Goal: Communication & Community: Answer question/provide support

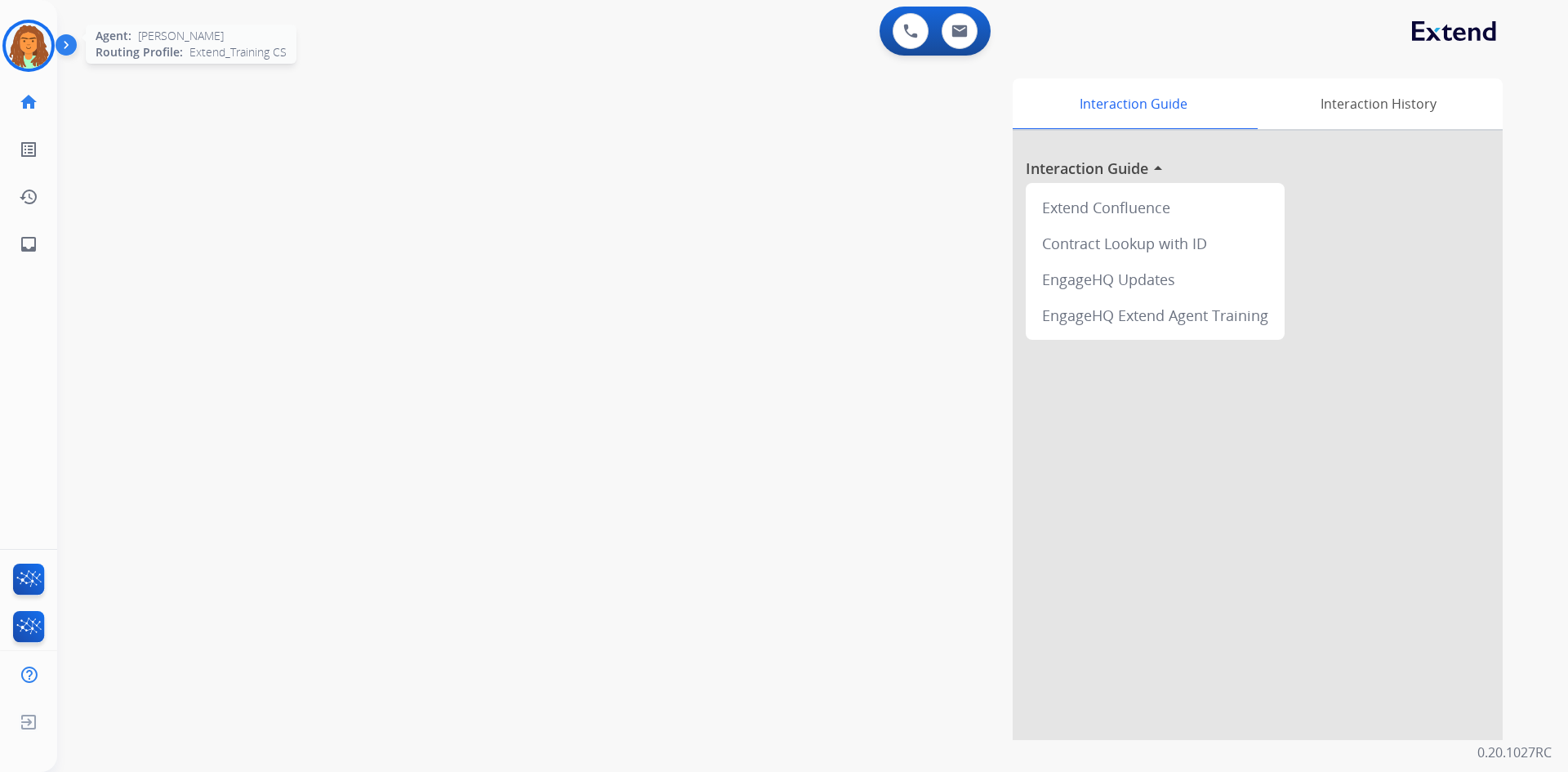
click at [28, 47] on img at bounding box center [28, 46] width 46 height 46
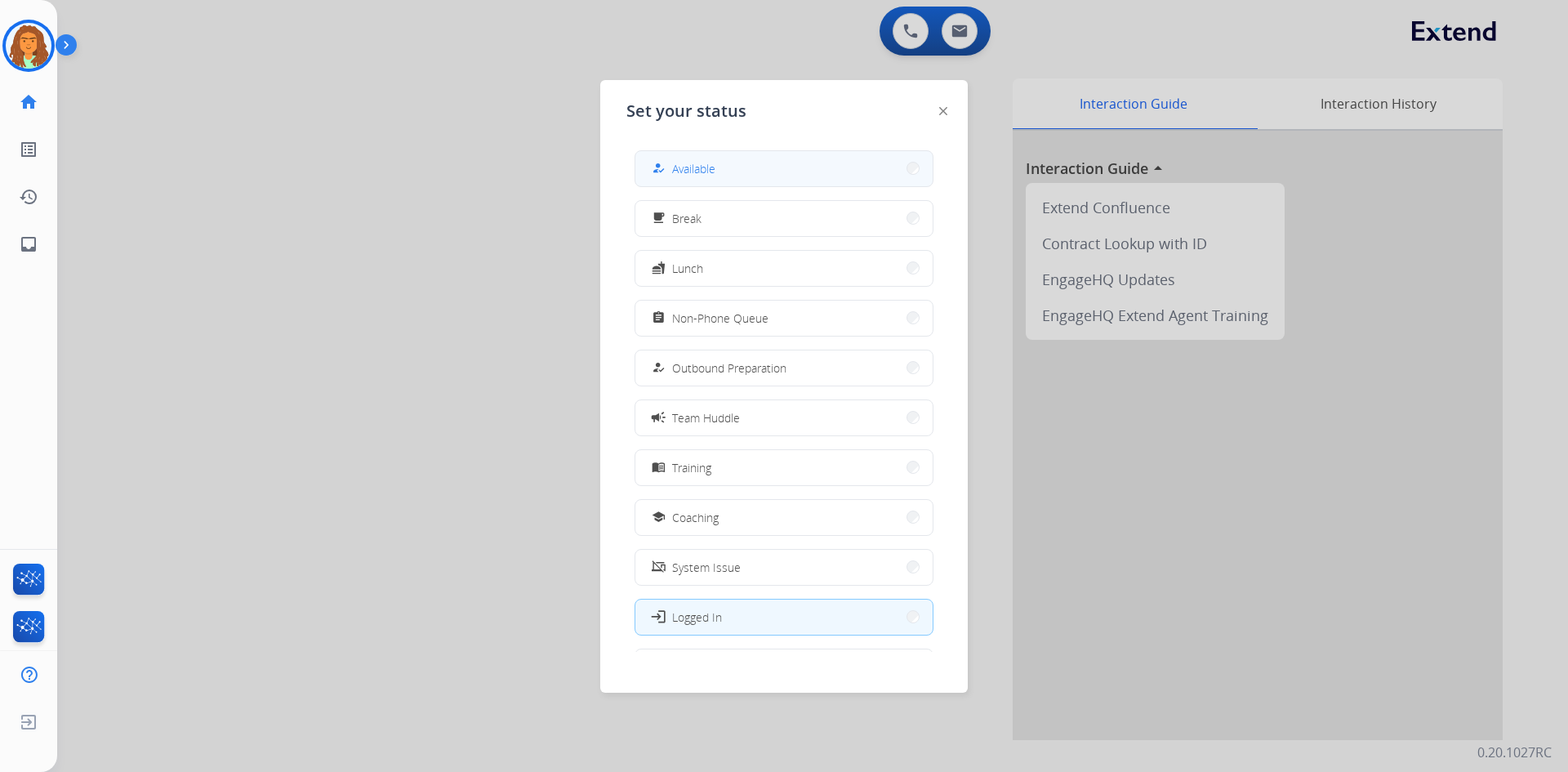
click at [710, 170] on span "Available" at bounding box center [693, 169] width 43 height 17
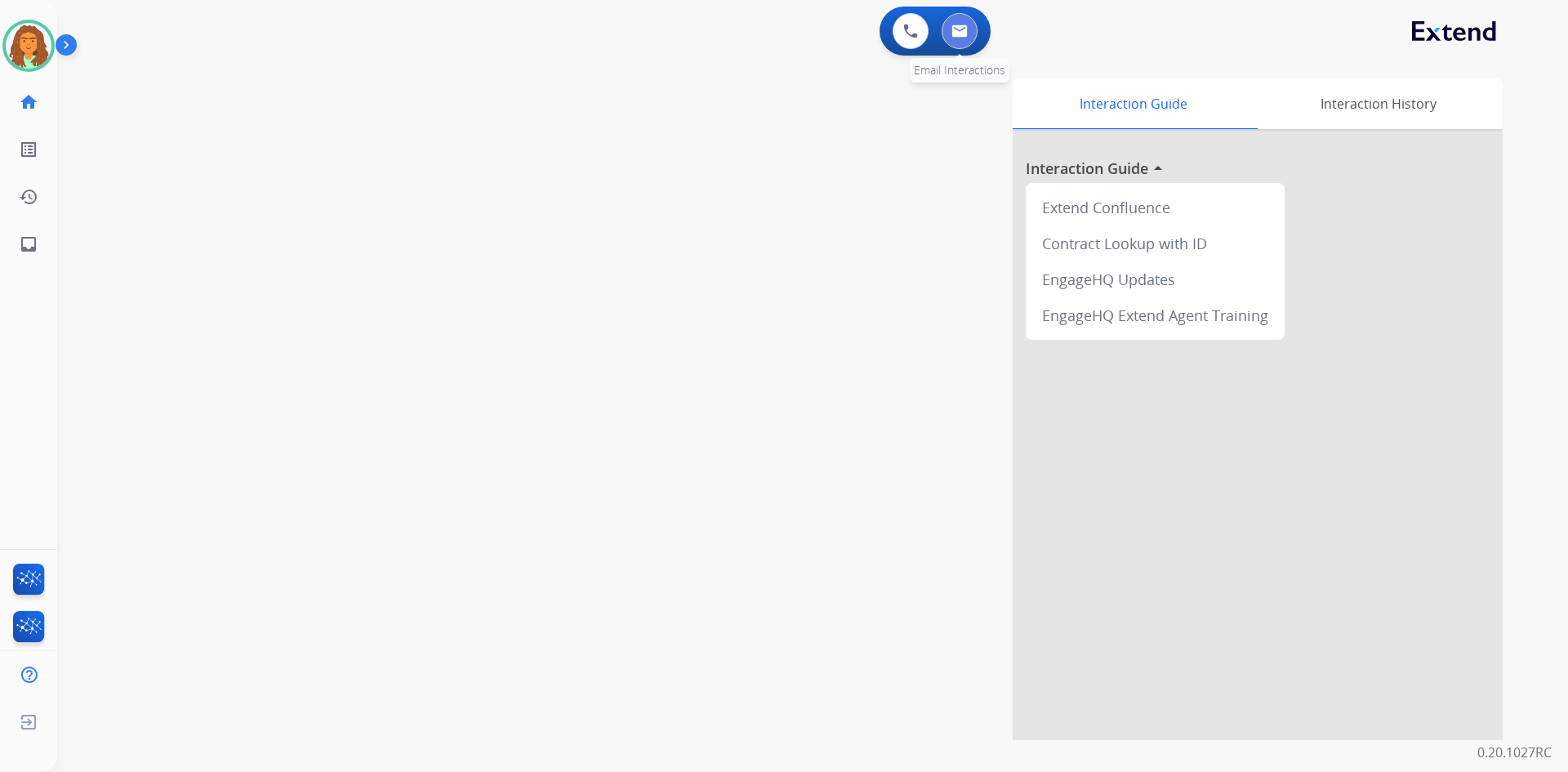
click at [758, 30] on img at bounding box center [960, 31] width 17 height 13
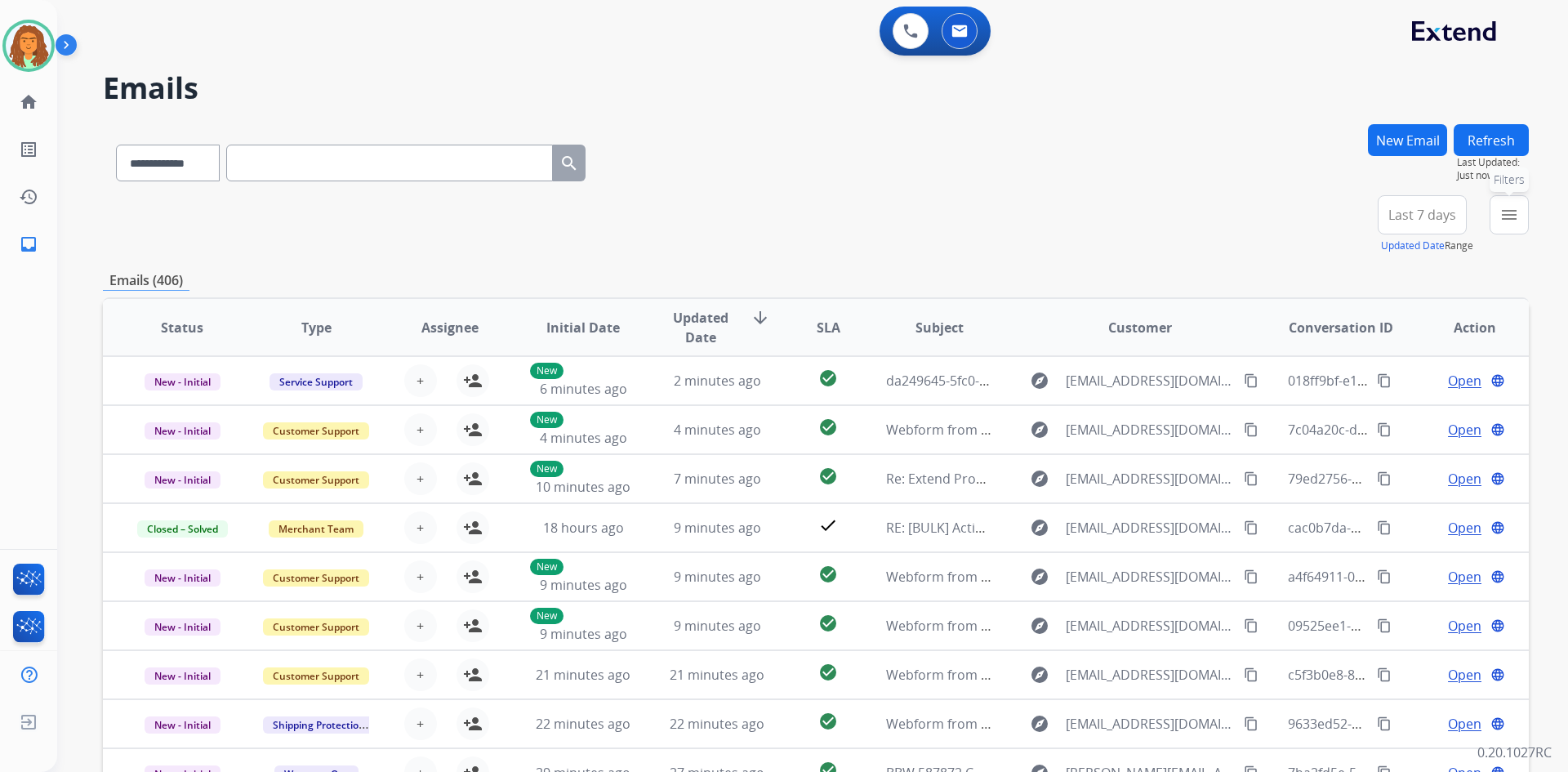
click at [758, 219] on button "menu Filters" at bounding box center [1509, 215] width 39 height 39
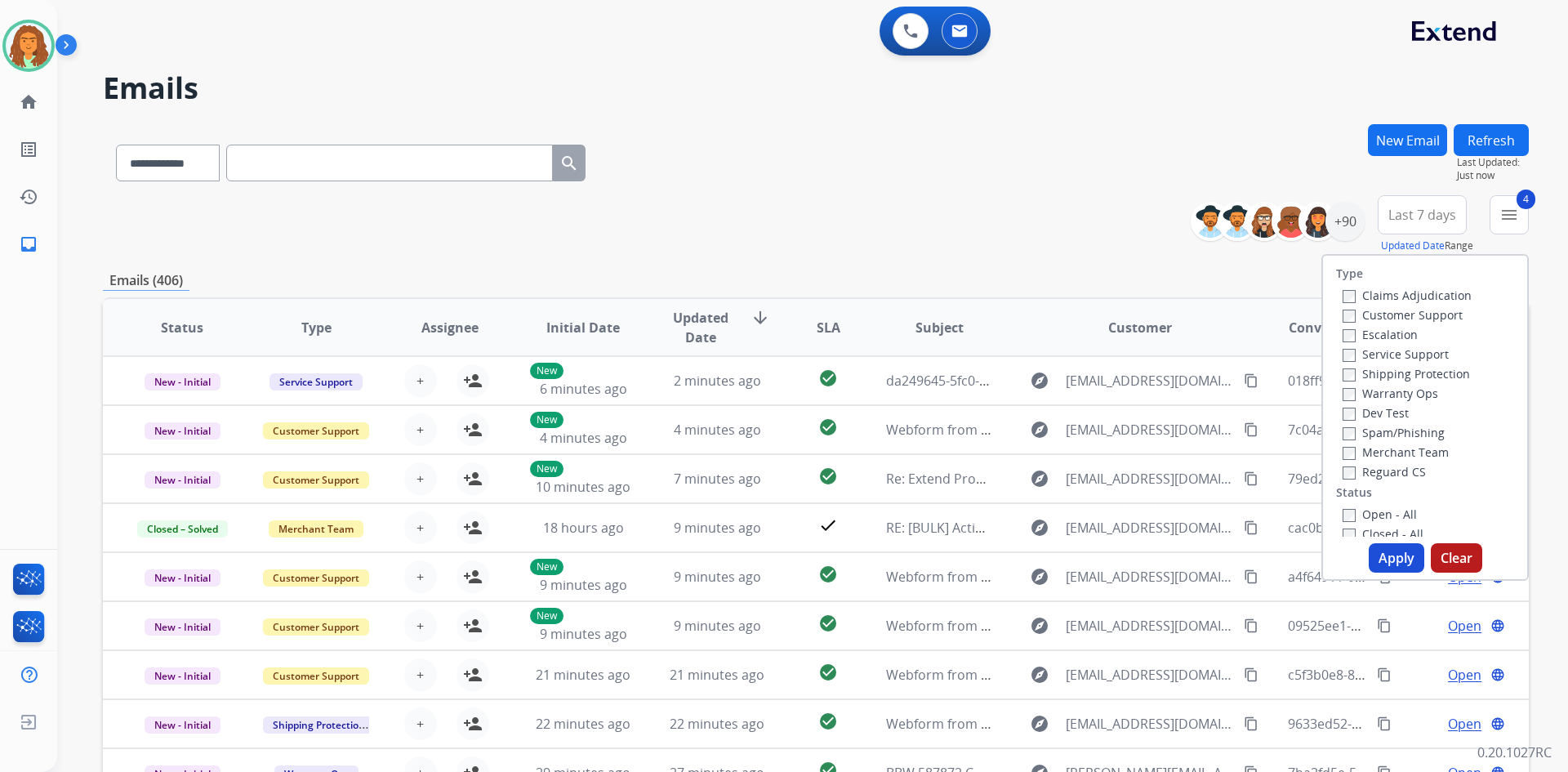
click at [758, 561] on button "Apply" at bounding box center [1397, 558] width 56 height 30
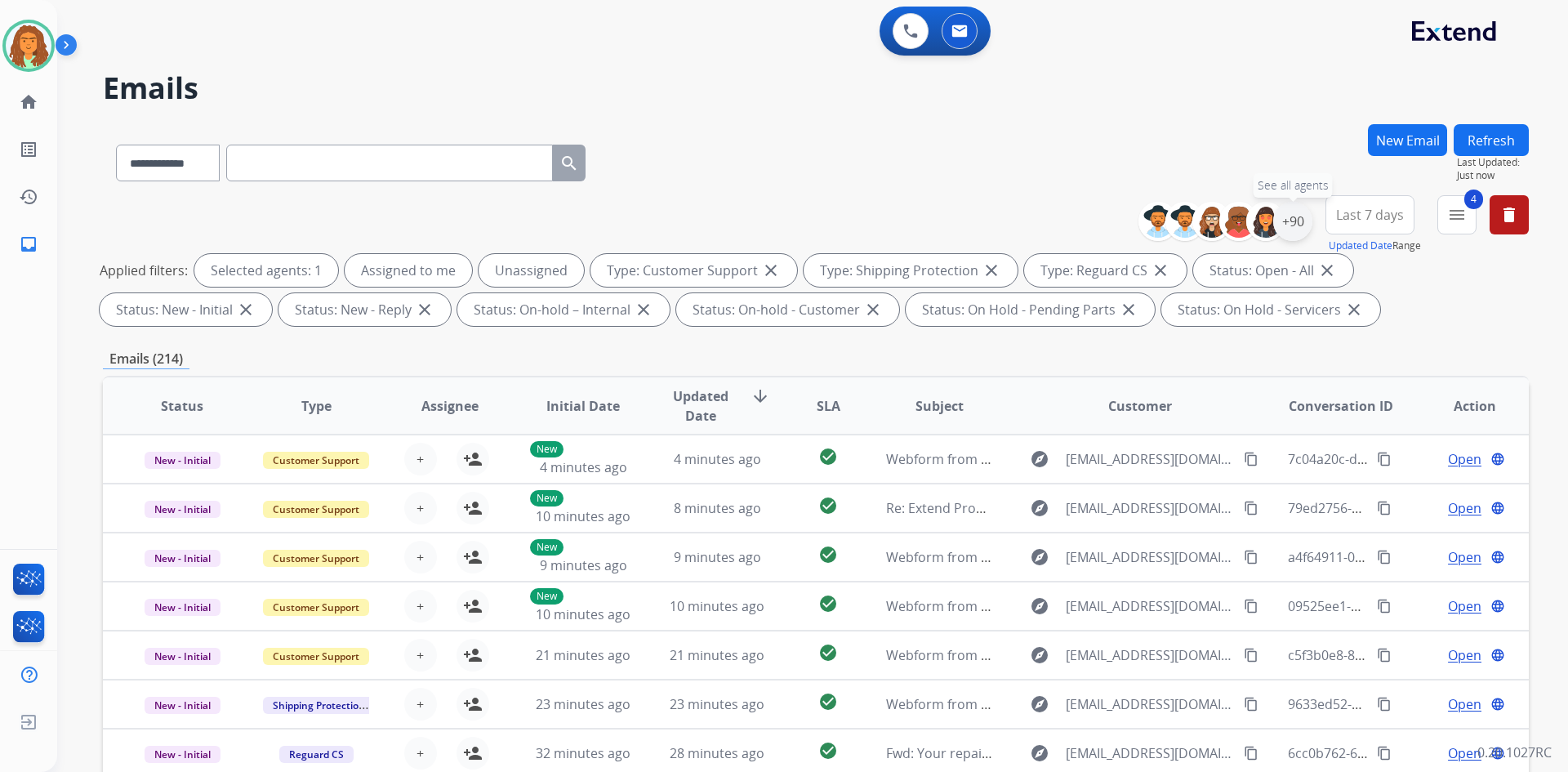
click at [758, 218] on div "+90" at bounding box center [1293, 221] width 39 height 39
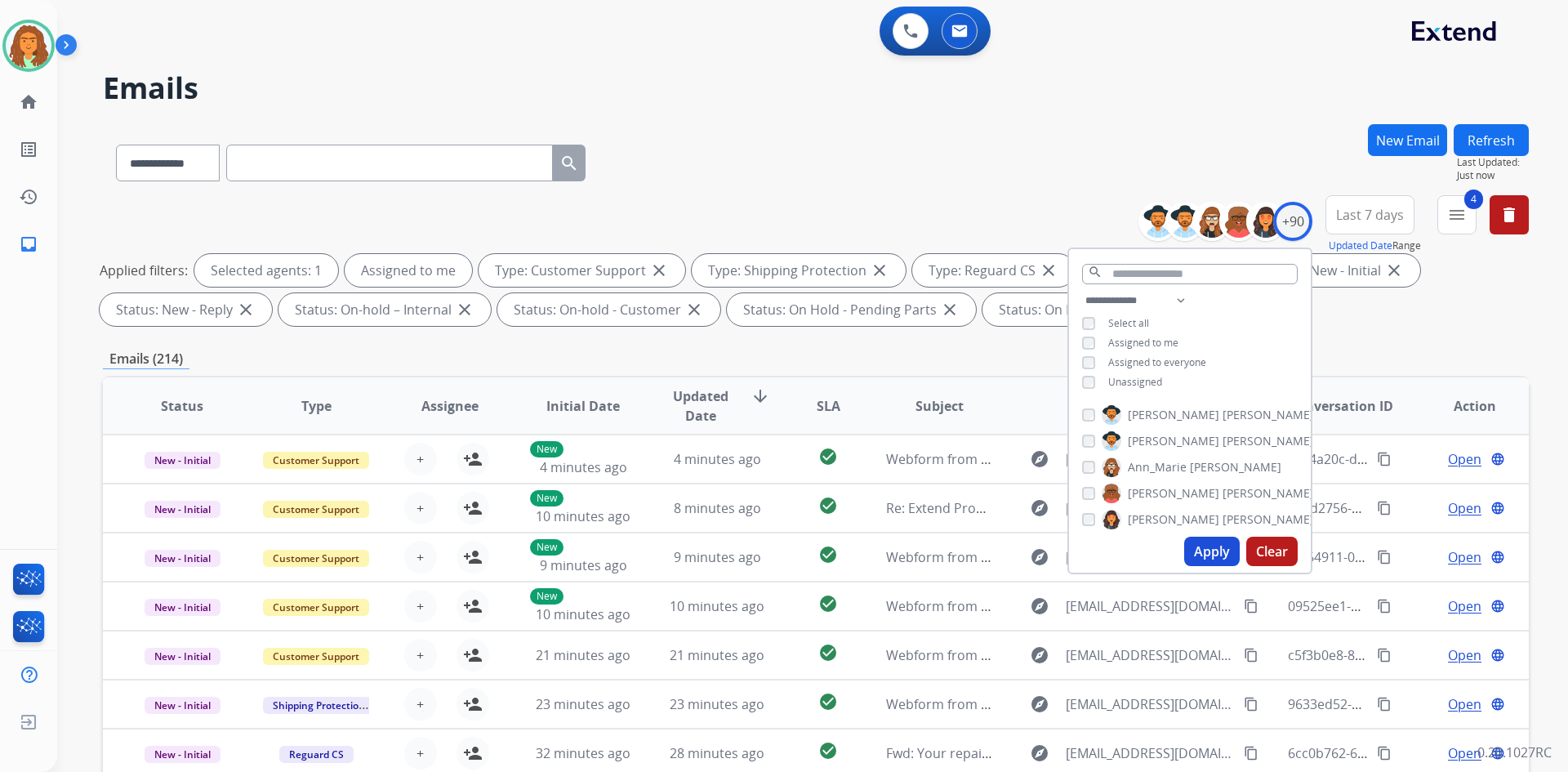
click at [758, 554] on button "Apply" at bounding box center [1212, 552] width 56 height 30
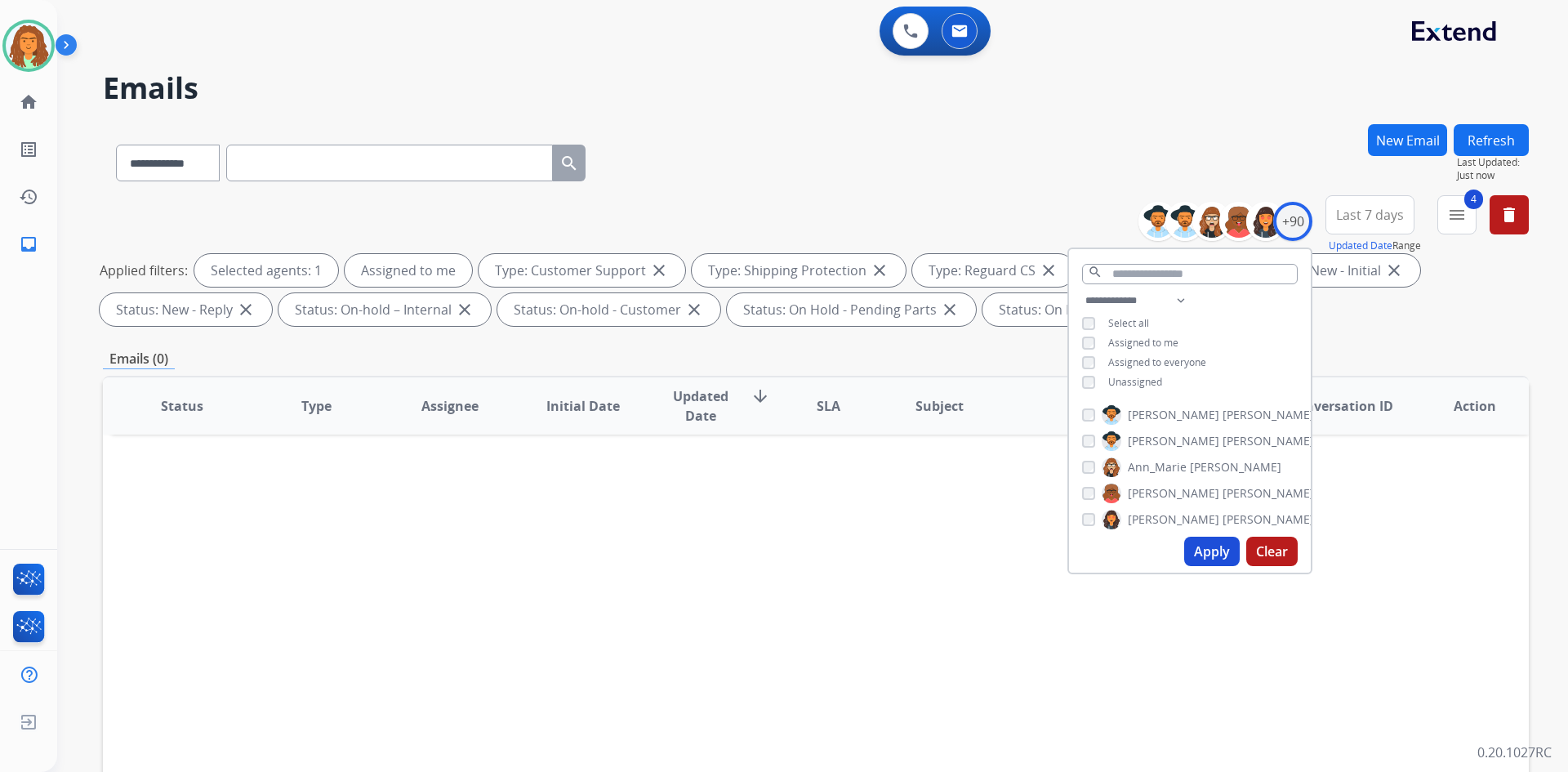
click at [758, 198] on div "**********" at bounding box center [816, 263] width 1426 height 137
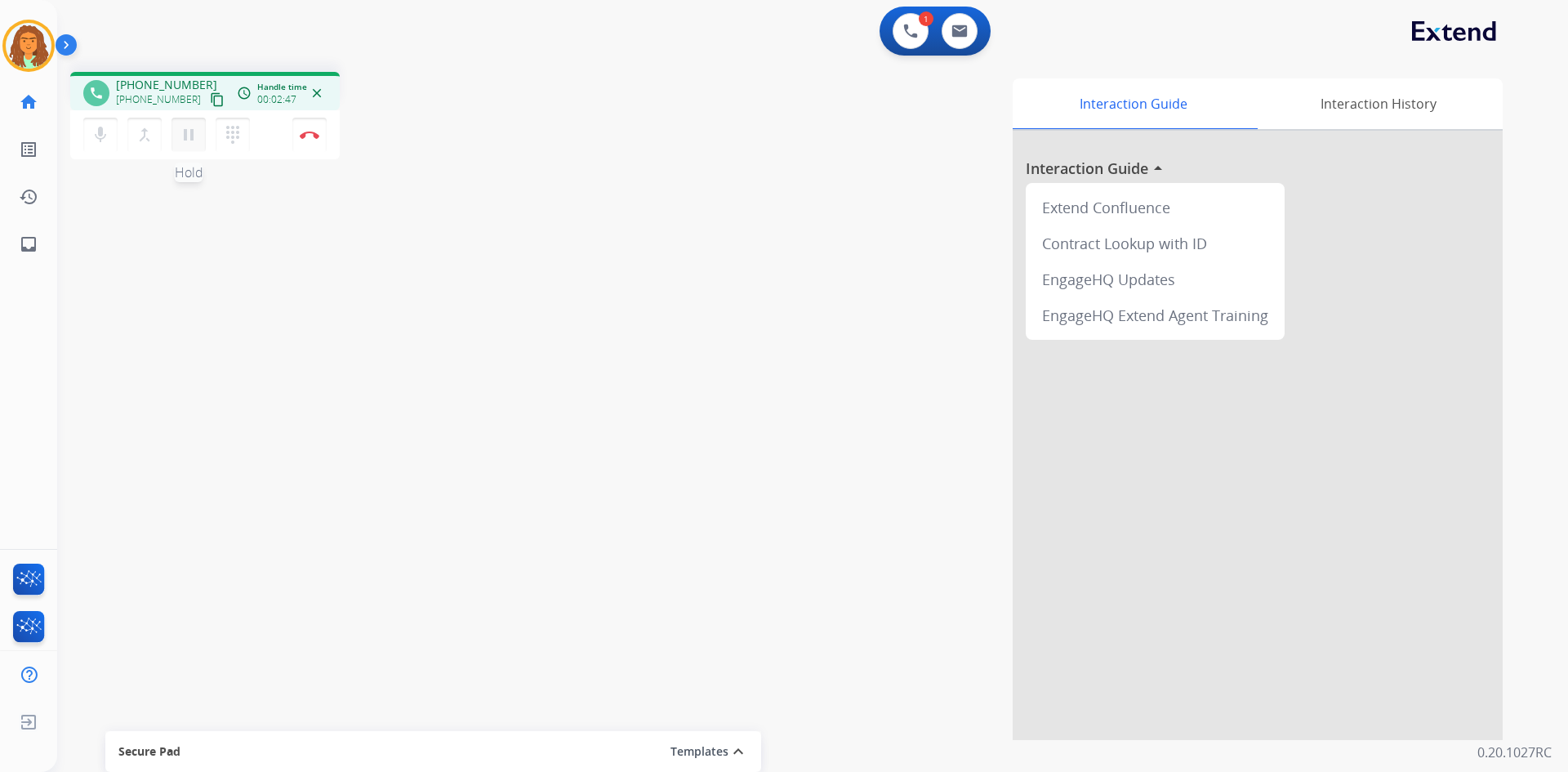
click at [188, 133] on mat-icon "pause" at bounding box center [189, 134] width 20 height 20
click at [194, 133] on mat-icon "play_arrow" at bounding box center [189, 134] width 20 height 20
click at [302, 132] on img at bounding box center [309, 134] width 20 height 8
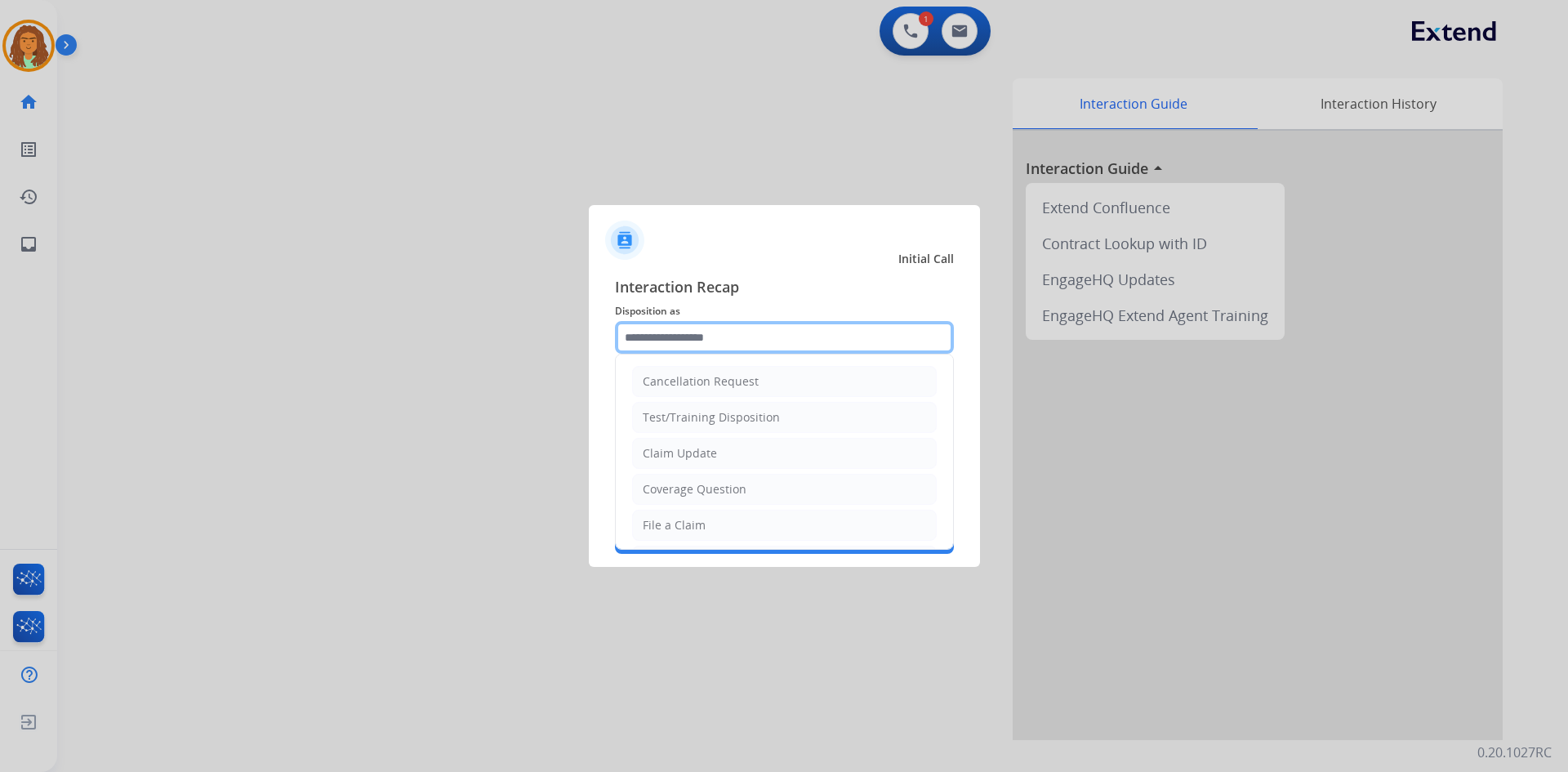
click at [671, 341] on input "text" at bounding box center [784, 337] width 339 height 33
click at [675, 529] on div "File a Claim" at bounding box center [674, 526] width 63 height 17
type input "**********"
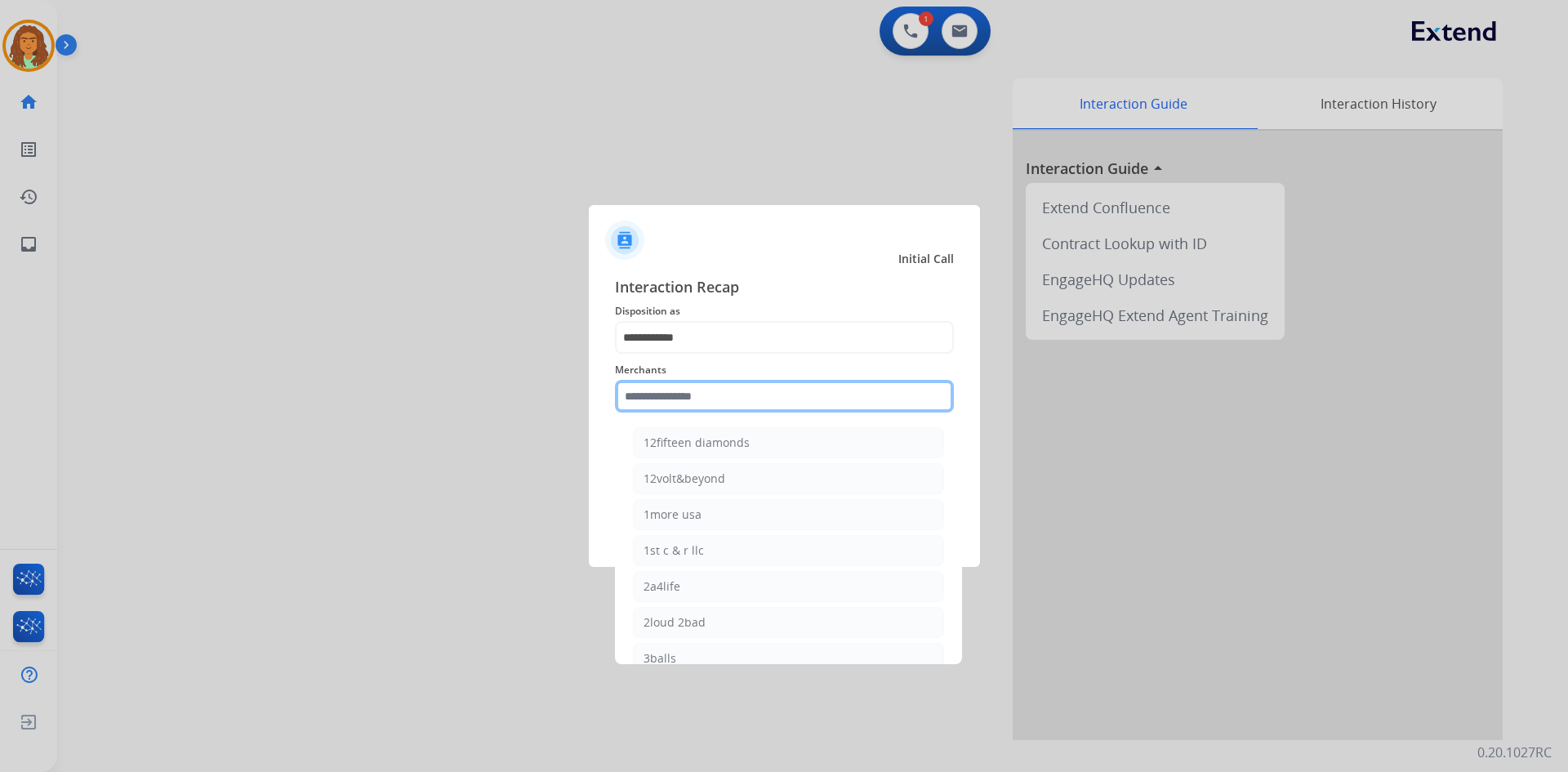
click at [677, 396] on input "text" at bounding box center [784, 396] width 339 height 33
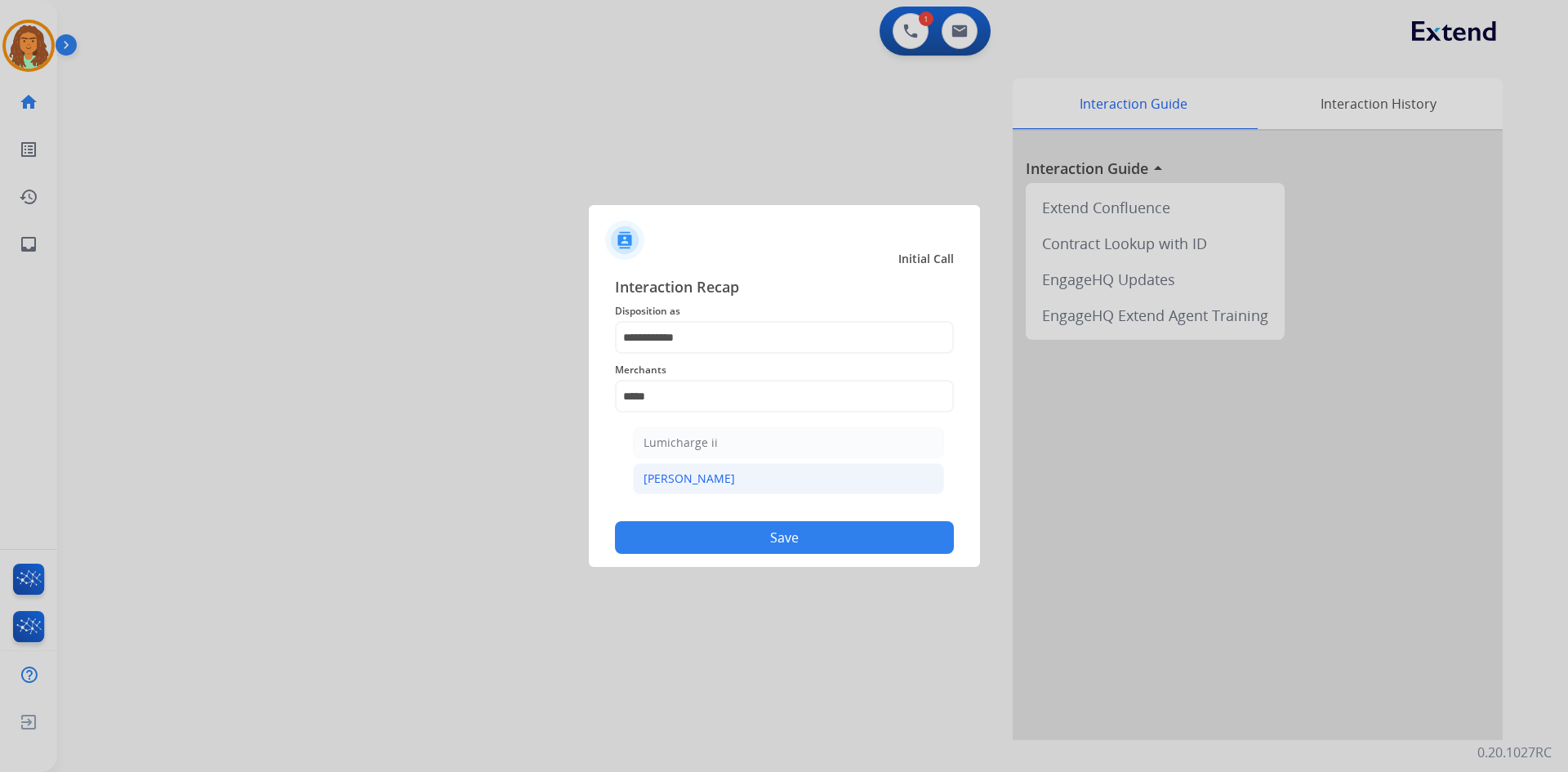
click at [684, 482] on div "[PERSON_NAME]" at bounding box center [690, 479] width 91 height 17
type input "********"
click at [758, 537] on button "Save" at bounding box center [784, 537] width 339 height 33
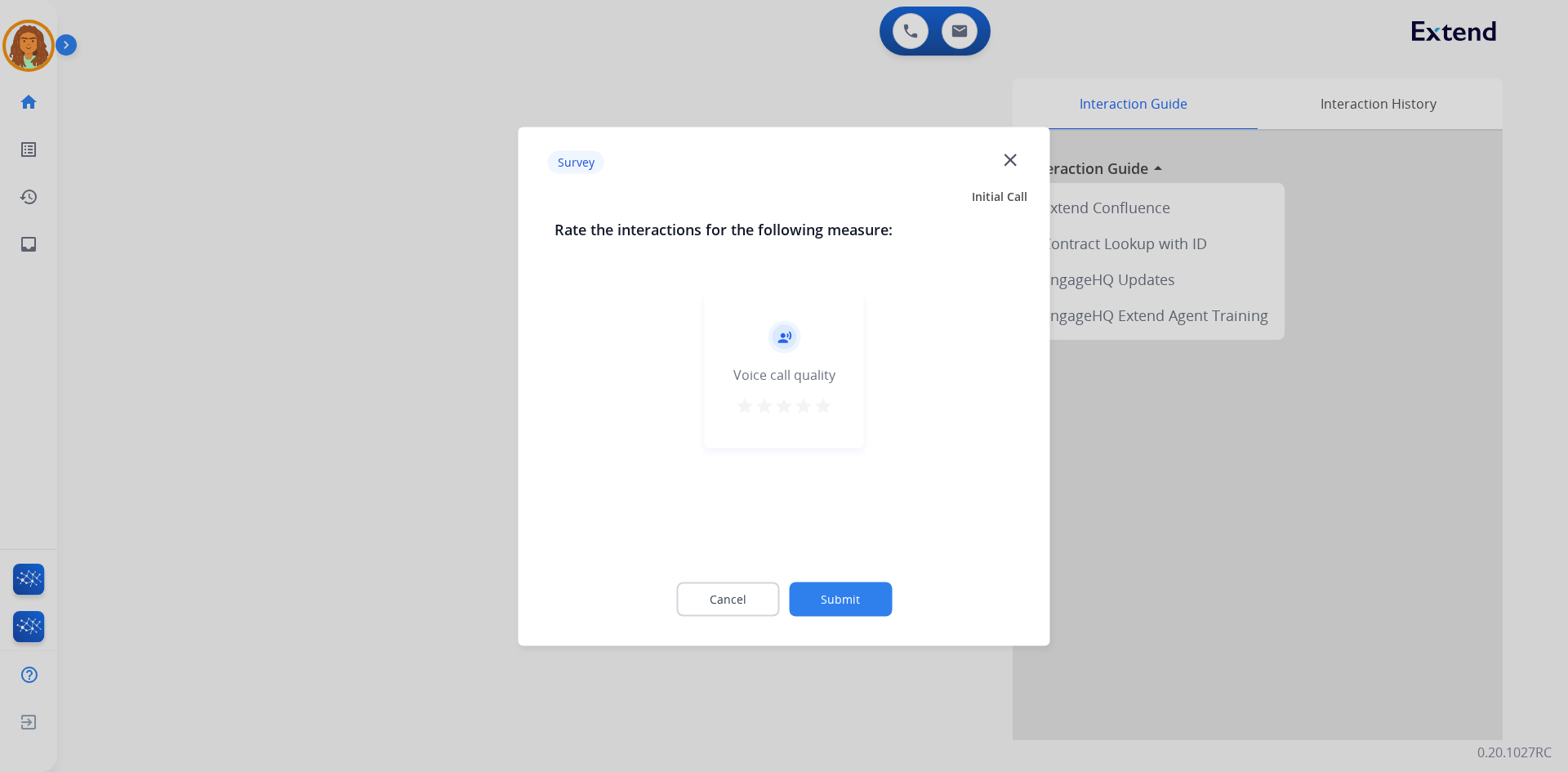
click at [758, 400] on mat-icon "star" at bounding box center [823, 405] width 20 height 20
click at [758, 592] on button "Submit" at bounding box center [840, 598] width 103 height 35
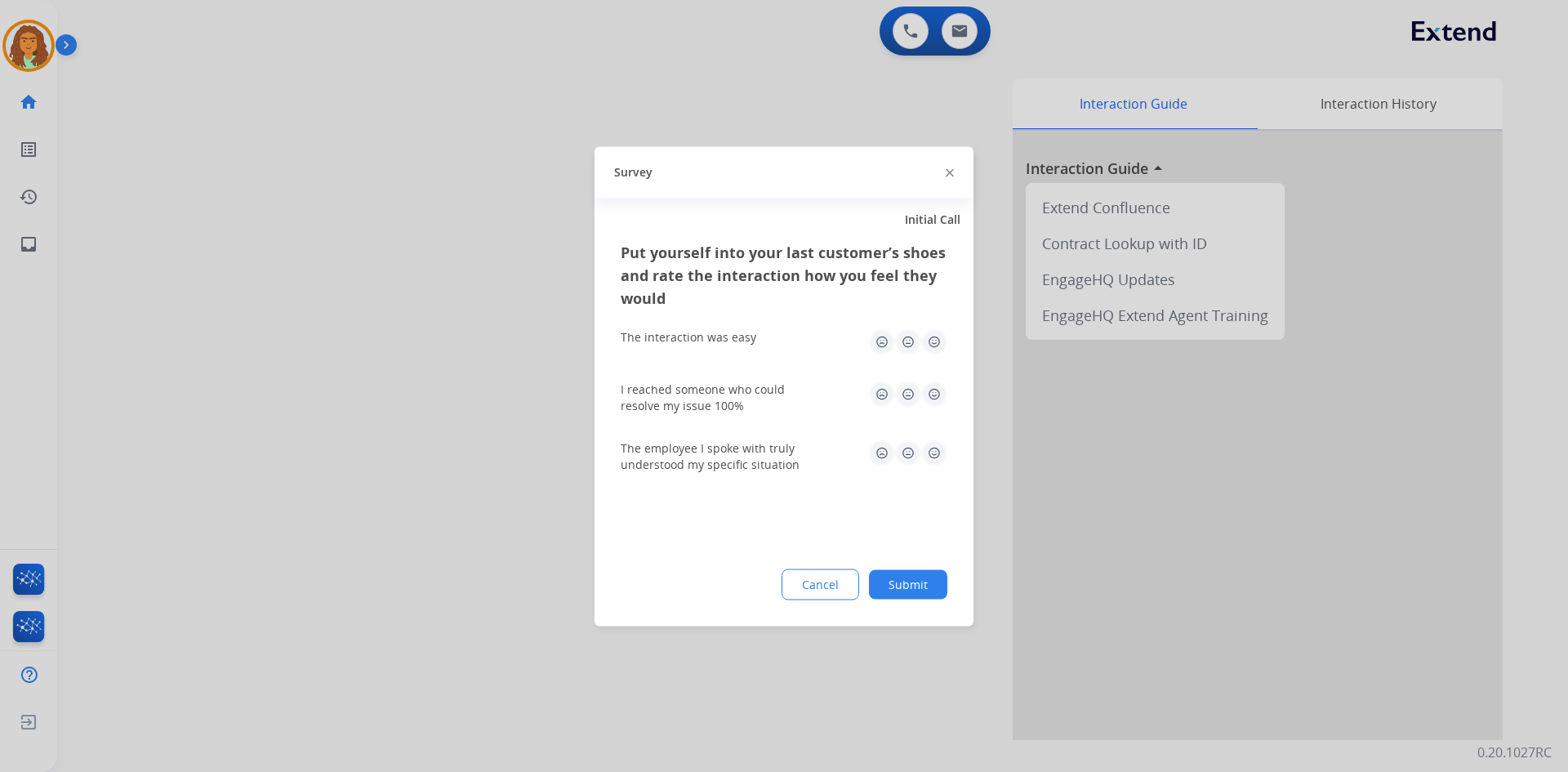
click at [758, 339] on img at bounding box center [934, 342] width 26 height 26
click at [758, 393] on img at bounding box center [934, 394] width 26 height 26
click at [758, 451] on img at bounding box center [934, 453] width 26 height 26
click at [758, 581] on button "Submit" at bounding box center [908, 584] width 78 height 30
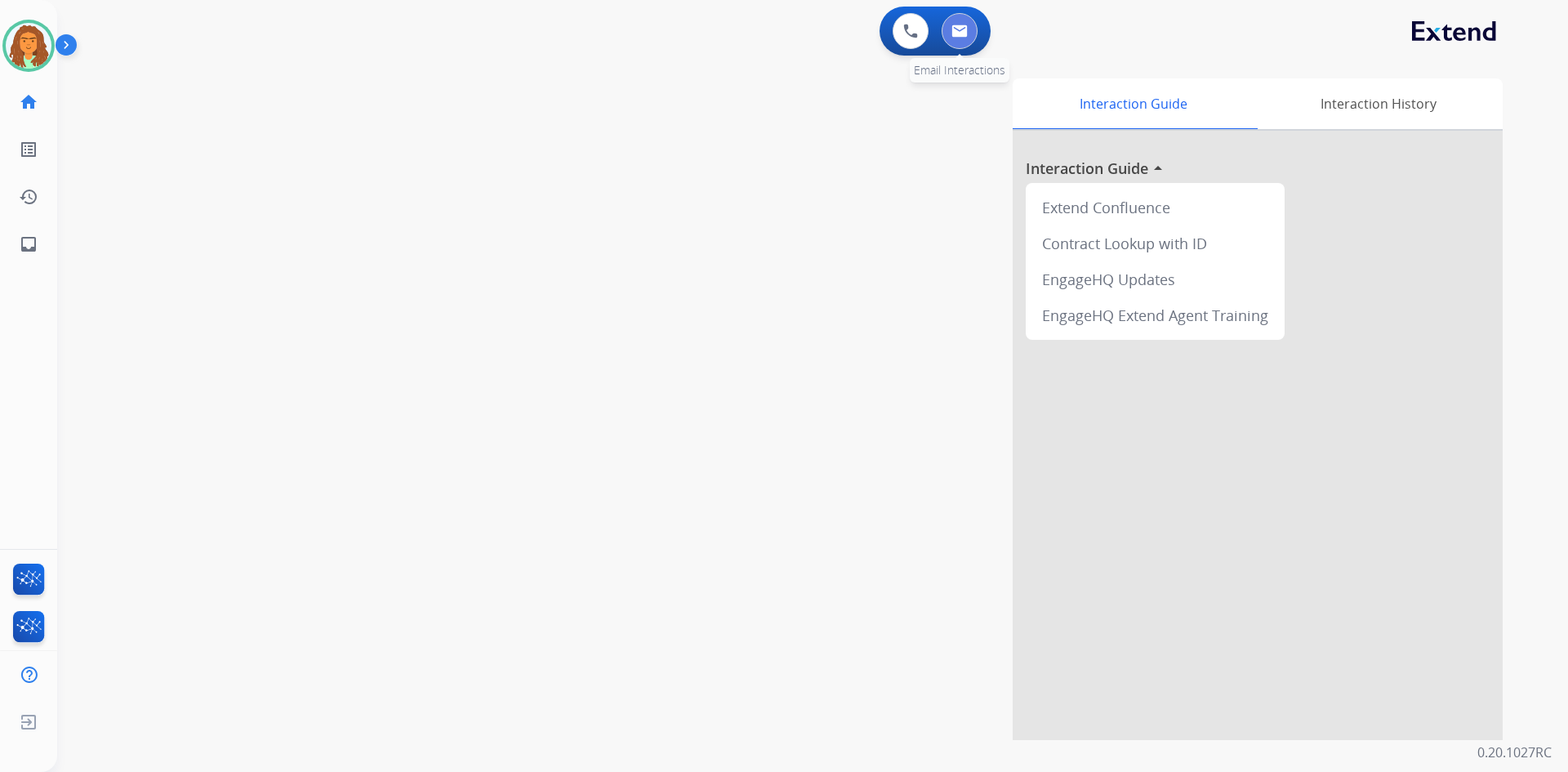
click at [758, 35] on button at bounding box center [959, 31] width 36 height 36
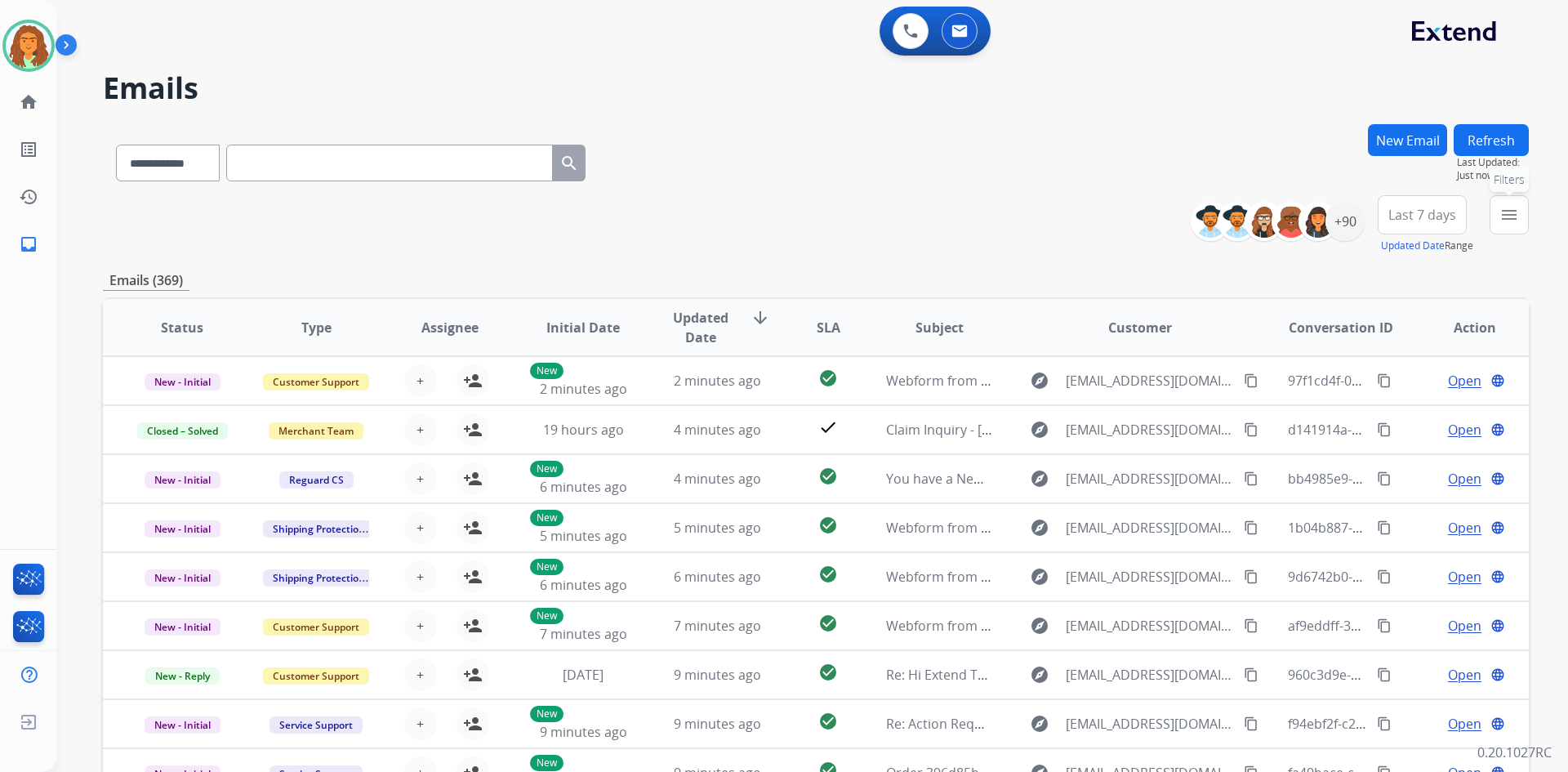
click at [758, 219] on mat-icon "menu" at bounding box center [1509, 215] width 20 height 20
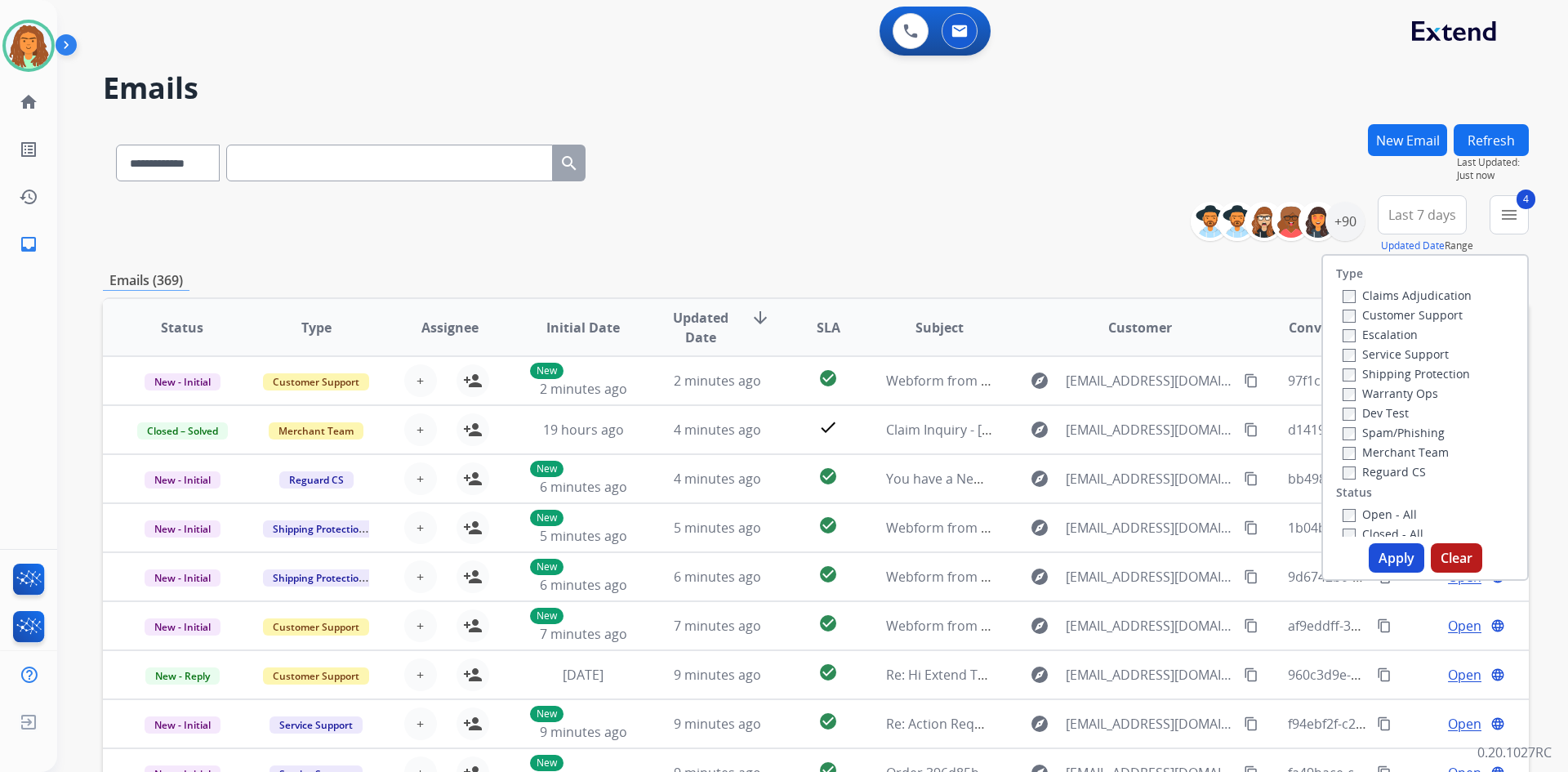
click at [758, 557] on button "Apply" at bounding box center [1397, 558] width 56 height 30
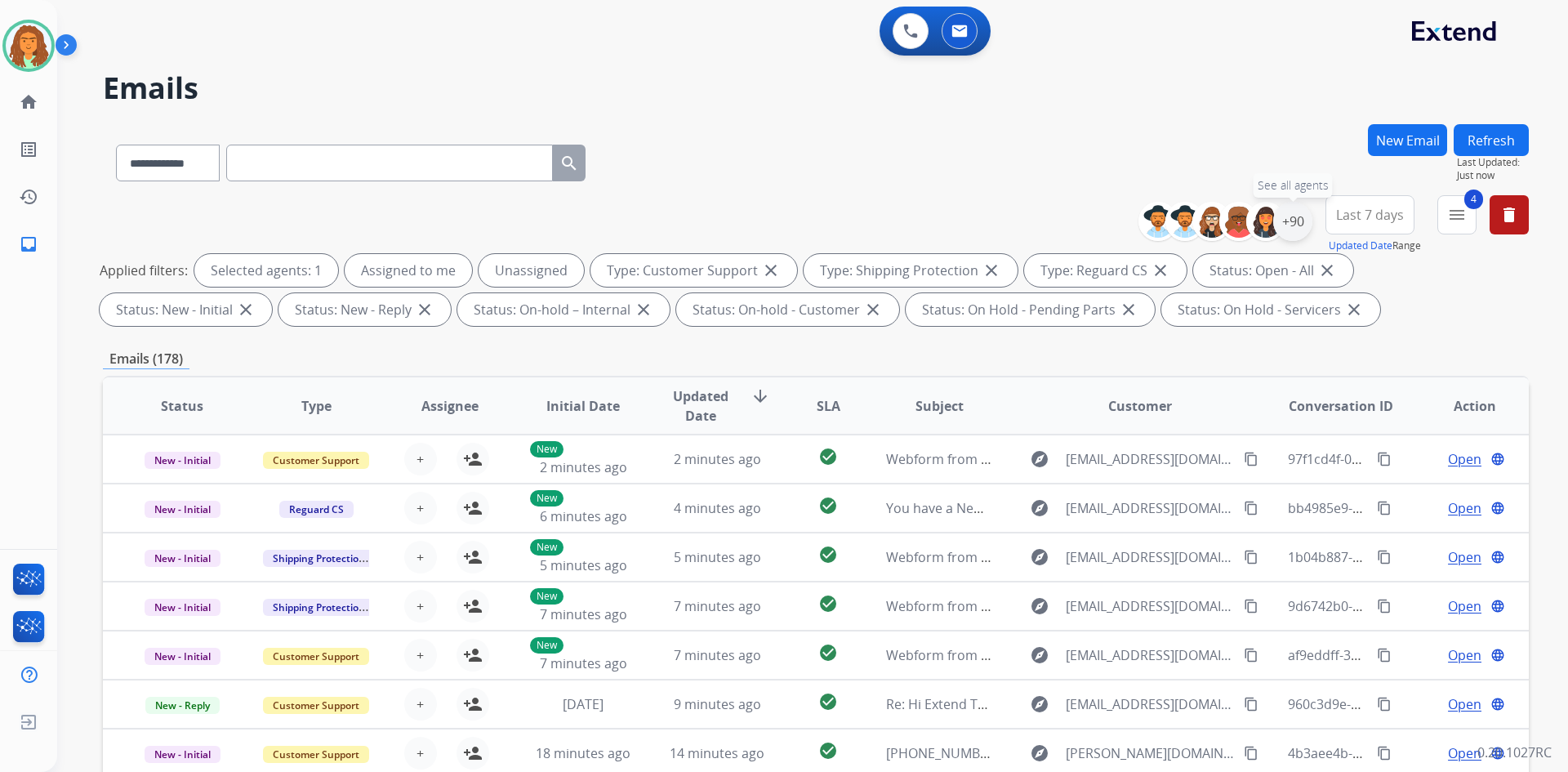
click at [758, 224] on div "+90" at bounding box center [1293, 221] width 39 height 39
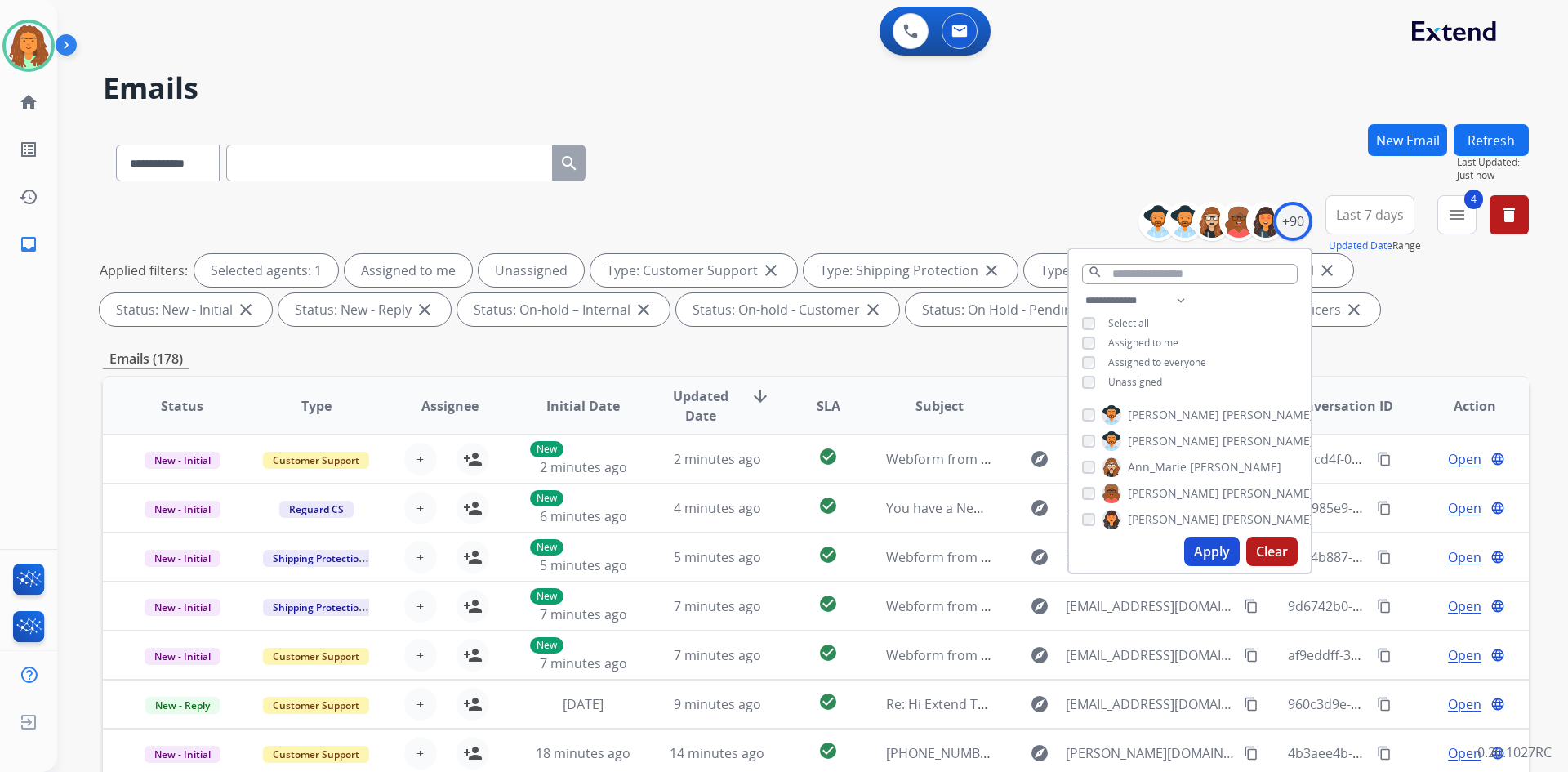
click at [758, 377] on div "**********" at bounding box center [1190, 344] width 242 height 105
click at [758, 546] on button "Apply" at bounding box center [1212, 552] width 56 height 30
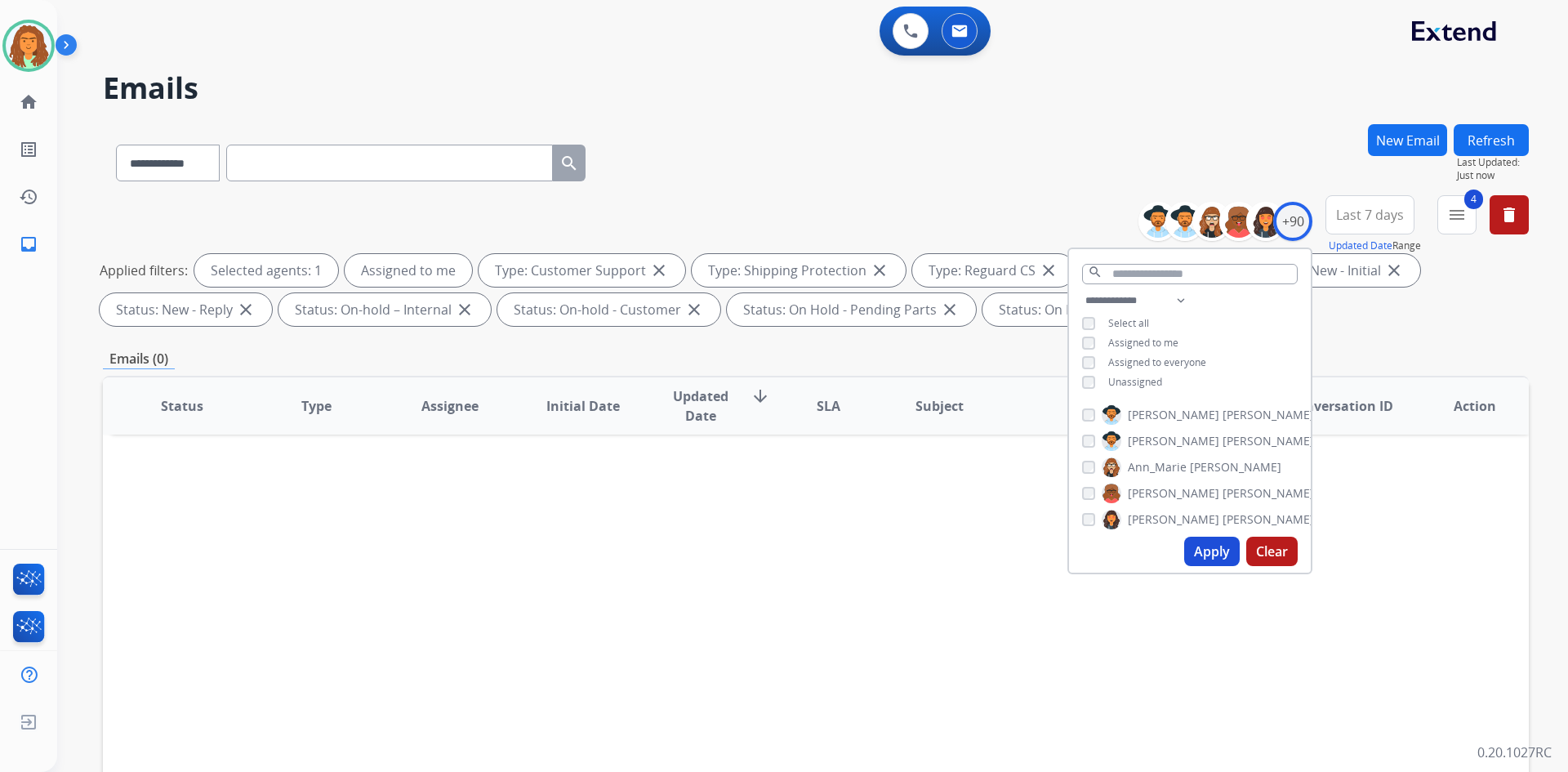
click at [758, 317] on div "Applied filters: Selected agents: 1 Assigned to me Type: Customer Support close…" at bounding box center [813, 289] width 1426 height 72
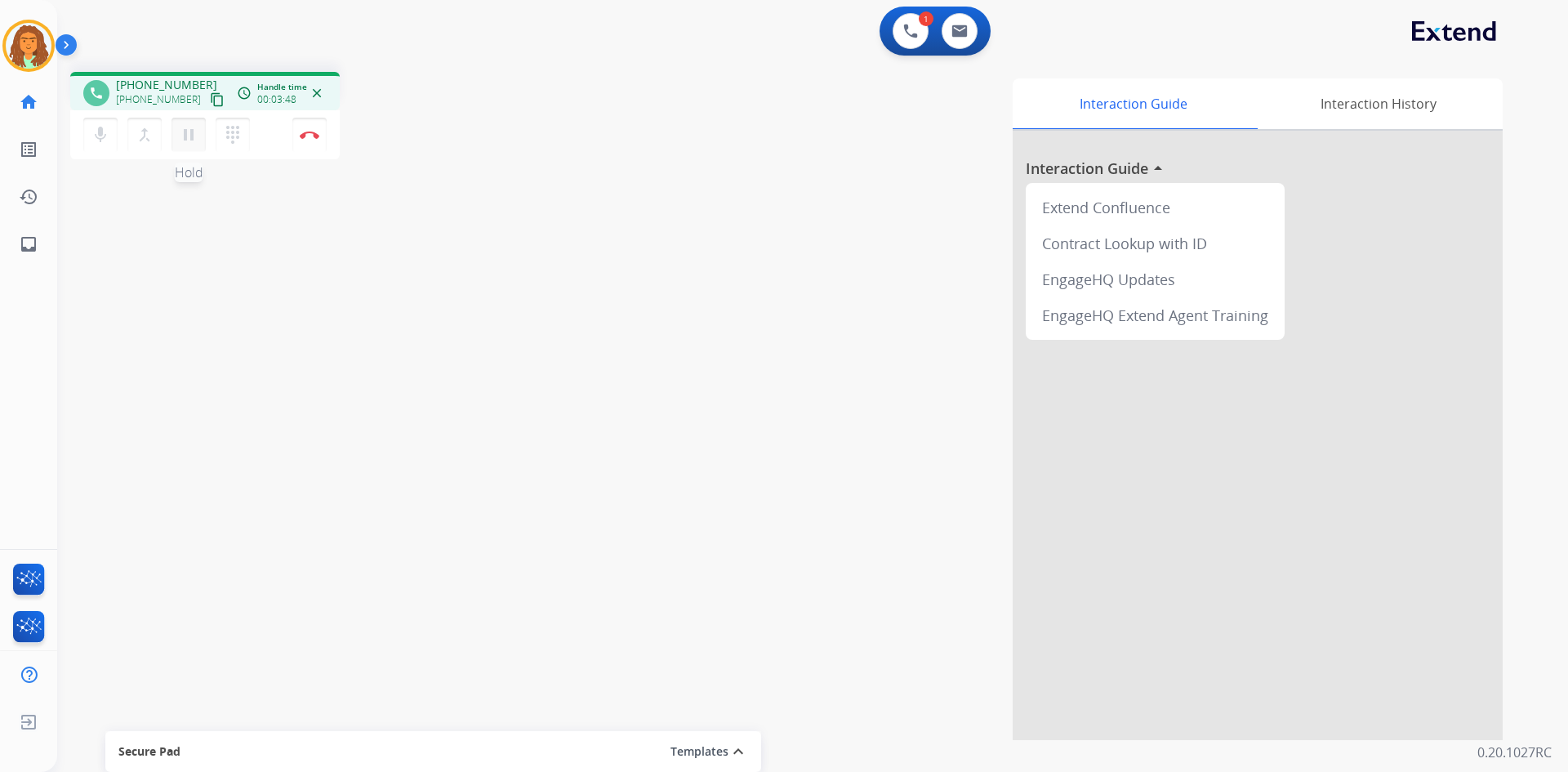
click at [193, 134] on mat-icon "pause" at bounding box center [189, 134] width 20 height 20
click at [232, 136] on mat-icon "dialpad" at bounding box center [232, 134] width 20 height 20
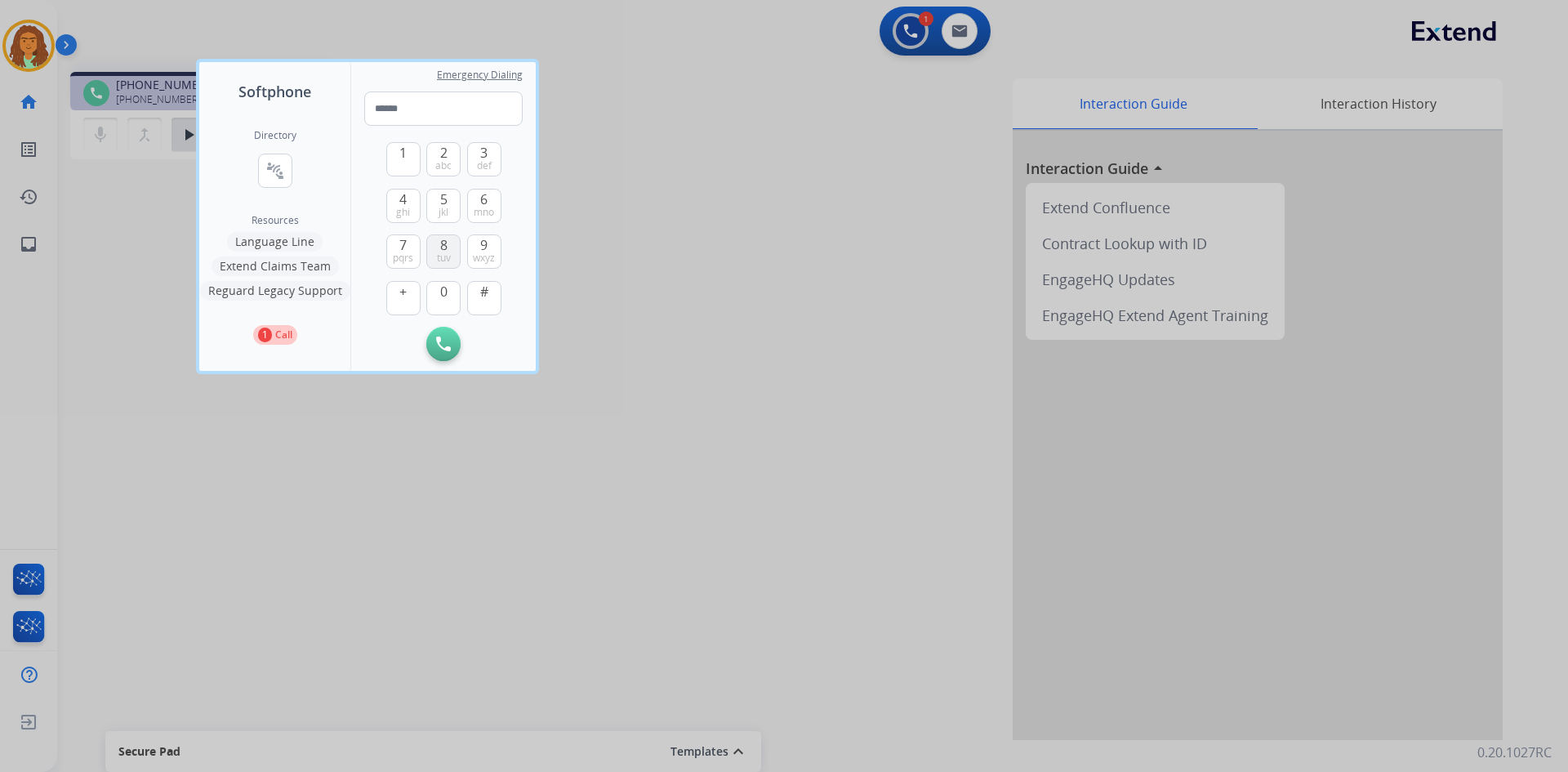
click at [451, 251] on button "8 tuv" at bounding box center [443, 251] width 35 height 35
click at [400, 246] on span "7" at bounding box center [403, 245] width 7 height 20
click at [455, 161] on button "2 abc" at bounding box center [443, 159] width 35 height 35
click at [486, 161] on span "def" at bounding box center [484, 166] width 15 height 13
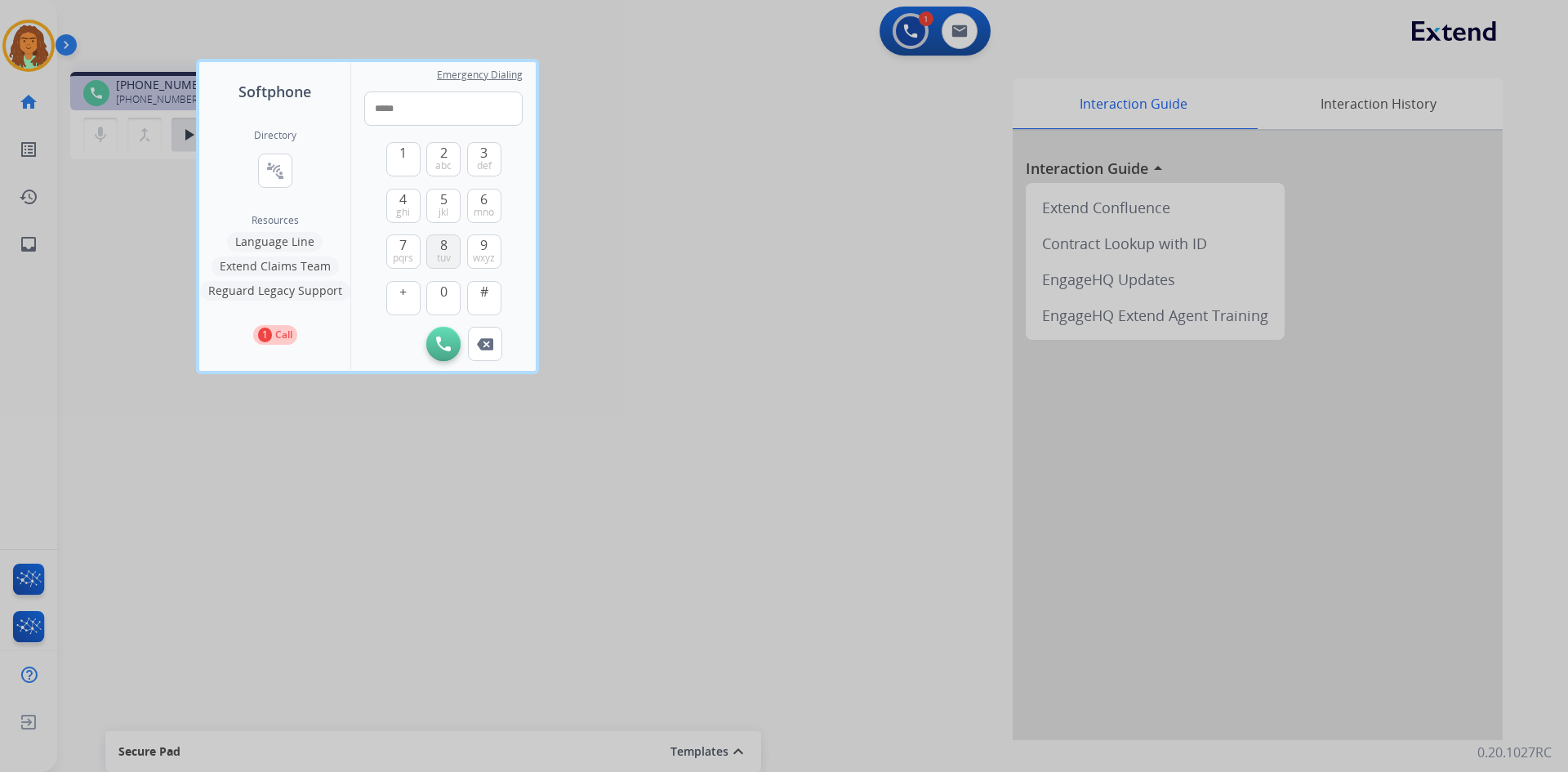
click at [442, 250] on button "8 tuv" at bounding box center [443, 251] width 35 height 35
click at [441, 157] on span "2" at bounding box center [444, 152] width 7 height 20
click at [484, 206] on span "mno" at bounding box center [484, 213] width 21 height 13
click at [441, 156] on button "2 abc" at bounding box center [443, 159] width 35 height 35
click at [486, 161] on span "def" at bounding box center [484, 166] width 15 height 13
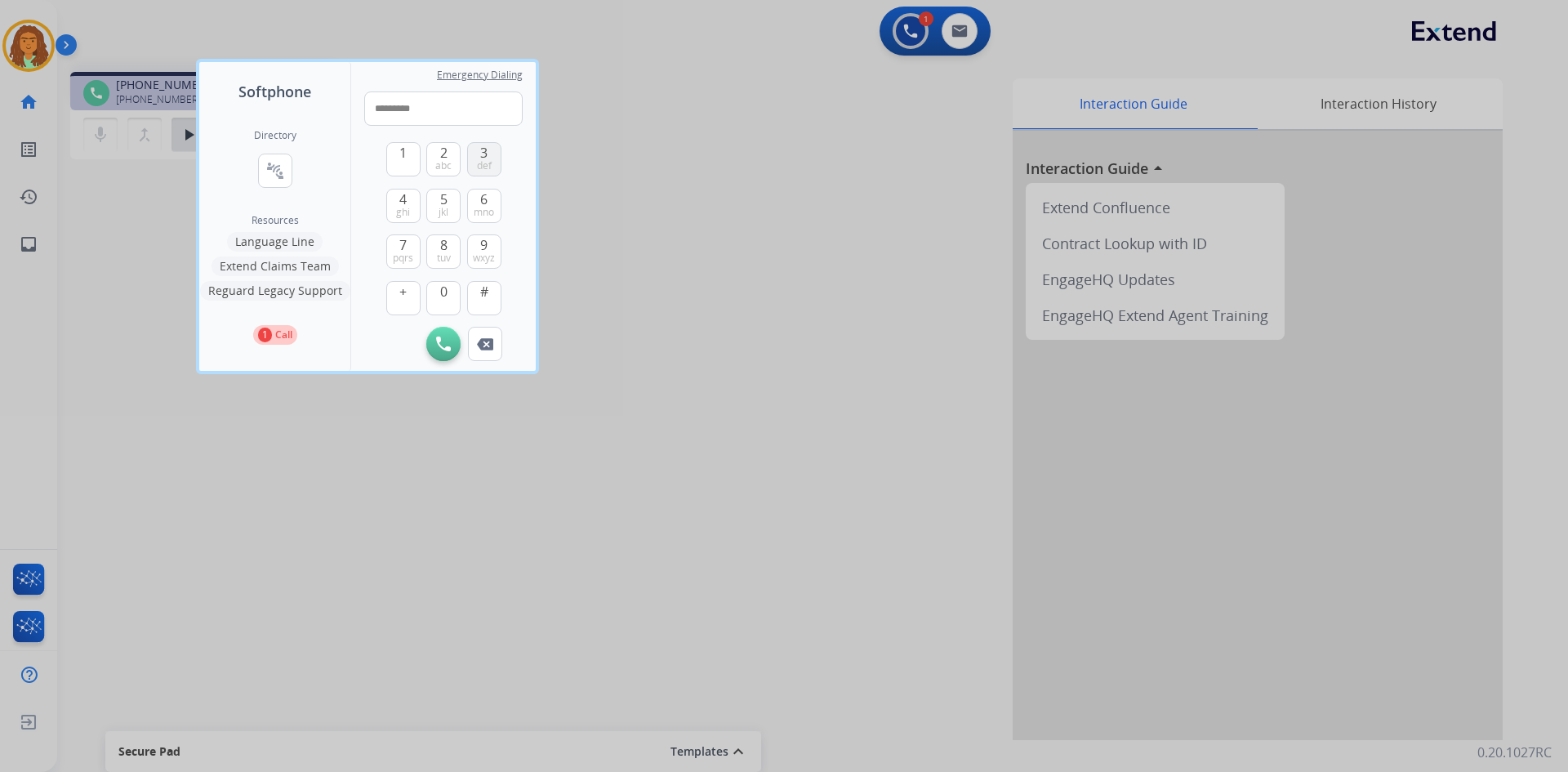
type input "**********"
click at [447, 343] on img at bounding box center [443, 344] width 15 height 15
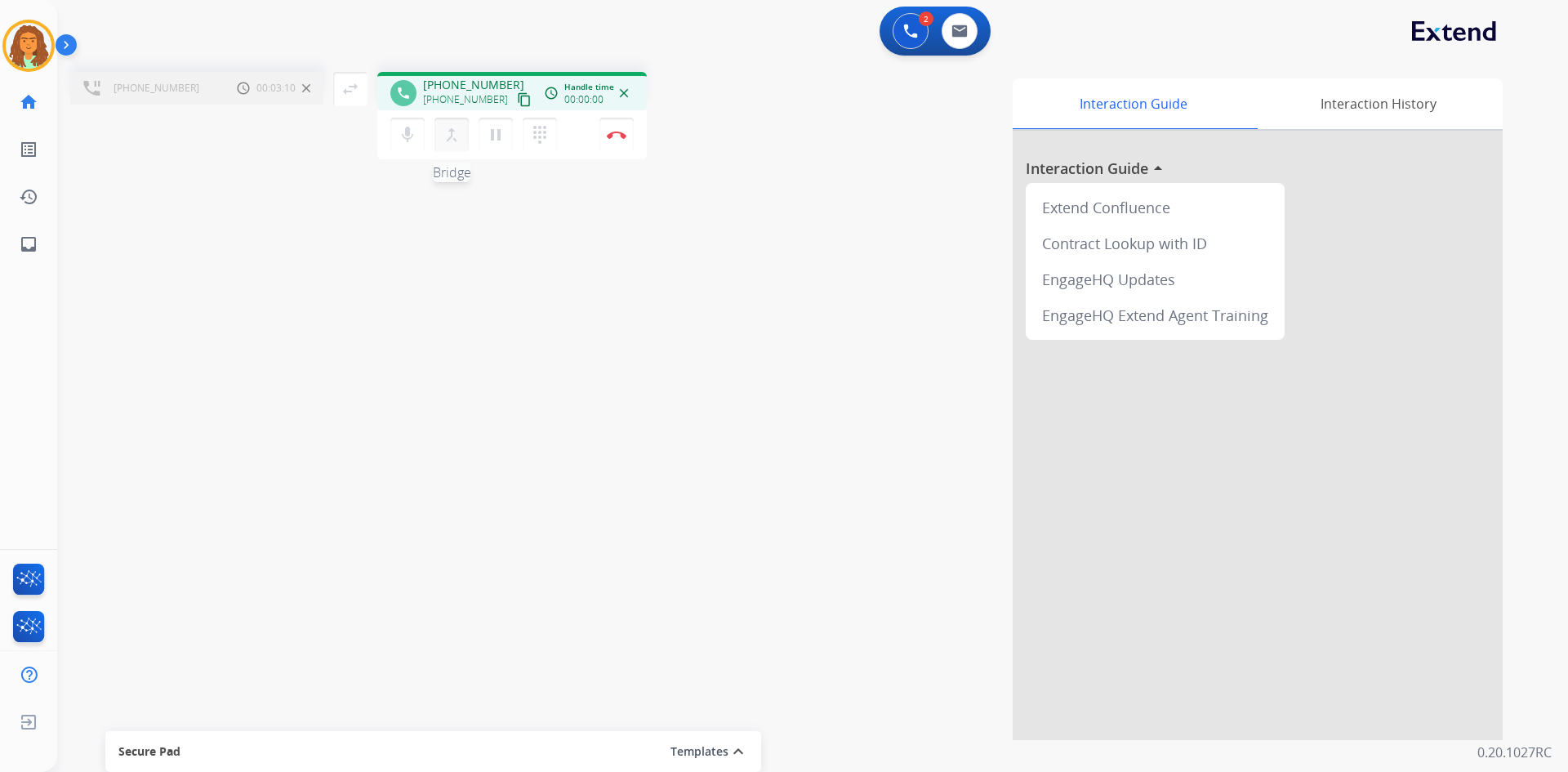
click at [452, 135] on mat-icon "merge_type" at bounding box center [451, 134] width 20 height 20
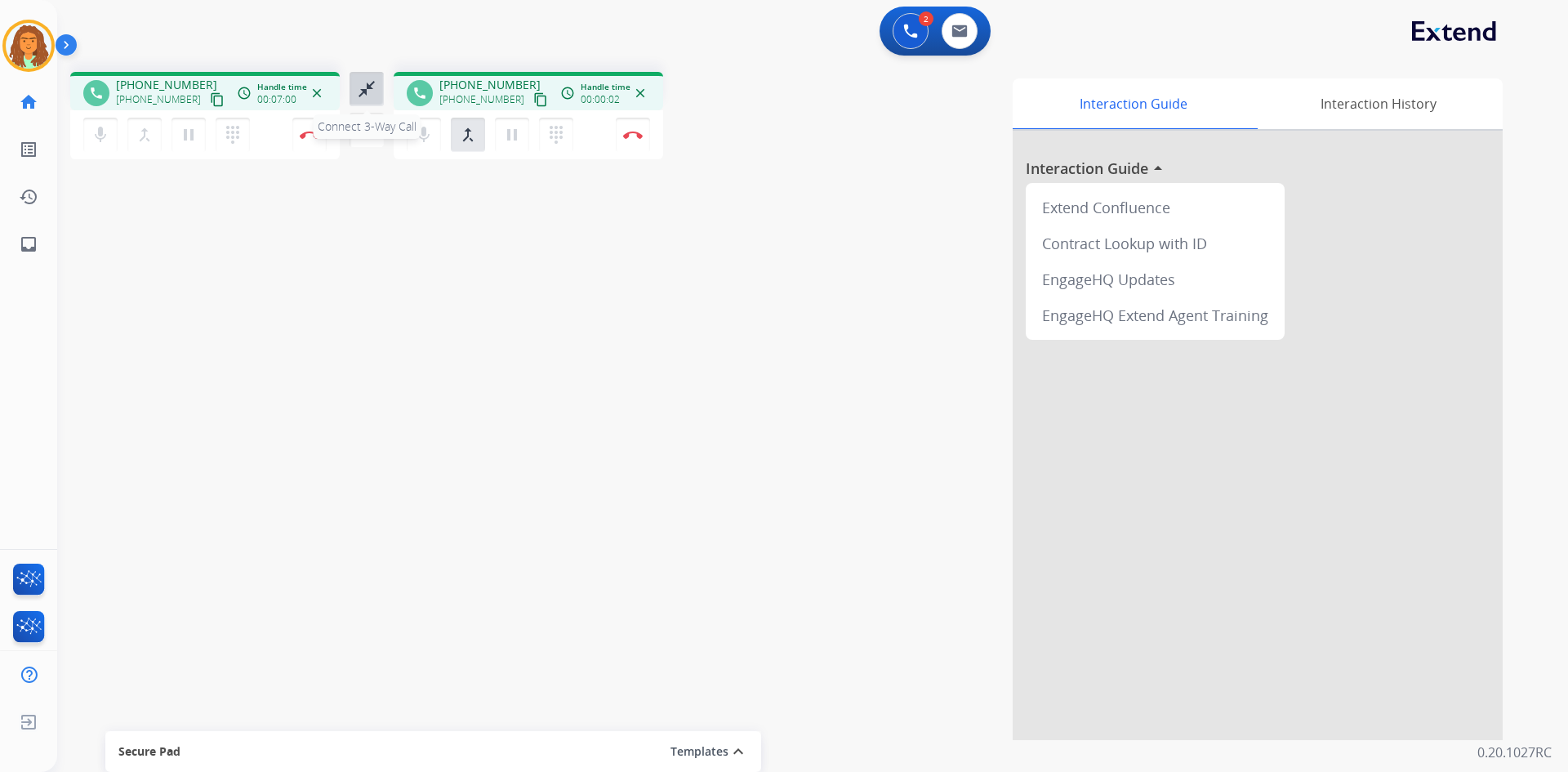
click at [368, 87] on mat-icon "close_fullscreen" at bounding box center [366, 89] width 20 height 20
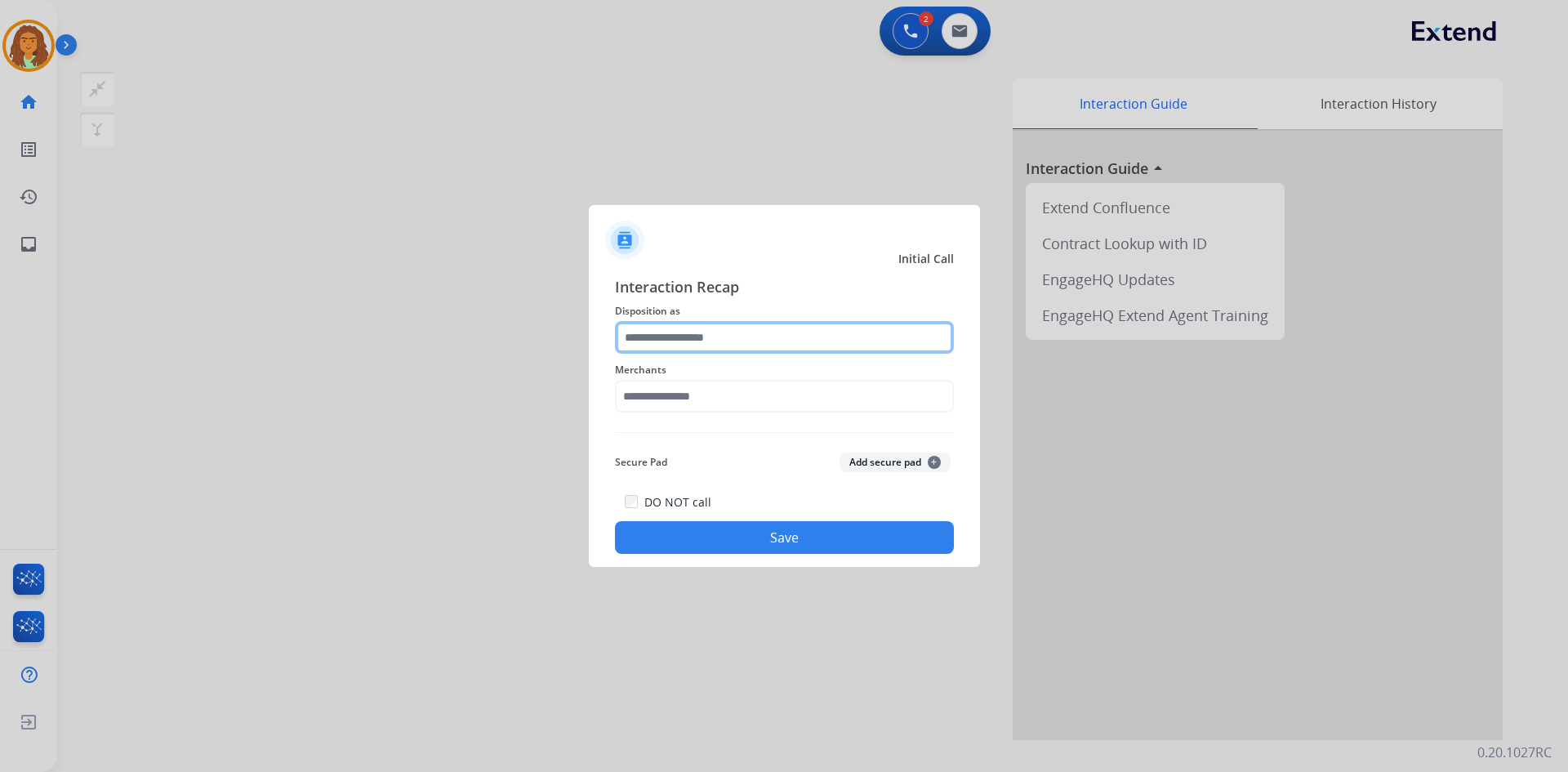
click at [653, 342] on input "text" at bounding box center [784, 337] width 339 height 33
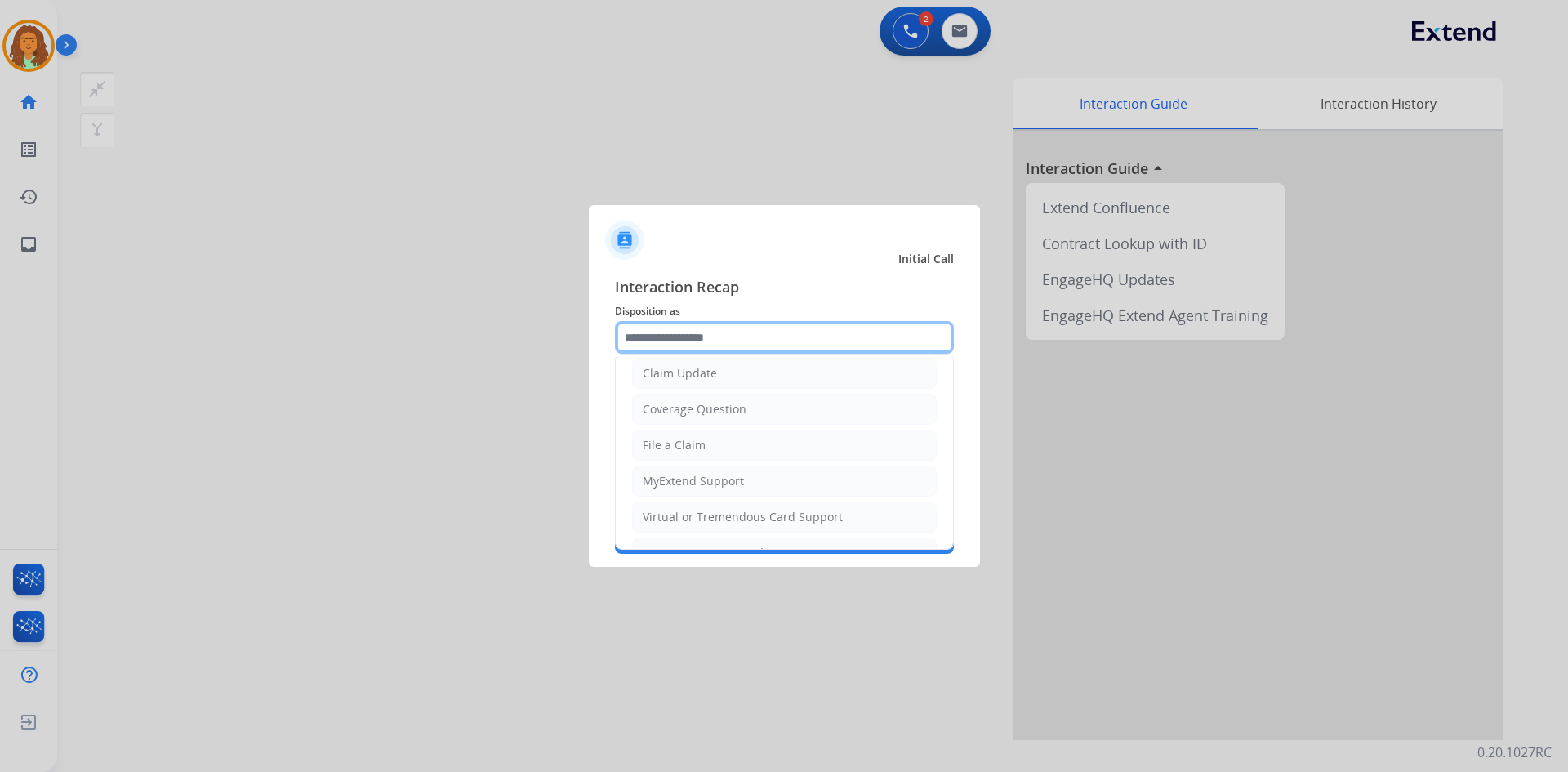
scroll to position [246, 0]
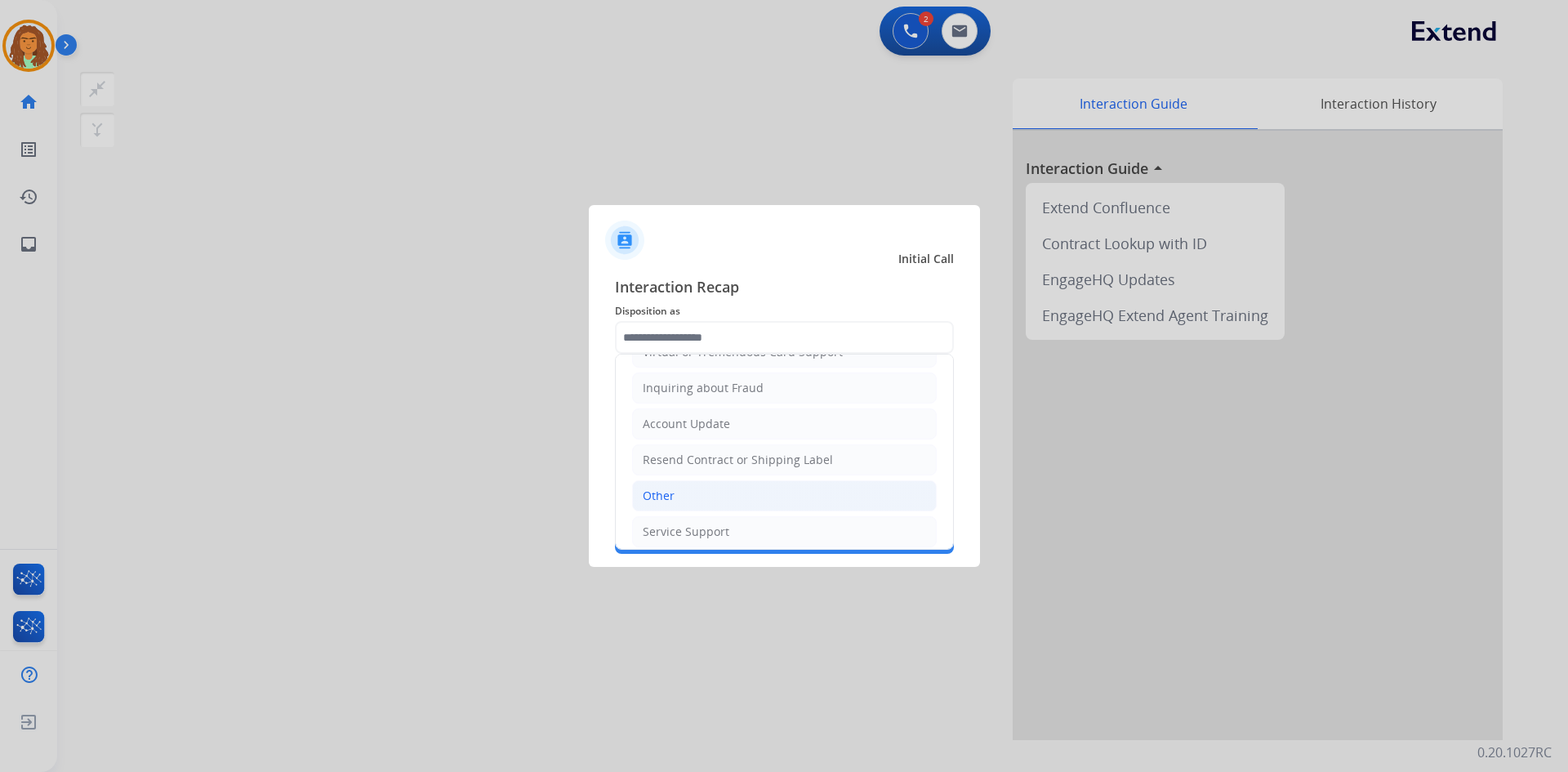
click at [660, 492] on div "Other" at bounding box center [659, 497] width 32 height 17
type input "*****"
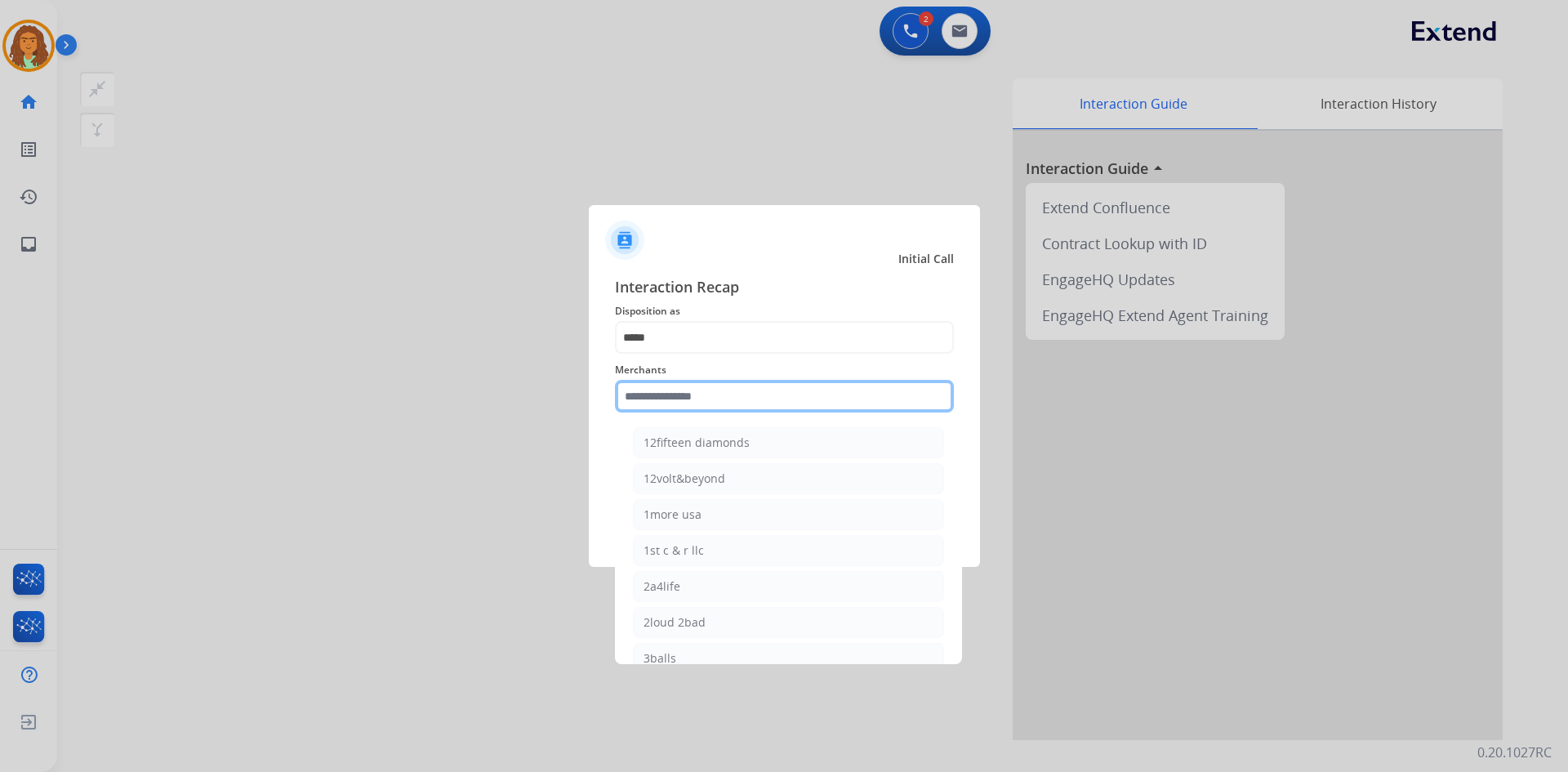
click at [677, 398] on input "text" at bounding box center [784, 396] width 339 height 33
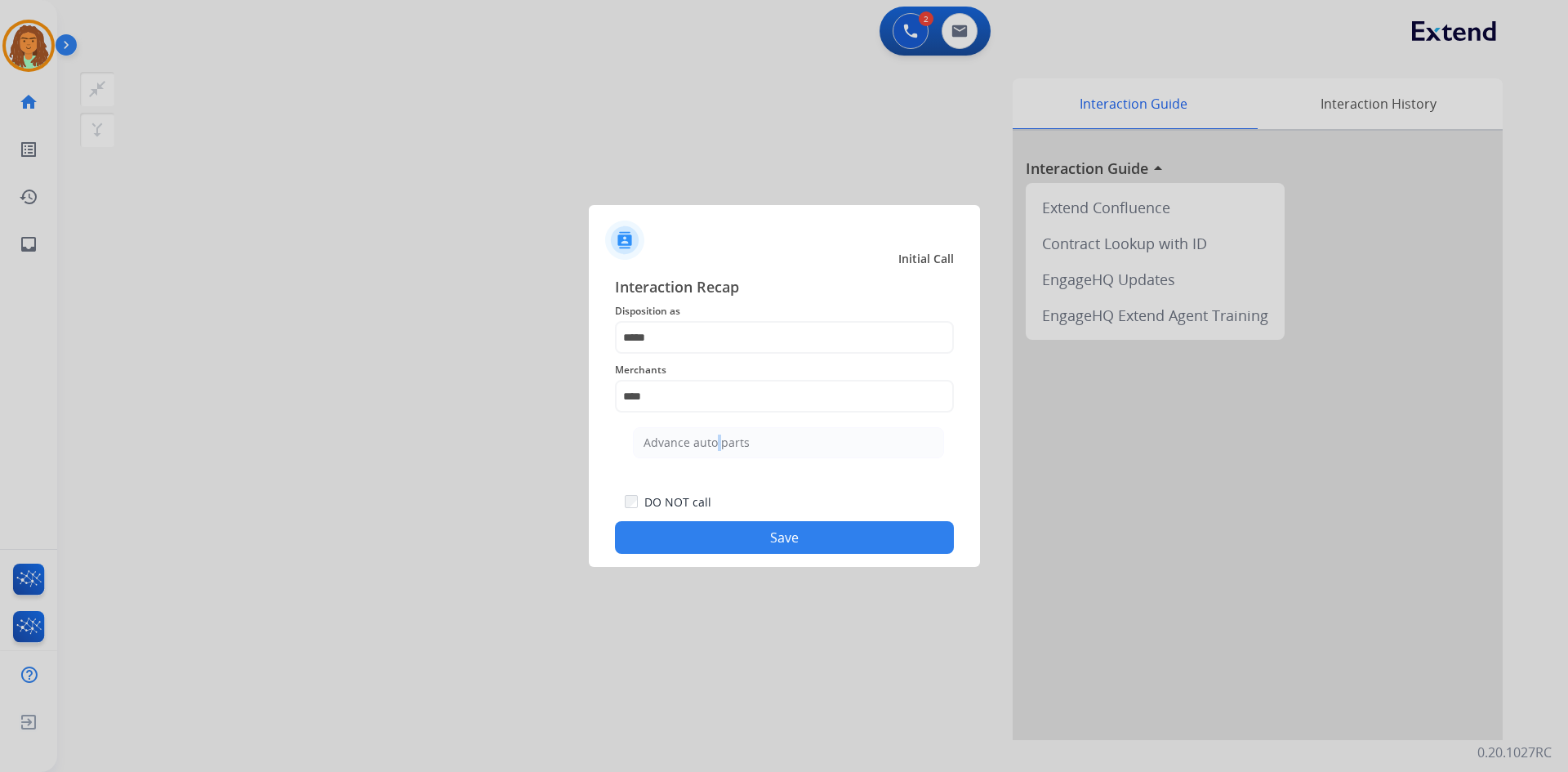
click at [710, 440] on div "Advance auto parts" at bounding box center [697, 443] width 106 height 17
type input "**********"
click at [755, 533] on button "Save" at bounding box center [784, 537] width 339 height 33
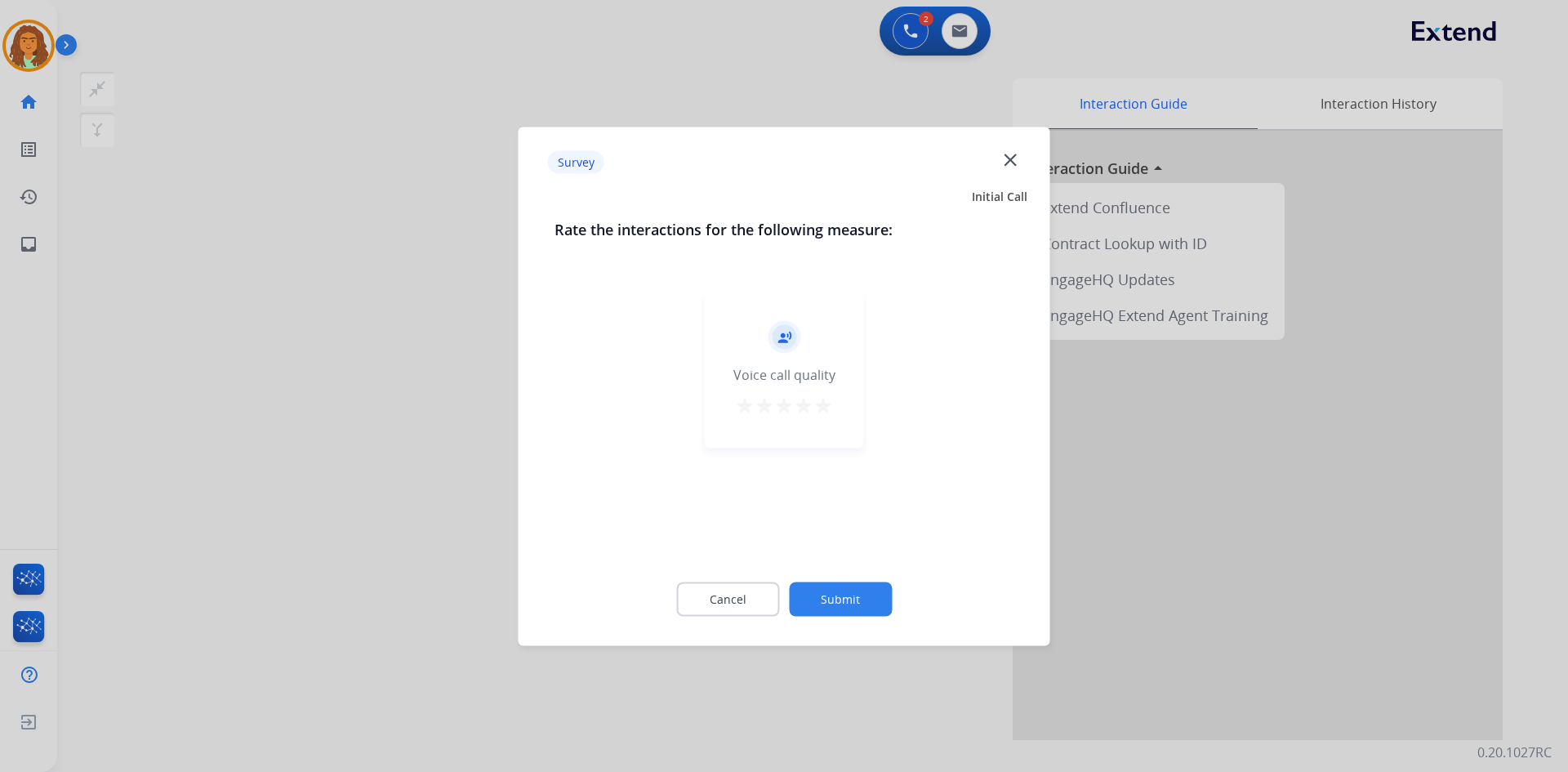
click at [758, 406] on mat-icon "star" at bounding box center [823, 405] width 20 height 20
click at [758, 598] on button "Submit" at bounding box center [840, 598] width 103 height 35
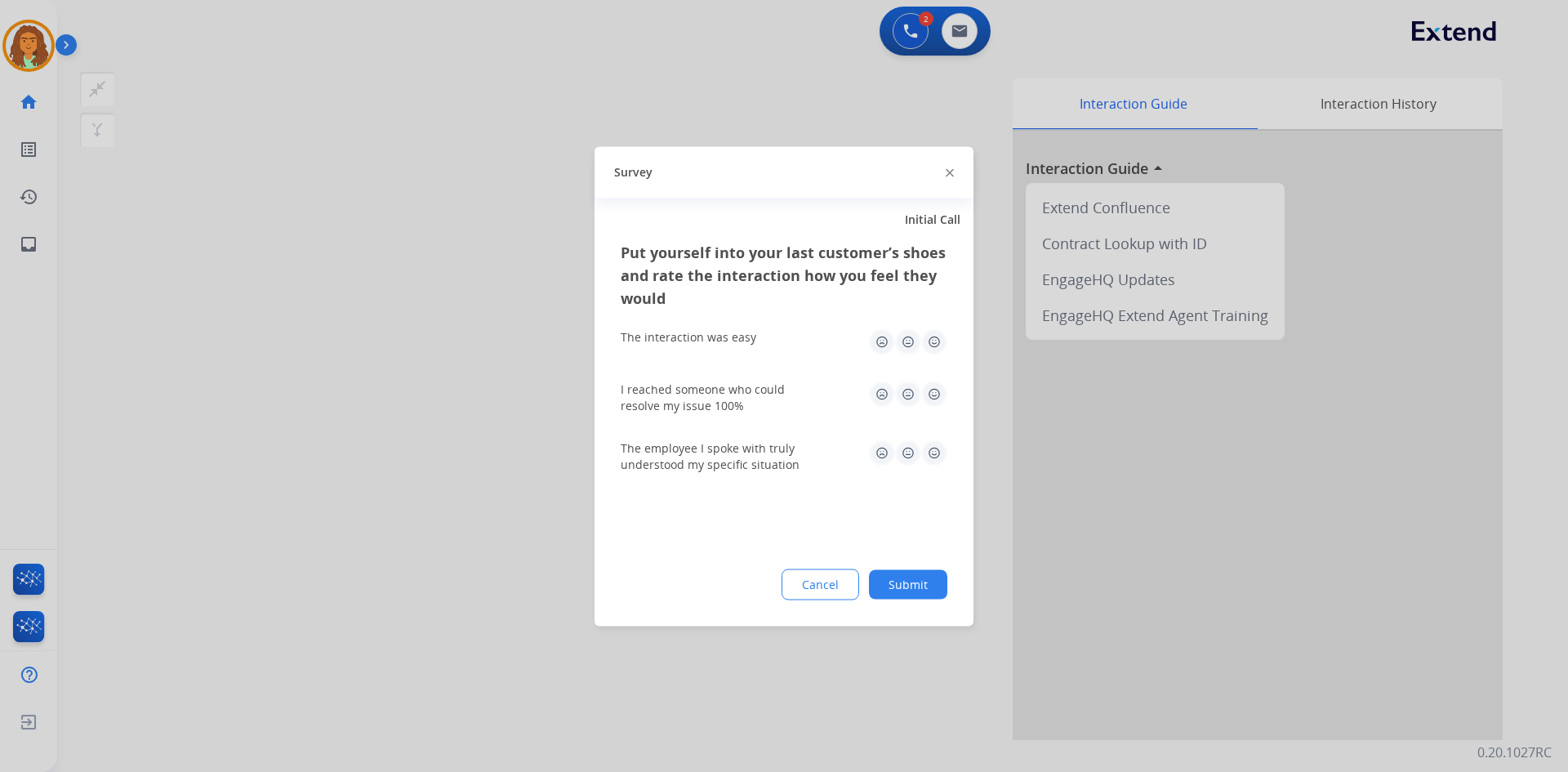
click at [758, 343] on img at bounding box center [934, 342] width 26 height 26
click at [758, 389] on img at bounding box center [934, 394] width 26 height 26
click at [758, 449] on img at bounding box center [934, 453] width 26 height 26
click at [758, 577] on button "Submit" at bounding box center [908, 584] width 78 height 30
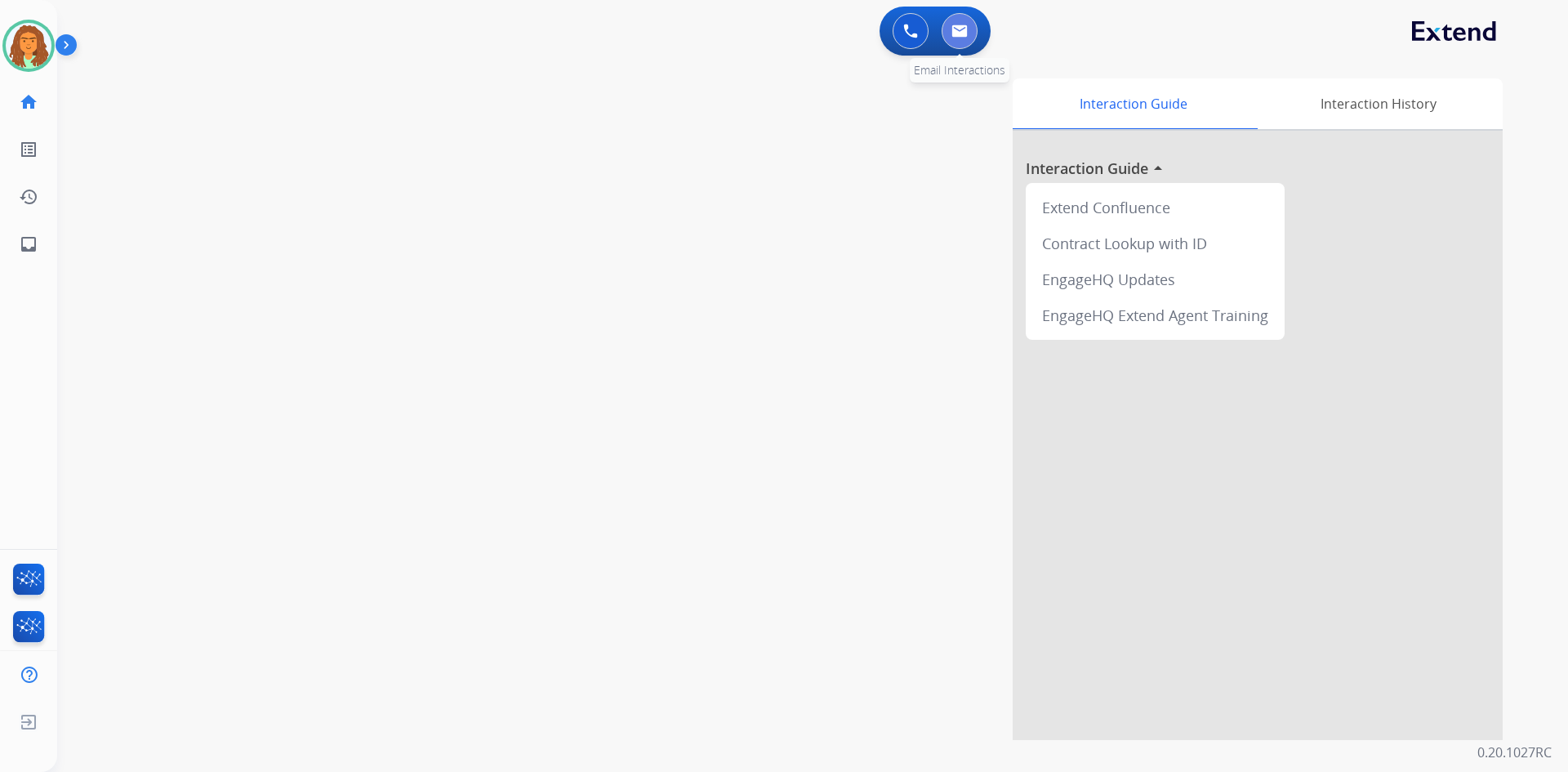
click at [758, 41] on button at bounding box center [959, 31] width 36 height 36
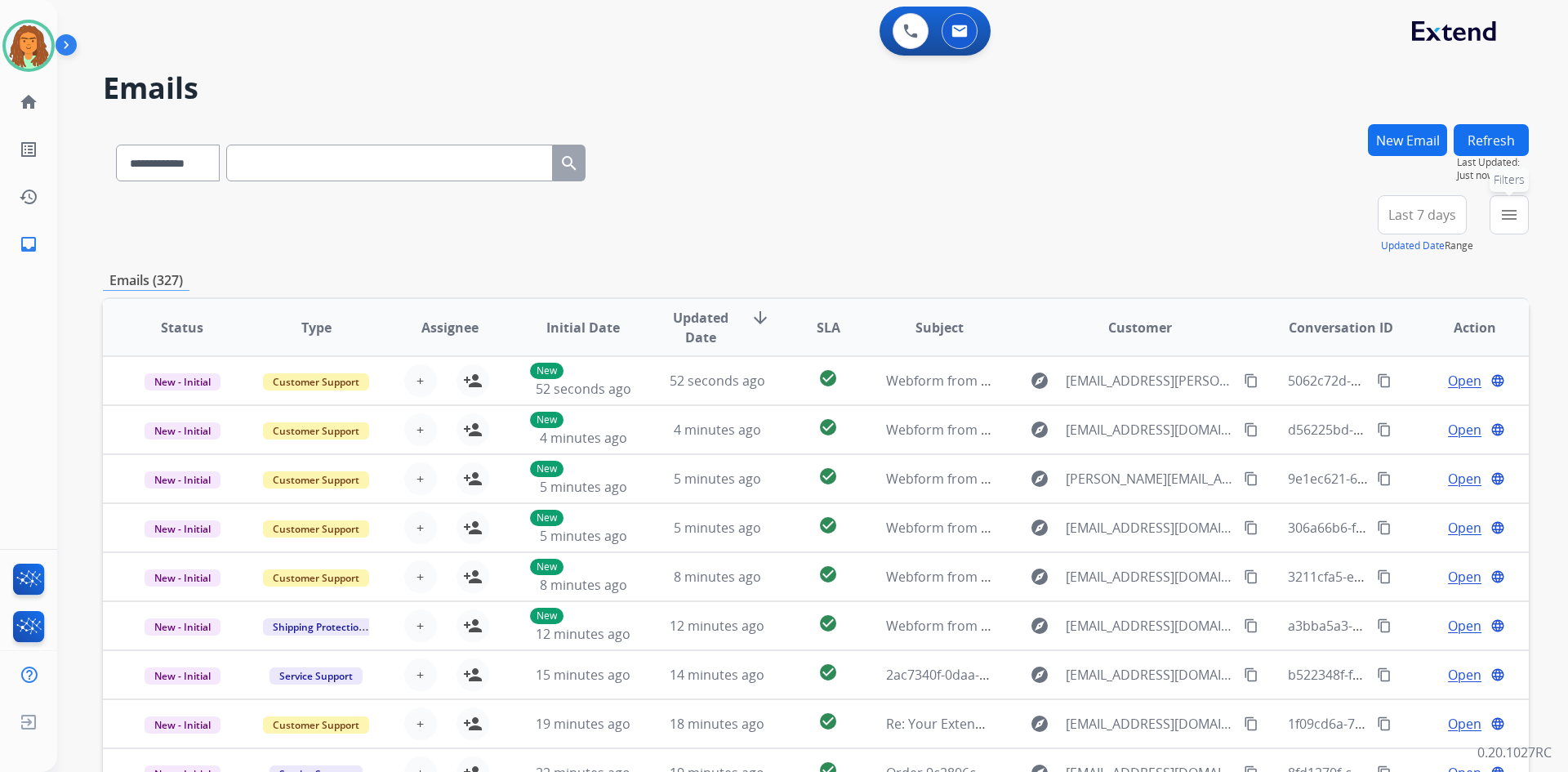
click at [758, 223] on mat-icon "menu" at bounding box center [1509, 215] width 20 height 20
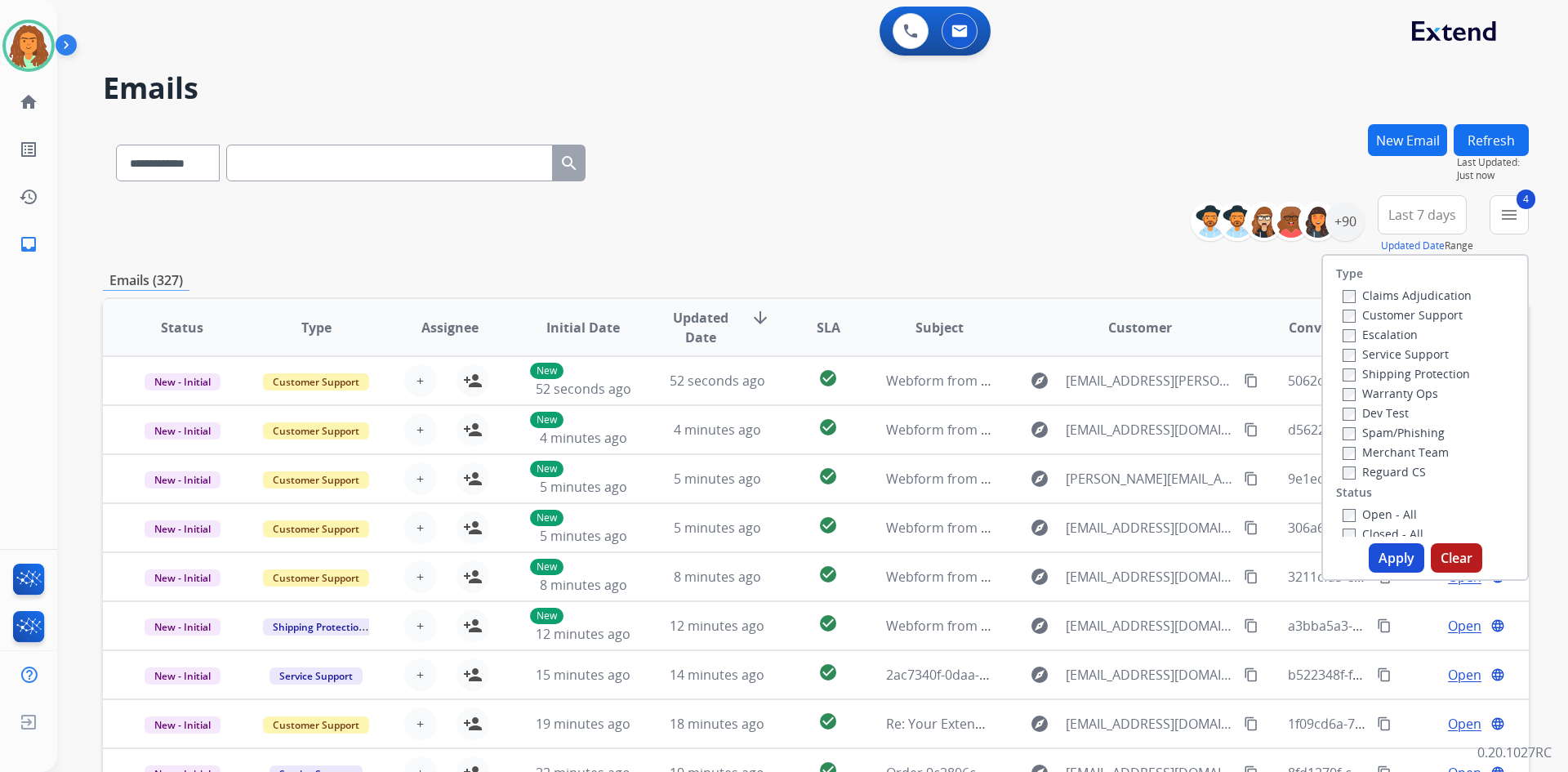
click at [758, 558] on button "Apply" at bounding box center [1397, 558] width 56 height 30
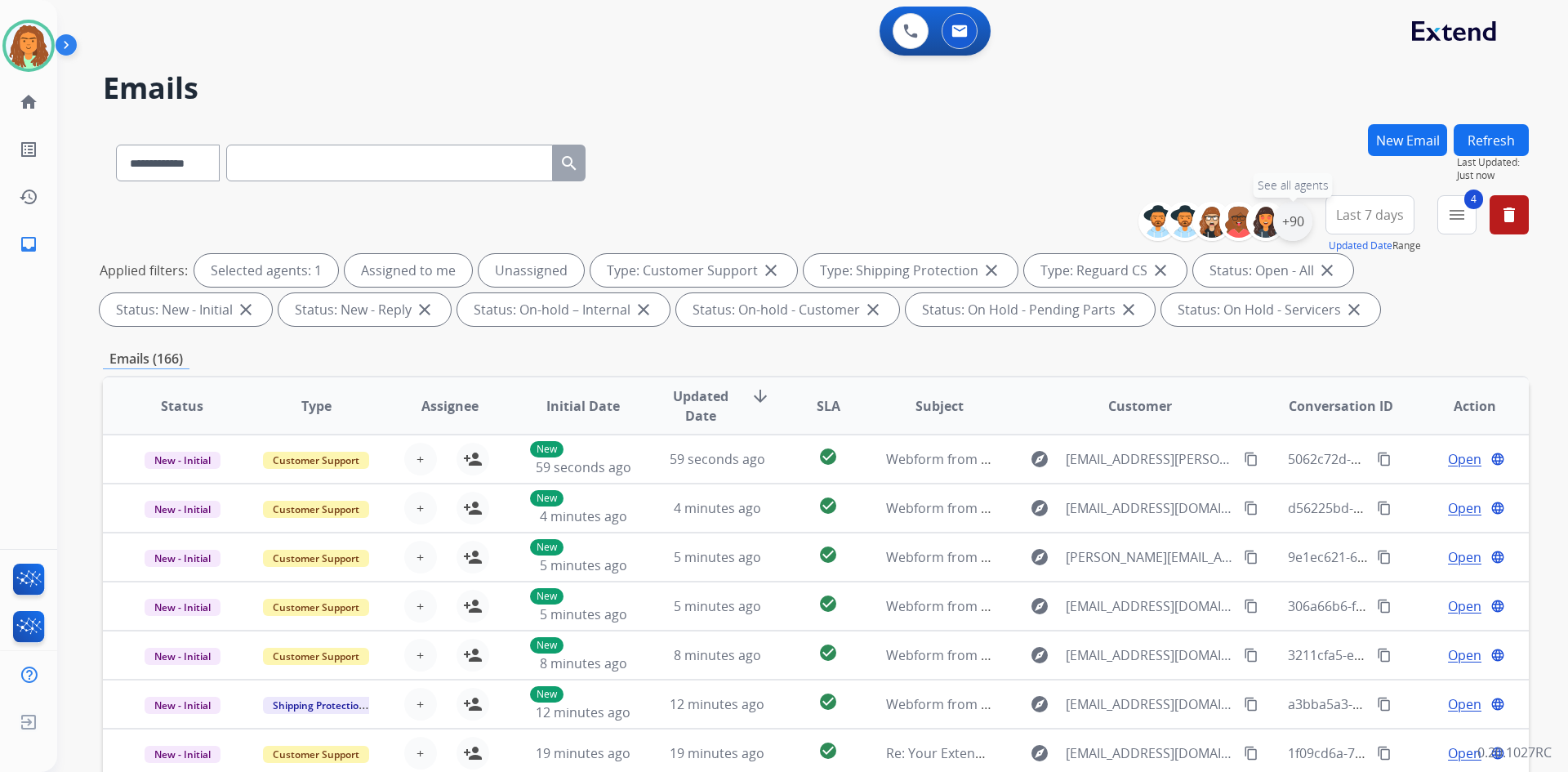
click at [758, 221] on div "+90" at bounding box center [1293, 221] width 39 height 39
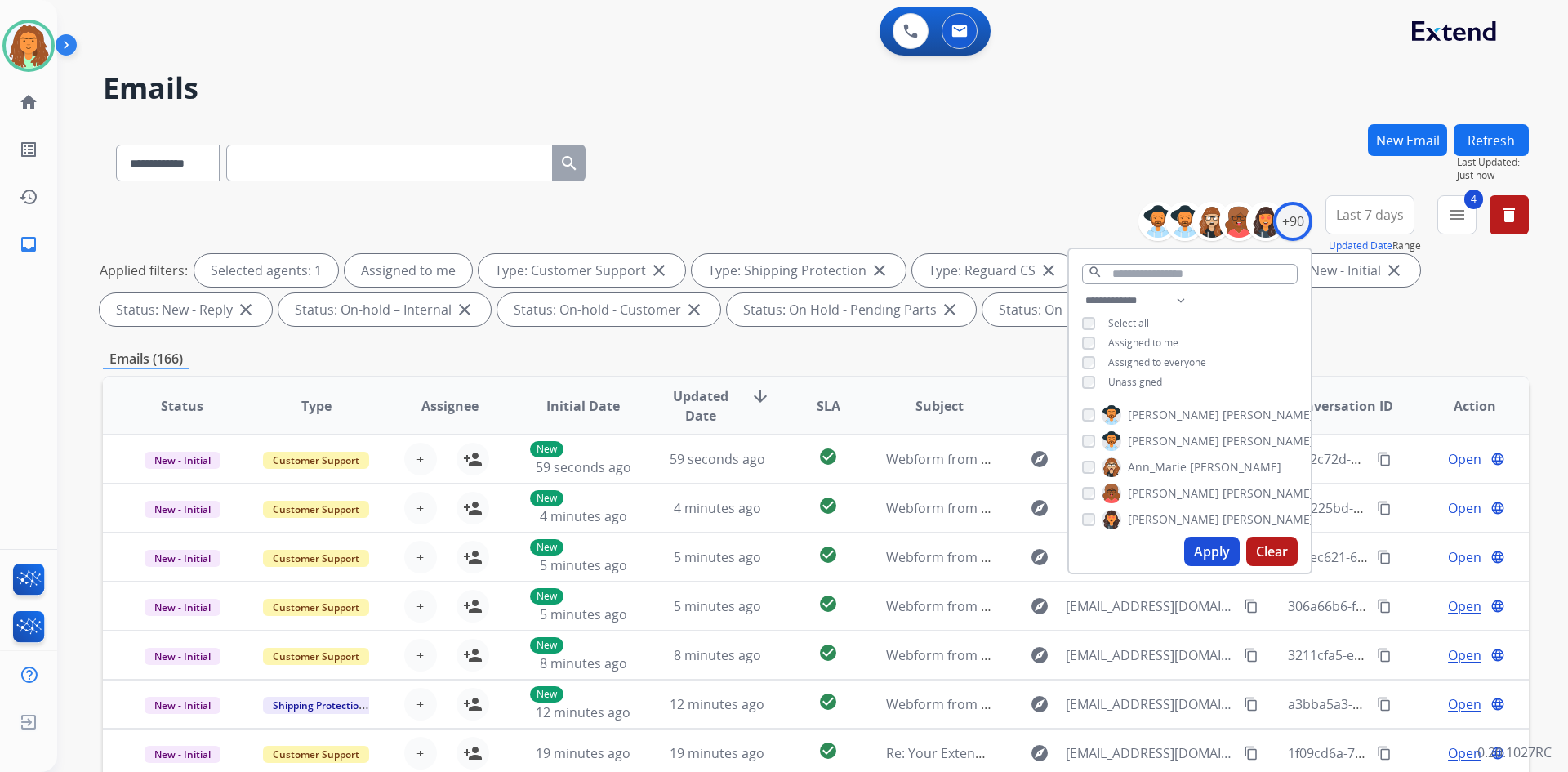
click at [758, 554] on button "Apply" at bounding box center [1212, 552] width 56 height 30
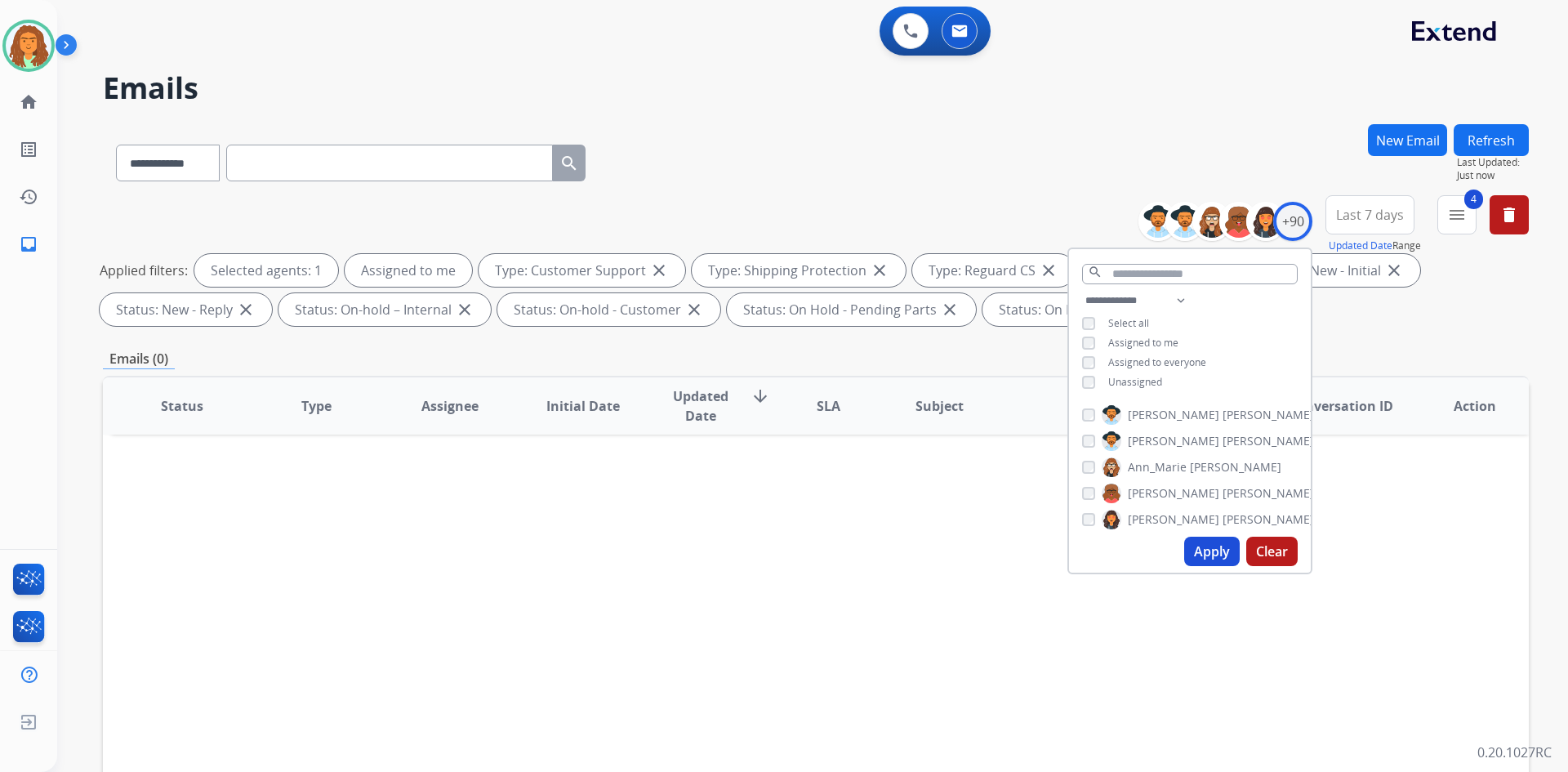
click at [758, 345] on div "**********" at bounding box center [816, 566] width 1426 height 884
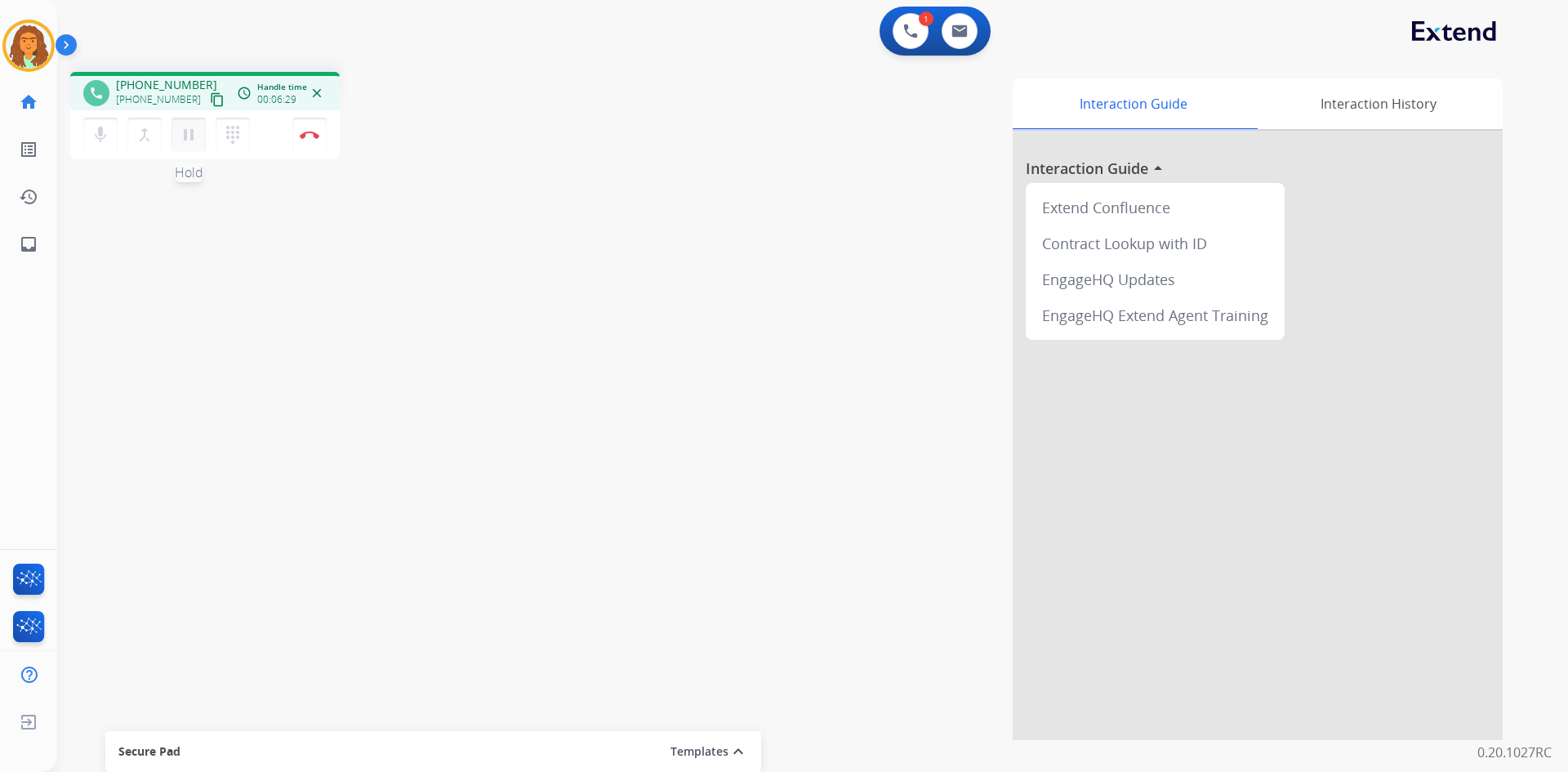
click at [189, 133] on mat-icon "pause" at bounding box center [189, 134] width 20 height 20
click at [191, 130] on mat-icon "play_arrow" at bounding box center [189, 134] width 20 height 20
click at [306, 134] on img at bounding box center [309, 134] width 20 height 8
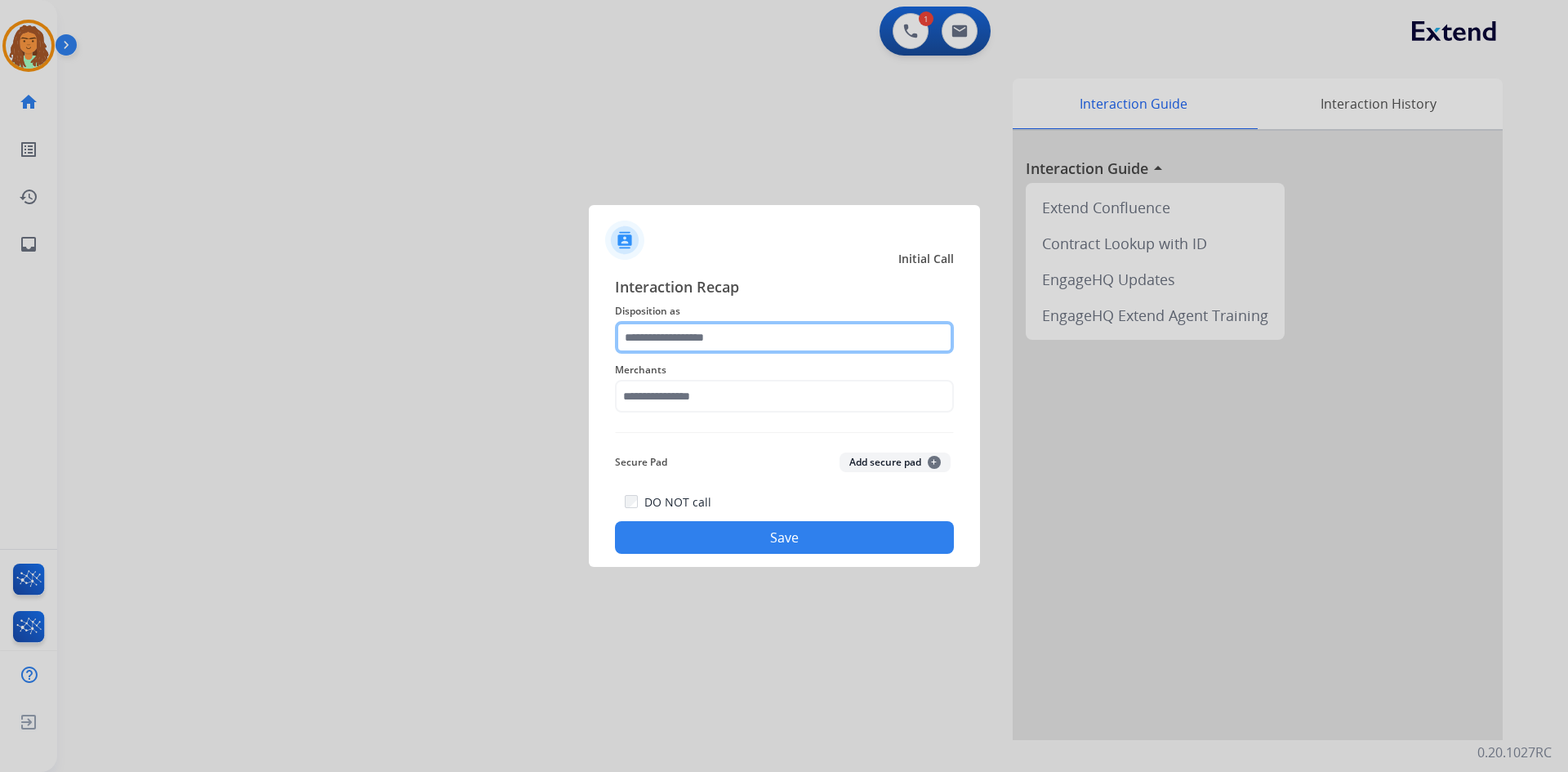
click at [652, 330] on input "text" at bounding box center [784, 337] width 339 height 33
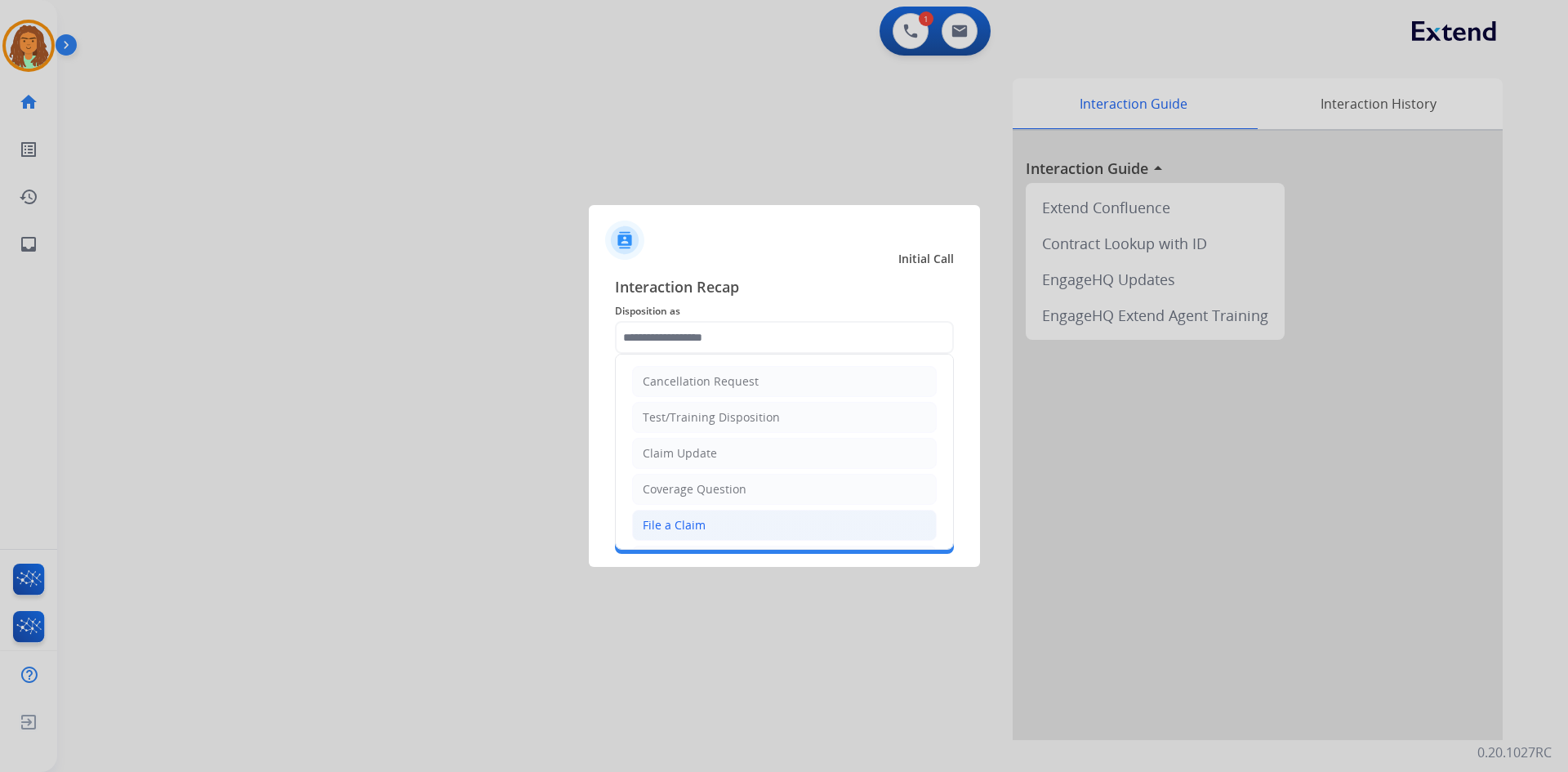
click at [664, 526] on div "File a Claim" at bounding box center [674, 526] width 63 height 17
type input "**********"
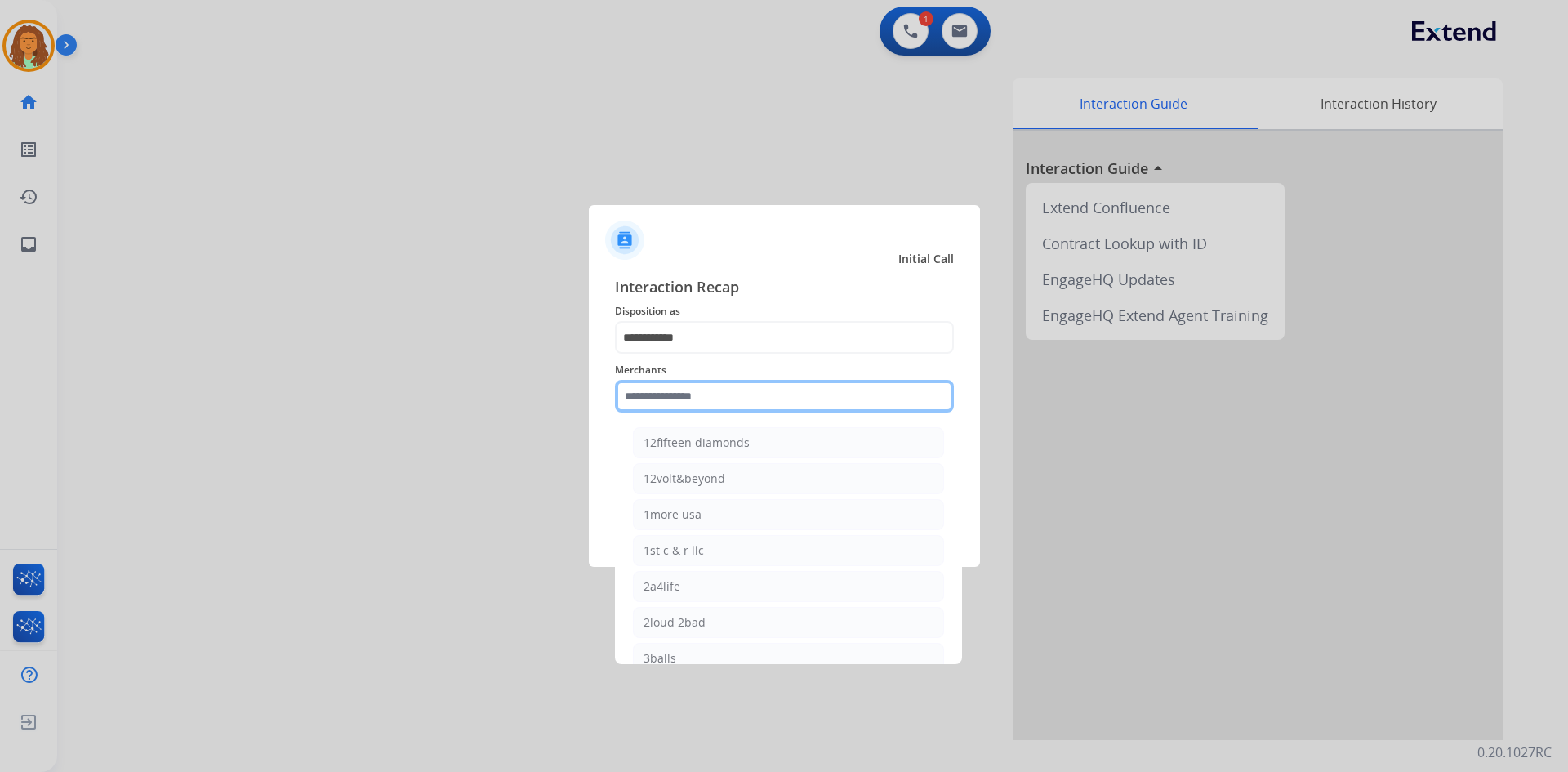
click at [682, 401] on input "text" at bounding box center [784, 396] width 339 height 33
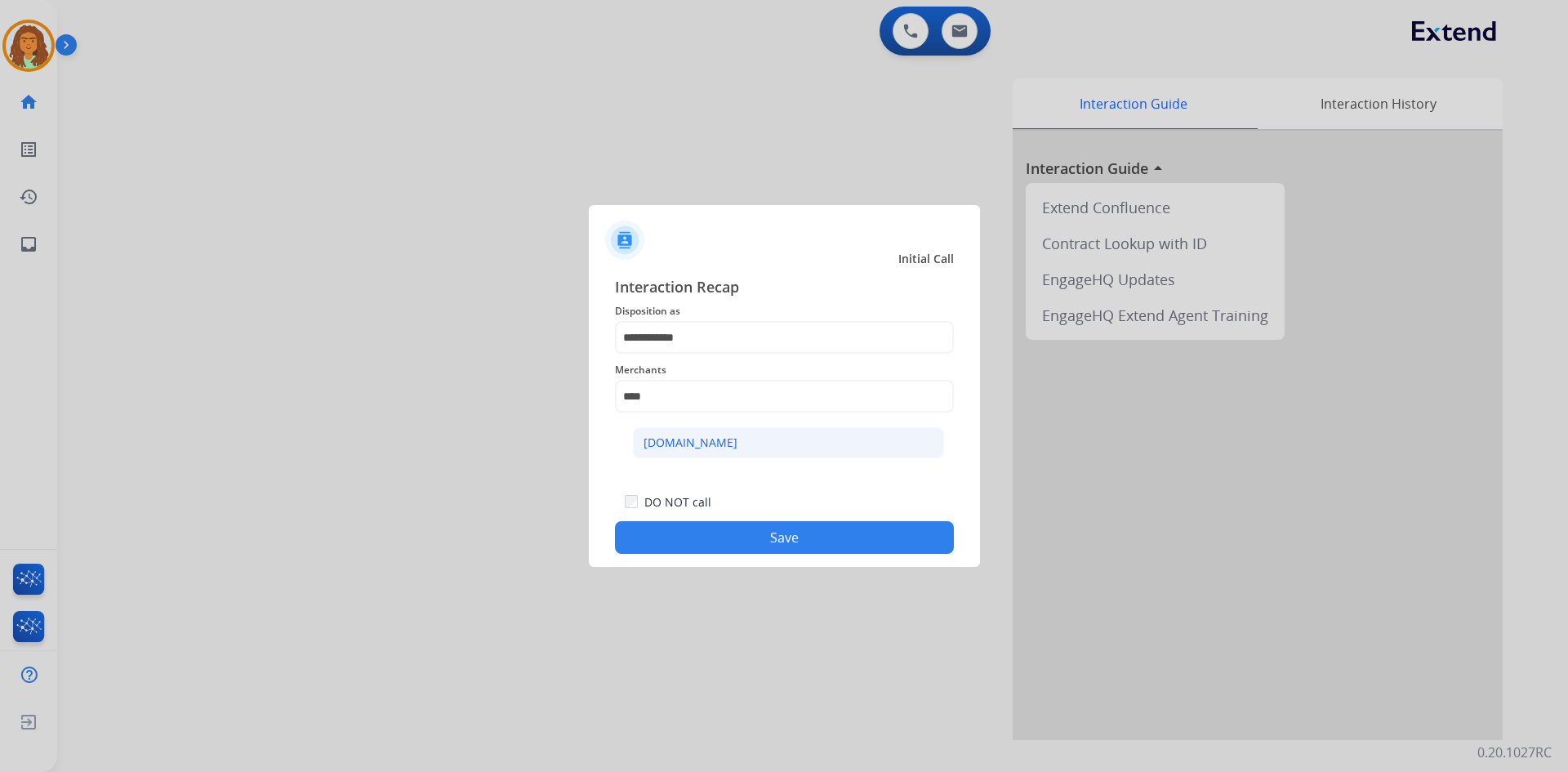
click at [707, 442] on div "[DOMAIN_NAME]" at bounding box center [691, 443] width 94 height 17
type input "**********"
click at [716, 531] on button "Save" at bounding box center [784, 537] width 339 height 33
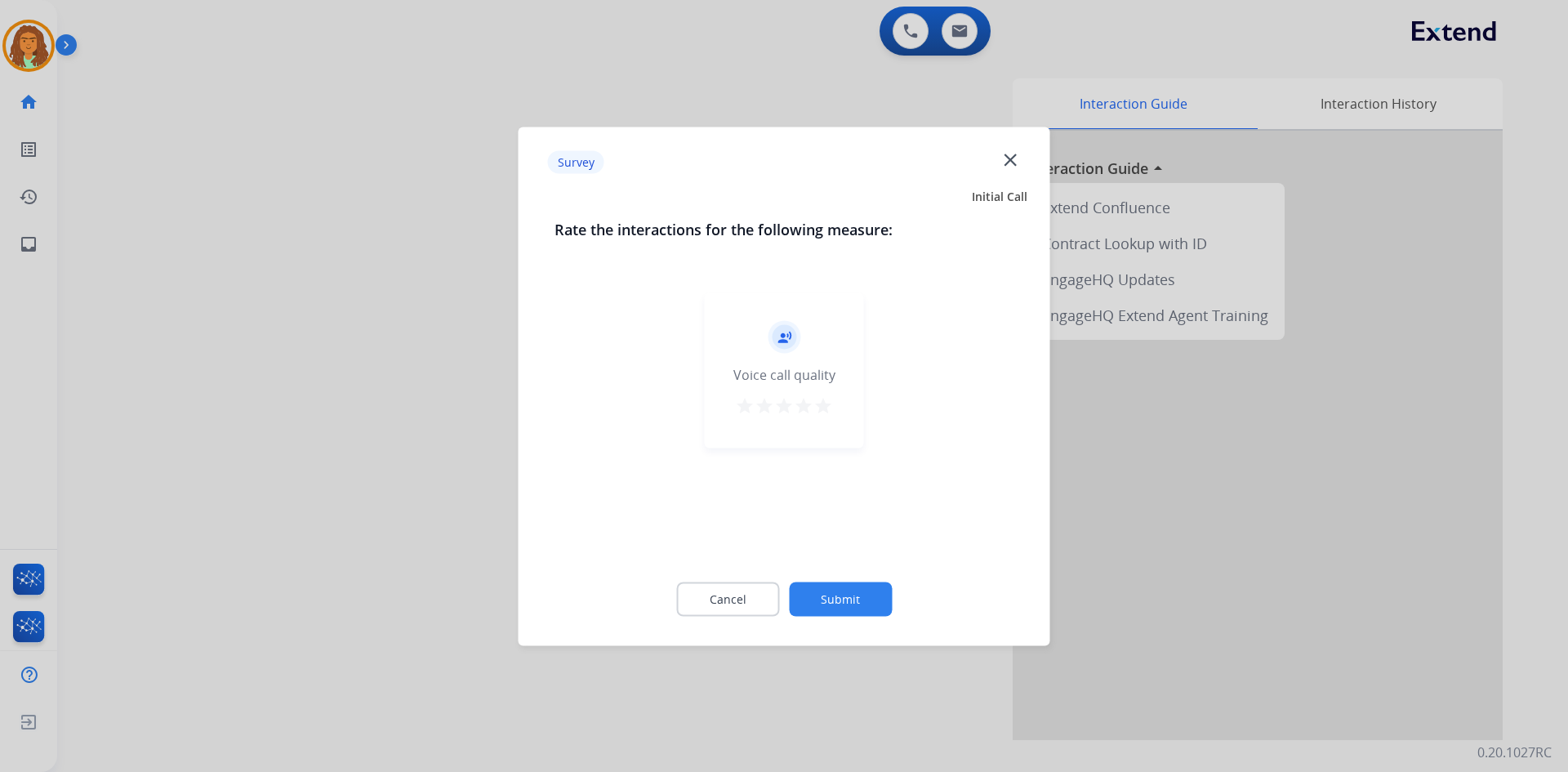
click at [758, 404] on mat-icon "star" at bounding box center [823, 405] width 20 height 20
click at [758, 593] on button "Submit" at bounding box center [840, 598] width 103 height 35
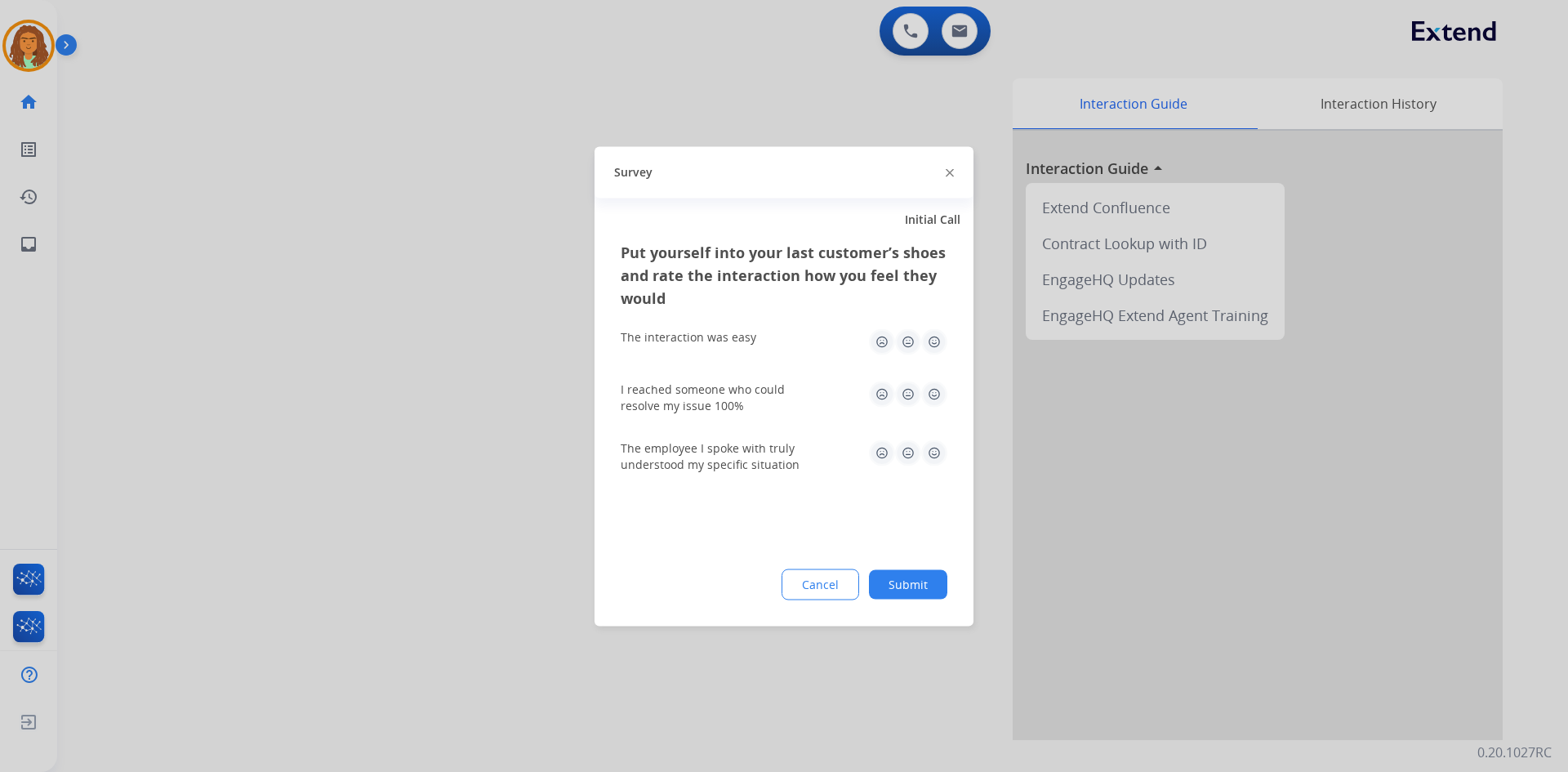
click at [758, 344] on img at bounding box center [934, 342] width 26 height 26
click at [758, 395] on img at bounding box center [934, 394] width 26 height 26
click at [758, 456] on img at bounding box center [934, 453] width 26 height 26
click at [758, 579] on button "Submit" at bounding box center [908, 584] width 78 height 30
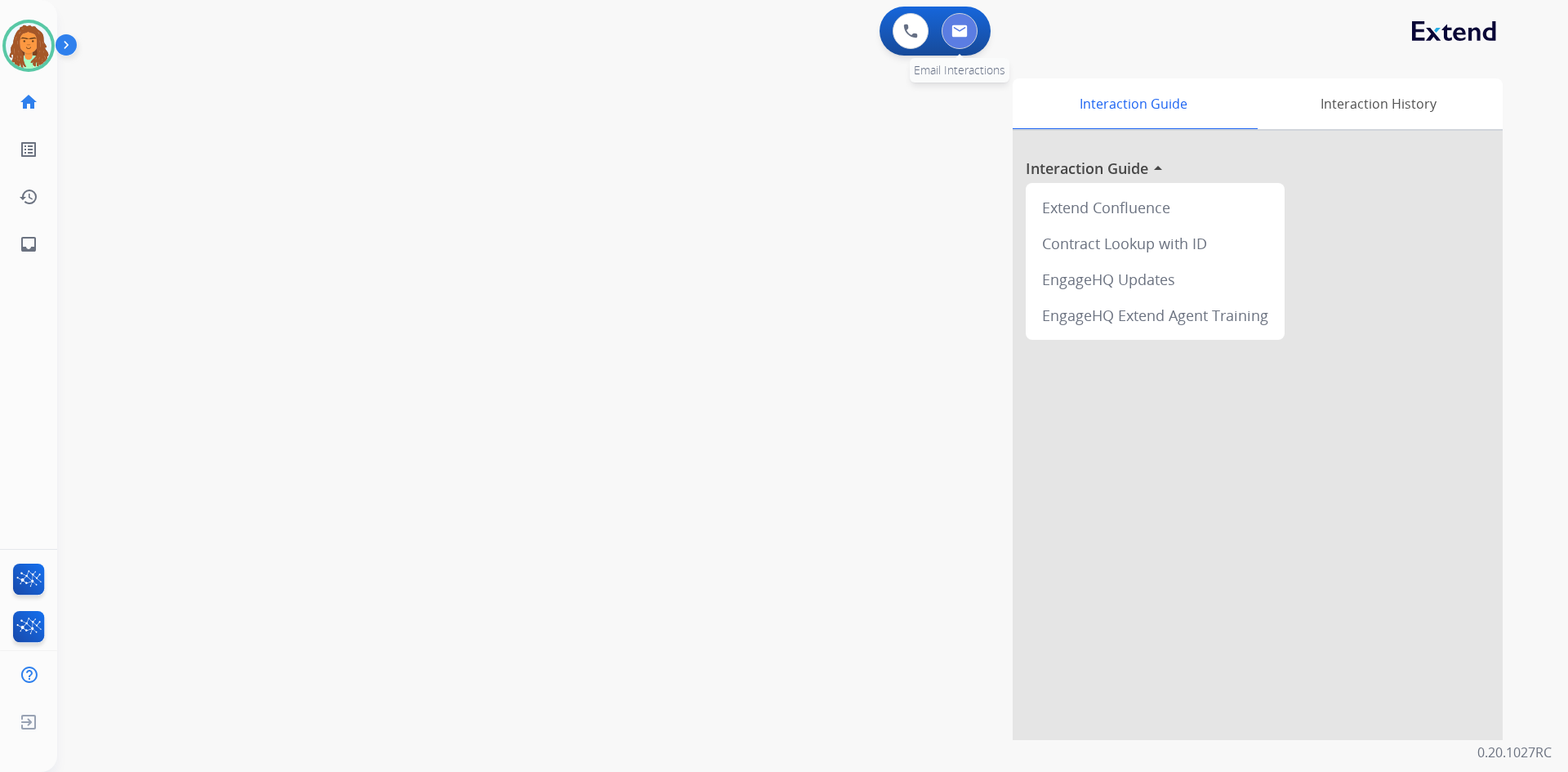
click at [758, 32] on img at bounding box center [960, 31] width 17 height 13
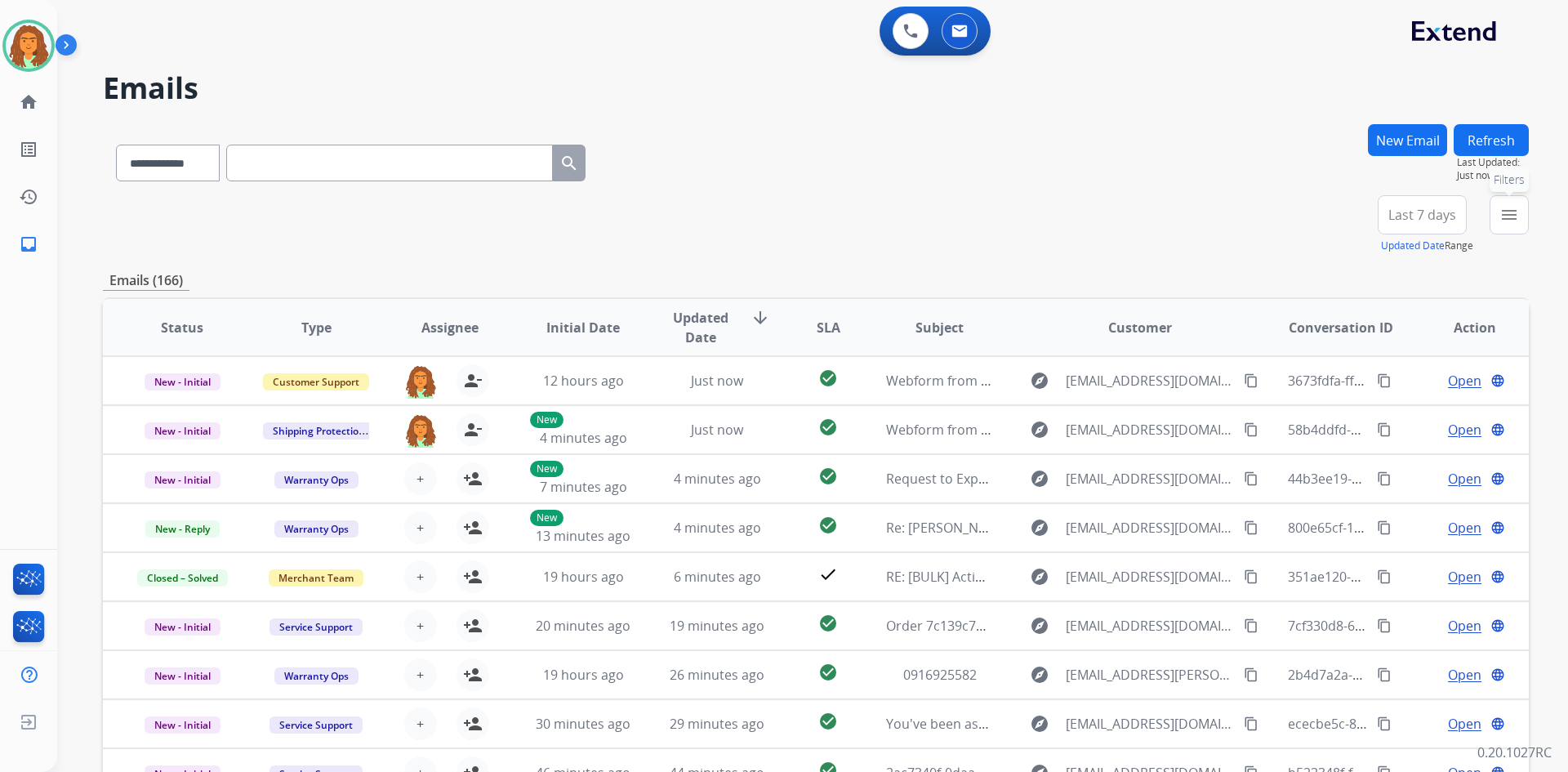
click at [758, 217] on mat-icon "menu" at bounding box center [1509, 215] width 20 height 20
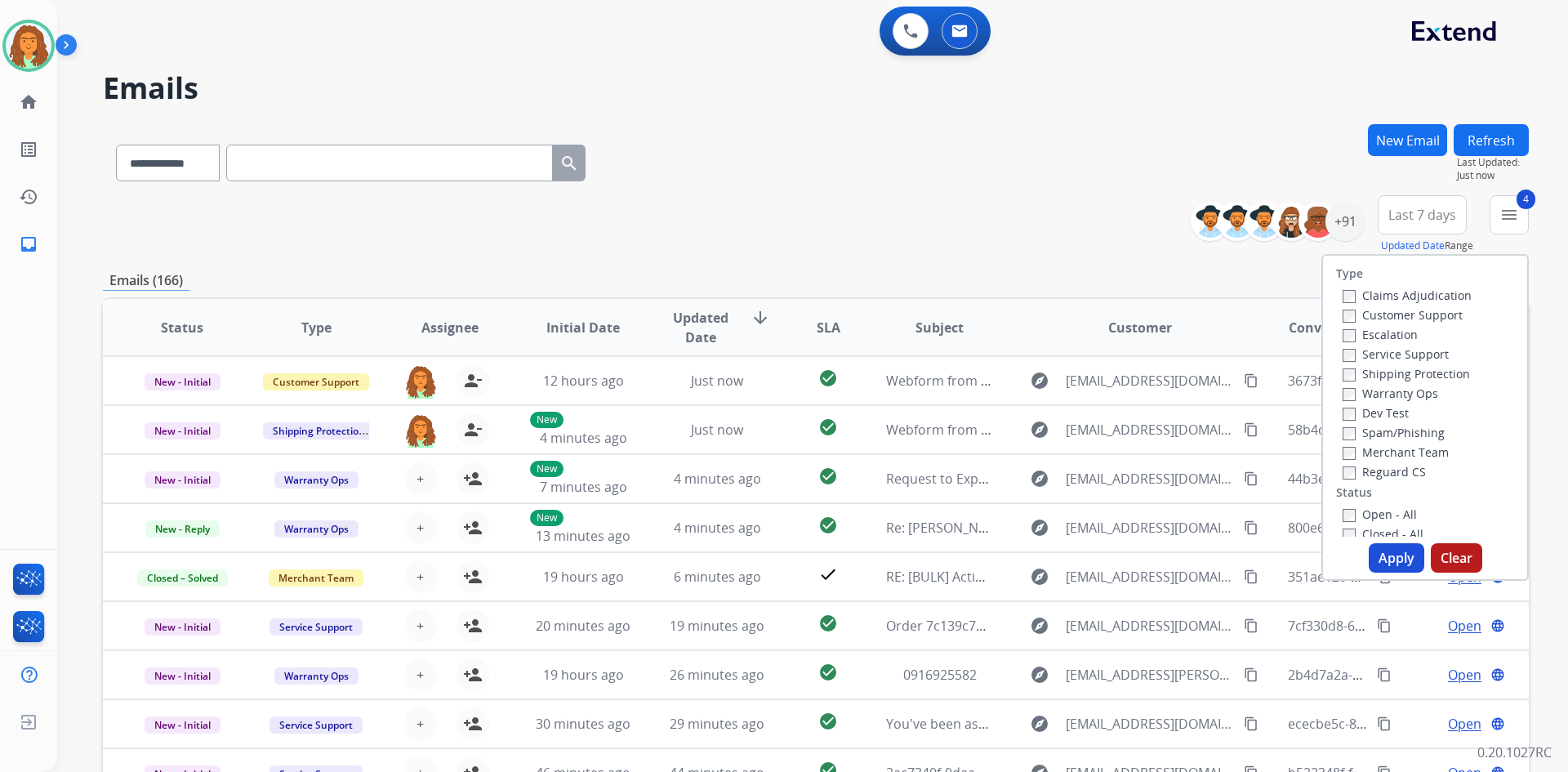
click at [758, 554] on button "Apply" at bounding box center [1397, 558] width 56 height 30
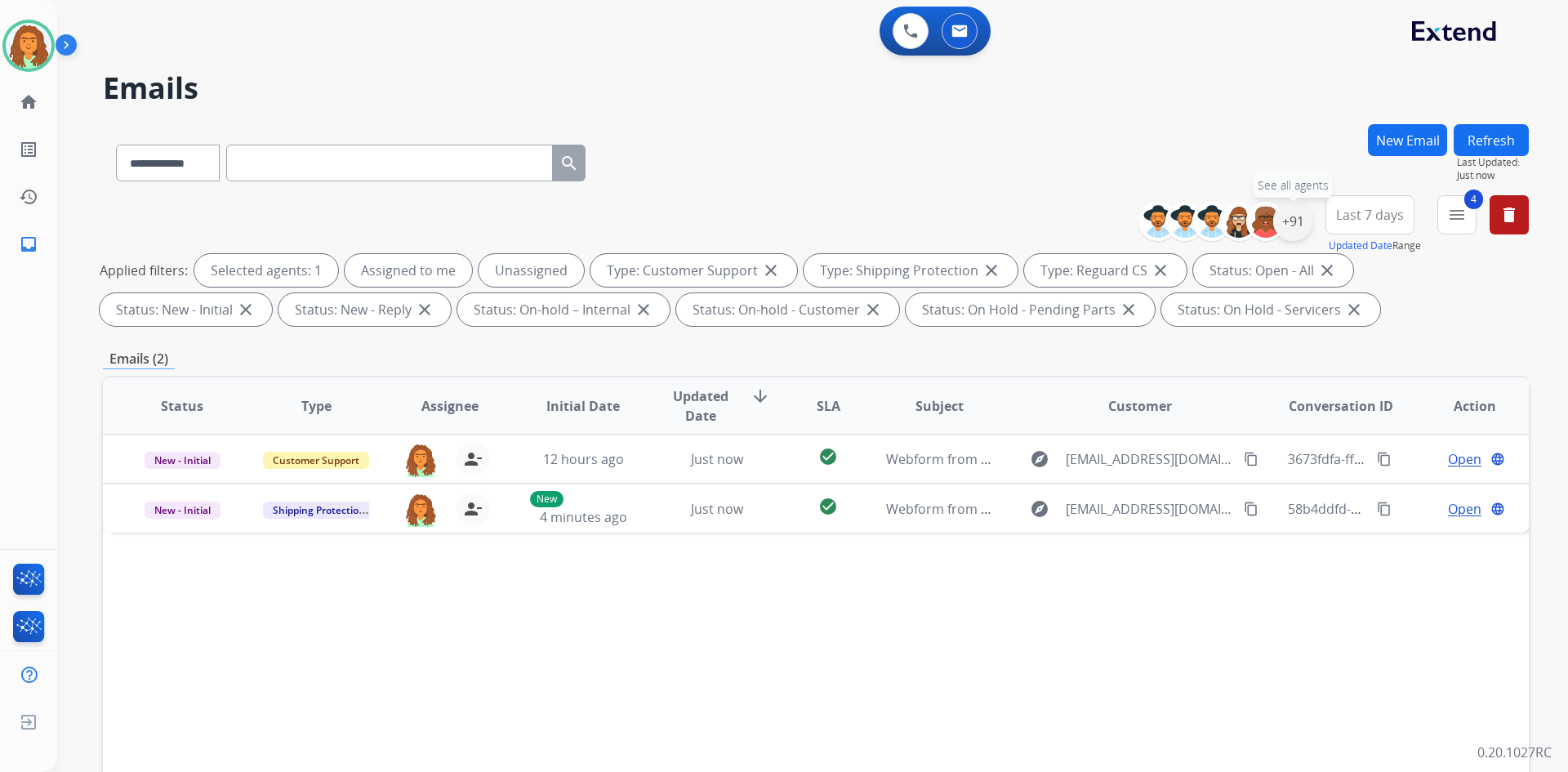
click at [758, 226] on div "+91" at bounding box center [1293, 221] width 39 height 39
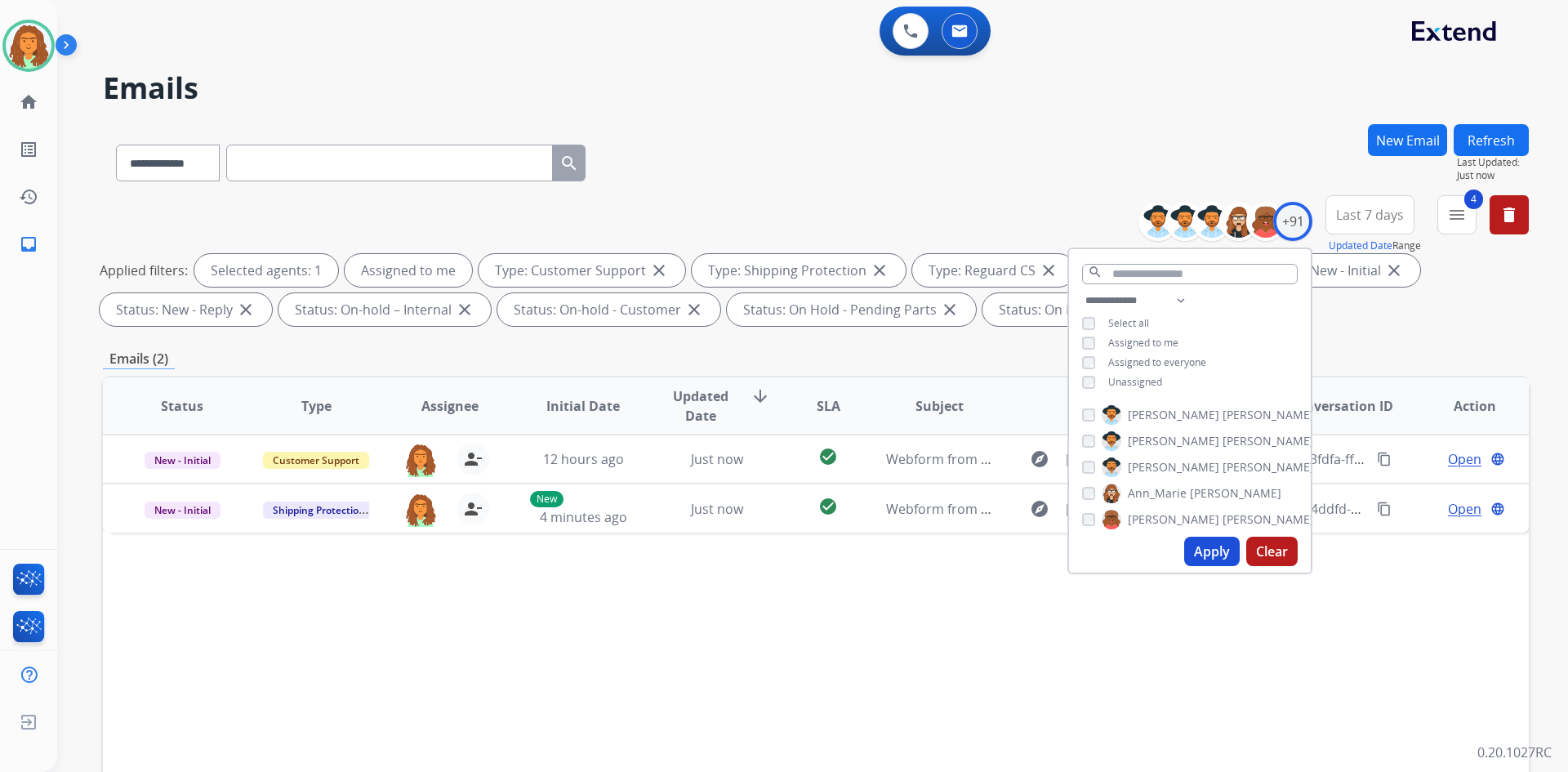
click at [758, 551] on button "Apply" at bounding box center [1212, 552] width 56 height 30
click at [758, 345] on div "**********" at bounding box center [816, 566] width 1426 height 884
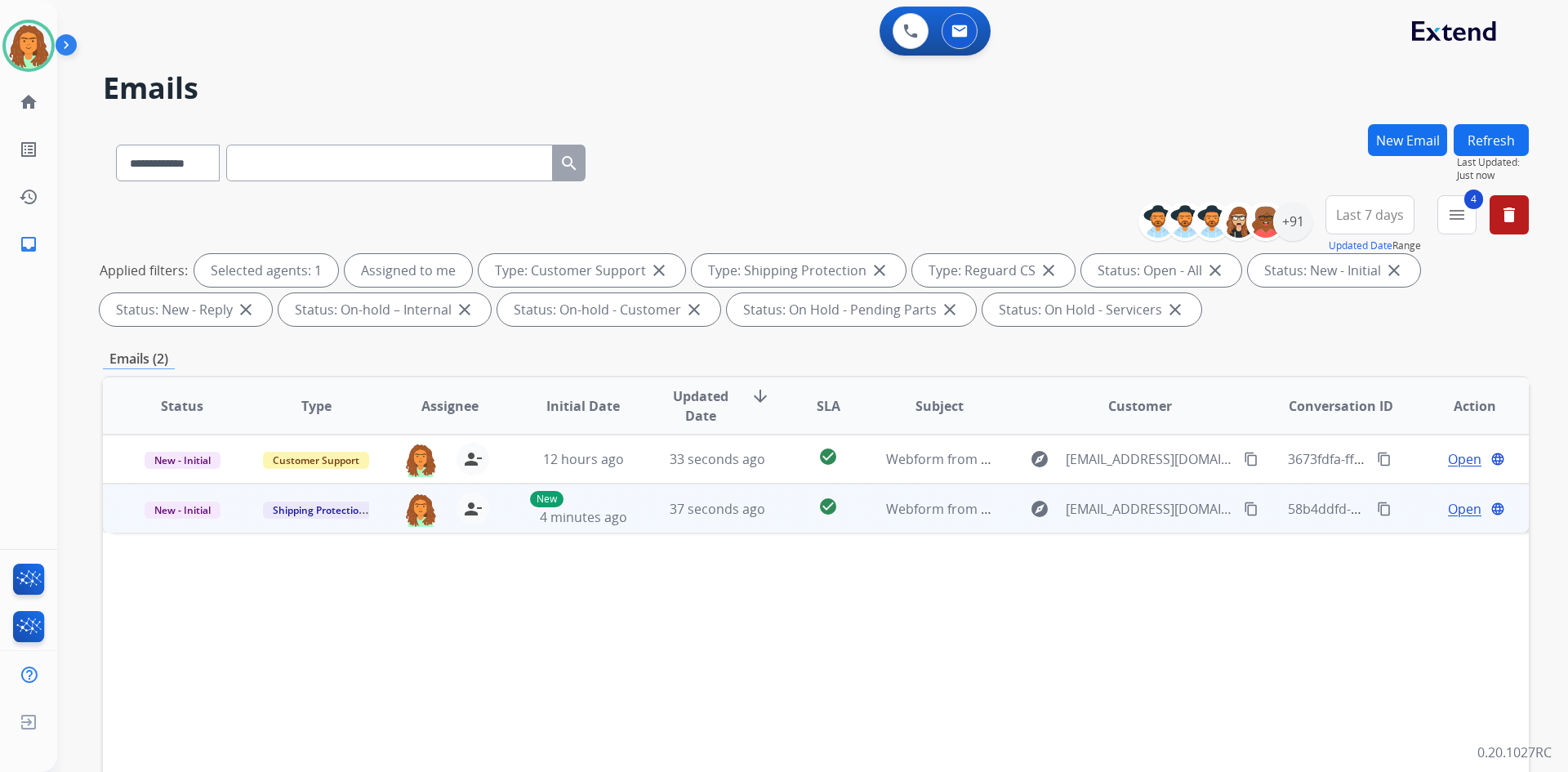
click at [758, 522] on td "check_circle" at bounding box center [815, 508] width 89 height 49
click at [758, 507] on mat-icon "content_copy" at bounding box center [1252, 509] width 15 height 15
click at [758, 511] on span "Open" at bounding box center [1465, 508] width 34 height 20
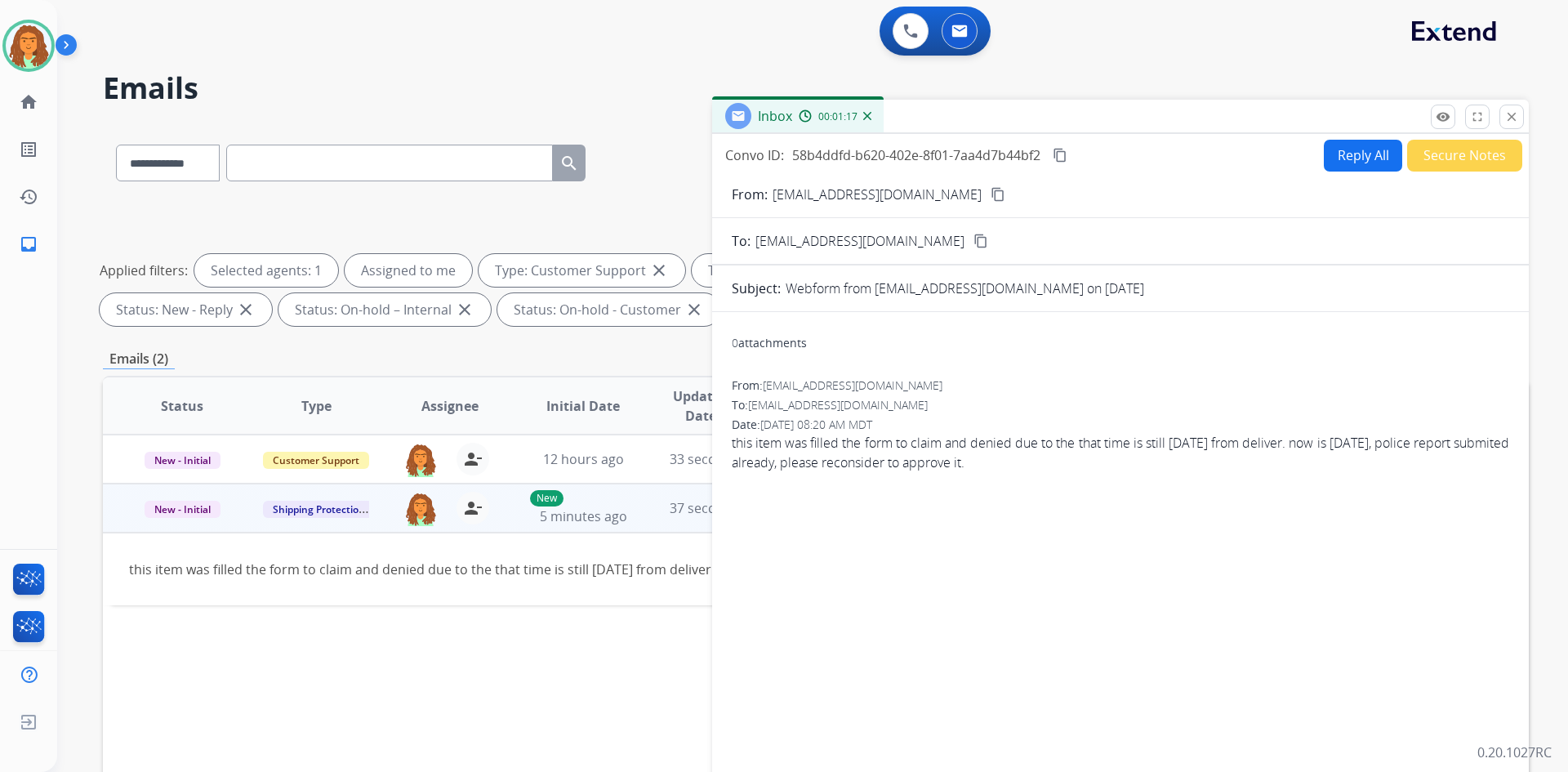
click at [758, 160] on button "Reply All" at bounding box center [1364, 156] width 78 height 32
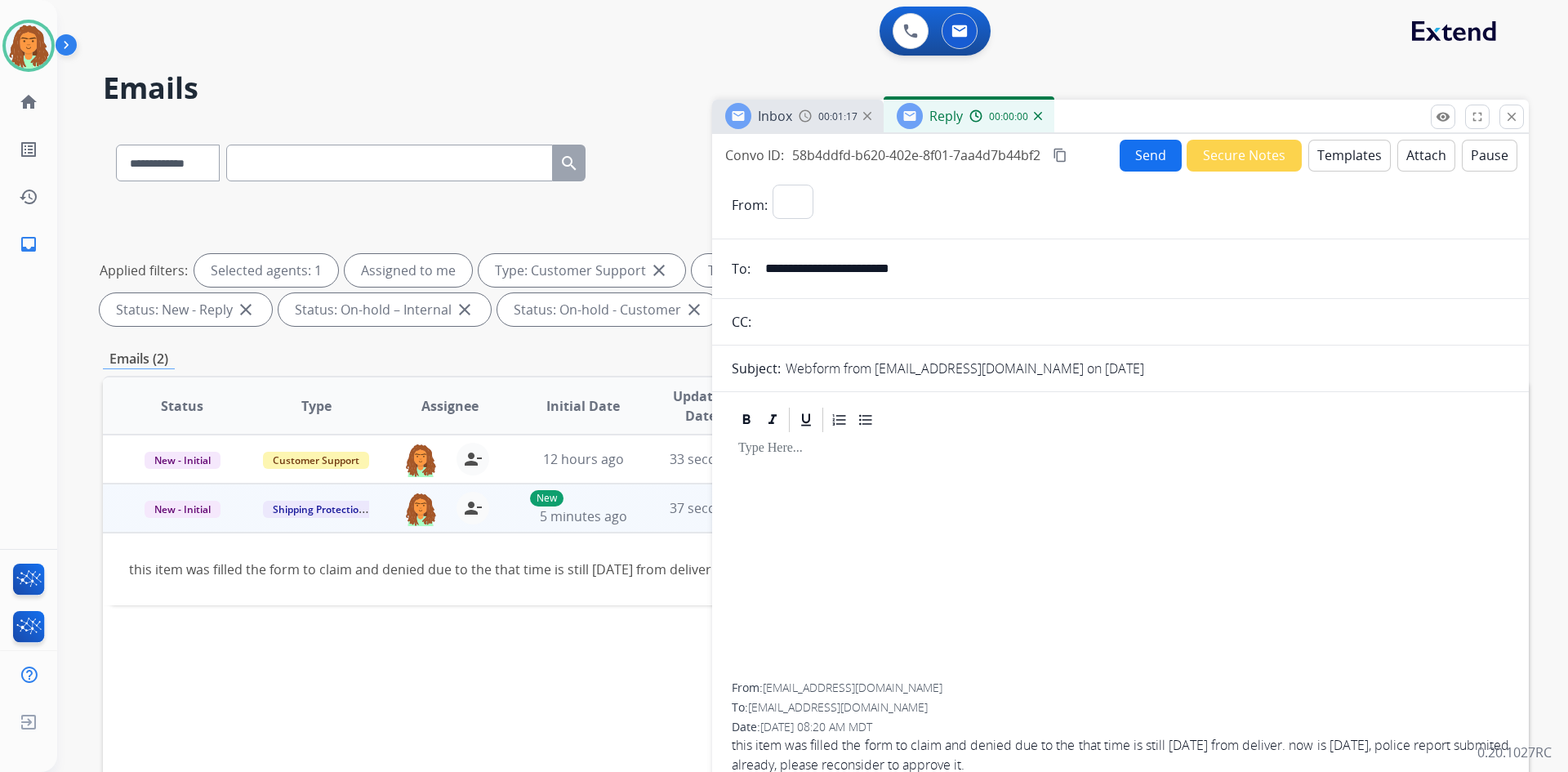
select select "**********"
click at [758, 159] on button "Templates" at bounding box center [1350, 156] width 82 height 32
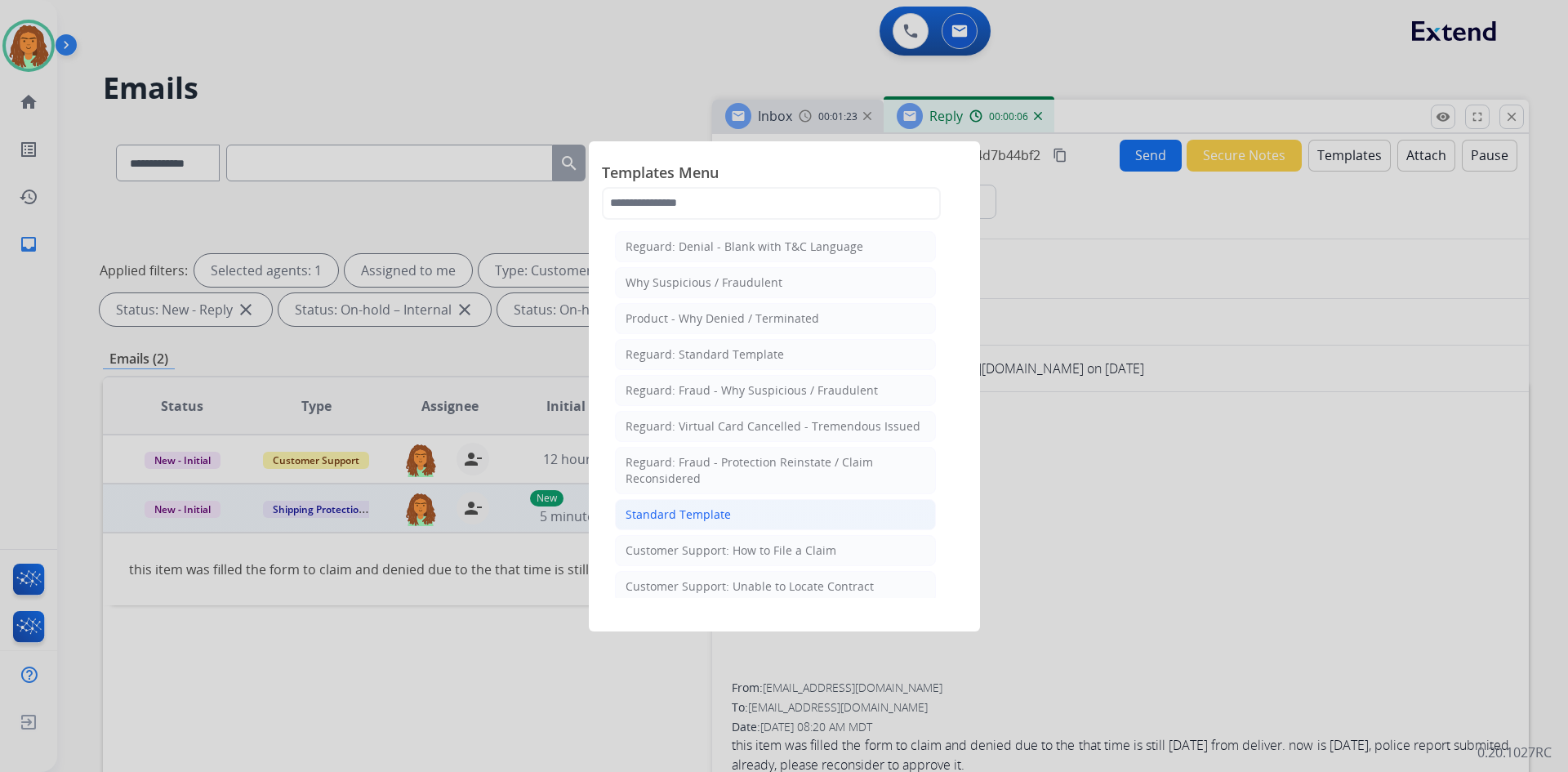
click at [699, 512] on div "Standard Template" at bounding box center [678, 515] width 105 height 17
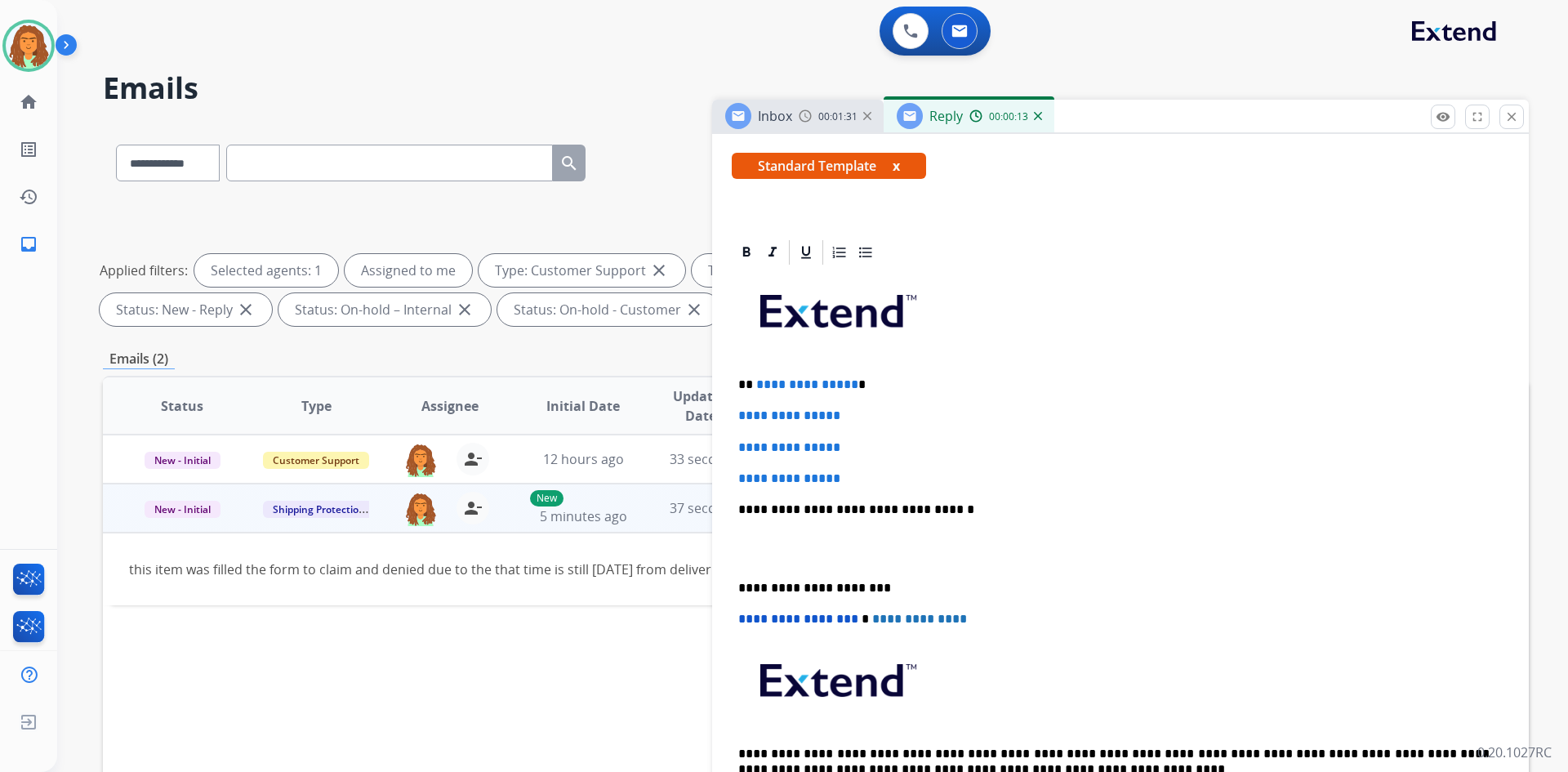
scroll to position [327, 0]
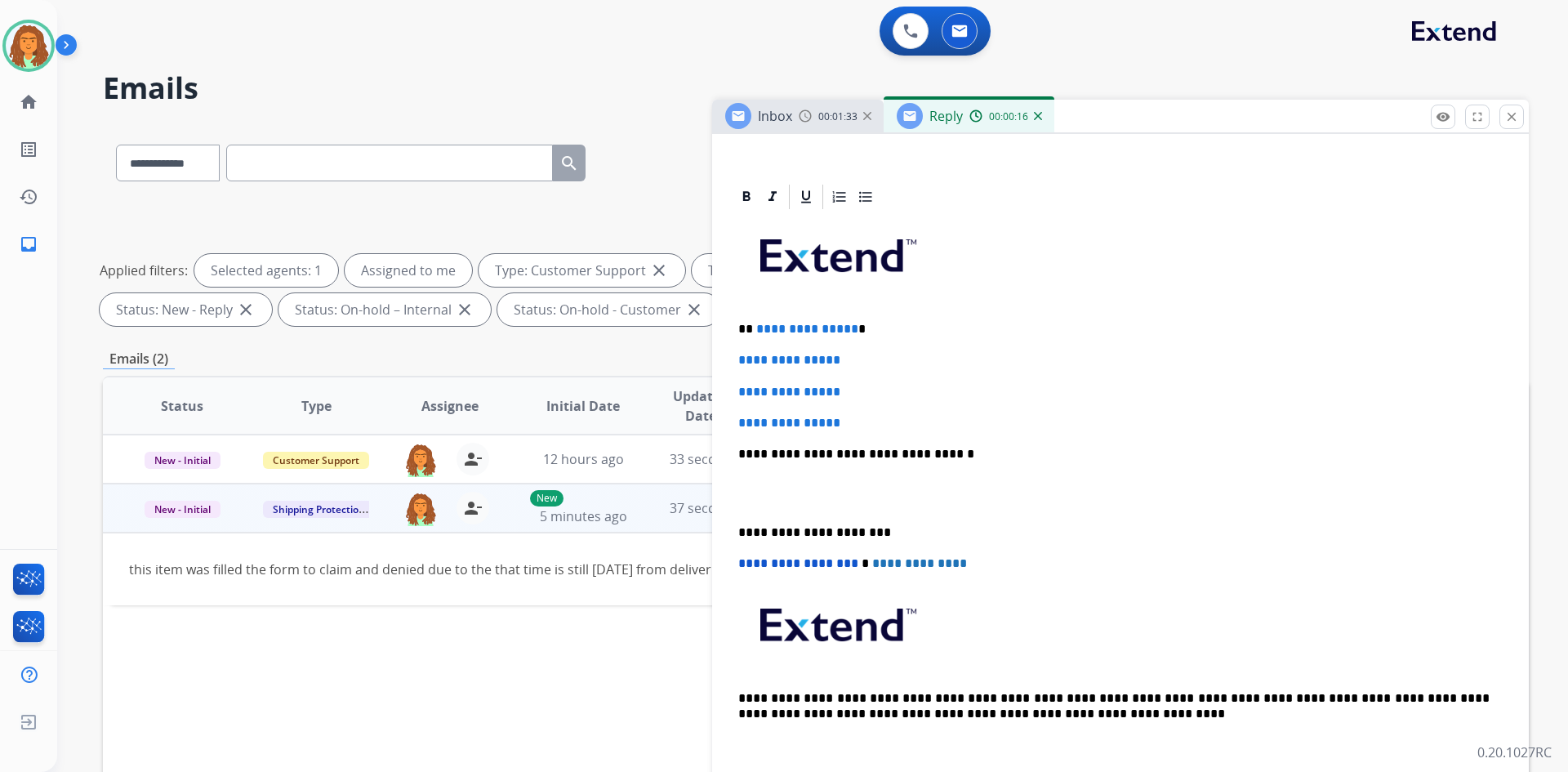
click at [758, 330] on p "**********" at bounding box center [1113, 330] width 751 height 15
drag, startPoint x: 736, startPoint y: 358, endPoint x: 861, endPoint y: 423, distance: 140.9
click at [758, 423] on div "**********" at bounding box center [1120, 493] width 777 height 562
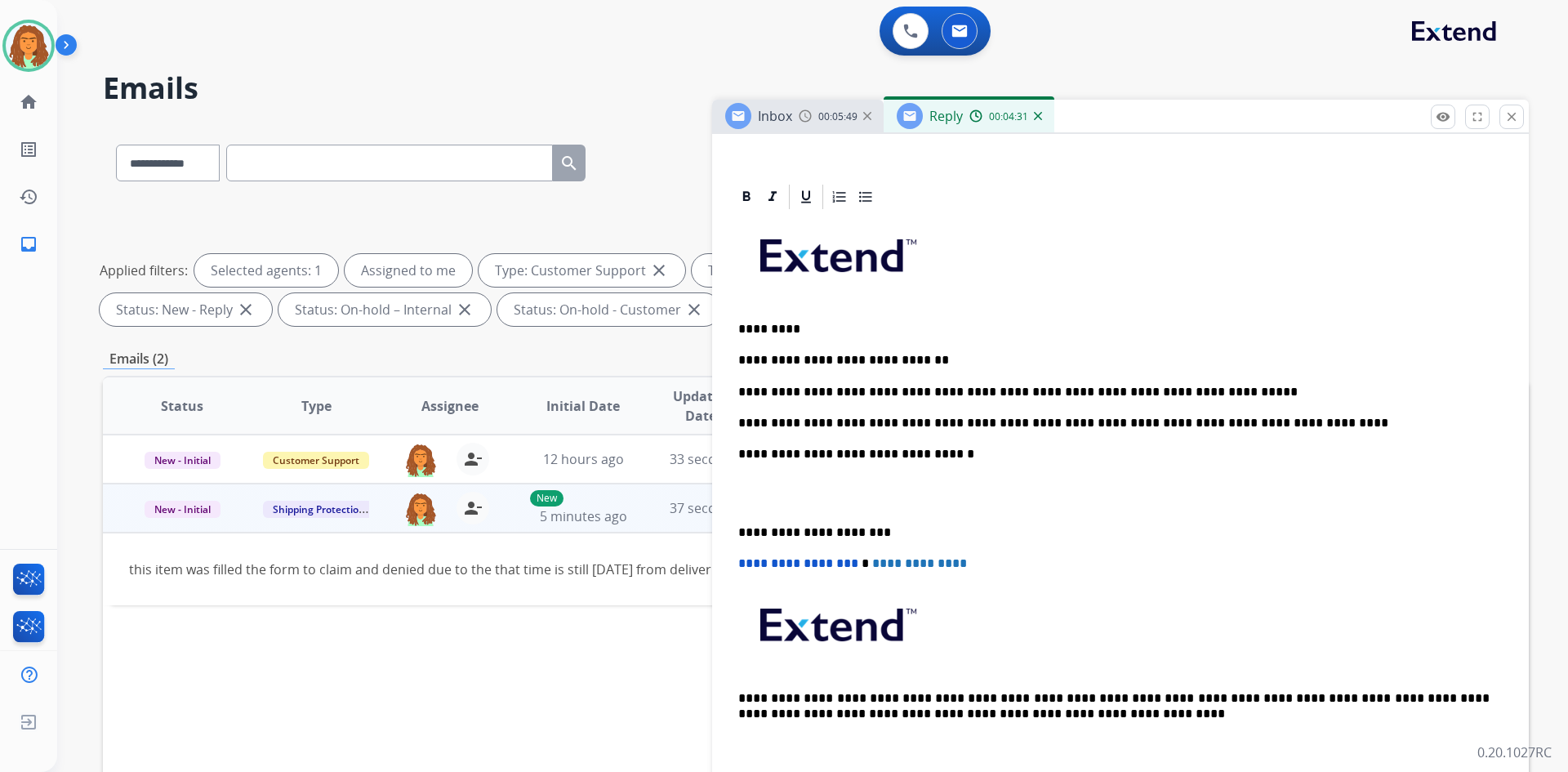
click at [758, 423] on p "**********" at bounding box center [1113, 423] width 751 height 15
click at [758, 425] on p "**********" at bounding box center [1113, 423] width 751 height 15
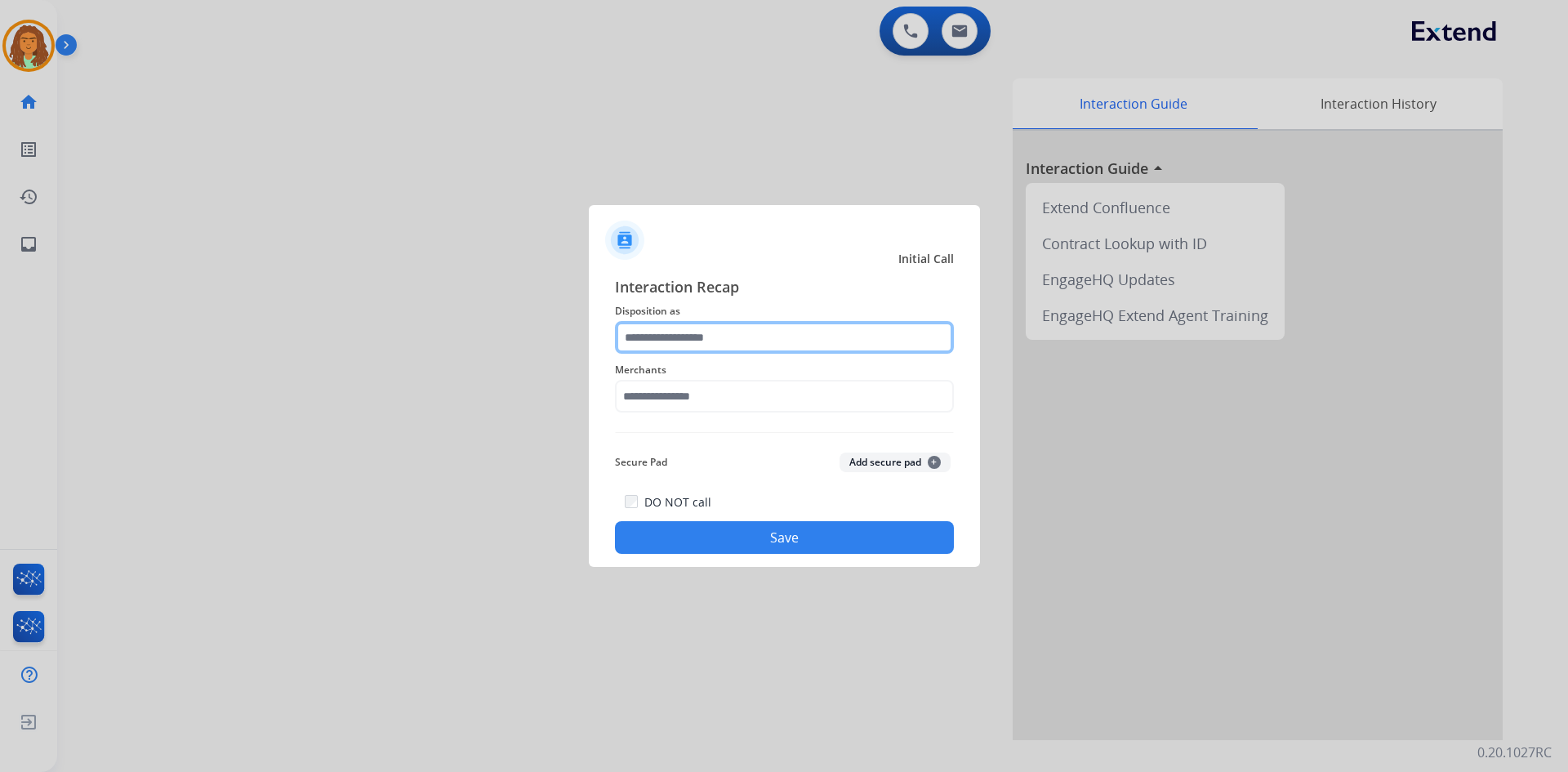
click at [651, 338] on input "text" at bounding box center [784, 337] width 339 height 33
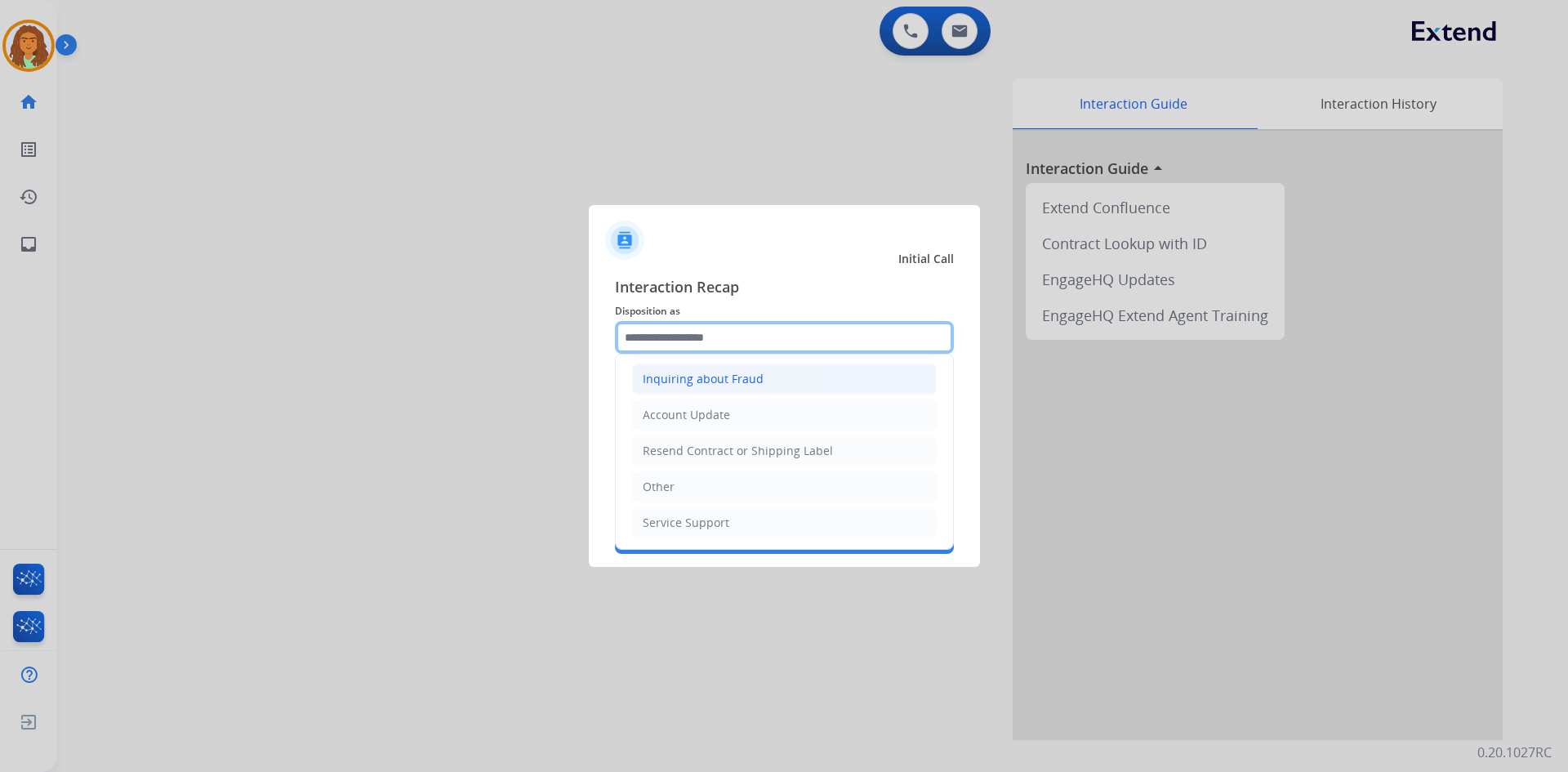
scroll to position [255, 0]
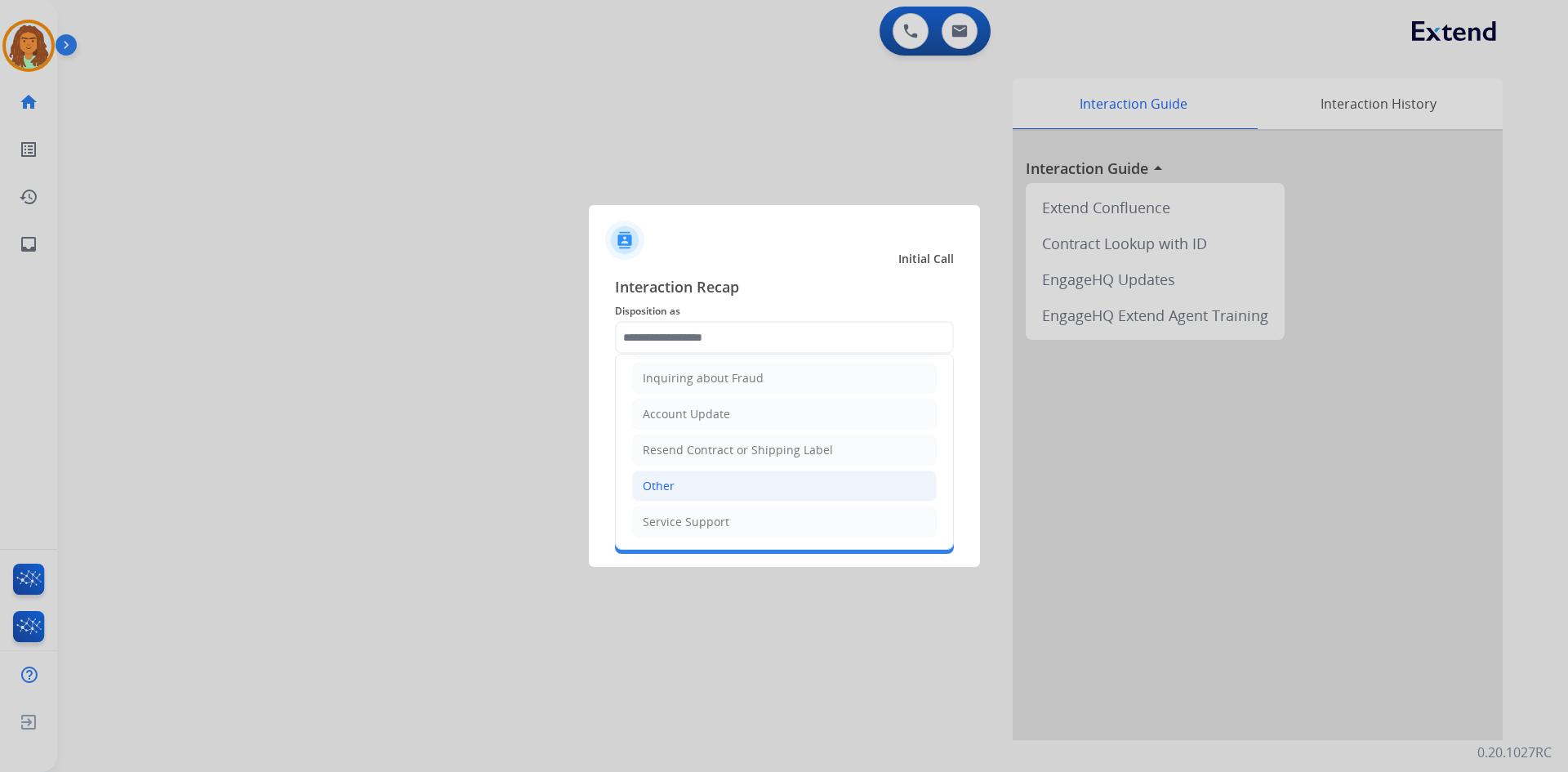
click at [678, 483] on li "Other" at bounding box center [784, 485] width 304 height 31
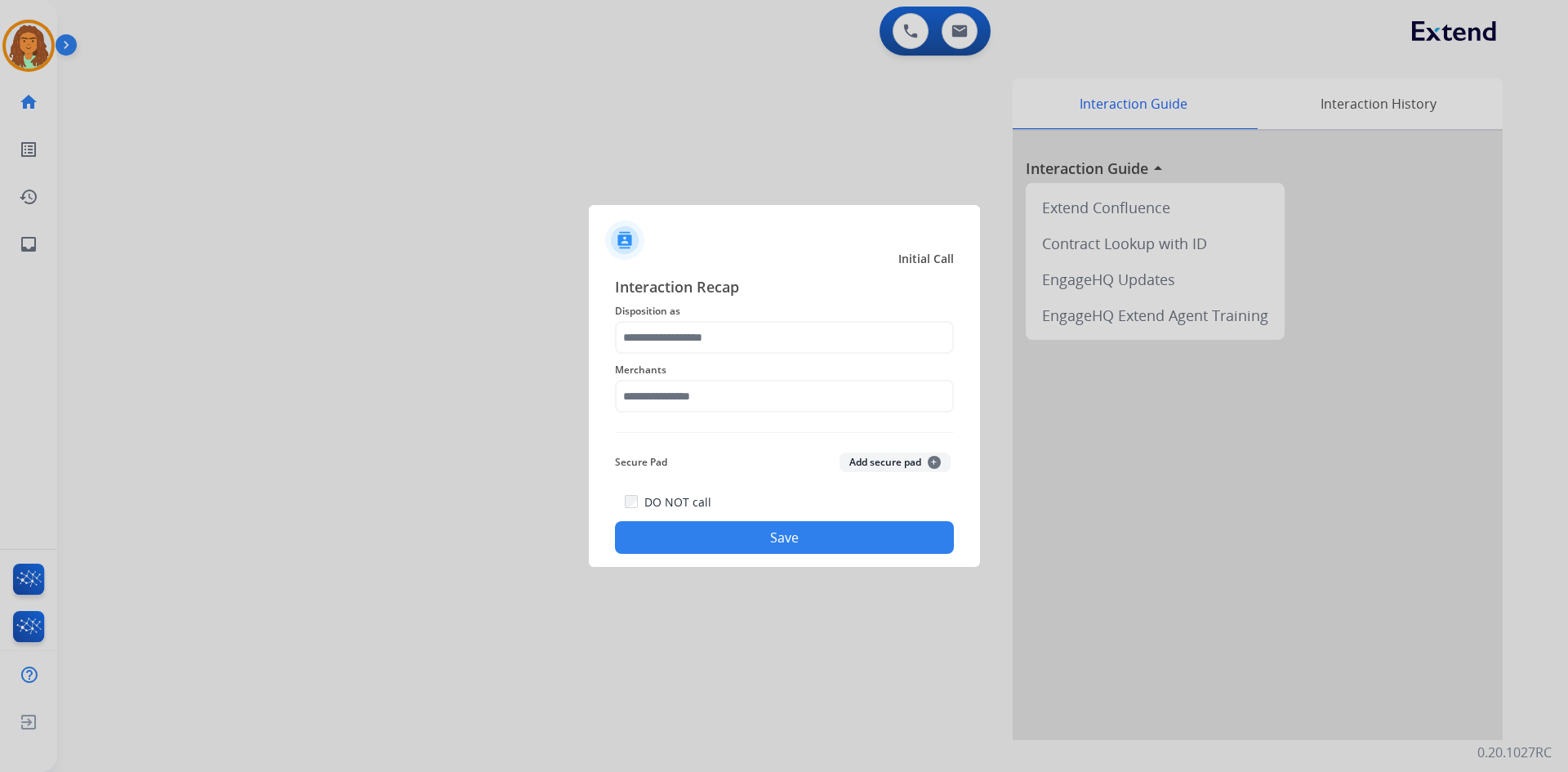
type input "*****"
click at [663, 402] on input "text" at bounding box center [784, 396] width 339 height 33
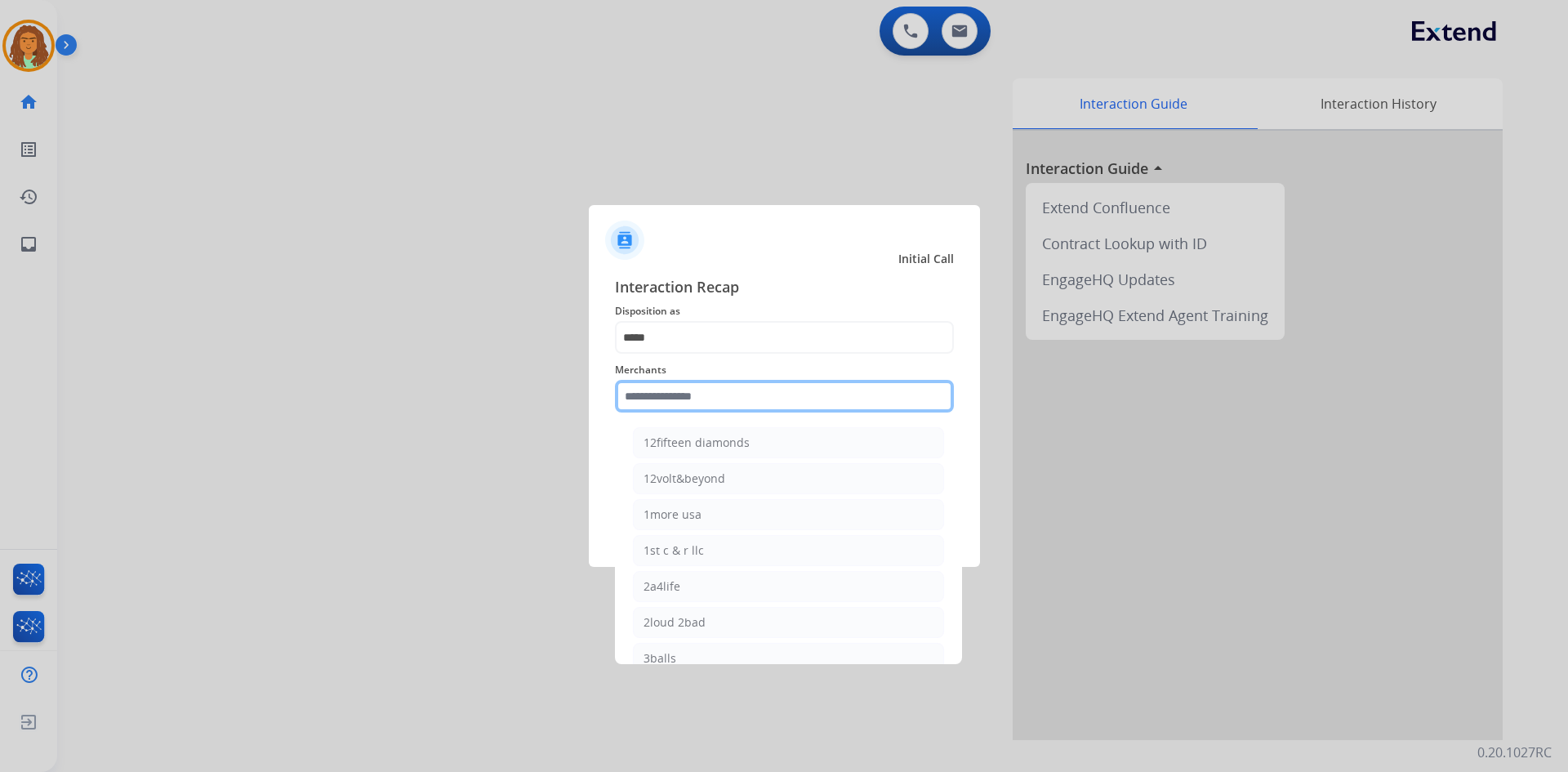
type input "*"
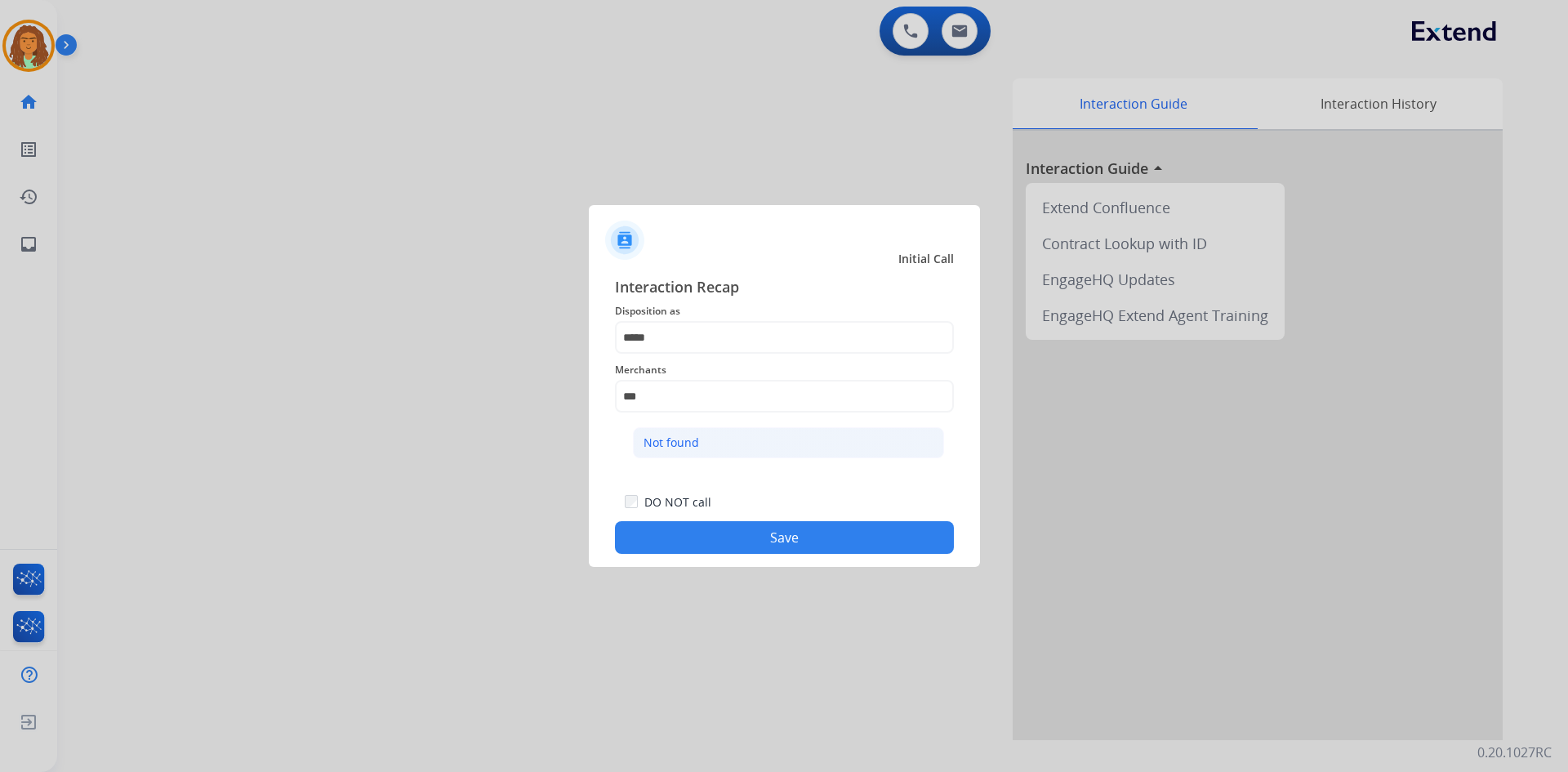
click at [680, 440] on div "Not found" at bounding box center [672, 443] width 56 height 17
type input "*********"
click at [722, 532] on button "Save" at bounding box center [784, 537] width 339 height 33
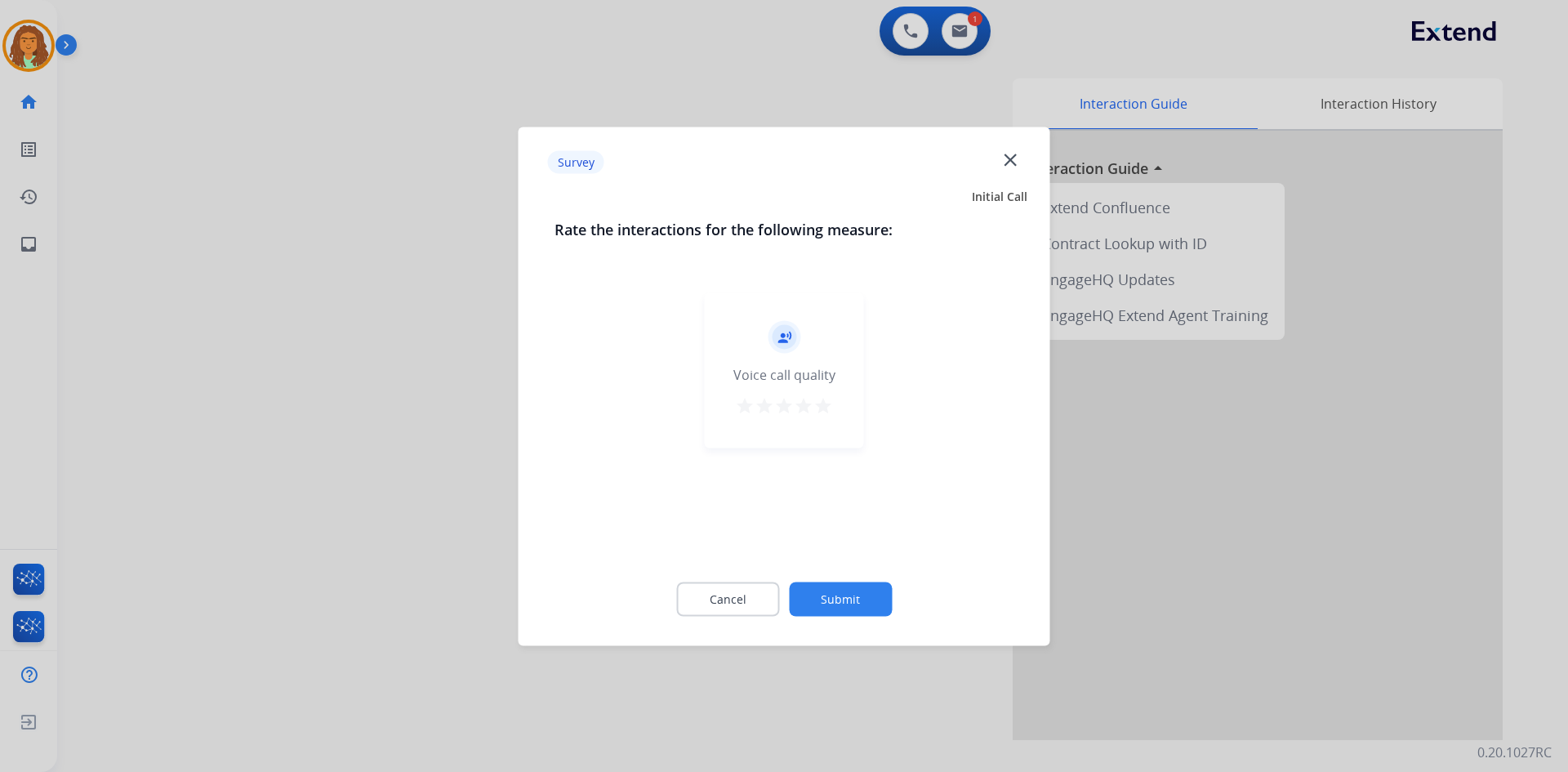
click at [758, 405] on mat-icon "star" at bounding box center [823, 405] width 20 height 20
click at [758, 599] on button "Submit" at bounding box center [840, 598] width 103 height 35
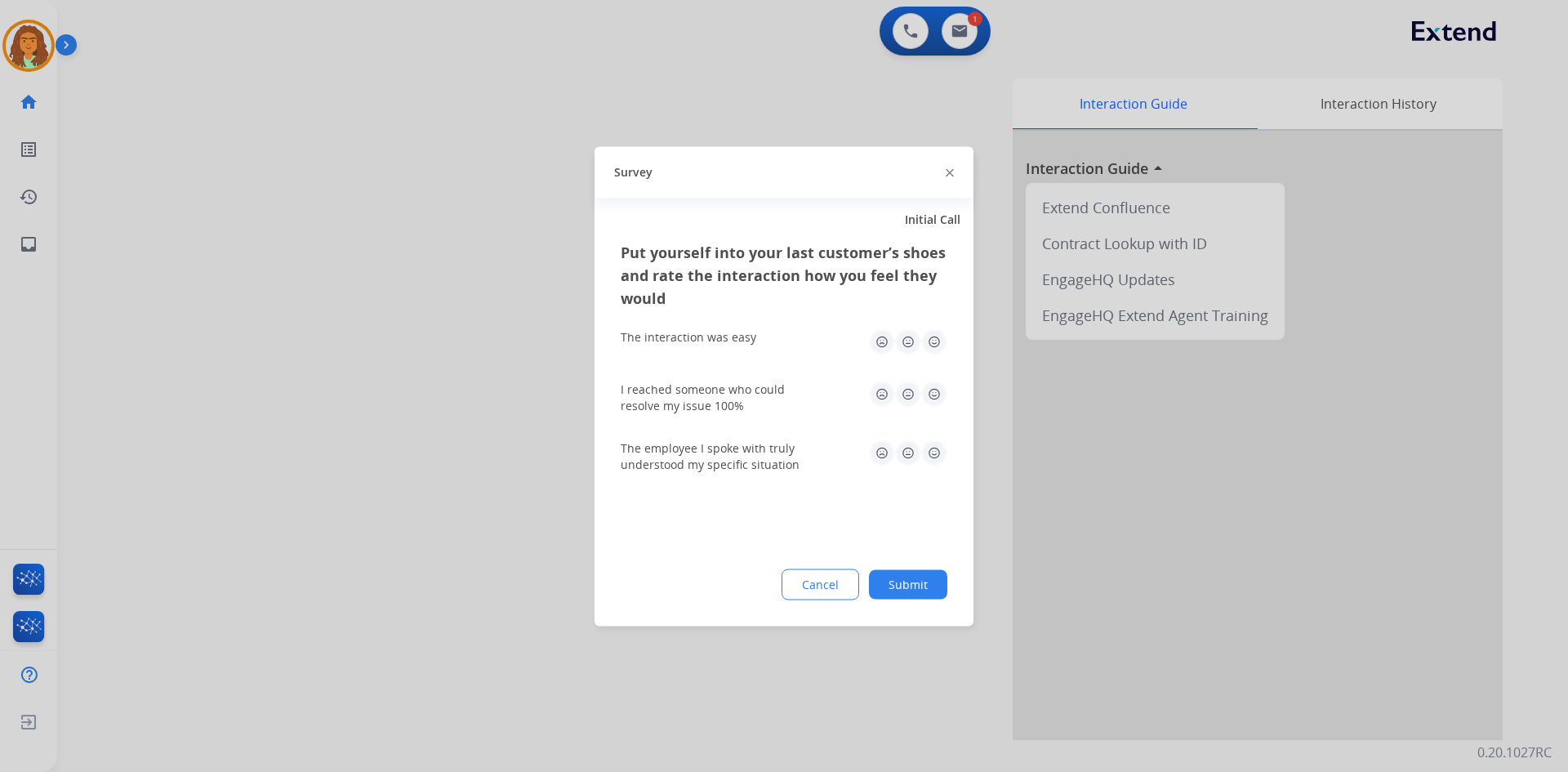
drag, startPoint x: 931, startPoint y: 339, endPoint x: 958, endPoint y: 357, distance: 32.4
click at [758, 339] on img at bounding box center [934, 342] width 26 height 26
click at [758, 390] on img at bounding box center [934, 394] width 26 height 26
click at [758, 454] on img at bounding box center [934, 453] width 26 height 26
drag, startPoint x: 929, startPoint y: 585, endPoint x: 926, endPoint y: 563, distance: 22.2
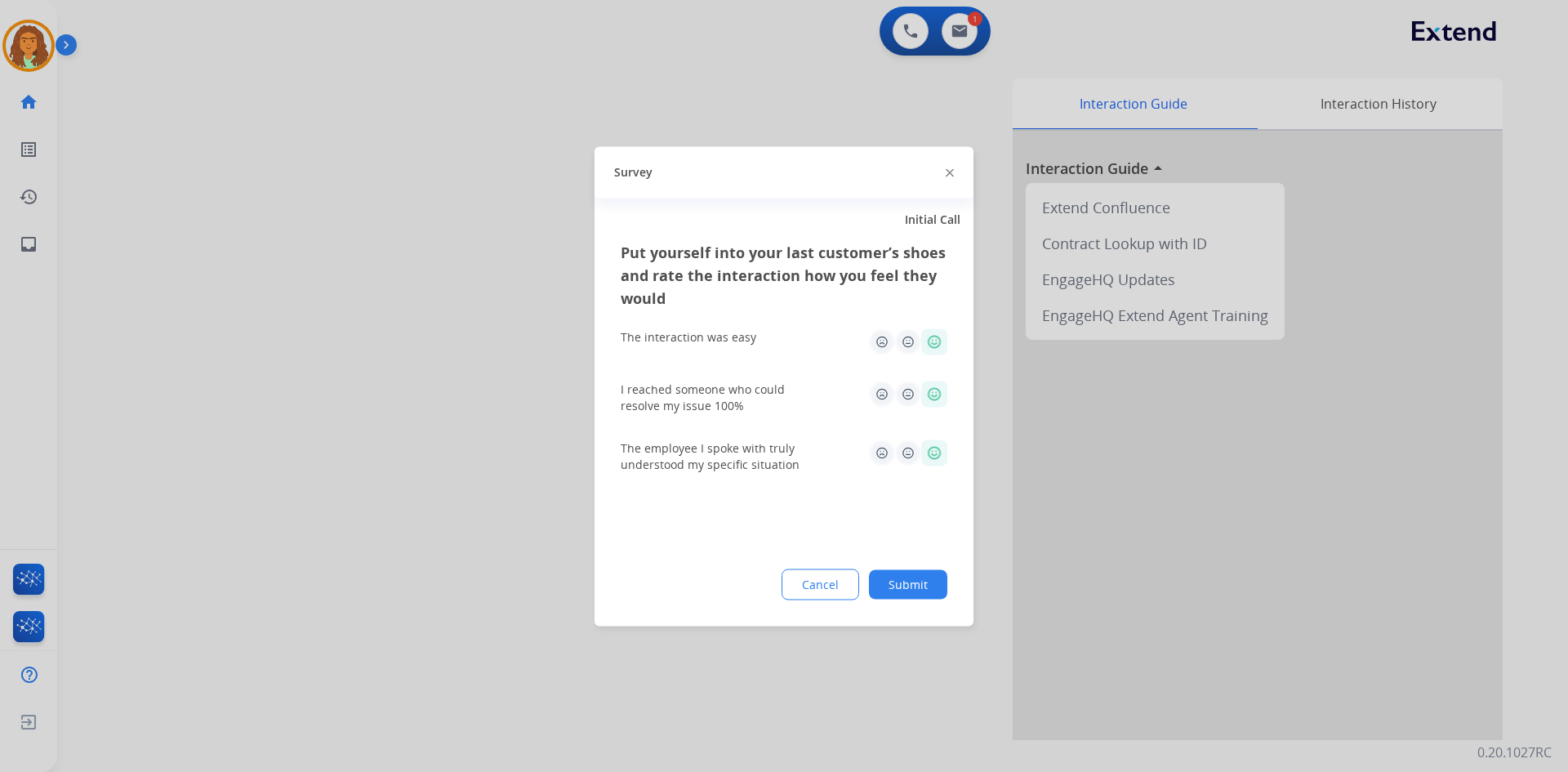
click at [758, 583] on button "Submit" at bounding box center [908, 584] width 78 height 30
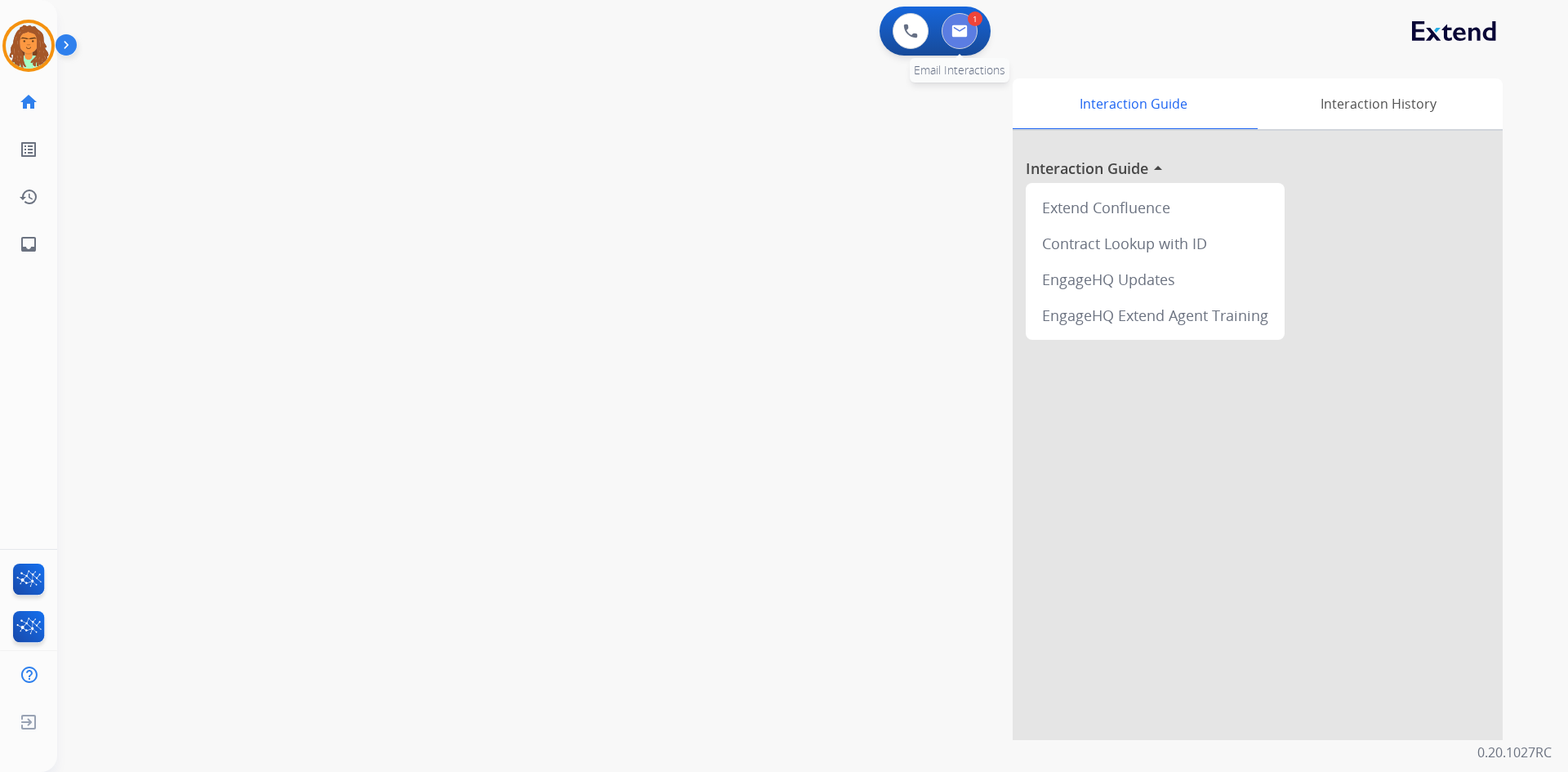
click at [758, 39] on button at bounding box center [959, 31] width 36 height 36
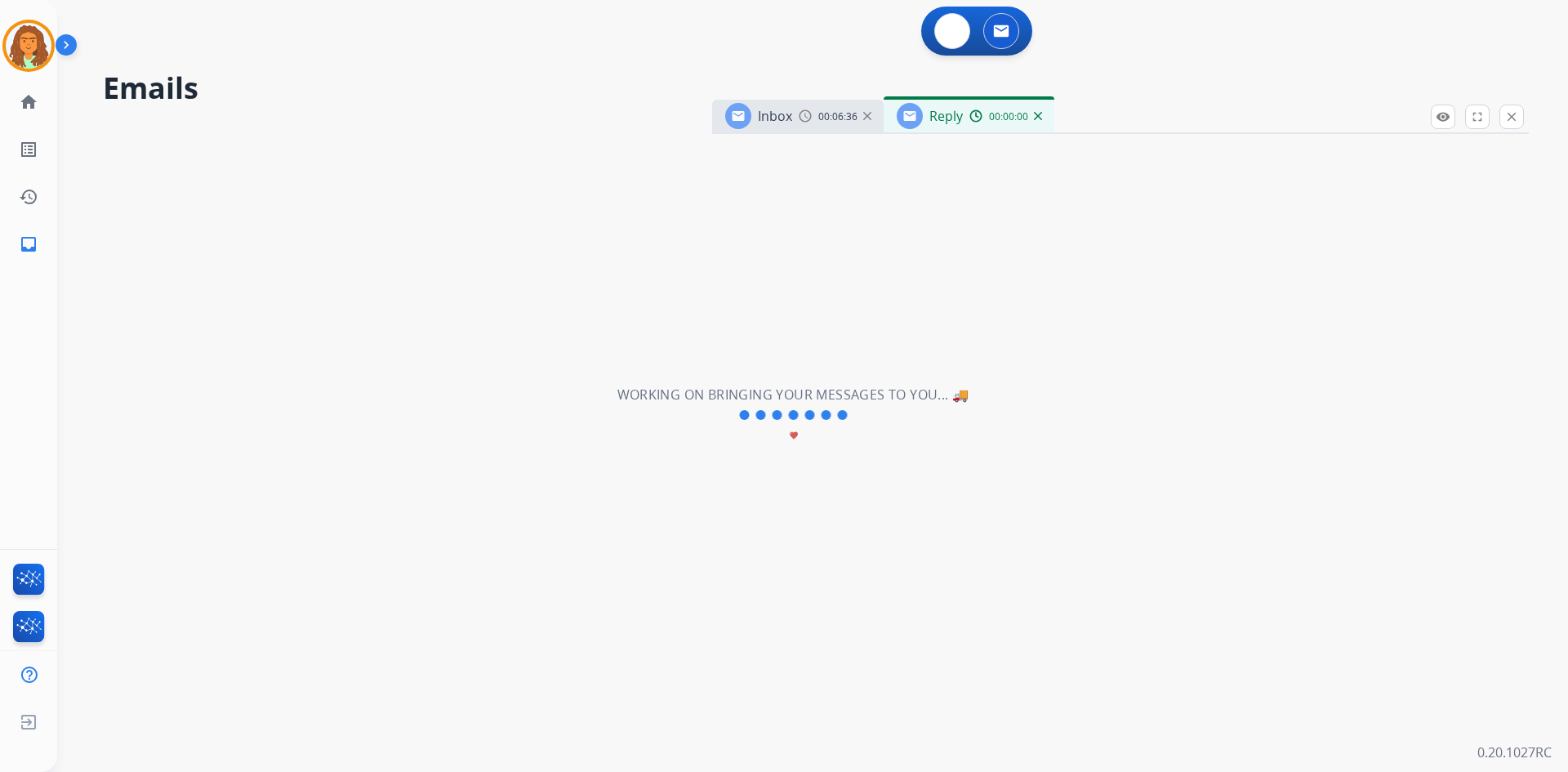
select select "**********"
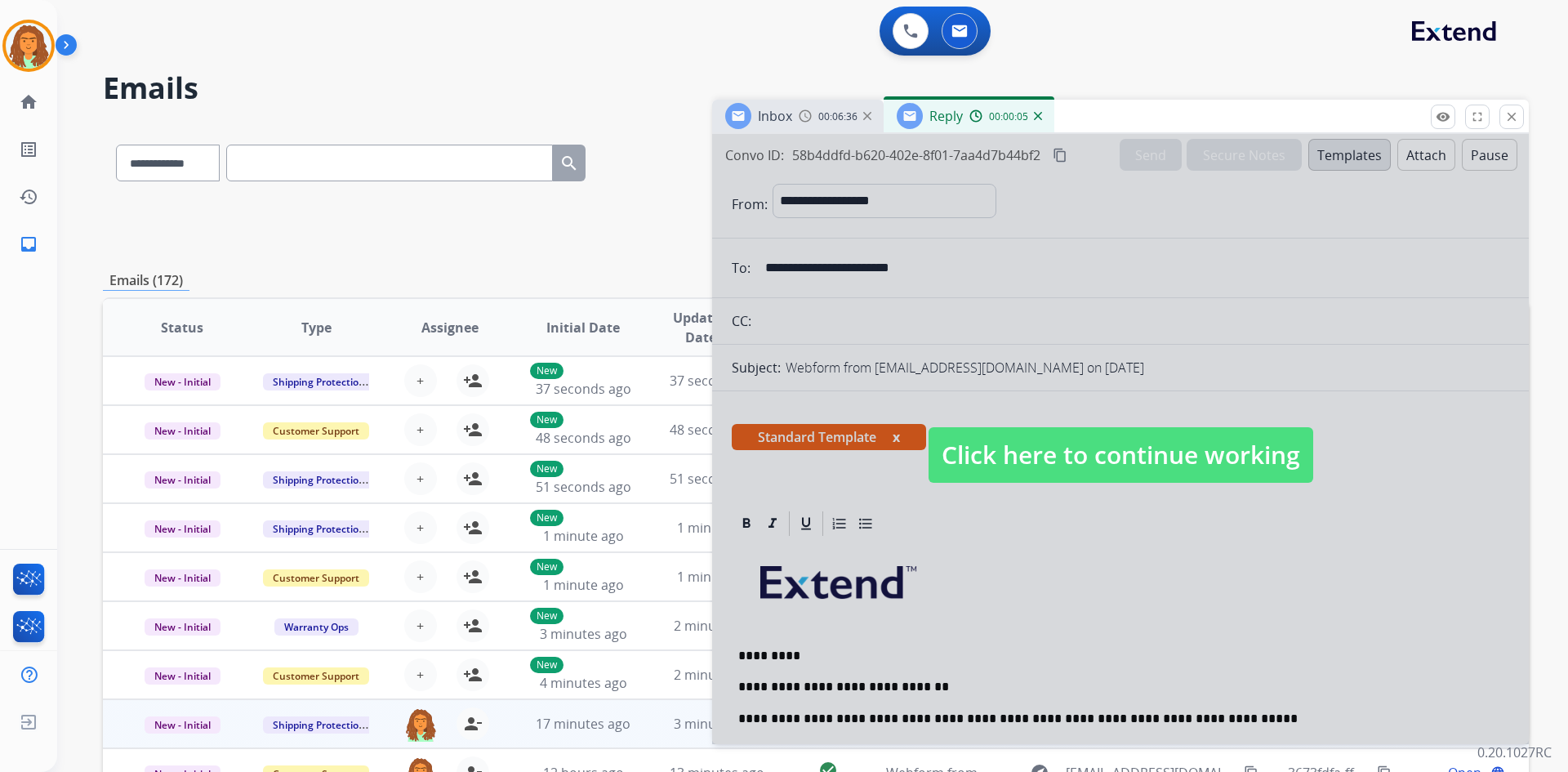
click at [758, 460] on span "Click here to continue working" at bounding box center [1121, 456] width 385 height 56
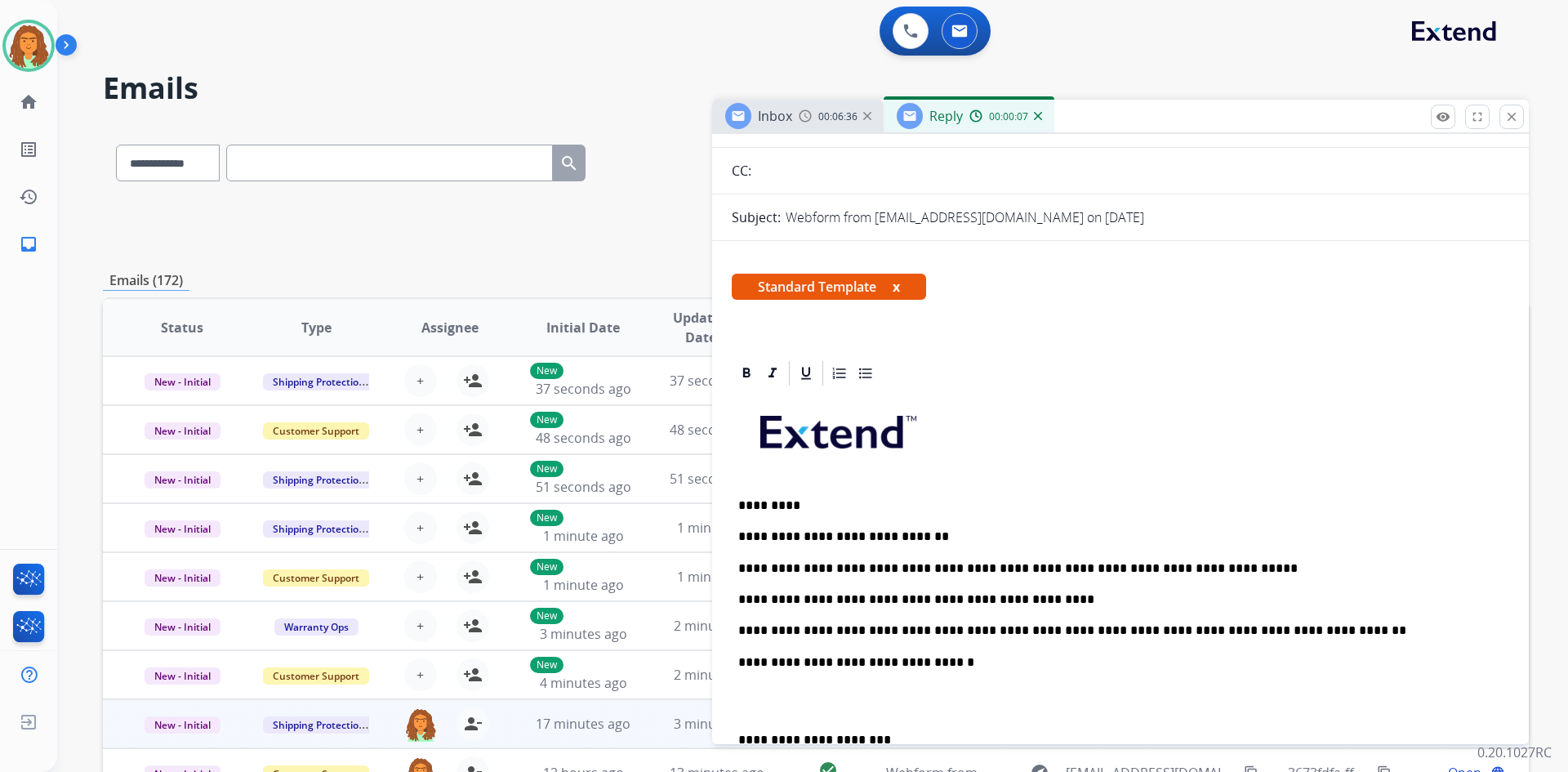
scroll to position [409, 0]
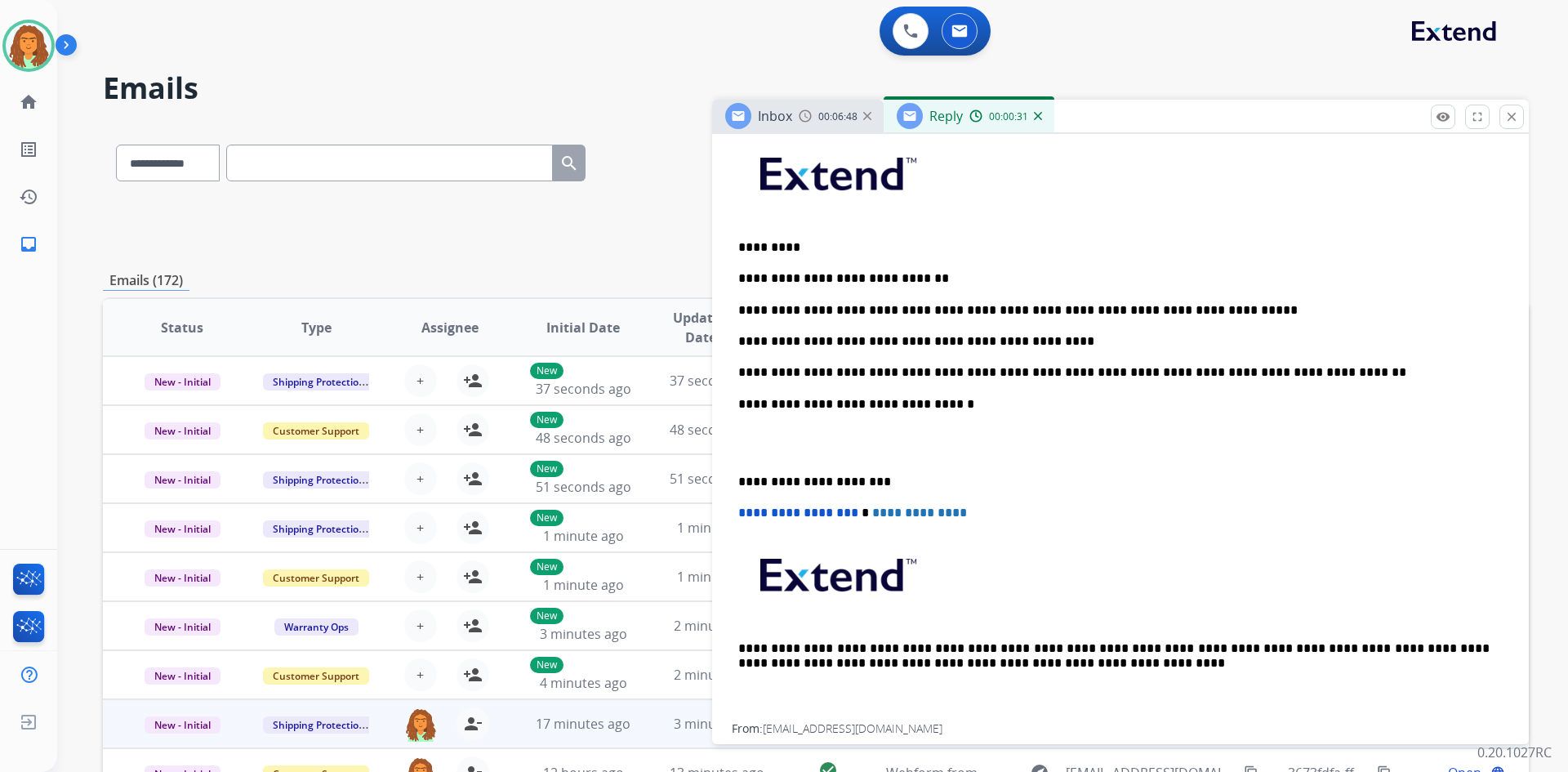
click at [758, 377] on p "**********" at bounding box center [1113, 372] width 751 height 15
click at [758, 372] on p "**********" at bounding box center [1113, 372] width 751 height 15
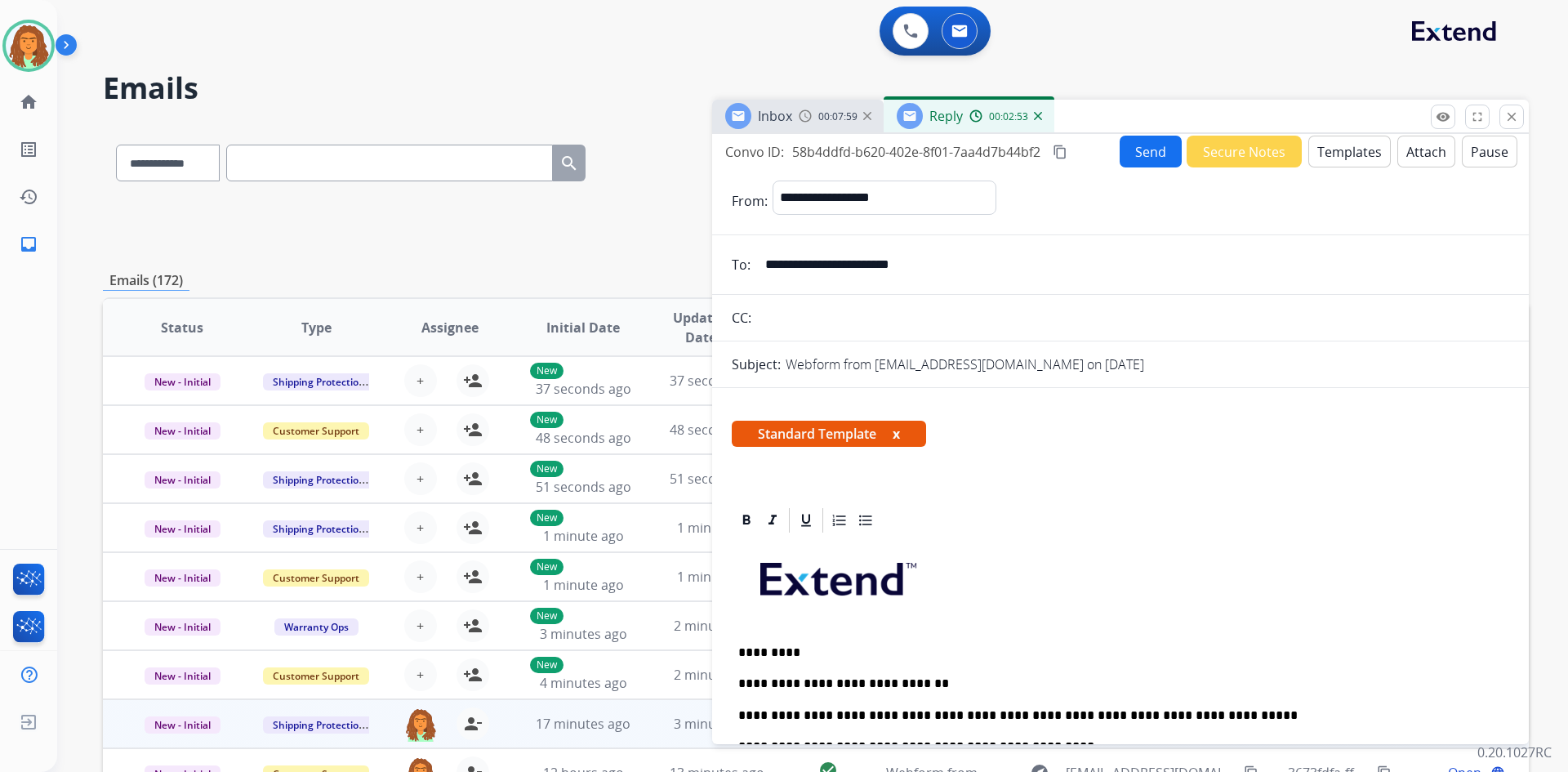
scroll to position [0, 0]
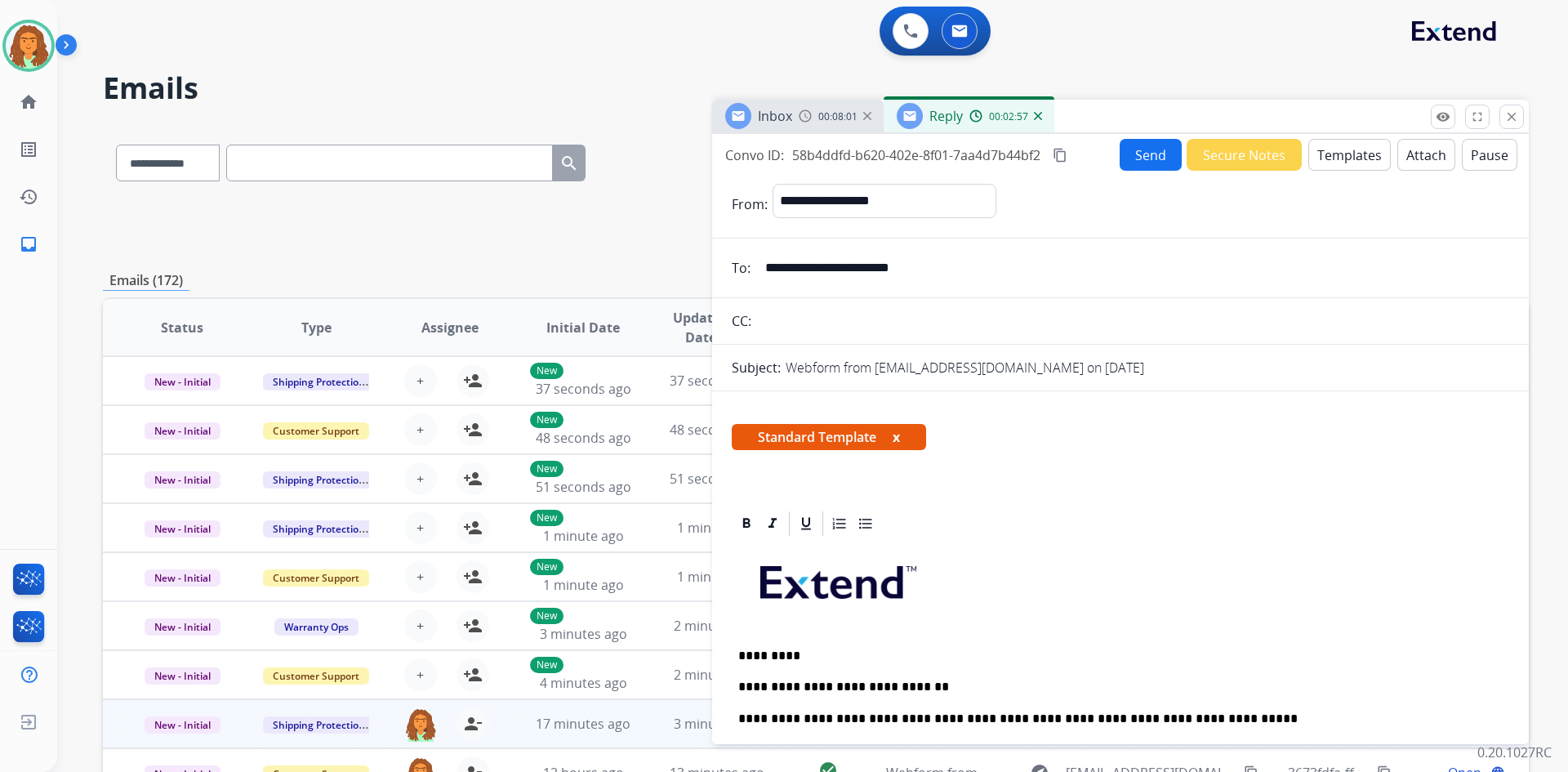
click at [758, 156] on mat-icon "content_copy" at bounding box center [1060, 155] width 15 height 15
click at [758, 119] on mat-icon "close" at bounding box center [1512, 117] width 15 height 15
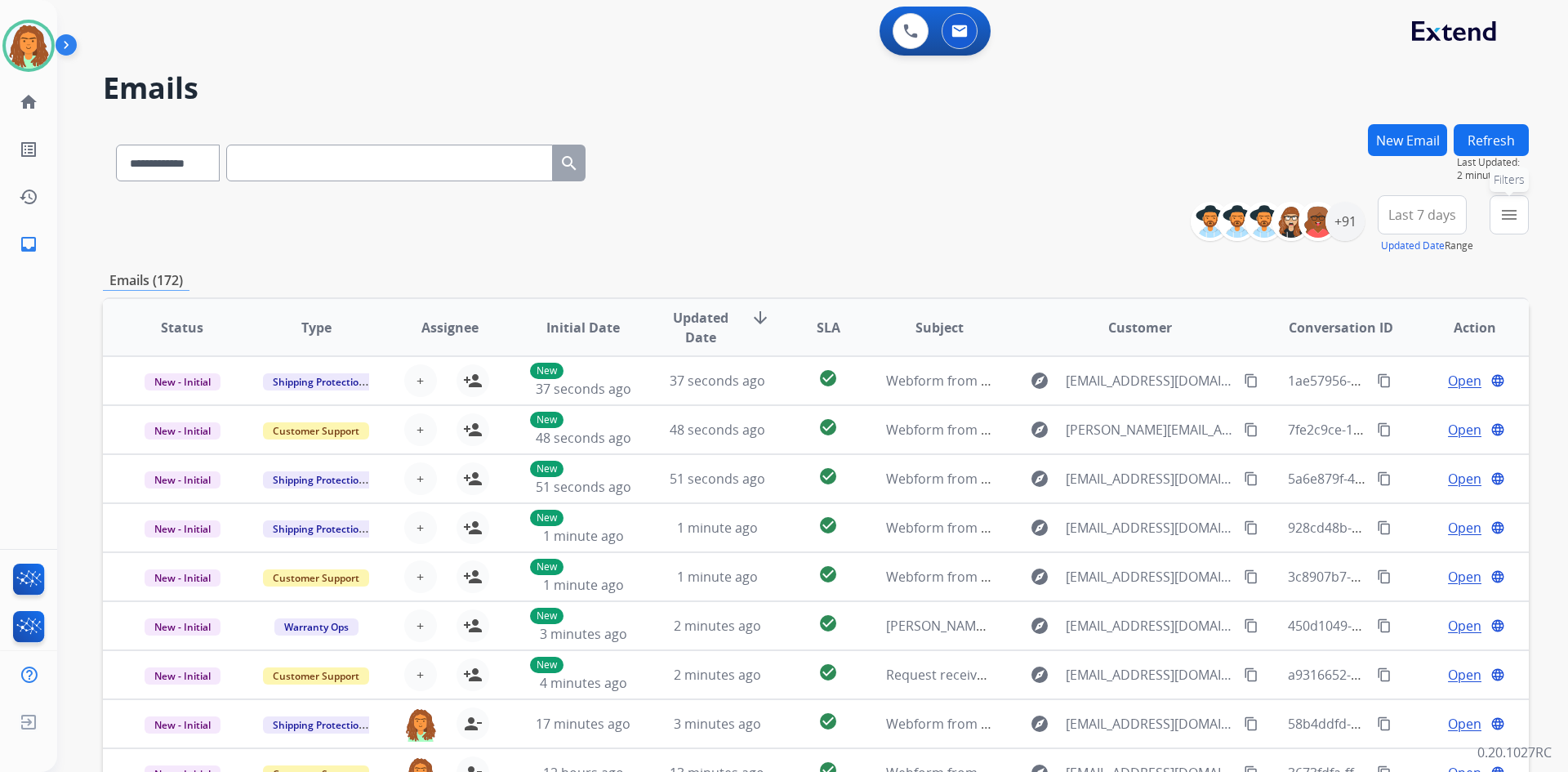
click at [758, 220] on button "menu Filters" at bounding box center [1509, 215] width 39 height 39
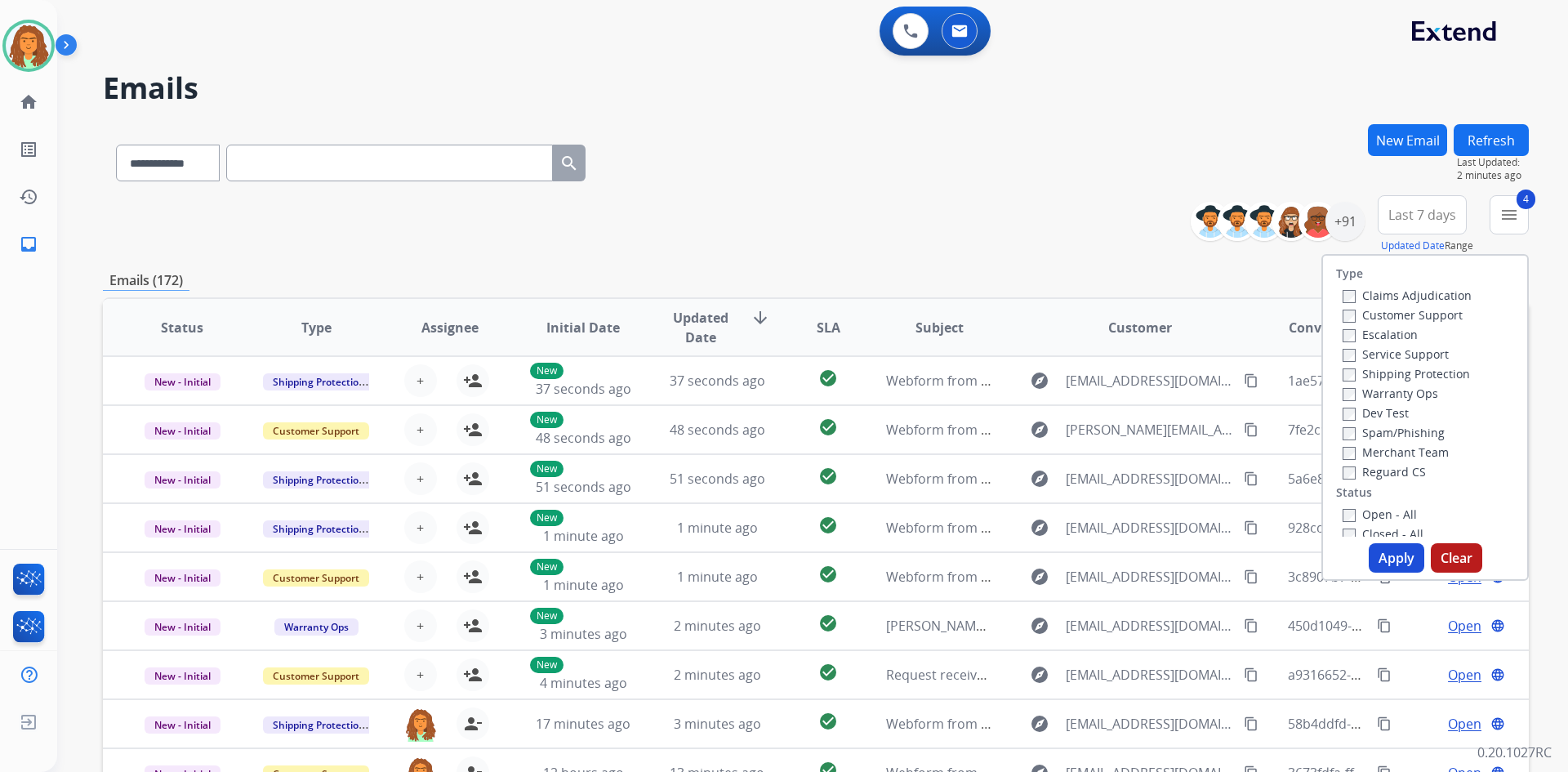
click at [758, 556] on button "Apply" at bounding box center [1397, 558] width 56 height 30
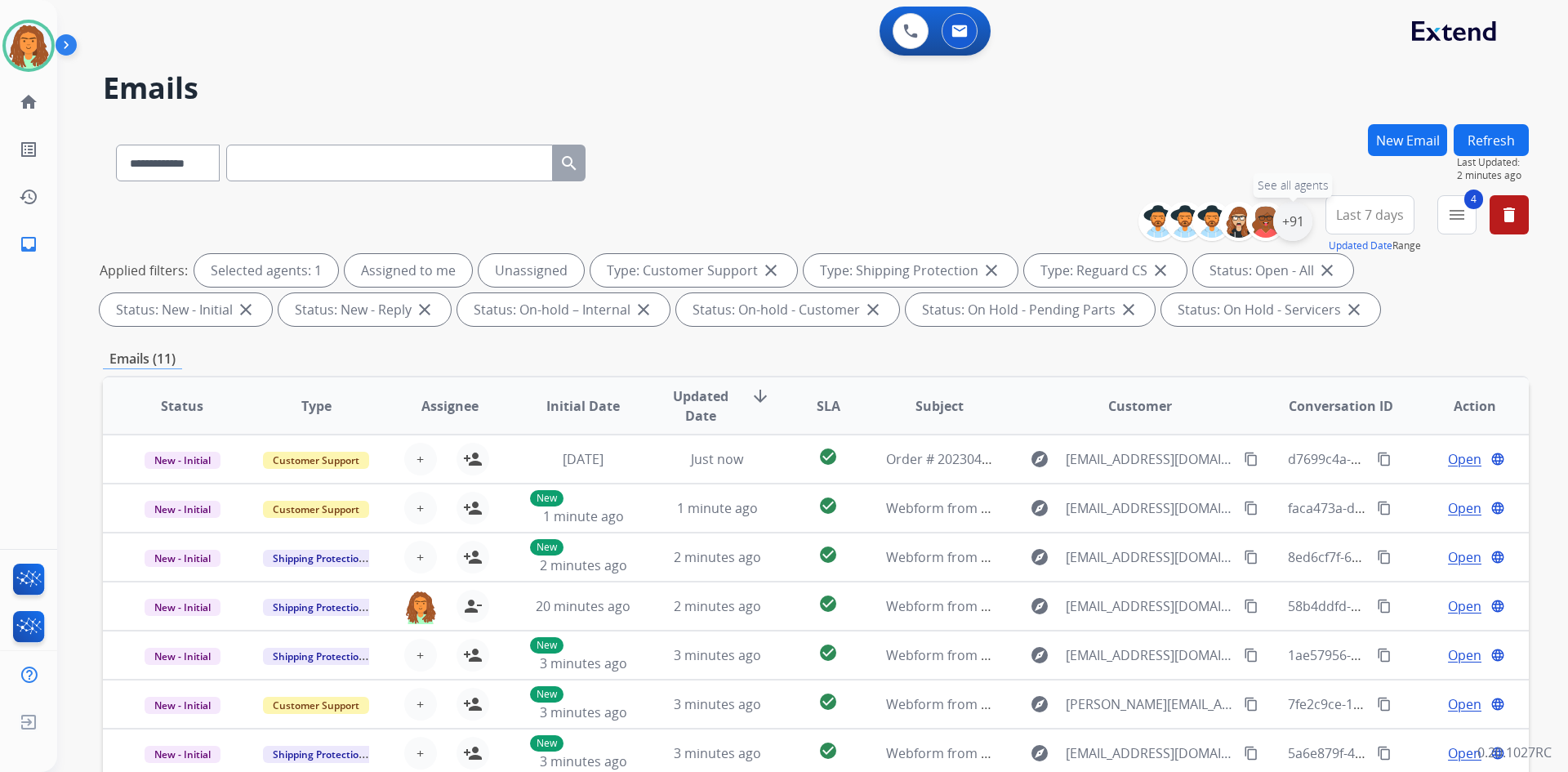
click at [758, 219] on div "+91" at bounding box center [1293, 221] width 39 height 39
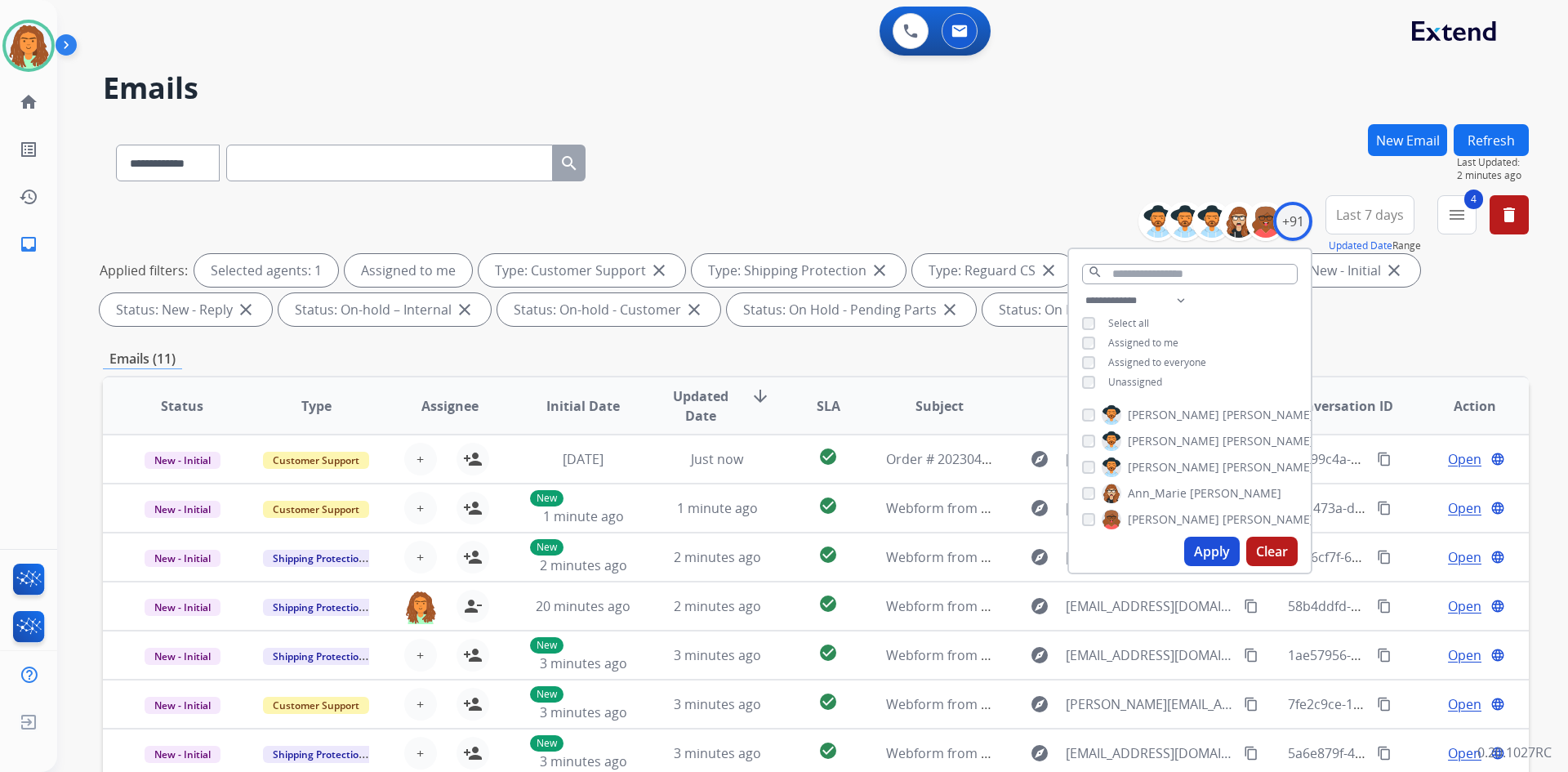
drag, startPoint x: 1212, startPoint y: 553, endPoint x: 1167, endPoint y: 521, distance: 55.2
click at [758, 551] on button "Apply" at bounding box center [1212, 552] width 56 height 30
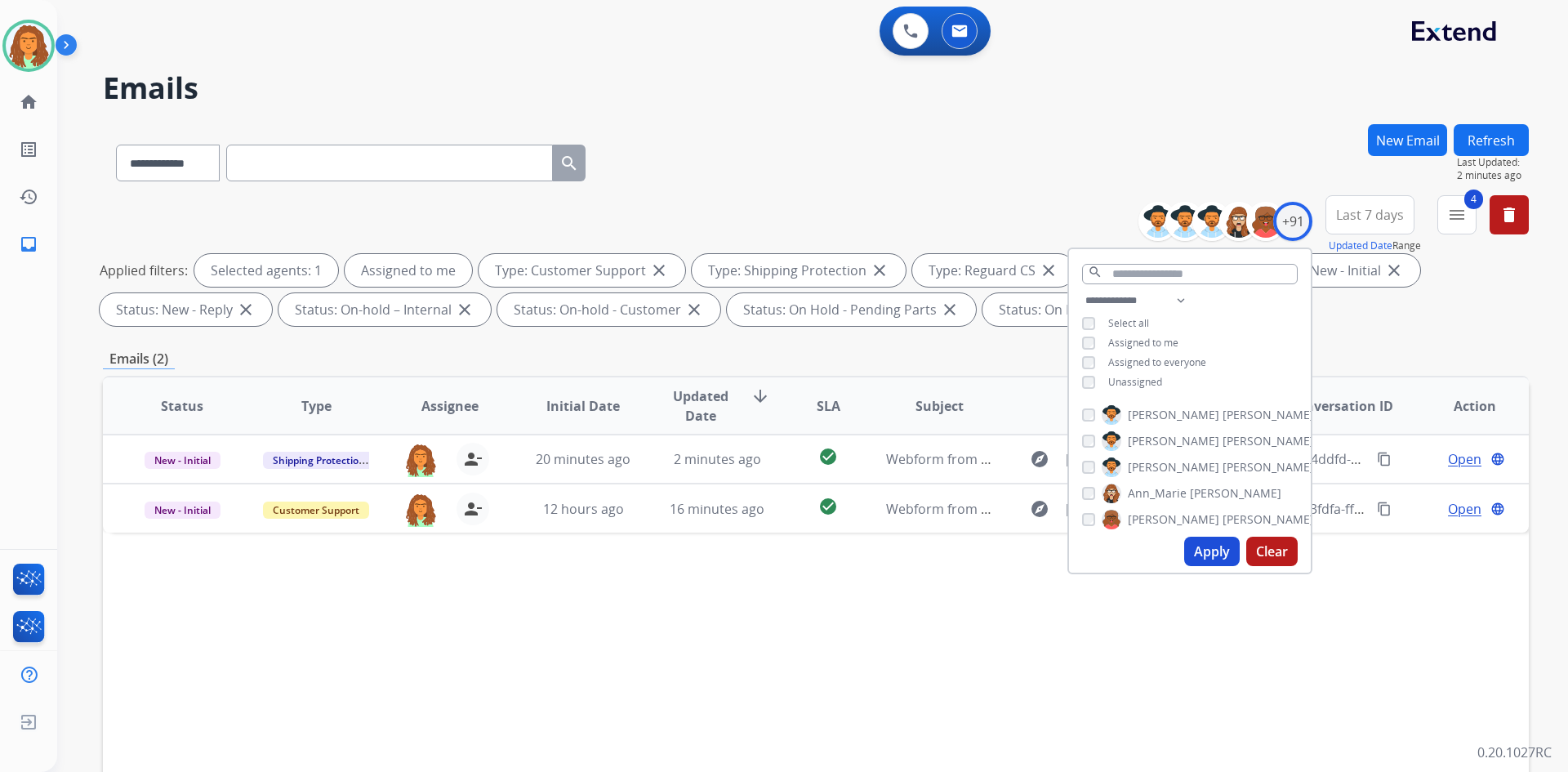
click at [758, 350] on div "Emails (2)" at bounding box center [816, 359] width 1426 height 21
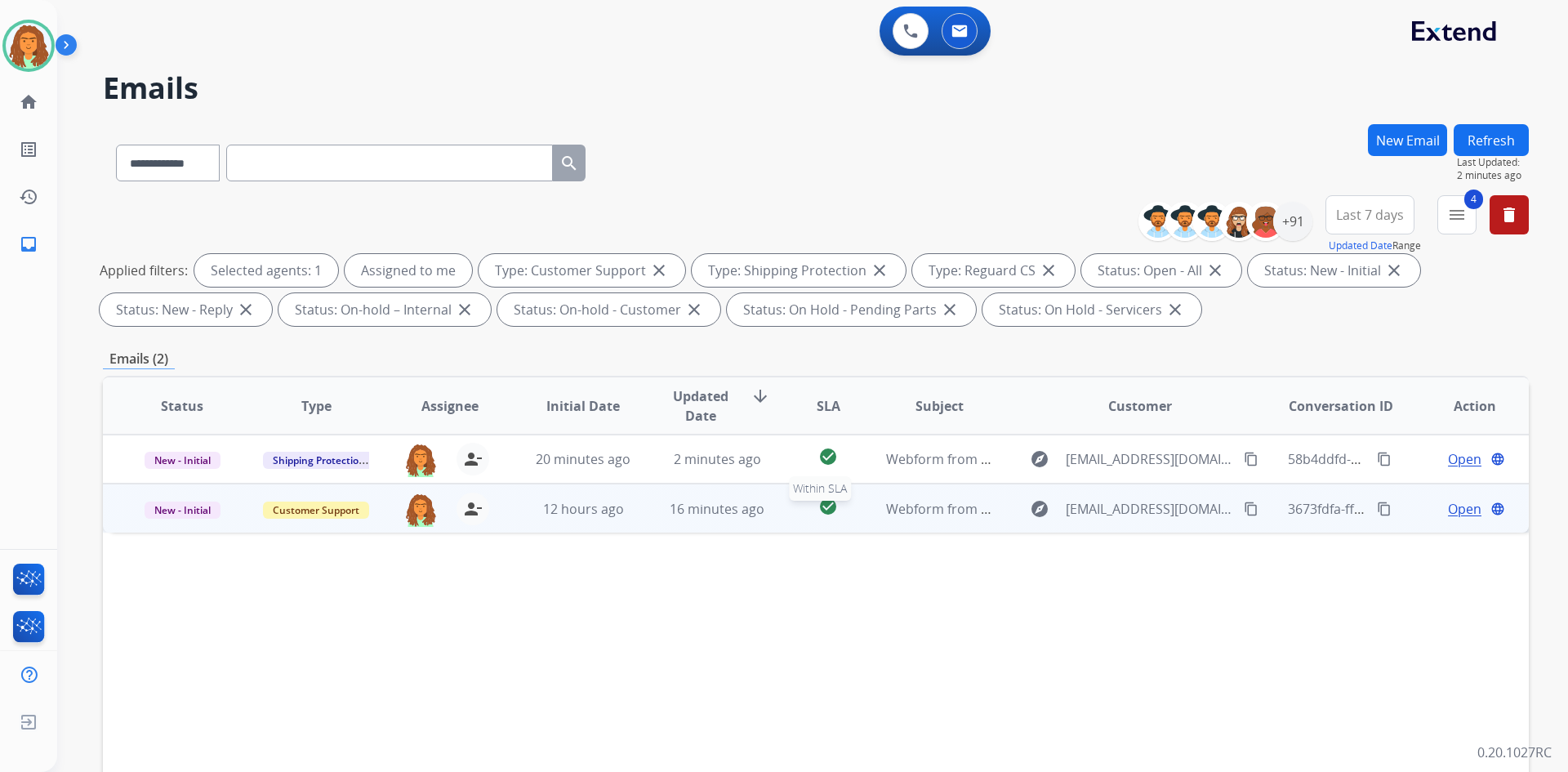
click at [758, 520] on div "check_circle" at bounding box center [828, 509] width 63 height 24
click at [758, 512] on mat-icon "content_copy" at bounding box center [1252, 509] width 15 height 15
click at [758, 512] on span "Open" at bounding box center [1465, 508] width 34 height 20
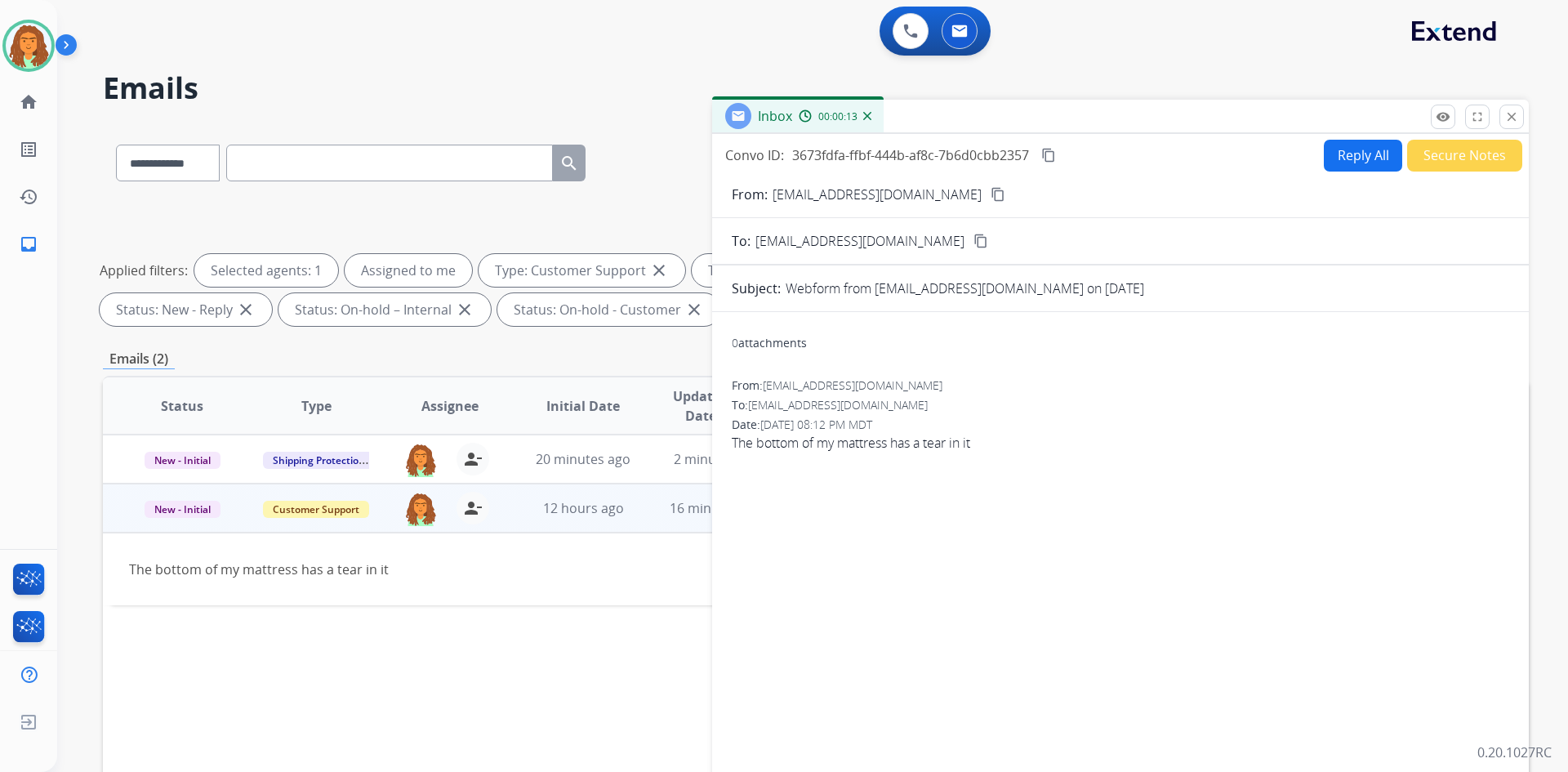
click at [758, 197] on mat-icon "content_copy" at bounding box center [999, 194] width 15 height 15
click at [758, 115] on mat-icon "close" at bounding box center [1512, 117] width 15 height 15
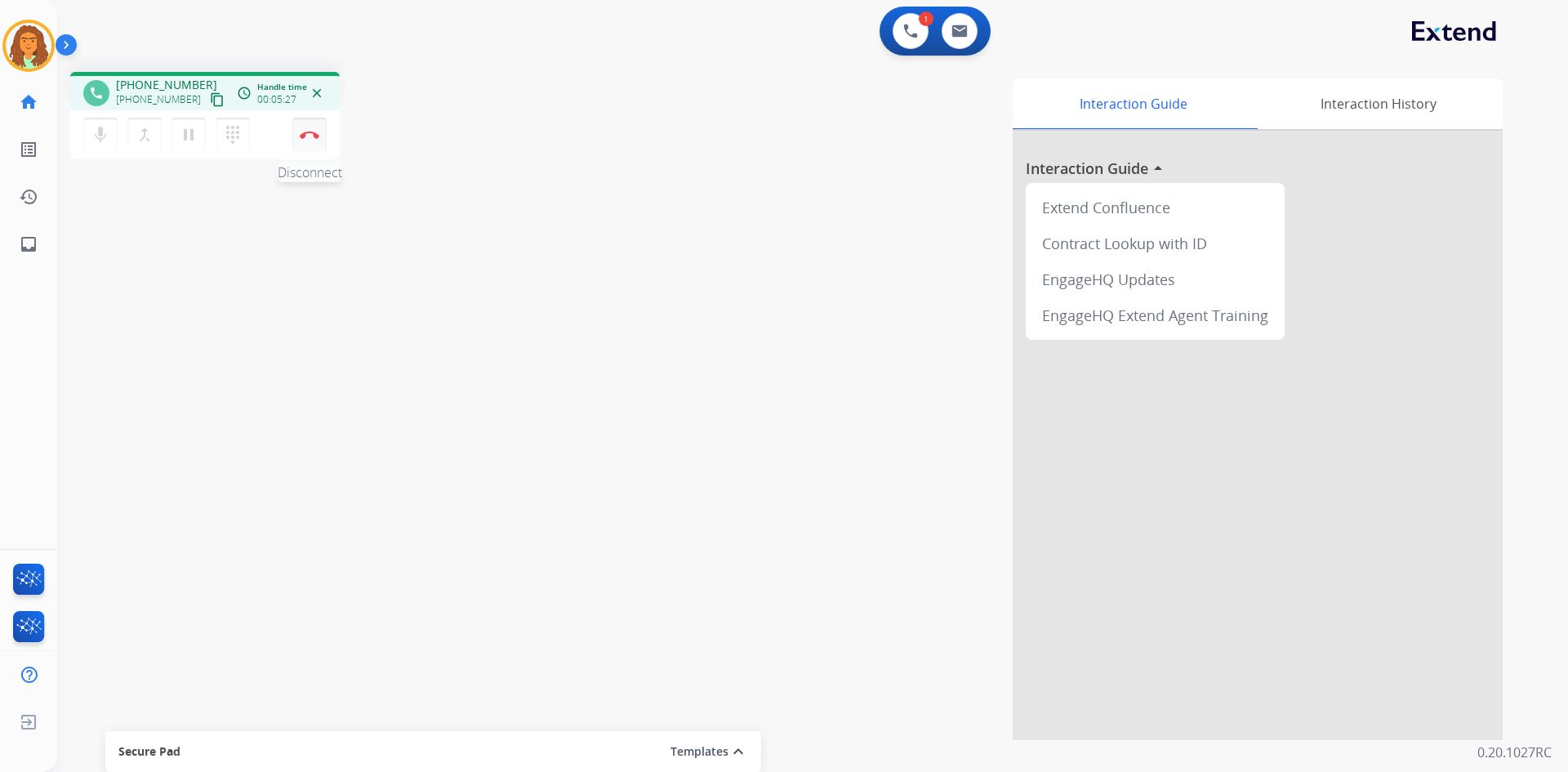
click at [305, 138] on img at bounding box center [309, 134] width 20 height 8
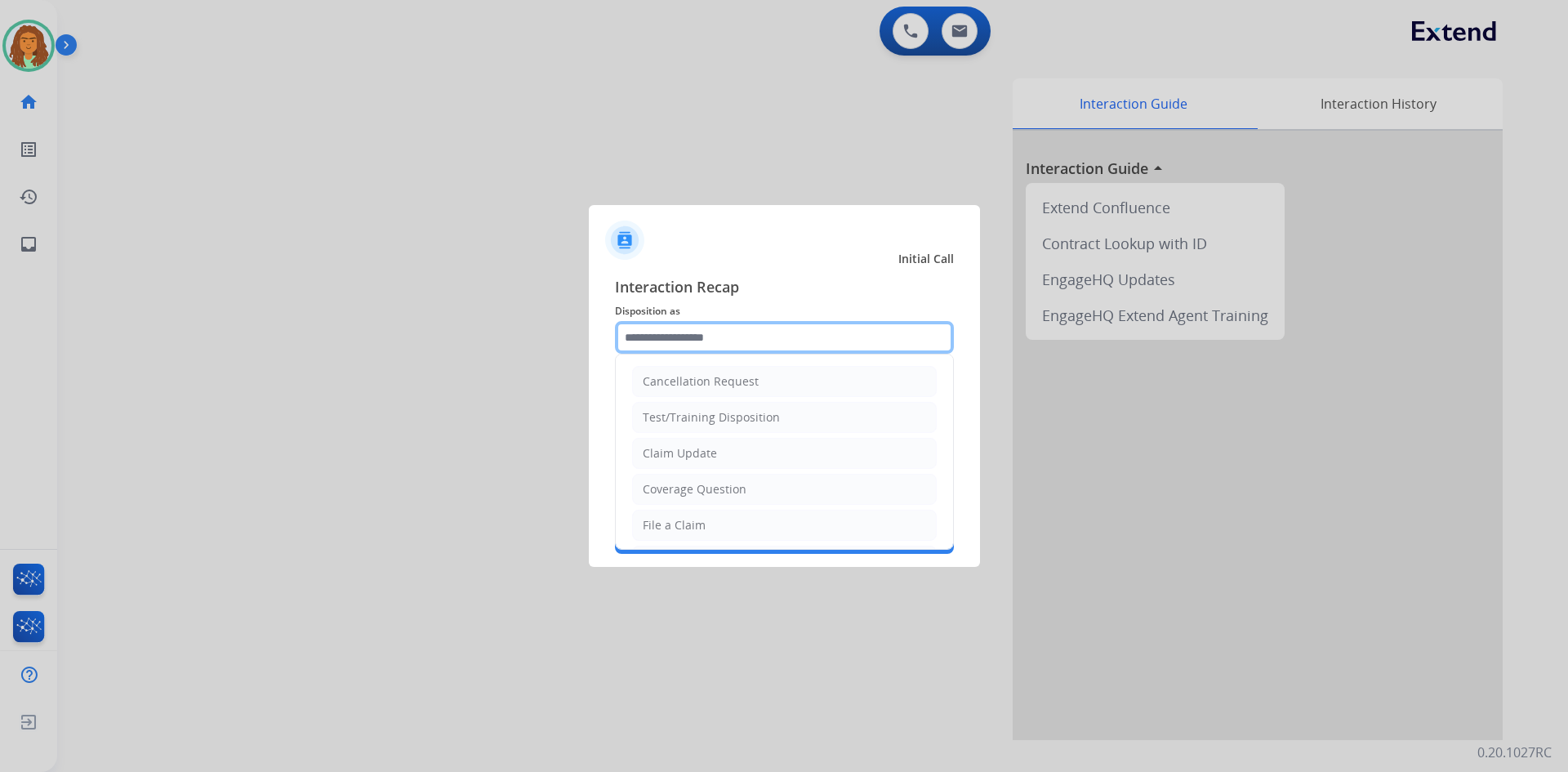
click at [679, 340] on input "text" at bounding box center [784, 337] width 339 height 33
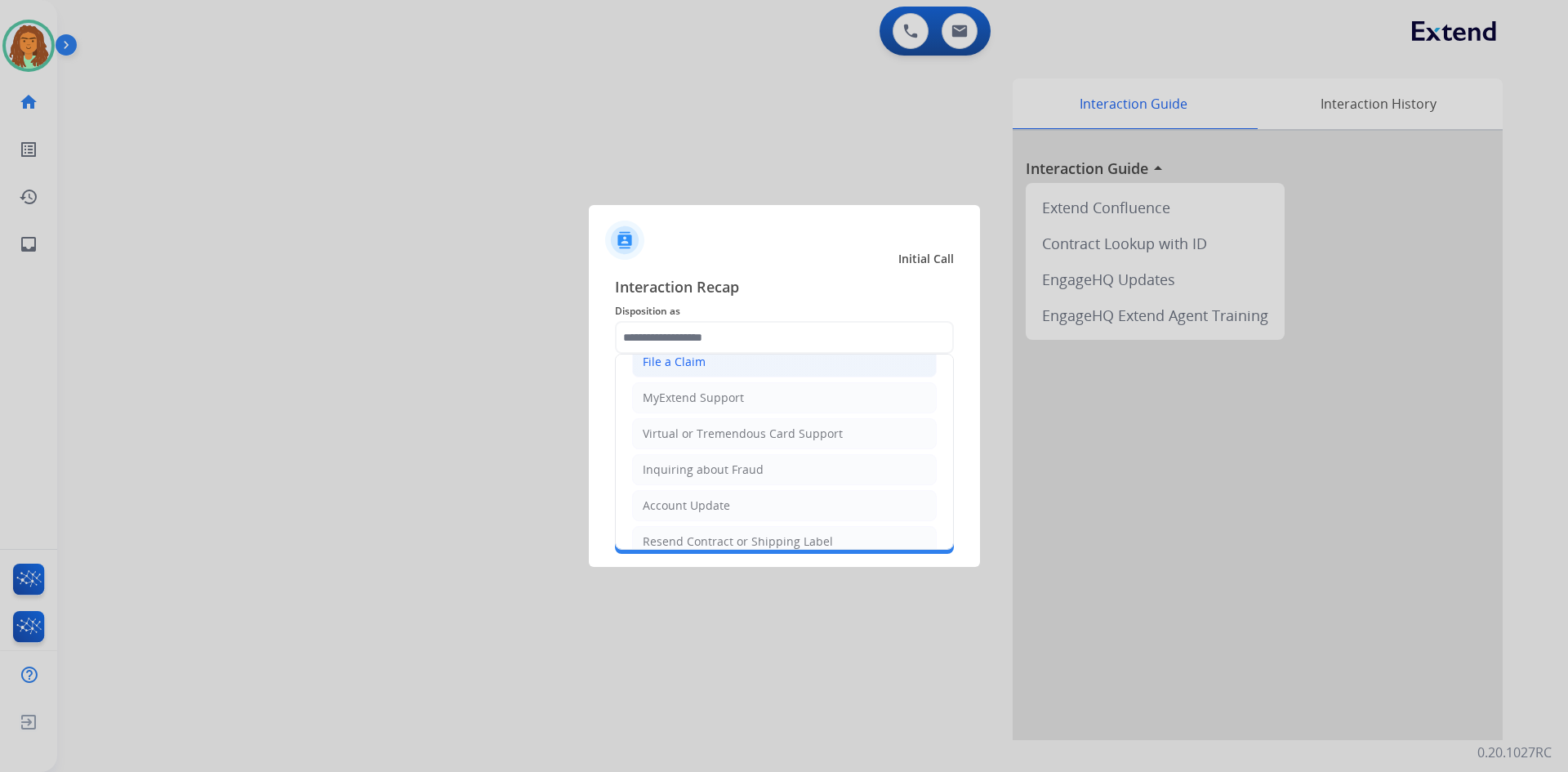
click at [679, 364] on div "File a Claim" at bounding box center [674, 362] width 63 height 17
type input "**********"
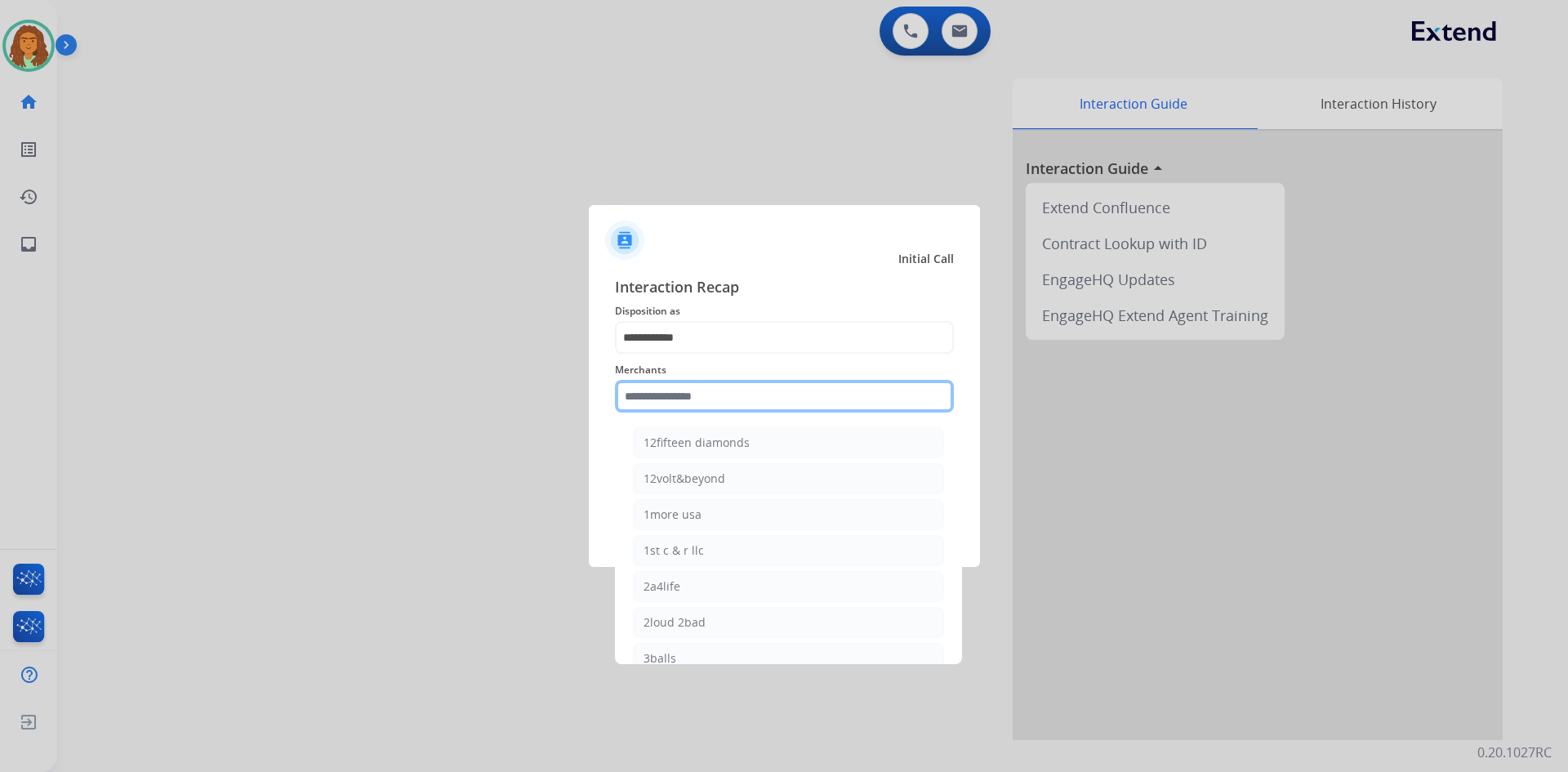
click at [665, 400] on input "text" at bounding box center [784, 396] width 339 height 33
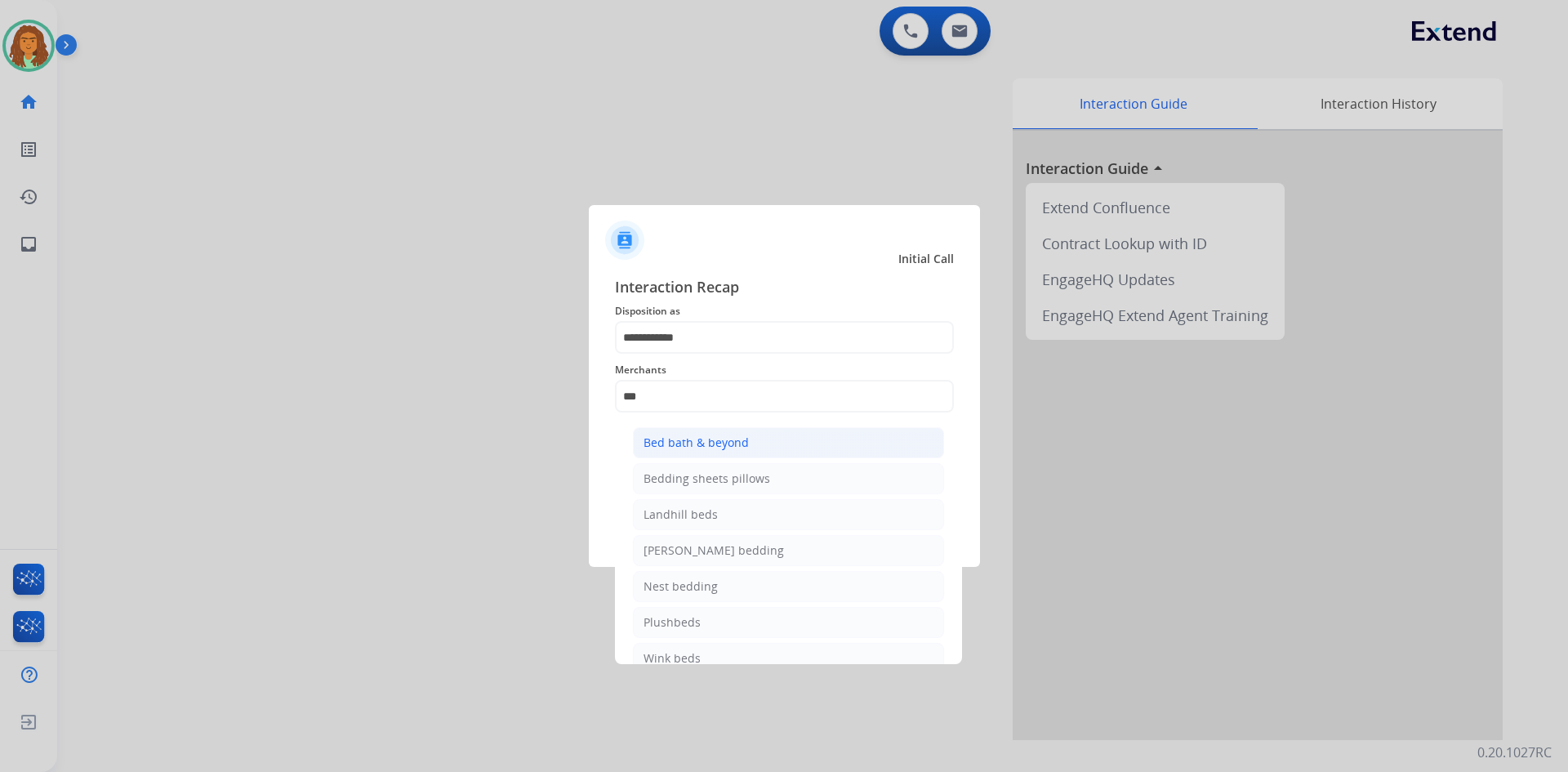
click at [674, 439] on div "Bed bath & beyond" at bounding box center [696, 443] width 105 height 17
type input "**********"
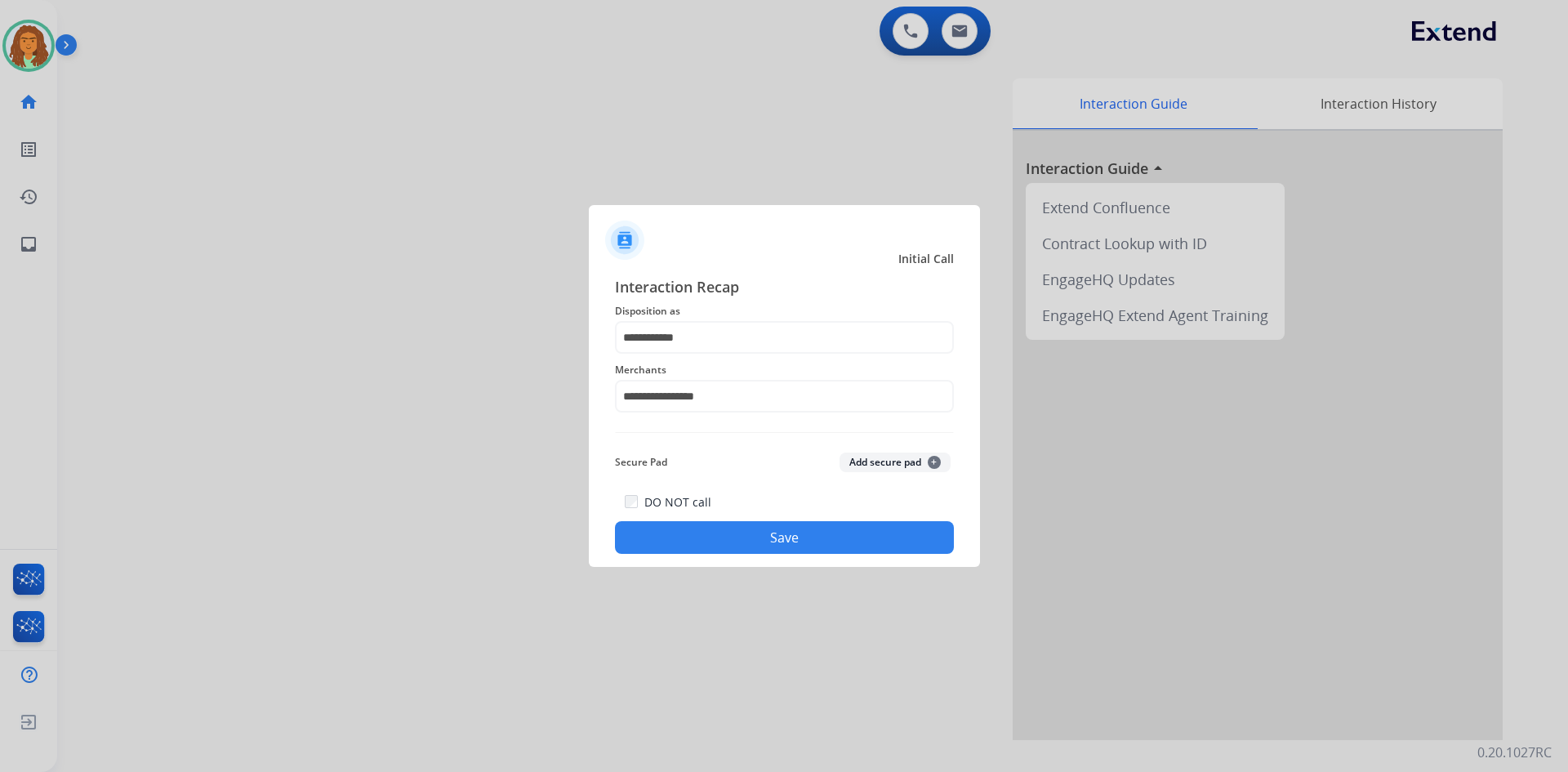
click at [758, 535] on button "Save" at bounding box center [784, 537] width 339 height 33
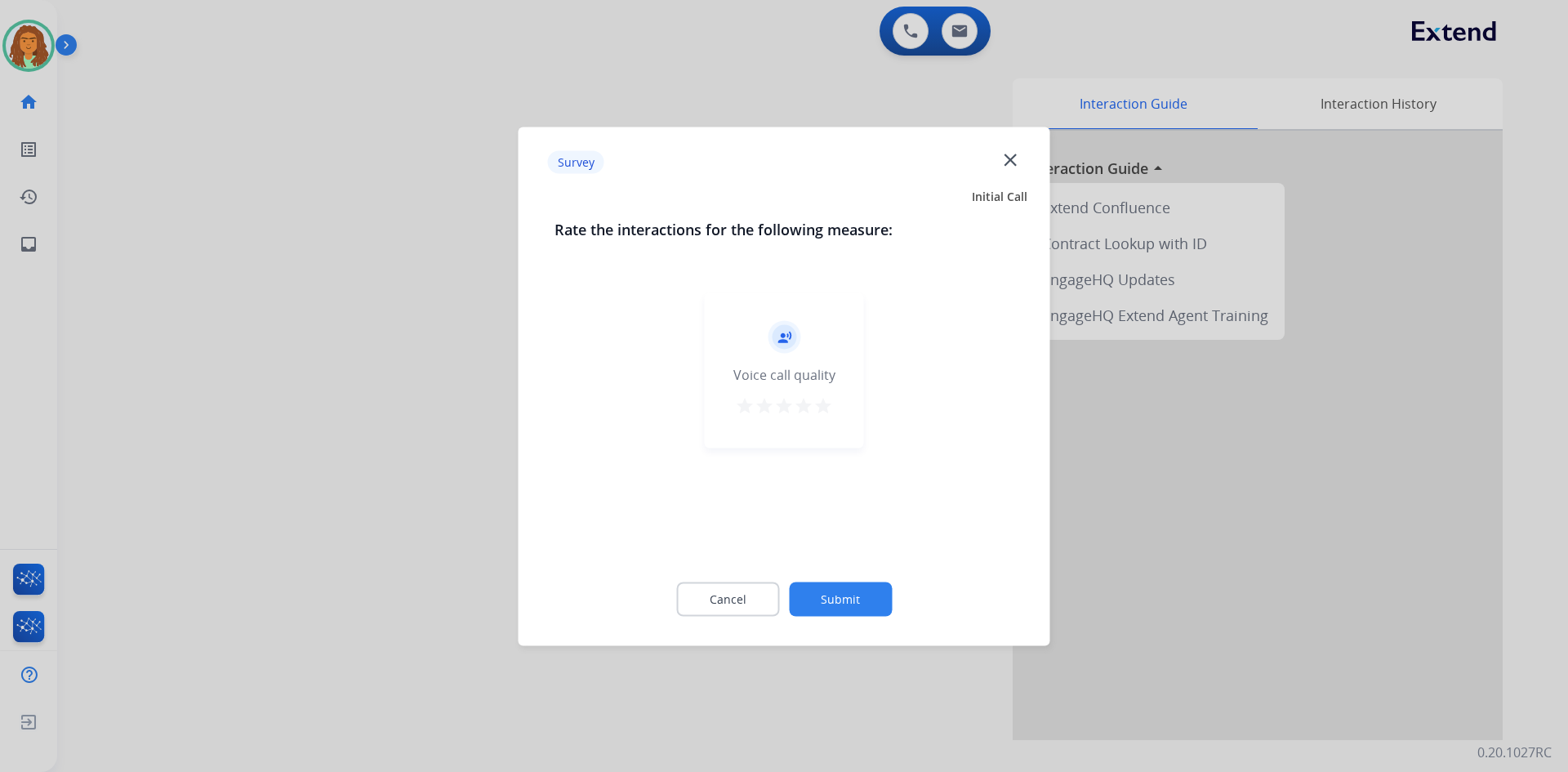
click at [758, 406] on mat-icon "star" at bounding box center [823, 405] width 20 height 20
click at [758, 596] on button "Submit" at bounding box center [840, 598] width 103 height 35
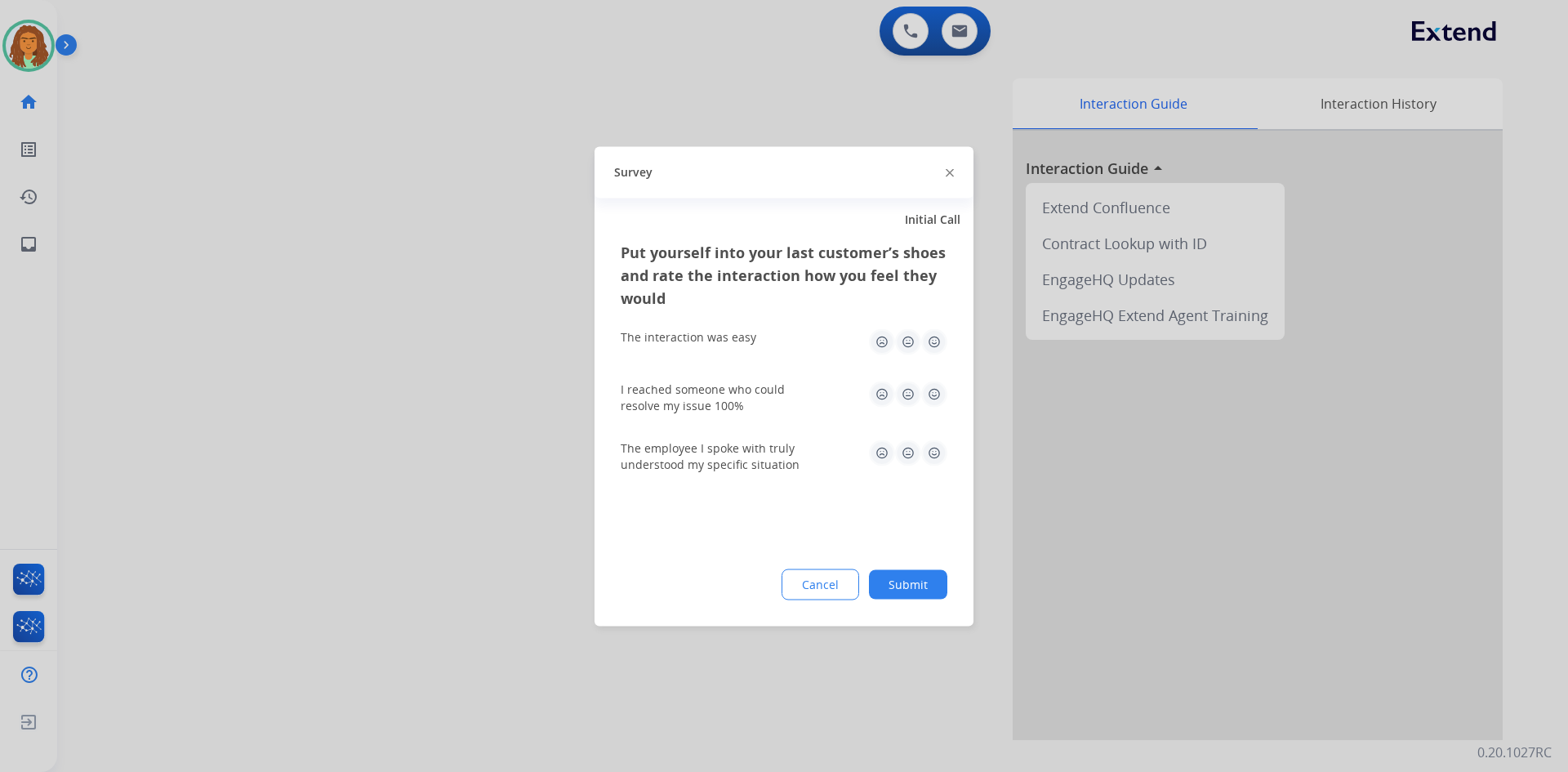
click at [758, 333] on img at bounding box center [934, 342] width 26 height 26
click at [758, 342] on img at bounding box center [934, 342] width 26 height 26
click at [758, 390] on img at bounding box center [934, 394] width 26 height 26
click at [758, 445] on img at bounding box center [934, 453] width 26 height 26
drag, startPoint x: 903, startPoint y: 599, endPoint x: 907, endPoint y: 582, distance: 17.5
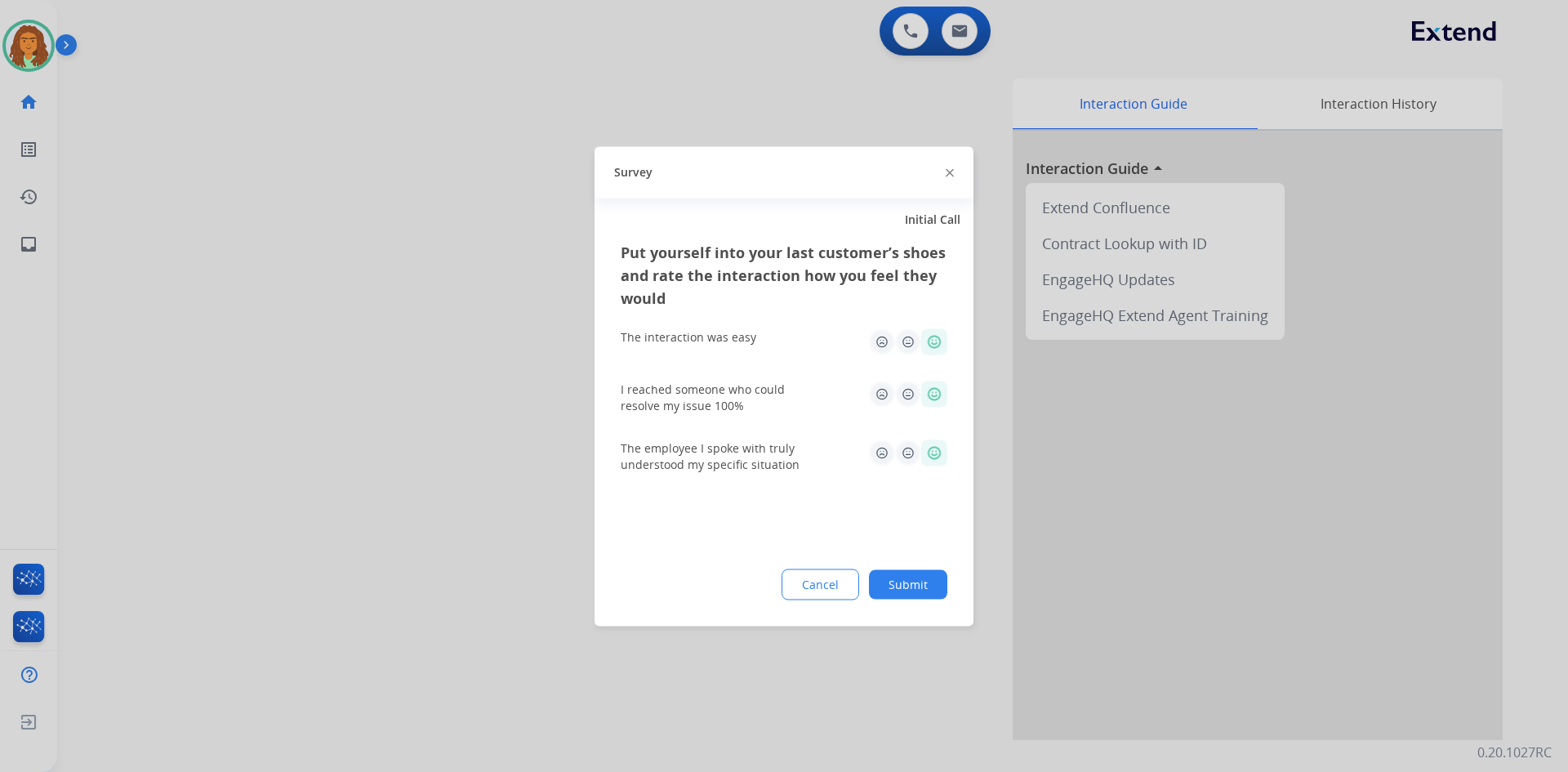
click at [758, 597] on div "Put yourself into your last customer’s shoes and rate the interaction how you f…" at bounding box center [784, 432] width 379 height 386
click at [758, 581] on button "Submit" at bounding box center [908, 584] width 78 height 30
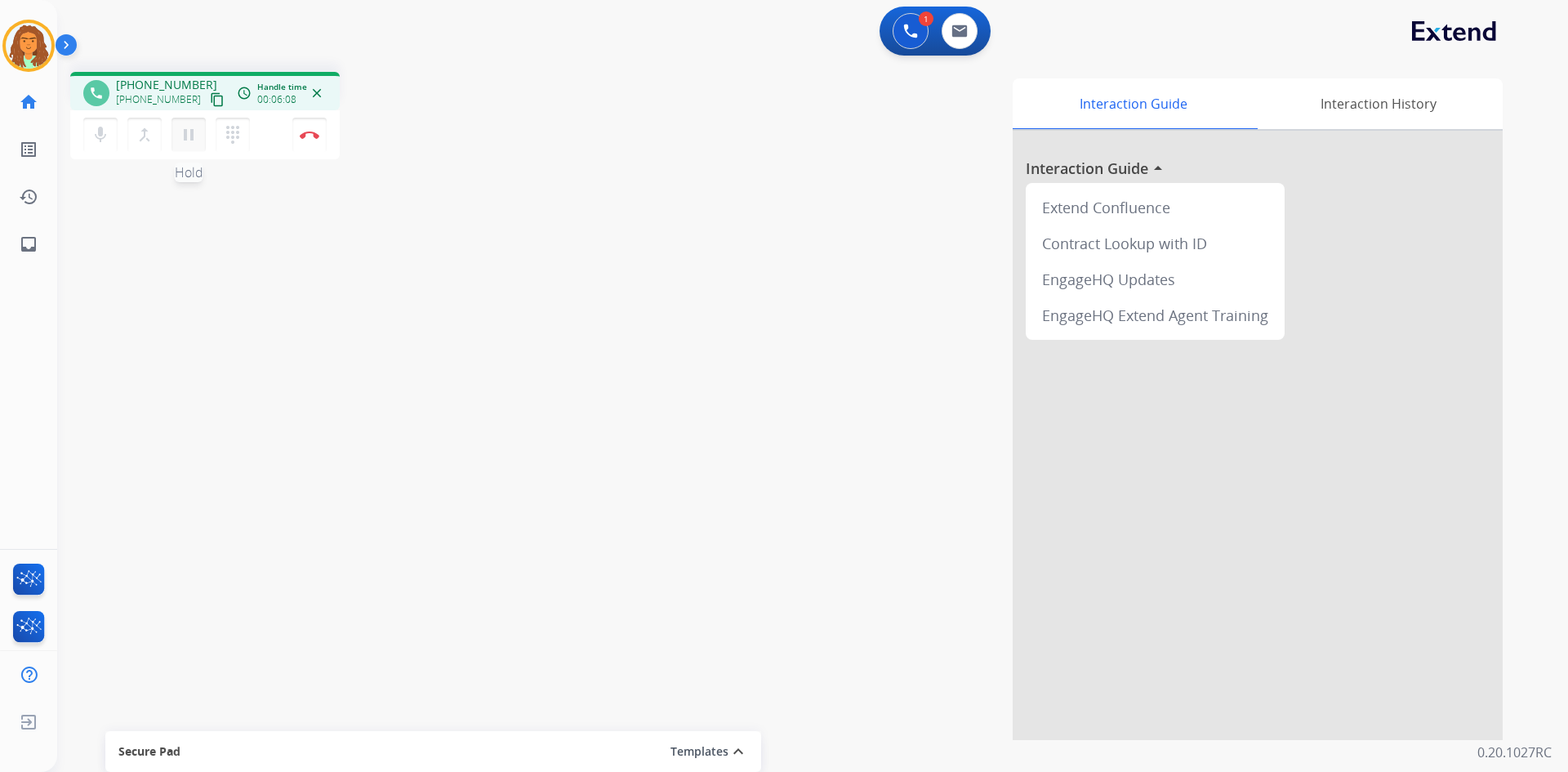
click at [188, 133] on mat-icon "pause" at bounding box center [189, 134] width 20 height 20
click at [193, 134] on mat-icon "play_arrow" at bounding box center [189, 134] width 20 height 20
click at [305, 134] on img at bounding box center [309, 134] width 20 height 8
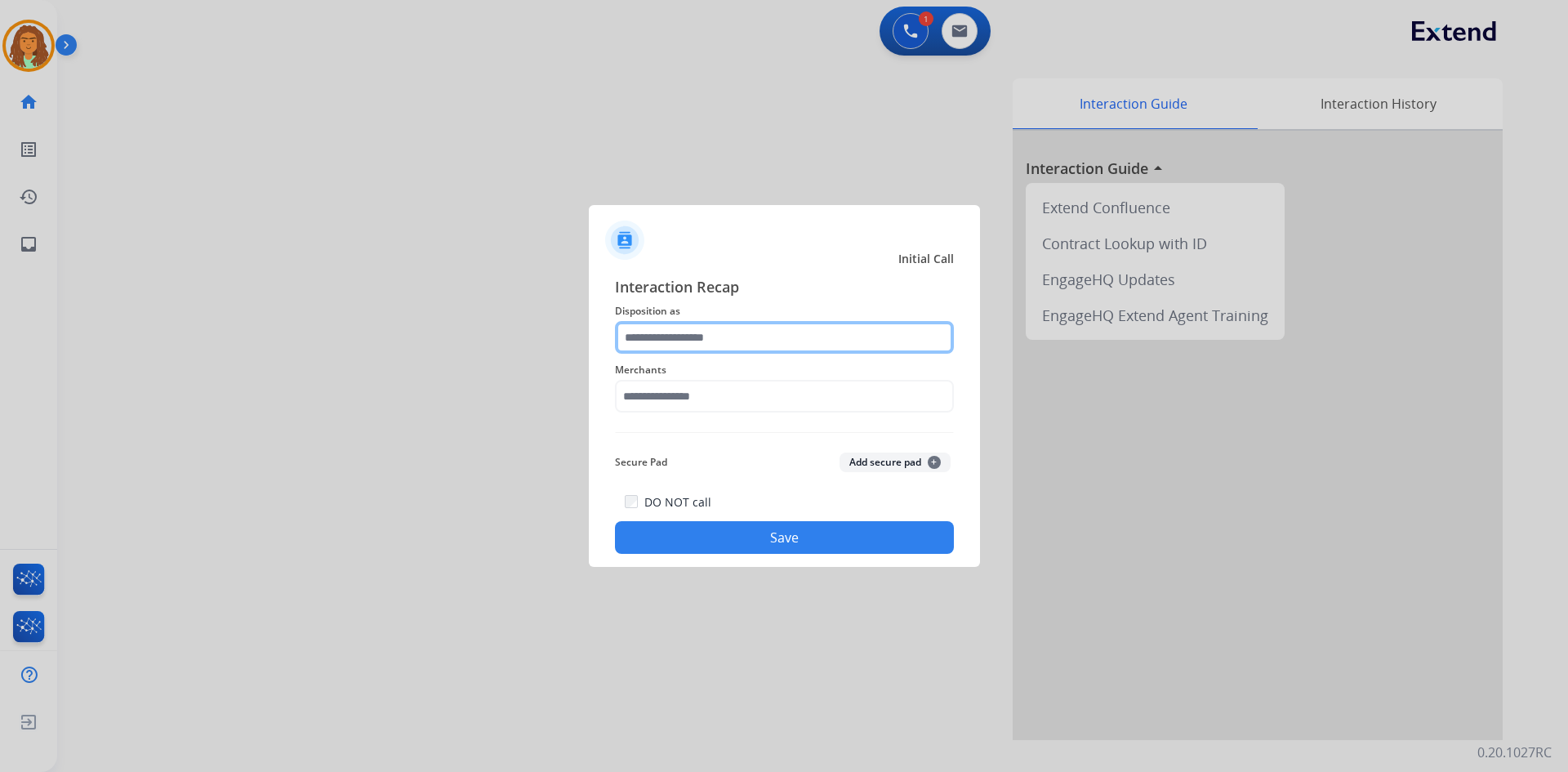
click at [656, 345] on input "text" at bounding box center [784, 337] width 339 height 33
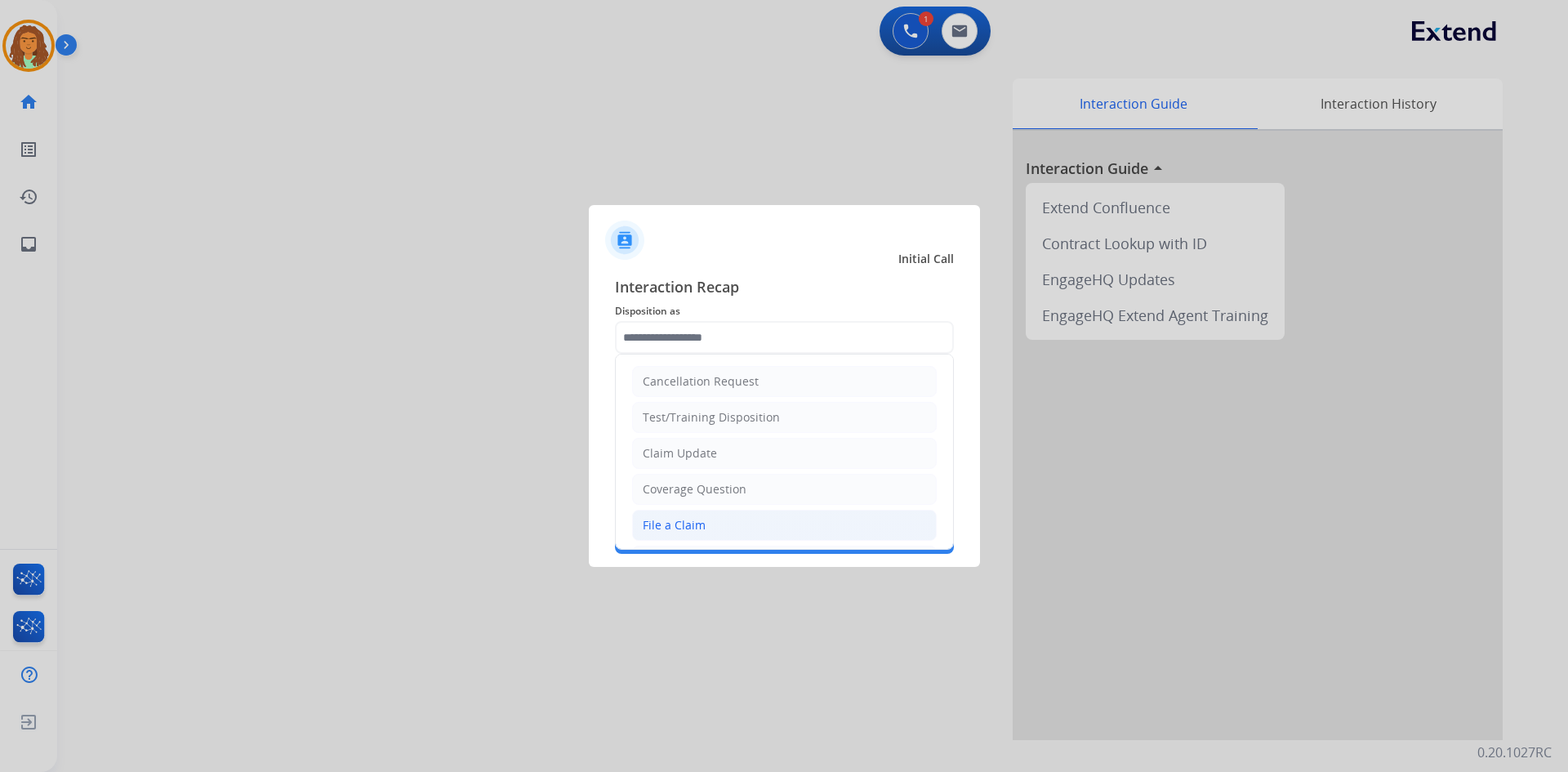
click at [665, 522] on div "File a Claim" at bounding box center [674, 526] width 63 height 17
type input "**********"
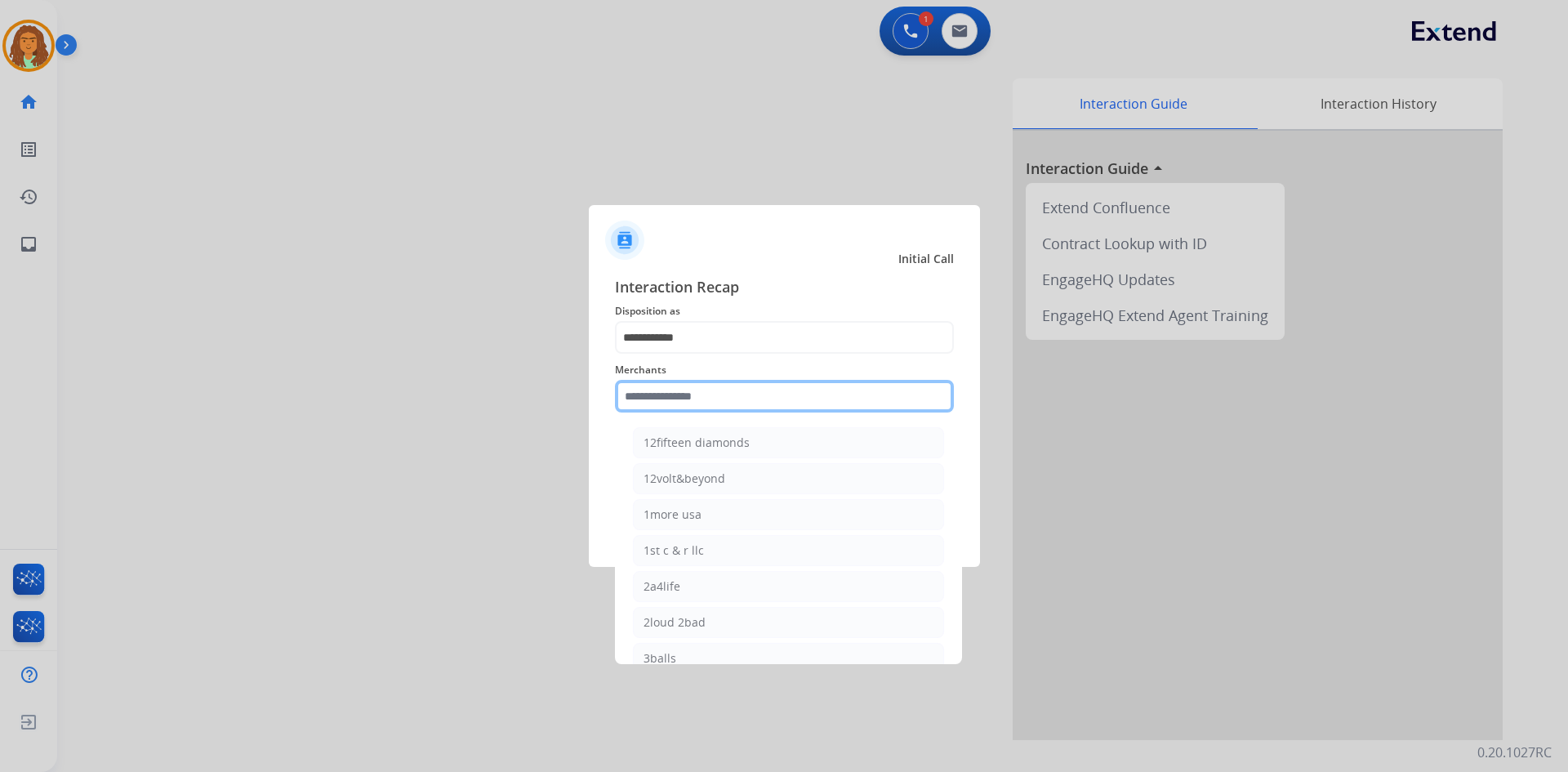
click at [642, 395] on input "text" at bounding box center [784, 396] width 339 height 33
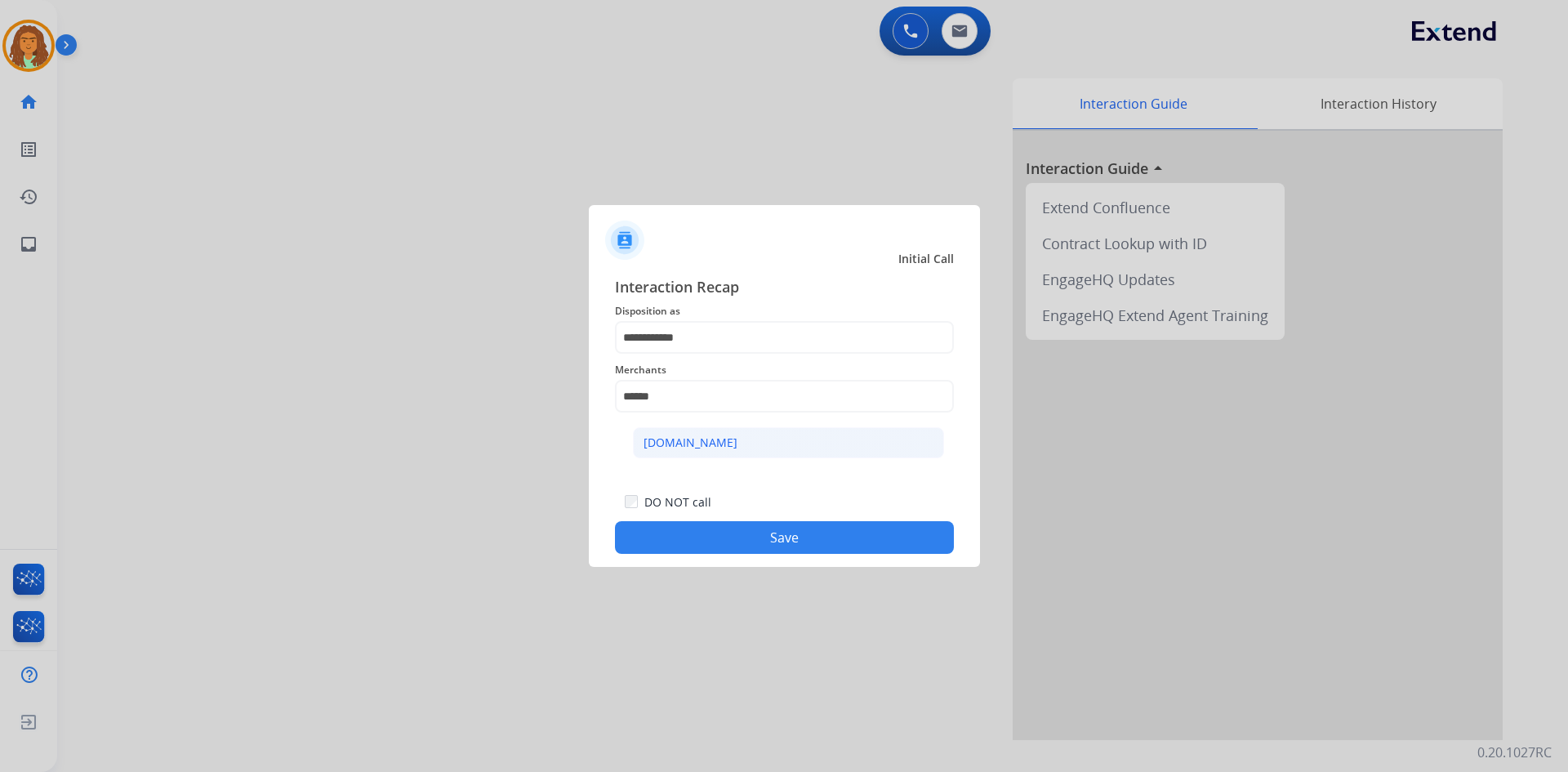
click at [694, 442] on div "[DOMAIN_NAME]" at bounding box center [691, 443] width 94 height 17
type input "**********"
click at [749, 541] on button "Save" at bounding box center [784, 537] width 339 height 33
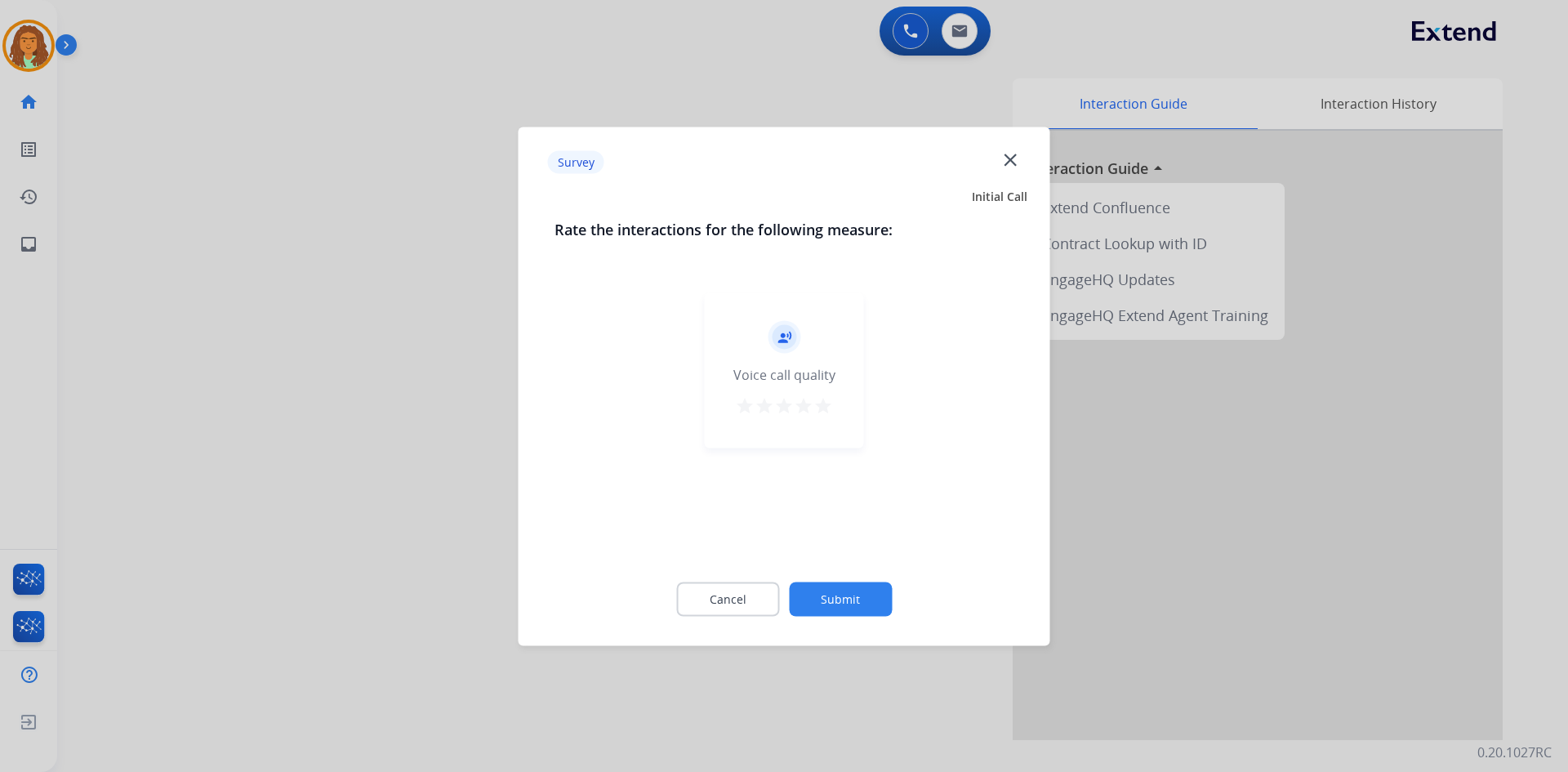
click at [758, 403] on mat-icon "star" at bounding box center [823, 405] width 20 height 20
click at [758, 602] on button "Submit" at bounding box center [840, 598] width 103 height 35
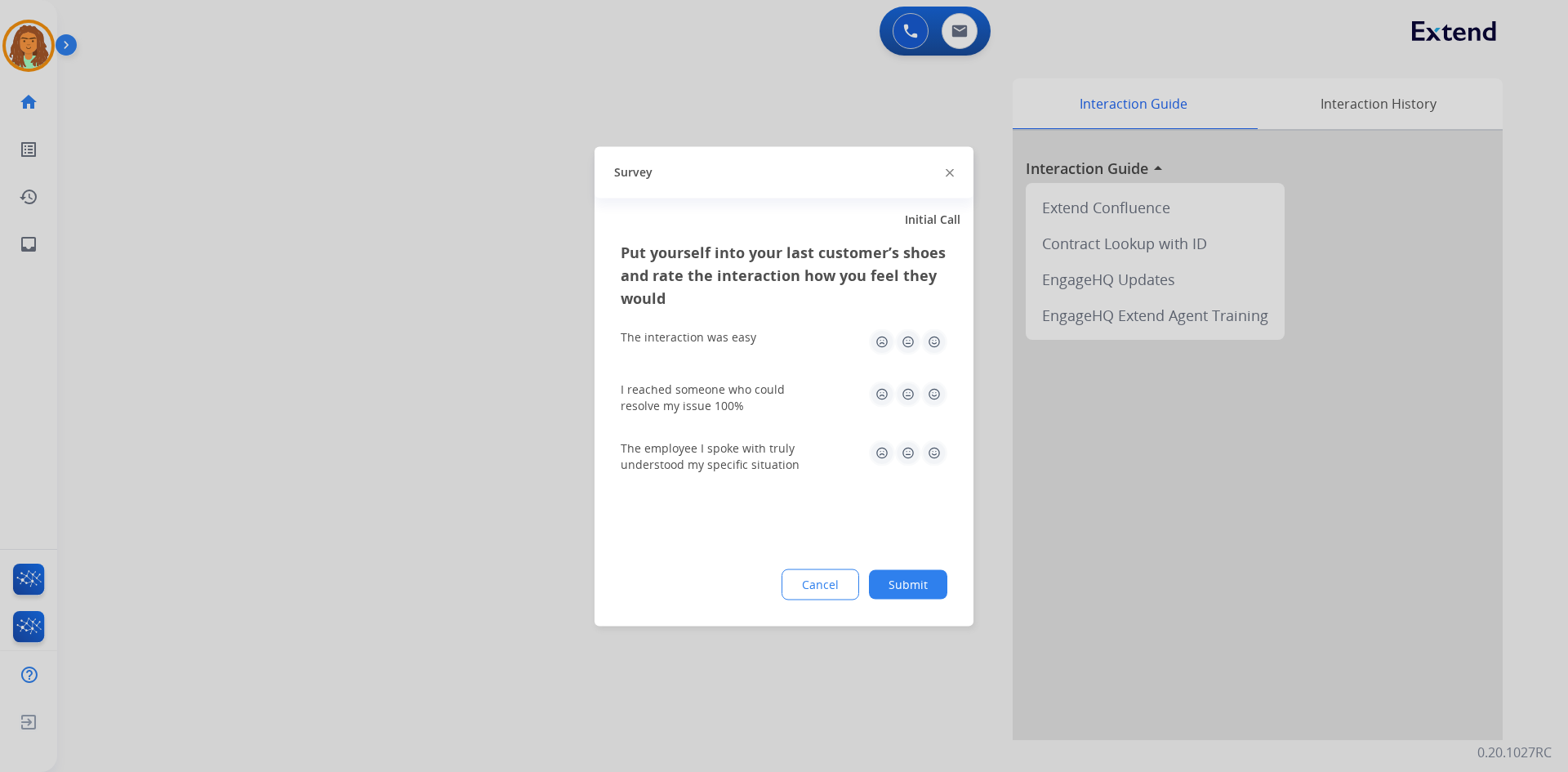
click at [758, 338] on img at bounding box center [934, 342] width 26 height 26
click at [758, 396] on img at bounding box center [934, 394] width 26 height 26
click at [758, 448] on img at bounding box center [934, 453] width 26 height 26
click at [758, 583] on button "Submit" at bounding box center [908, 584] width 78 height 30
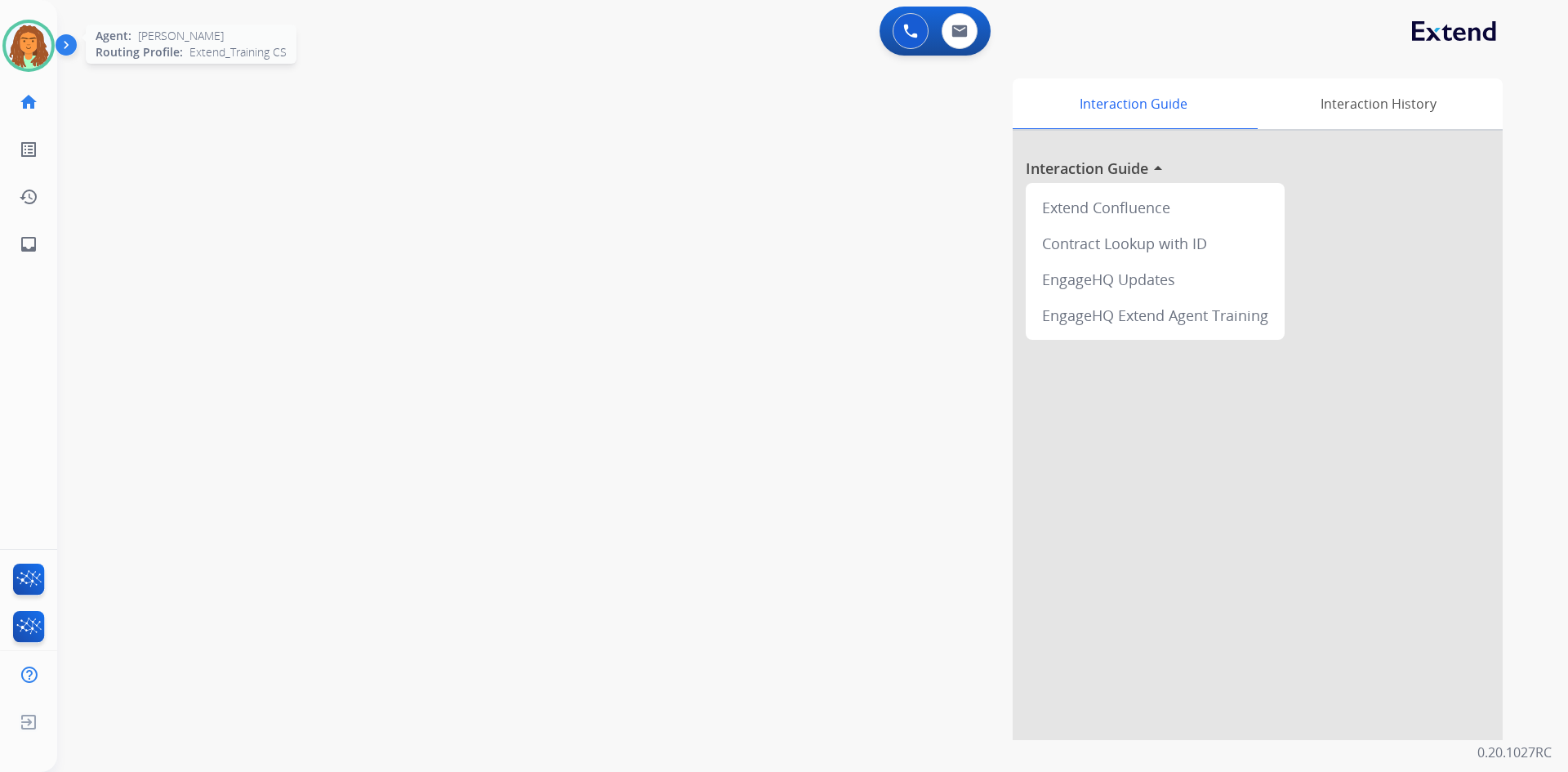
click at [26, 49] on img at bounding box center [28, 46] width 46 height 46
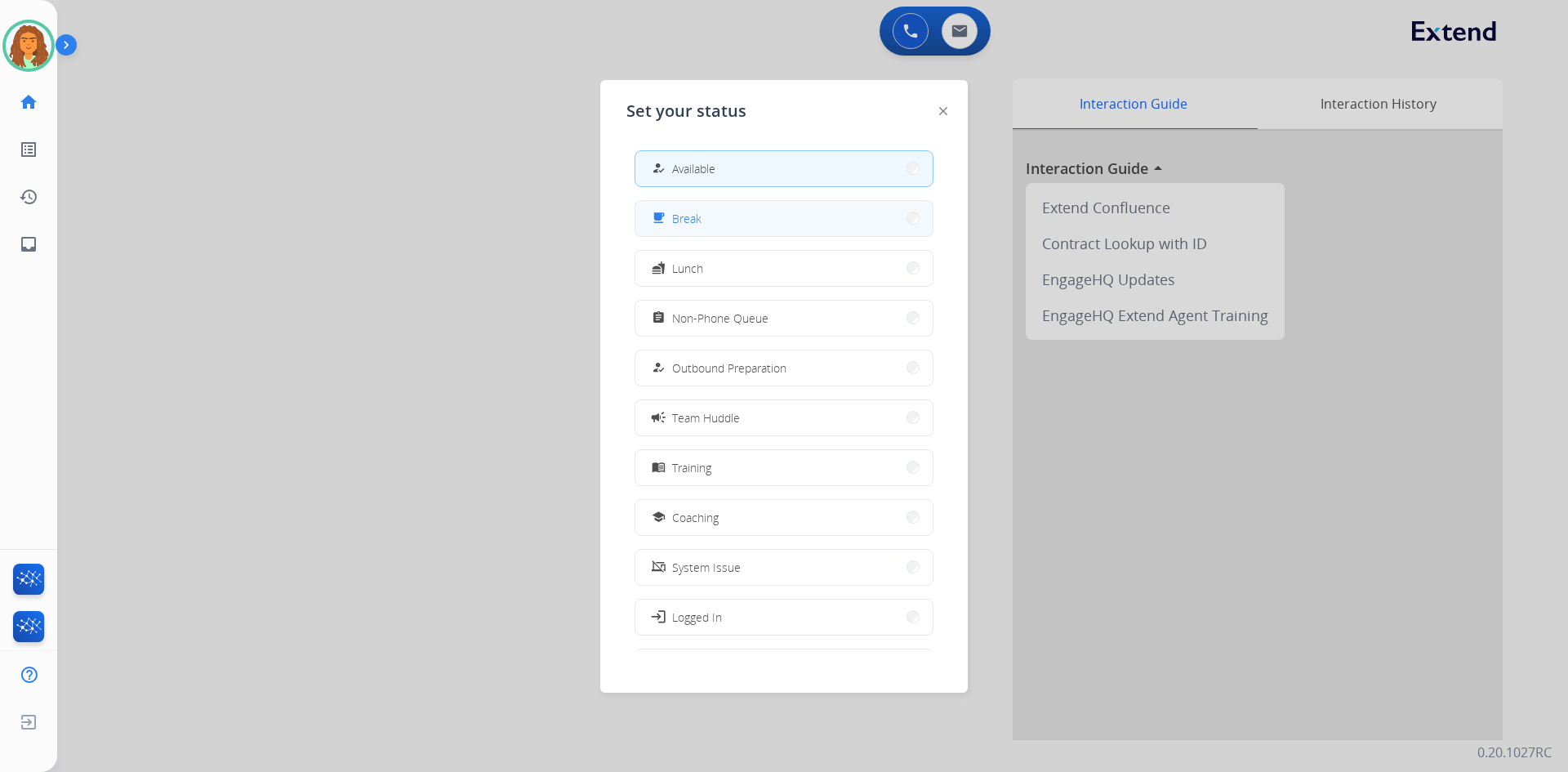
click at [696, 212] on span "Break" at bounding box center [687, 218] width 30 height 17
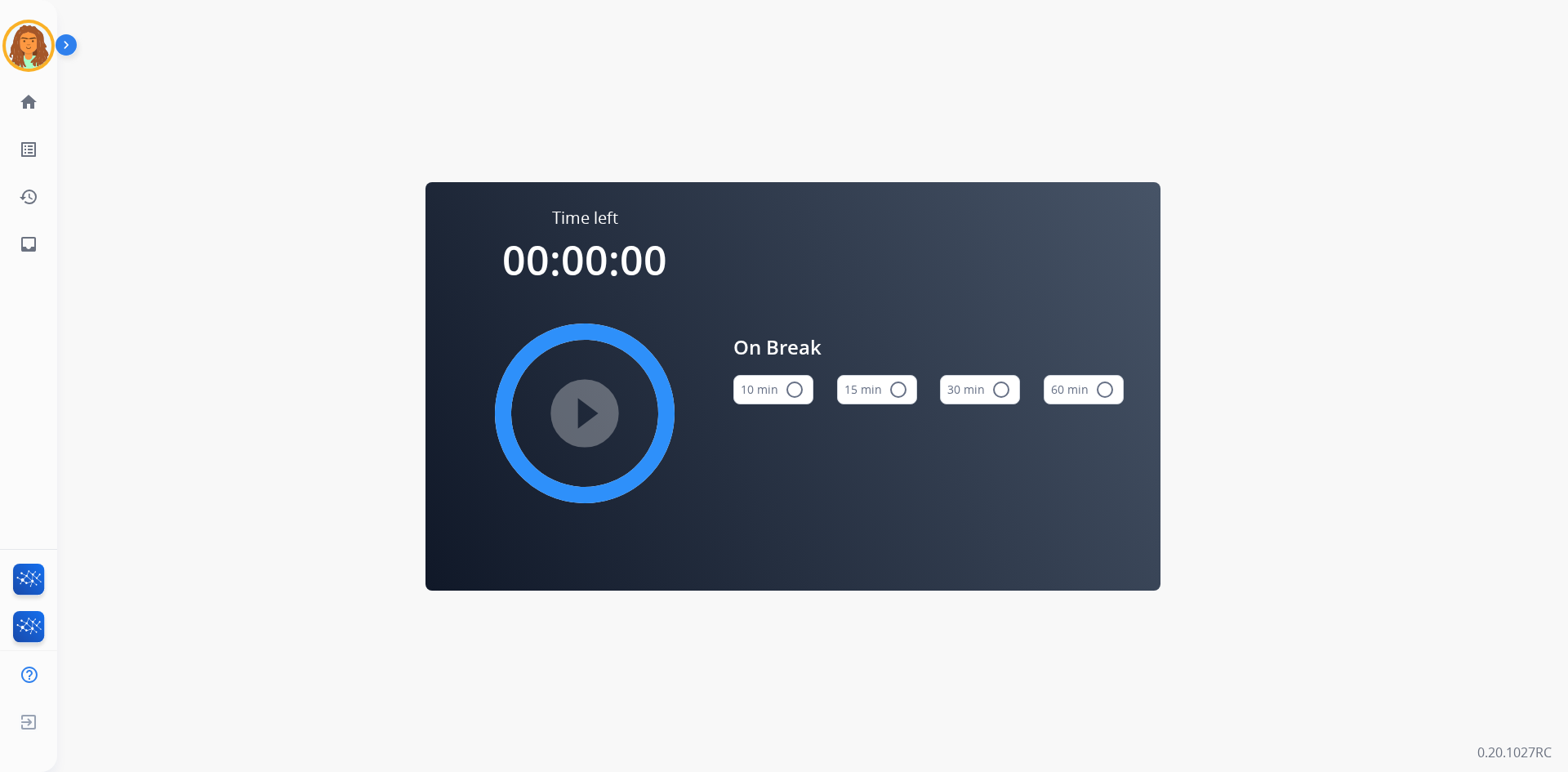
click at [758, 386] on mat-icon "radio_button_unchecked" at bounding box center [794, 389] width 20 height 20
click at [38, 57] on img at bounding box center [28, 46] width 46 height 46
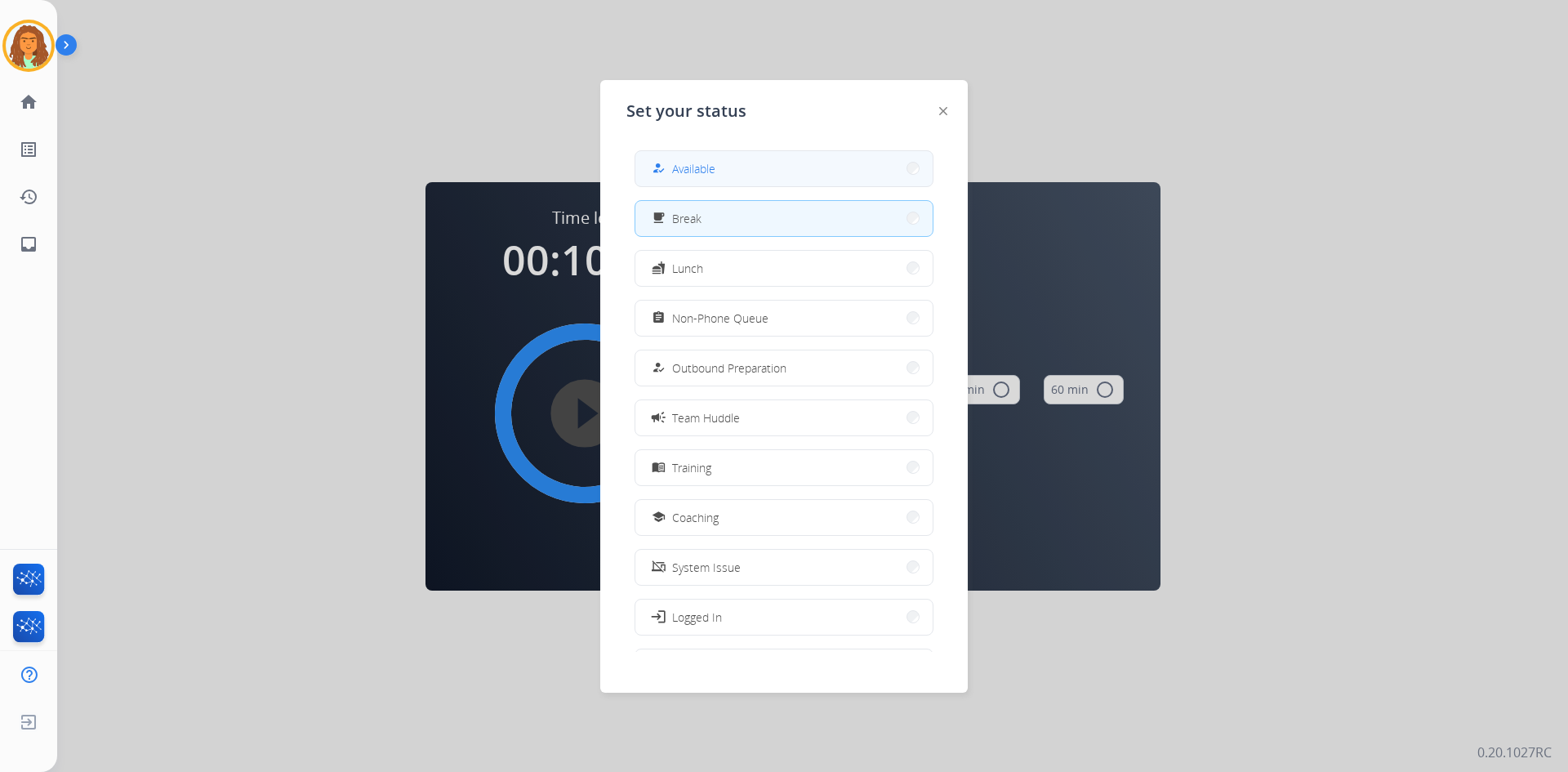
click at [704, 174] on span "Available" at bounding box center [693, 169] width 43 height 17
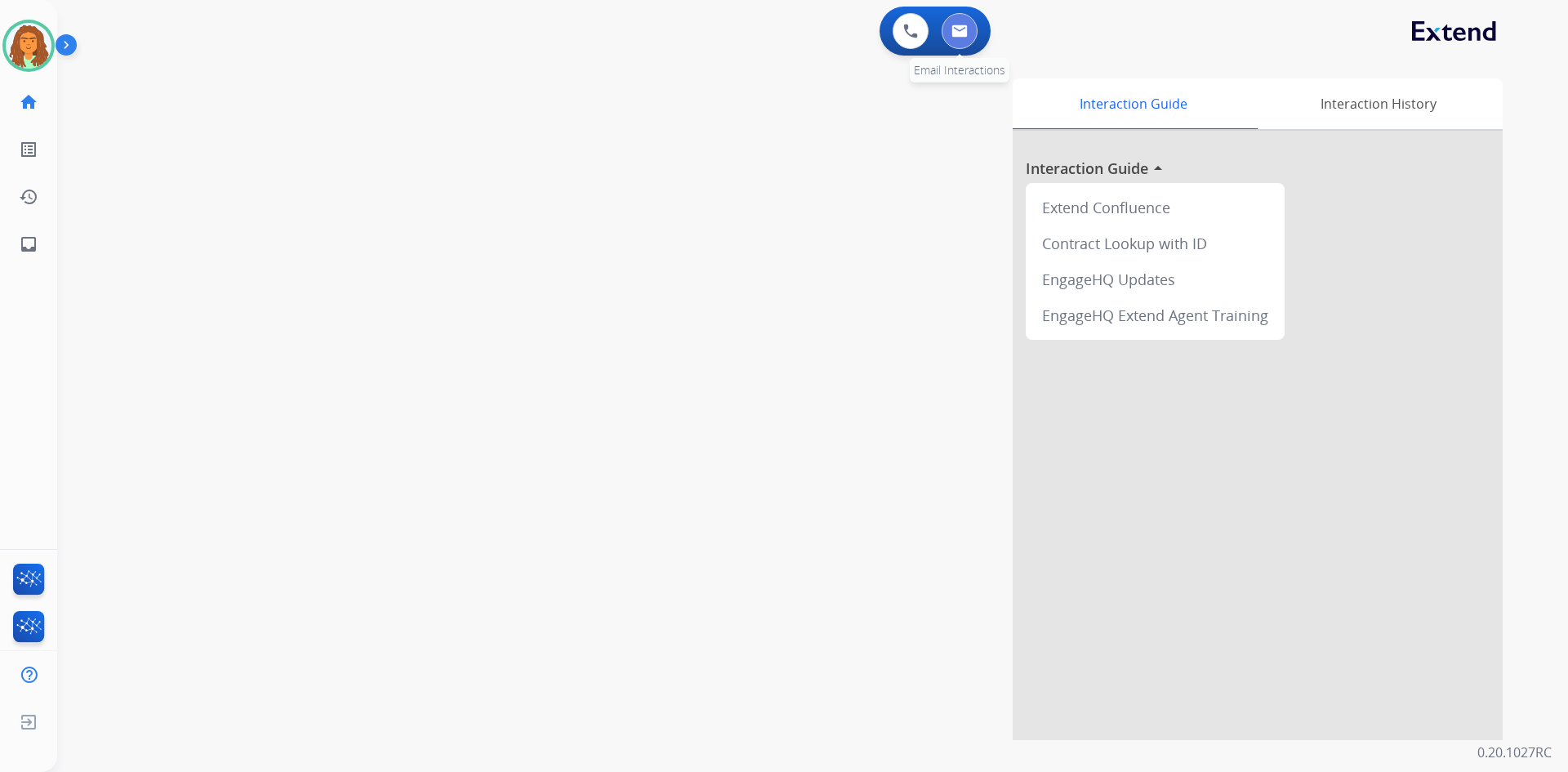
click at [758, 36] on img at bounding box center [960, 31] width 17 height 13
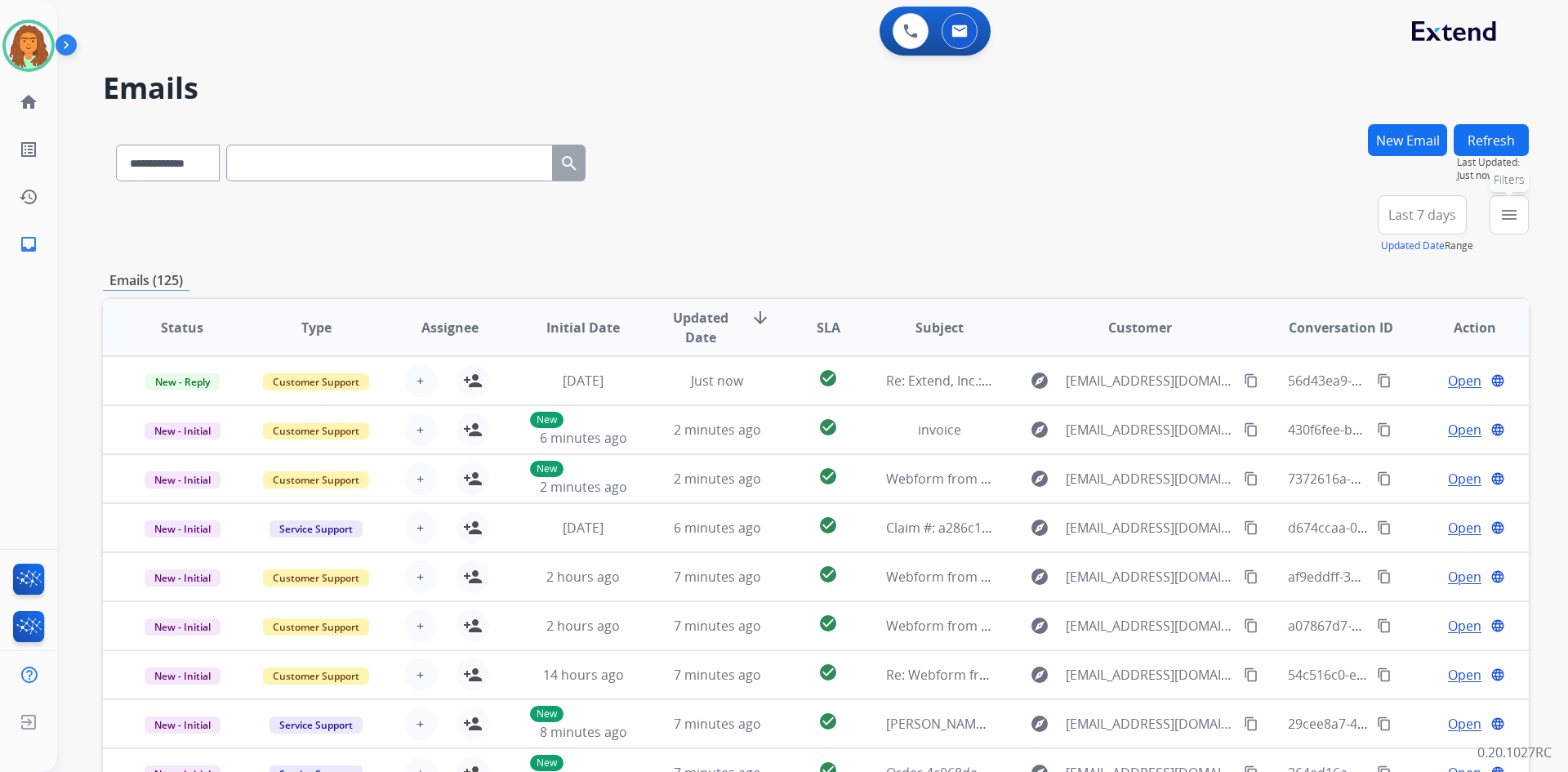
click at [758, 218] on mat-icon "menu" at bounding box center [1509, 215] width 20 height 20
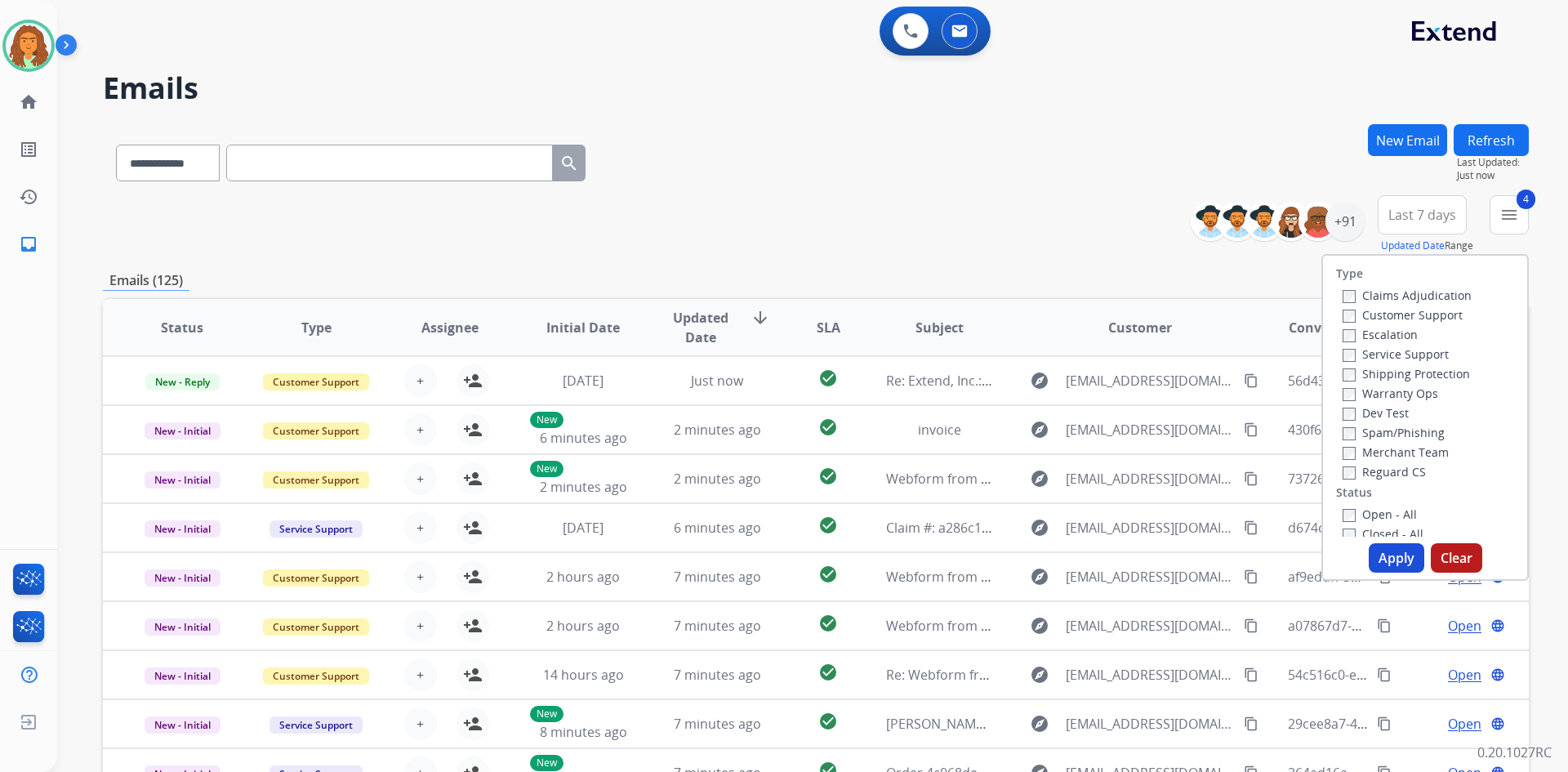
click at [758, 558] on button "Apply" at bounding box center [1397, 558] width 56 height 30
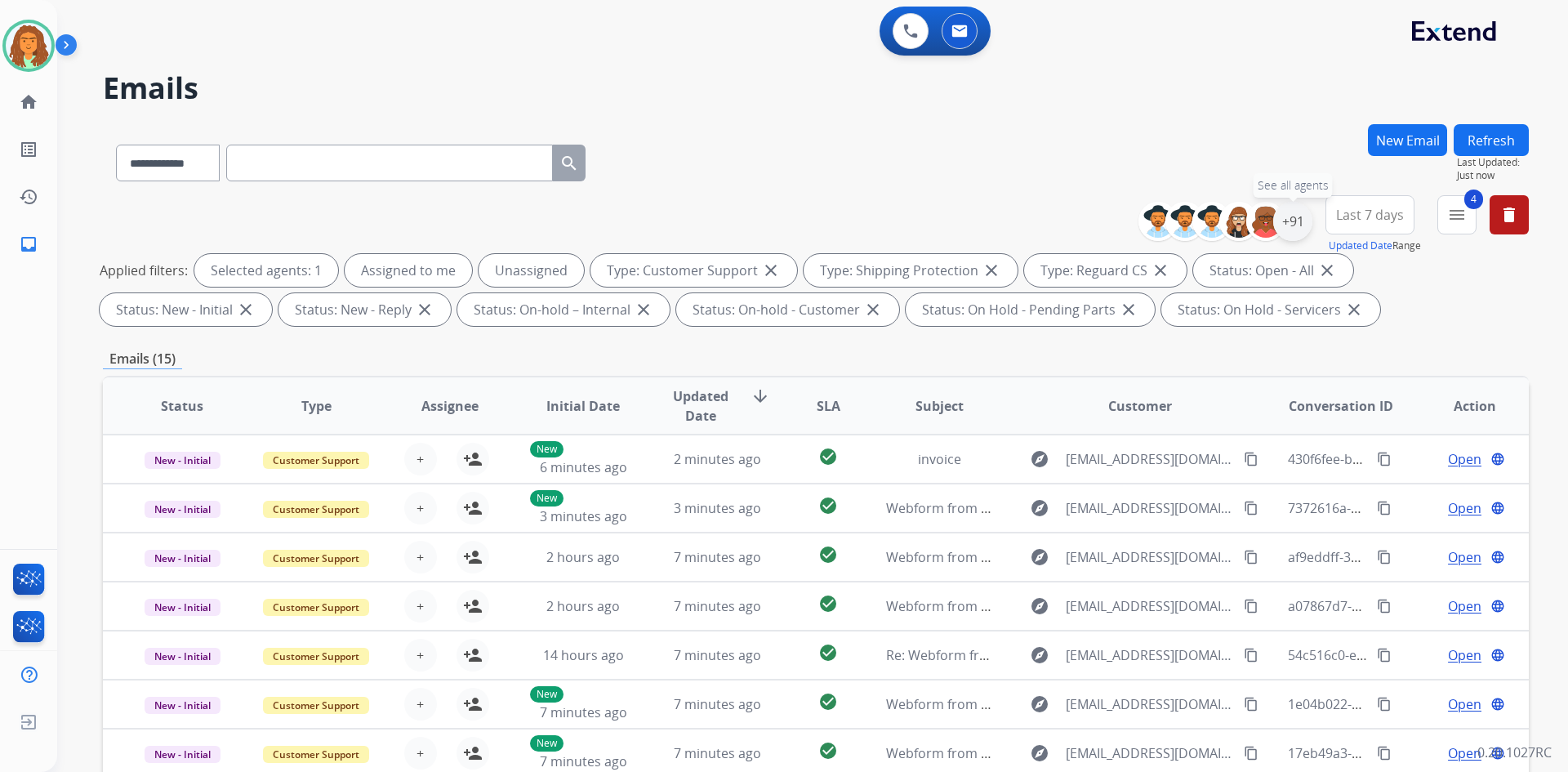
click at [758, 226] on div "+91" at bounding box center [1293, 221] width 39 height 39
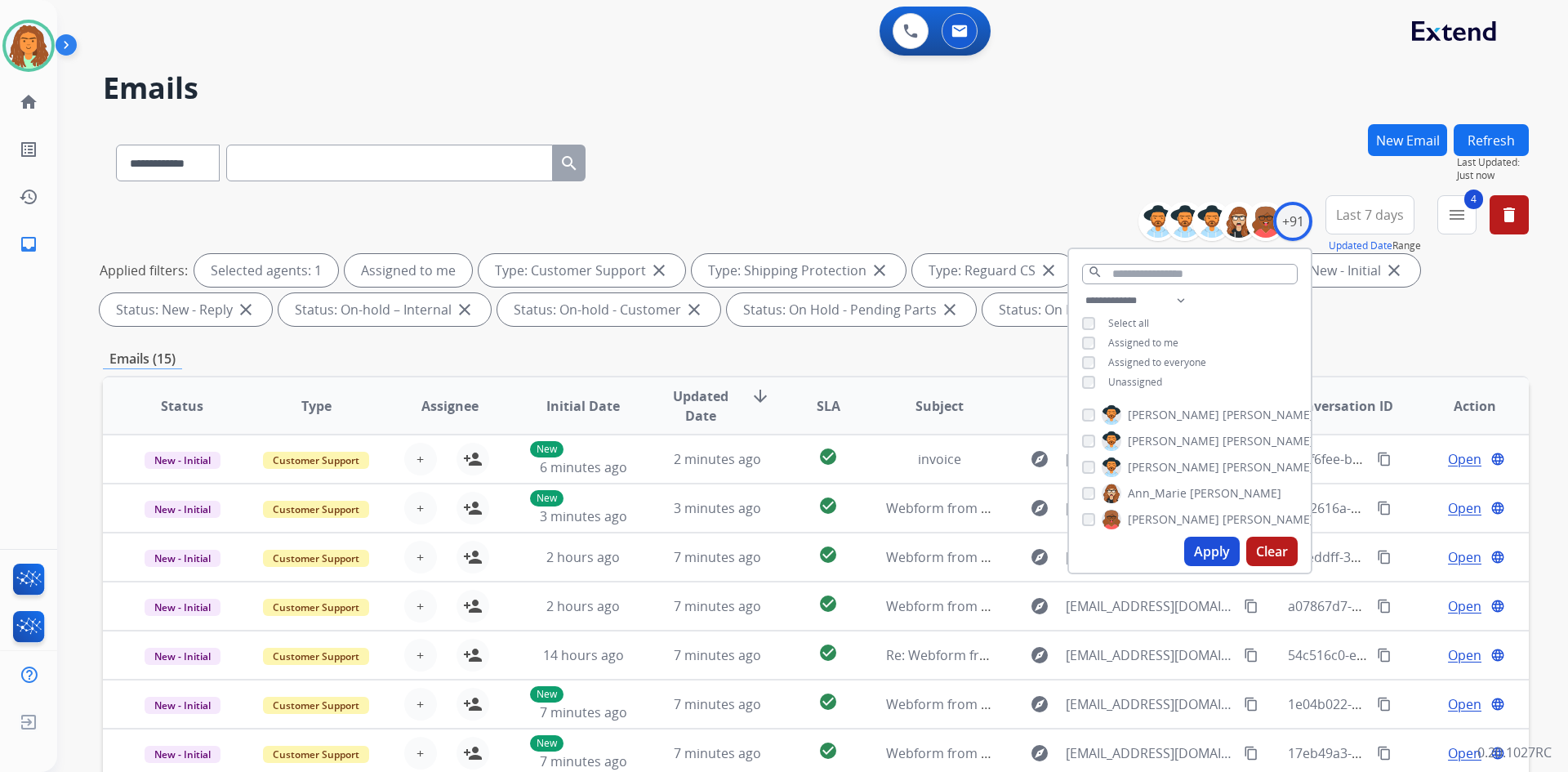
click at [758, 548] on button "Apply" at bounding box center [1212, 552] width 56 height 30
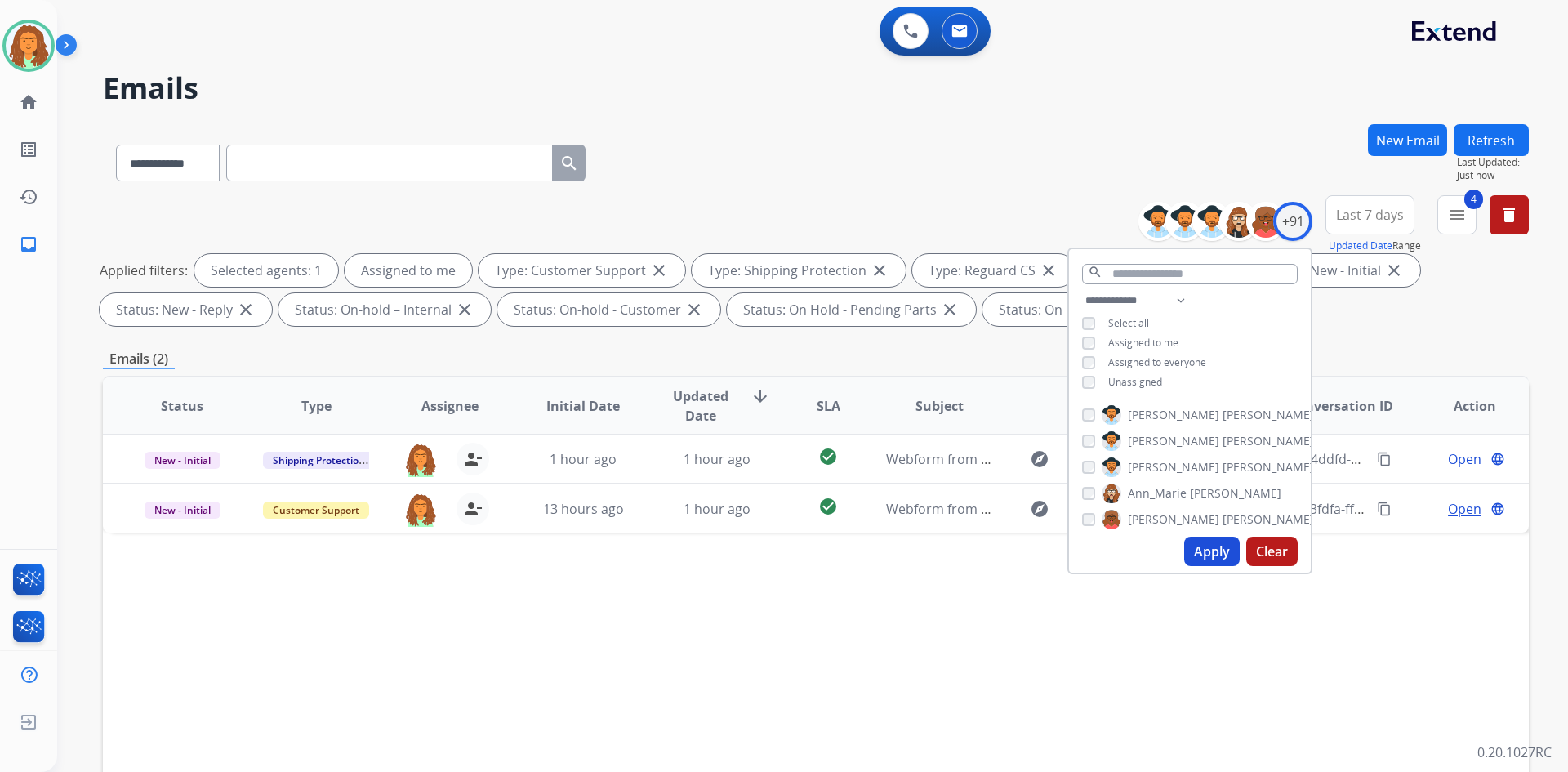
click at [758, 339] on div "**********" at bounding box center [816, 566] width 1426 height 884
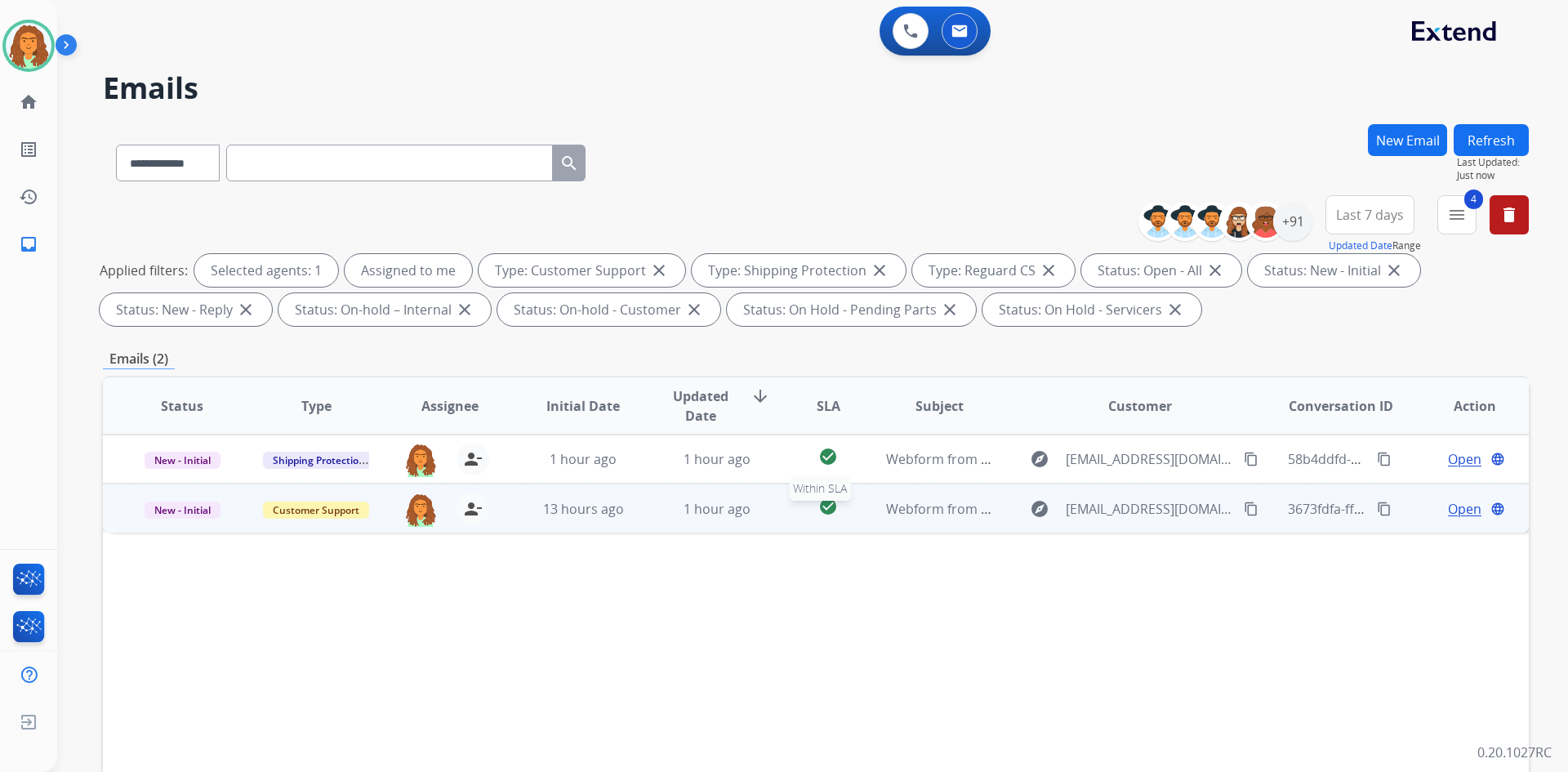
click at [758, 515] on div "check_circle" at bounding box center [828, 509] width 63 height 24
click at [758, 507] on span "Open" at bounding box center [1465, 508] width 34 height 20
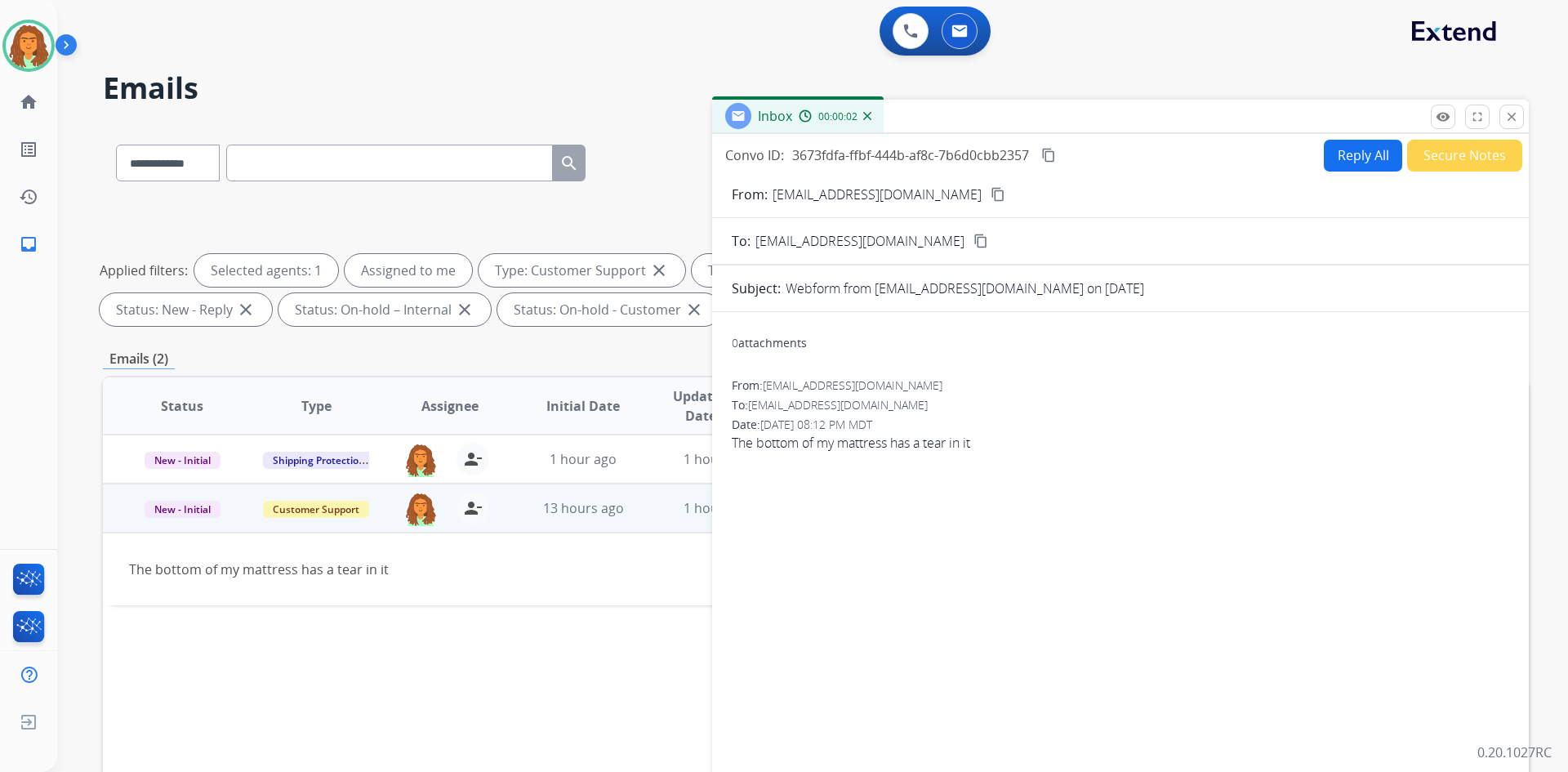
click at [758, 161] on button "Reply All" at bounding box center [1364, 156] width 78 height 32
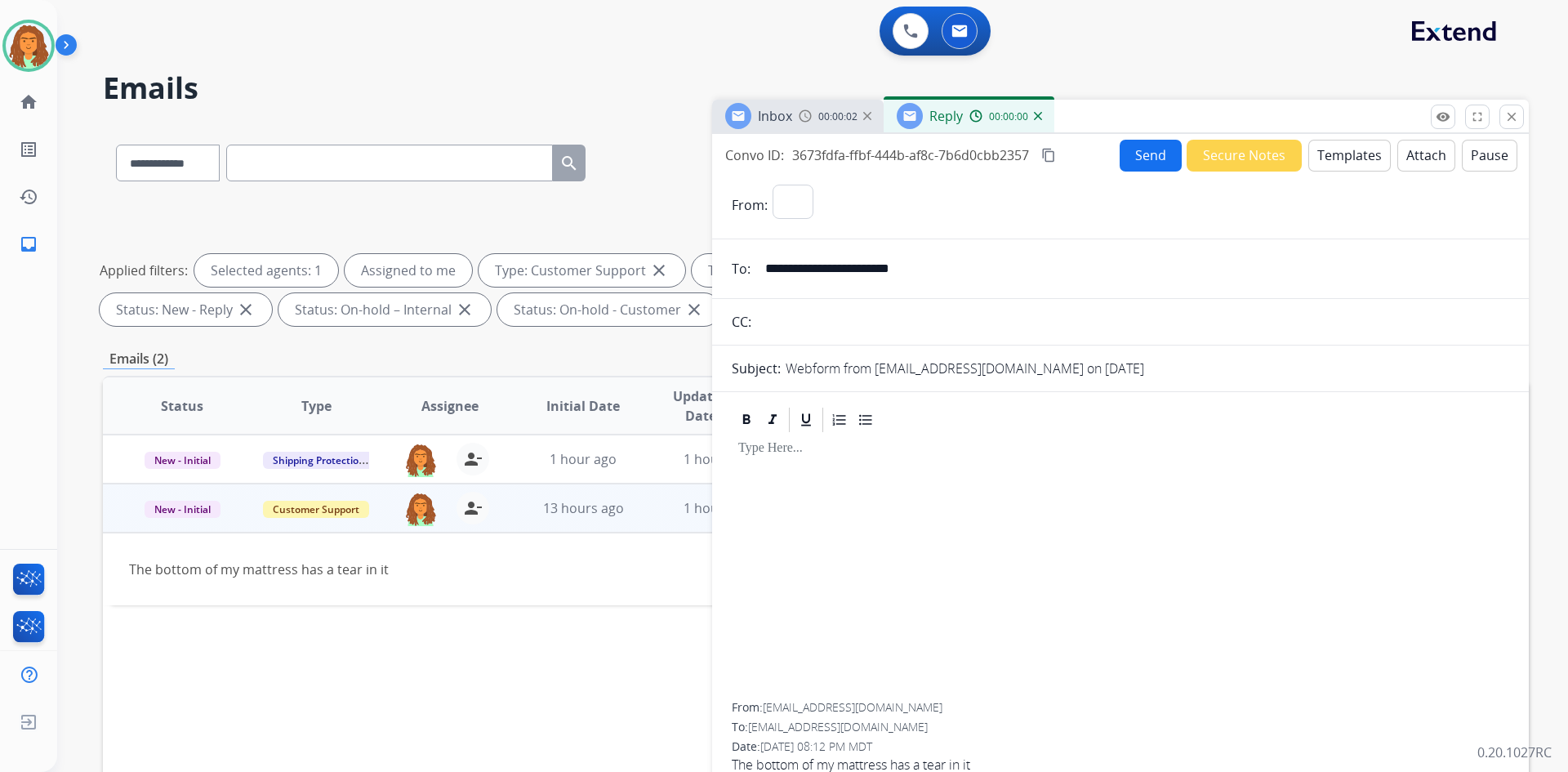
select select "**********"
click at [758, 157] on button "Templates" at bounding box center [1350, 156] width 82 height 32
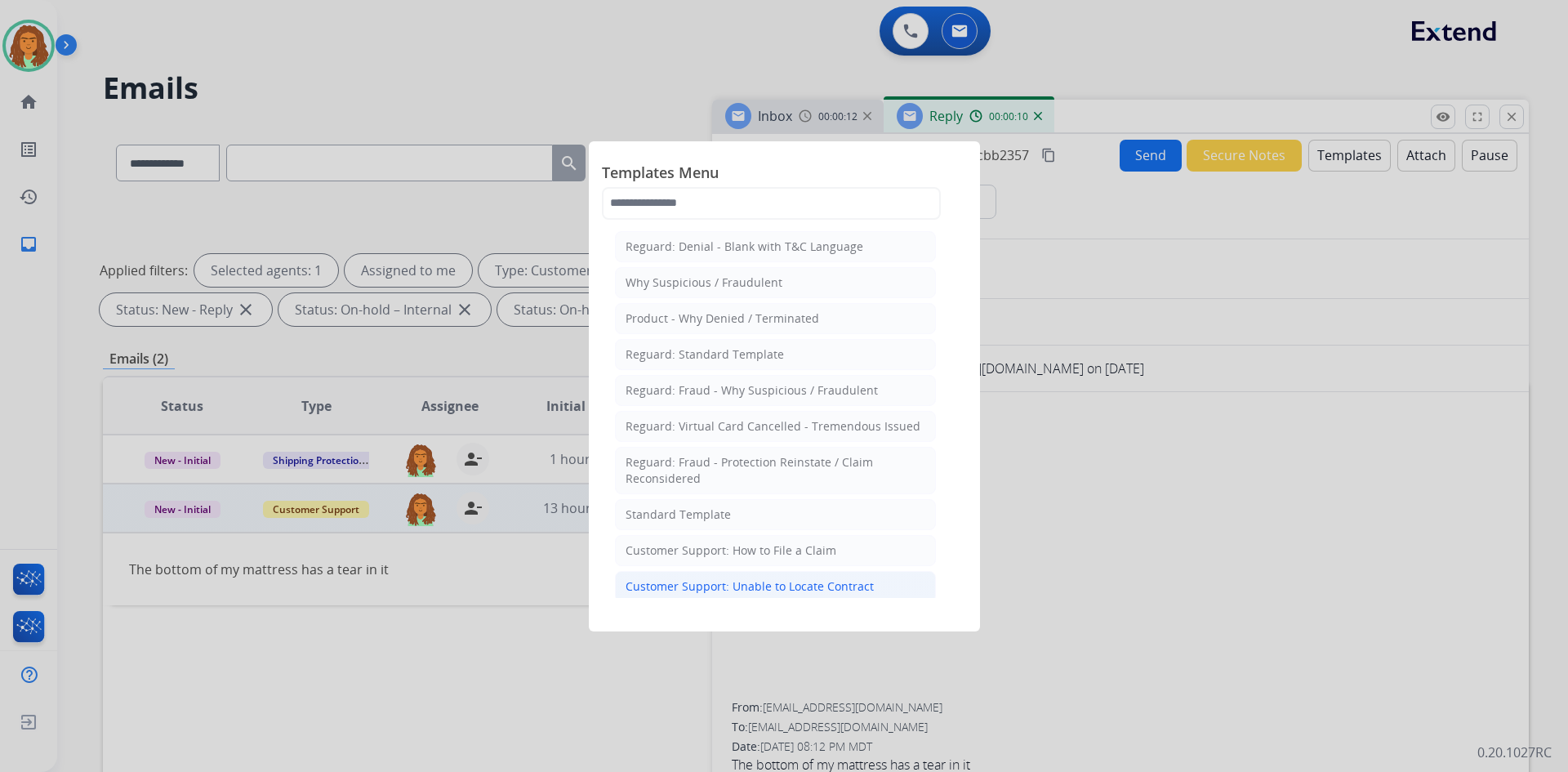
click at [703, 586] on div "Customer Support: Unable to Locate Contract" at bounding box center [749, 587] width 248 height 17
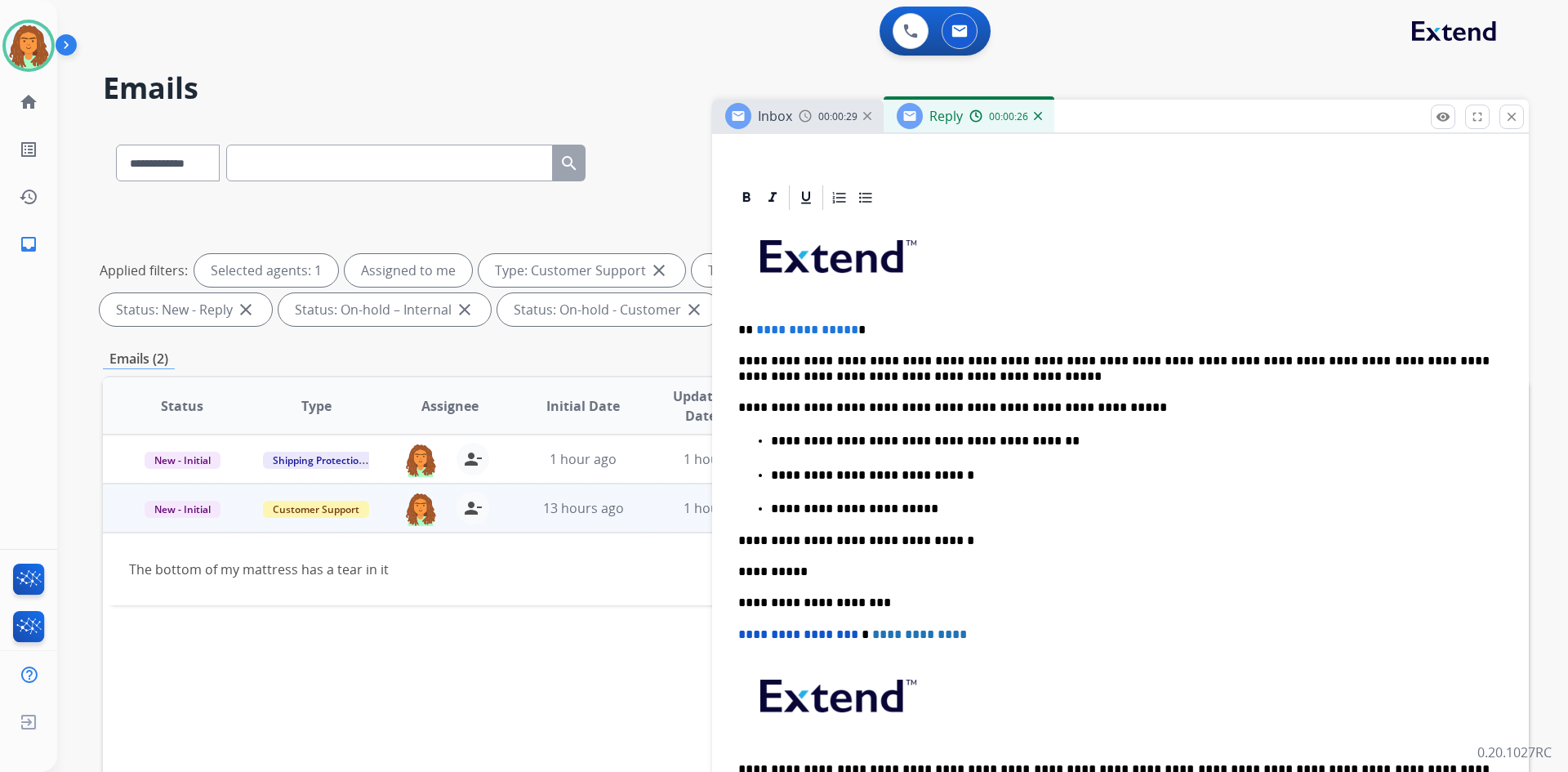
scroll to position [246, 0]
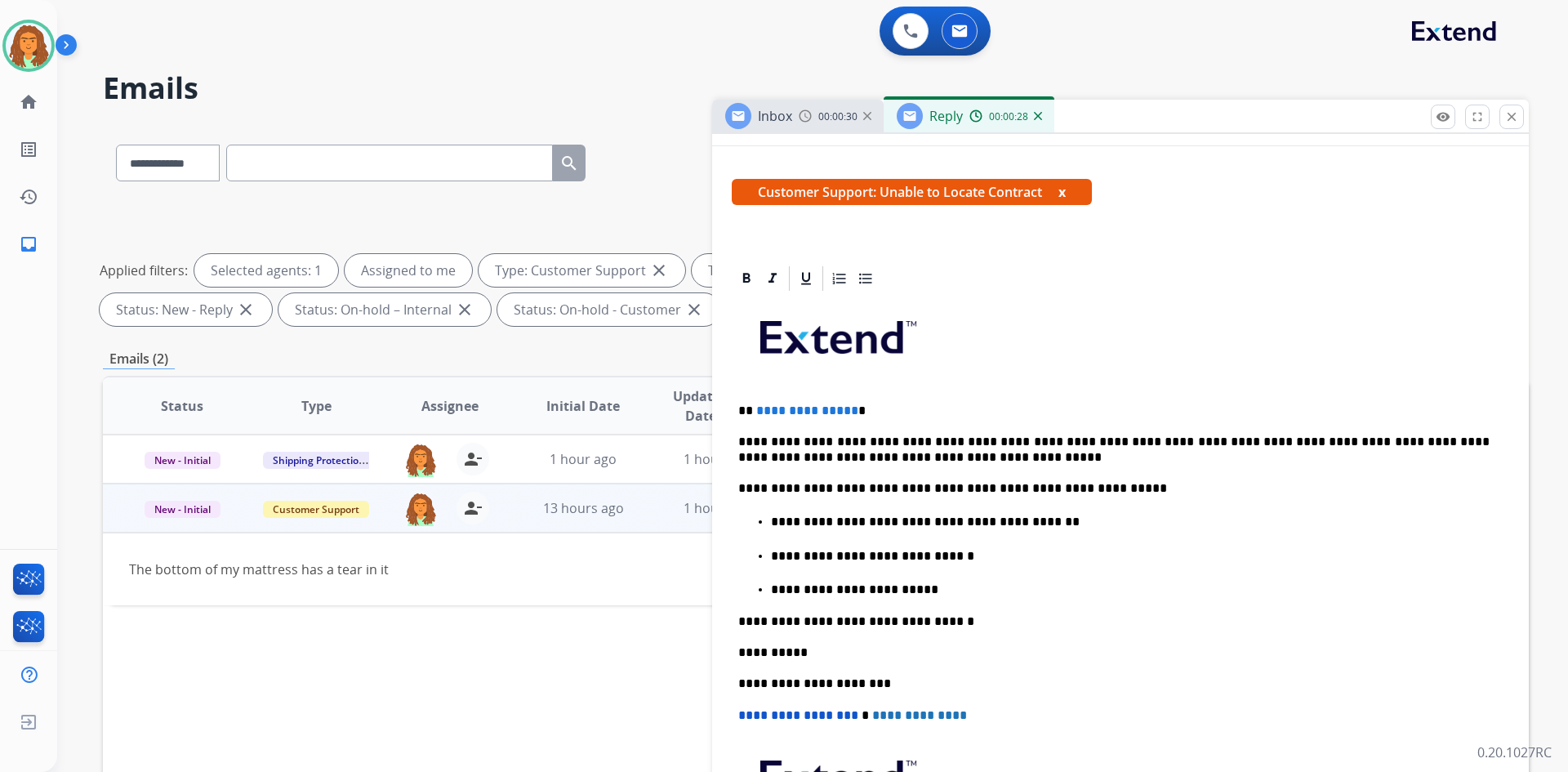
click at [758, 414] on p "**********" at bounding box center [1113, 411] width 751 height 15
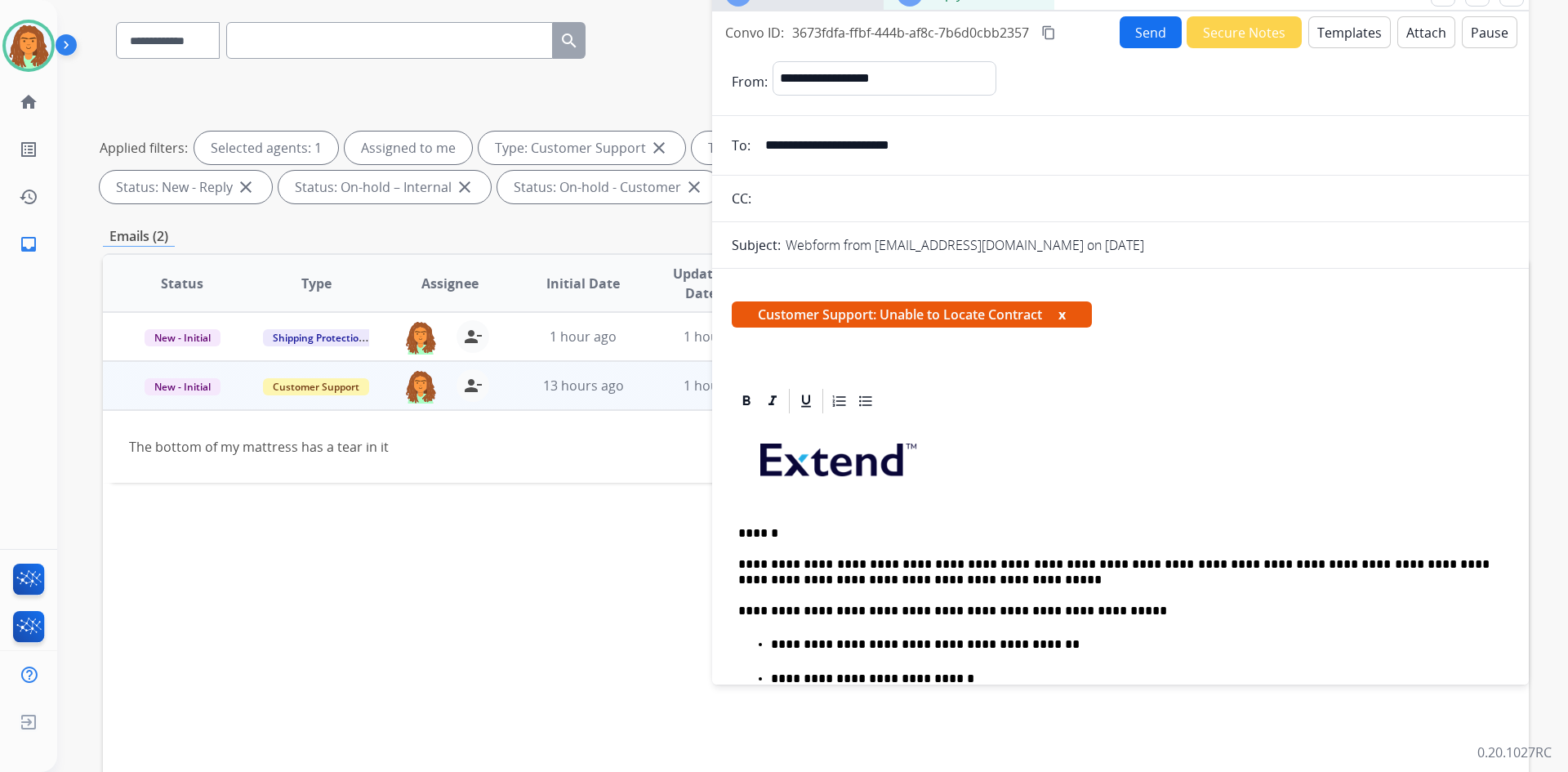
scroll to position [0, 0]
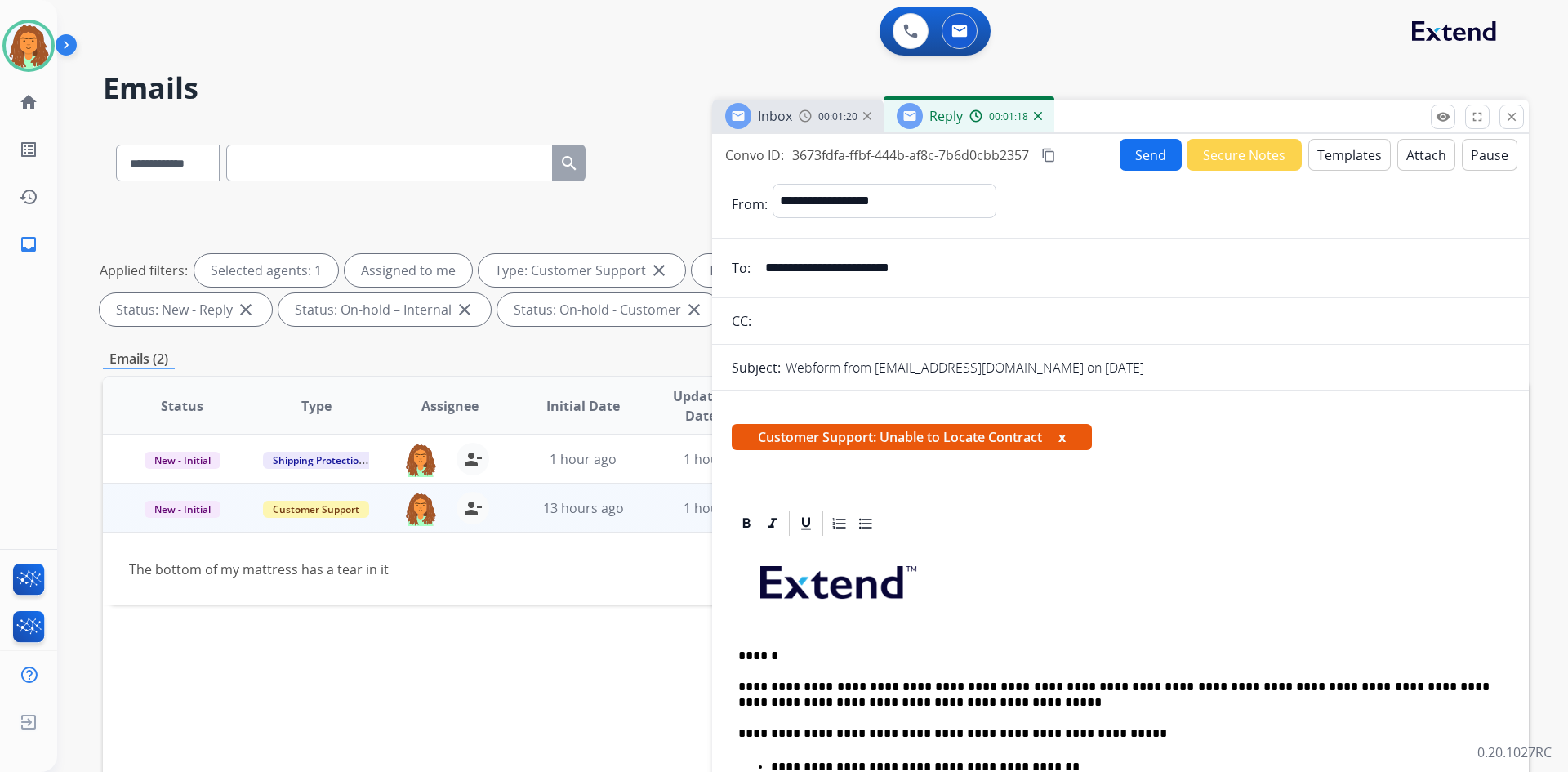
click at [758, 155] on button "Send" at bounding box center [1151, 155] width 63 height 32
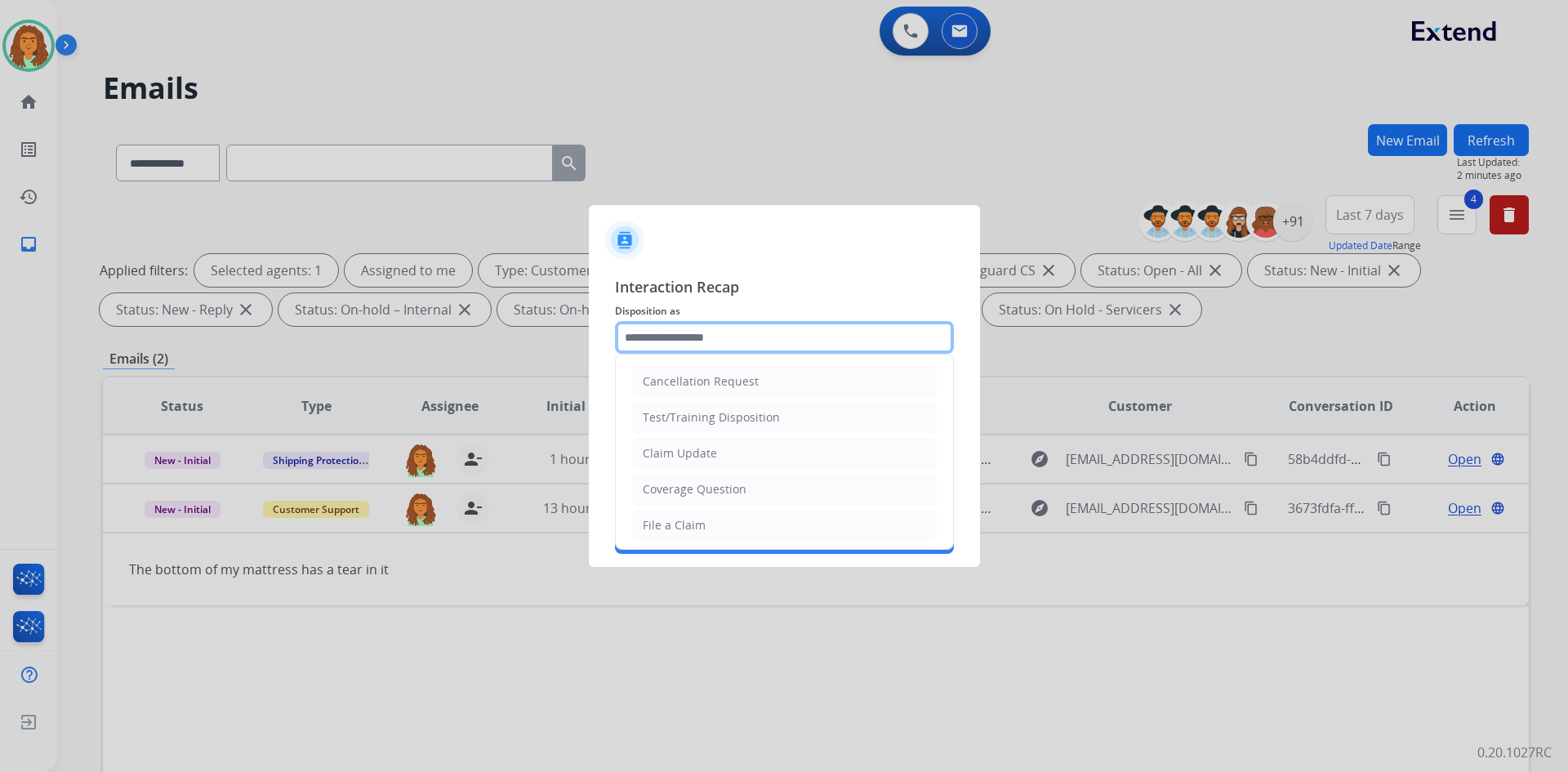
click at [708, 331] on input "text" at bounding box center [784, 337] width 339 height 33
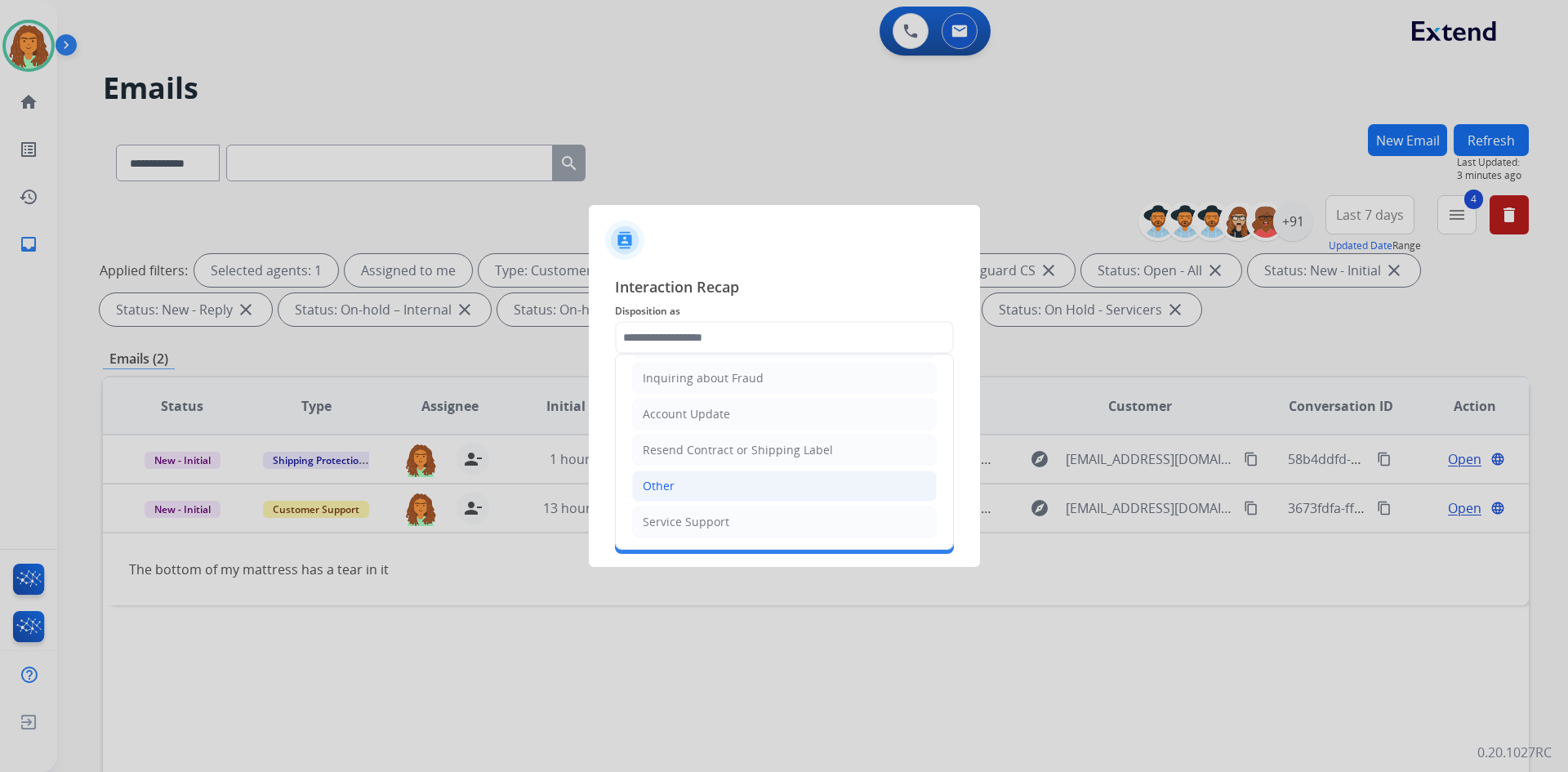
click at [672, 485] on div "Other" at bounding box center [659, 486] width 32 height 17
type input "*****"
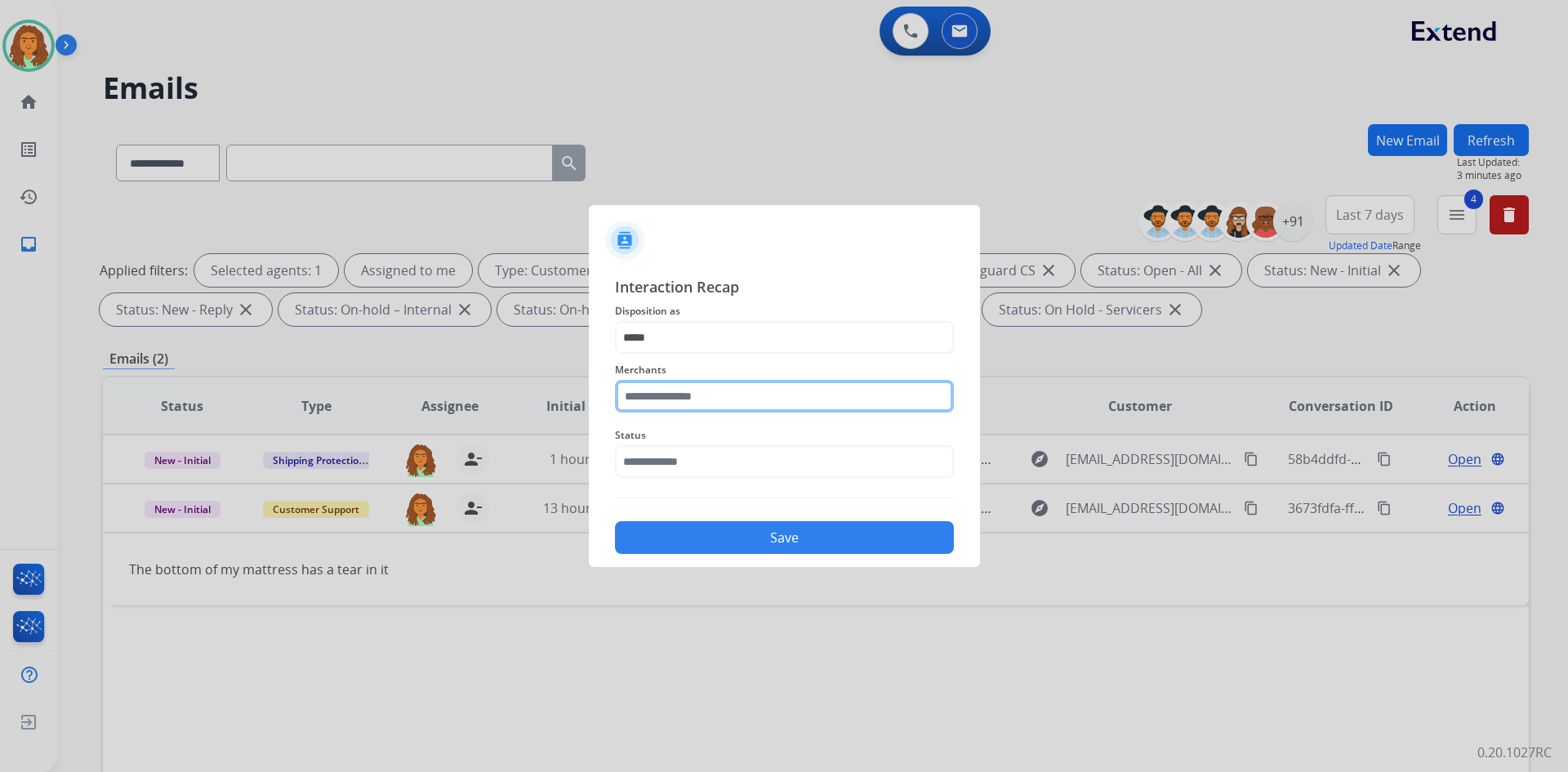
click at [726, 398] on input "text" at bounding box center [784, 396] width 339 height 33
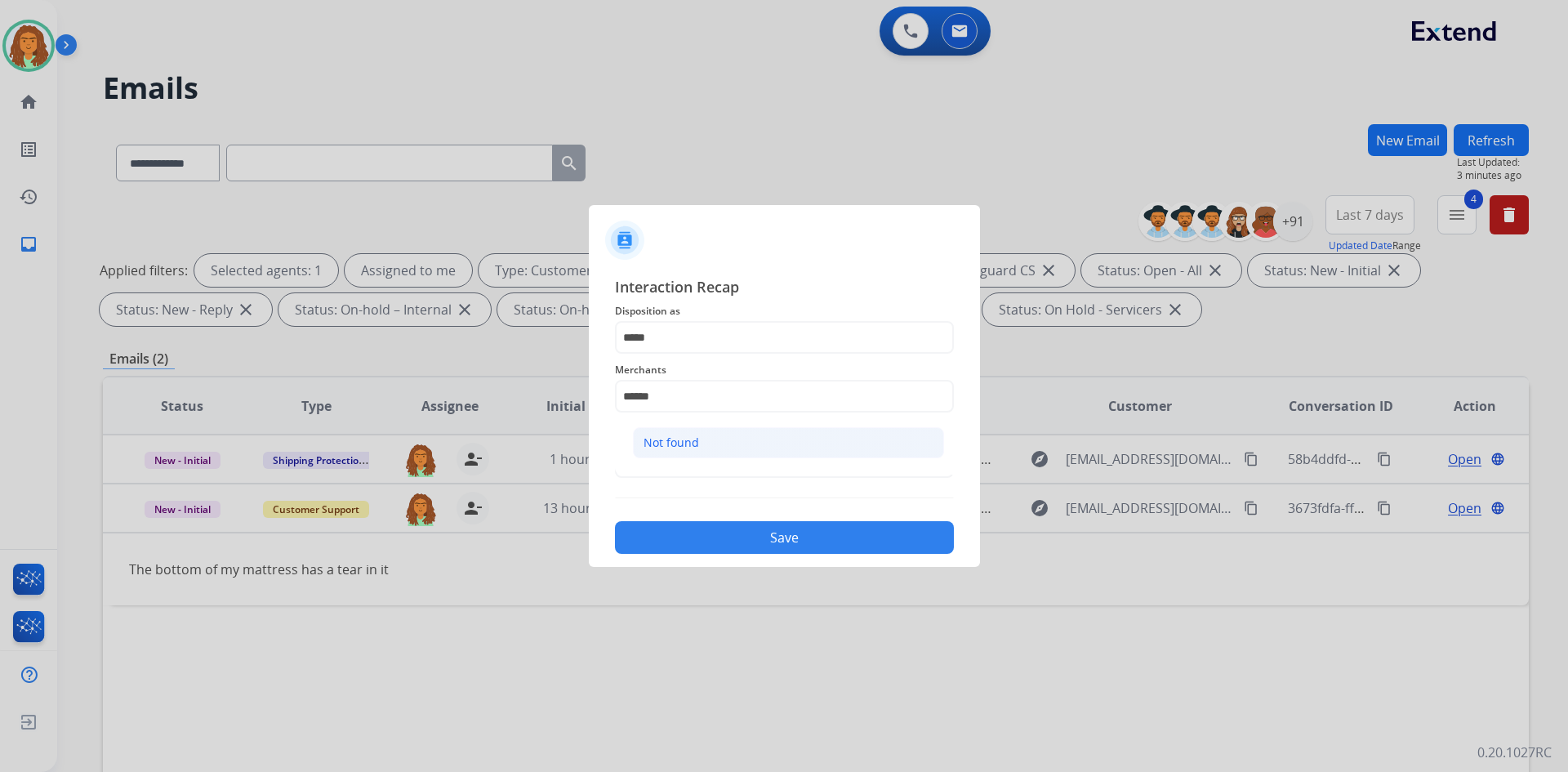
click at [753, 434] on li "Not found" at bounding box center [788, 442] width 311 height 31
type input "*********"
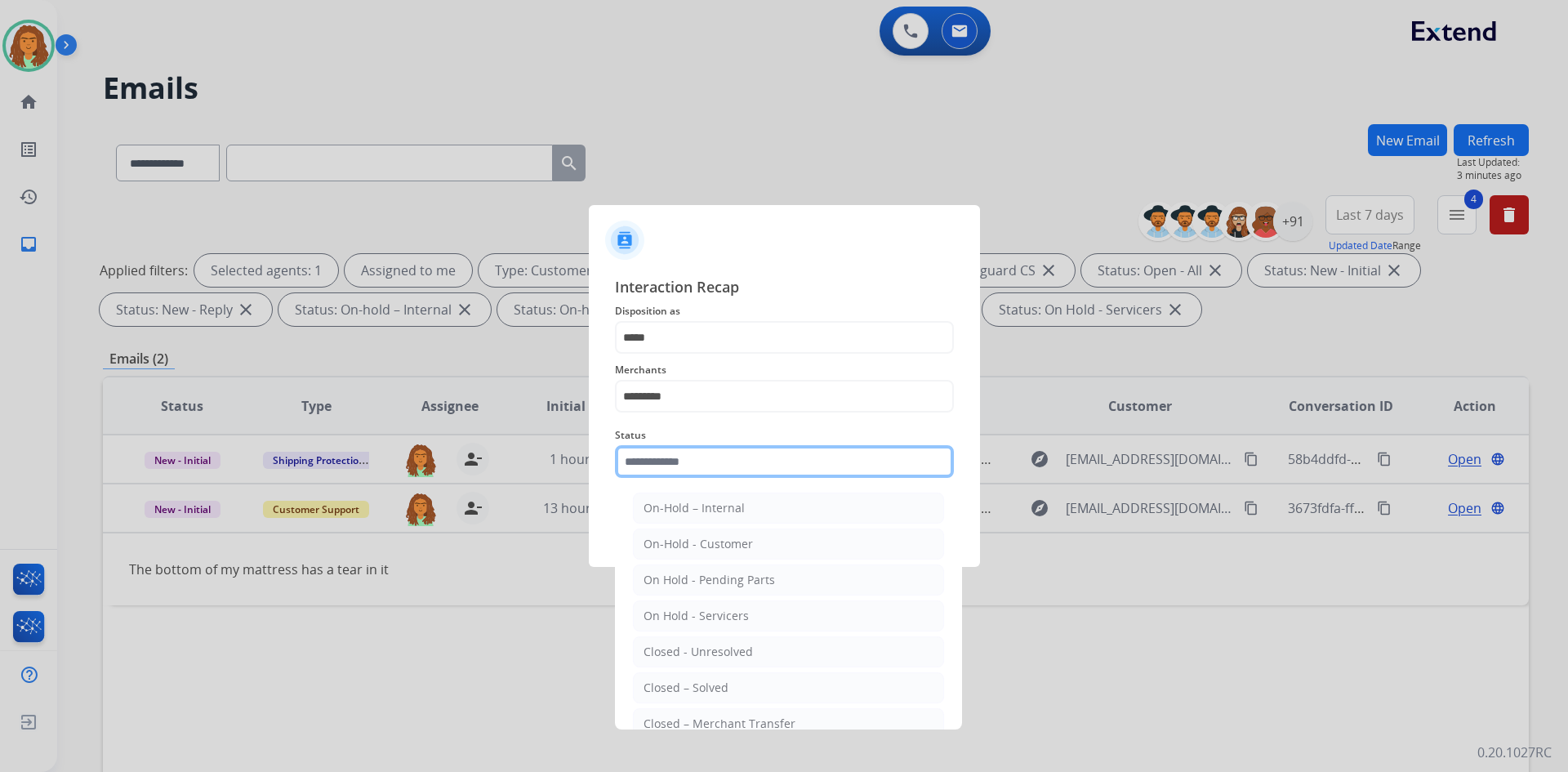
click at [693, 458] on input "text" at bounding box center [784, 461] width 339 height 33
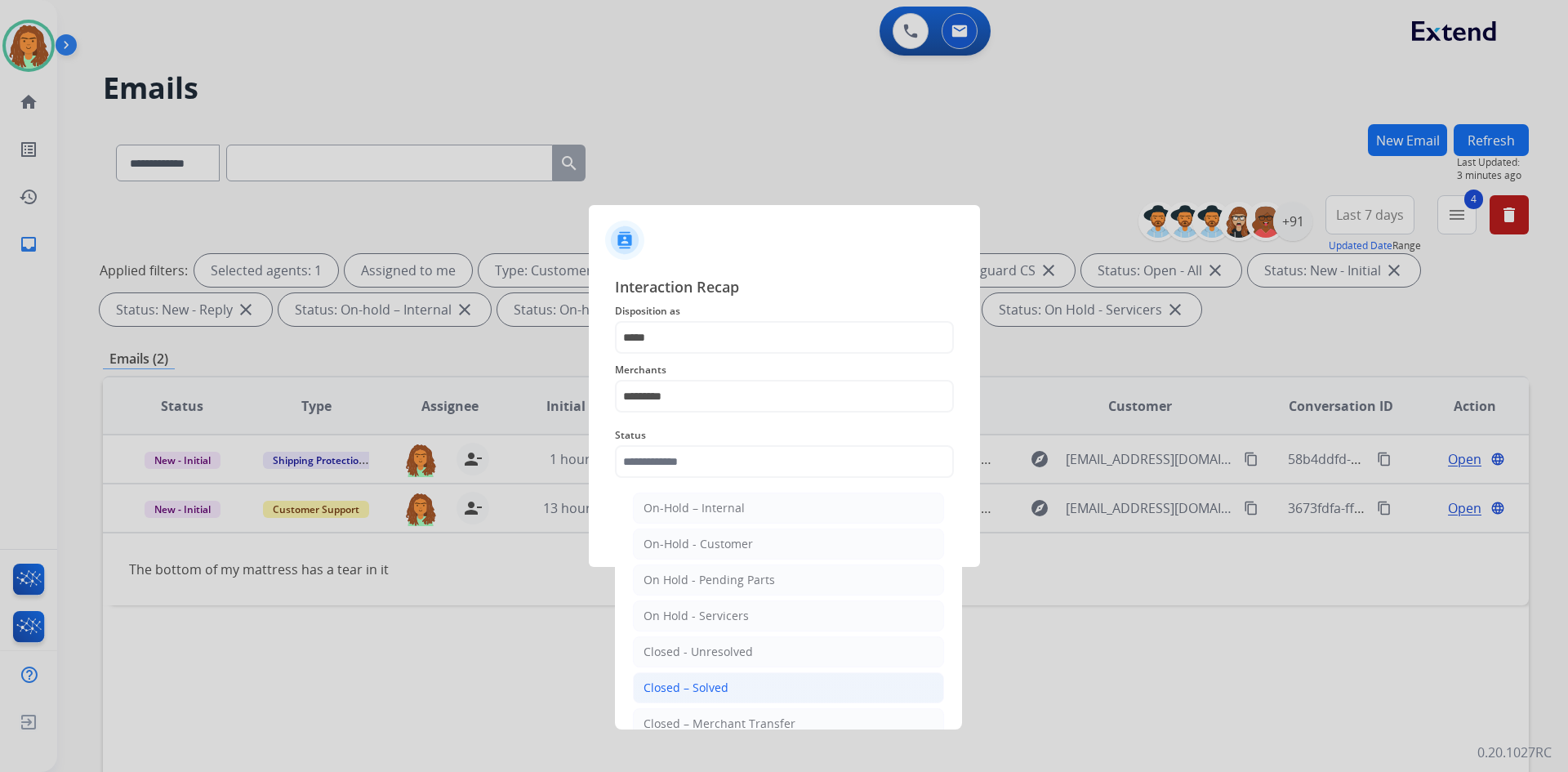
click at [696, 690] on div "Closed – Solved" at bounding box center [686, 688] width 85 height 17
type input "**********"
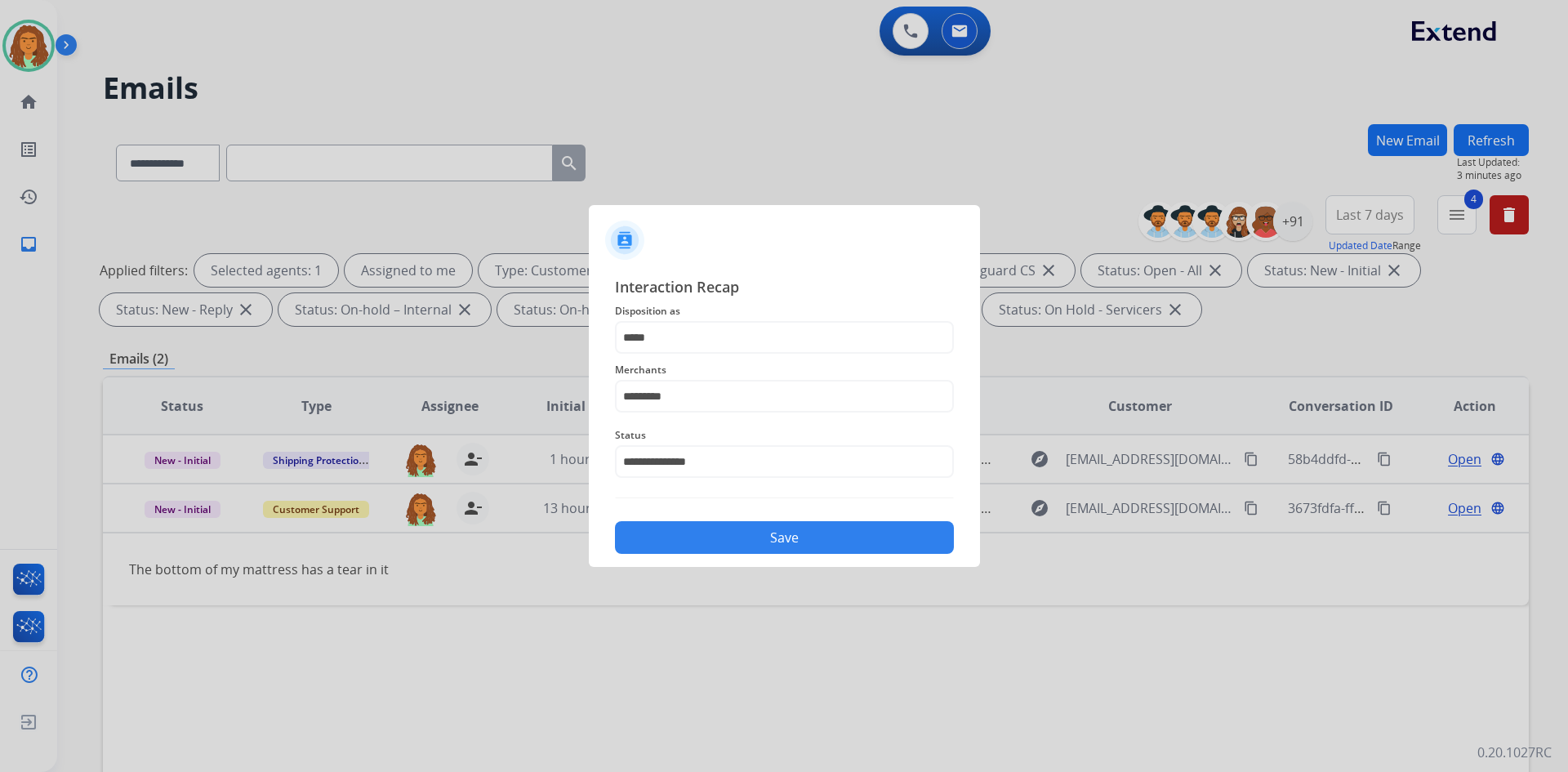
click at [723, 536] on button "Save" at bounding box center [784, 537] width 339 height 33
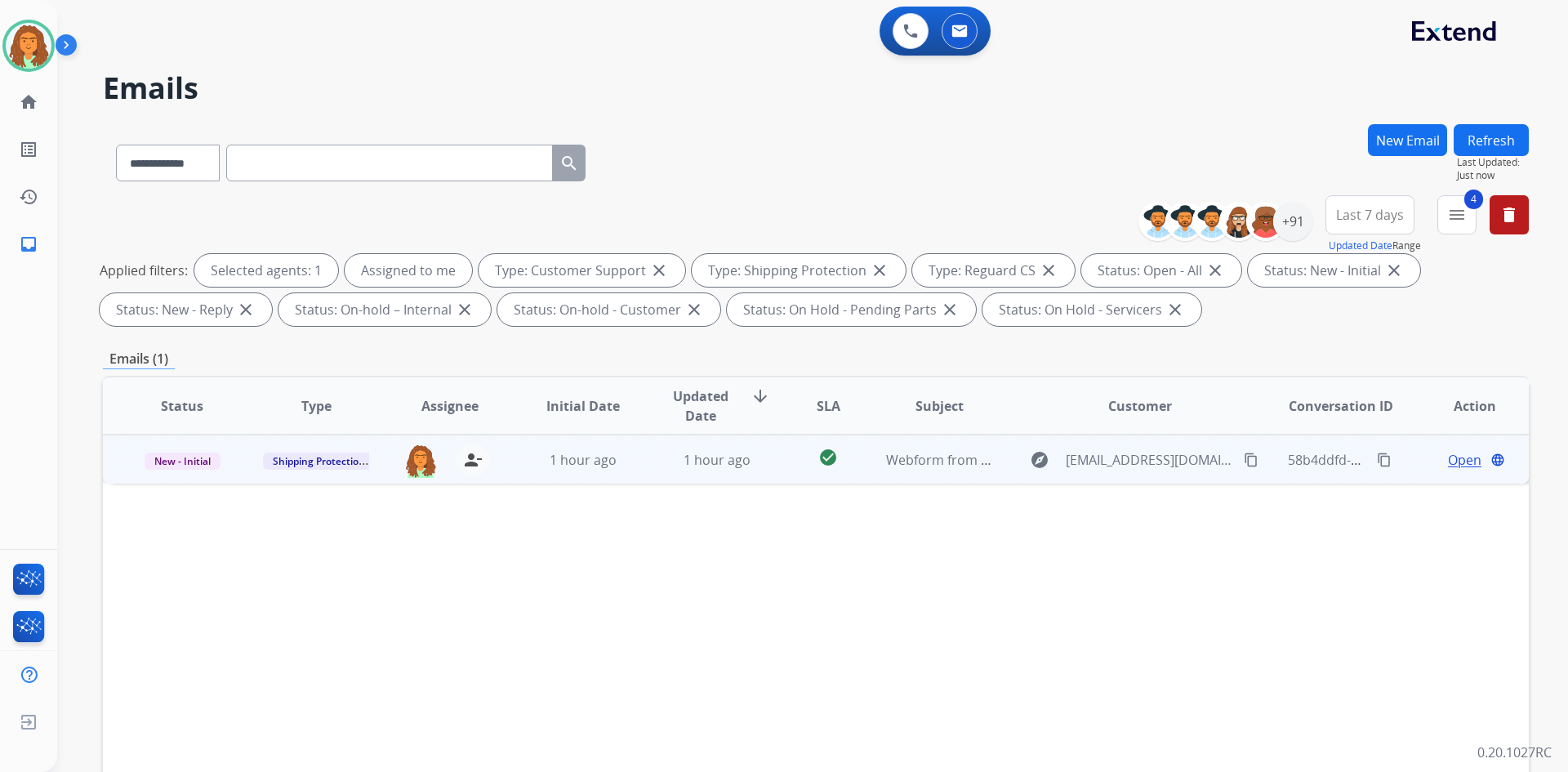
click at [758, 474] on td "check_circle" at bounding box center [815, 459] width 89 height 49
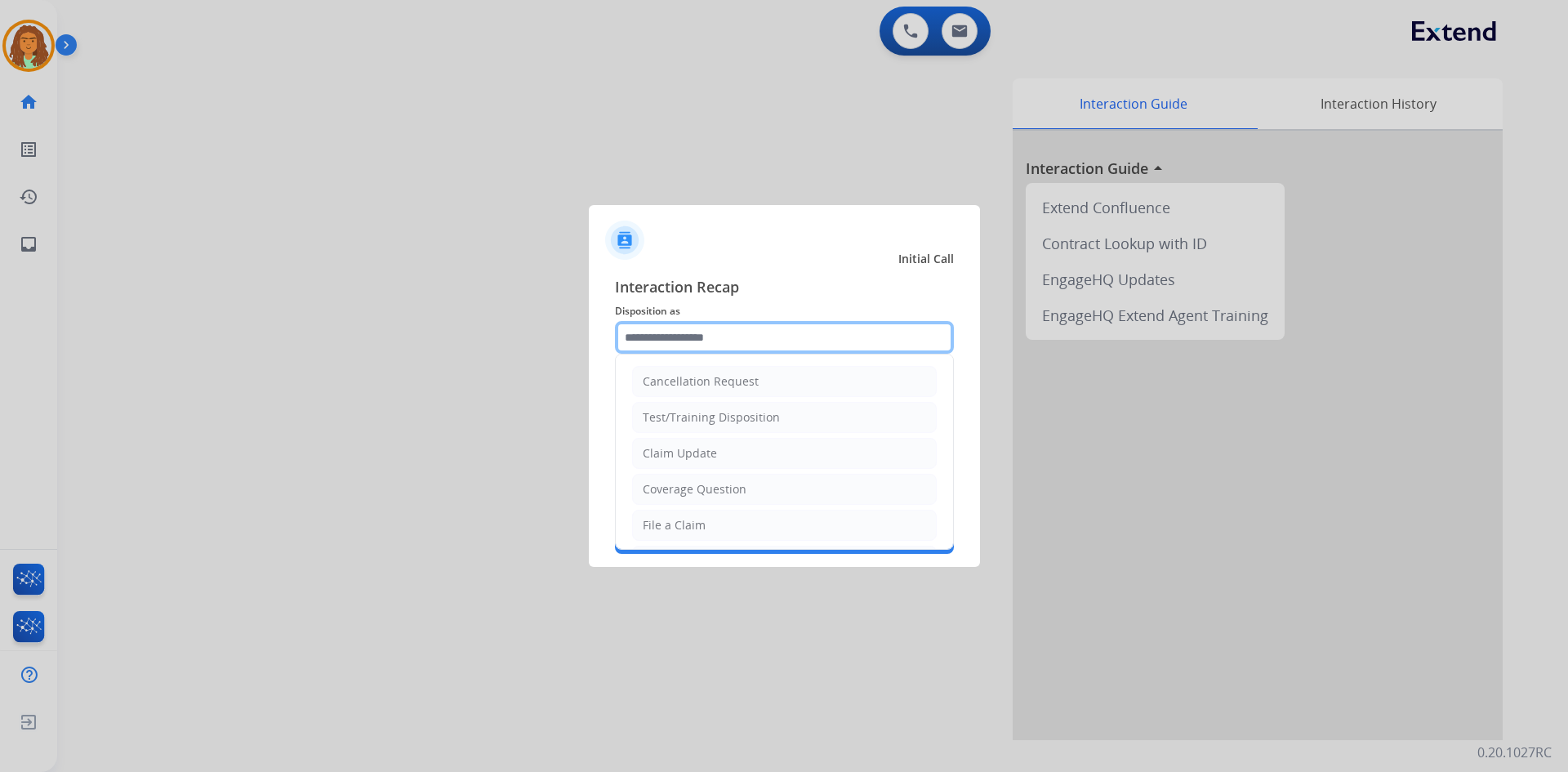
click at [704, 331] on input "text" at bounding box center [784, 337] width 339 height 33
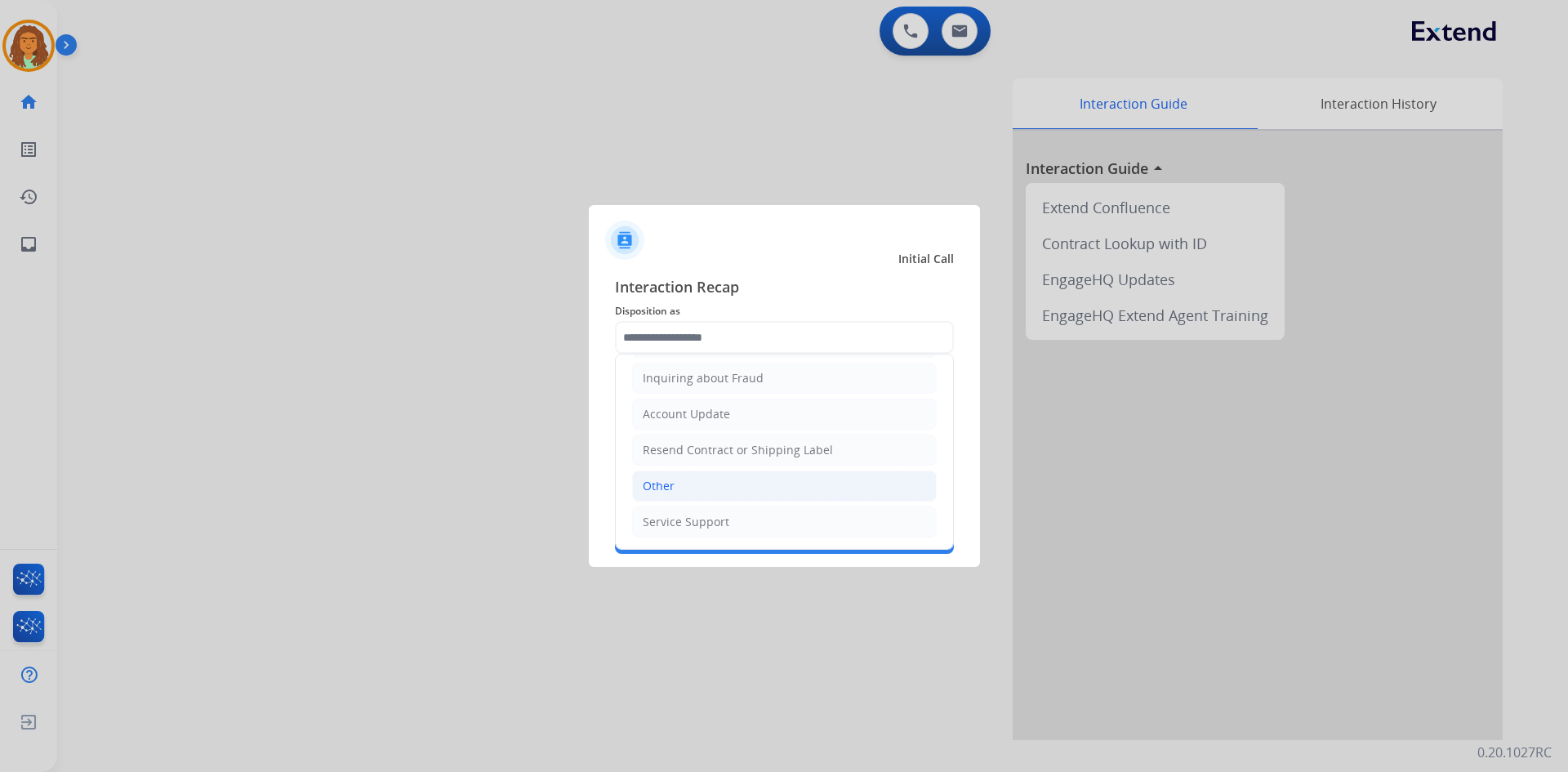
click at [661, 484] on div "Other" at bounding box center [659, 486] width 32 height 17
type input "*****"
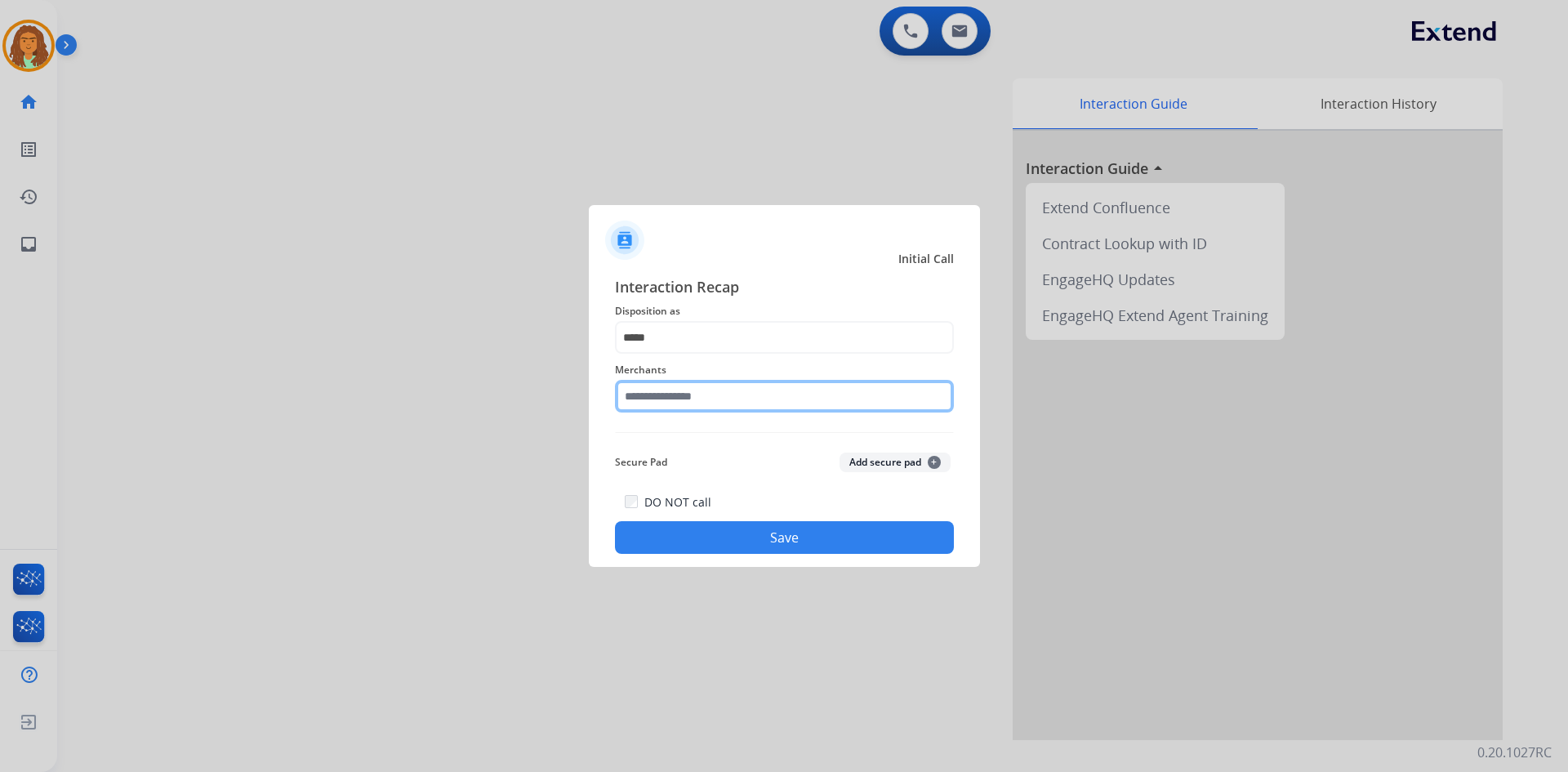
click at [697, 395] on input "text" at bounding box center [784, 396] width 339 height 33
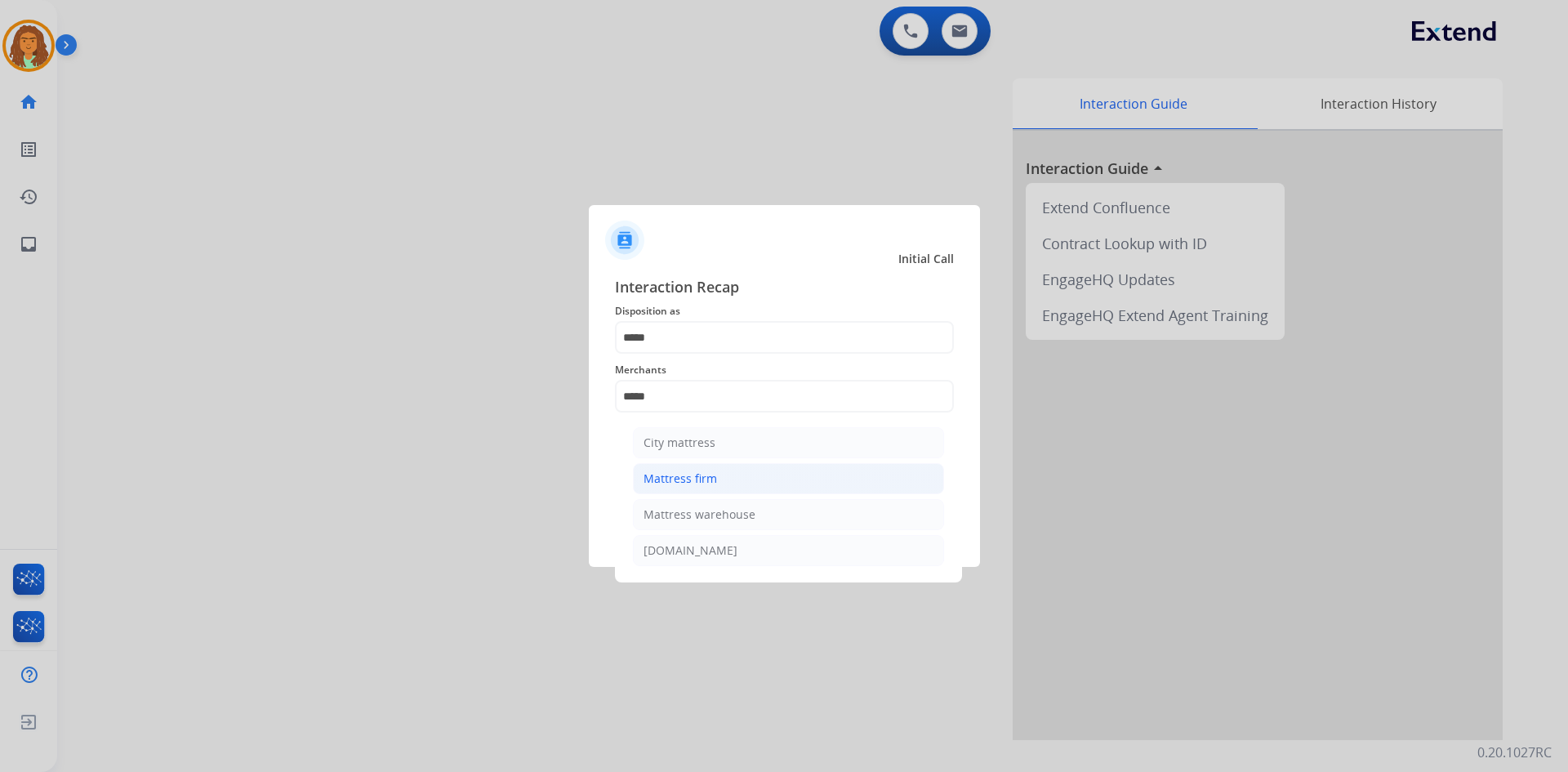
click at [707, 474] on div "Mattress firm" at bounding box center [680, 479] width 74 height 17
type input "**********"
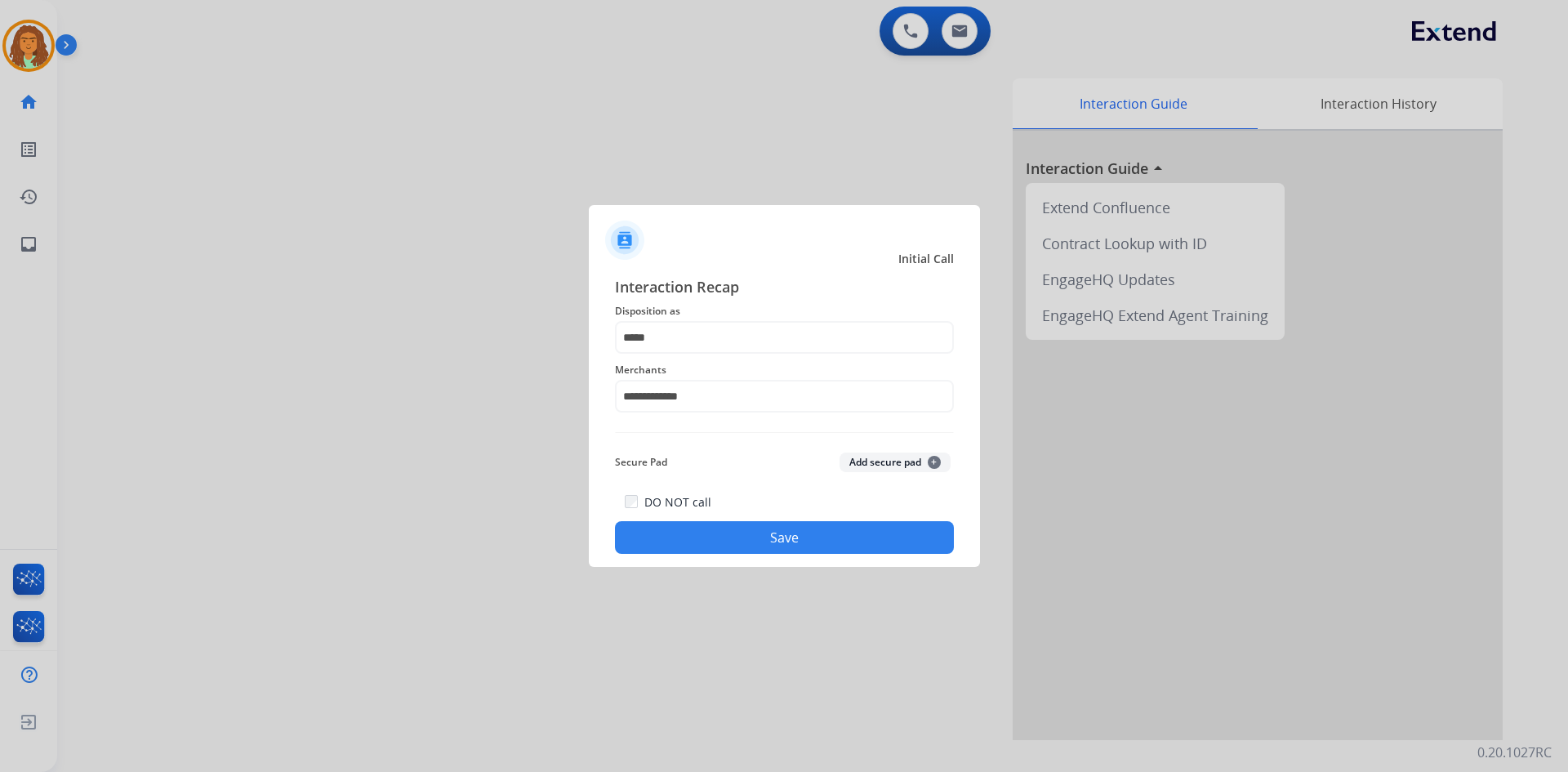
click at [758, 540] on button "Save" at bounding box center [784, 537] width 339 height 33
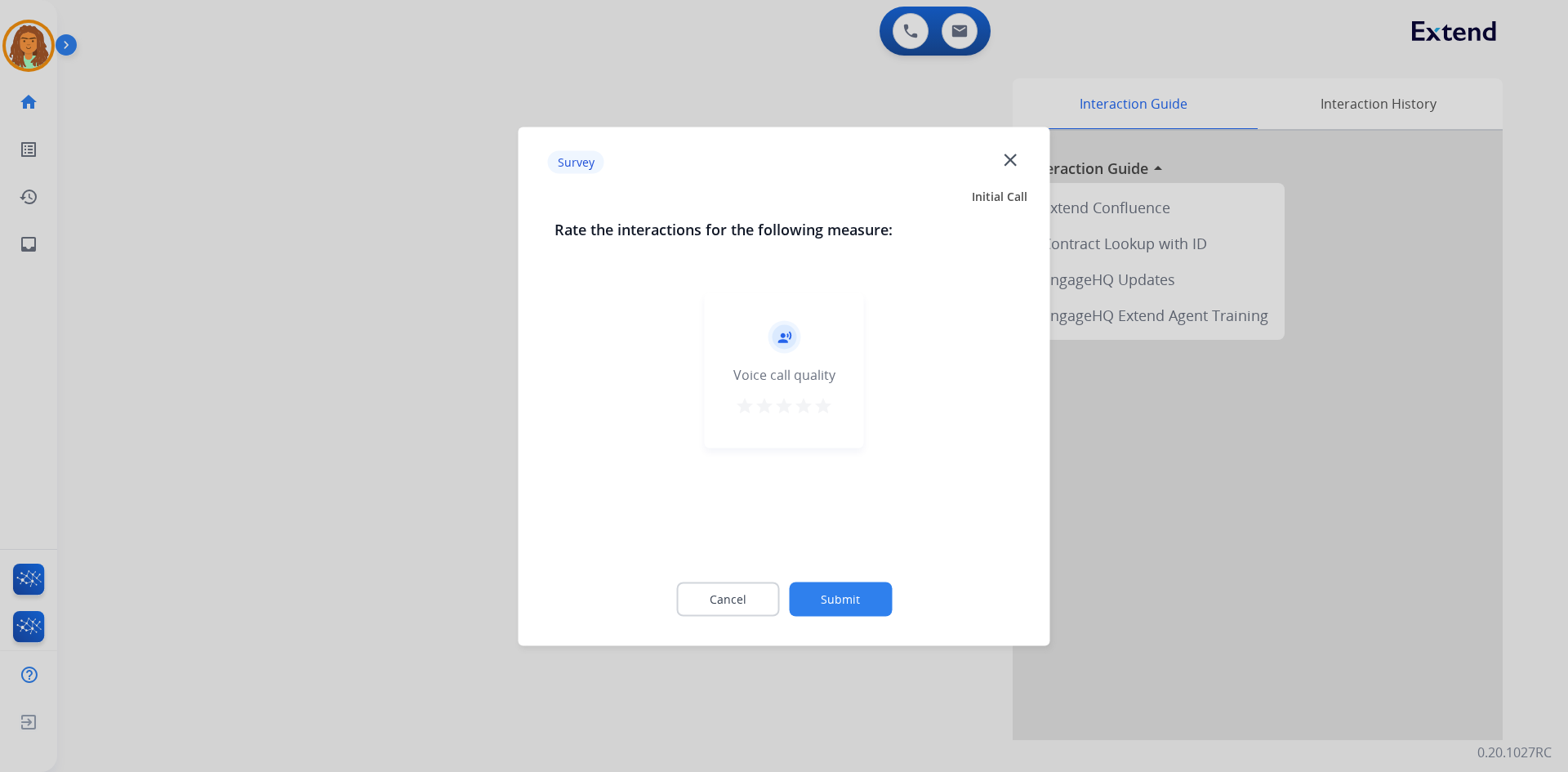
click at [758, 404] on mat-icon "star" at bounding box center [823, 405] width 20 height 20
click at [758, 595] on button "Submit" at bounding box center [840, 598] width 103 height 35
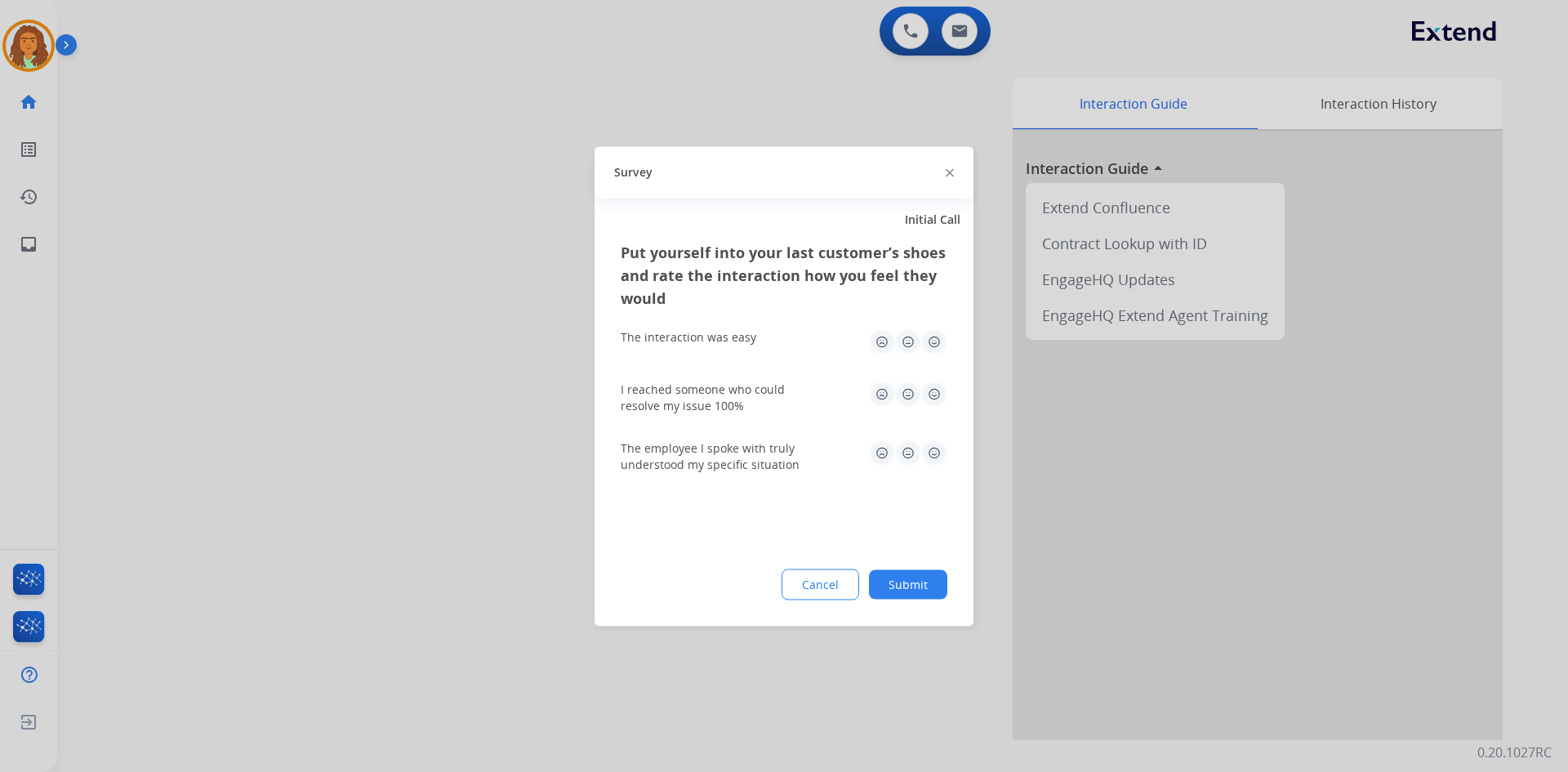
click at [758, 343] on img at bounding box center [934, 342] width 26 height 26
click at [758, 392] on img at bounding box center [934, 394] width 26 height 26
click at [758, 453] on img at bounding box center [934, 453] width 26 height 26
click at [758, 586] on button "Submit" at bounding box center [908, 584] width 78 height 30
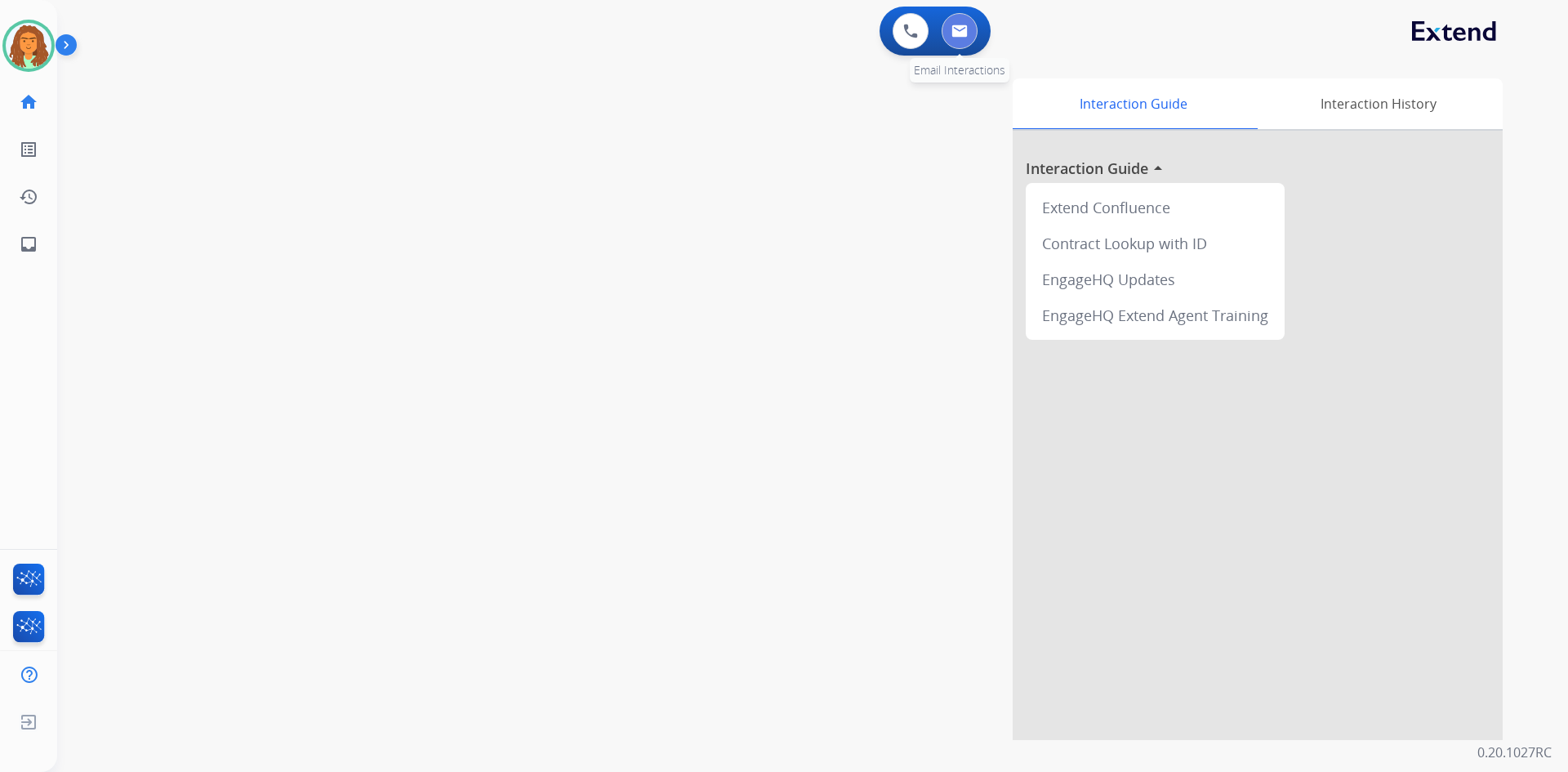
click at [758, 30] on img at bounding box center [960, 31] width 17 height 13
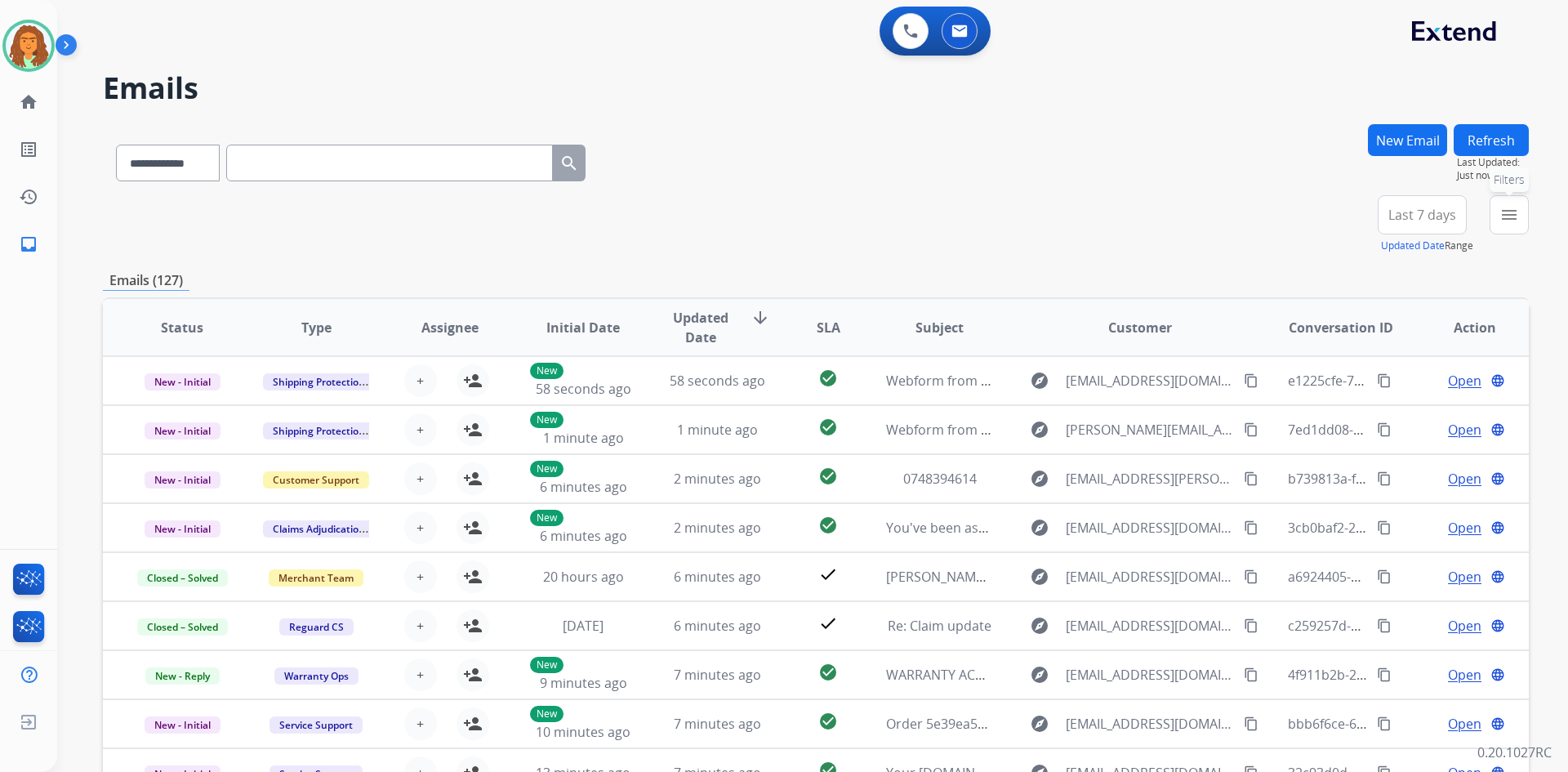
click at [758, 209] on button "menu Filters" at bounding box center [1509, 215] width 39 height 39
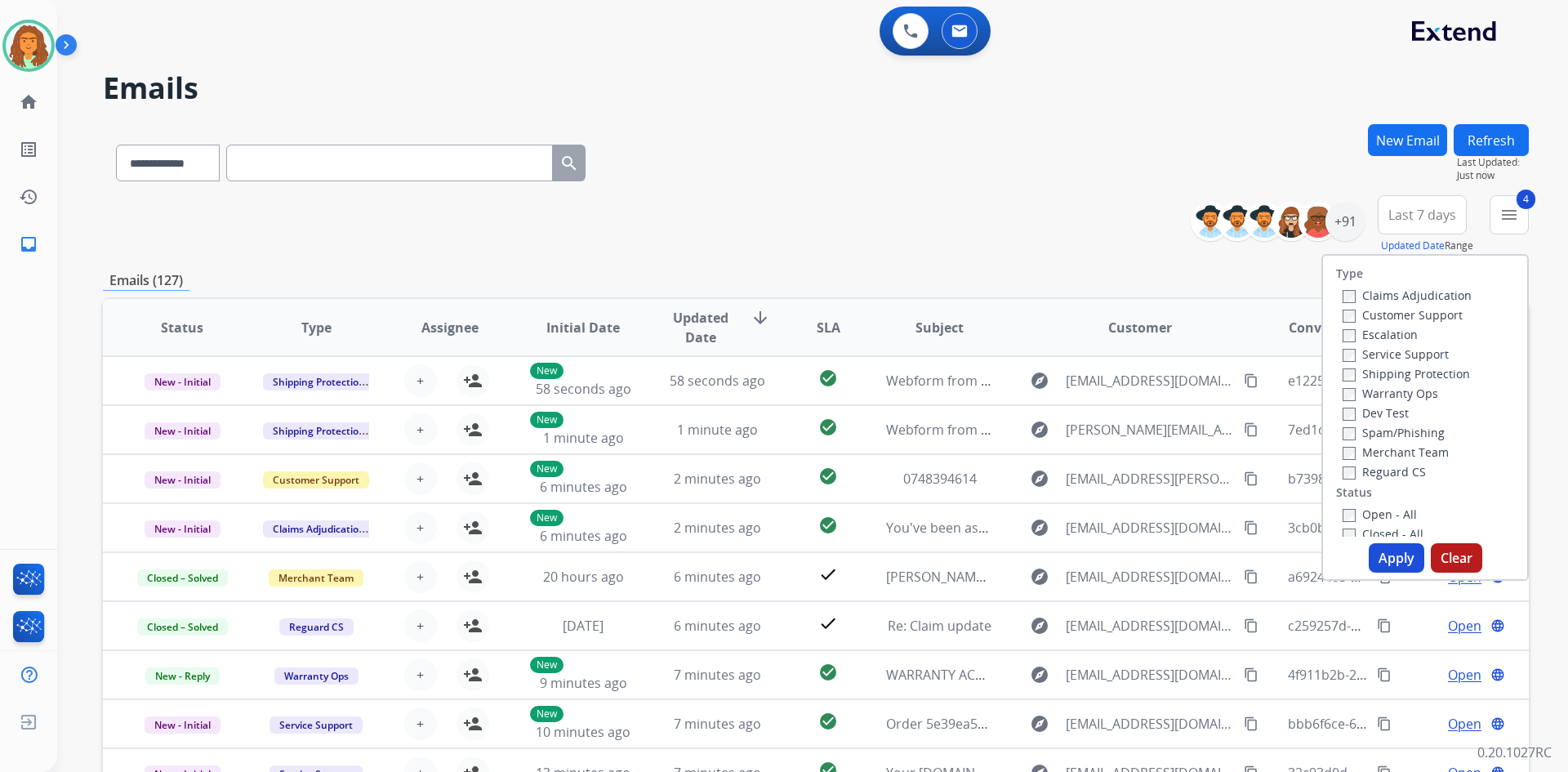
click at [758, 559] on button "Apply" at bounding box center [1397, 558] width 56 height 30
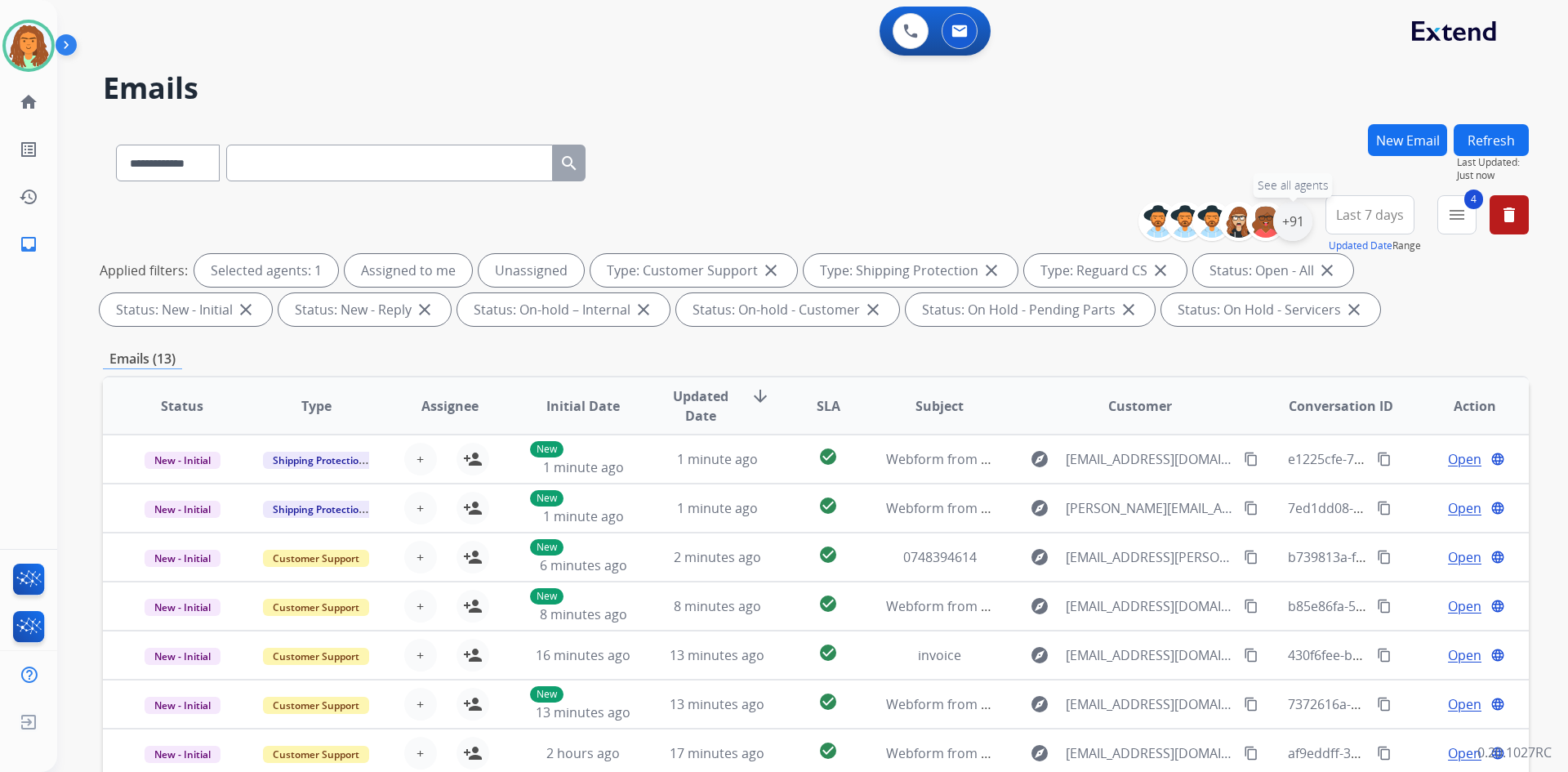
click at [758, 224] on div "+91" at bounding box center [1293, 221] width 39 height 39
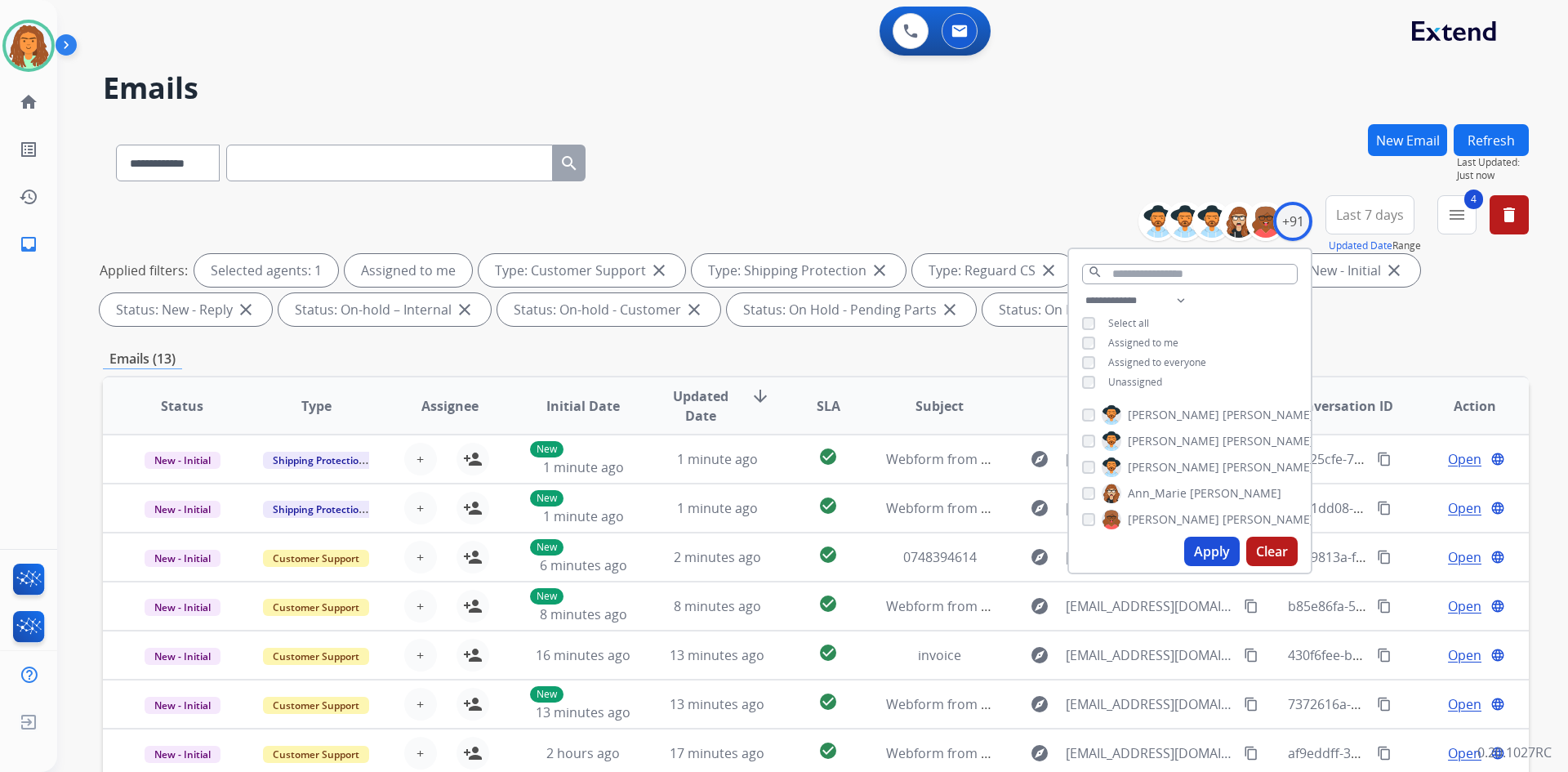
click at [758, 553] on button "Apply" at bounding box center [1212, 552] width 56 height 30
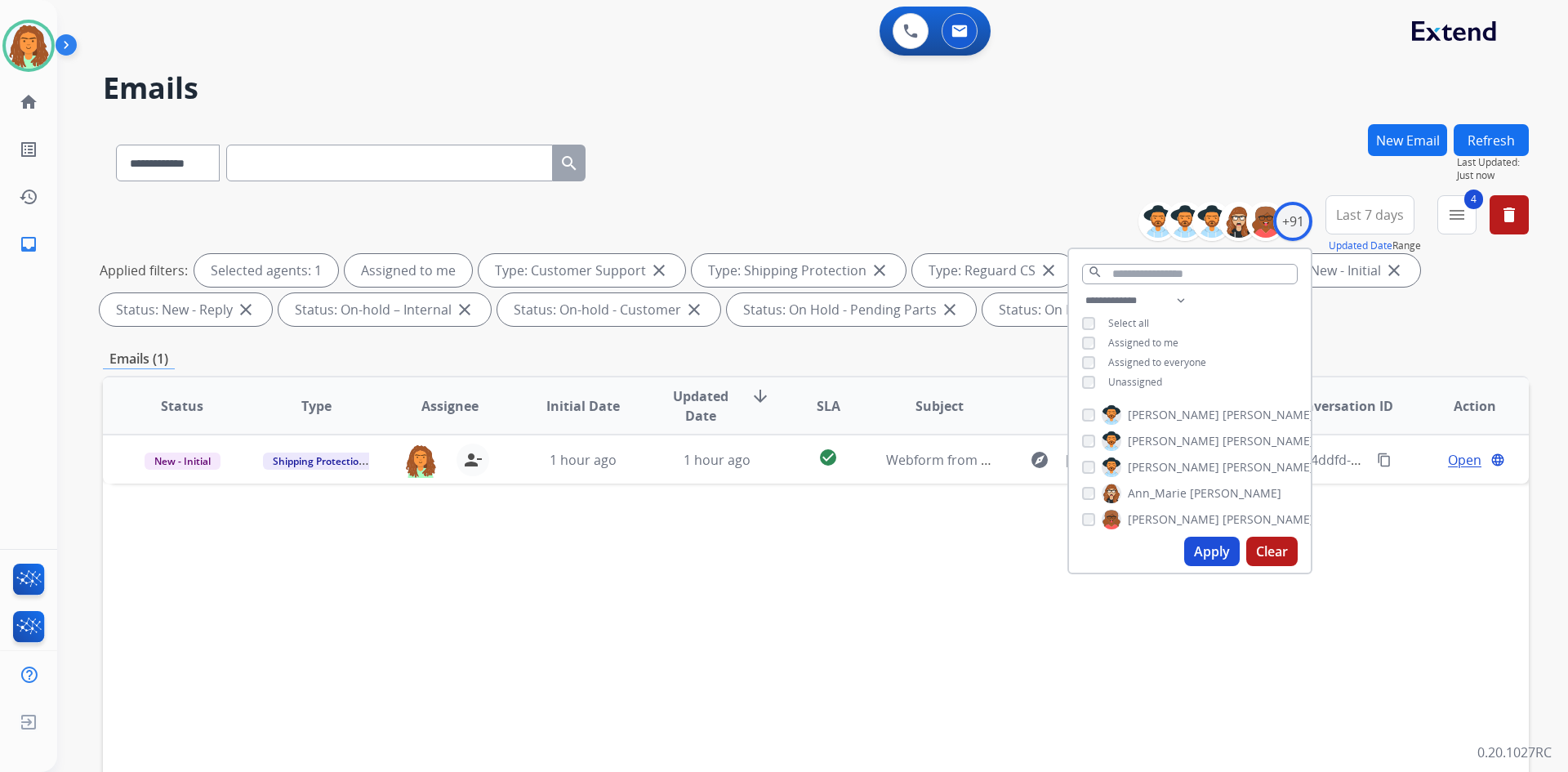
click at [758, 555] on button "Apply" at bounding box center [1212, 552] width 56 height 30
click at [758, 561] on div "Status Type Assignee Initial Date Updated Date arrow_downward SLA Subject Custo…" at bounding box center [816, 650] width 1426 height 547
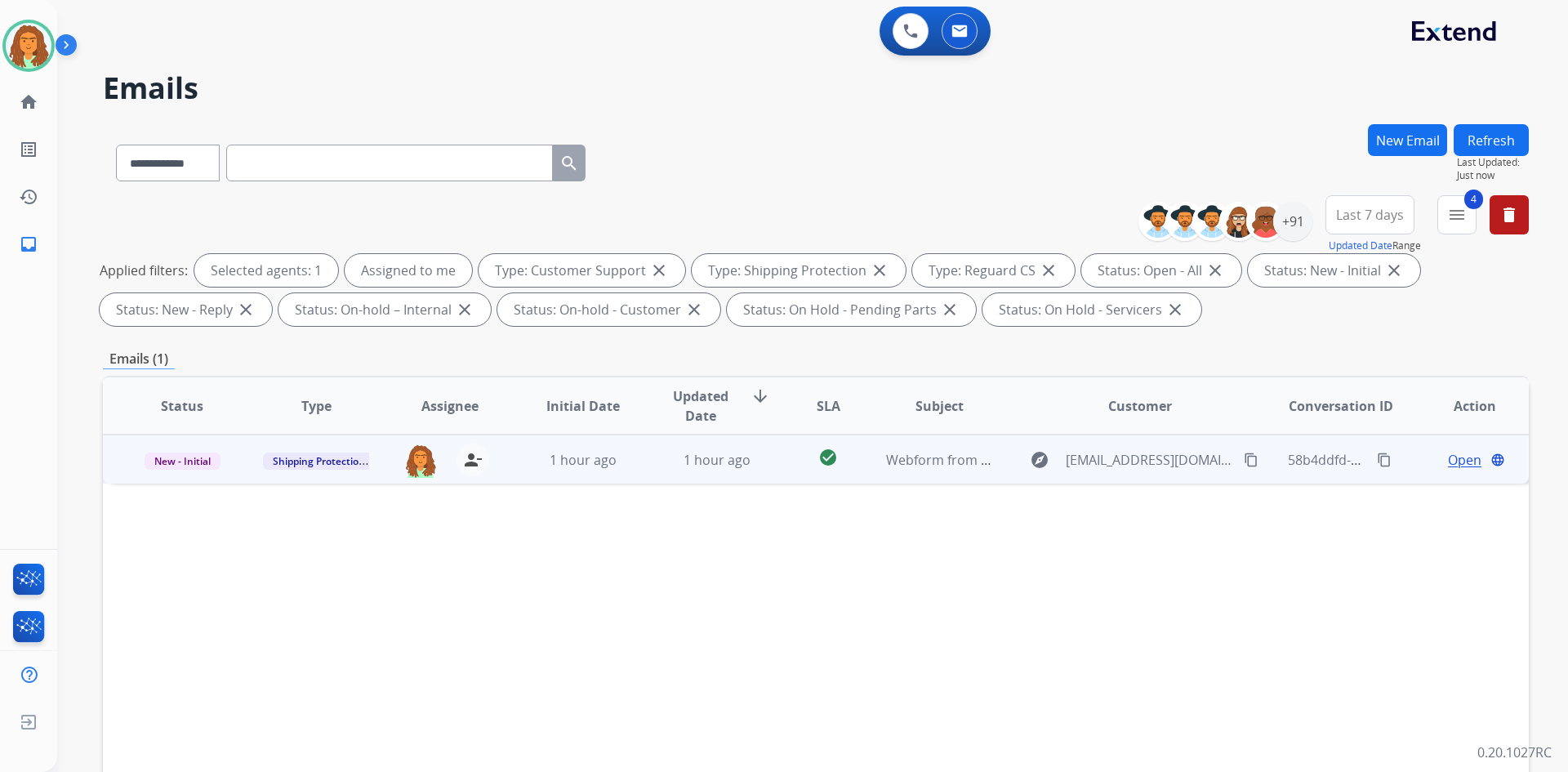
click at [758, 476] on td "check_circle" at bounding box center [815, 459] width 89 height 49
click at [758, 460] on mat-icon "content_copy" at bounding box center [1252, 459] width 15 height 15
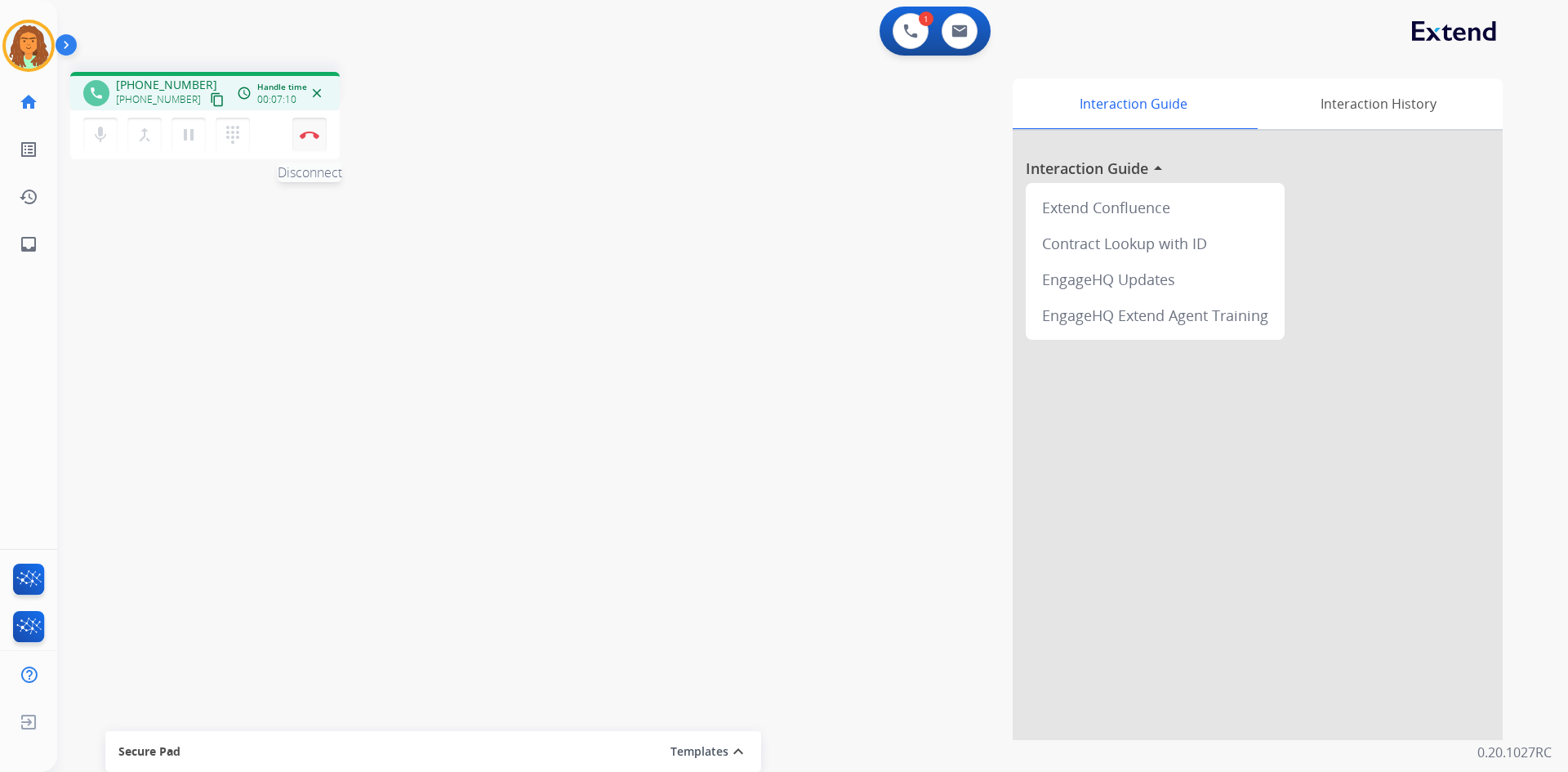
click at [314, 134] on img at bounding box center [309, 134] width 20 height 8
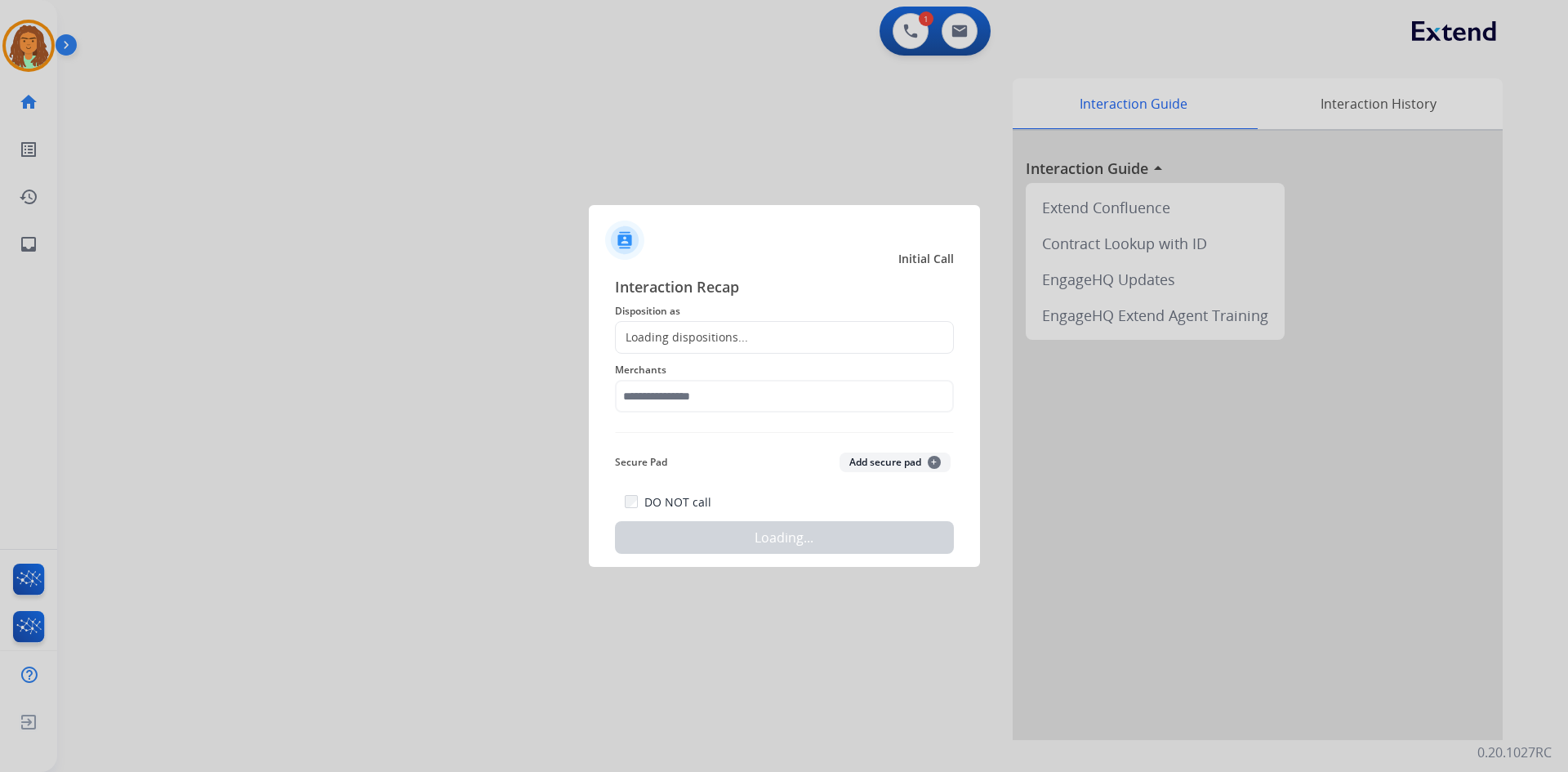
click at [729, 327] on div "Loading dispositions..." at bounding box center [784, 337] width 339 height 33
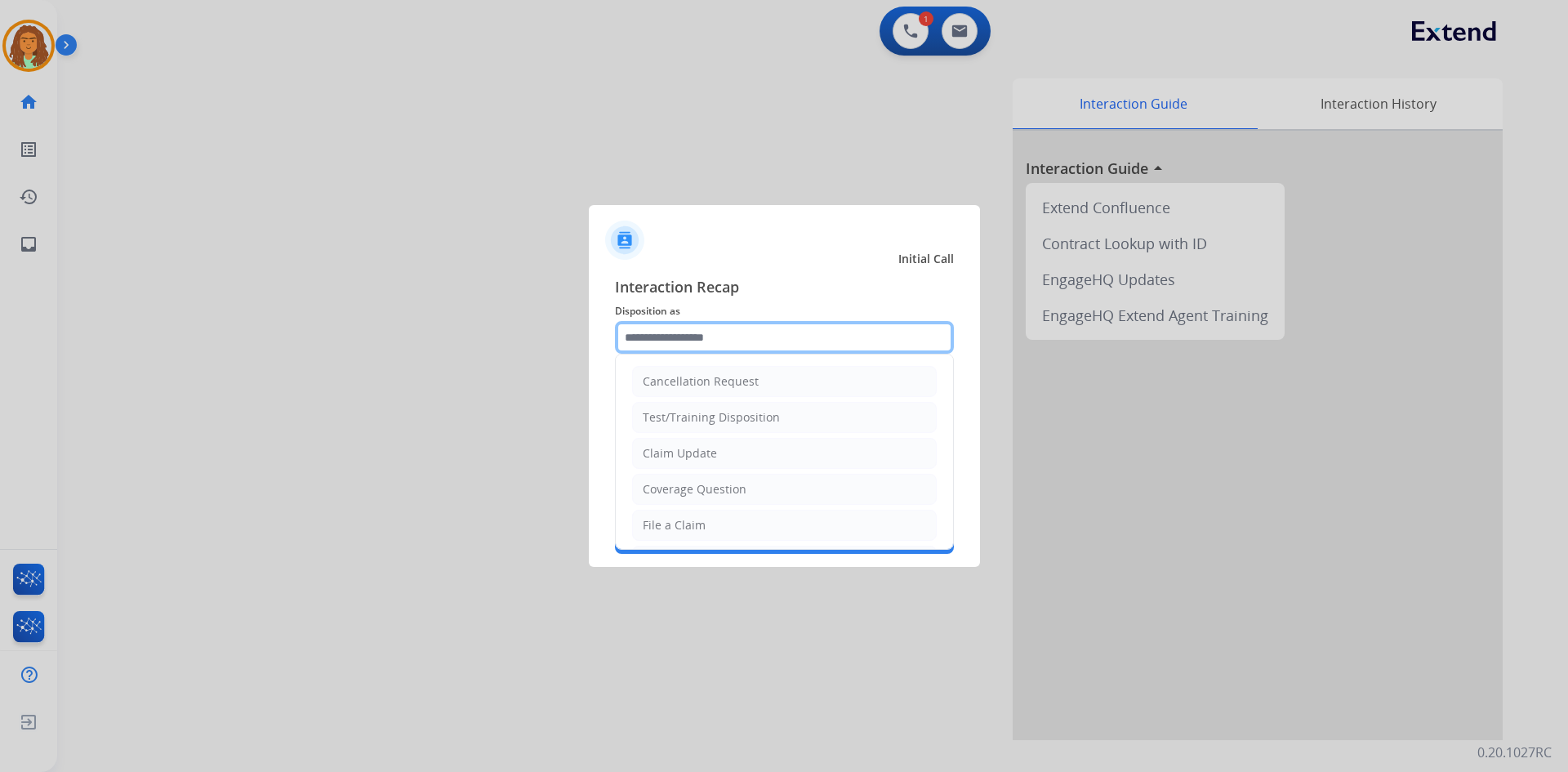
click at [723, 338] on input "text" at bounding box center [784, 337] width 339 height 33
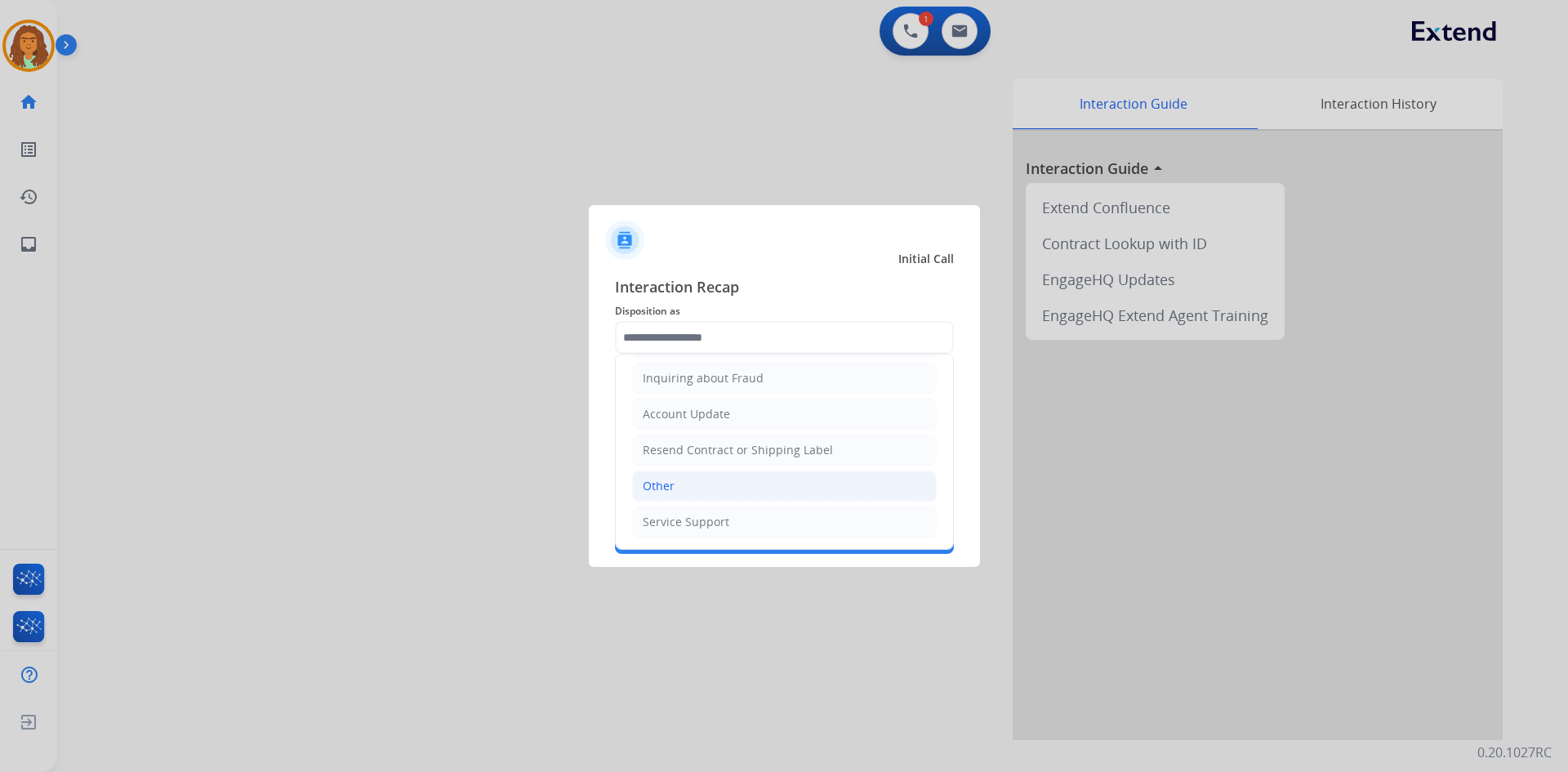
click at [669, 482] on div "Other" at bounding box center [659, 486] width 32 height 17
type input "*****"
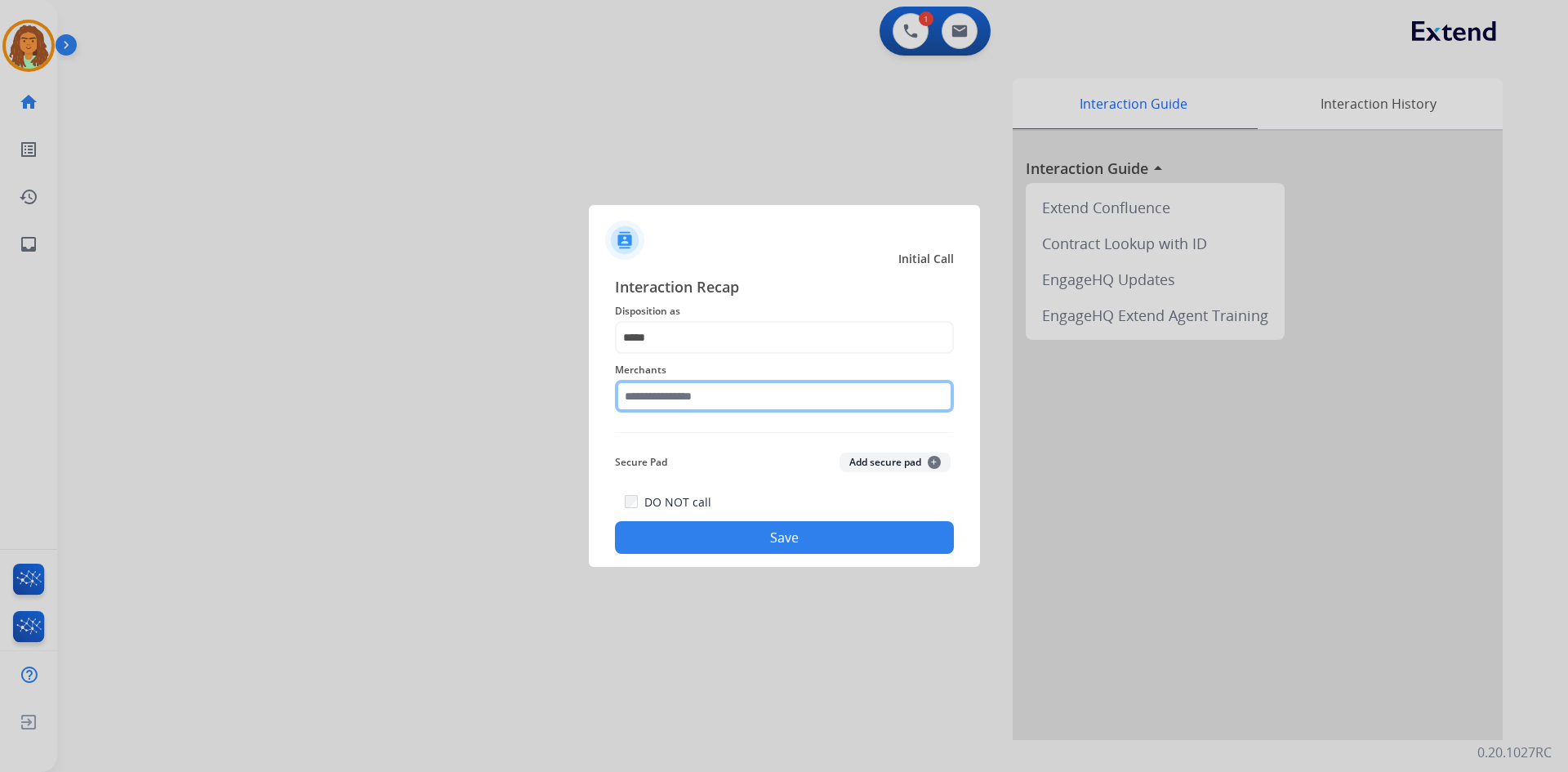
click at [680, 396] on input "text" at bounding box center [784, 396] width 339 height 33
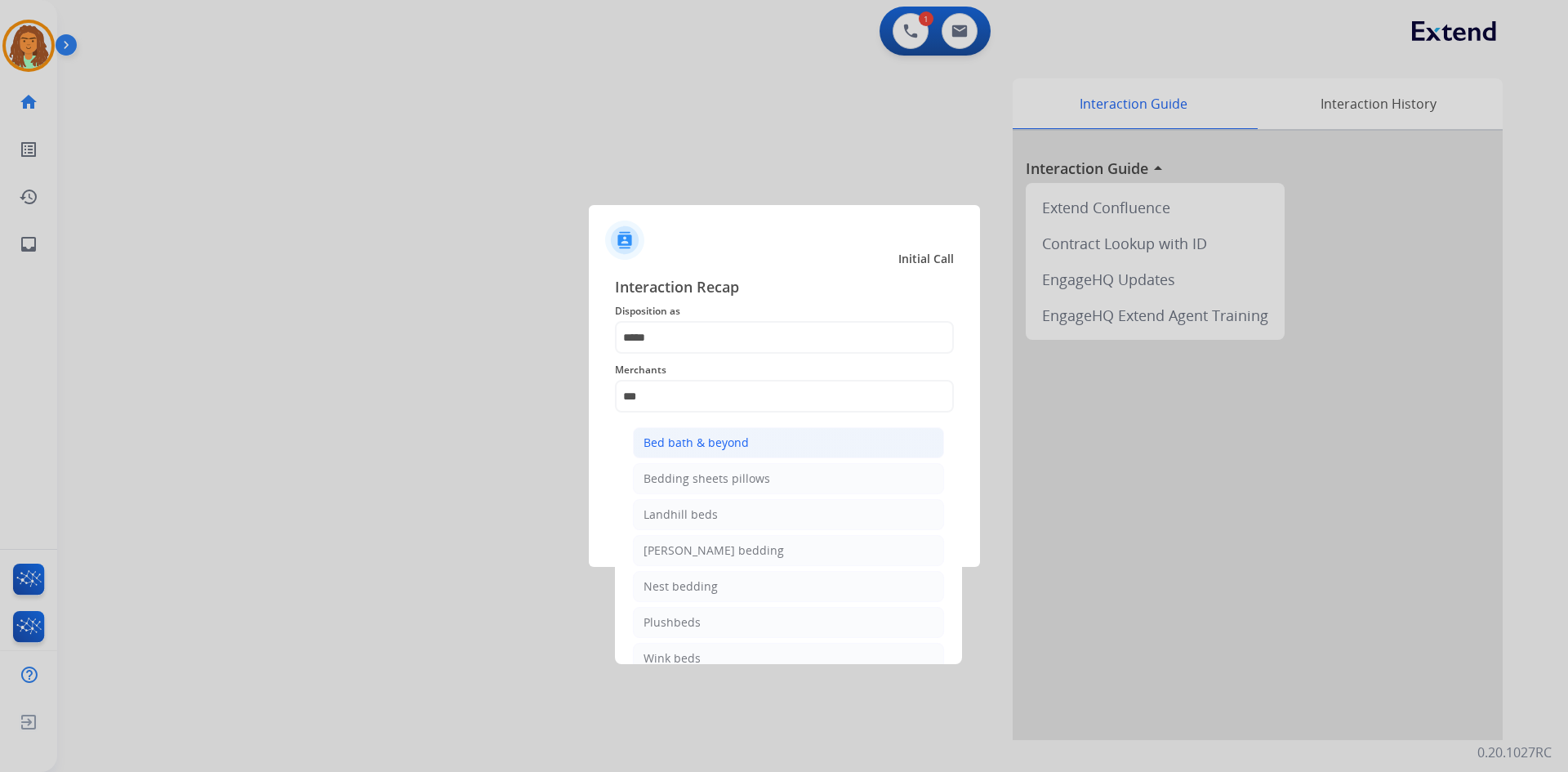
click at [725, 443] on div "Bed bath & beyond" at bounding box center [696, 443] width 105 height 17
type input "**********"
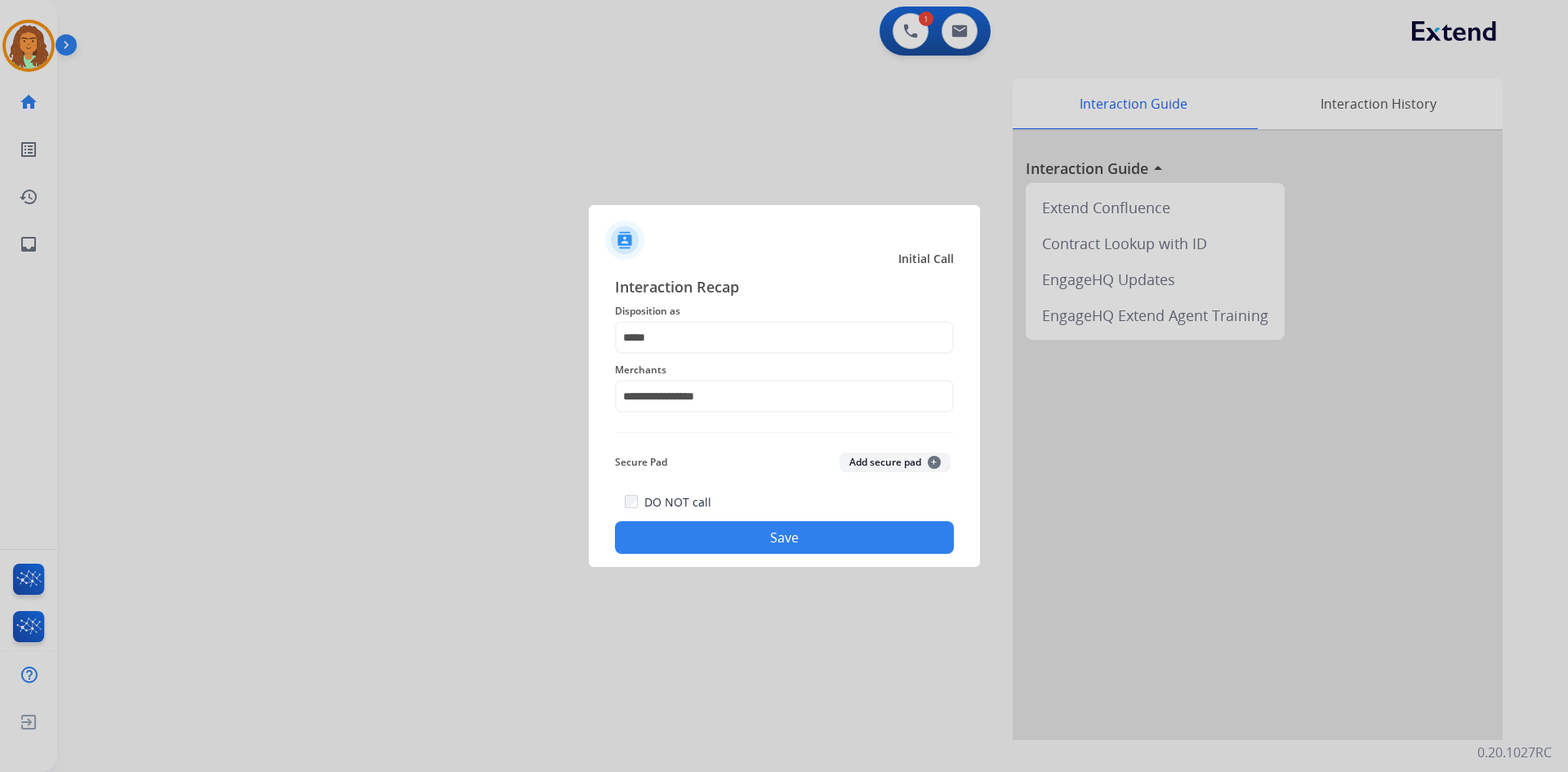
click at [758, 535] on button "Save" at bounding box center [784, 537] width 339 height 33
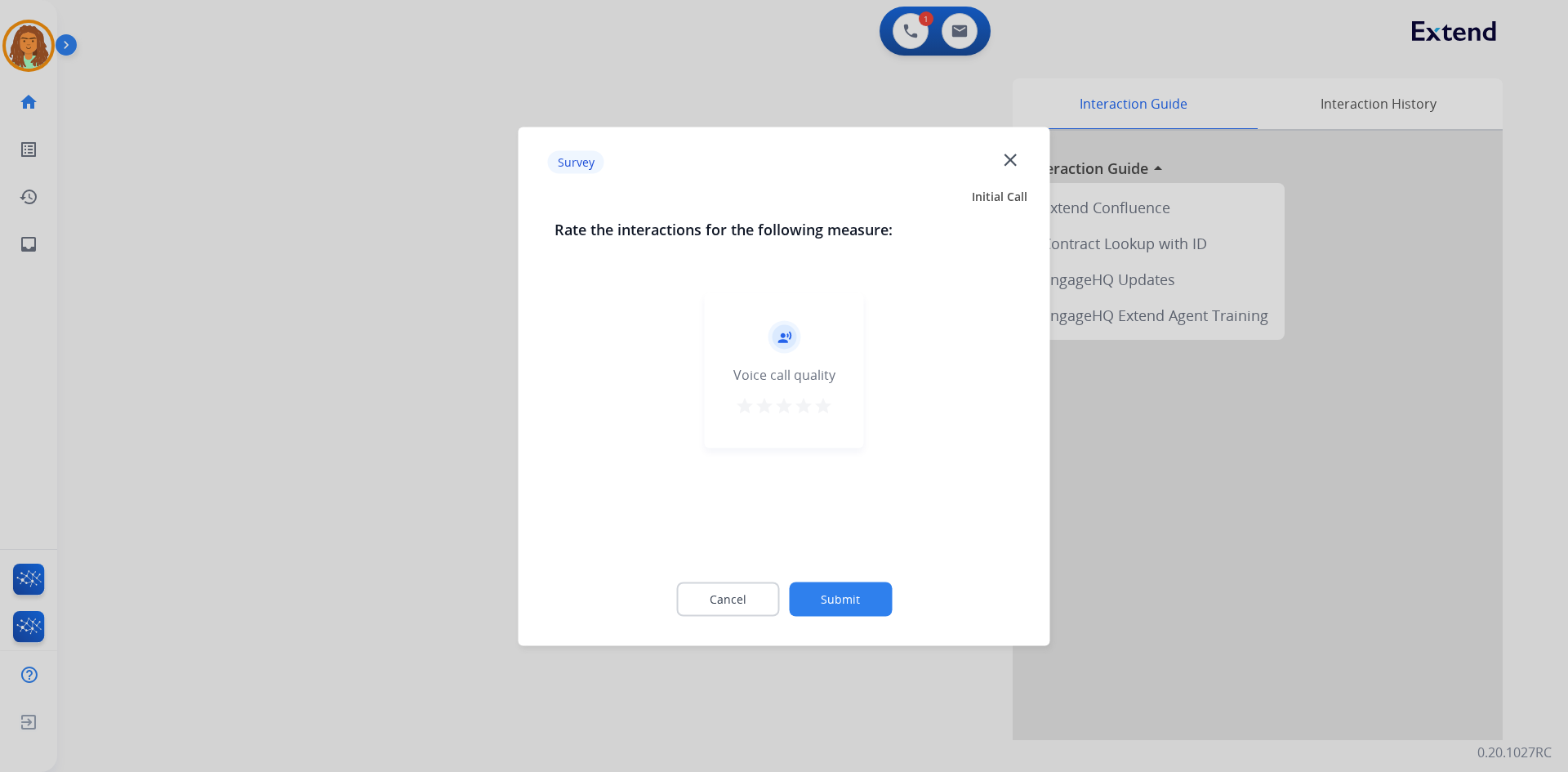
click at [758, 403] on mat-icon "star" at bounding box center [823, 405] width 20 height 20
click at [758, 590] on button "Submit" at bounding box center [840, 598] width 103 height 35
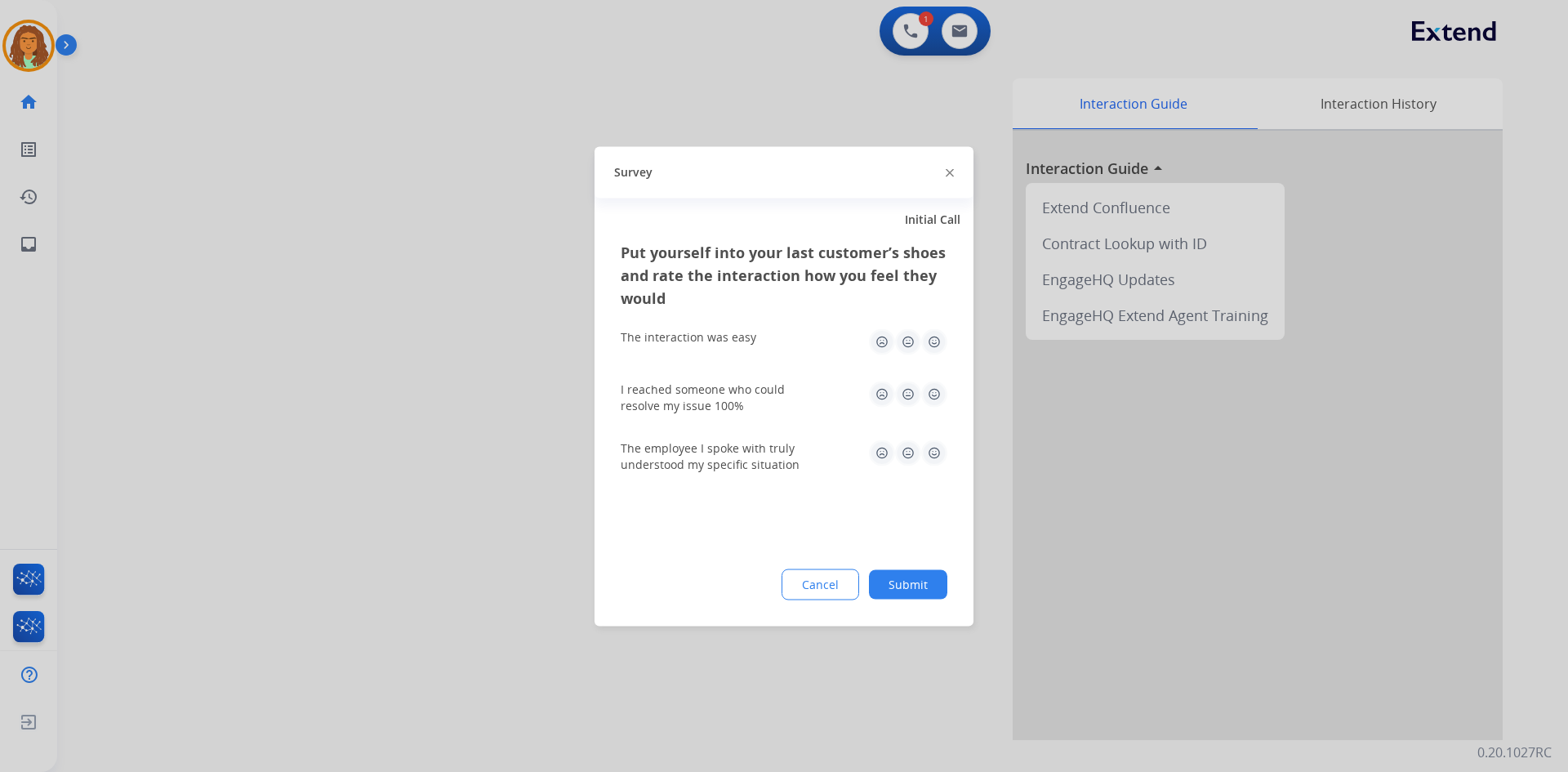
click at [758, 335] on img at bounding box center [934, 342] width 26 height 26
drag, startPoint x: 935, startPoint y: 394, endPoint x: 940, endPoint y: 439, distance: 45.3
click at [758, 394] on img at bounding box center [934, 394] width 26 height 26
click at [758, 449] on img at bounding box center [934, 453] width 26 height 26
click at [758, 580] on button "Submit" at bounding box center [908, 584] width 78 height 30
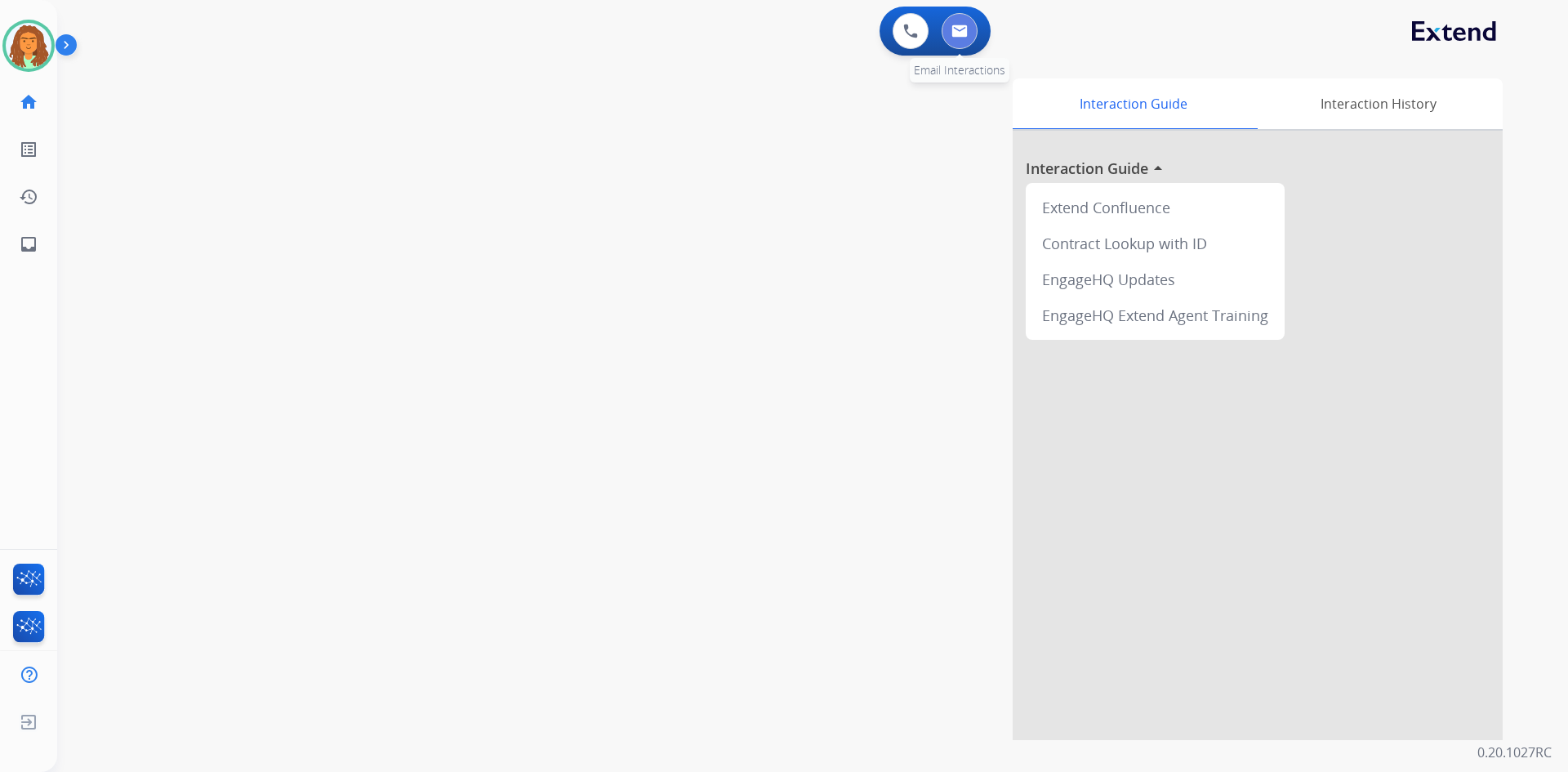
click at [758, 35] on img at bounding box center [960, 31] width 17 height 13
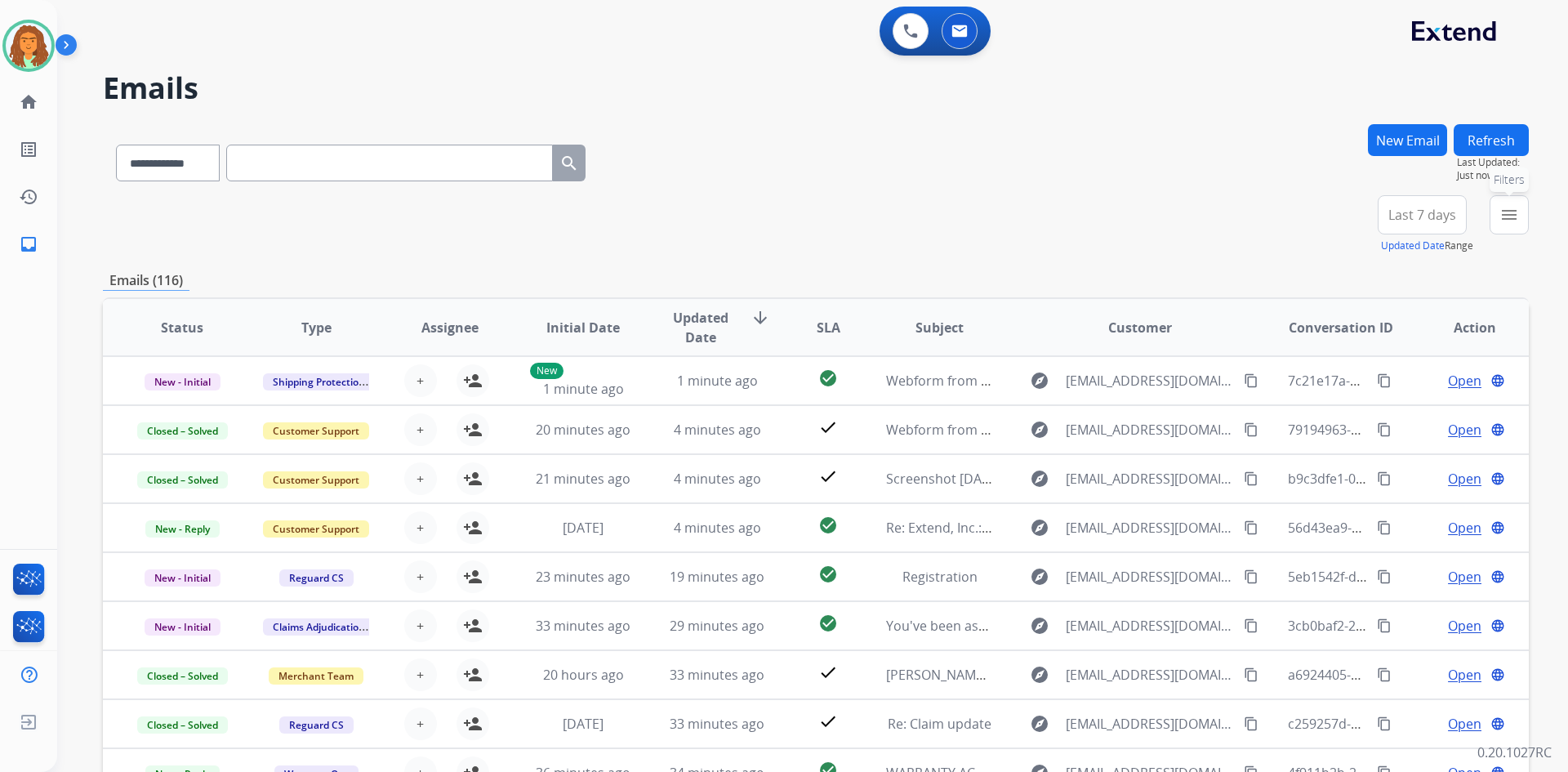
click at [758, 212] on mat-icon "menu" at bounding box center [1509, 215] width 20 height 20
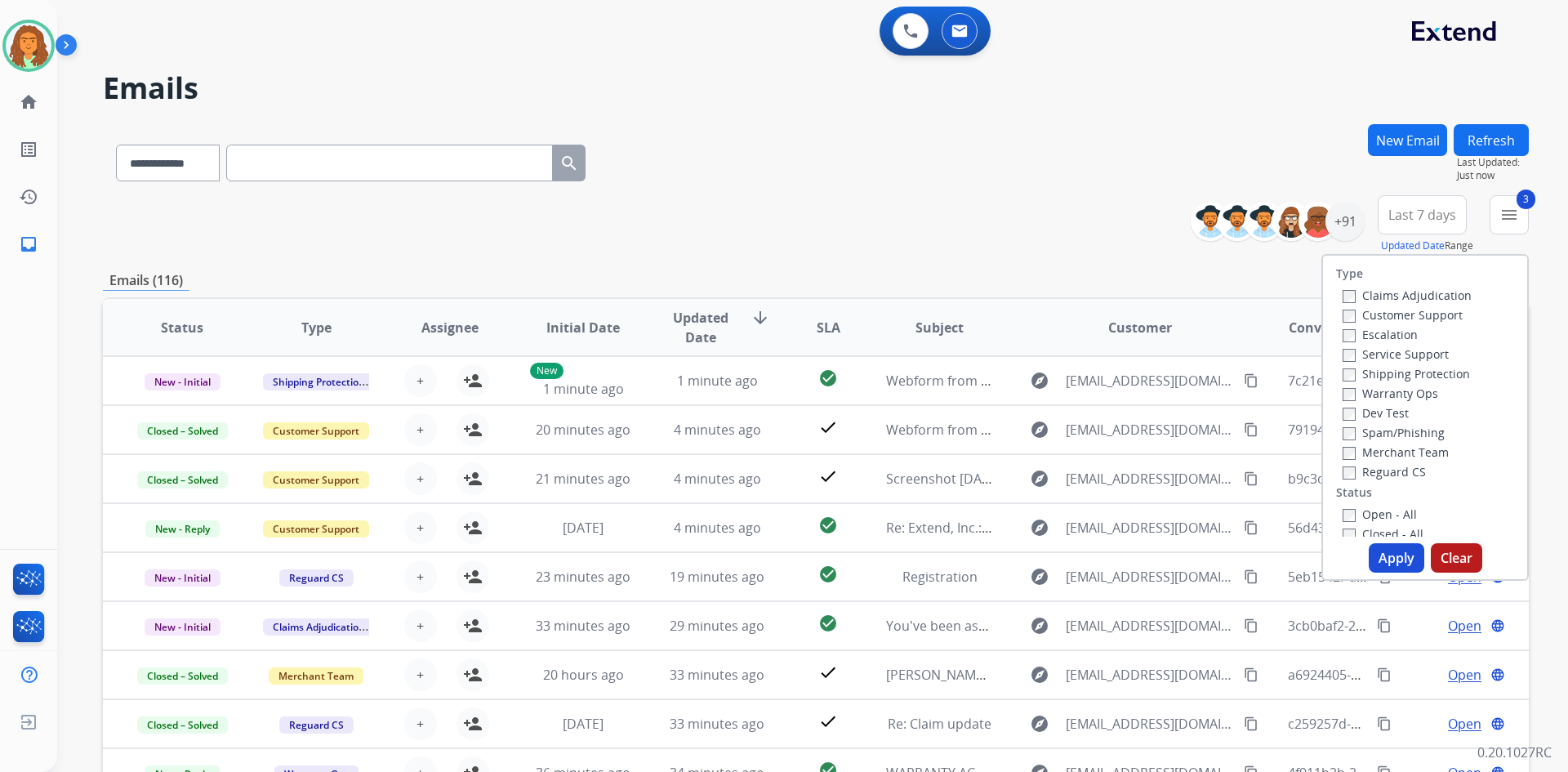
click at [758, 512] on label "Open - All" at bounding box center [1380, 514] width 75 height 16
click at [758, 555] on button "Apply" at bounding box center [1397, 558] width 56 height 30
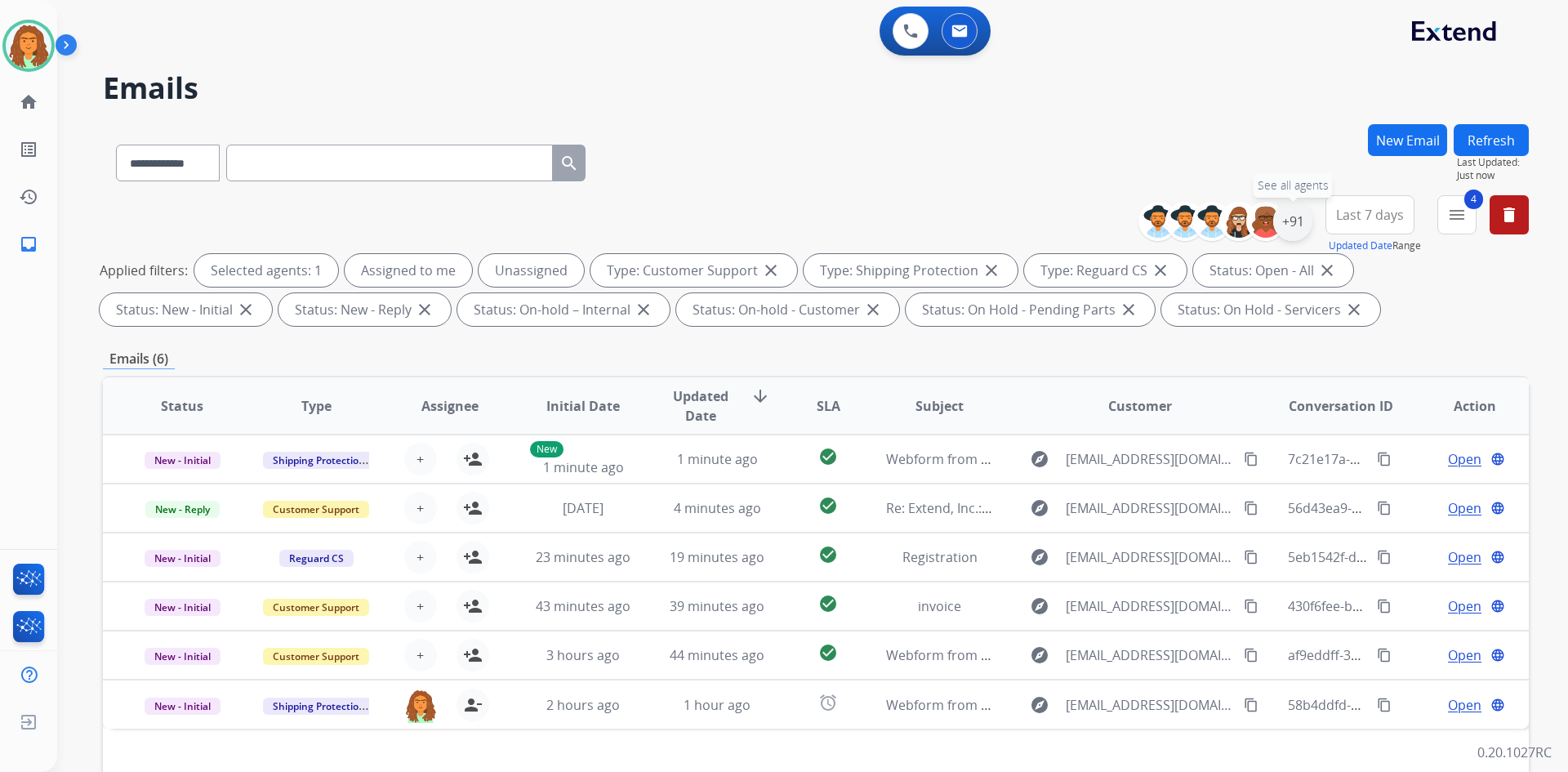
click at [758, 214] on div "+91" at bounding box center [1293, 221] width 39 height 39
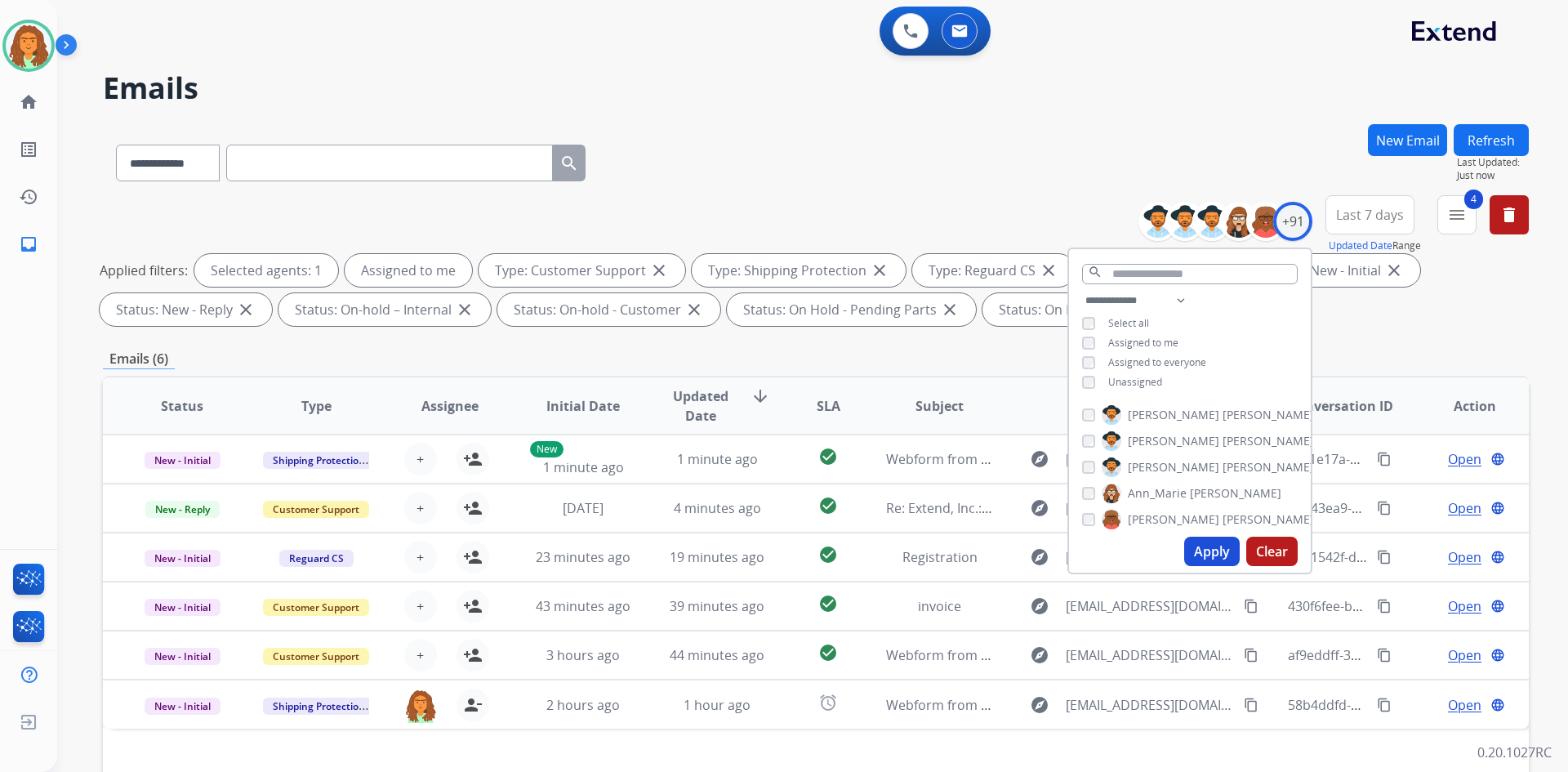
click at [758, 554] on button "Apply" at bounding box center [1212, 552] width 56 height 30
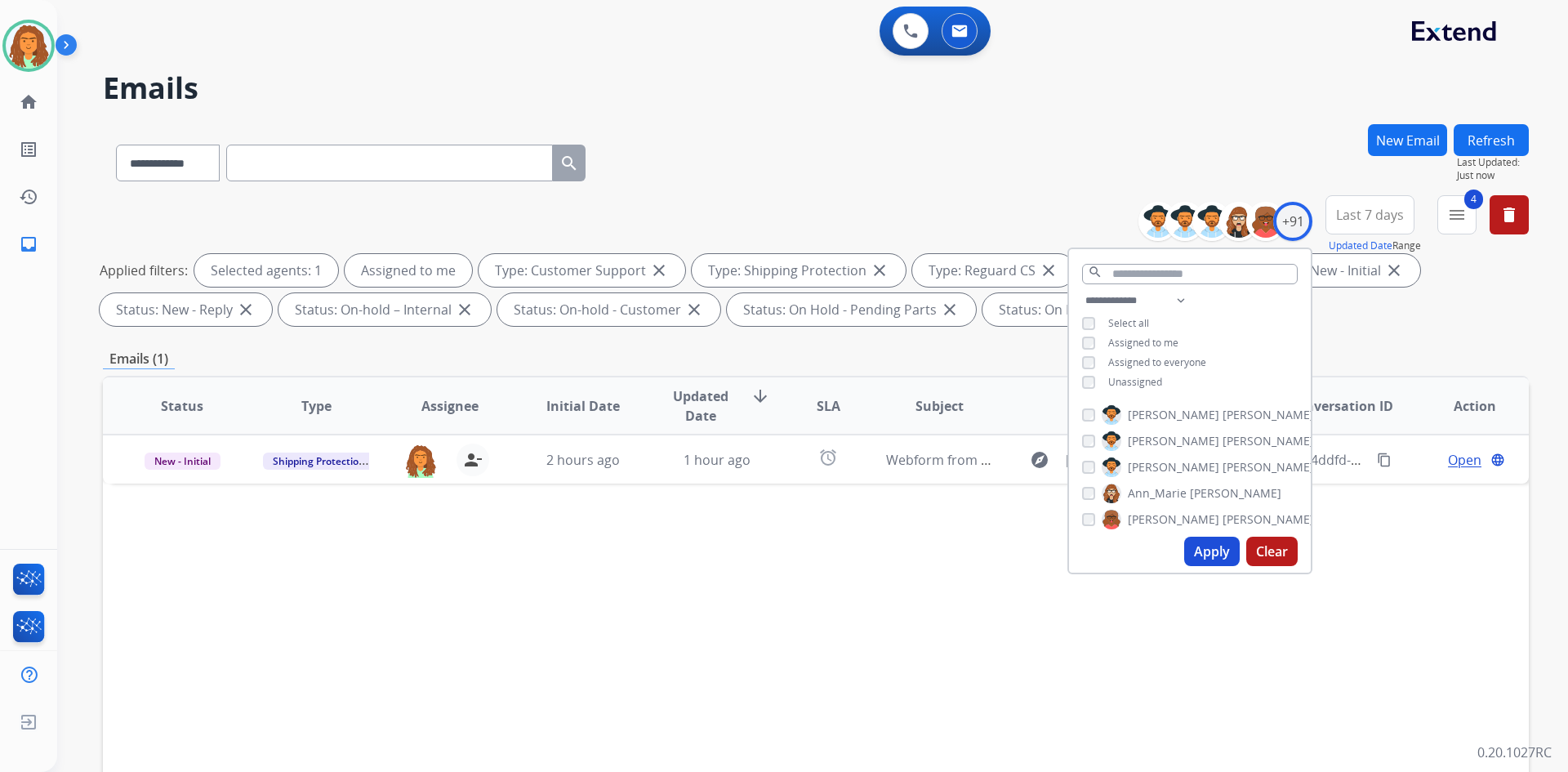
click at [758, 364] on div "Emails (1)" at bounding box center [816, 359] width 1426 height 21
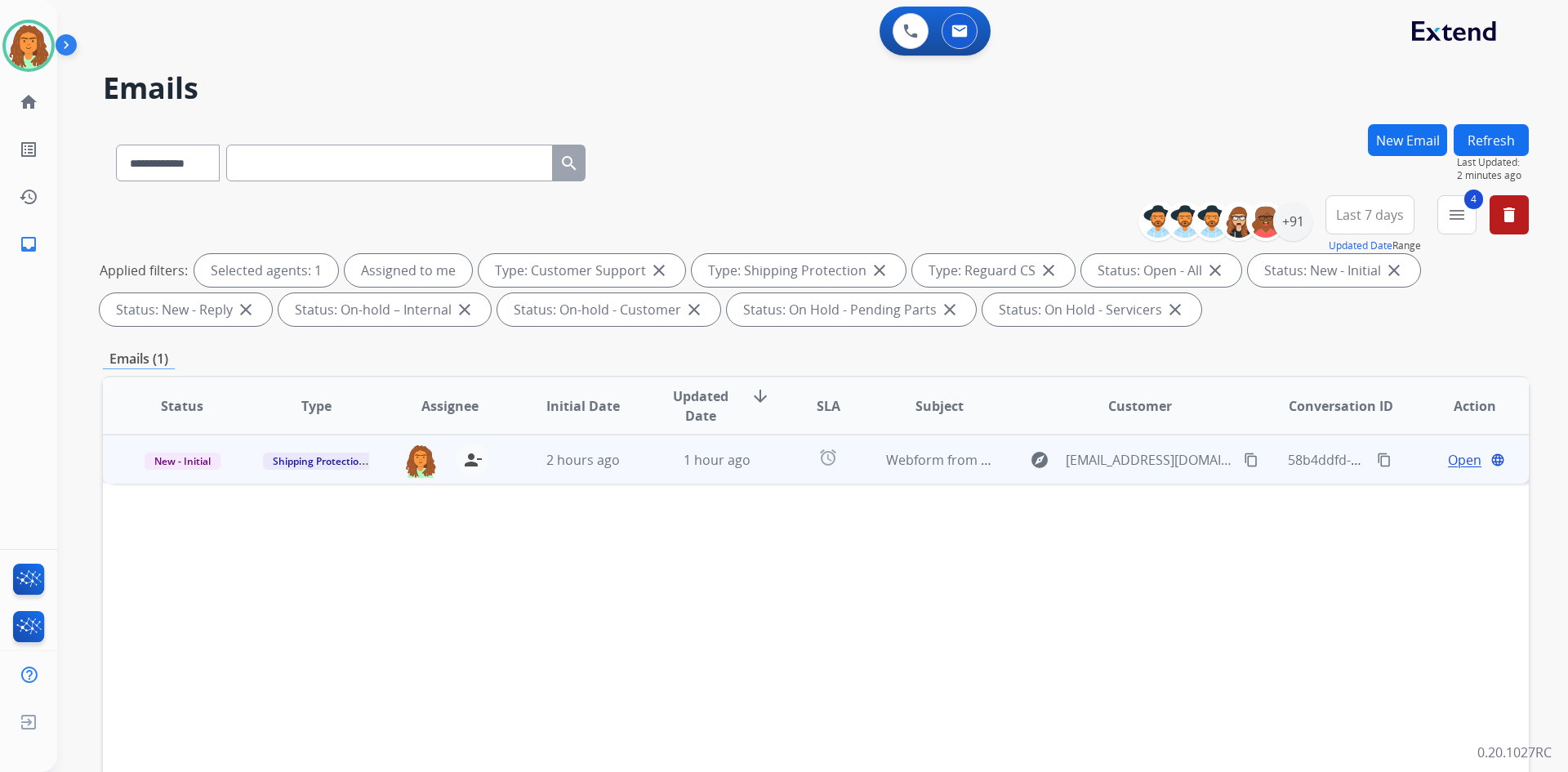
click at [758, 476] on td "alarm" at bounding box center [815, 459] width 89 height 49
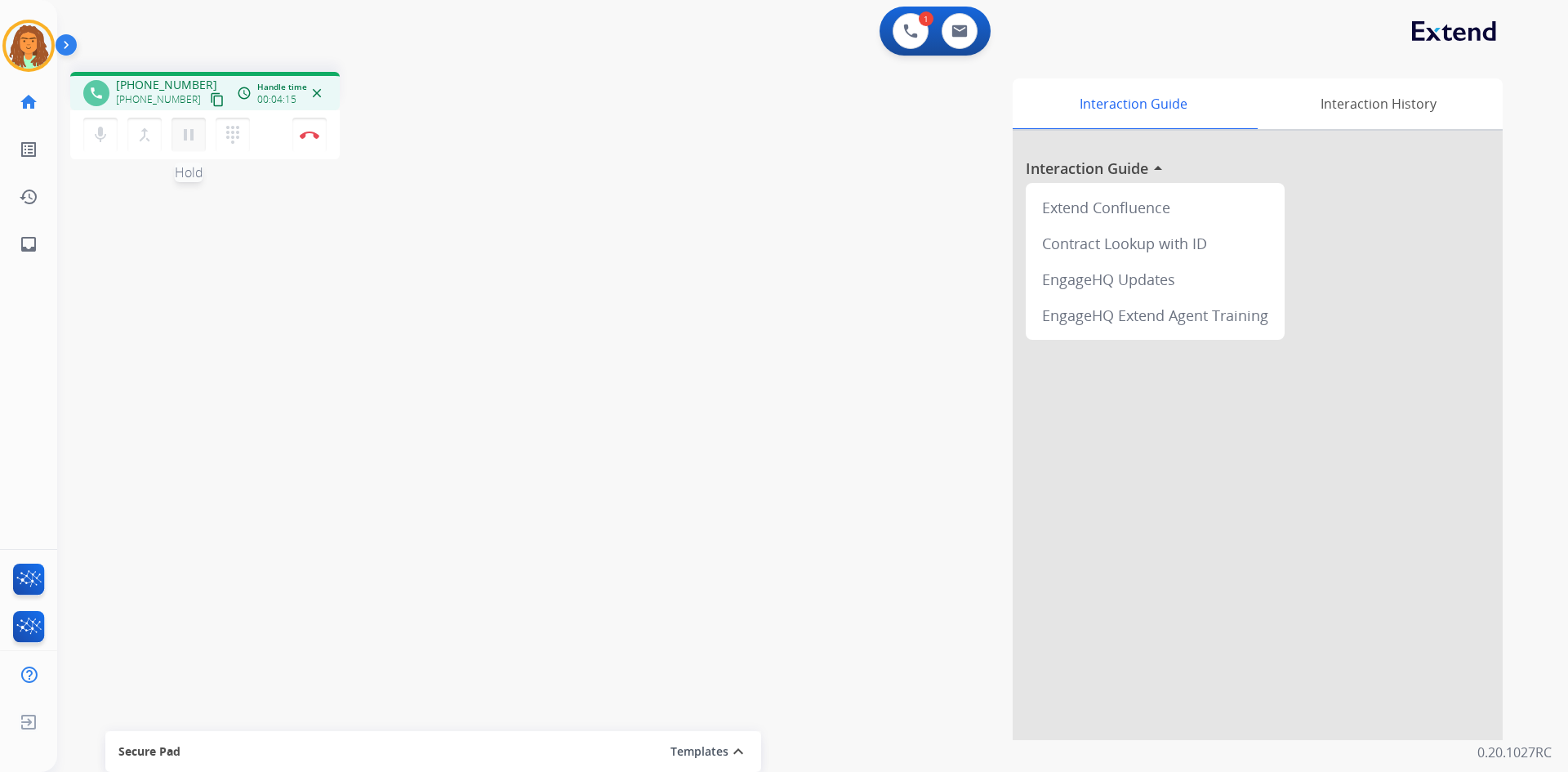
click at [189, 146] on button "pause Hold" at bounding box center [189, 134] width 35 height 35
click at [206, 121] on div "mic Mute merge_type Bridge play_arrow Hold dialpad Dialpad" at bounding box center [171, 134] width 176 height 35
click at [188, 133] on mat-icon "play_arrow" at bounding box center [189, 134] width 20 height 20
click at [313, 133] on img at bounding box center [309, 134] width 20 height 8
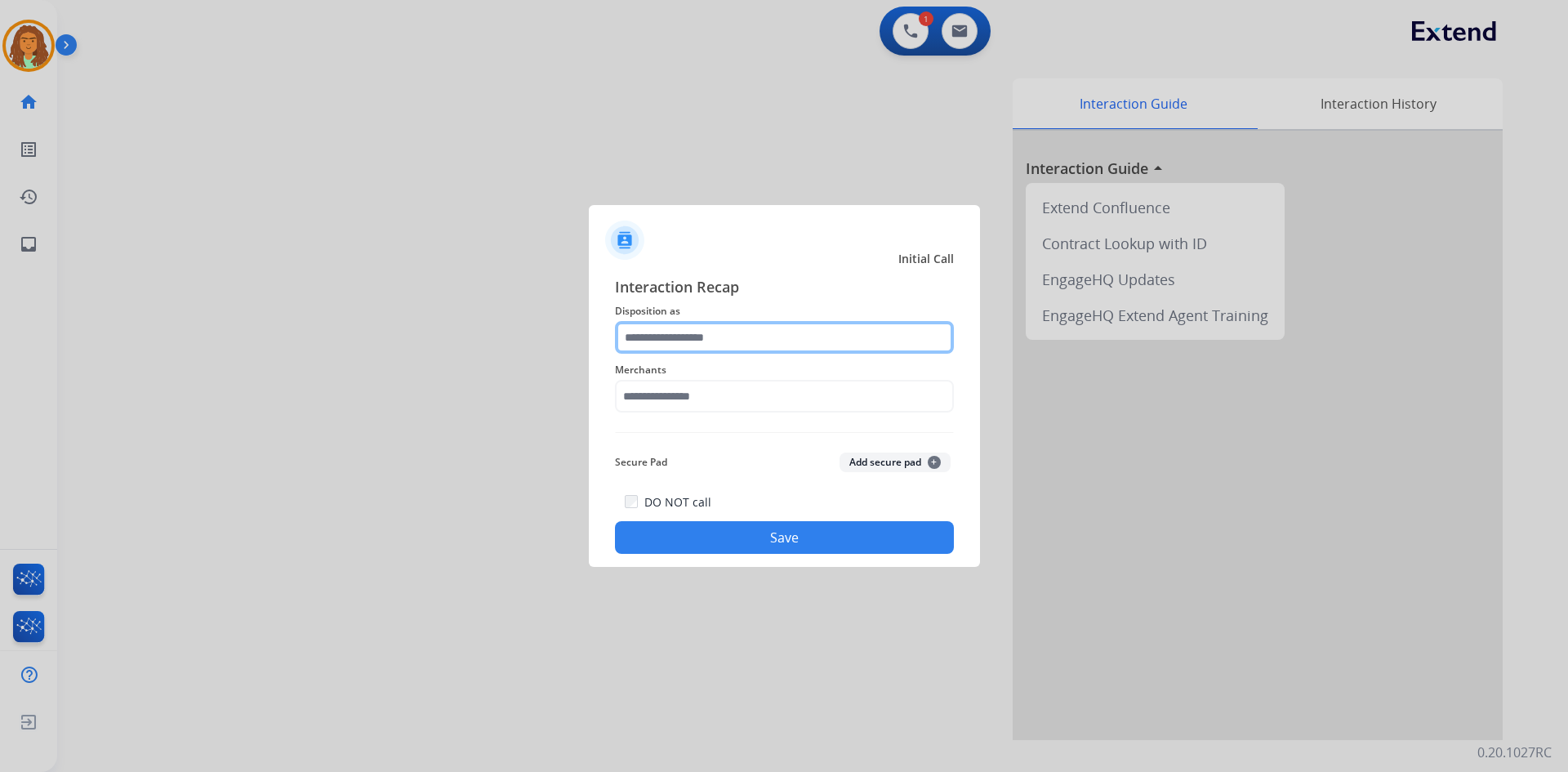
click at [709, 329] on input "text" at bounding box center [784, 337] width 339 height 33
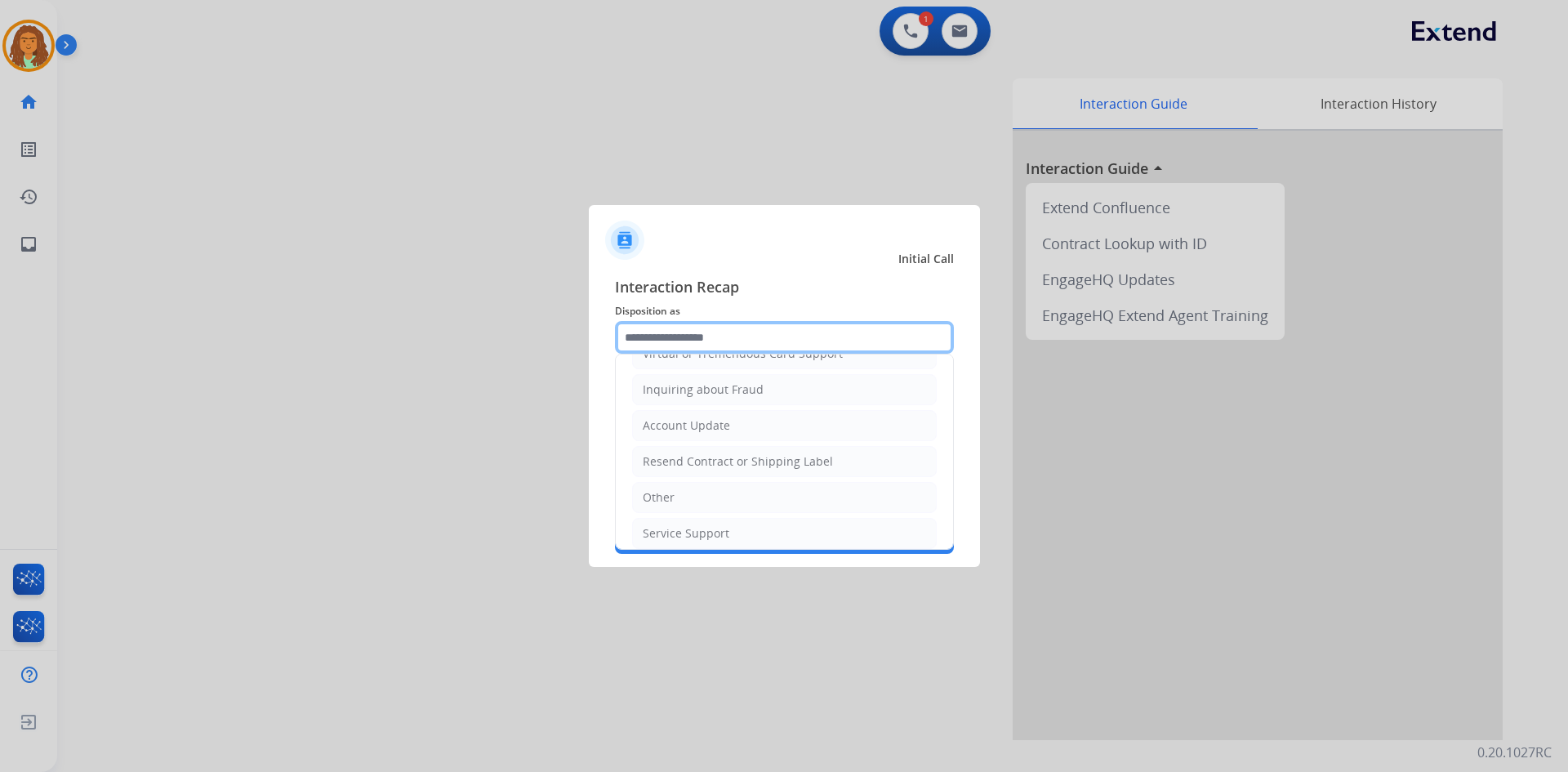
scroll to position [255, 0]
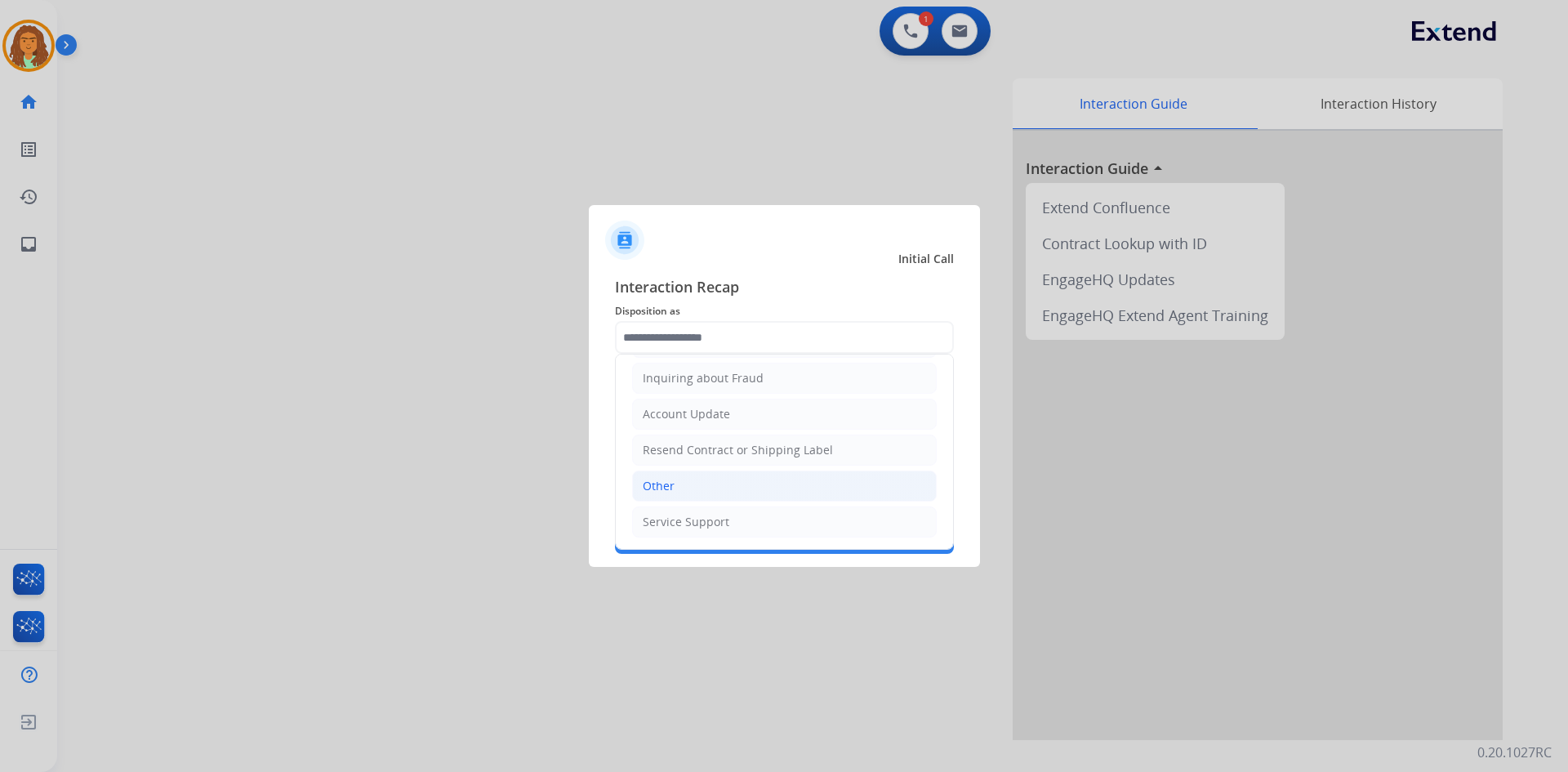
click at [664, 483] on div "Other" at bounding box center [659, 486] width 32 height 17
type input "*****"
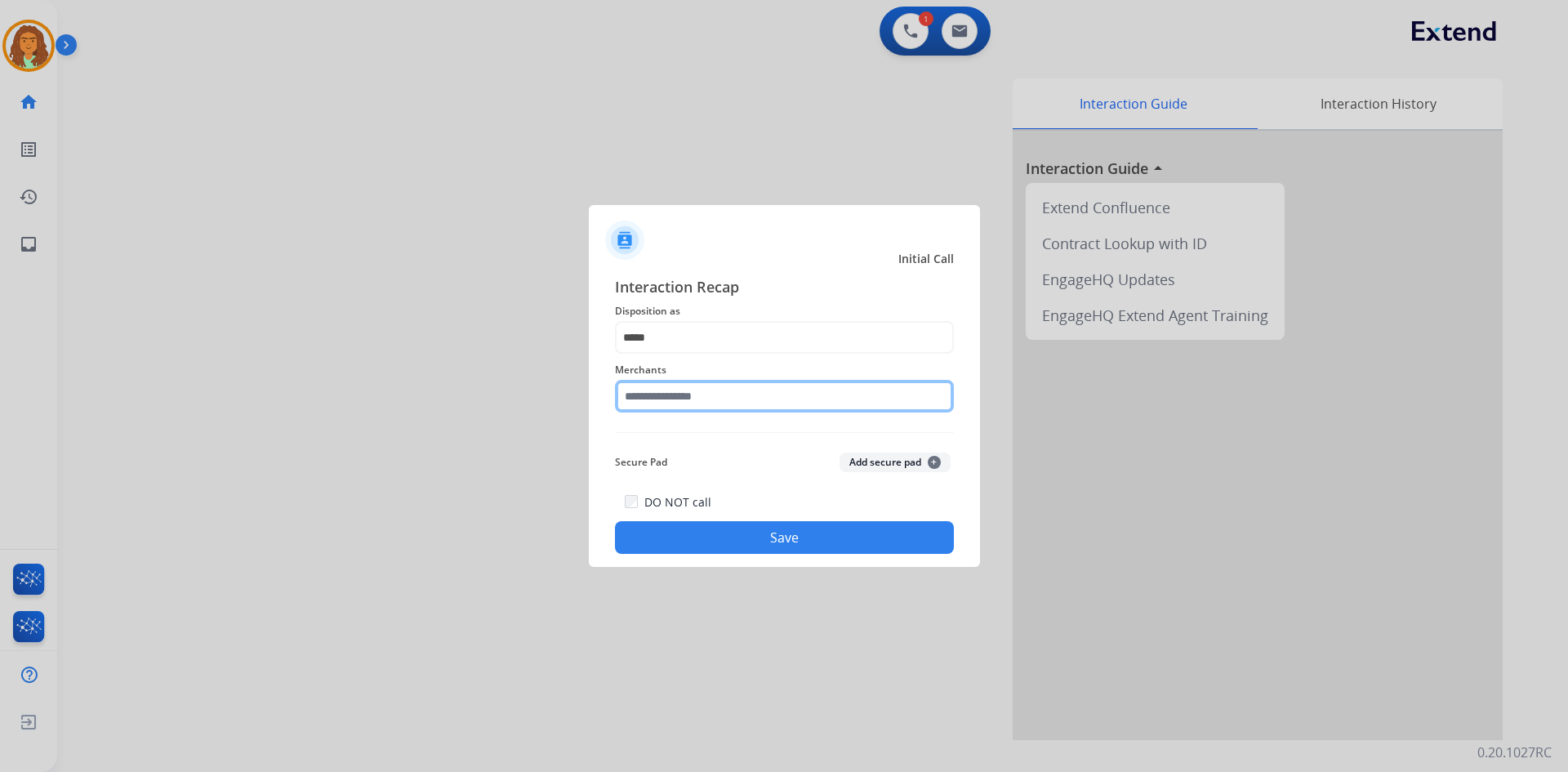
click at [665, 397] on input "text" at bounding box center [784, 396] width 339 height 33
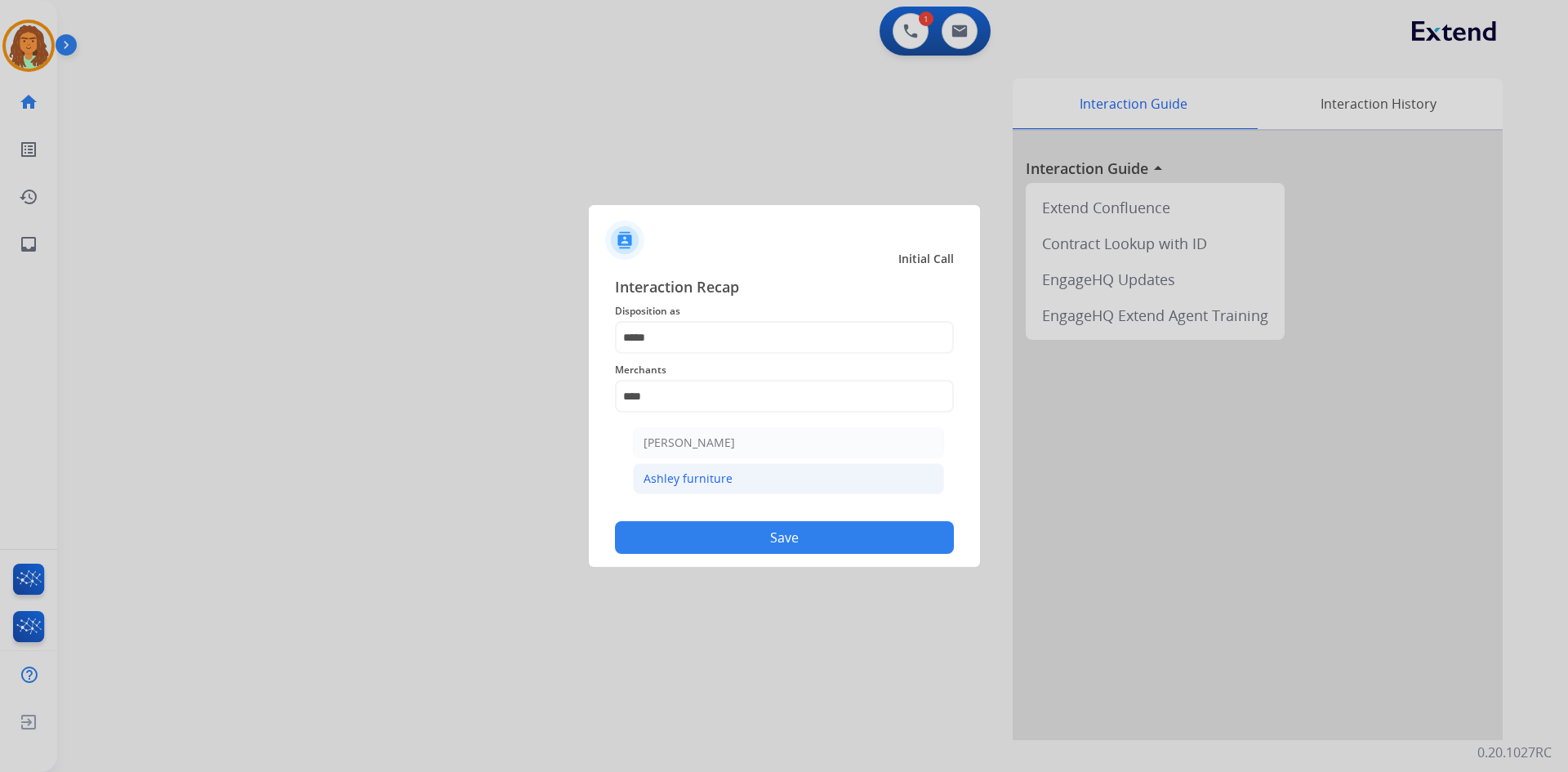
click at [693, 482] on div "Ashley furniture" at bounding box center [688, 479] width 89 height 17
type input "**********"
click at [743, 539] on button "Save" at bounding box center [784, 537] width 339 height 33
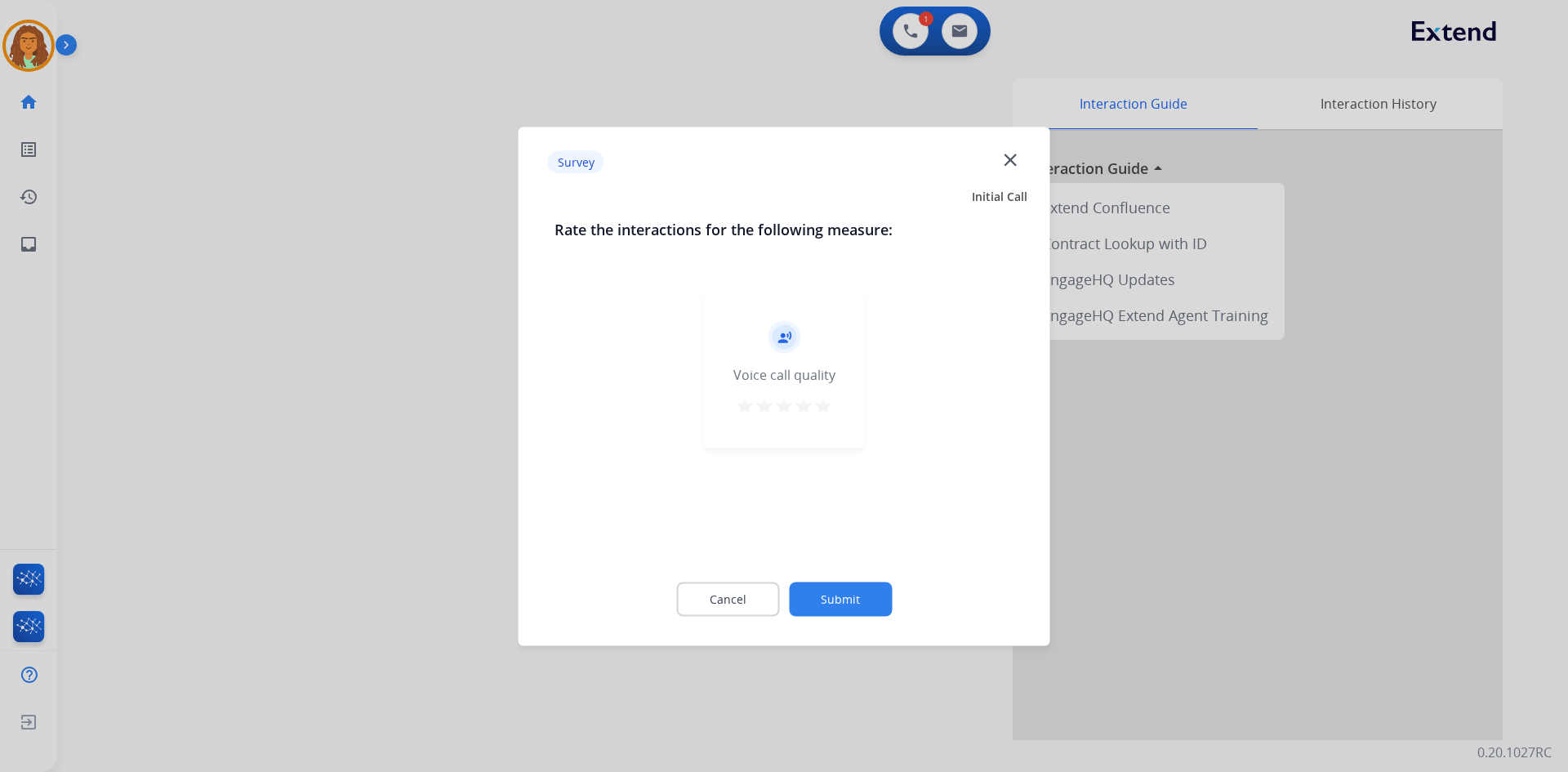
click at [758, 402] on mat-icon "star" at bounding box center [823, 405] width 20 height 20
click at [758, 597] on button "Submit" at bounding box center [840, 598] width 103 height 35
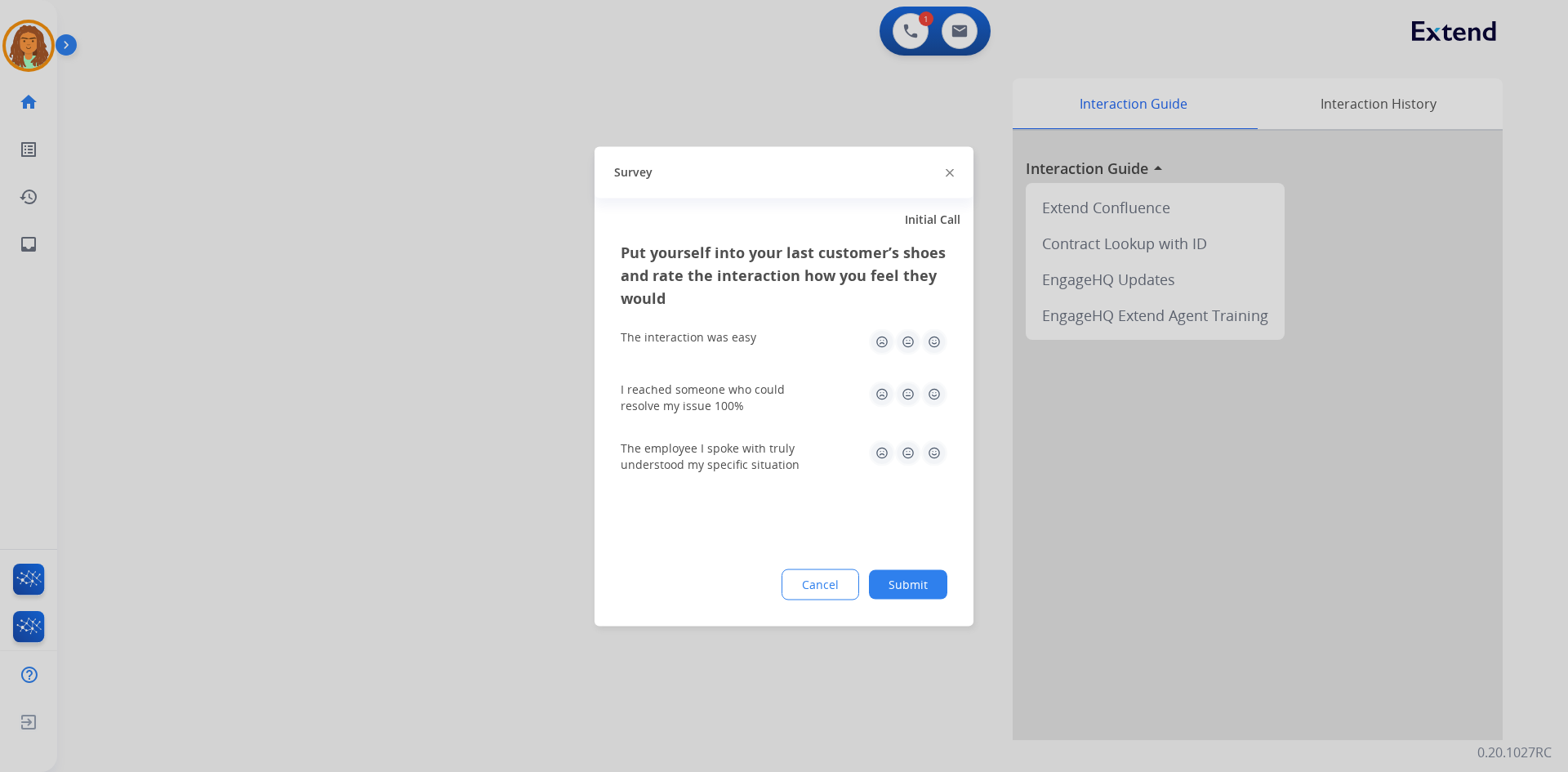
click at [758, 346] on img at bounding box center [934, 342] width 26 height 26
click at [758, 392] on img at bounding box center [934, 394] width 26 height 26
click at [758, 450] on img at bounding box center [934, 453] width 26 height 26
click at [758, 588] on button "Submit" at bounding box center [908, 584] width 78 height 30
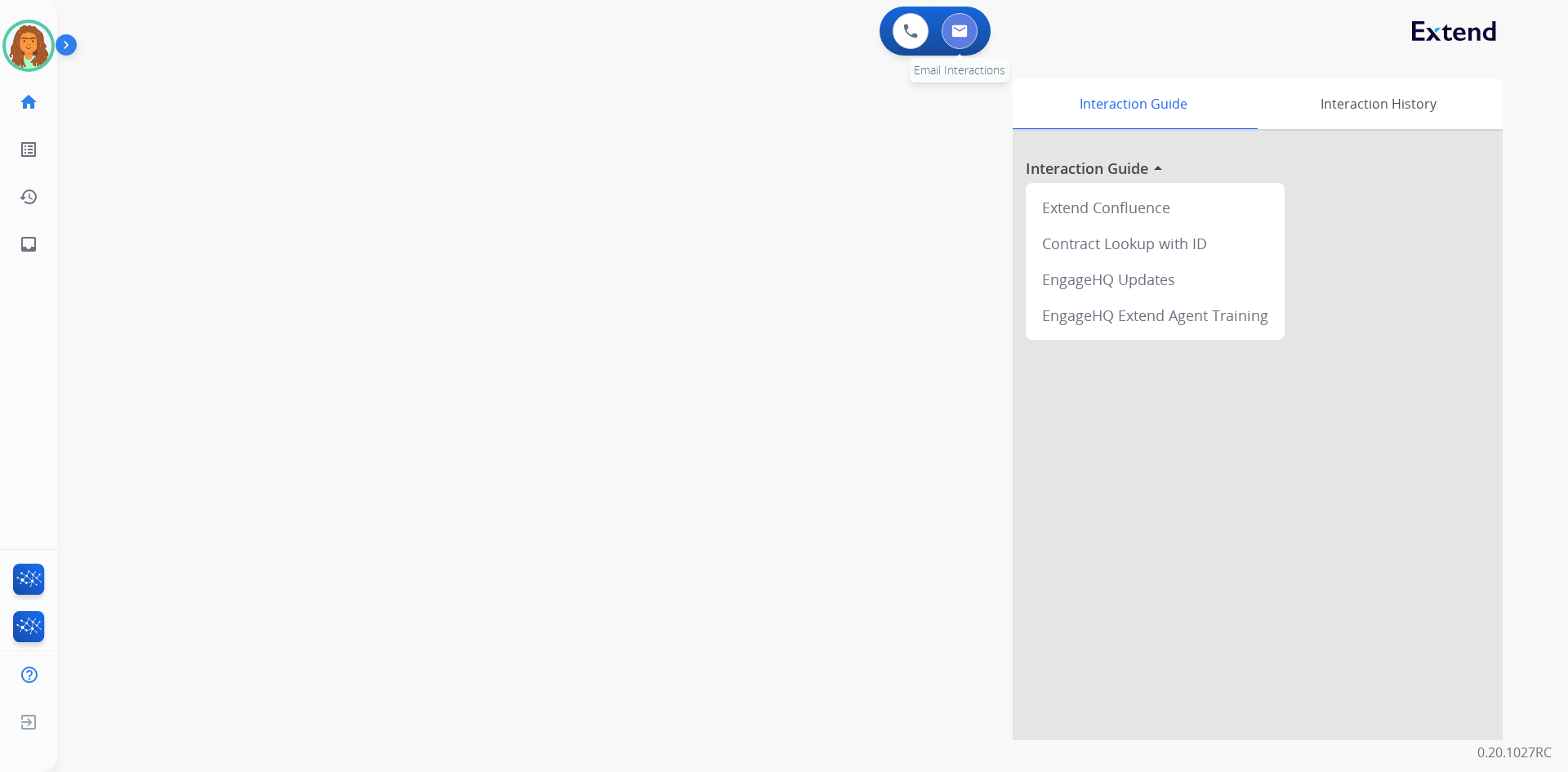
click at [758, 31] on img at bounding box center [960, 31] width 17 height 13
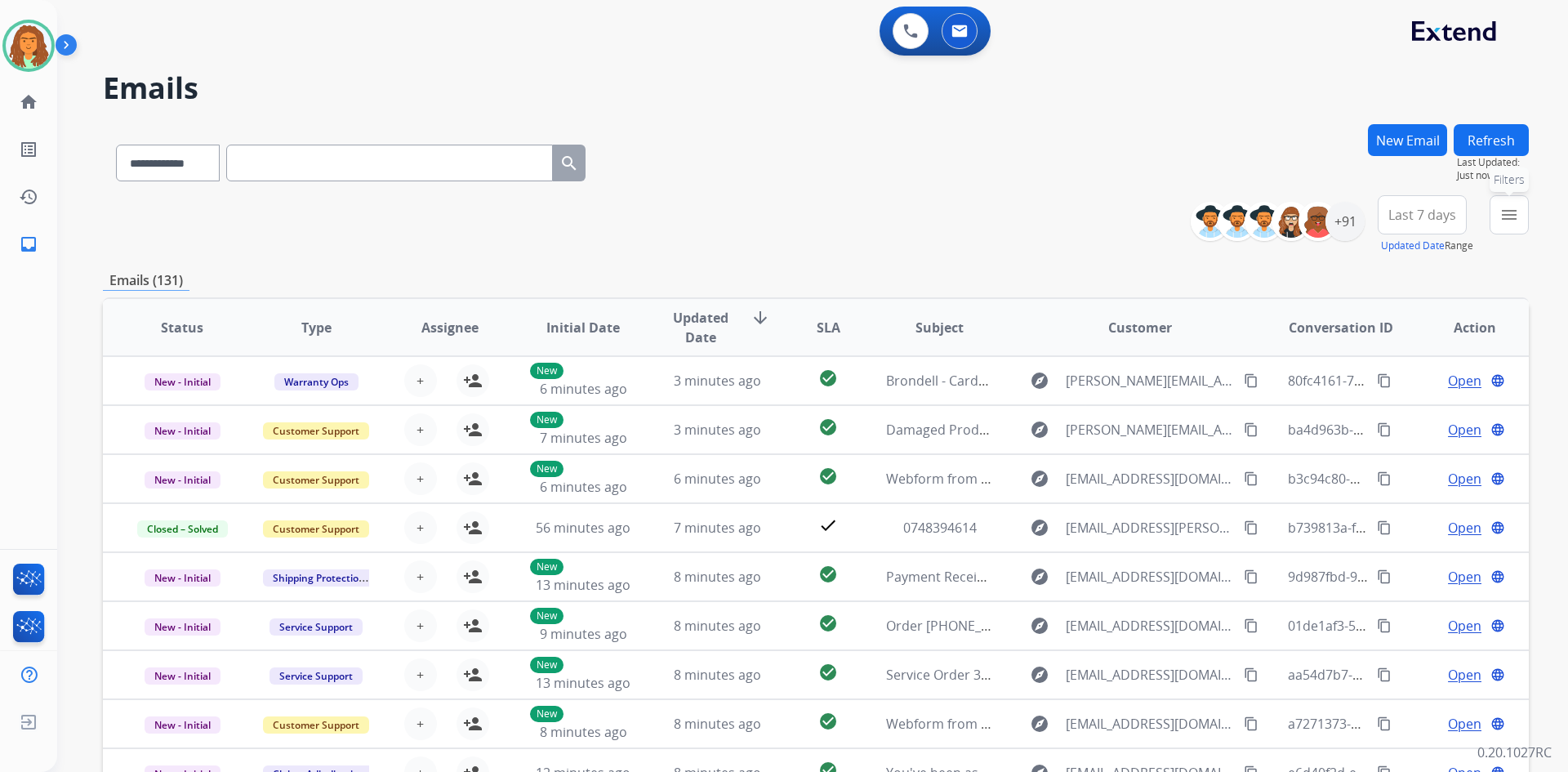
click at [758, 218] on mat-icon "menu" at bounding box center [1509, 215] width 20 height 20
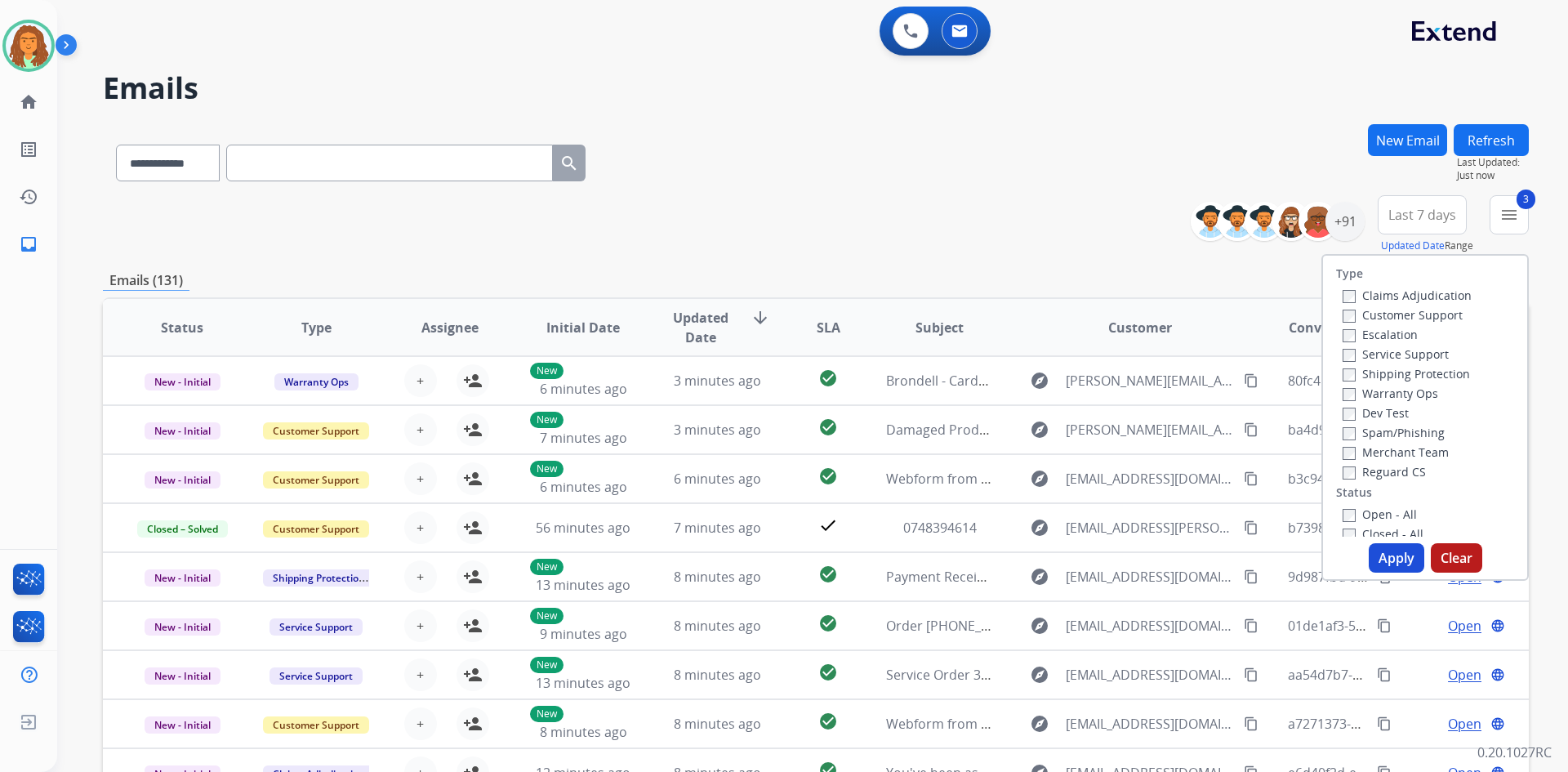
click at [758, 557] on button "Apply" at bounding box center [1397, 558] width 56 height 30
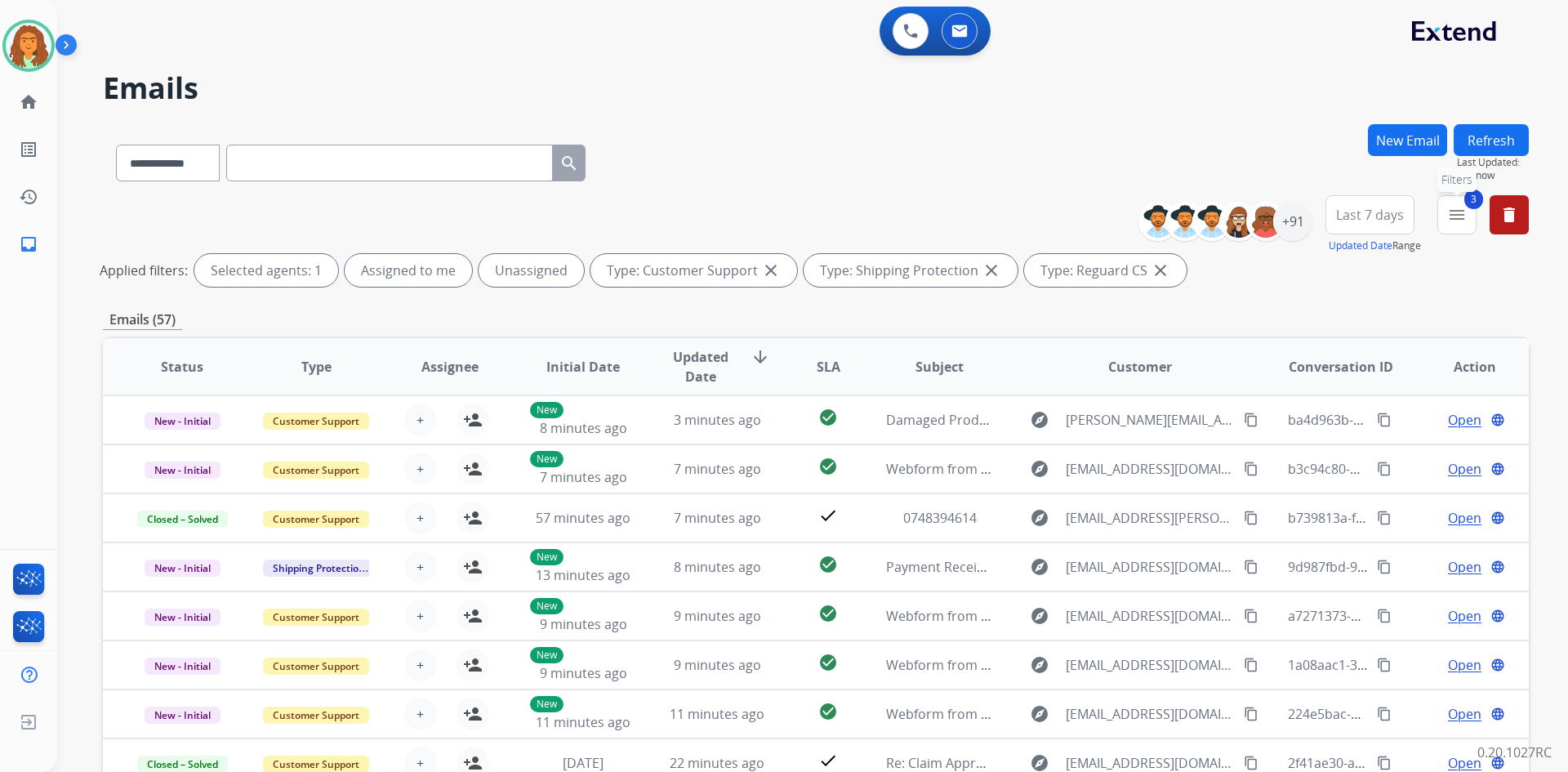
click at [758, 226] on button "3 menu Filters" at bounding box center [1457, 215] width 39 height 39
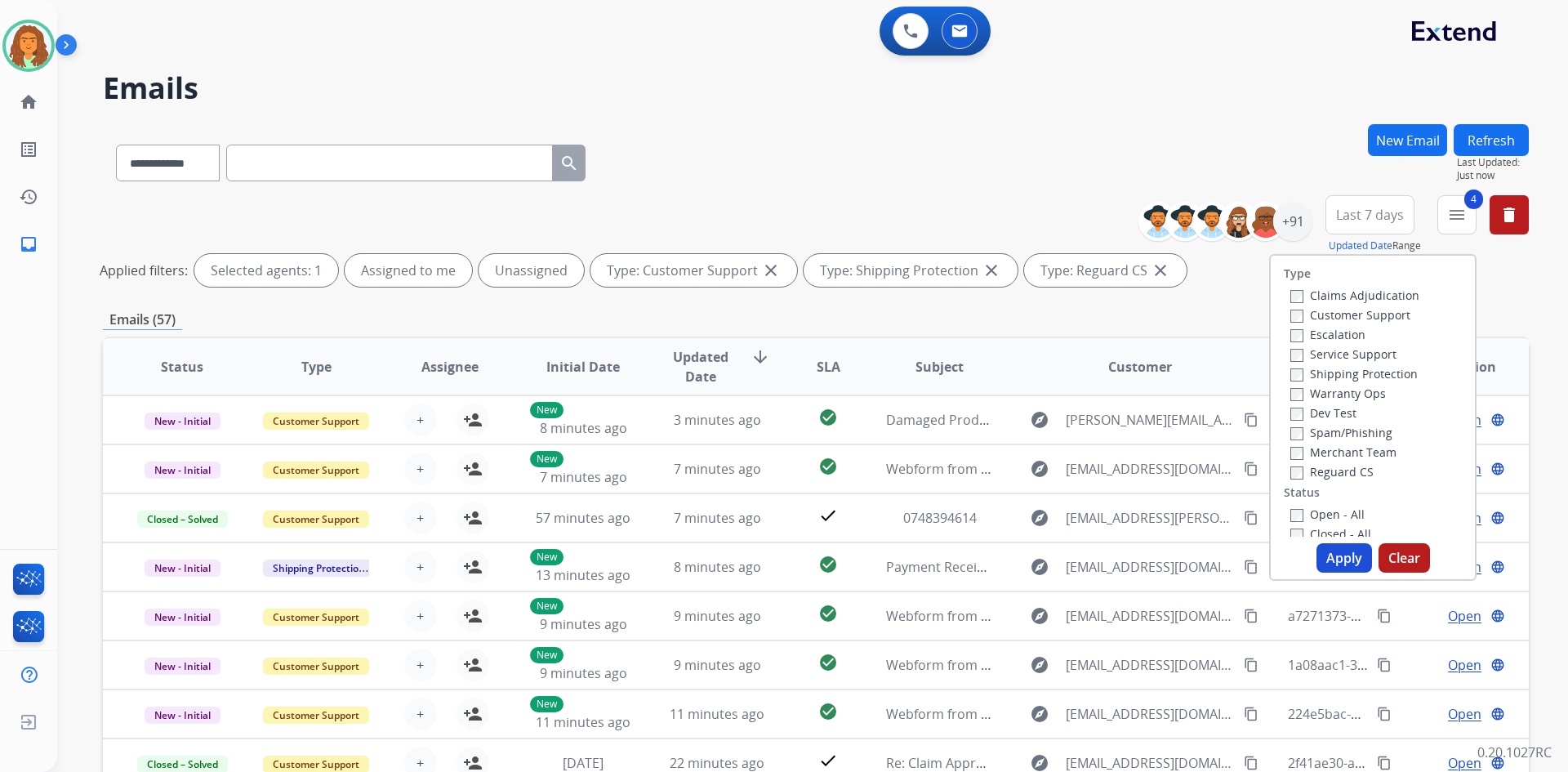
click at [758, 563] on button "Apply" at bounding box center [1345, 558] width 56 height 30
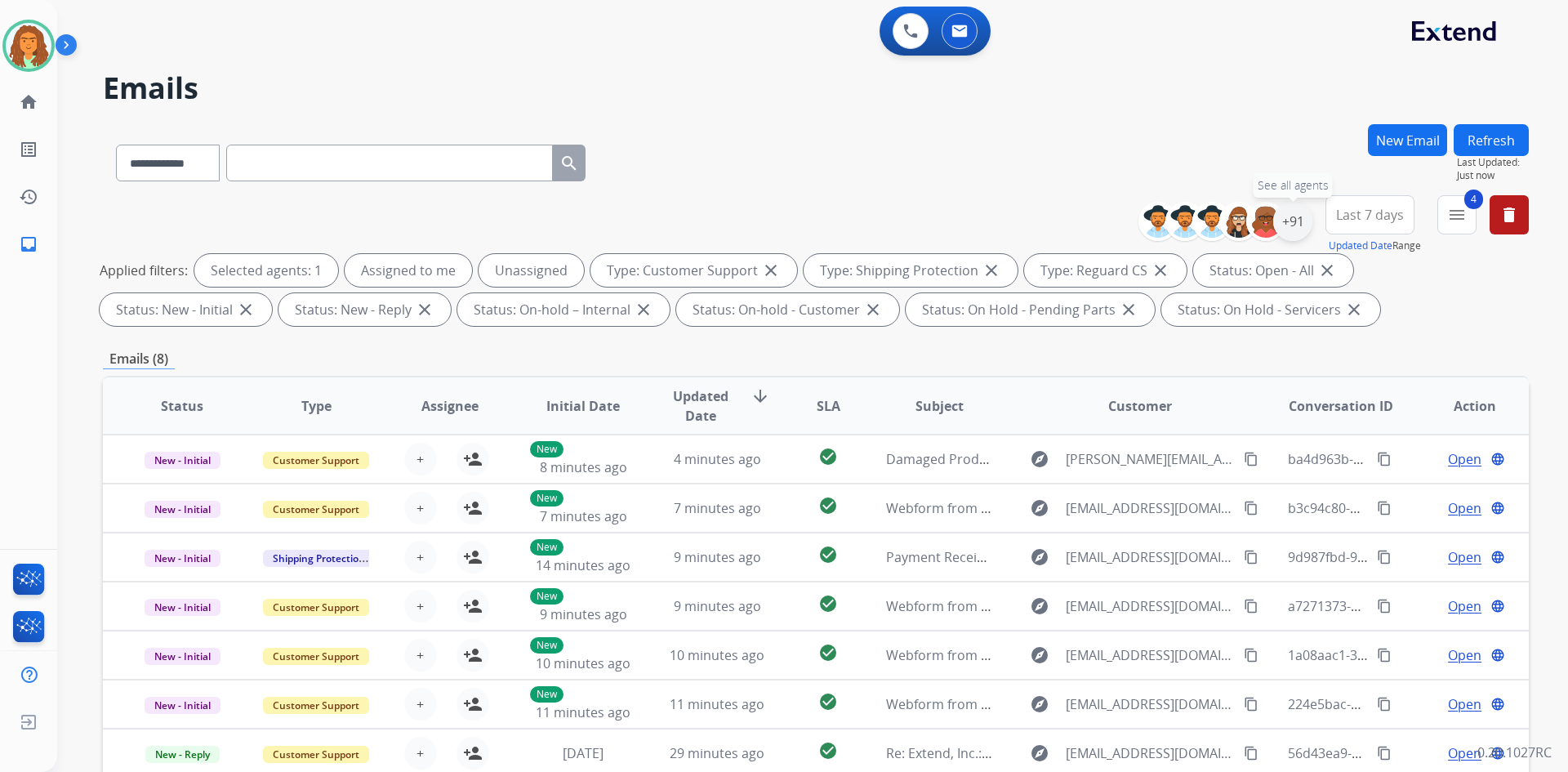
click at [758, 222] on div "+91" at bounding box center [1293, 221] width 39 height 39
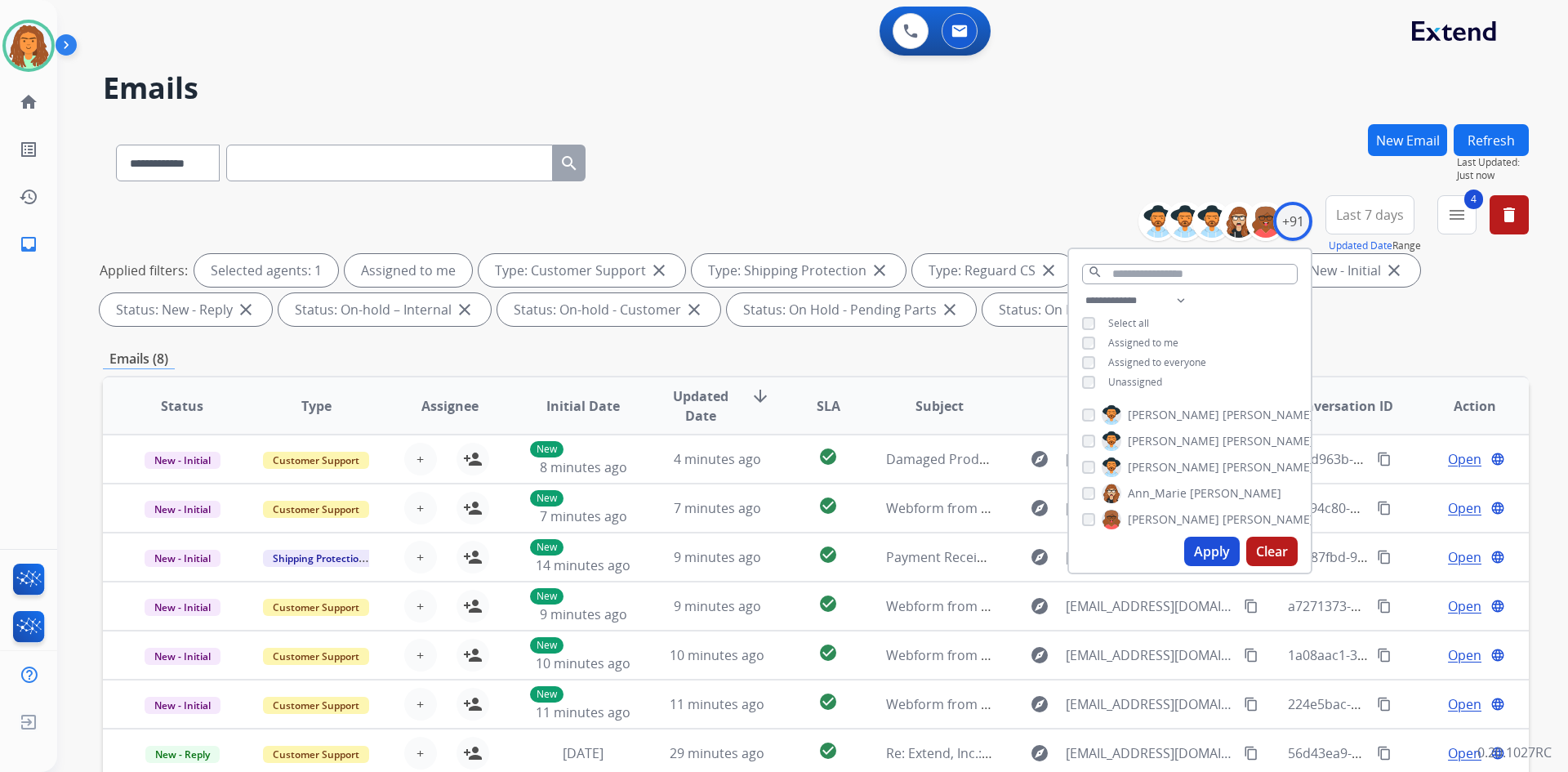
click at [758, 554] on button "Apply" at bounding box center [1212, 552] width 56 height 30
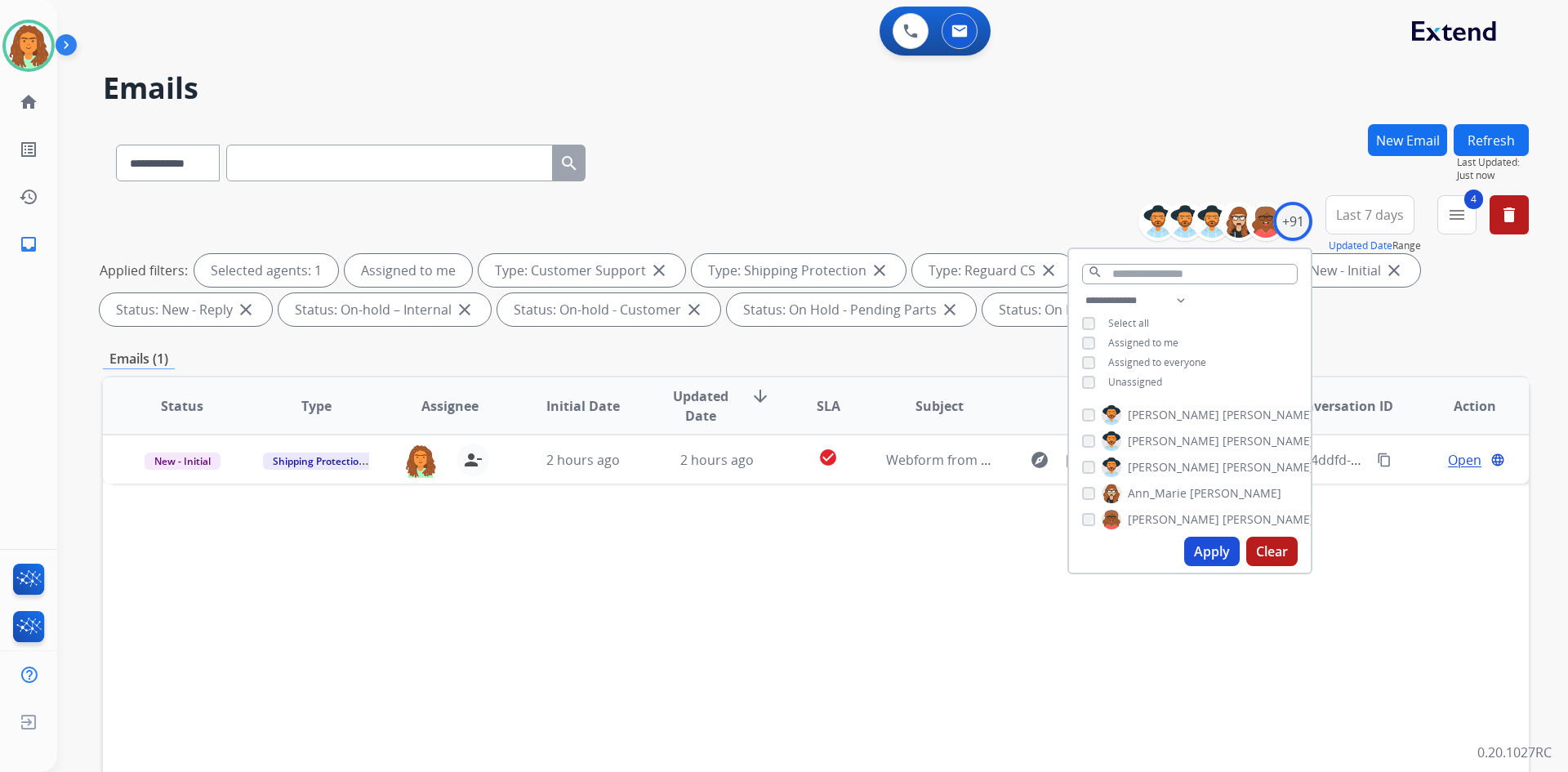
click at [758, 361] on div "Emails (1)" at bounding box center [816, 359] width 1426 height 21
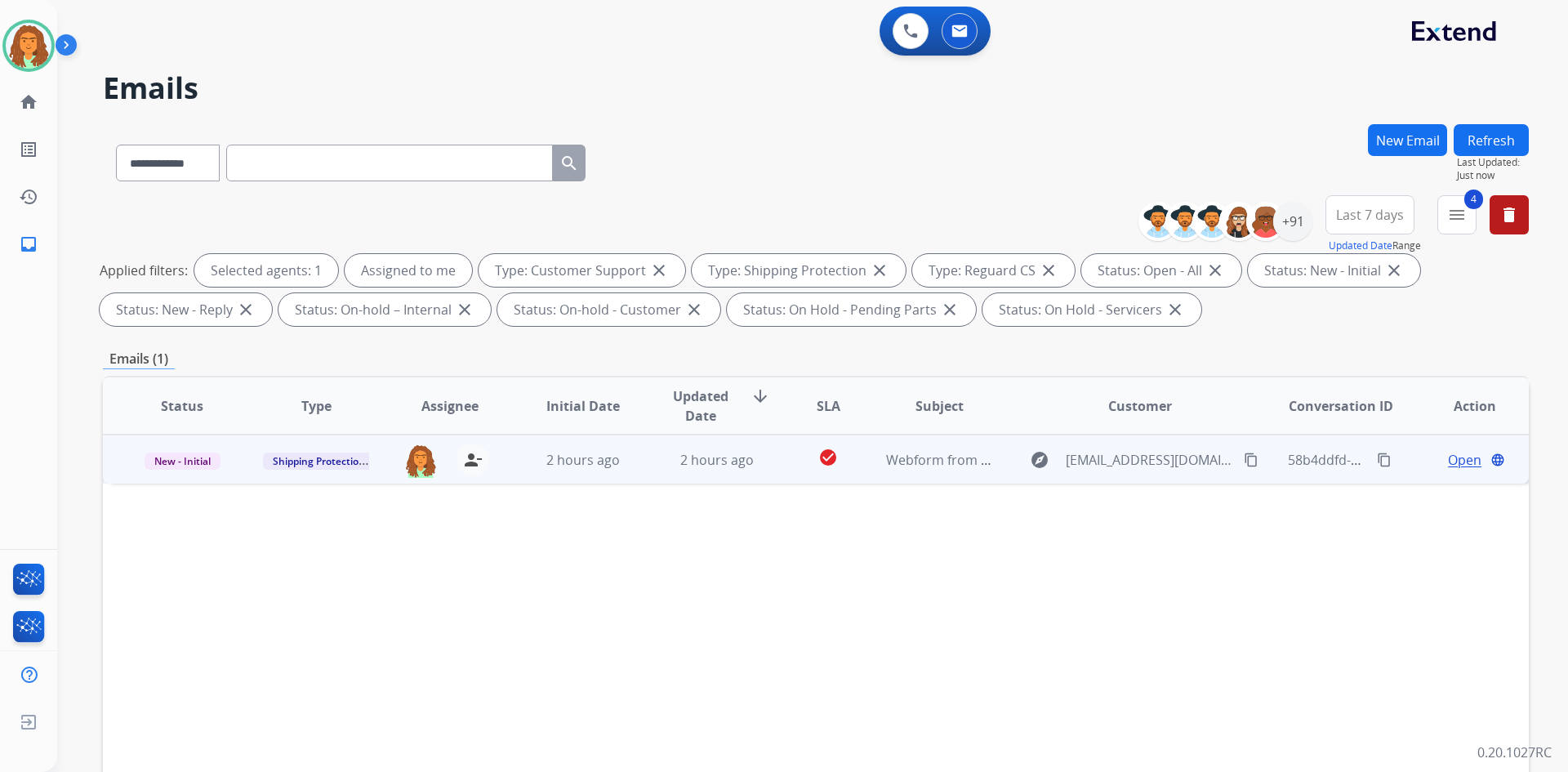
click at [744, 474] on td "2 hours ago" at bounding box center [706, 459] width 134 height 49
click at [758, 459] on mat-icon "content_copy" at bounding box center [1252, 459] width 15 height 15
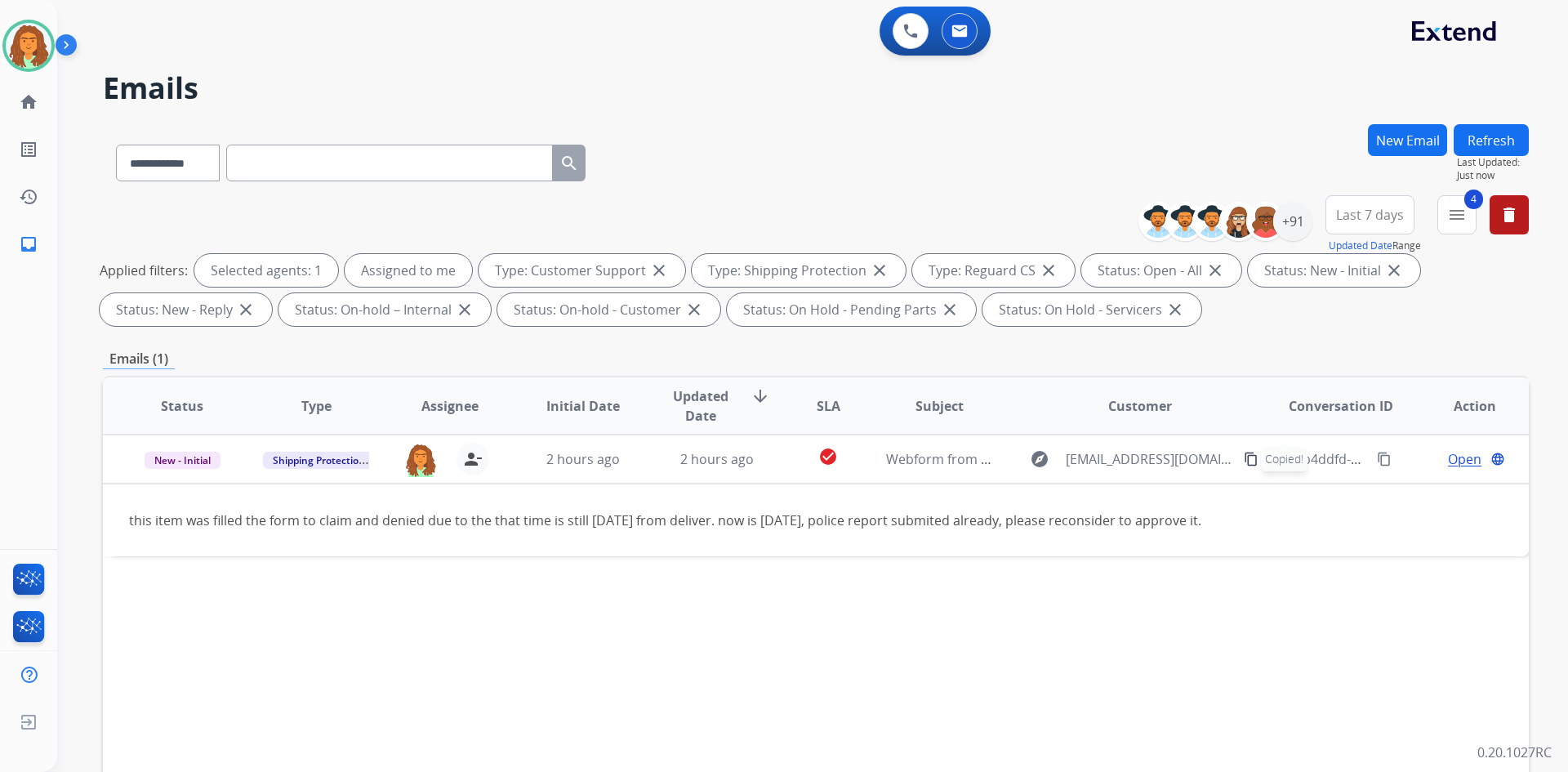
click at [285, 164] on input "text" at bounding box center [389, 162] width 327 height 36
paste input "**********"
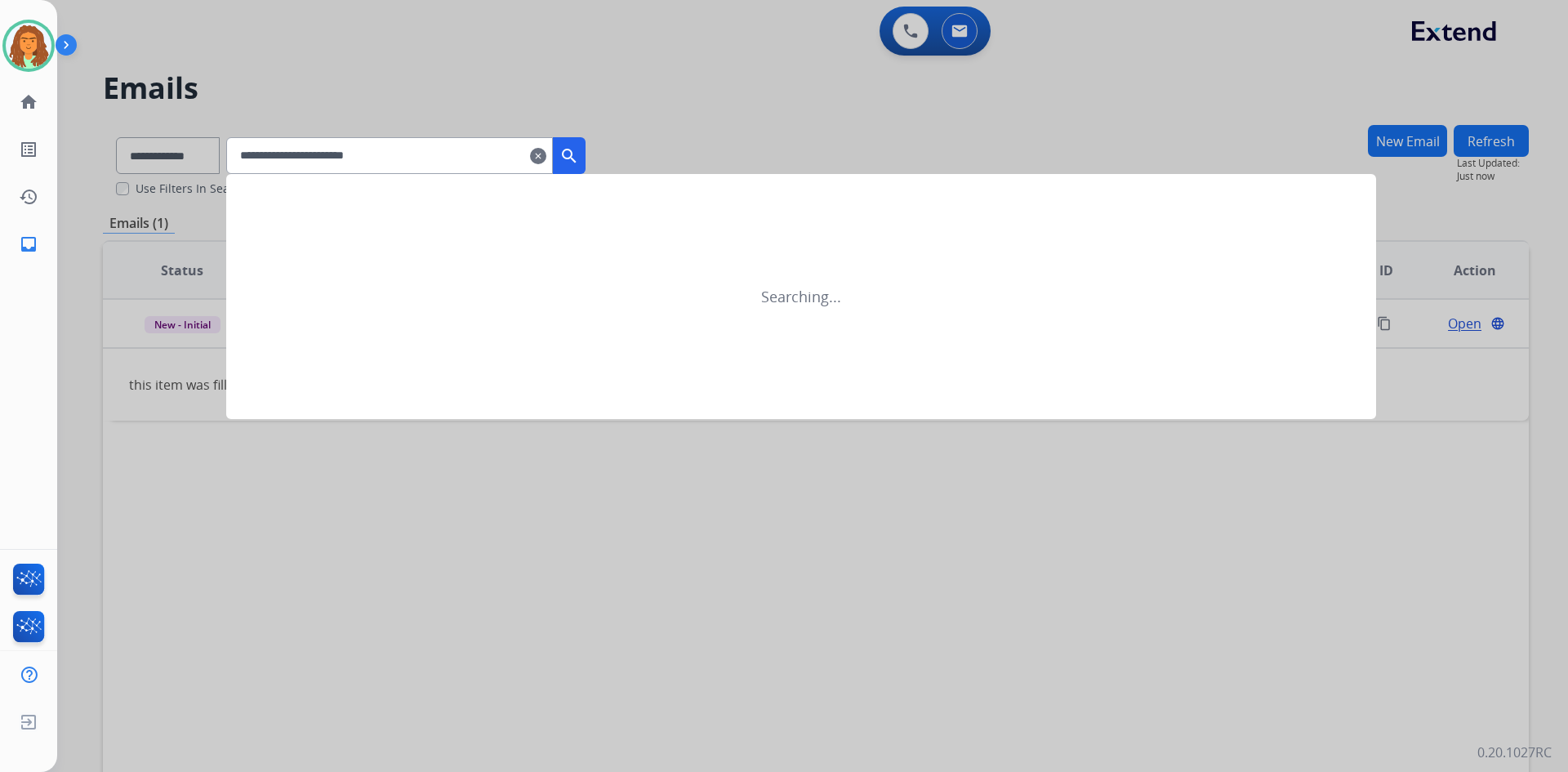
click at [418, 155] on input "**********" at bounding box center [389, 155] width 327 height 36
type input "**********"
click at [580, 154] on mat-icon "search" at bounding box center [569, 156] width 20 height 20
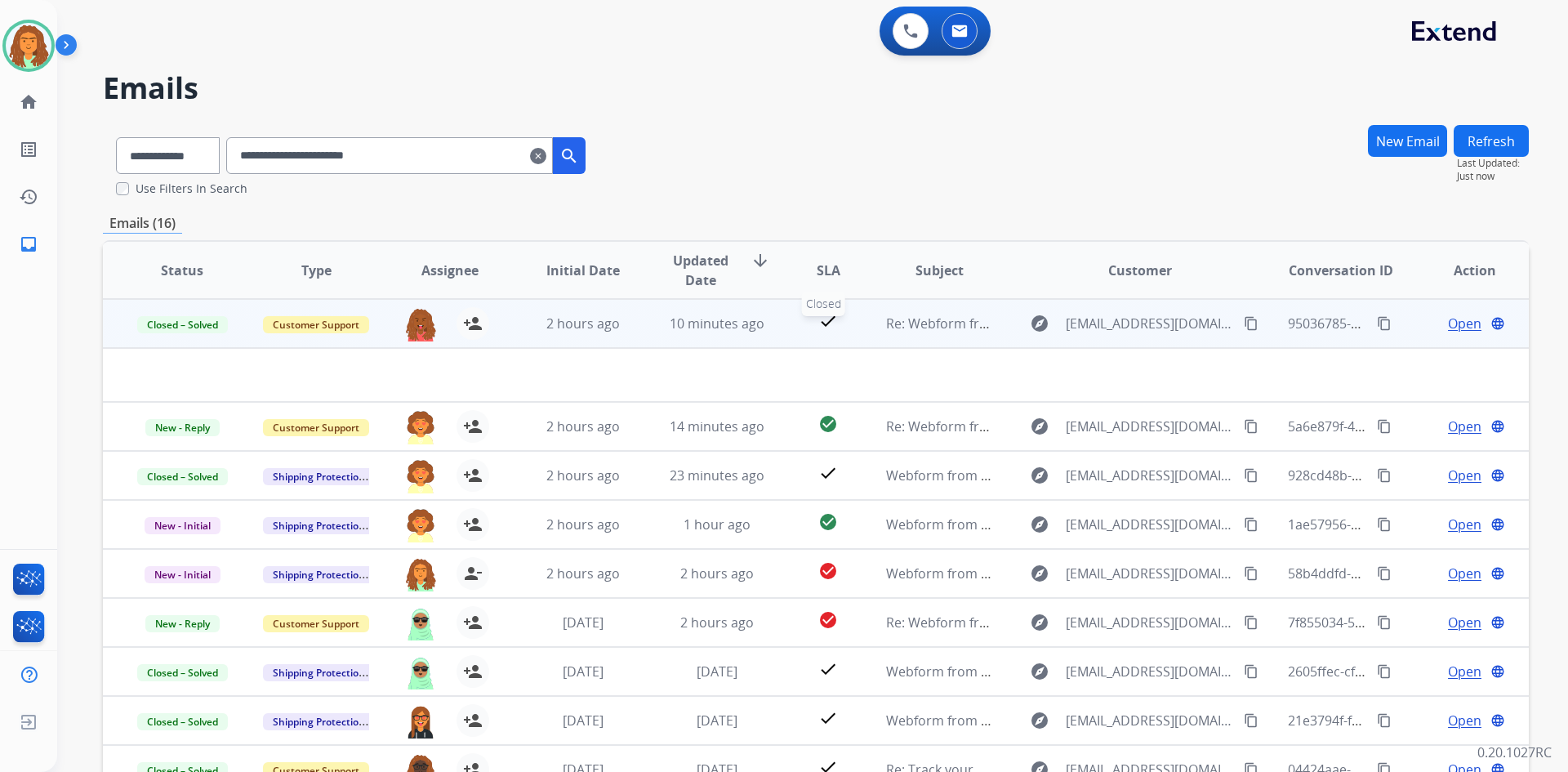
click at [758, 334] on div "check" at bounding box center [828, 323] width 63 height 24
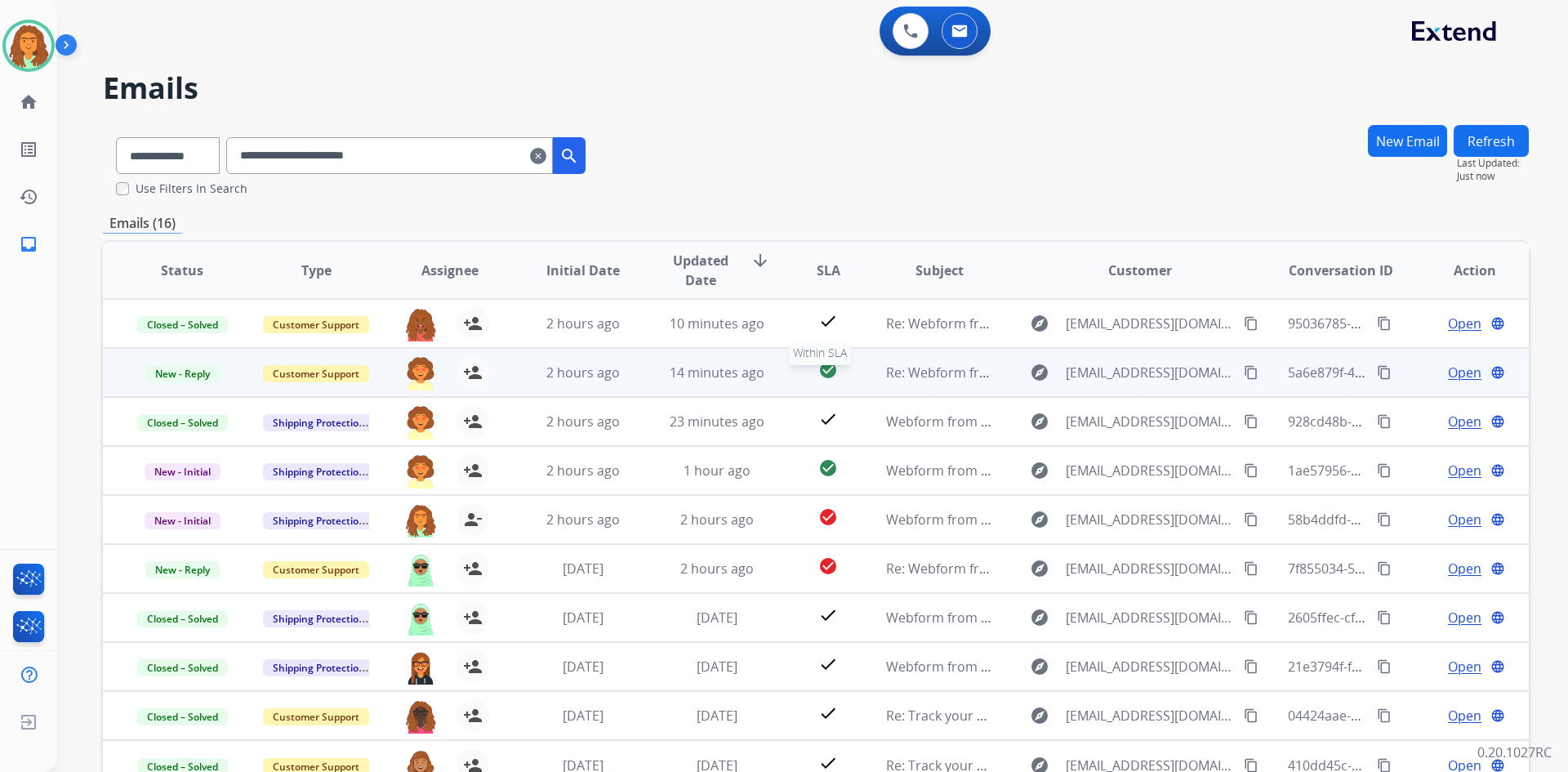
click at [758, 383] on div "check_circle" at bounding box center [828, 372] width 63 height 24
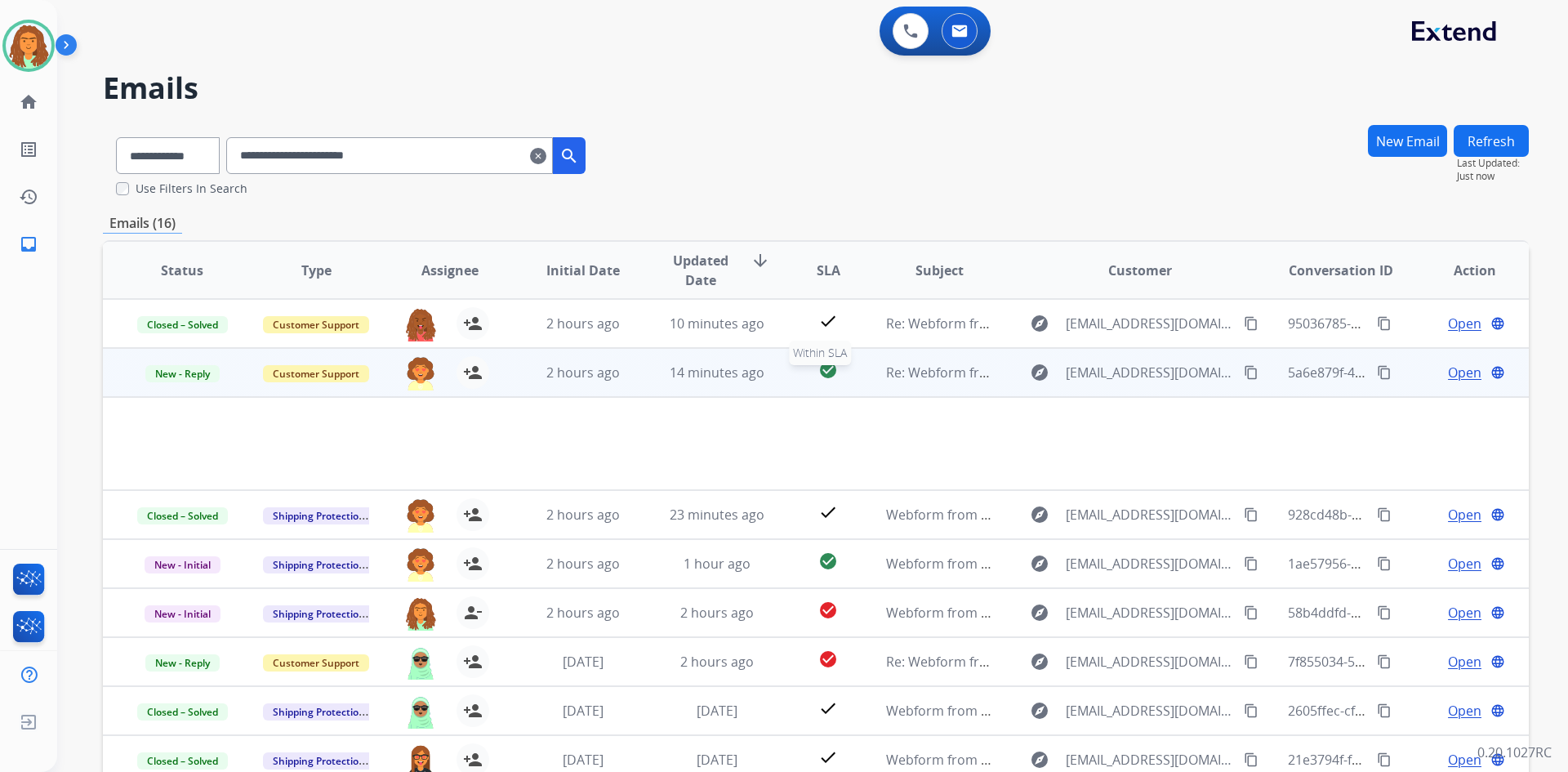
scroll to position [49, 0]
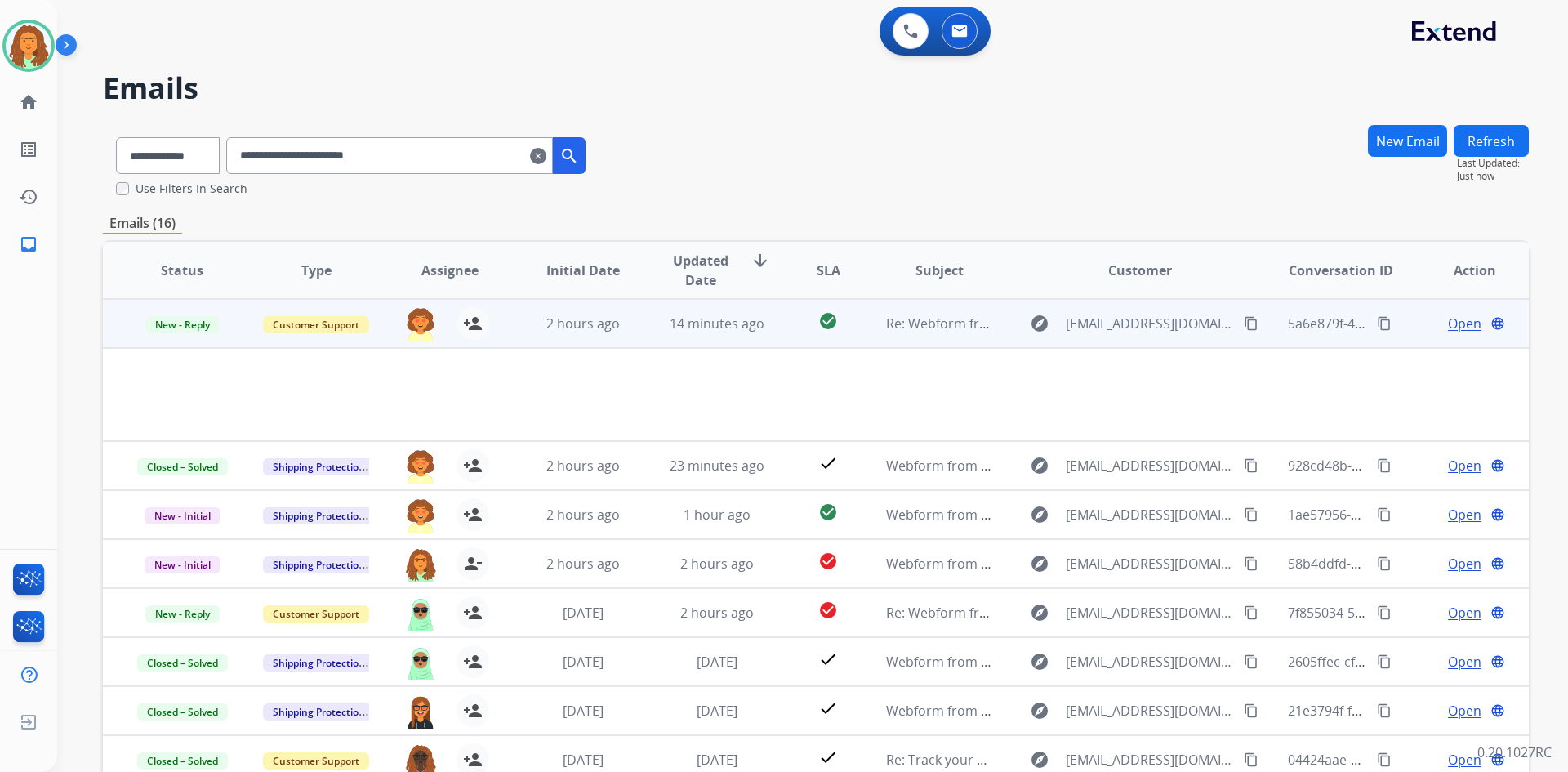
click at [758, 324] on span "Open" at bounding box center [1465, 323] width 34 height 20
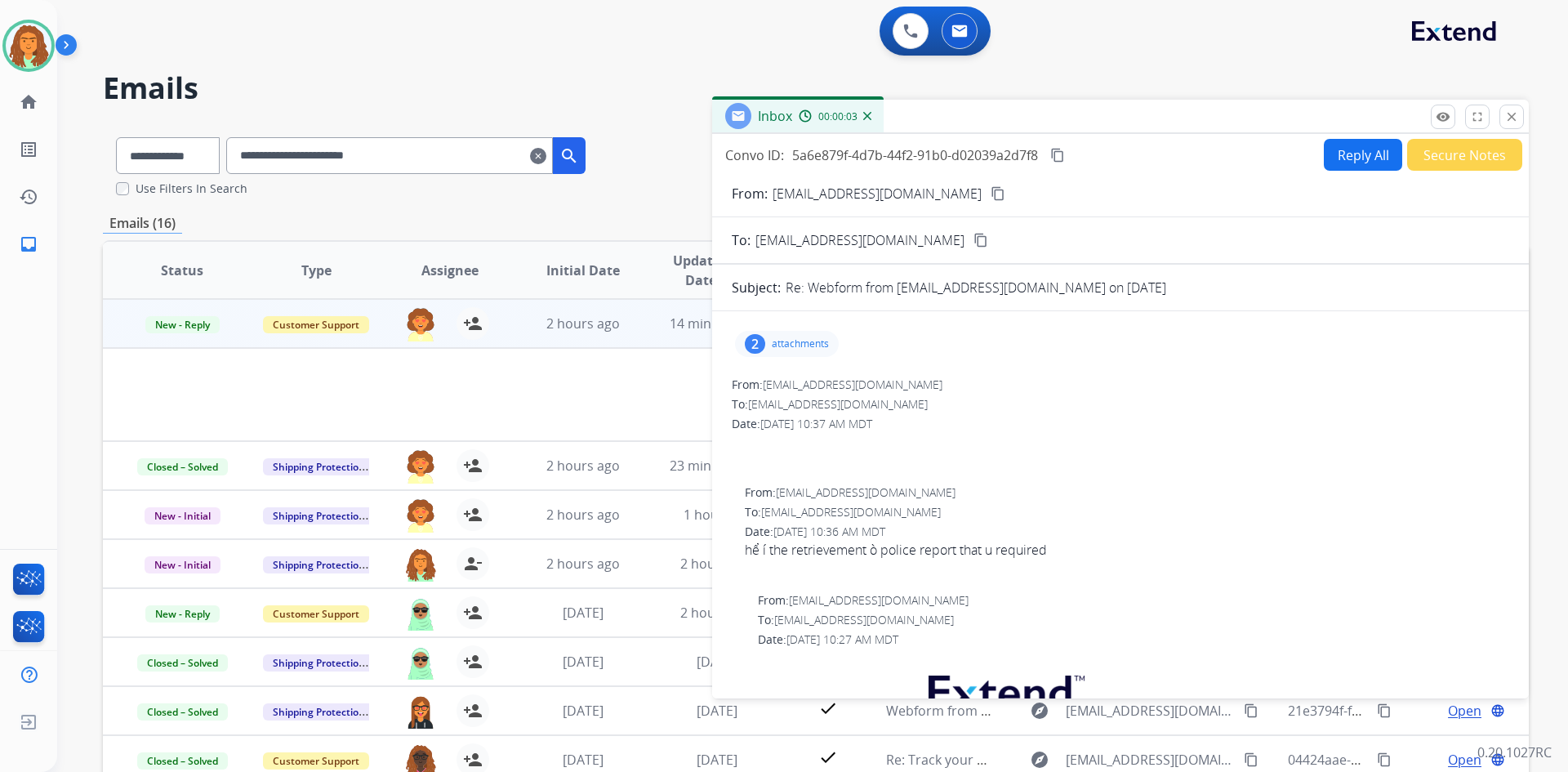
click at [758, 340] on p "attachments" at bounding box center [800, 344] width 57 height 13
click at [758, 386] on mat-icon "download" at bounding box center [917, 386] width 15 height 15
click at [758, 442] on mat-icon "download" at bounding box center [917, 442] width 15 height 15
click at [758, 109] on mat-icon "close" at bounding box center [1512, 117] width 15 height 15
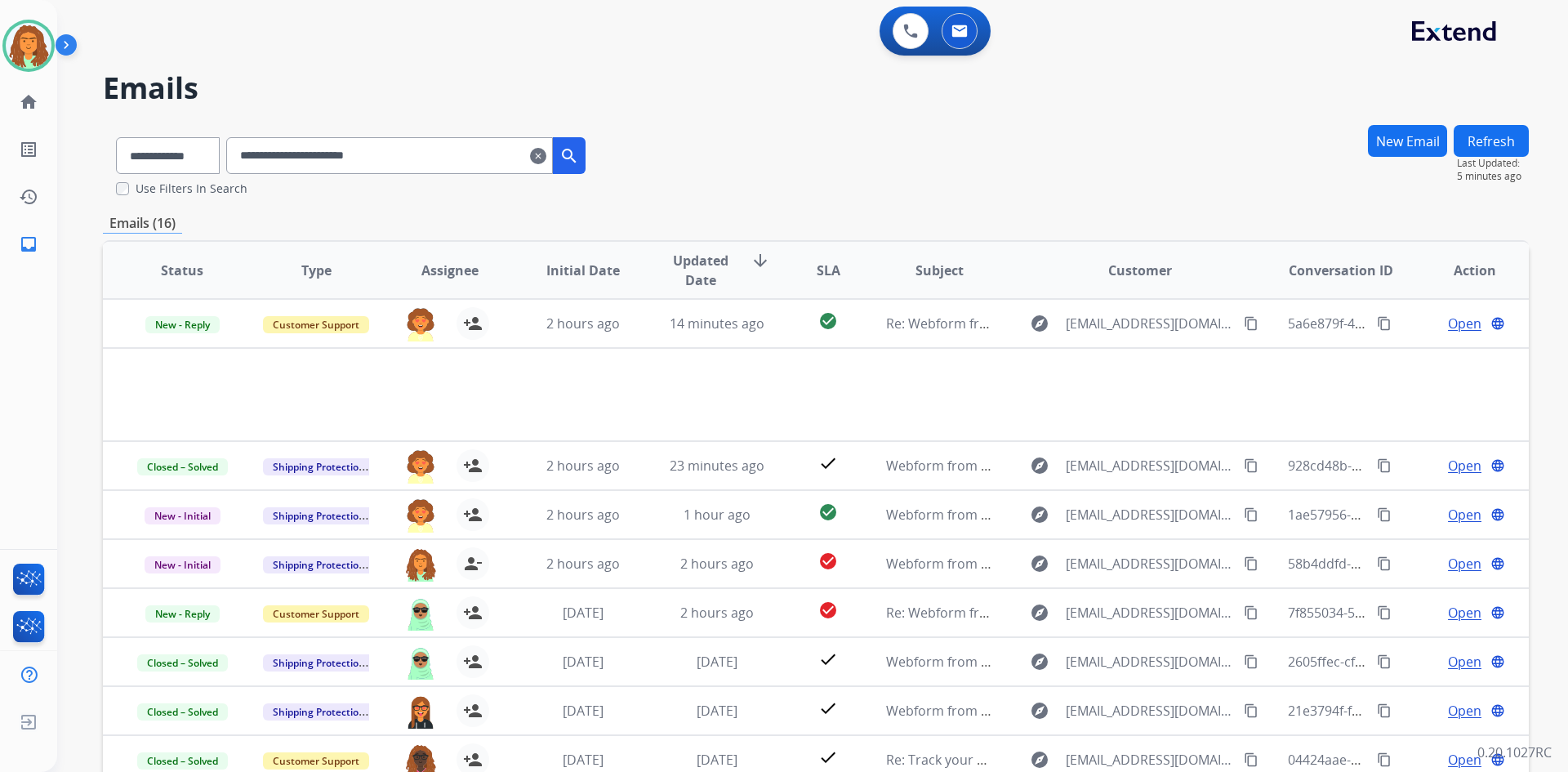
click at [547, 156] on mat-icon "clear" at bounding box center [539, 156] width 17 height 20
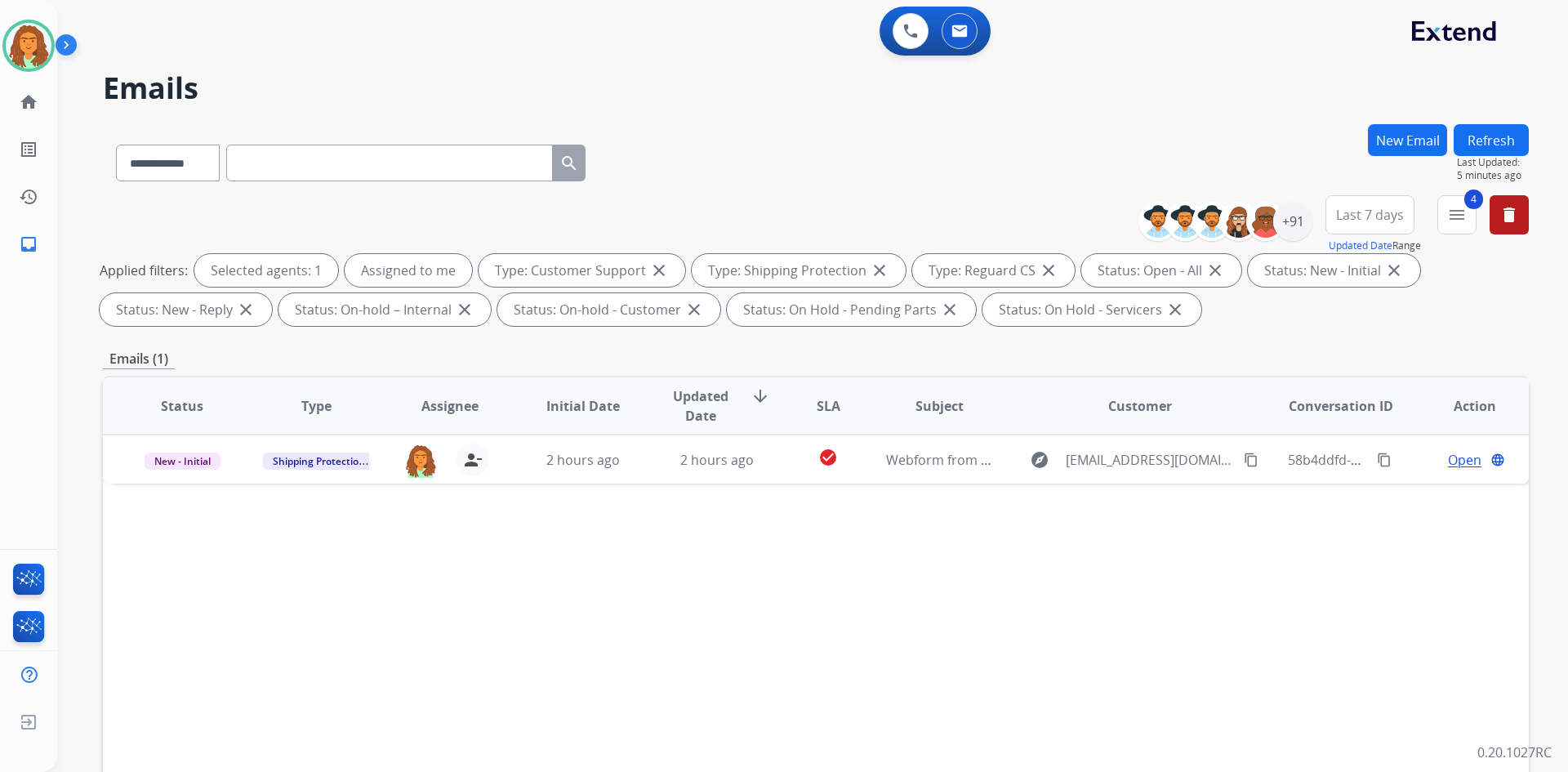
scroll to position [0, 0]
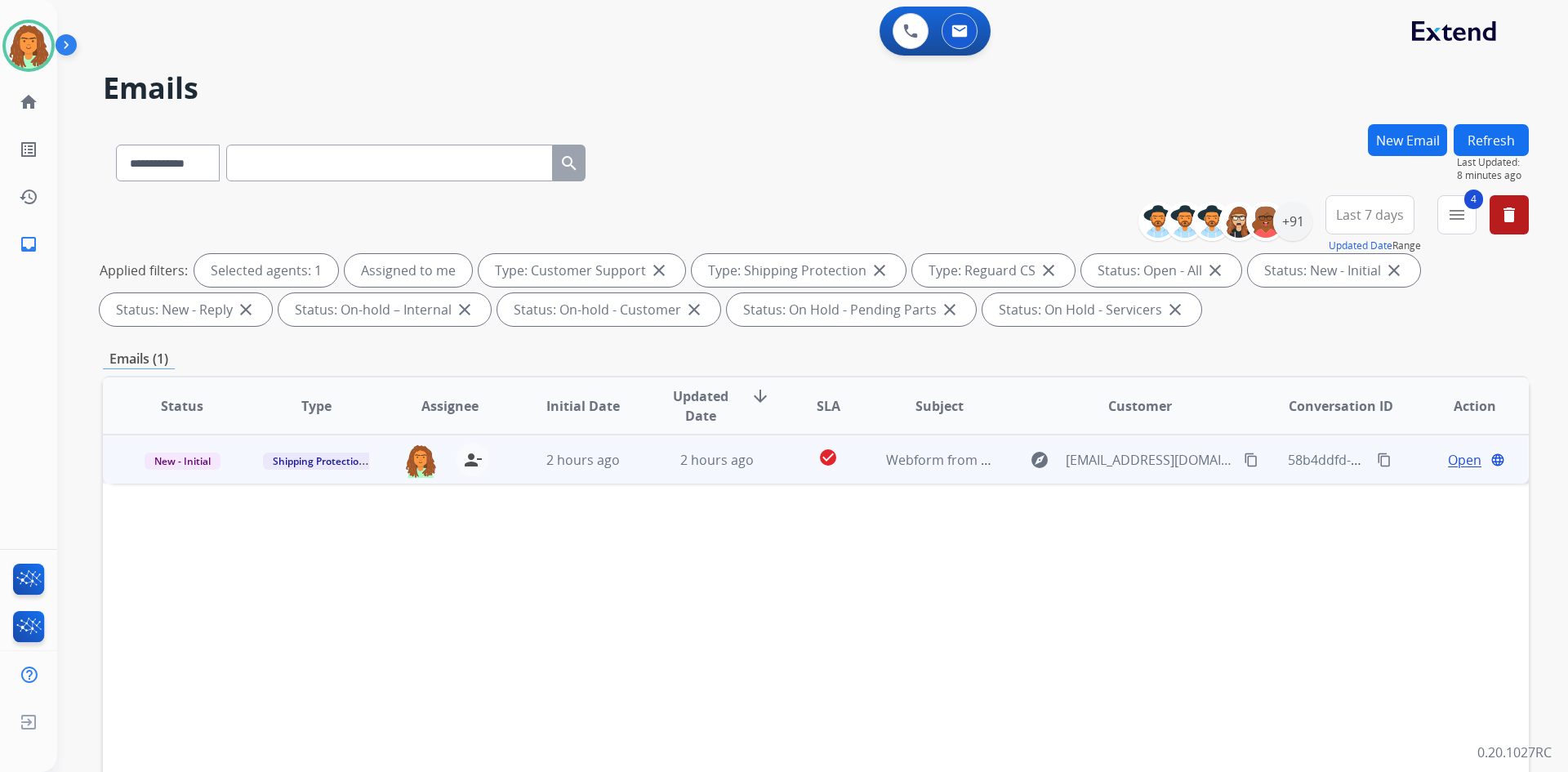
click at [758, 457] on mat-icon "content_copy" at bounding box center [1252, 460] width 15 height 15
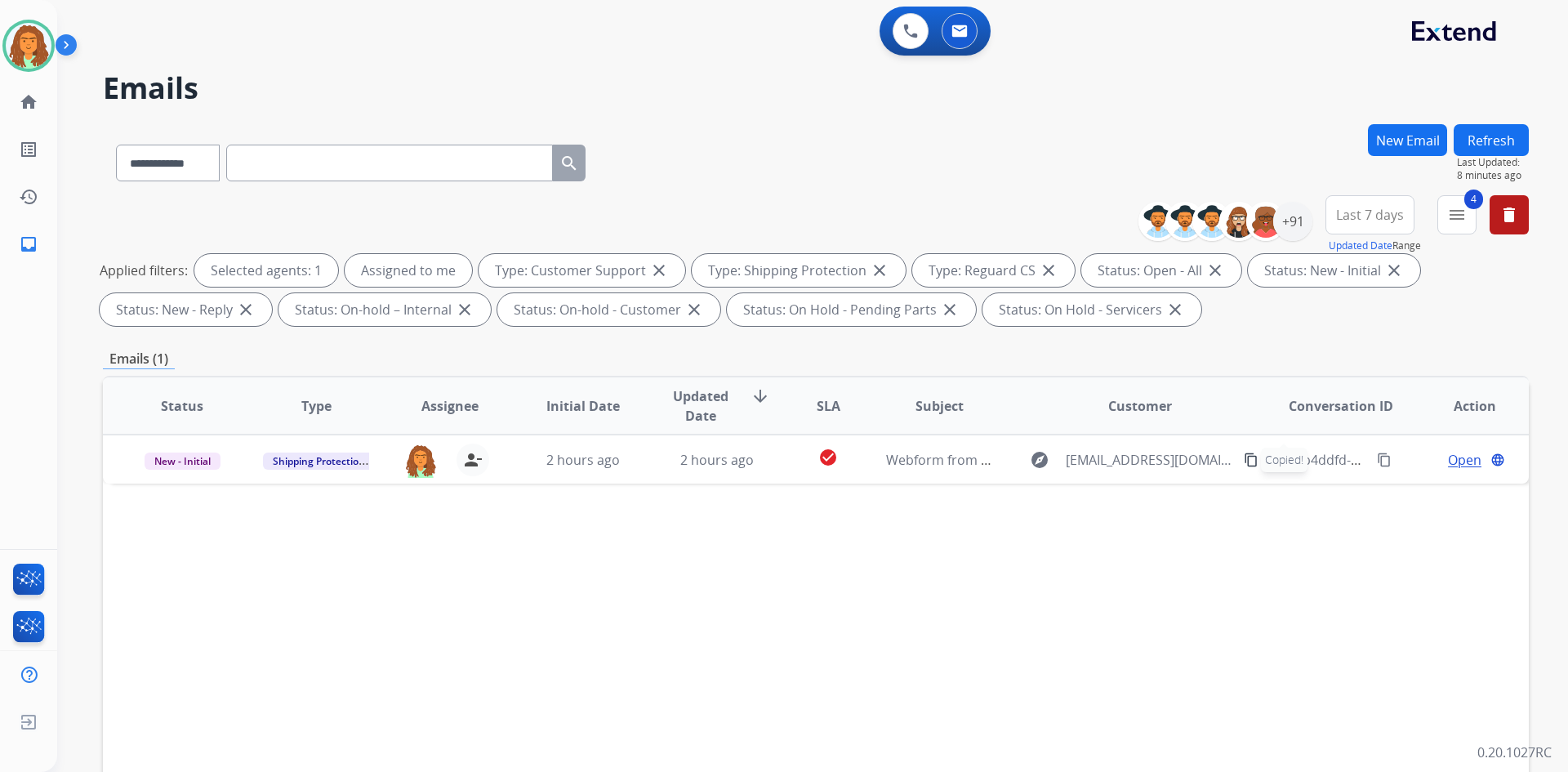
click at [271, 157] on input "text" at bounding box center [389, 162] width 327 height 36
paste input "**********"
type input "**********"
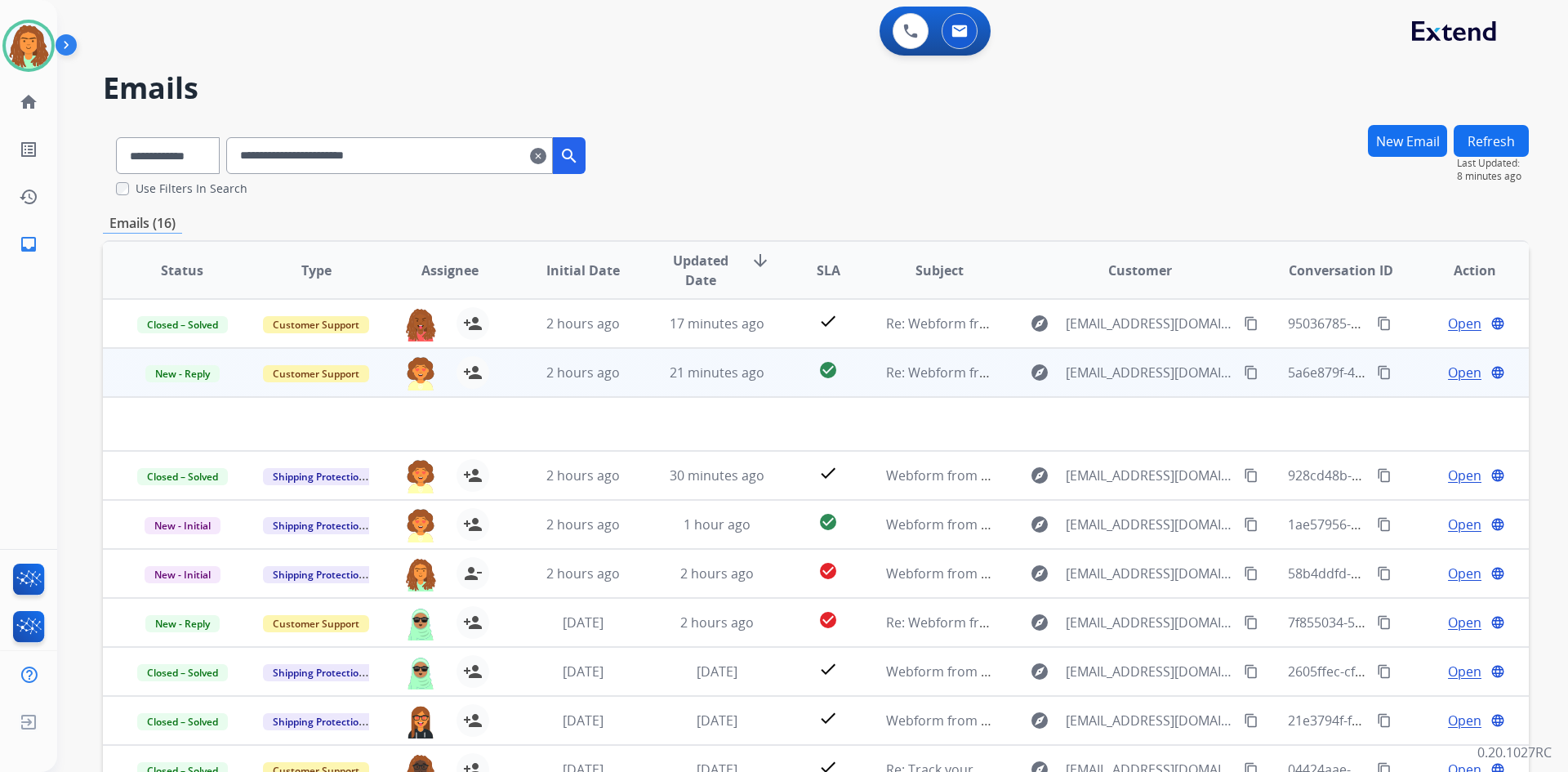
click at [758, 389] on td "check_circle" at bounding box center [815, 372] width 89 height 49
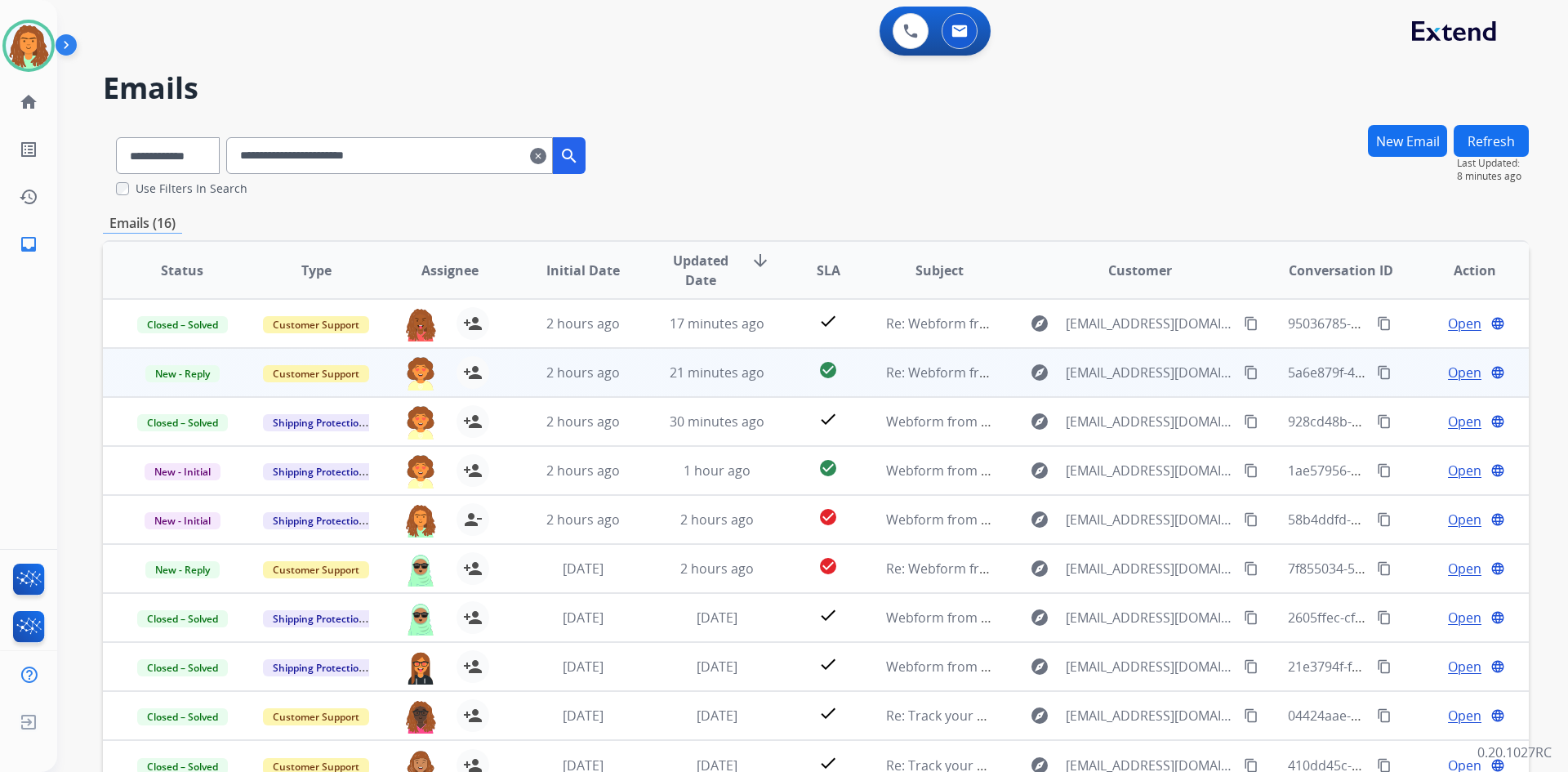
click at [758, 389] on td "check_circle" at bounding box center [815, 372] width 89 height 49
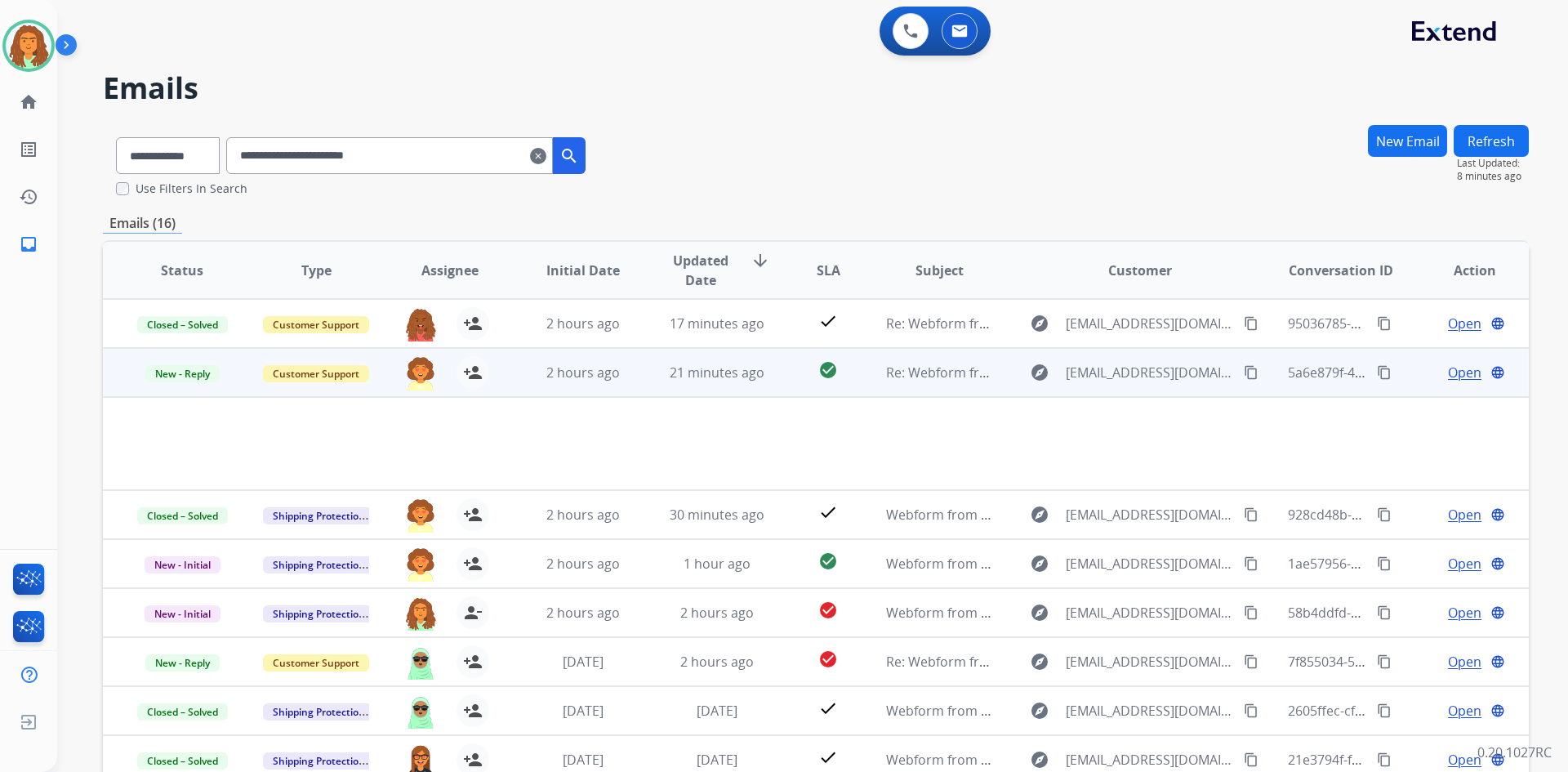
scroll to position [49, 0]
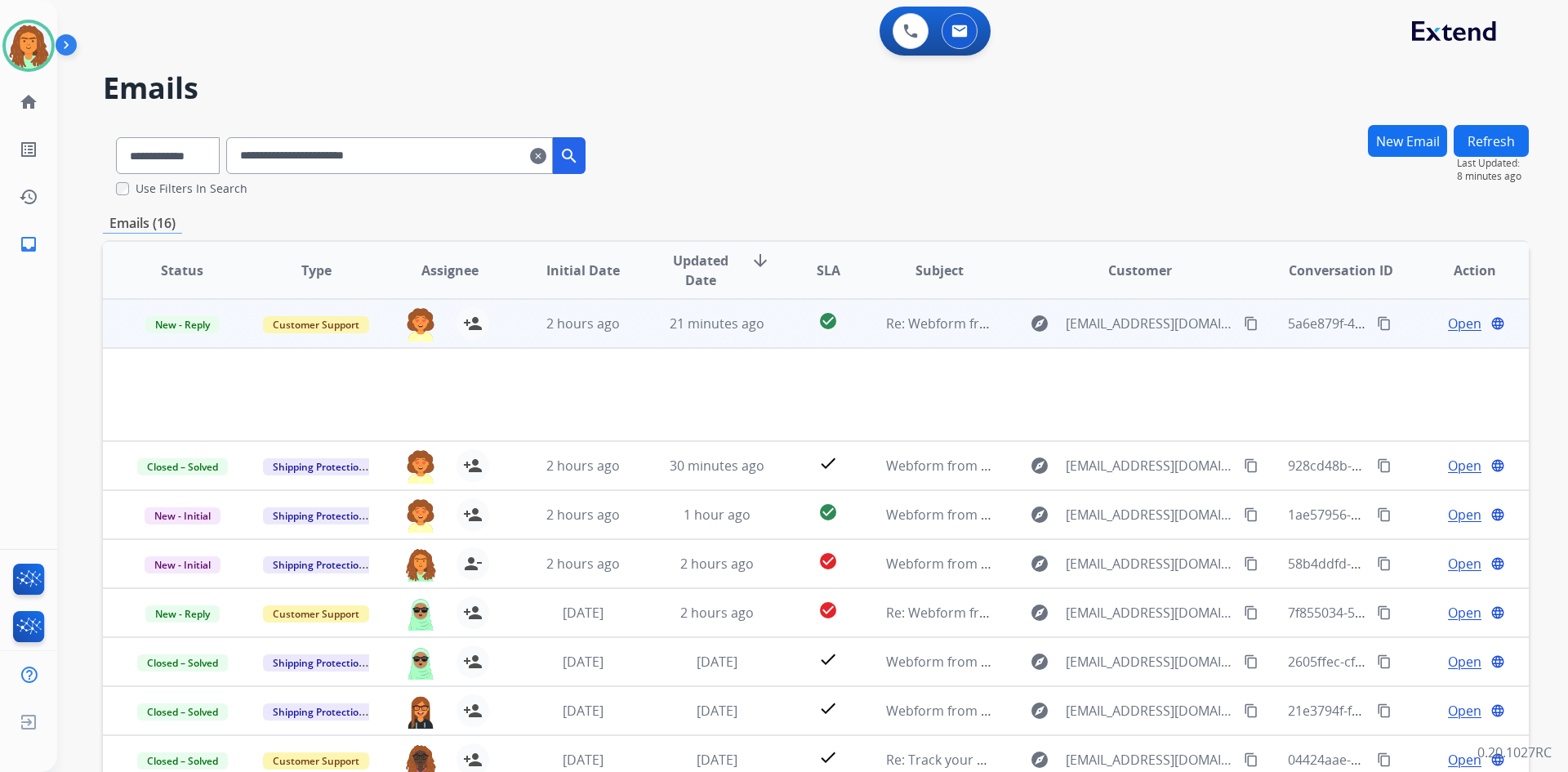
click at [758, 326] on span "Open" at bounding box center [1465, 323] width 34 height 20
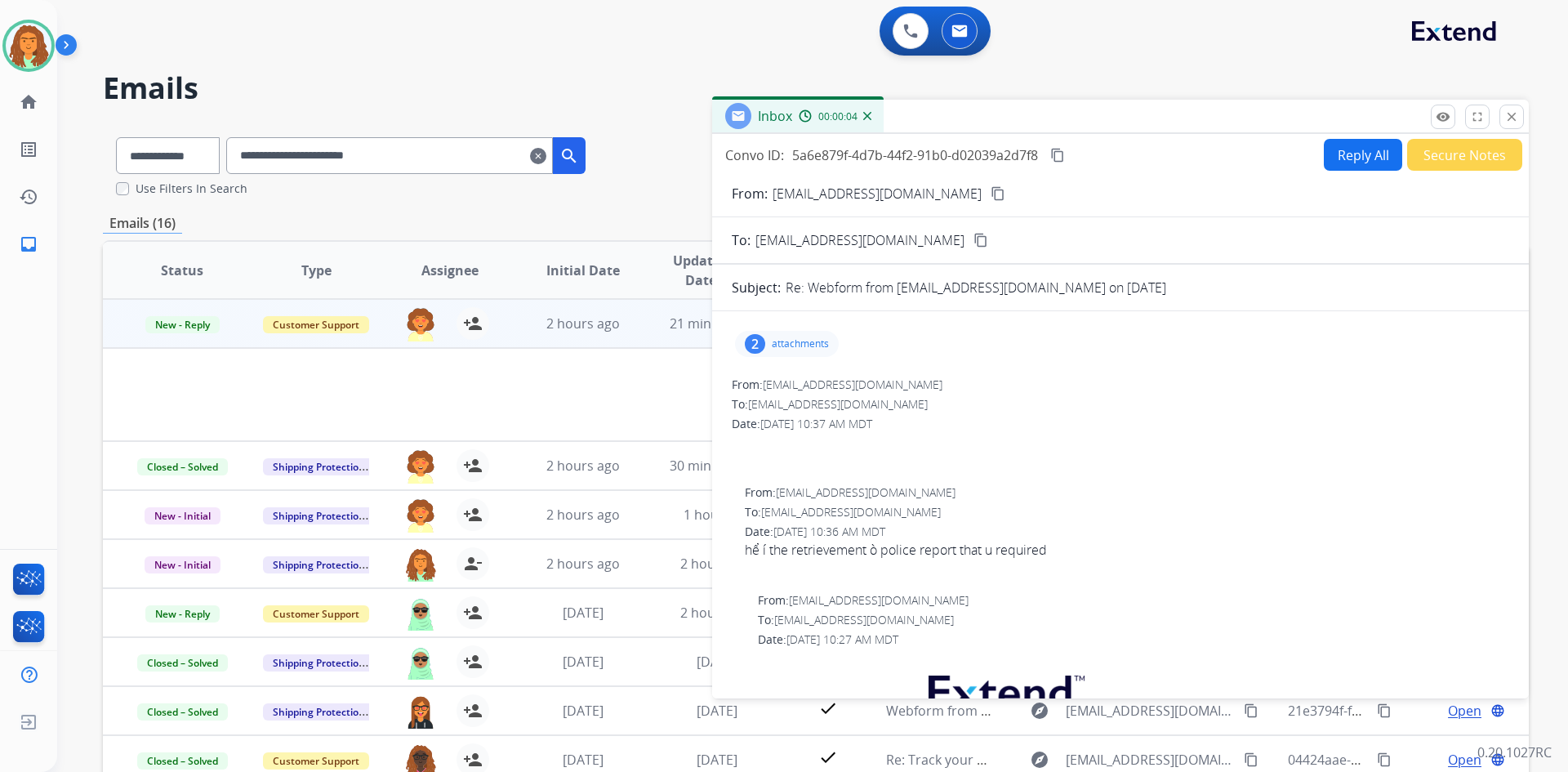
click at [758, 154] on mat-icon "content_copy" at bounding box center [1058, 155] width 15 height 15
click at [758, 115] on button "close Close" at bounding box center [1512, 117] width 24 height 24
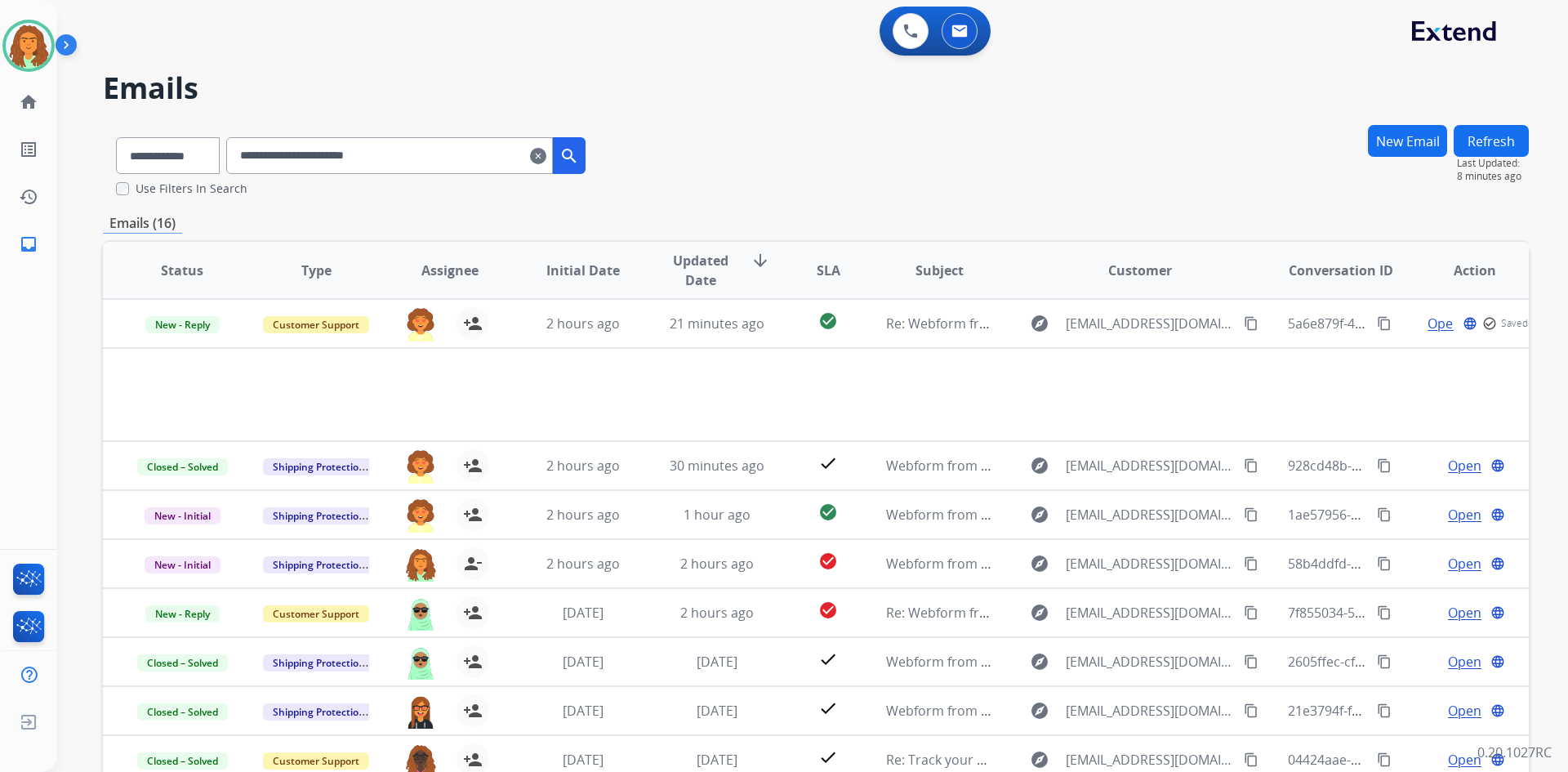
click at [547, 159] on mat-icon "clear" at bounding box center [539, 156] width 17 height 20
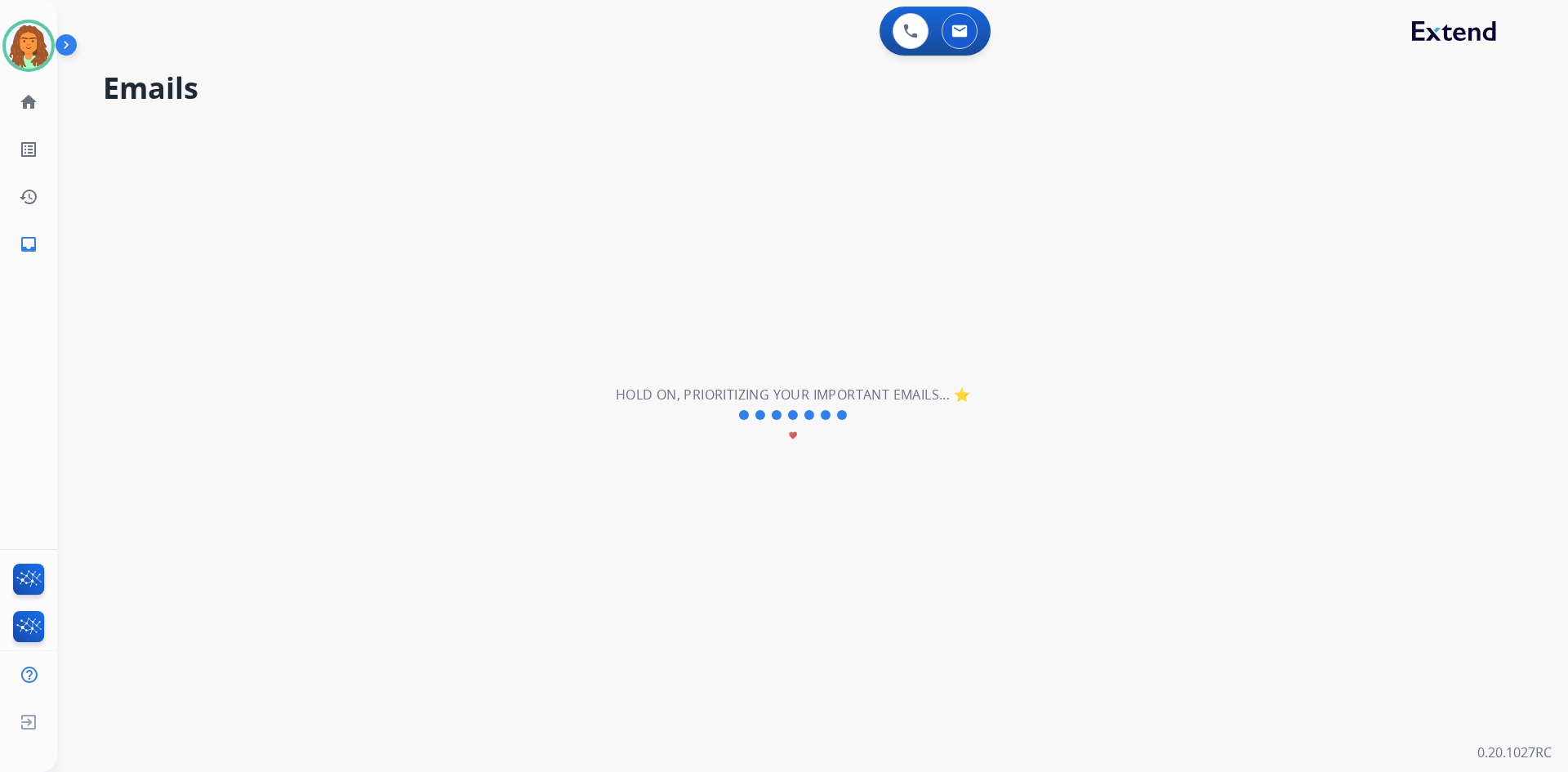
scroll to position [0, 0]
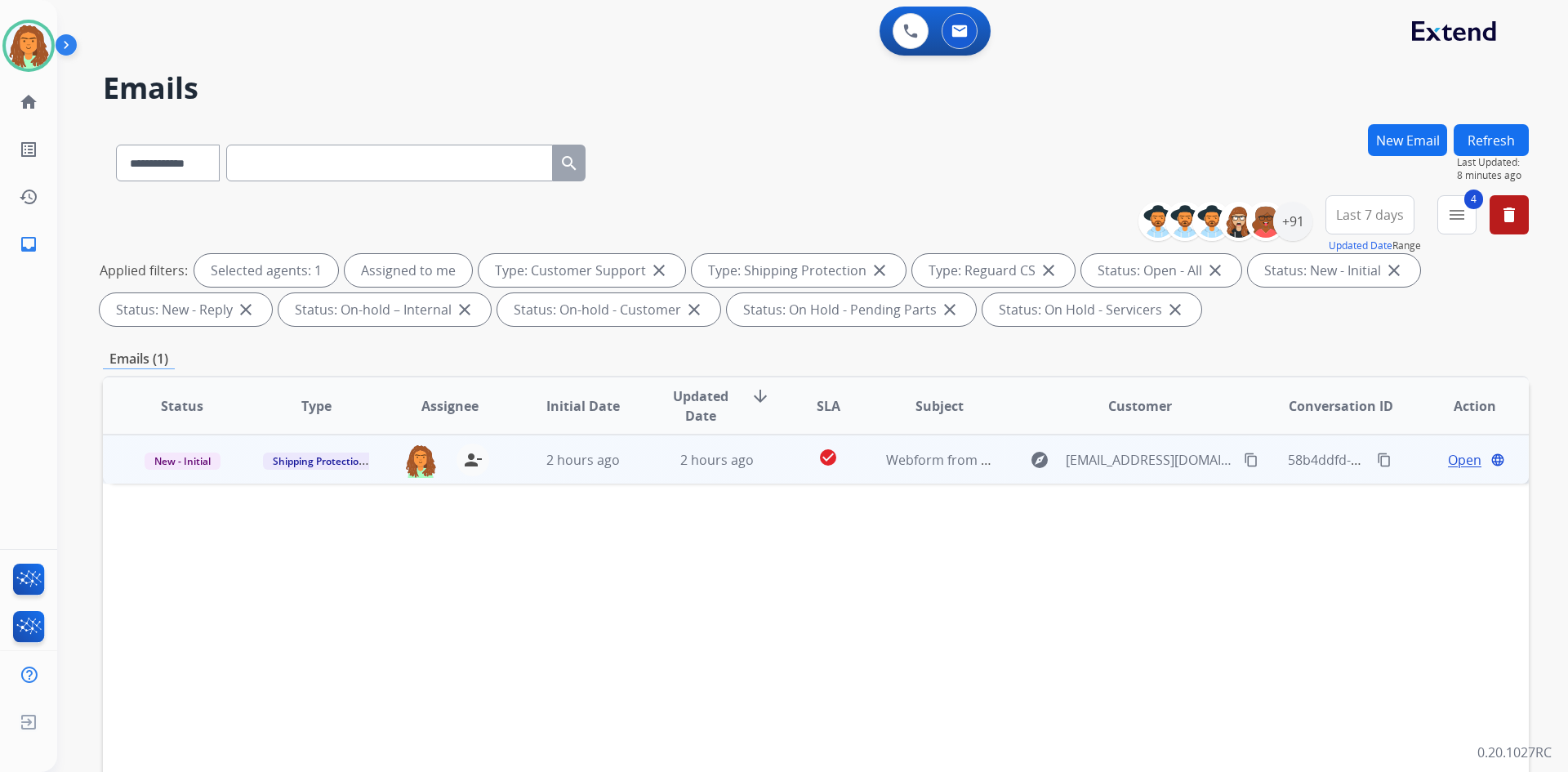
click at [758, 470] on td "check_circle" at bounding box center [815, 459] width 89 height 49
click at [758, 462] on span "Open" at bounding box center [1465, 458] width 34 height 20
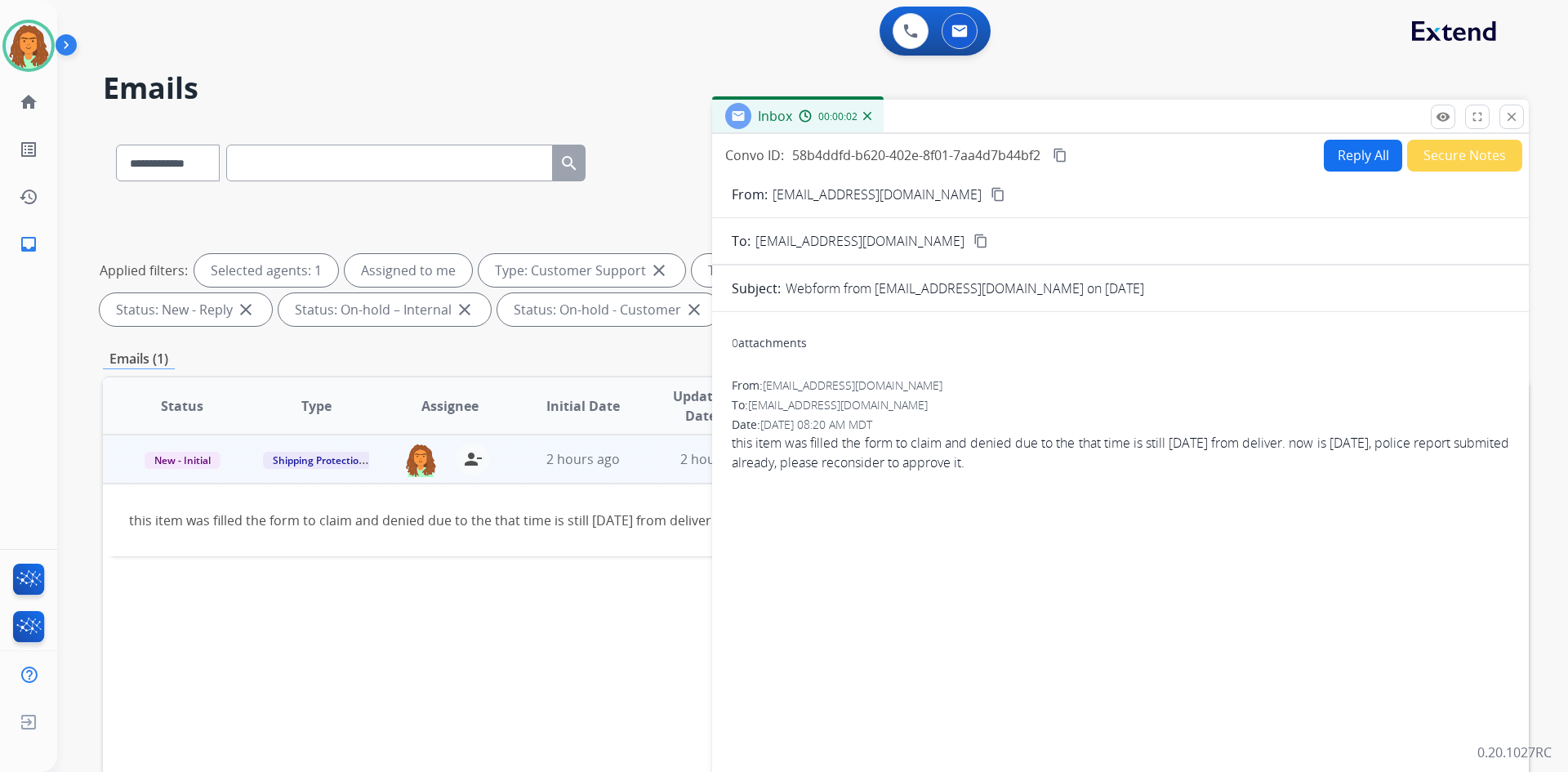
click at [758, 161] on button "Reply All" at bounding box center [1364, 156] width 78 height 32
select select "**********"
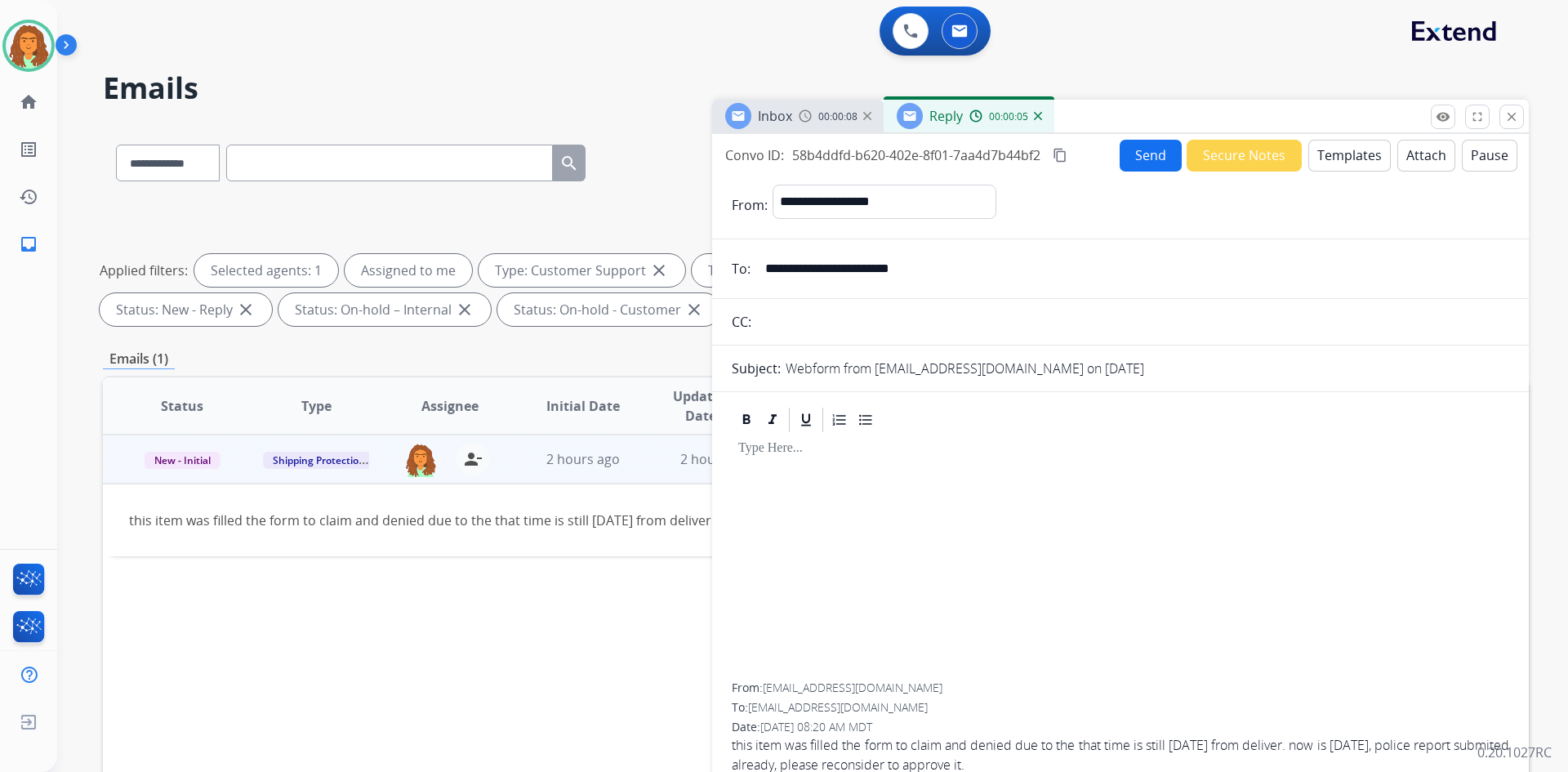
click at [758, 157] on button "Templates" at bounding box center [1350, 156] width 82 height 32
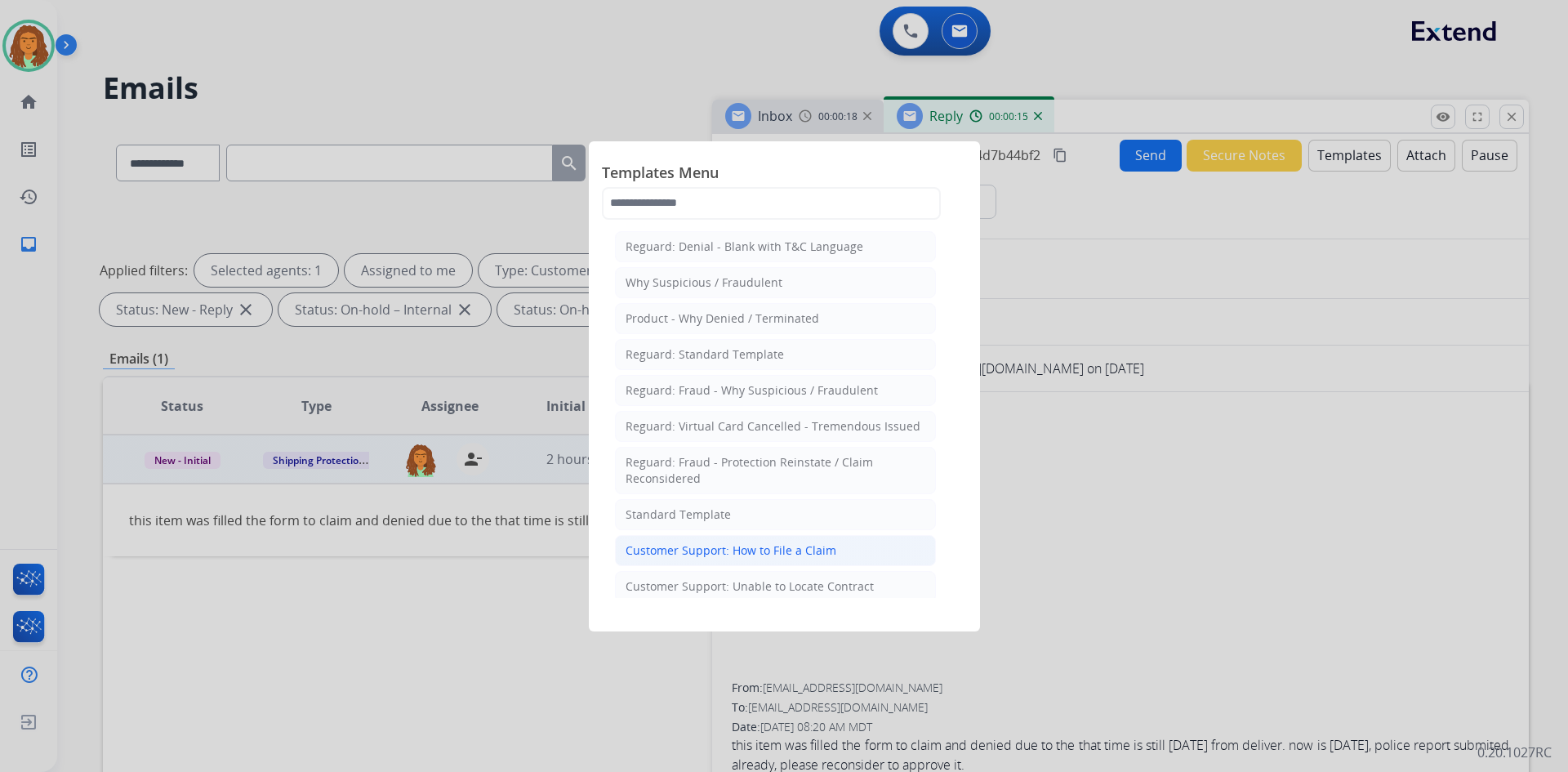
click at [702, 551] on div "Customer Support: How to File a Claim" at bounding box center [731, 551] width 211 height 17
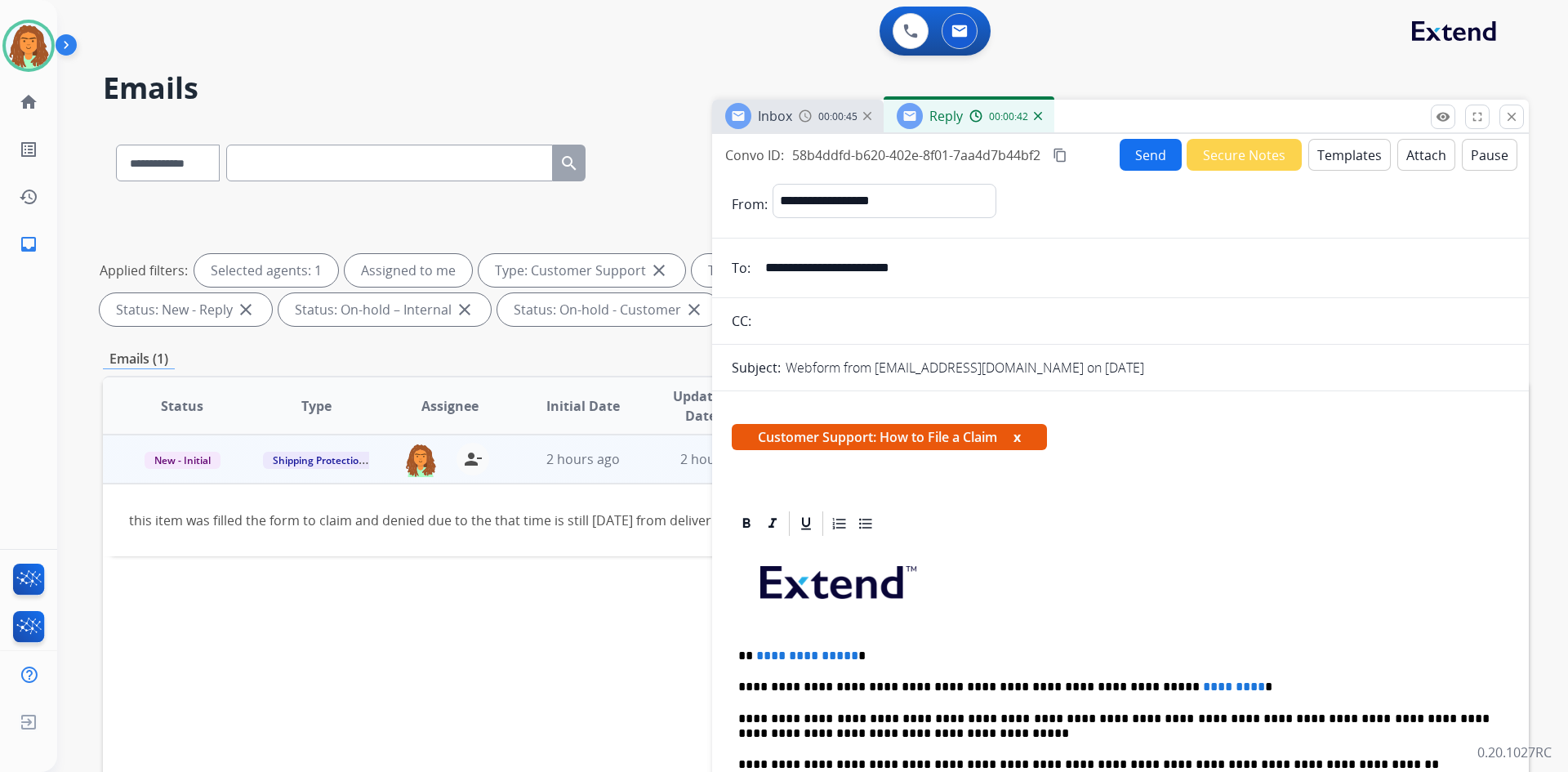
click at [758, 437] on button "x" at bounding box center [1017, 437] width 7 height 20
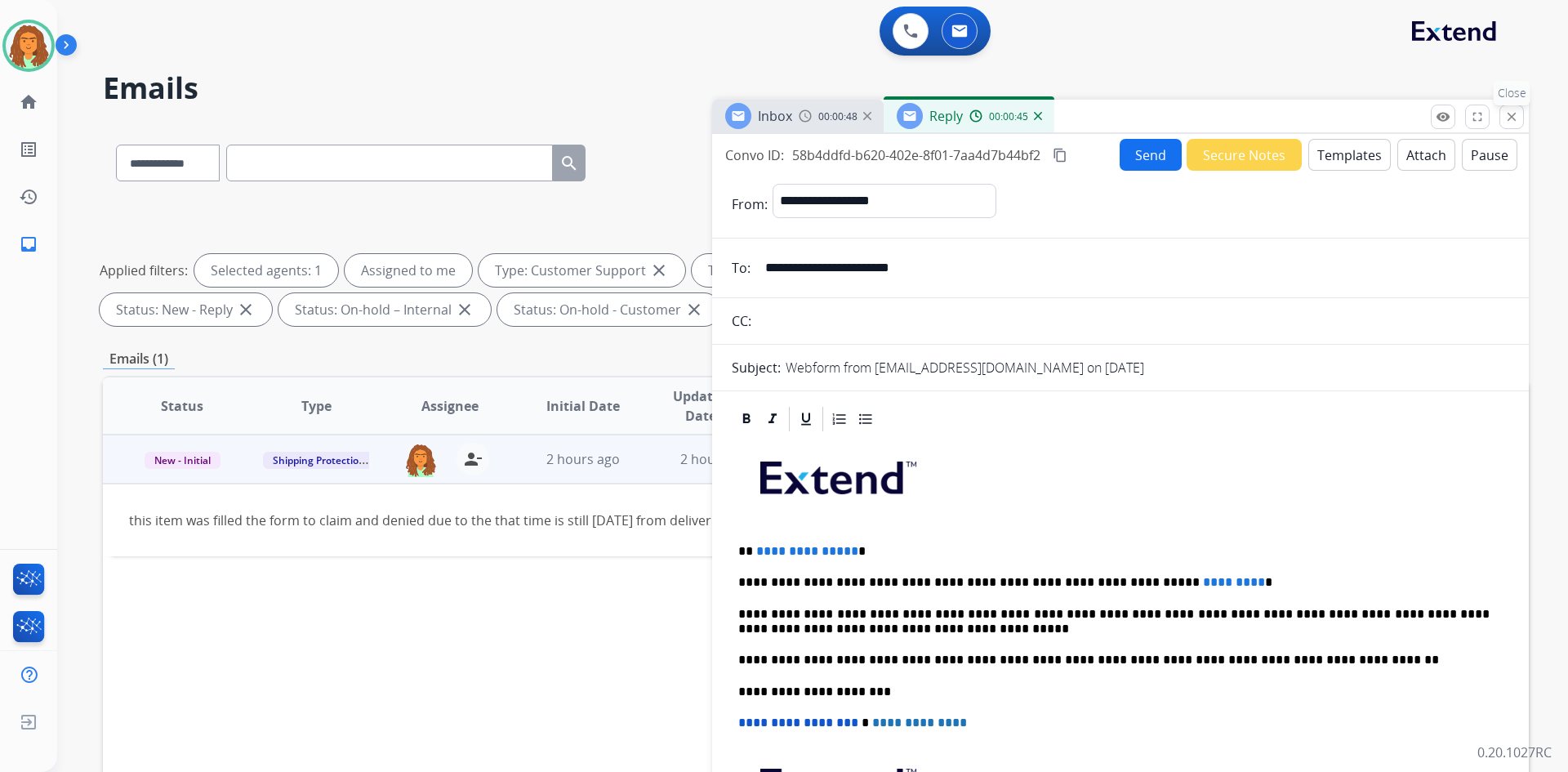
click at [758, 115] on mat-icon "close" at bounding box center [1512, 117] width 15 height 15
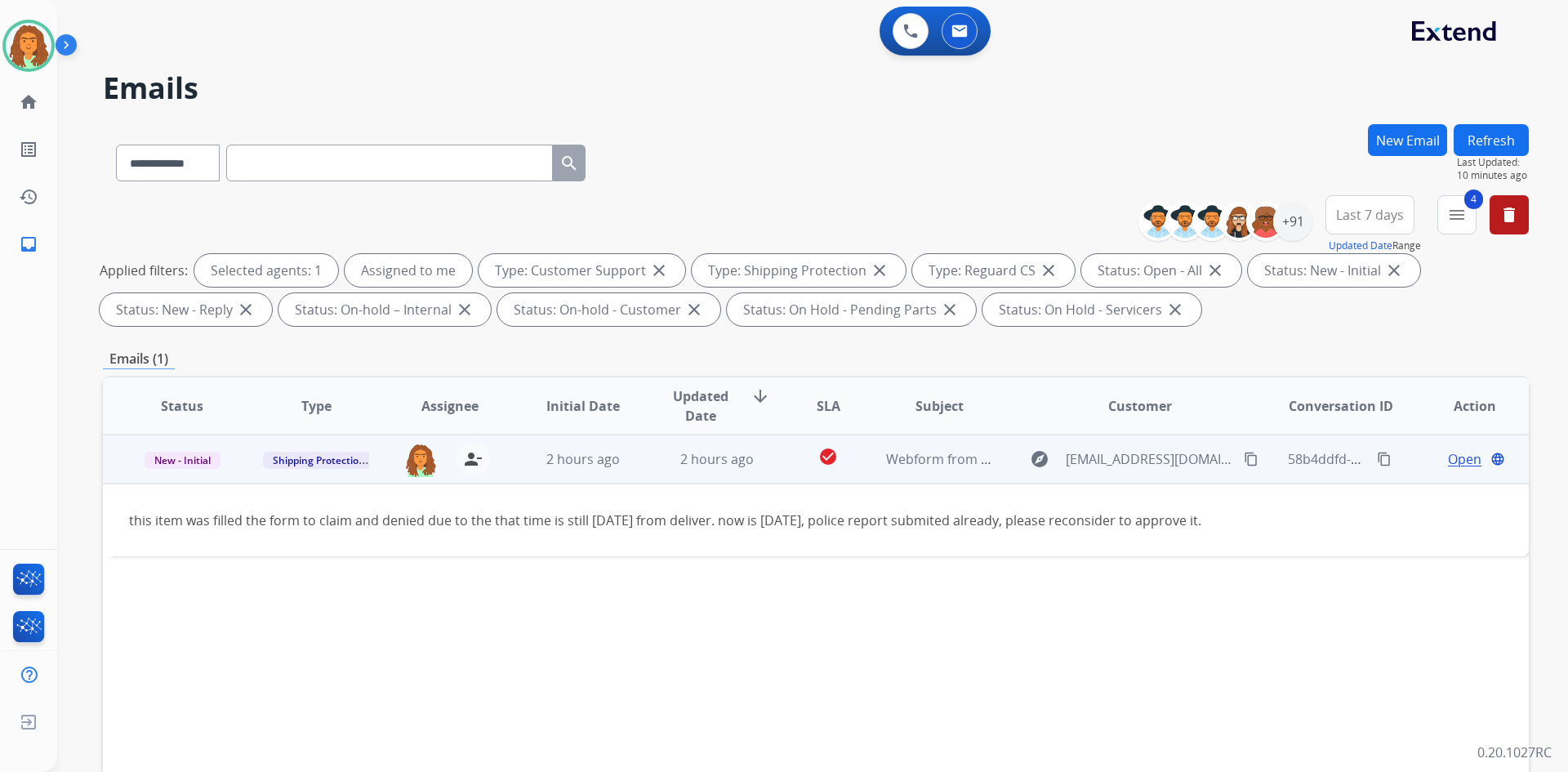
click at [758, 461] on span "Open" at bounding box center [1465, 458] width 34 height 20
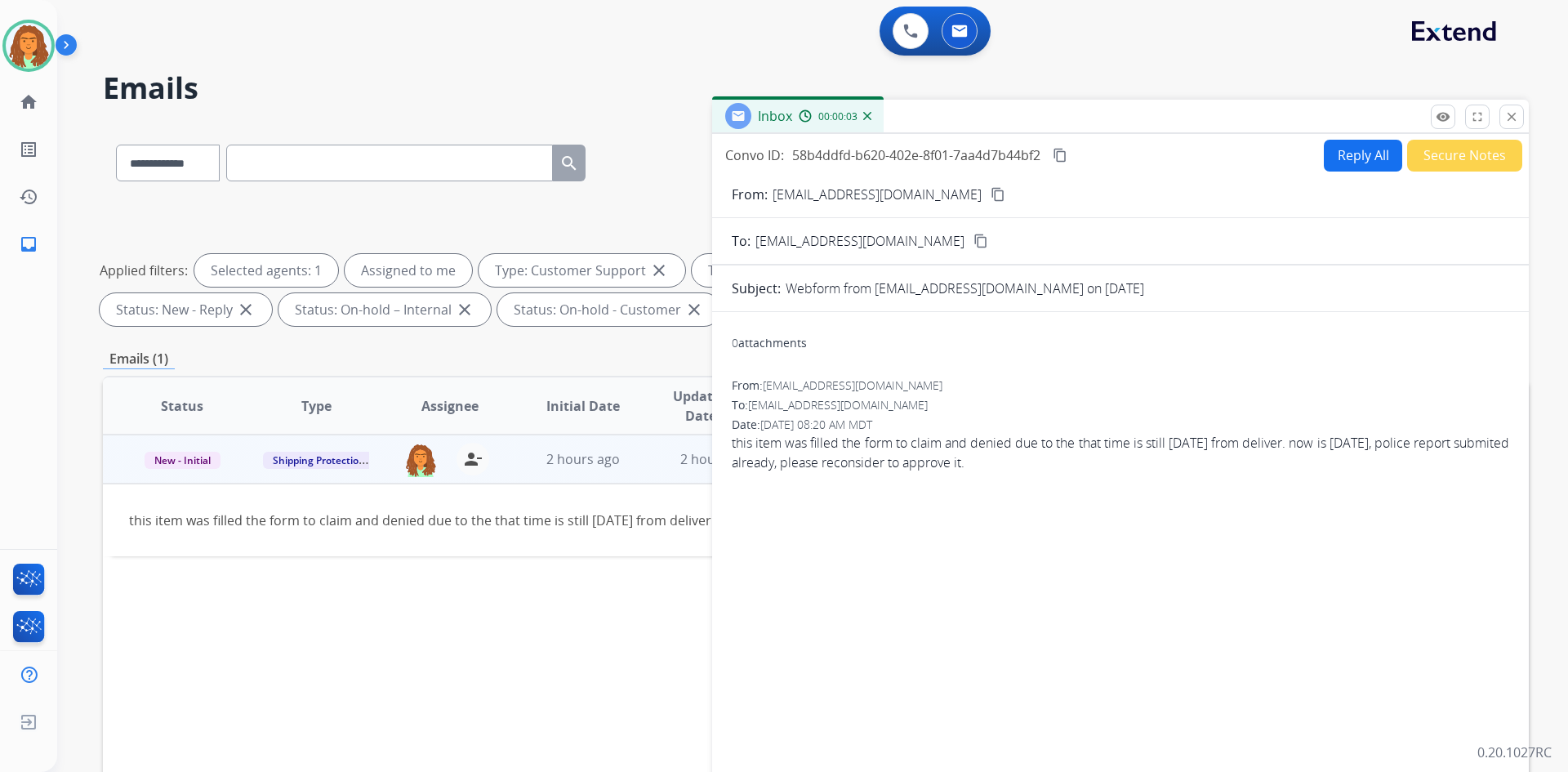
click at [758, 161] on button "Reply All" at bounding box center [1364, 156] width 78 height 32
select select "**********"
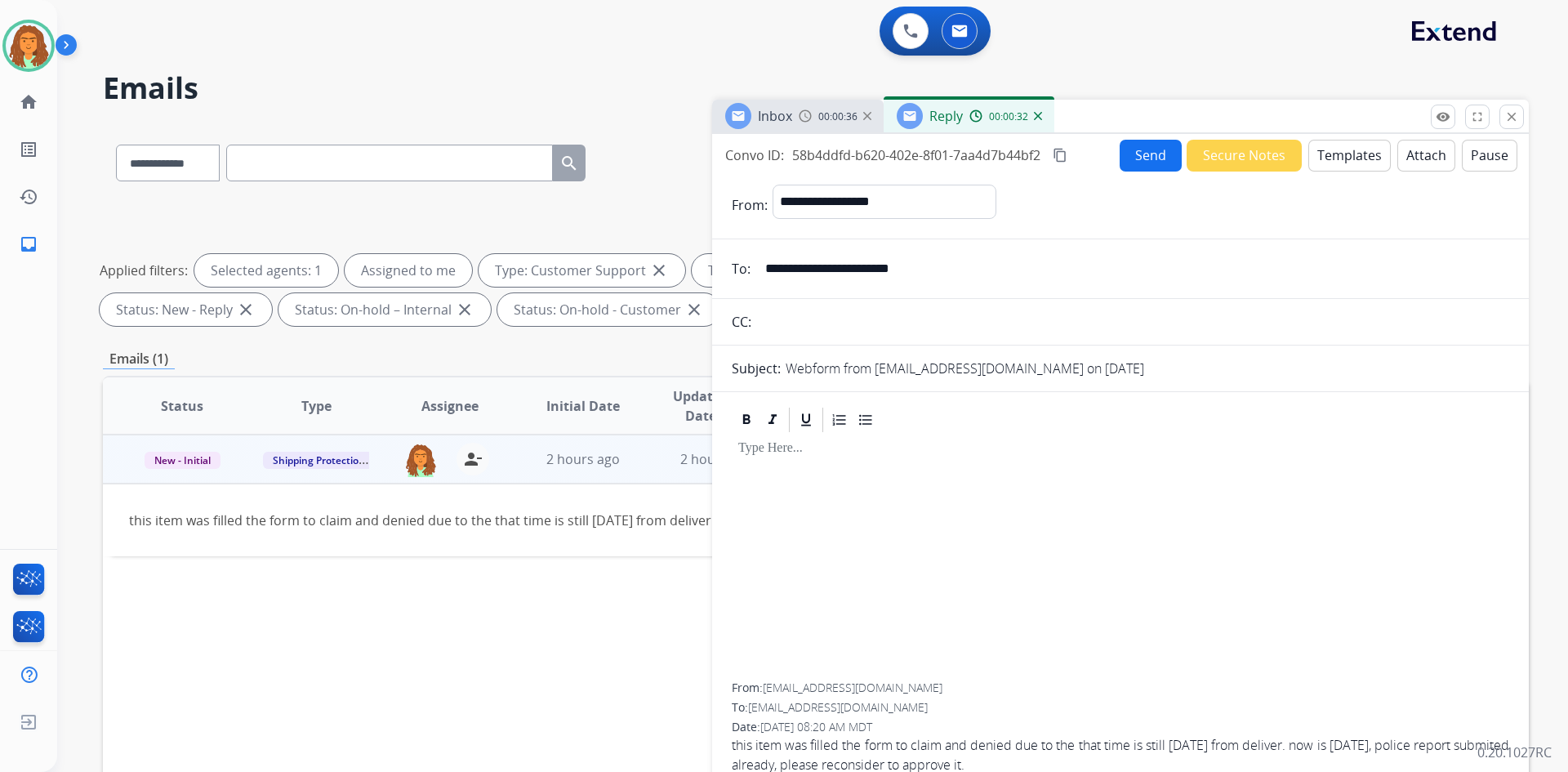
click at [758, 159] on button "Templates" at bounding box center [1350, 156] width 82 height 32
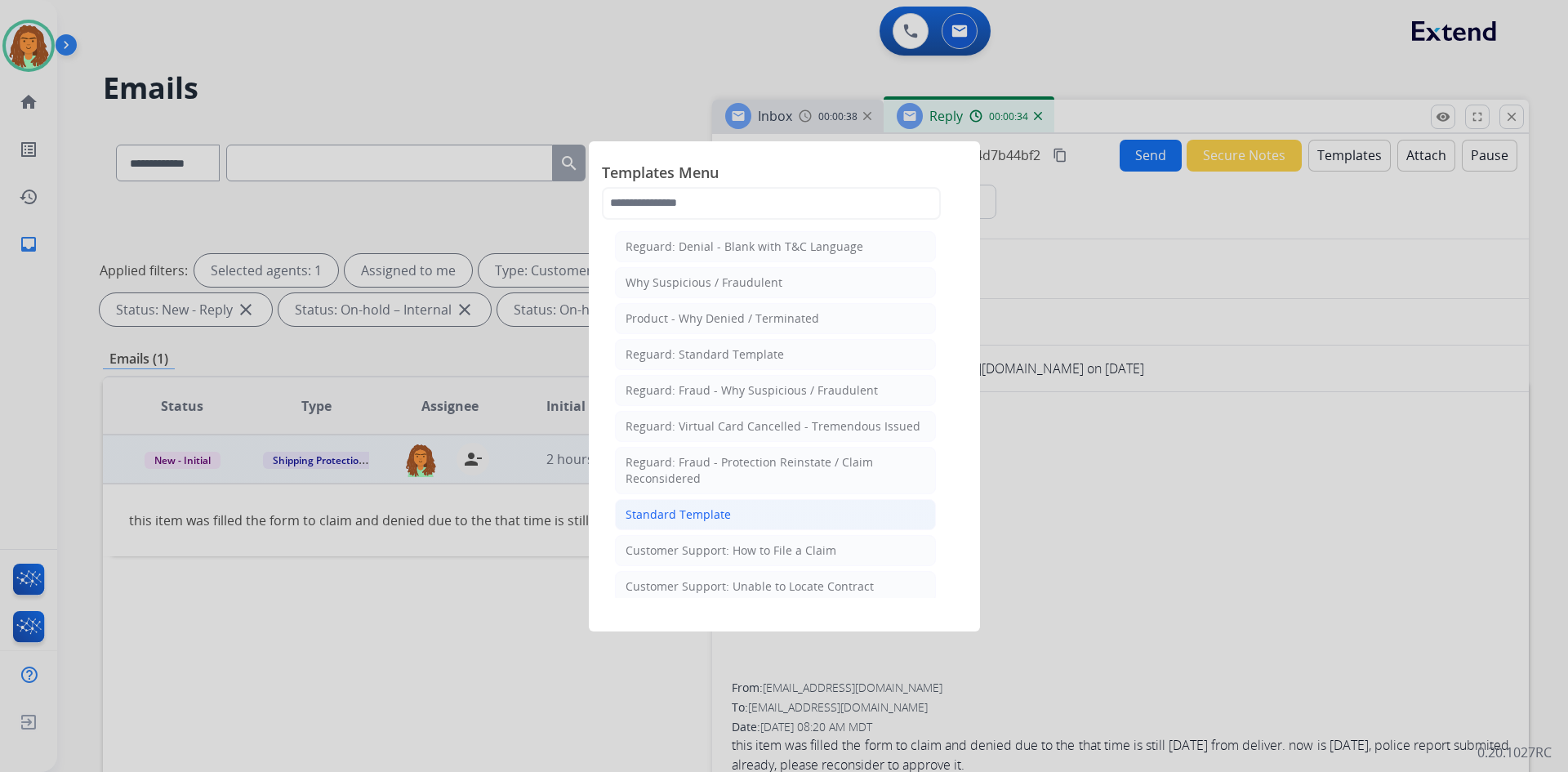
click at [704, 512] on div "Standard Template" at bounding box center [678, 515] width 105 height 17
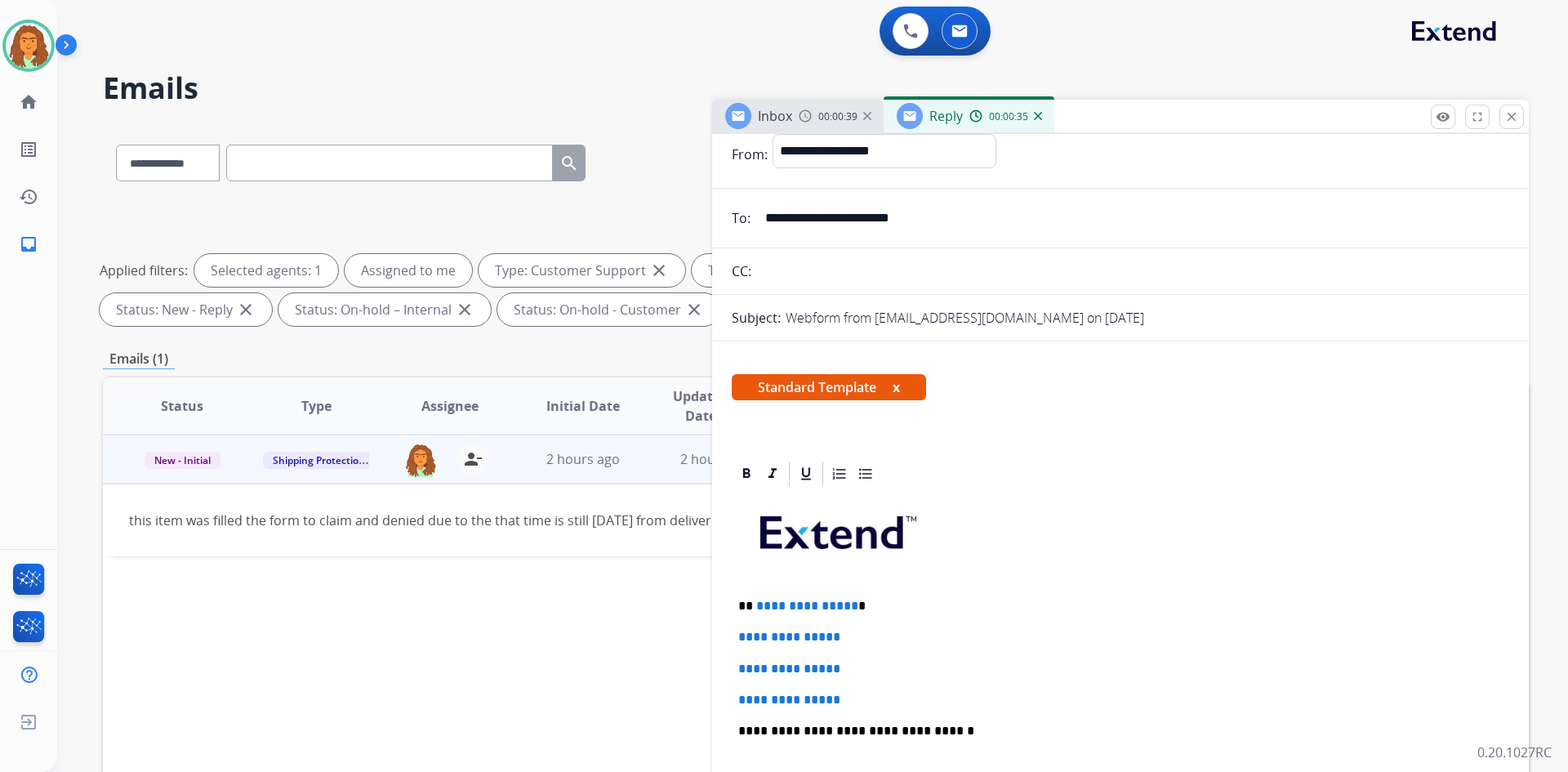
scroll to position [246, 0]
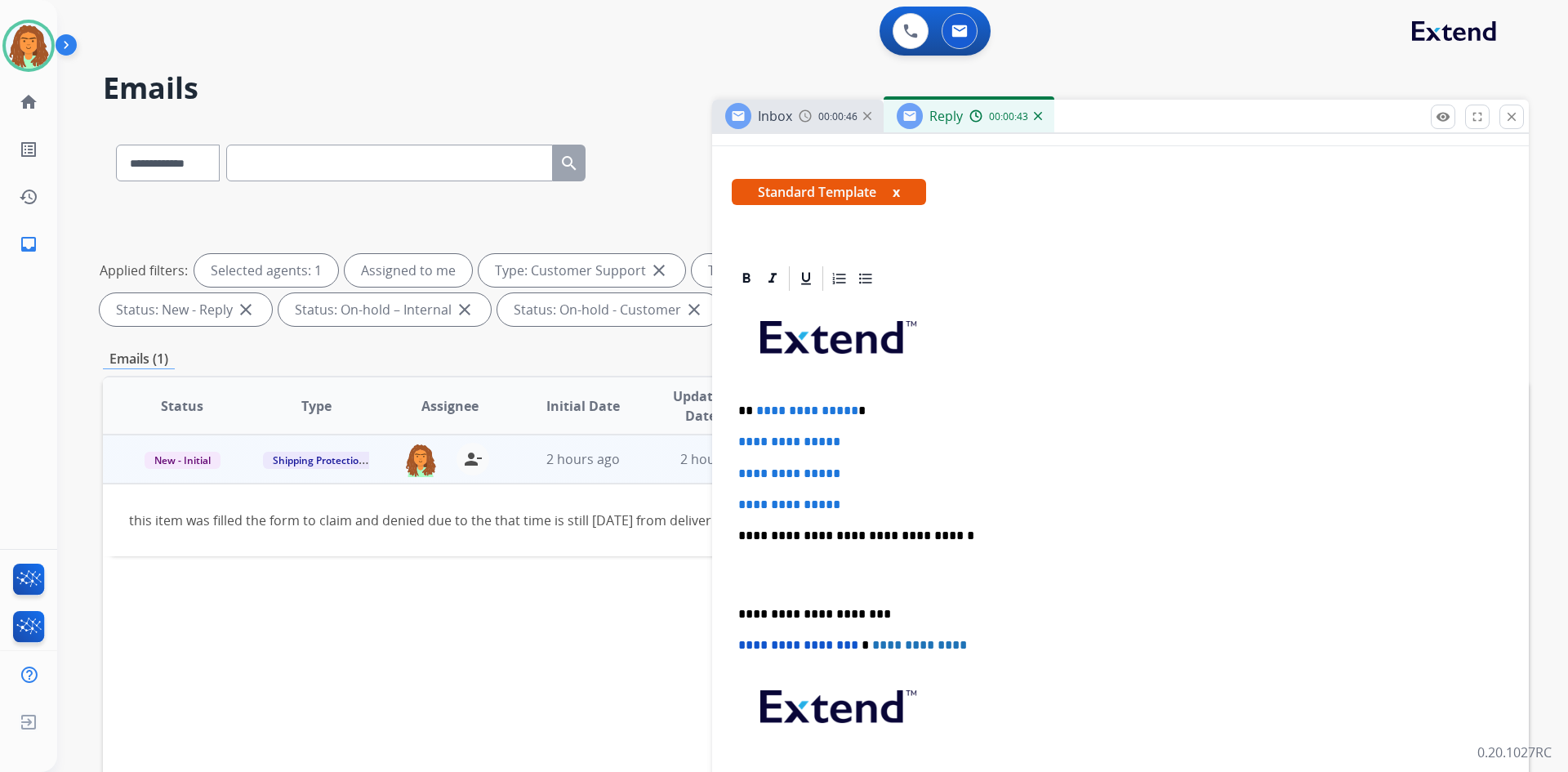
click at [758, 411] on p "**********" at bounding box center [1113, 411] width 751 height 15
drag, startPoint x: 754, startPoint y: 455, endPoint x: 851, endPoint y: 504, distance: 108.7
click at [758, 504] on div "**********" at bounding box center [1120, 574] width 777 height 562
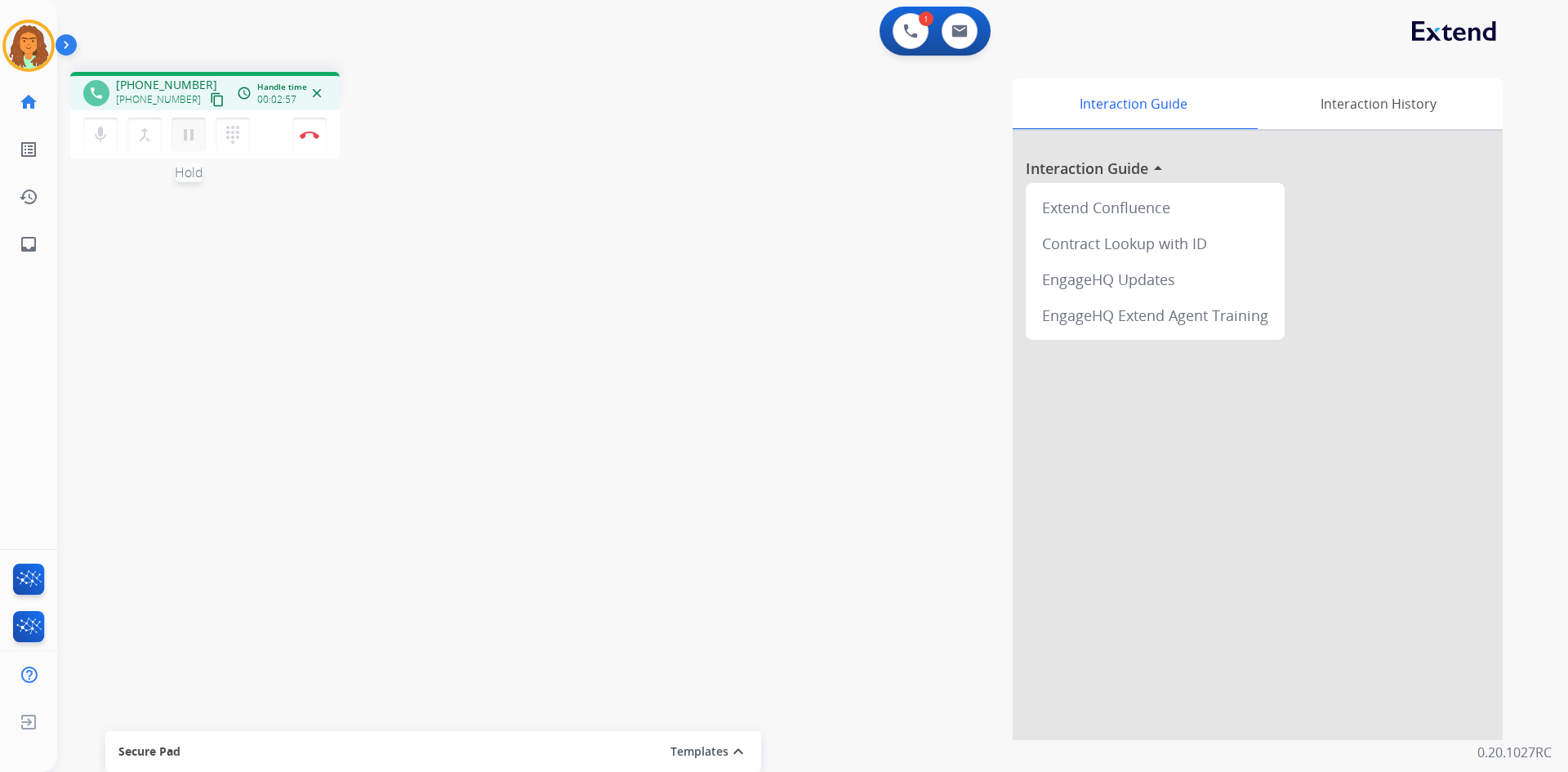
click at [194, 134] on mat-icon "pause" at bounding box center [189, 134] width 20 height 20
click at [182, 132] on mat-icon "play_arrow" at bounding box center [189, 134] width 20 height 20
click at [308, 136] on img at bounding box center [309, 134] width 20 height 8
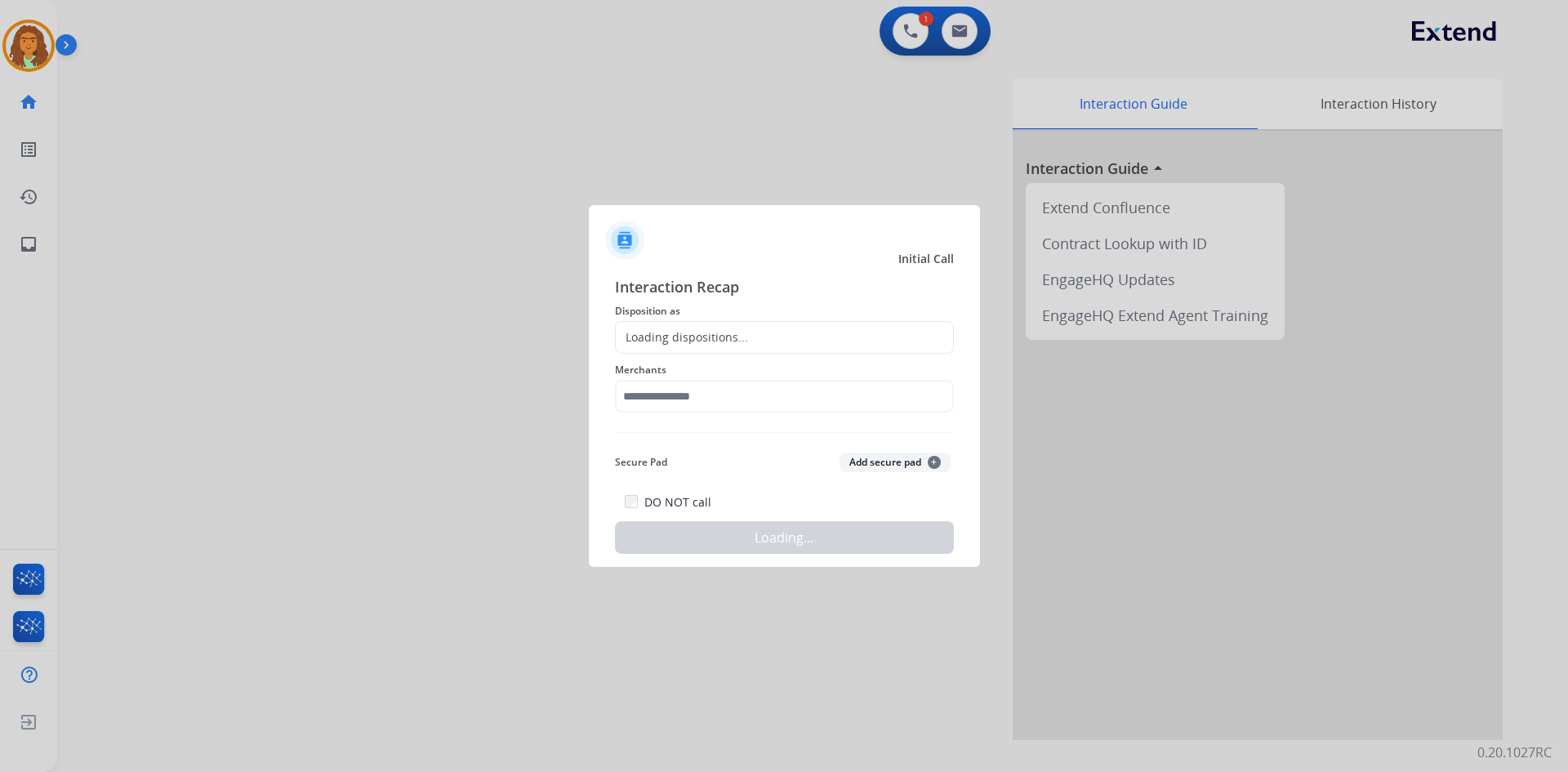
click at [691, 330] on div "Loading dispositions..." at bounding box center [682, 338] width 133 height 17
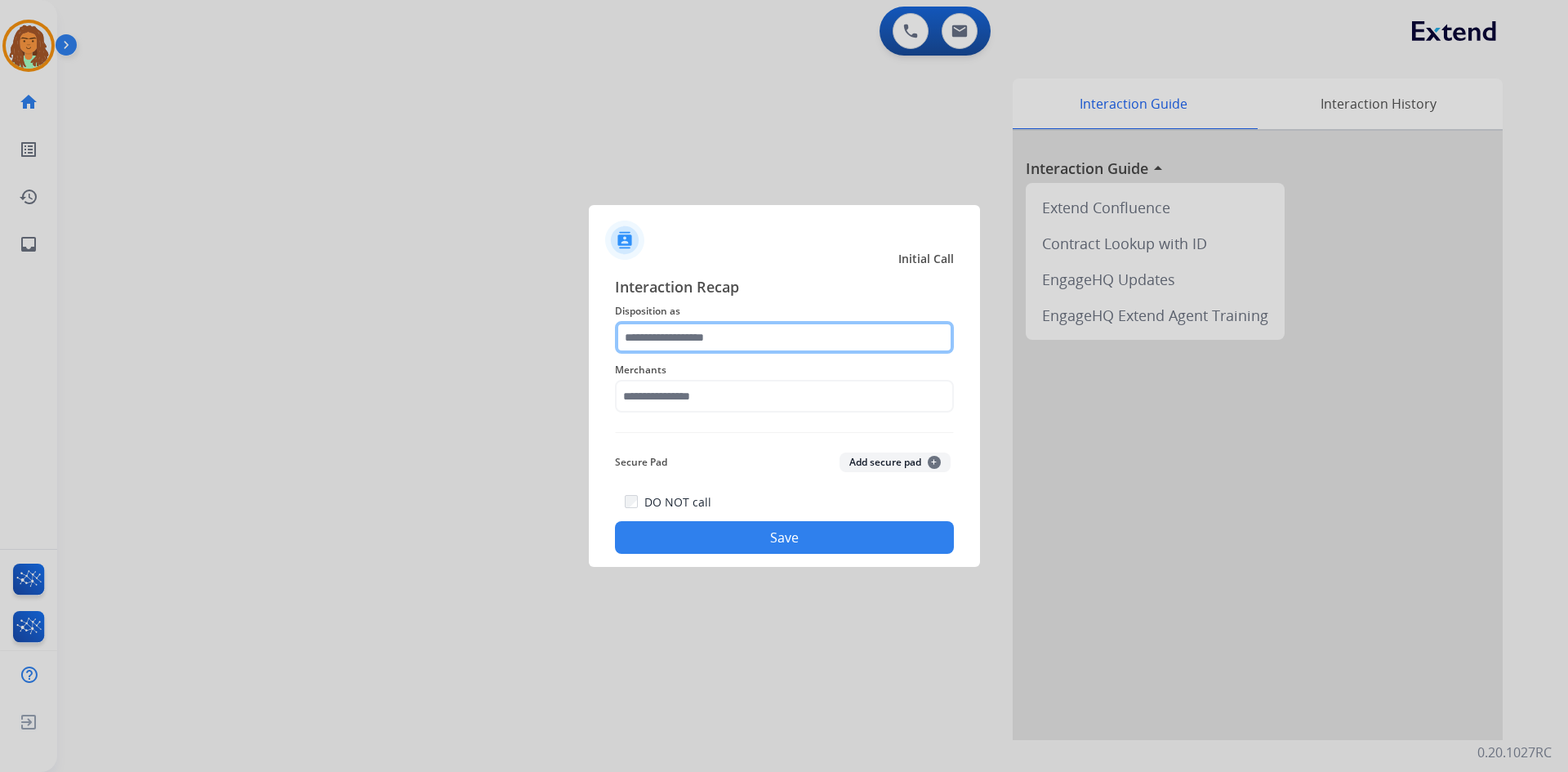
click at [647, 338] on input "text" at bounding box center [784, 337] width 339 height 33
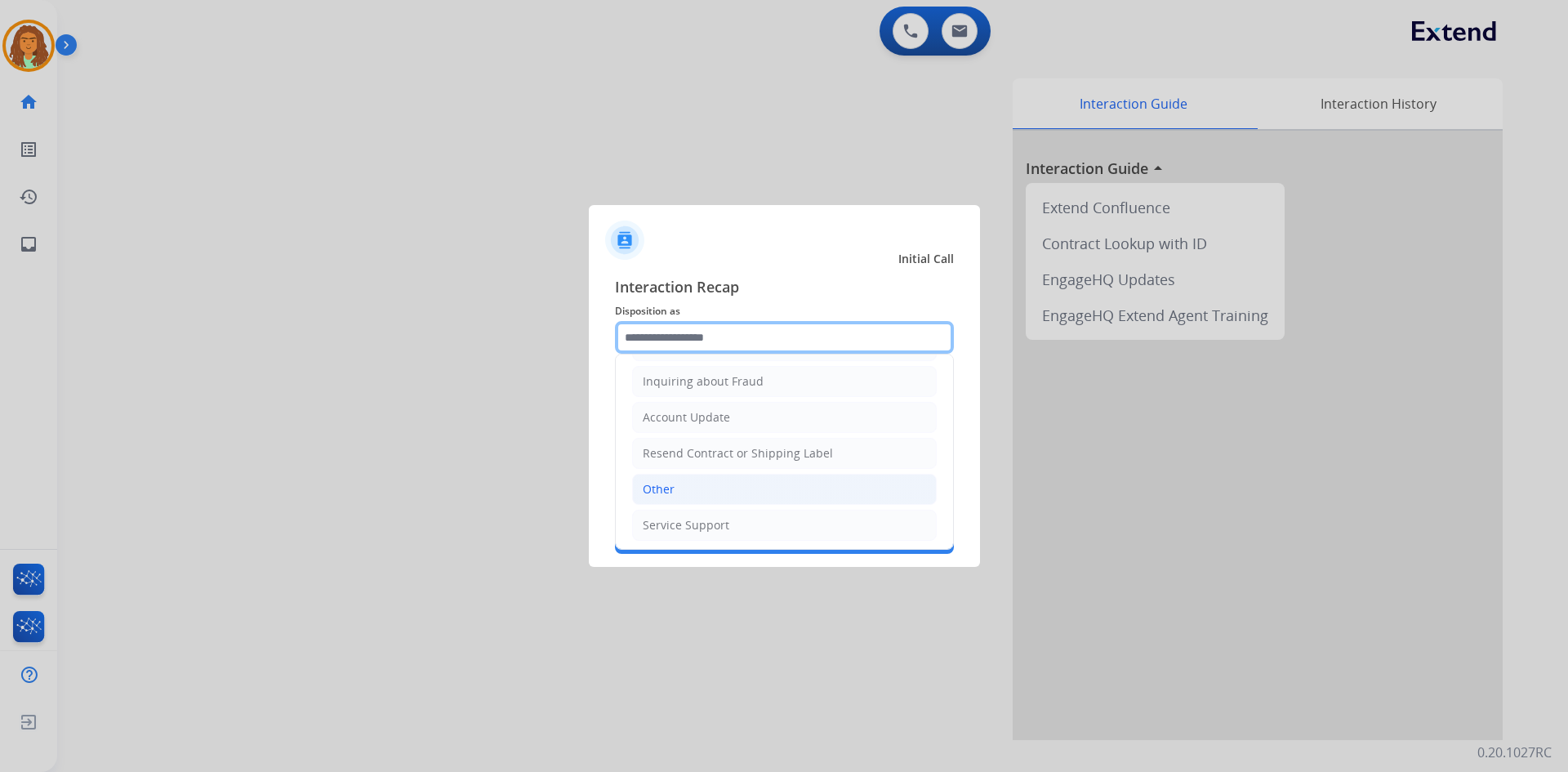
scroll to position [255, 0]
click at [670, 490] on div "Other" at bounding box center [659, 486] width 32 height 17
type input "*****"
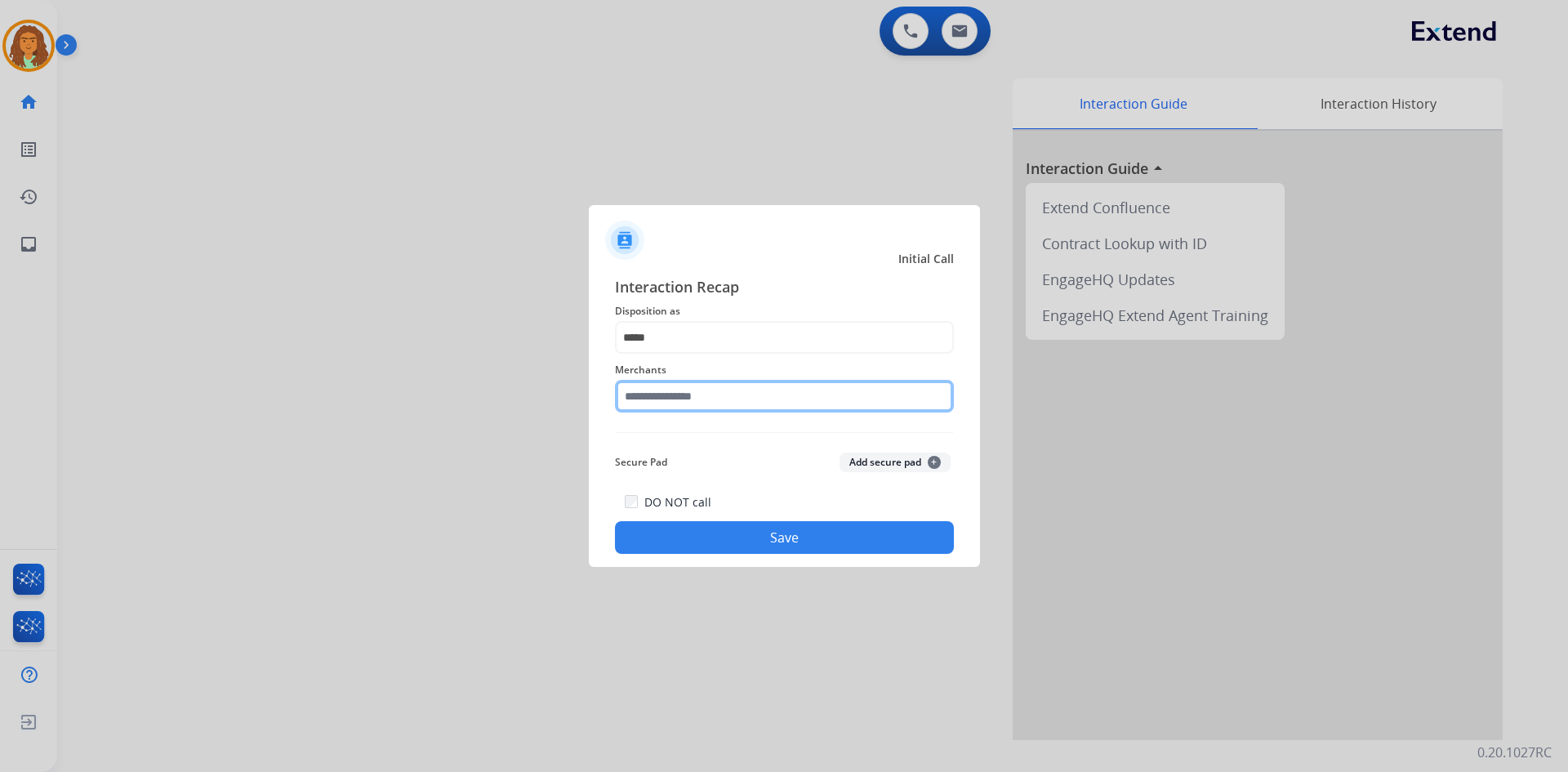
click at [650, 396] on input "text" at bounding box center [784, 396] width 339 height 33
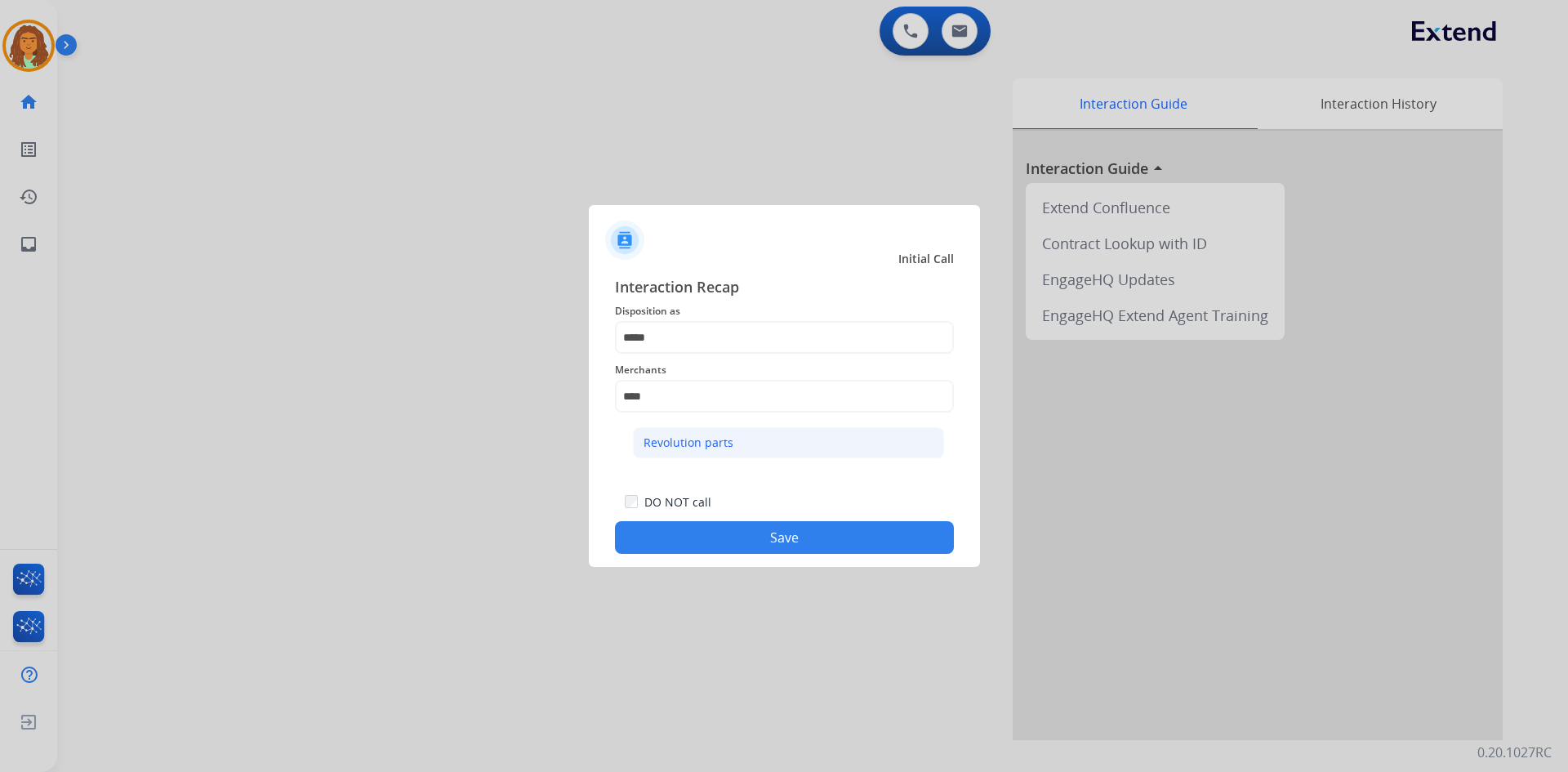
click at [730, 435] on div "Revolution parts" at bounding box center [689, 443] width 90 height 17
type input "**********"
click at [727, 536] on button "Save" at bounding box center [784, 537] width 339 height 33
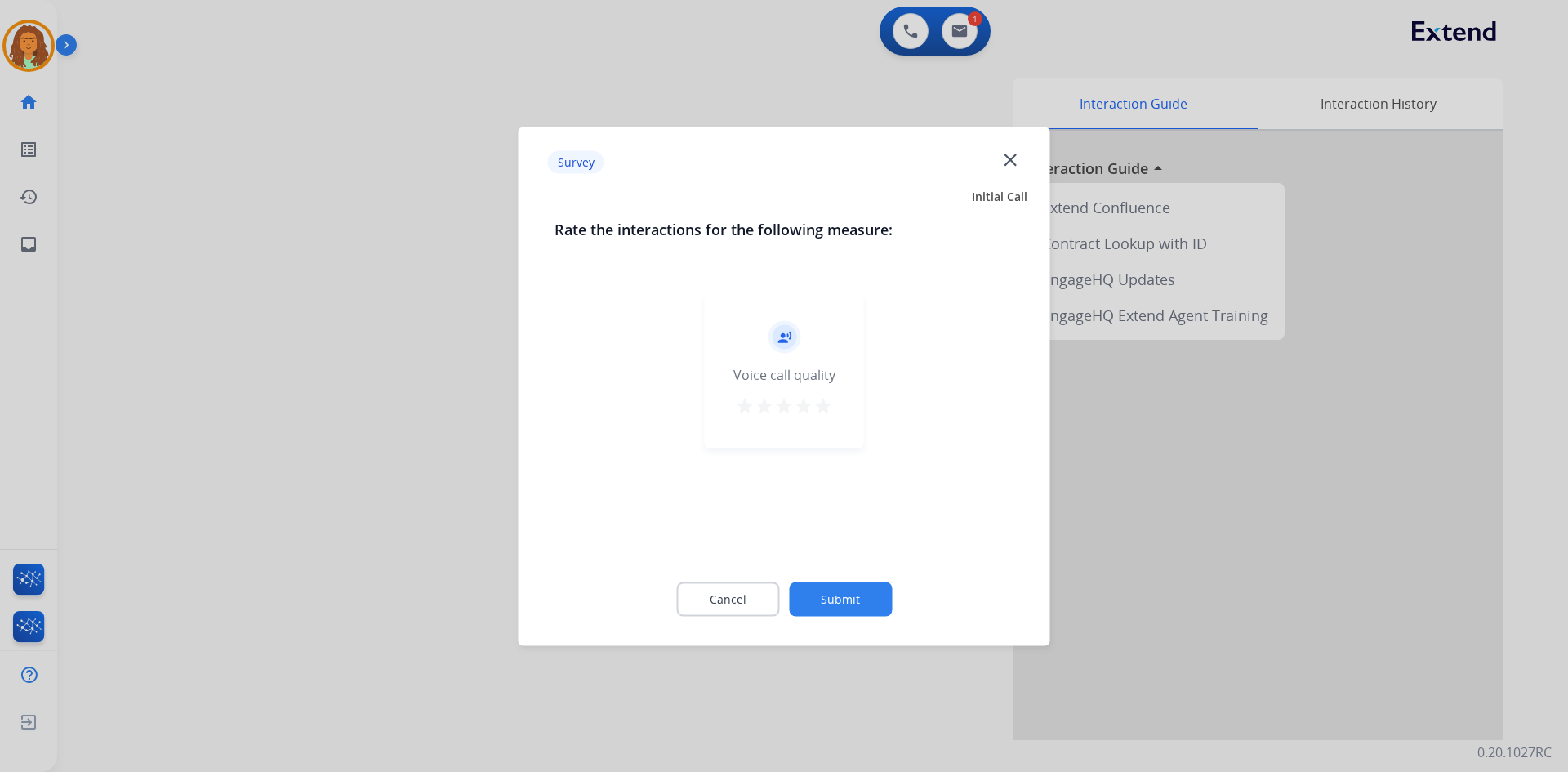
click at [758, 405] on mat-icon "star" at bounding box center [823, 405] width 20 height 20
click at [758, 594] on button "Submit" at bounding box center [840, 598] width 103 height 35
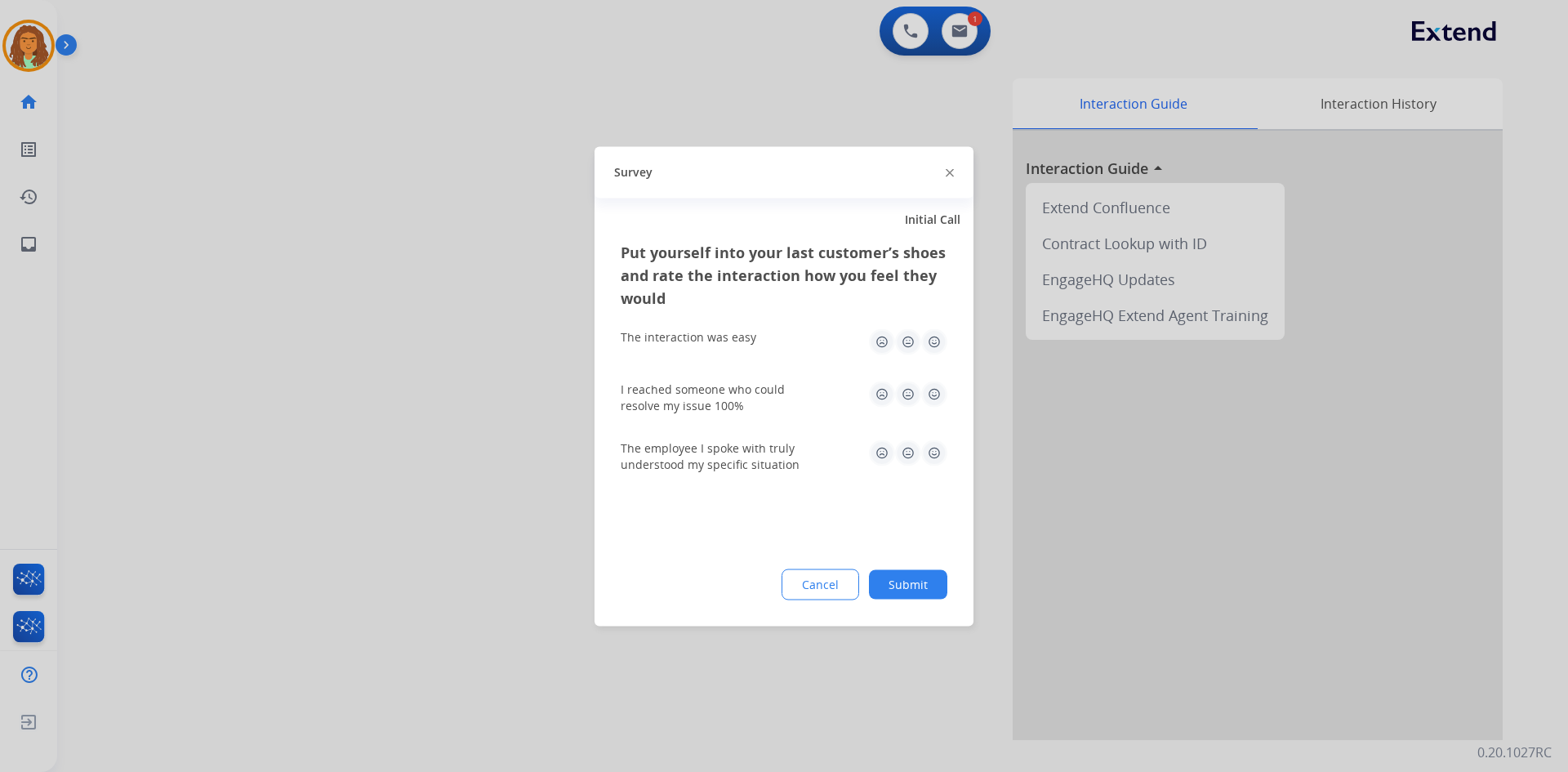
click at [758, 337] on img at bounding box center [934, 342] width 26 height 26
click at [758, 388] on img at bounding box center [934, 394] width 26 height 26
click at [758, 453] on img at bounding box center [934, 453] width 26 height 26
click at [758, 589] on button "Submit" at bounding box center [908, 584] width 78 height 30
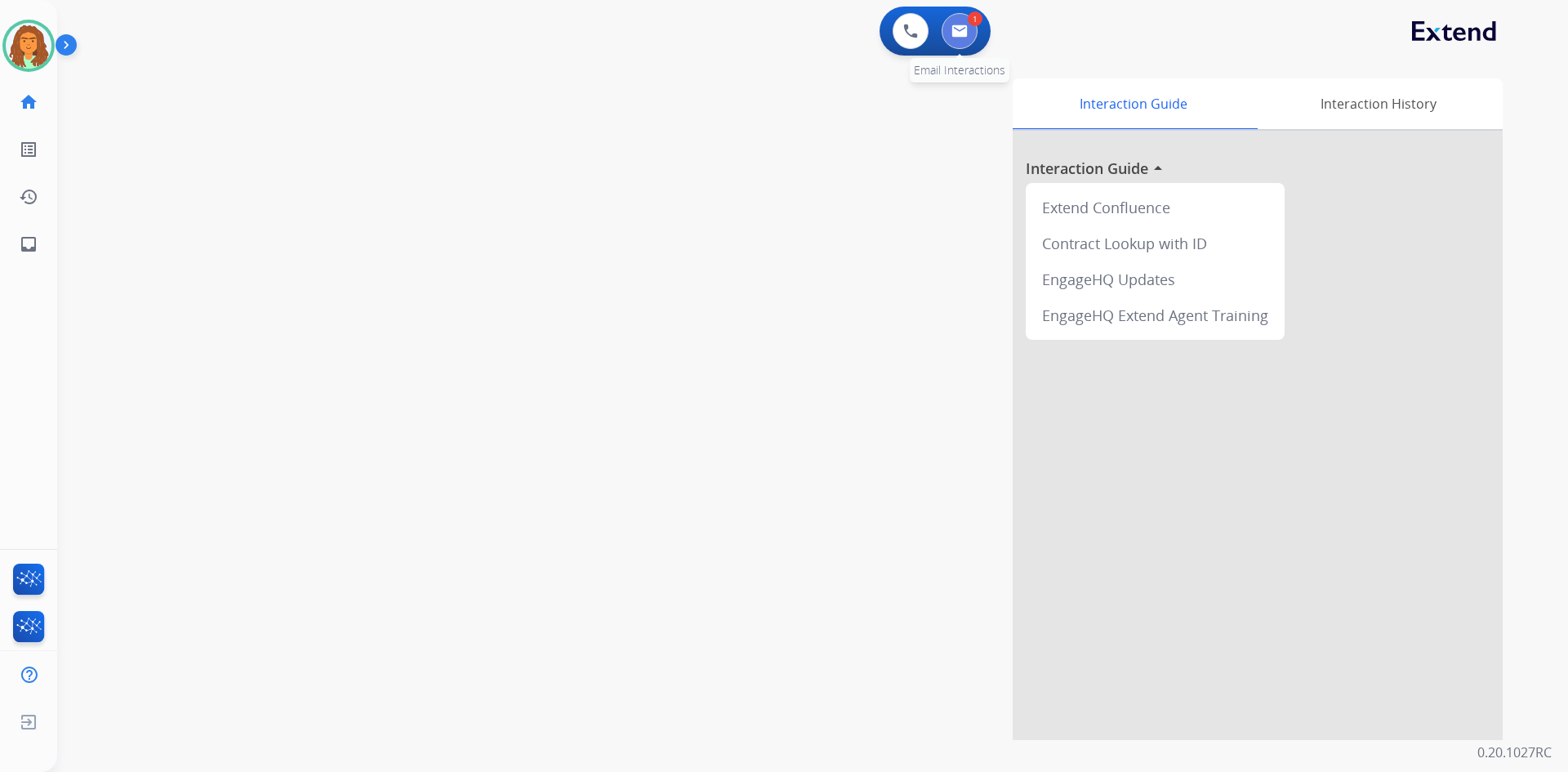
click at [758, 33] on img at bounding box center [960, 31] width 17 height 13
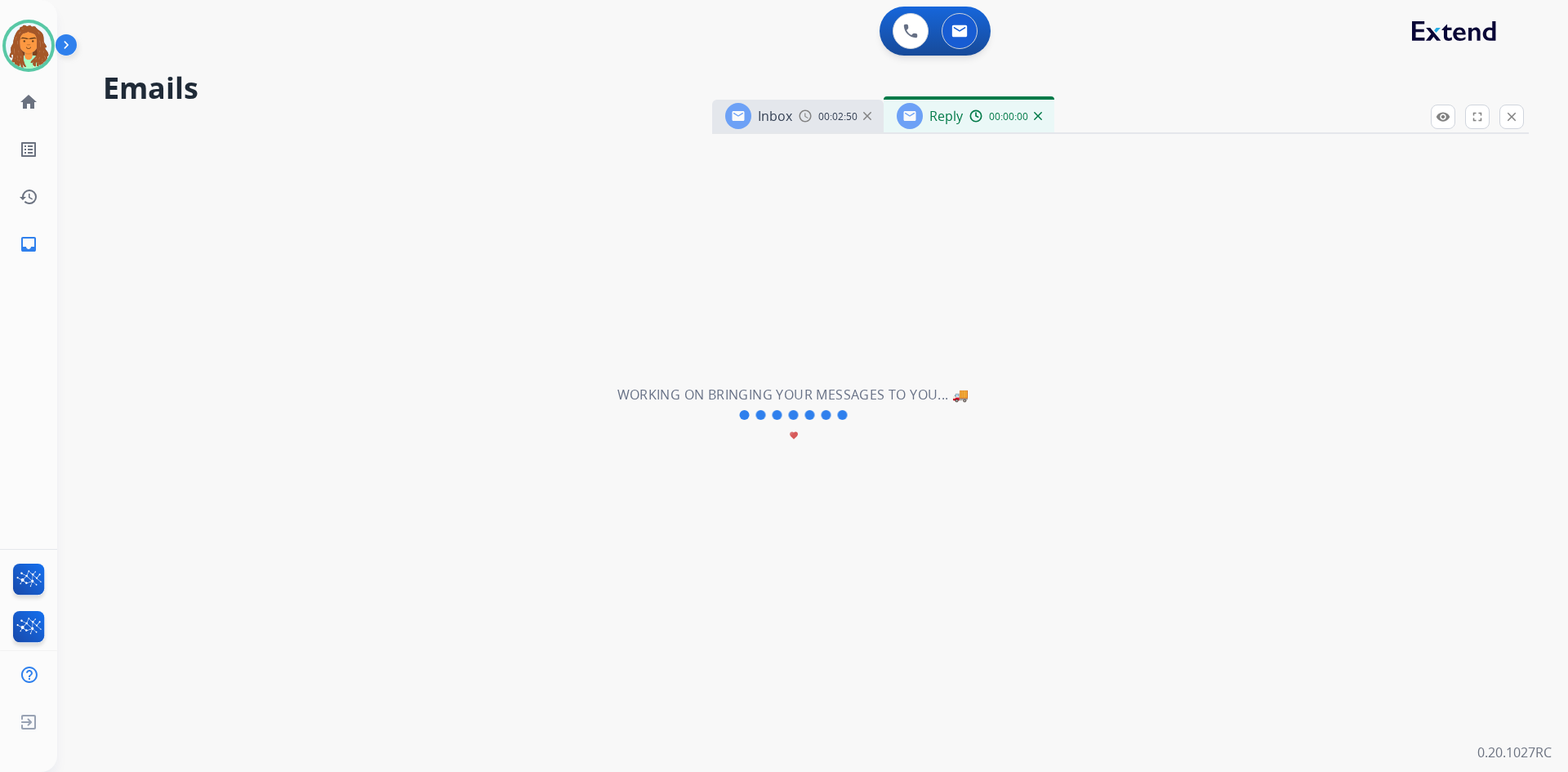
select select "**********"
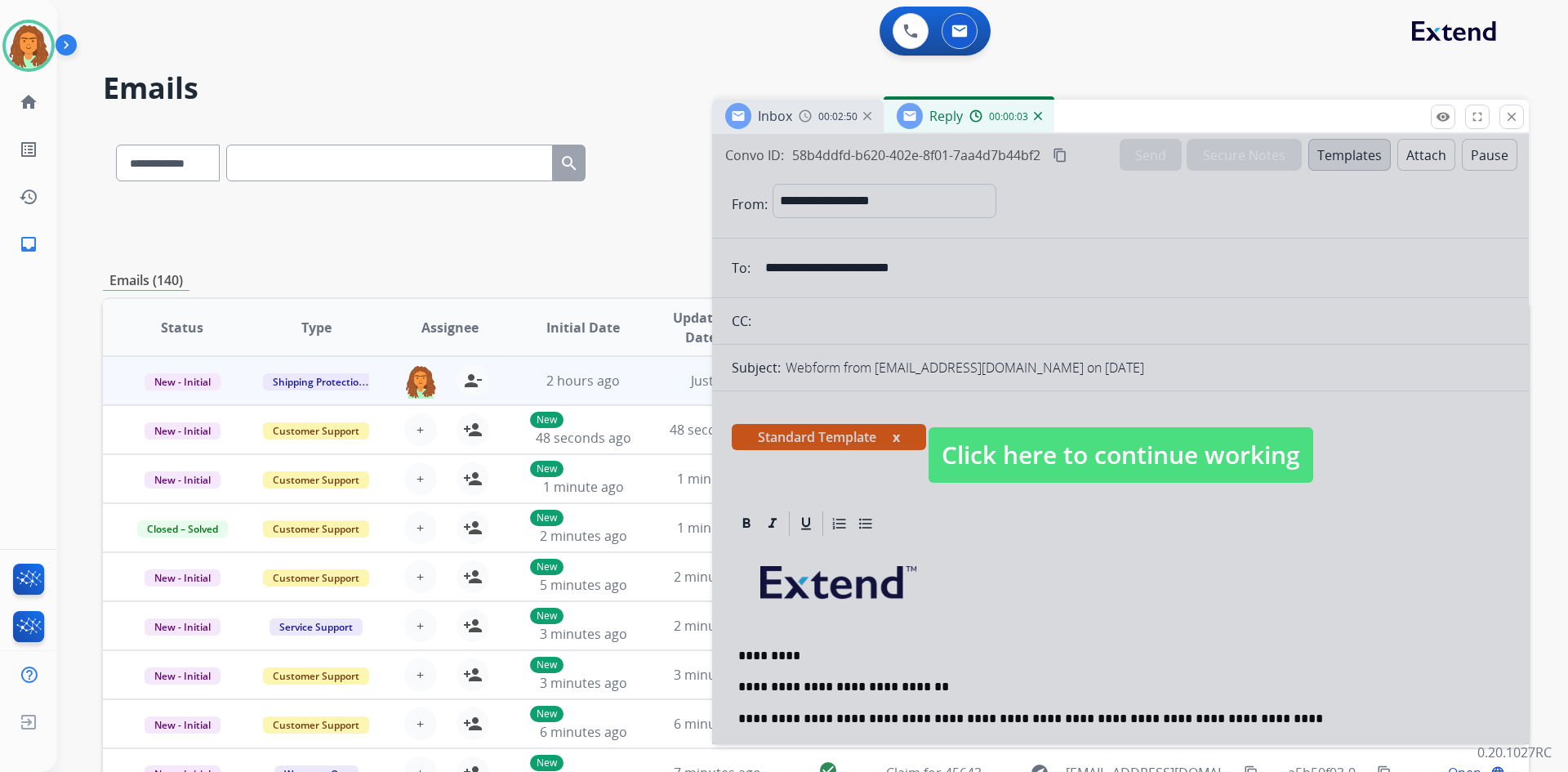
click at [758, 455] on span "Click here to continue working" at bounding box center [1121, 456] width 385 height 56
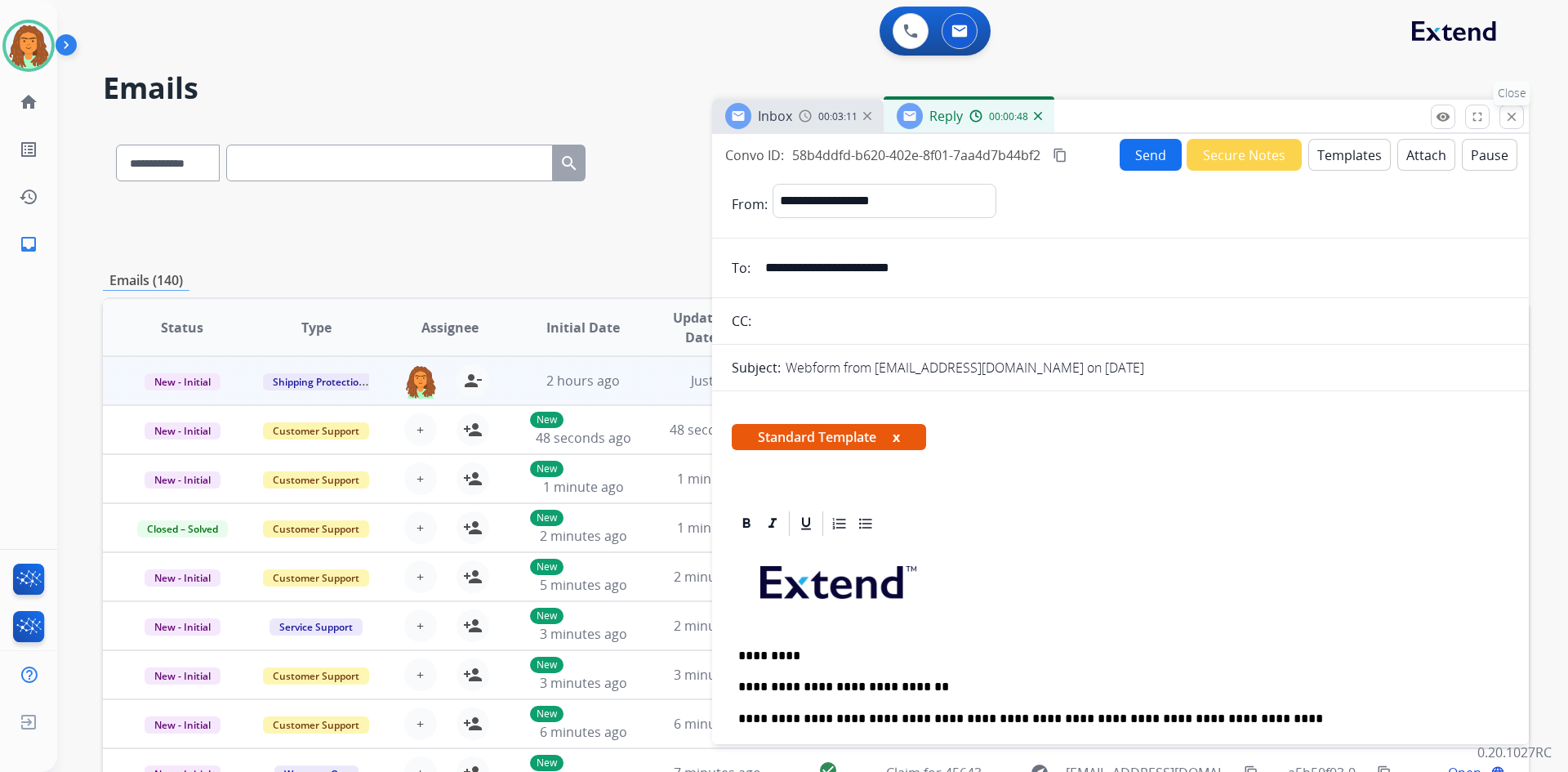
click at [758, 116] on mat-icon "close" at bounding box center [1512, 117] width 15 height 15
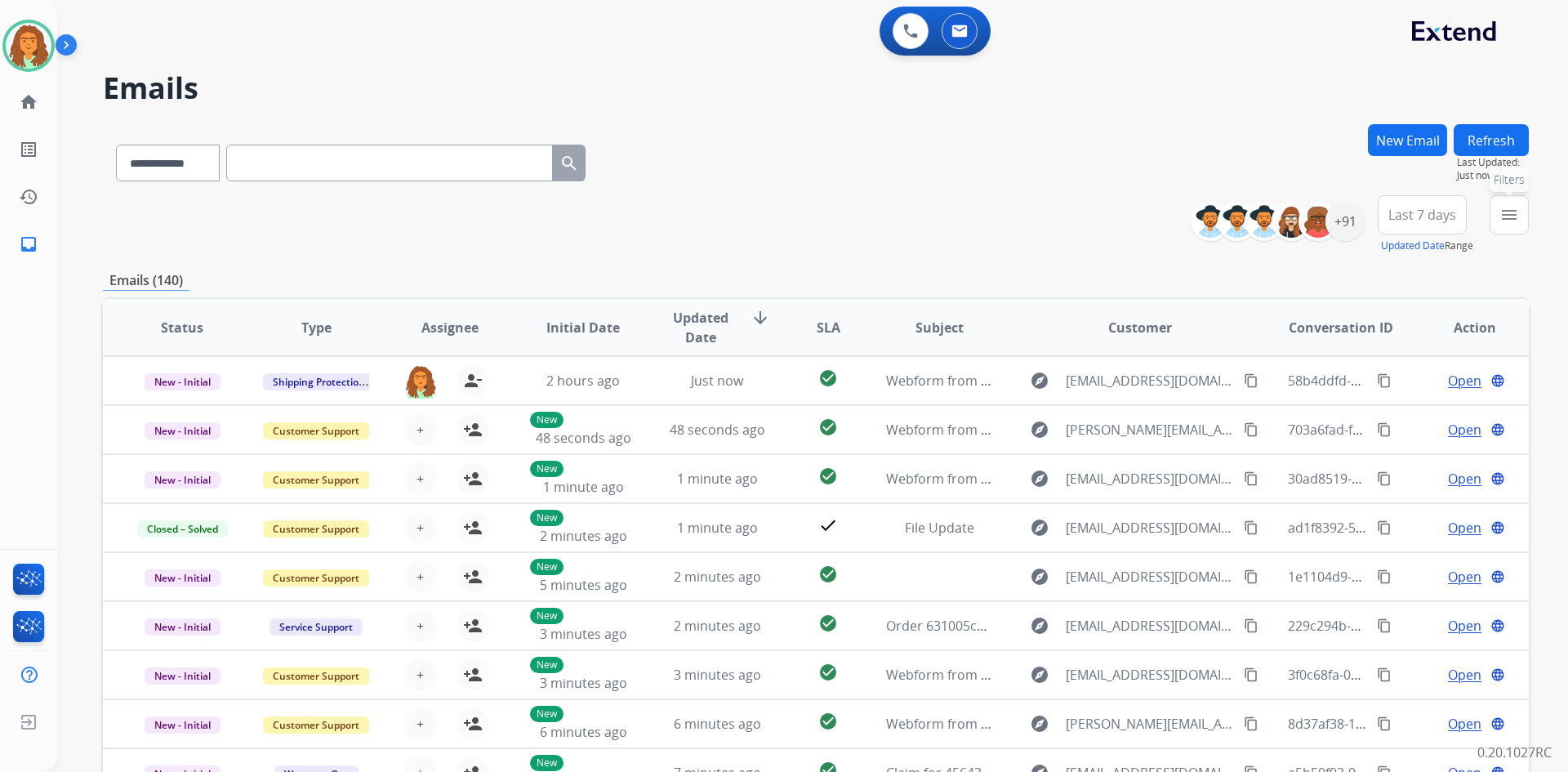
click at [758, 218] on mat-icon "menu" at bounding box center [1509, 215] width 20 height 20
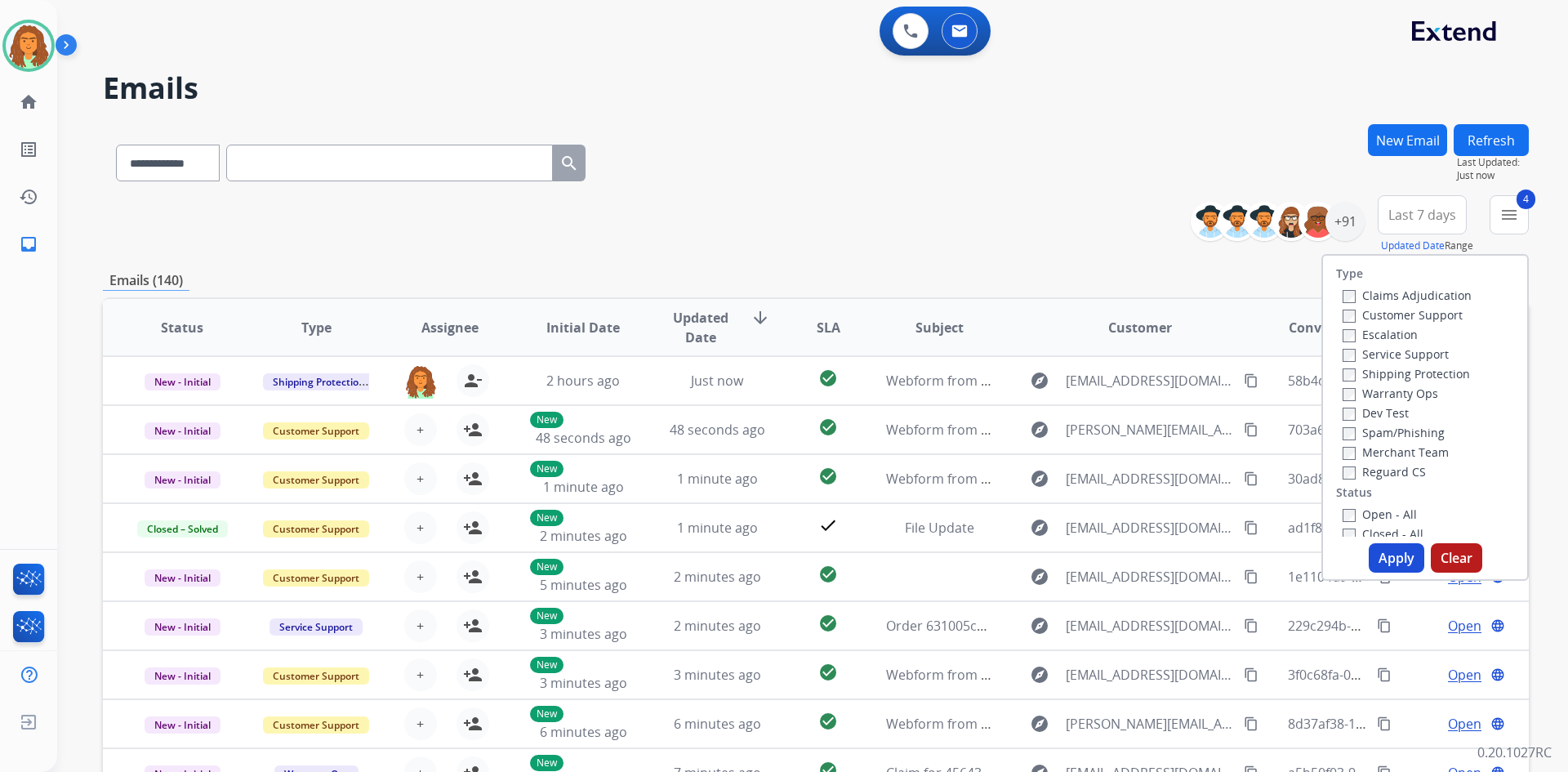
click at [758, 554] on button "Apply" at bounding box center [1397, 558] width 56 height 30
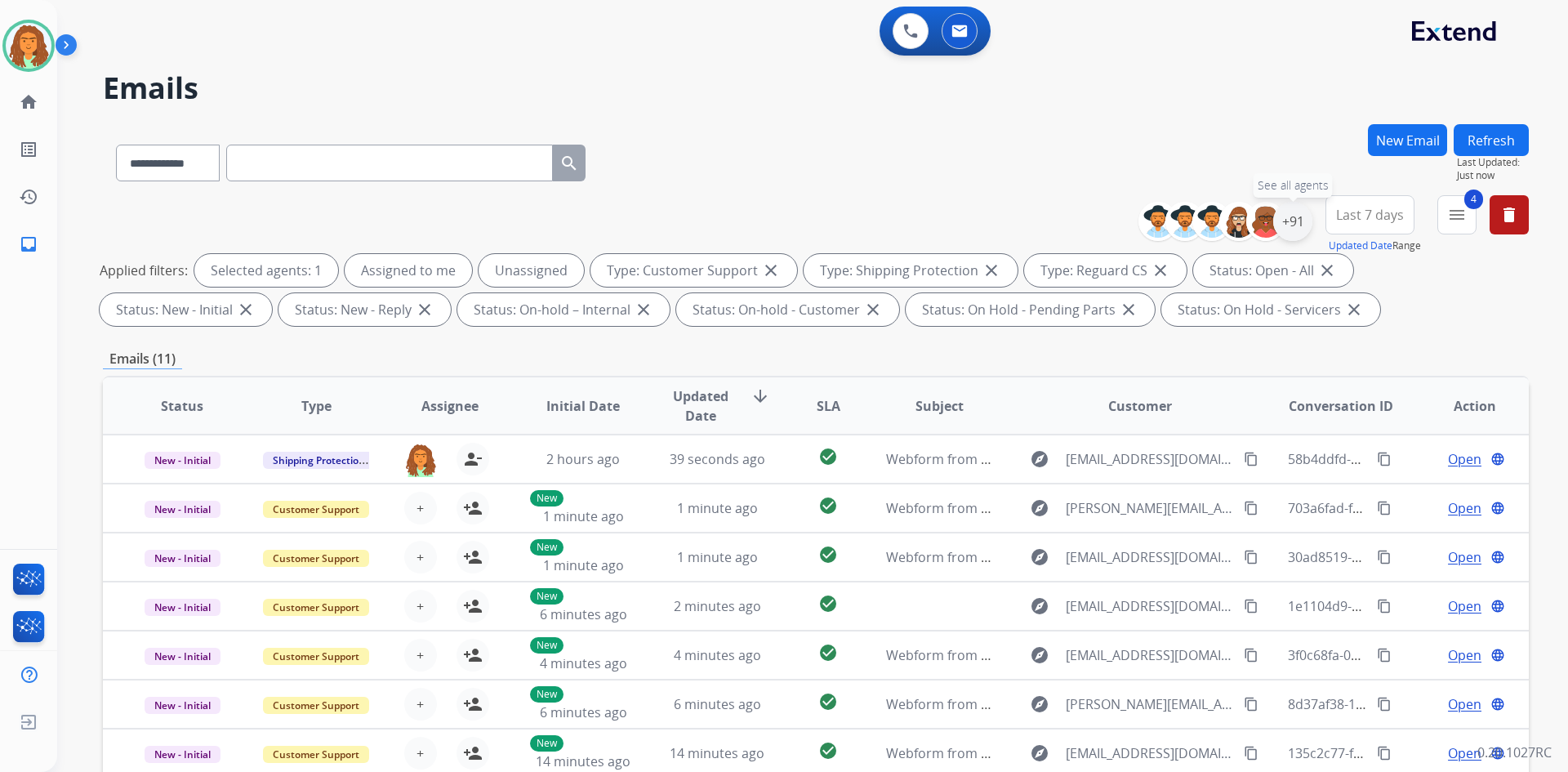
click at [758, 216] on div "+91" at bounding box center [1293, 221] width 39 height 39
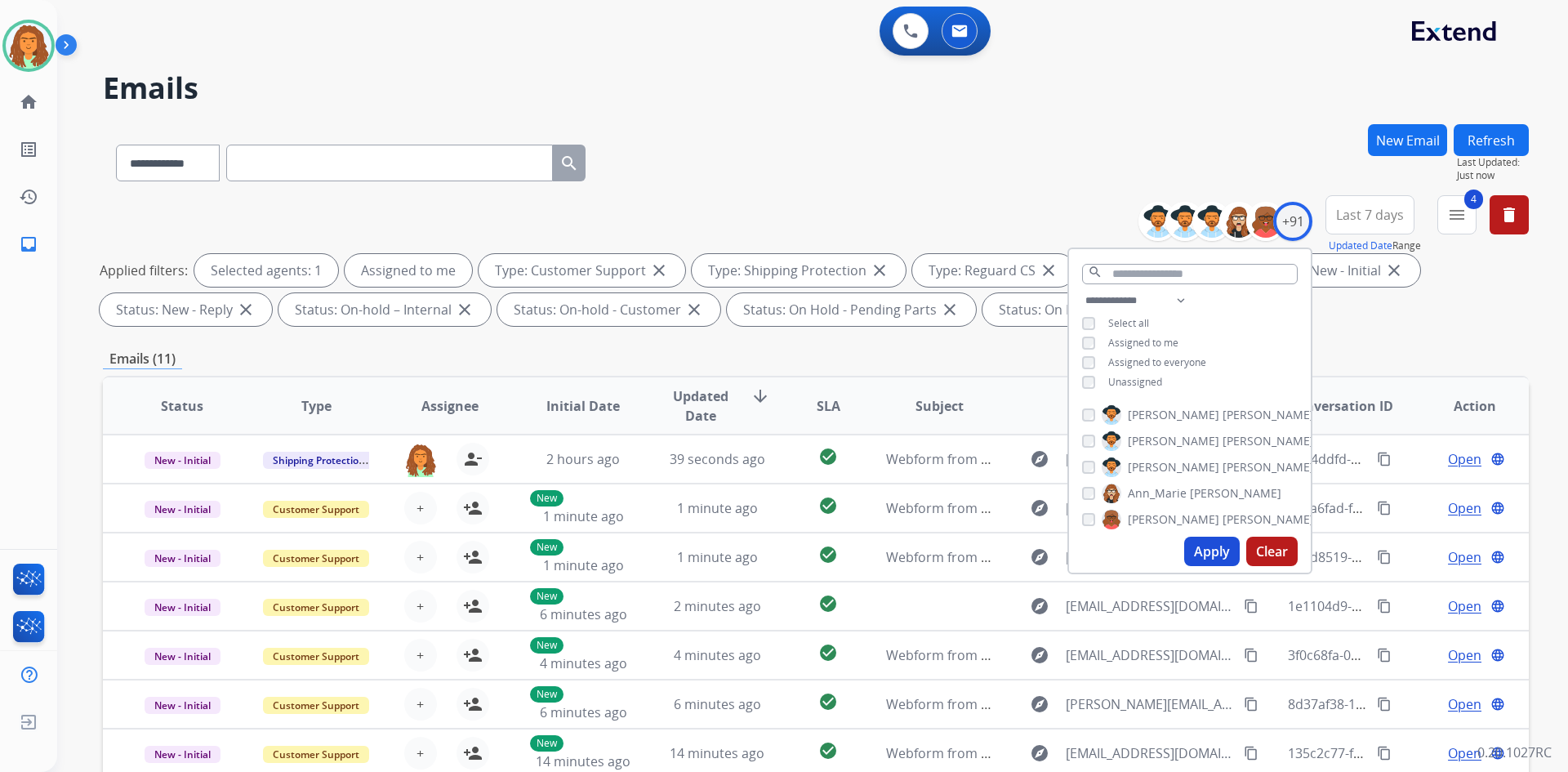
click at [758, 553] on button "Apply" at bounding box center [1212, 552] width 56 height 30
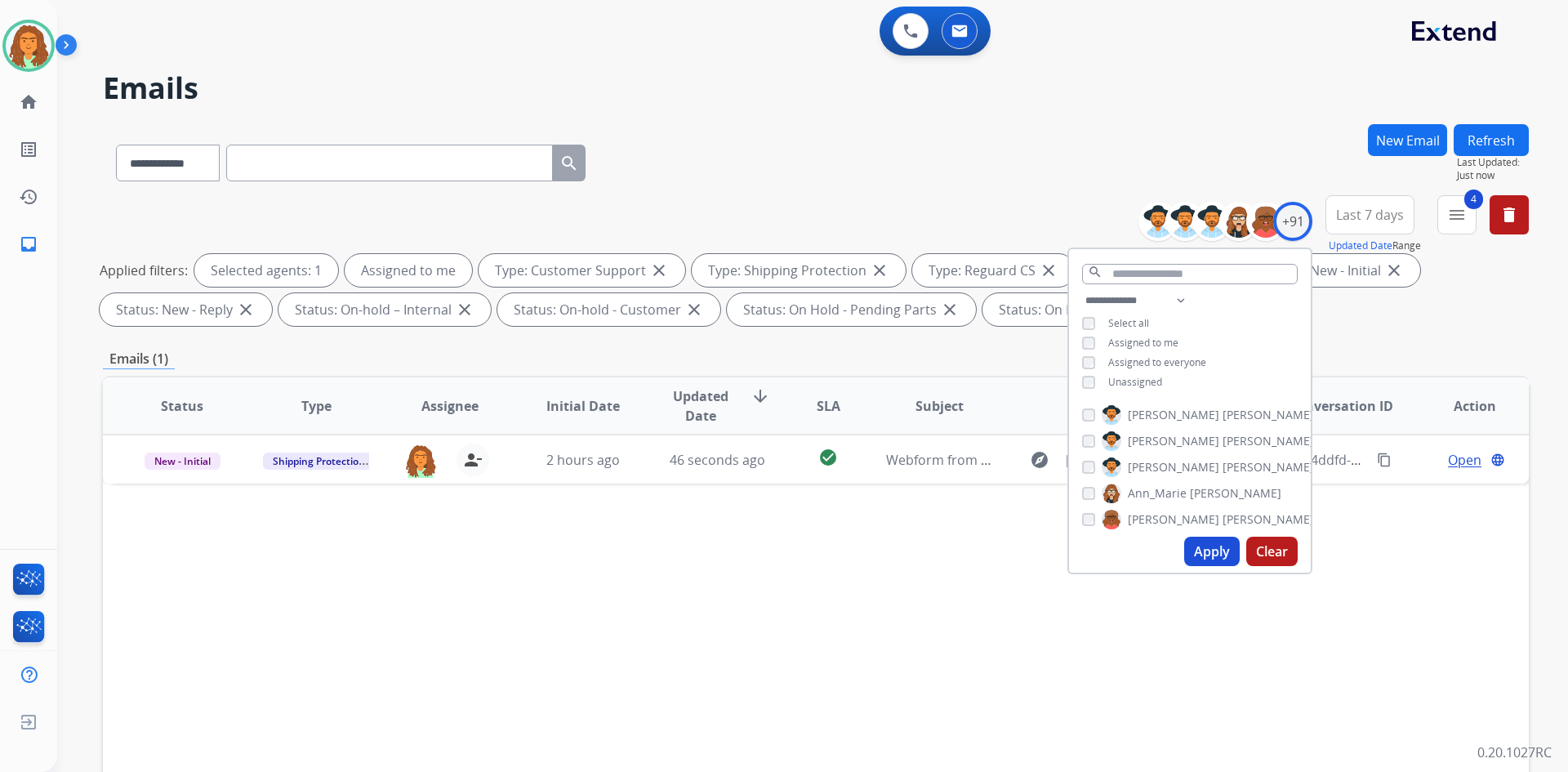
click at [758, 532] on div "Status Type Assignee Initial Date Updated Date arrow_downward SLA Subject Custo…" at bounding box center [816, 650] width 1426 height 547
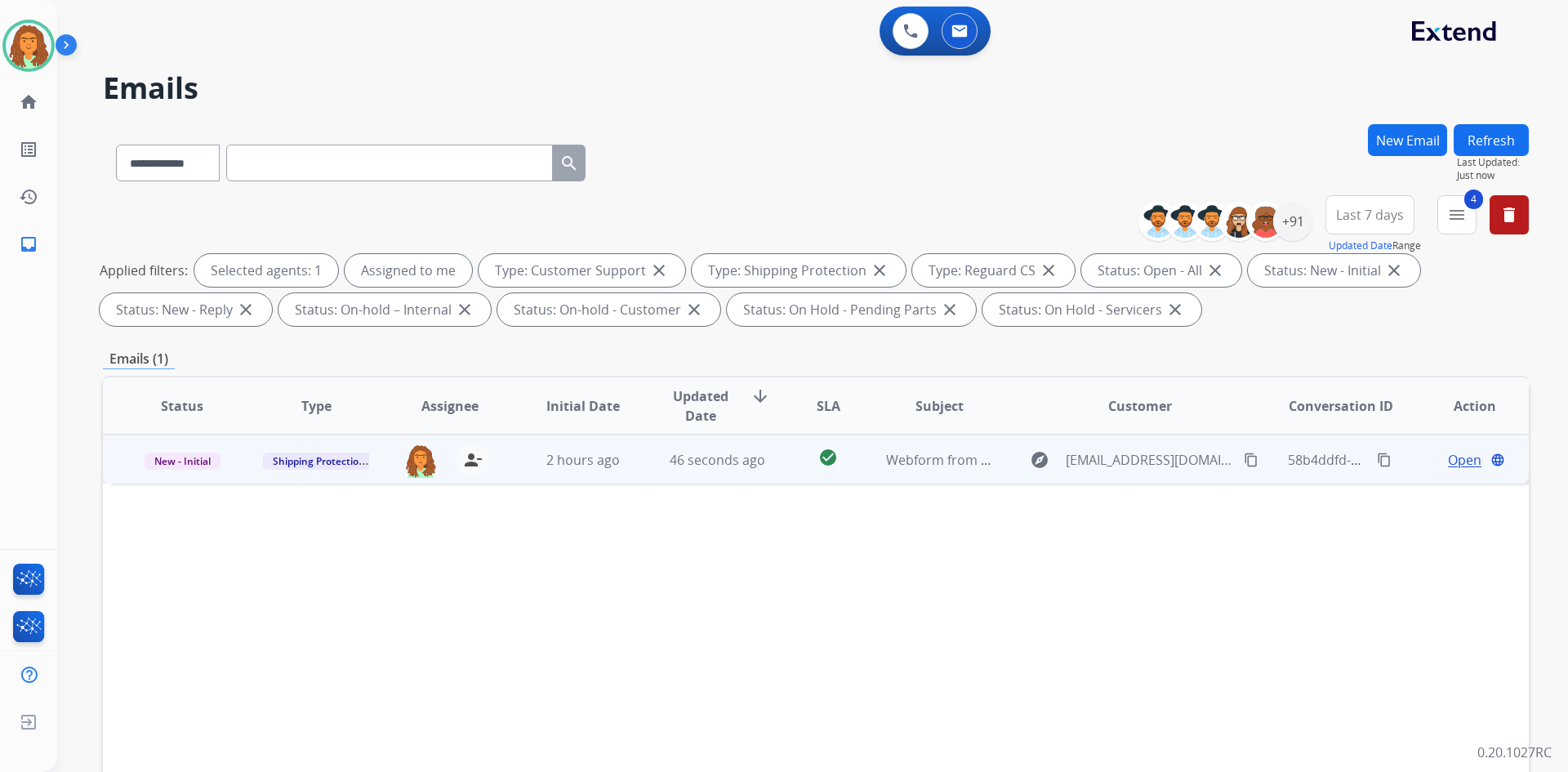
click at [758, 475] on td "check_circle" at bounding box center [815, 459] width 89 height 49
click at [758, 461] on span "Open" at bounding box center [1465, 458] width 34 height 20
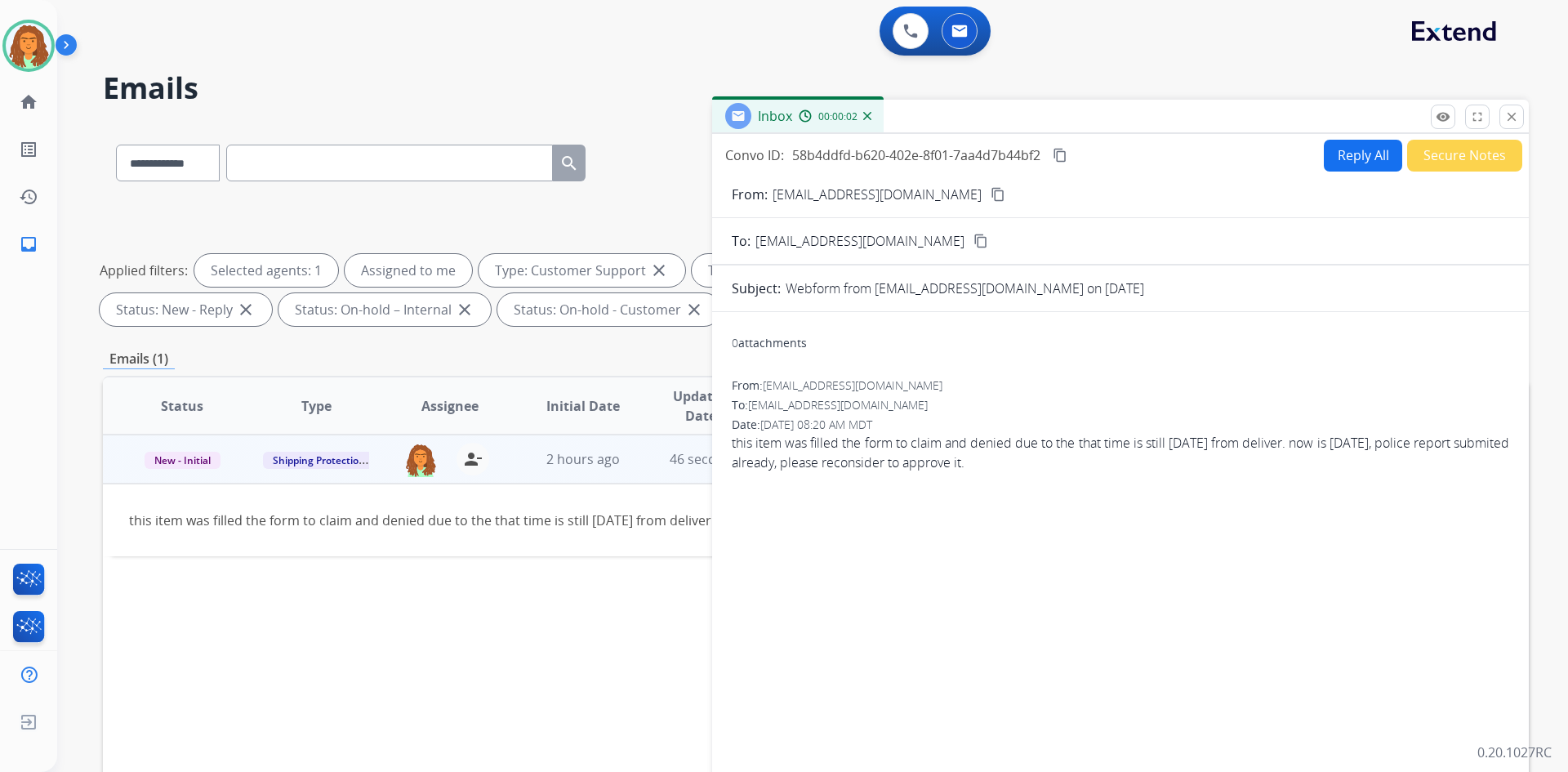
click at [758, 159] on button "Reply All" at bounding box center [1364, 156] width 78 height 32
select select "**********"
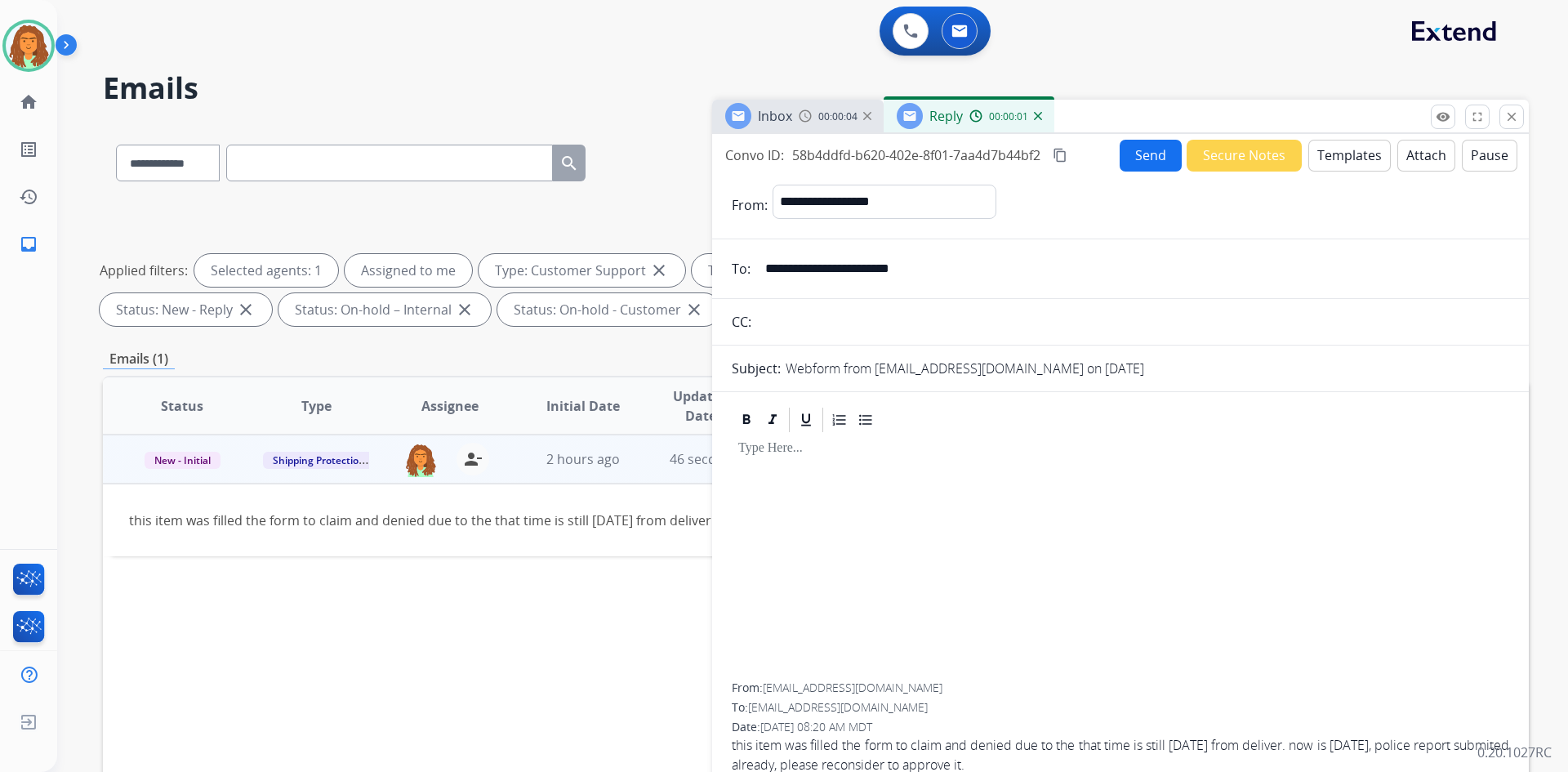
click at [758, 161] on button "Templates" at bounding box center [1350, 156] width 82 height 32
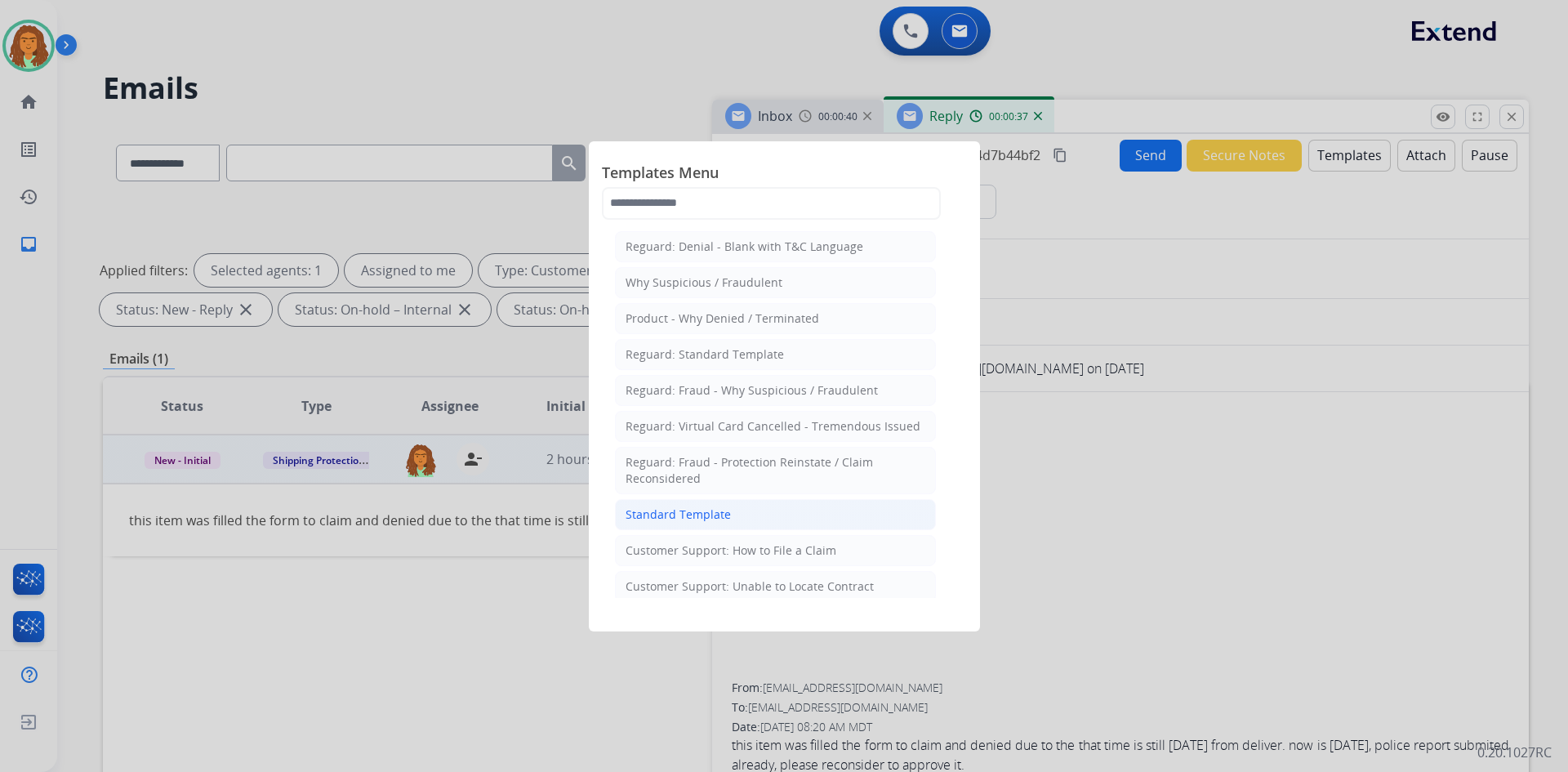
click at [691, 513] on div "Standard Template" at bounding box center [678, 515] width 105 height 17
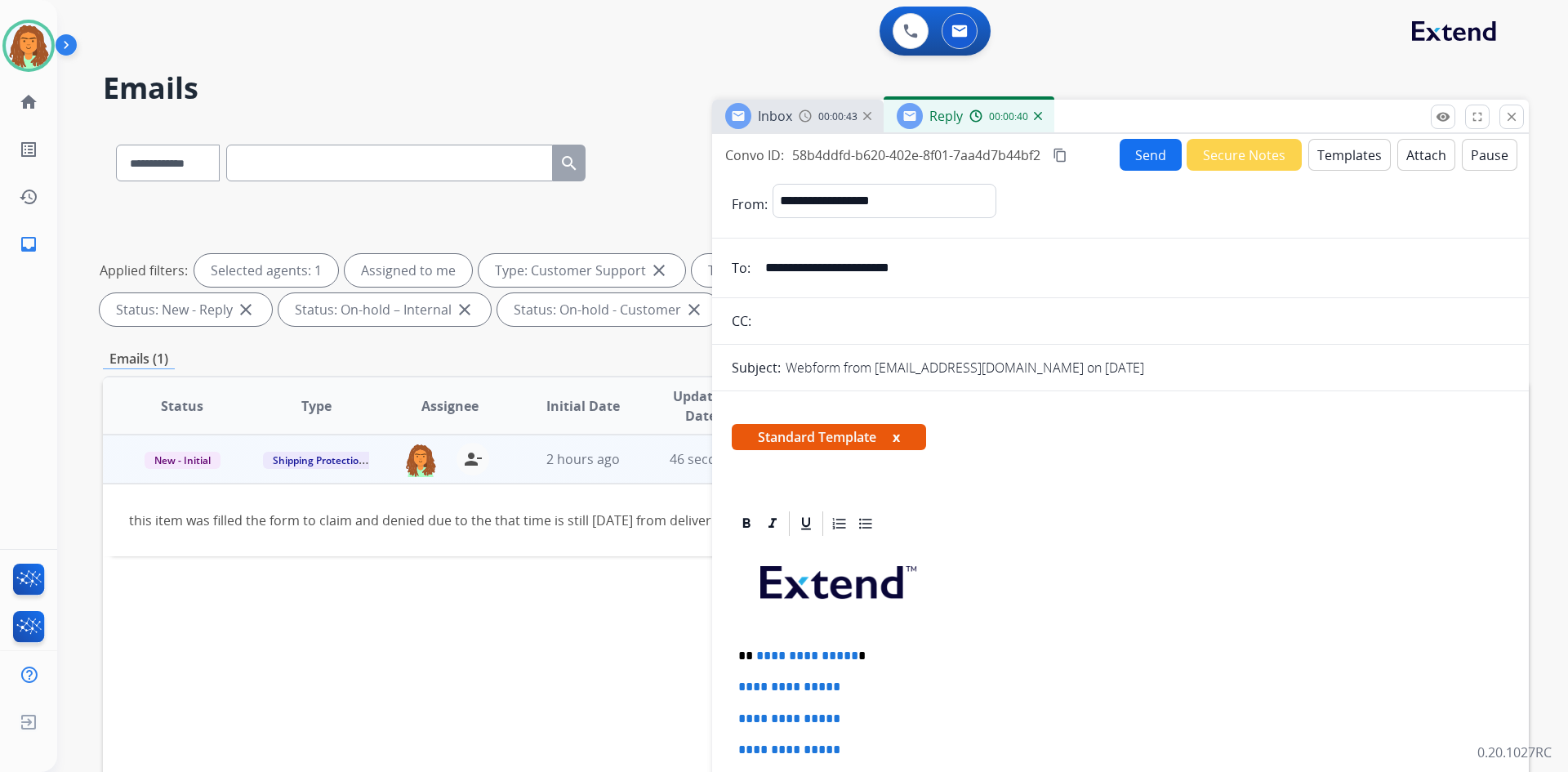
click at [758, 655] on p "**********" at bounding box center [1113, 656] width 751 height 15
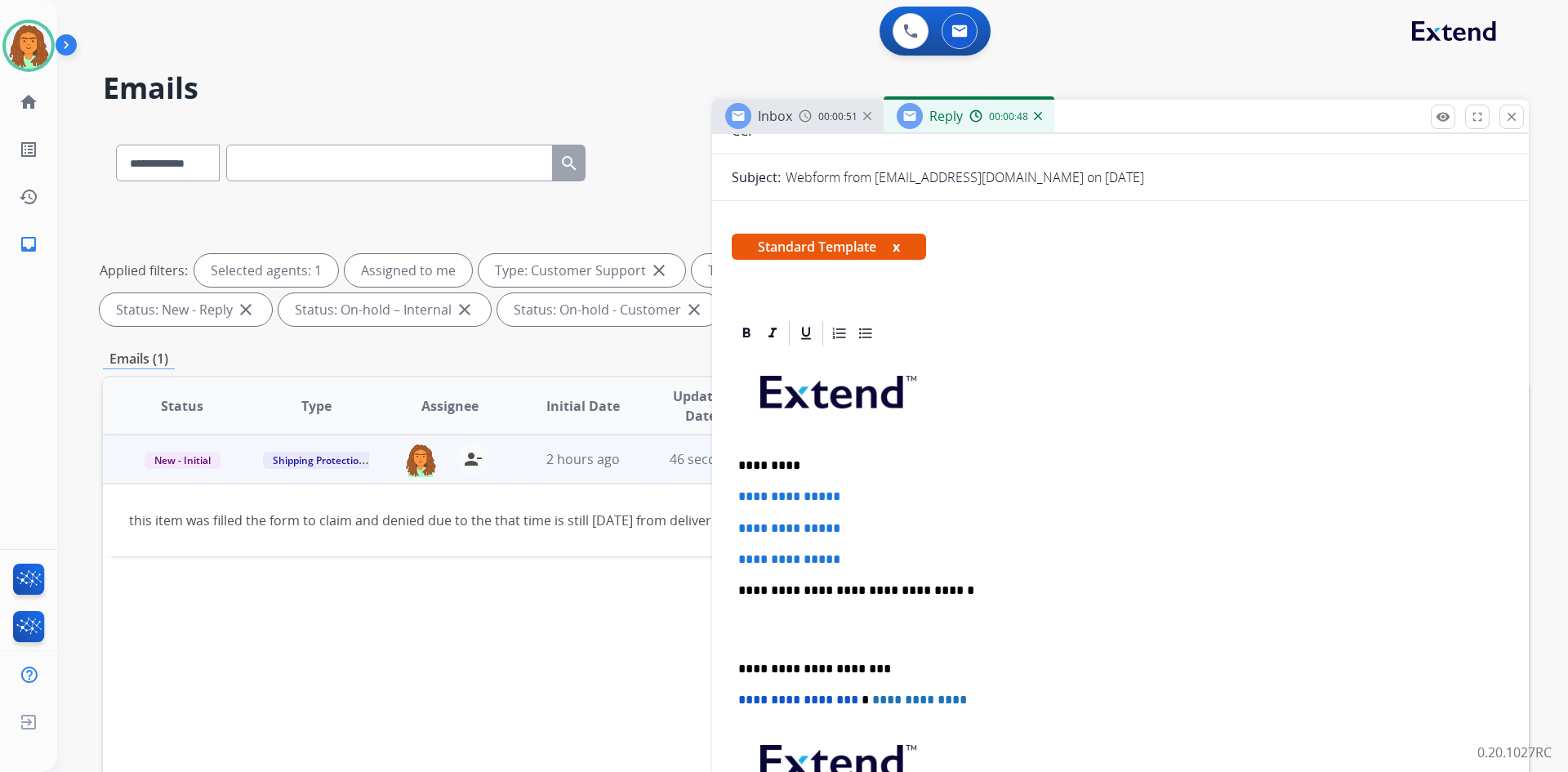
scroll to position [246, 0]
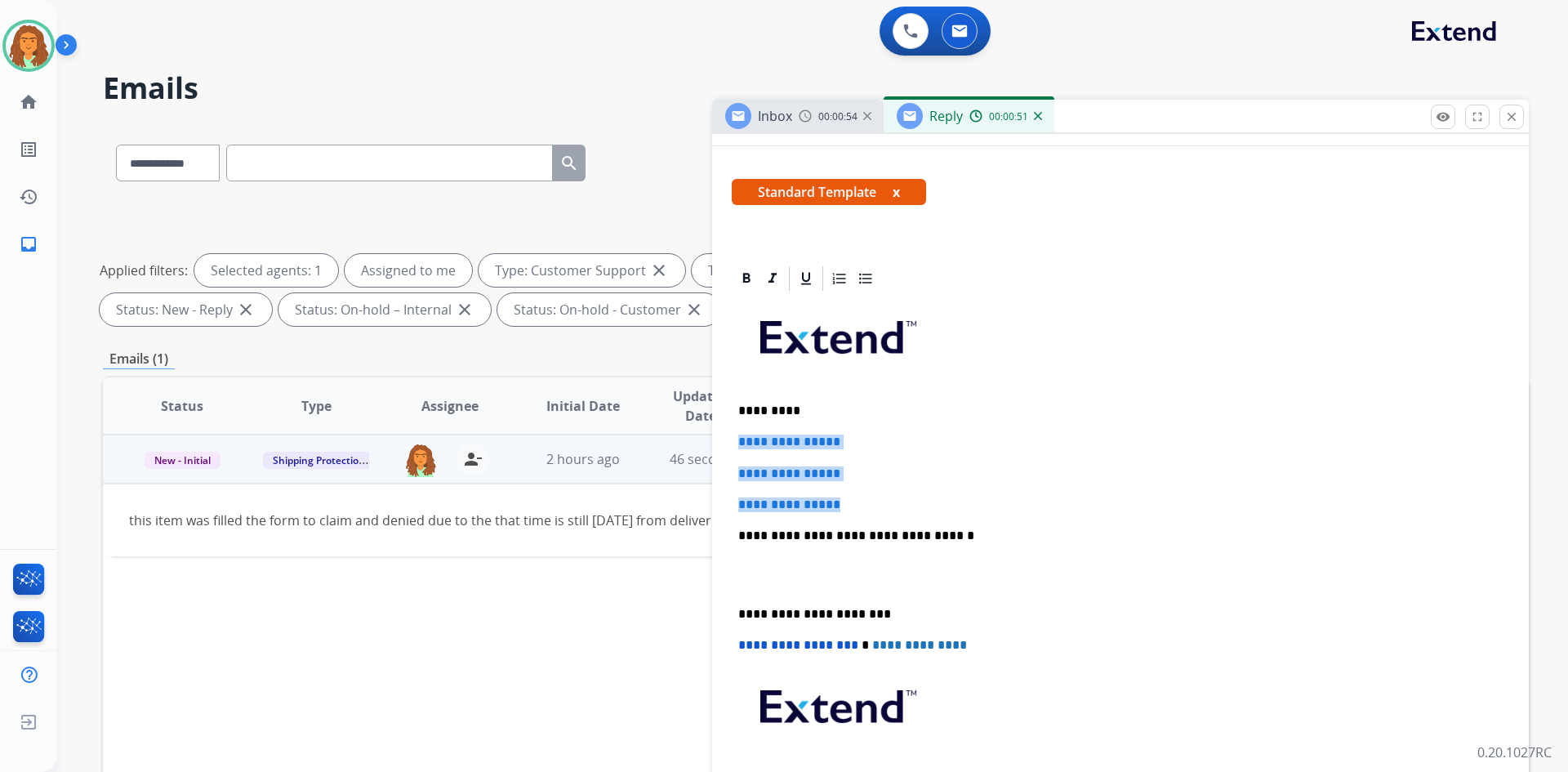
drag, startPoint x: 762, startPoint y: 449, endPoint x: 858, endPoint y: 507, distance: 112.2
click at [758, 507] on div "**********" at bounding box center [1120, 574] width 777 height 562
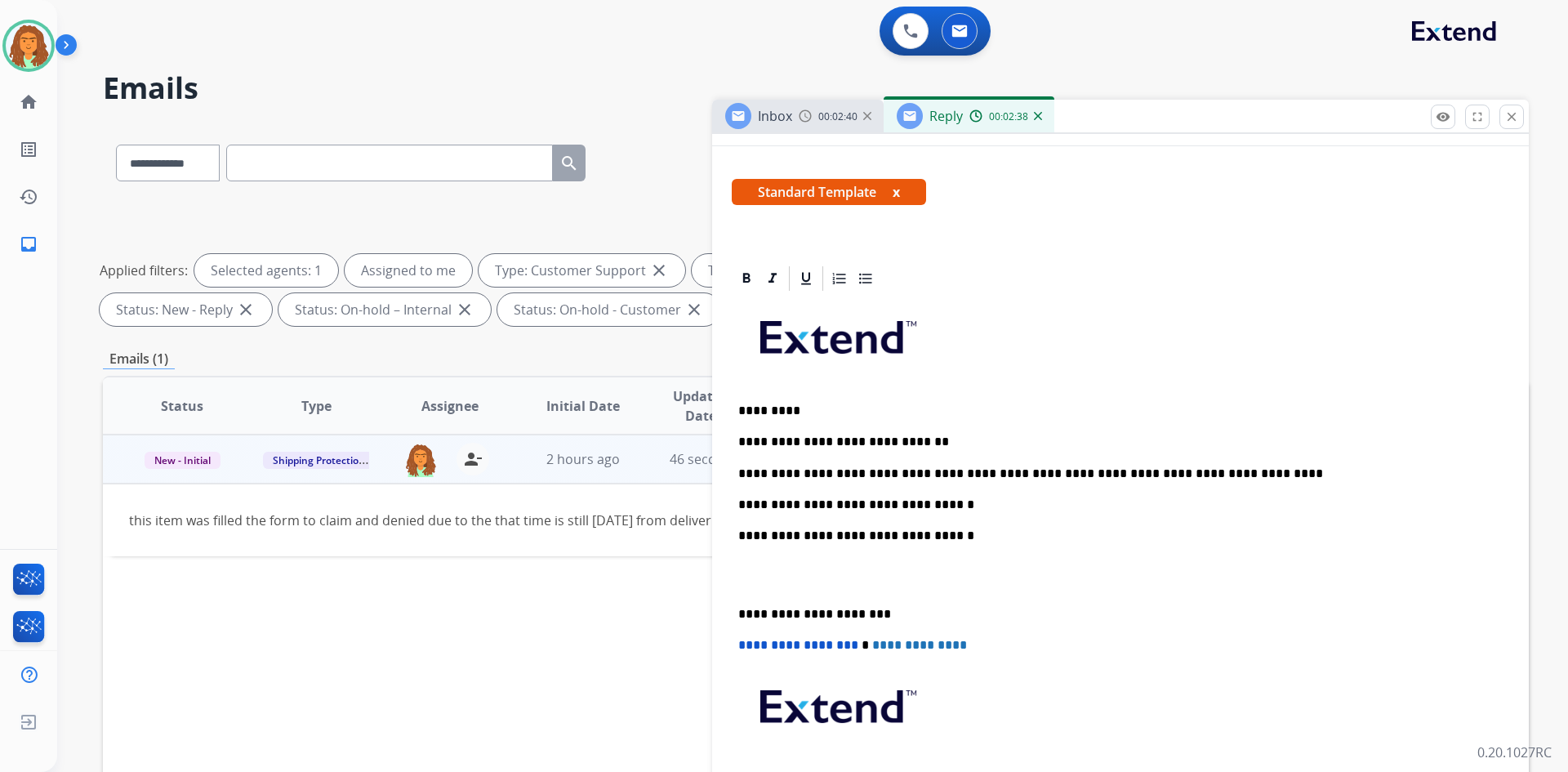
click at [735, 611] on div "**********" at bounding box center [1120, 574] width 777 height 562
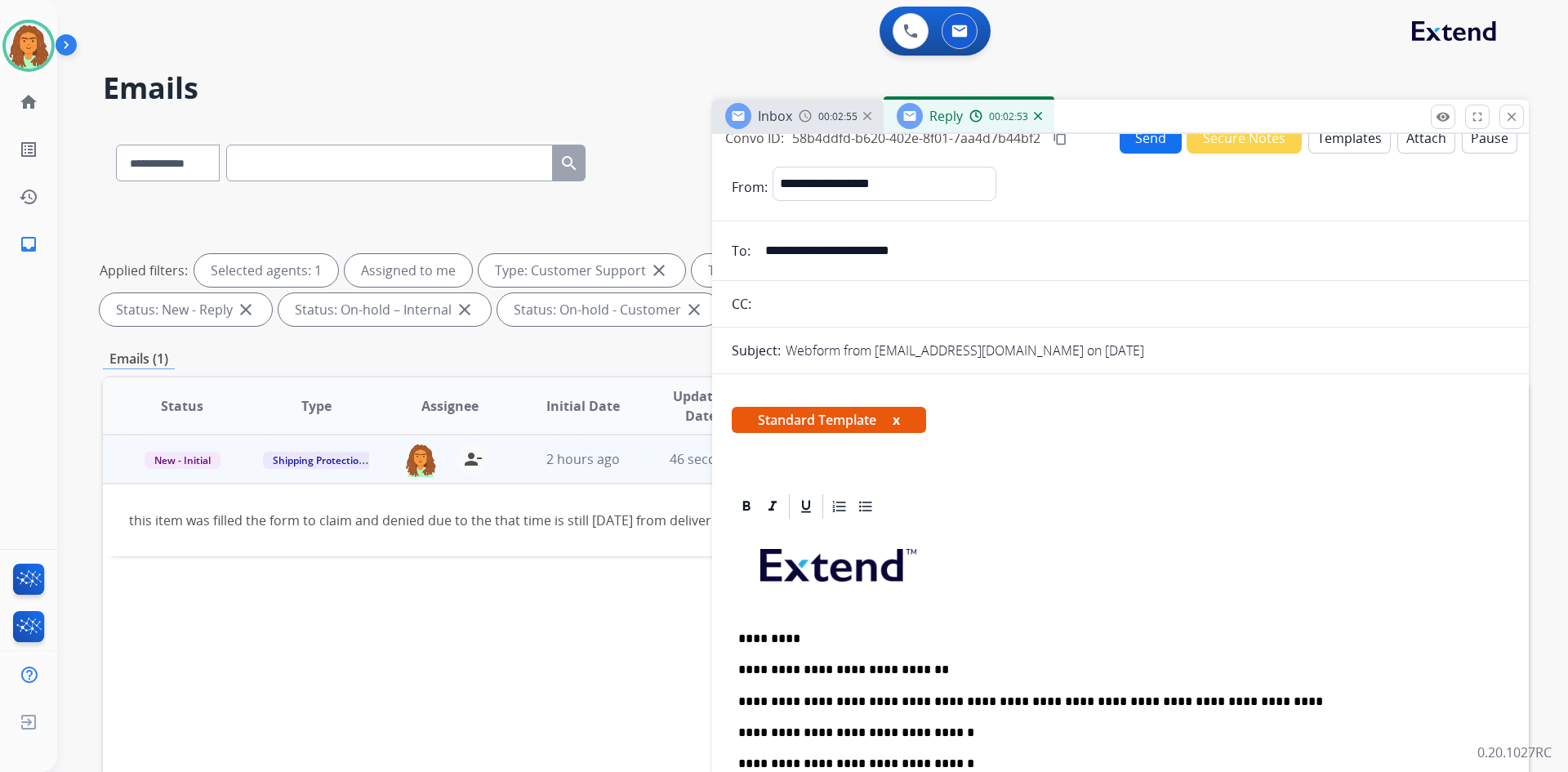
scroll to position [0, 0]
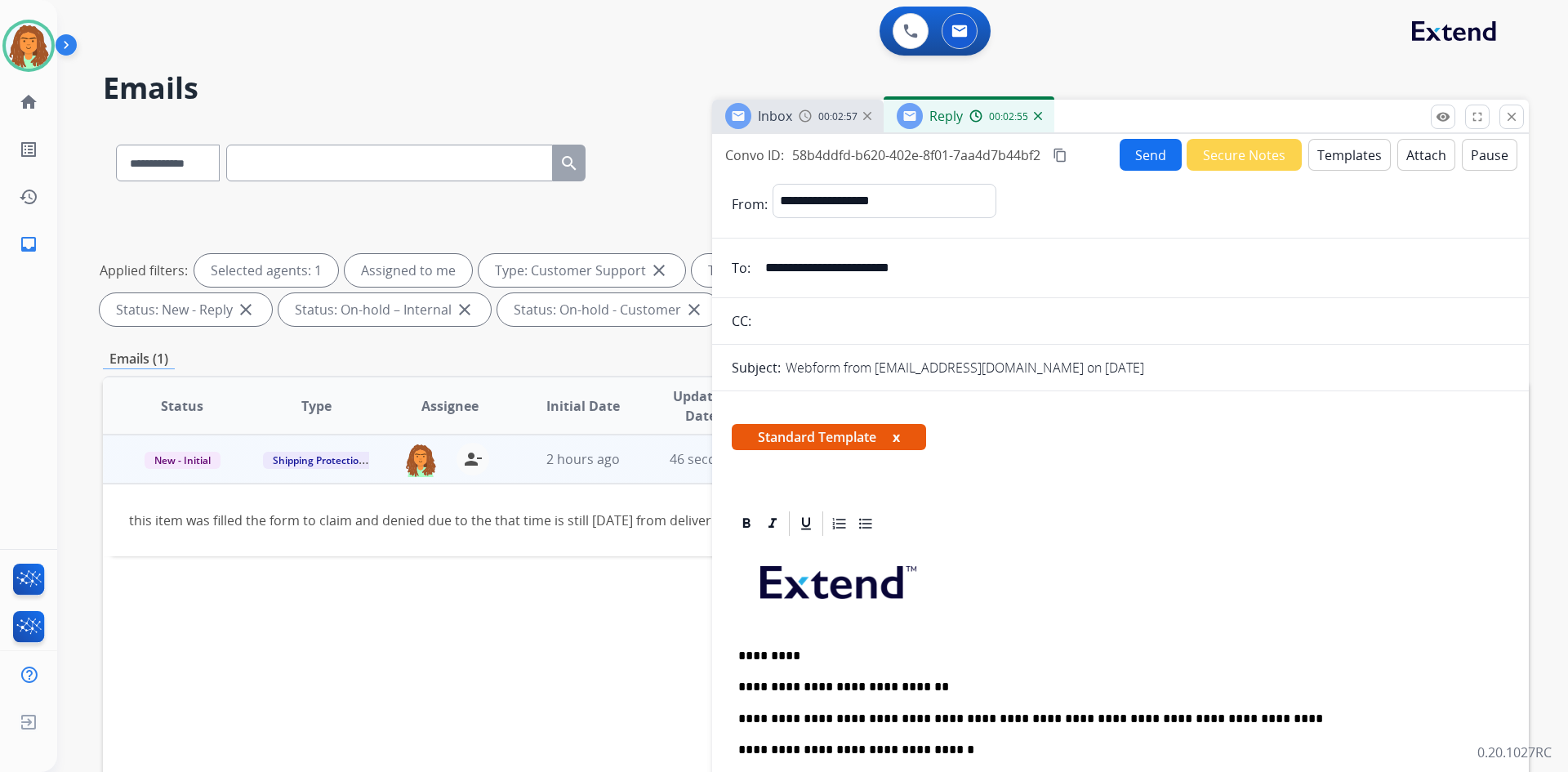
click at [758, 154] on mat-icon "content_copy" at bounding box center [1060, 155] width 15 height 15
click at [758, 156] on button "Send" at bounding box center [1151, 155] width 63 height 32
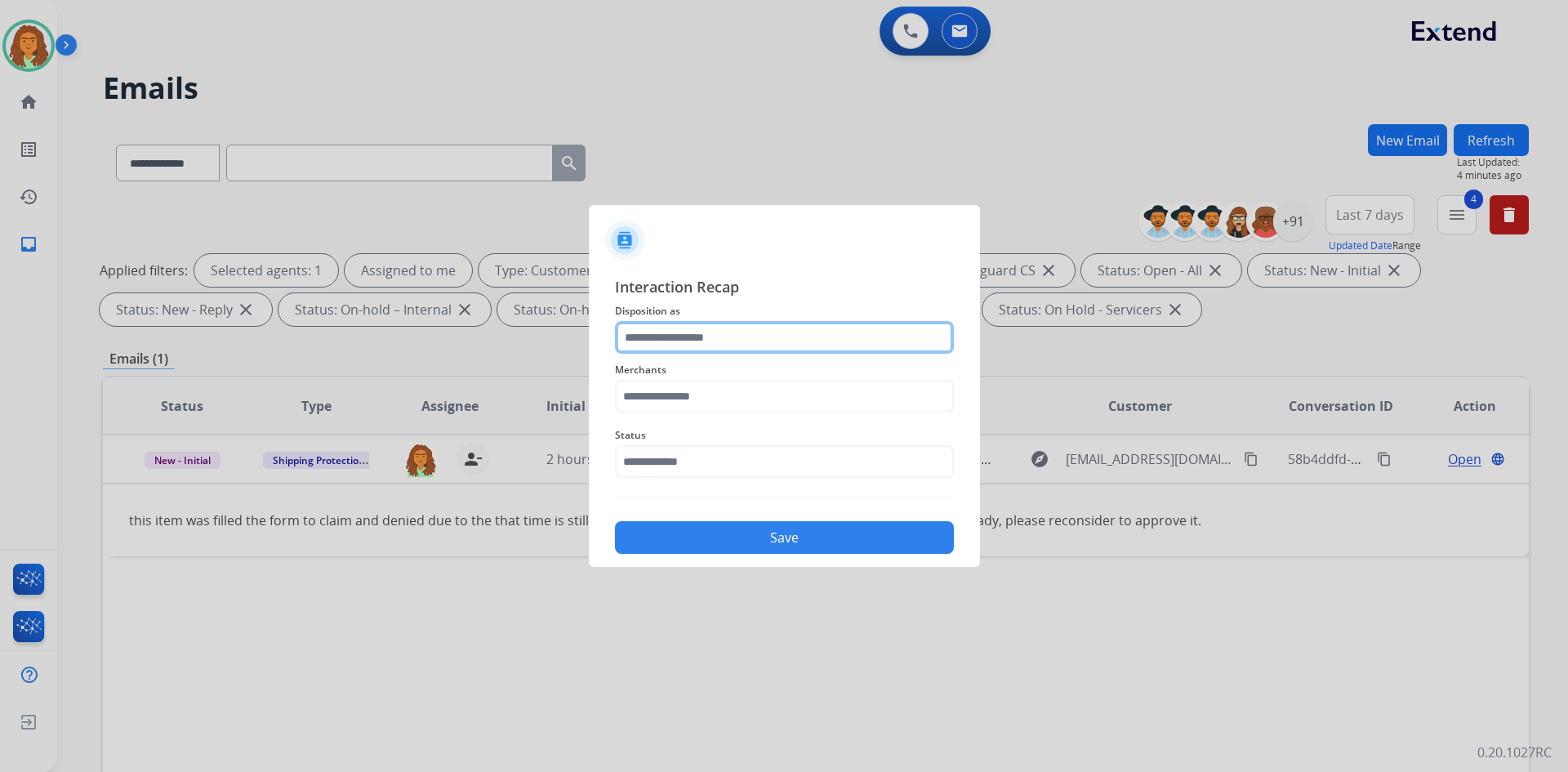
click at [641, 335] on input "text" at bounding box center [784, 337] width 339 height 33
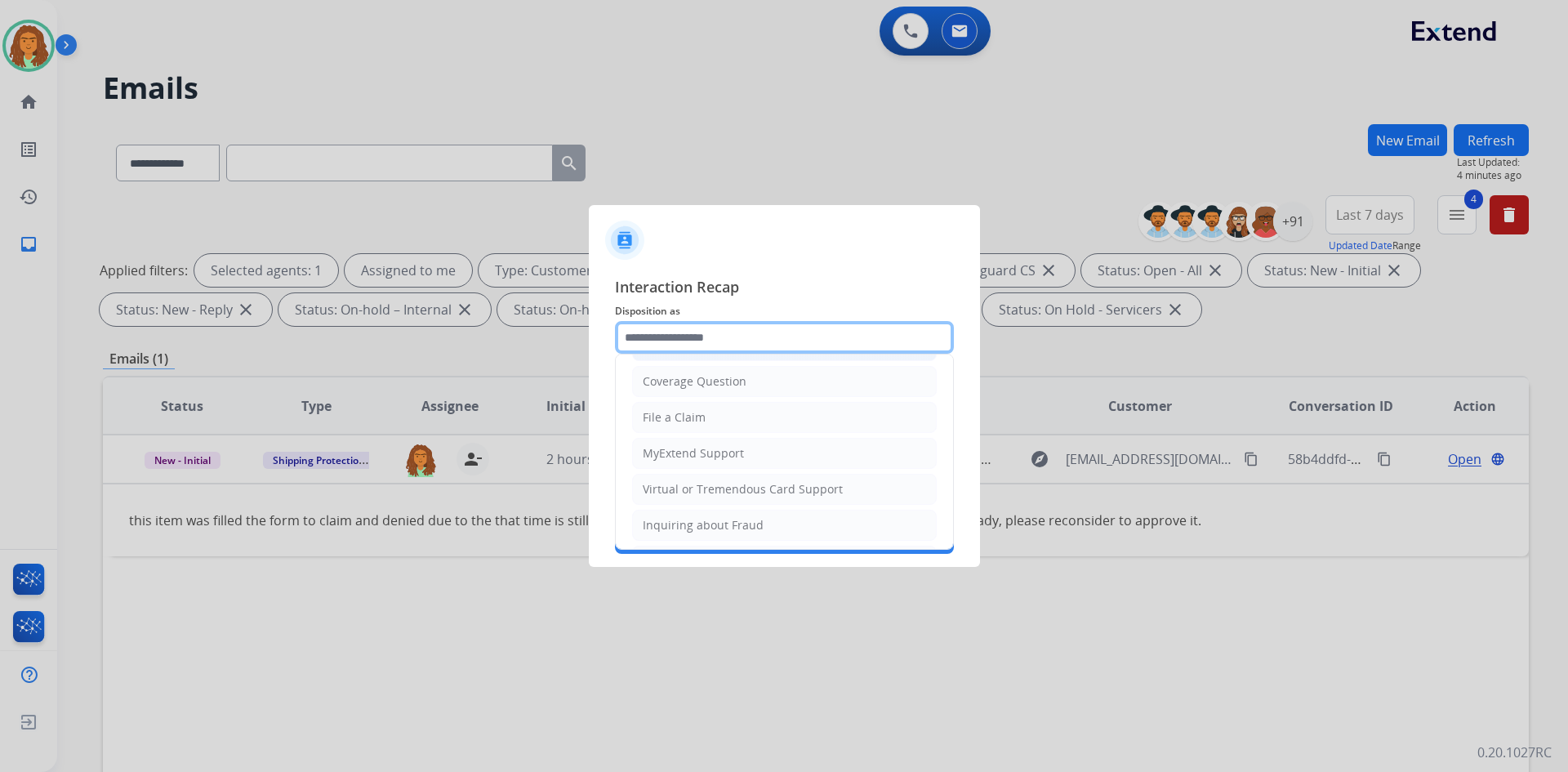
scroll to position [82, 0]
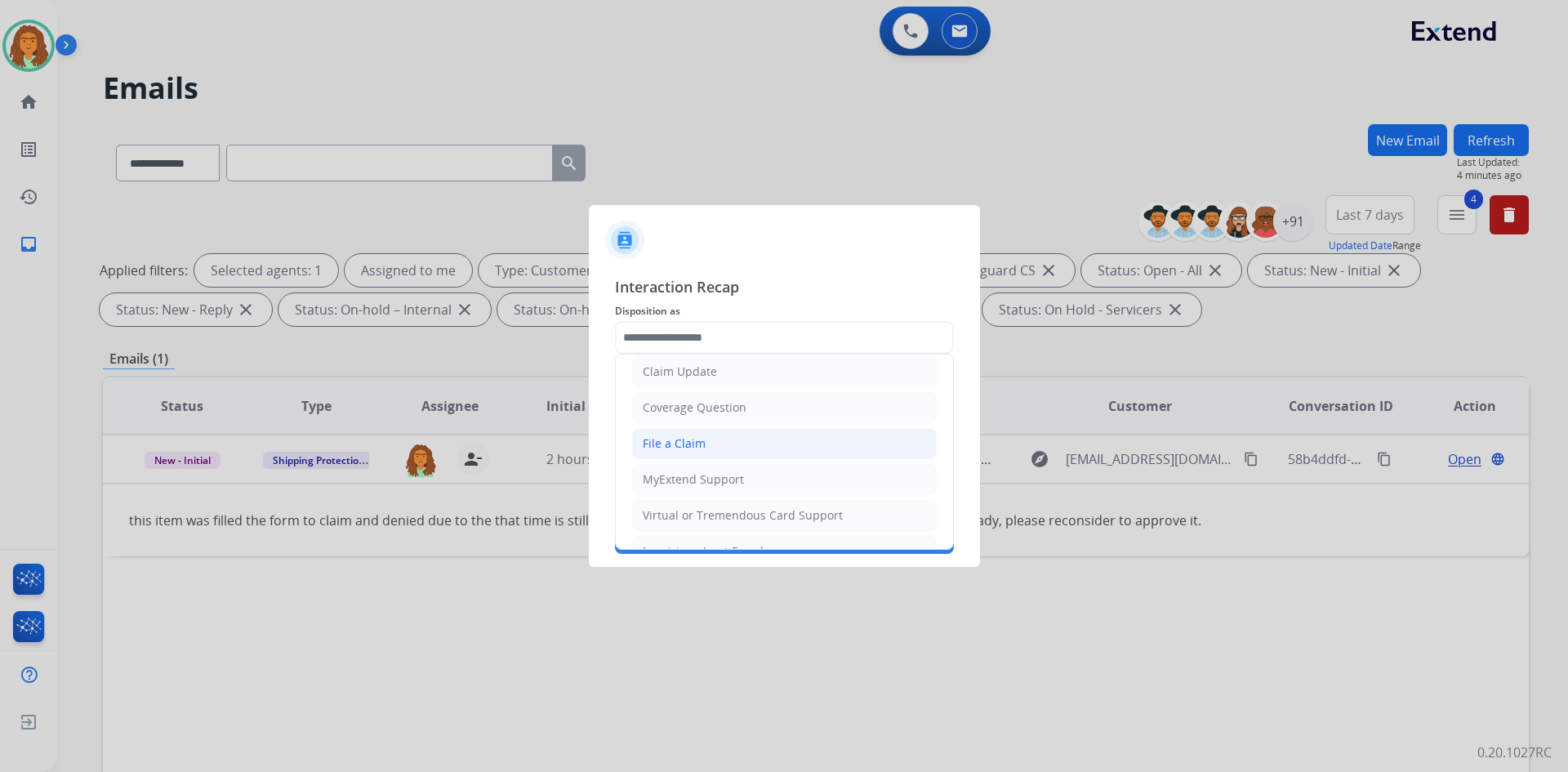
click at [678, 442] on div "File a Claim" at bounding box center [674, 443] width 63 height 17
type input "**********"
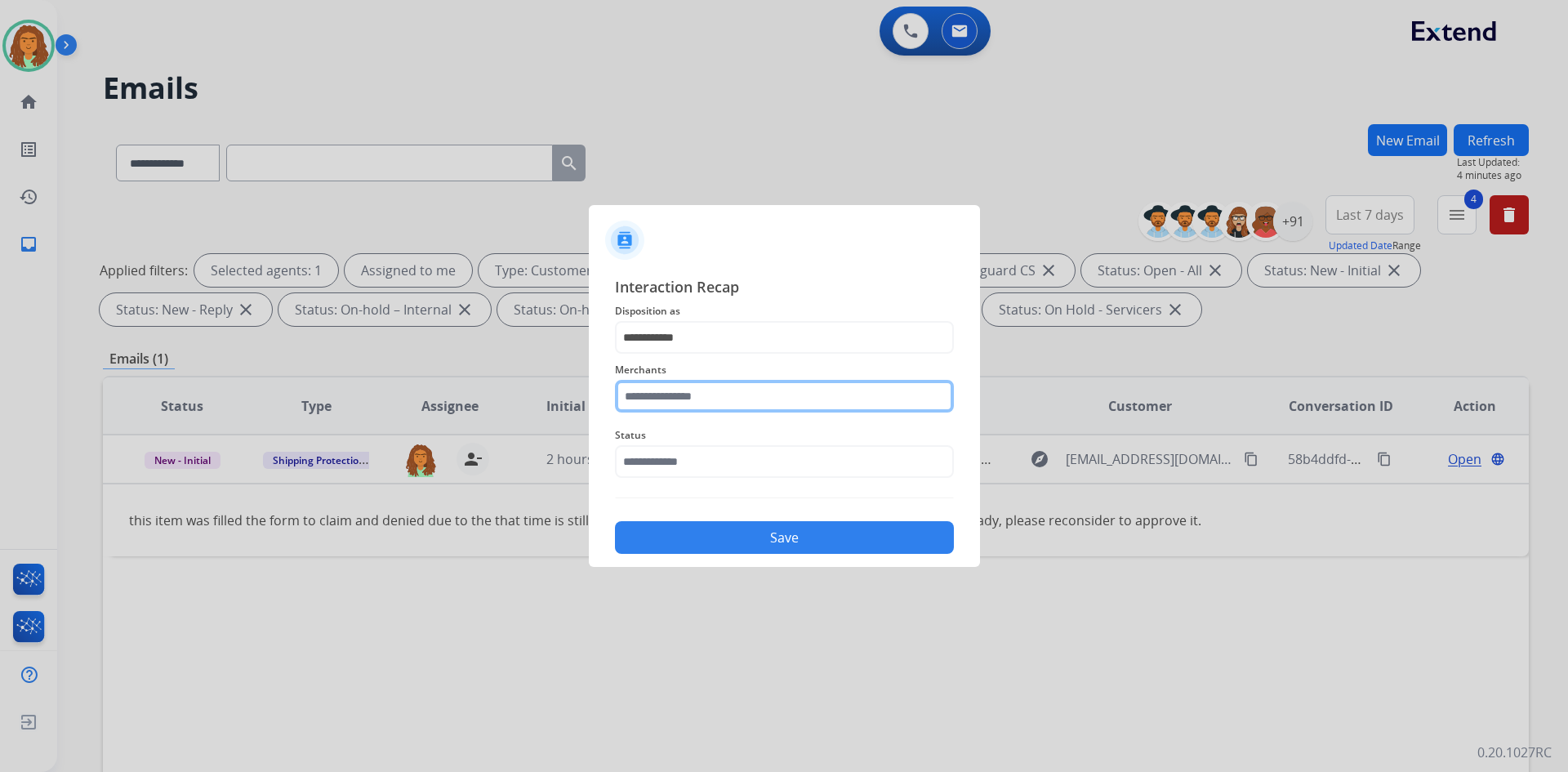
click at [721, 391] on input "text" at bounding box center [784, 396] width 339 height 33
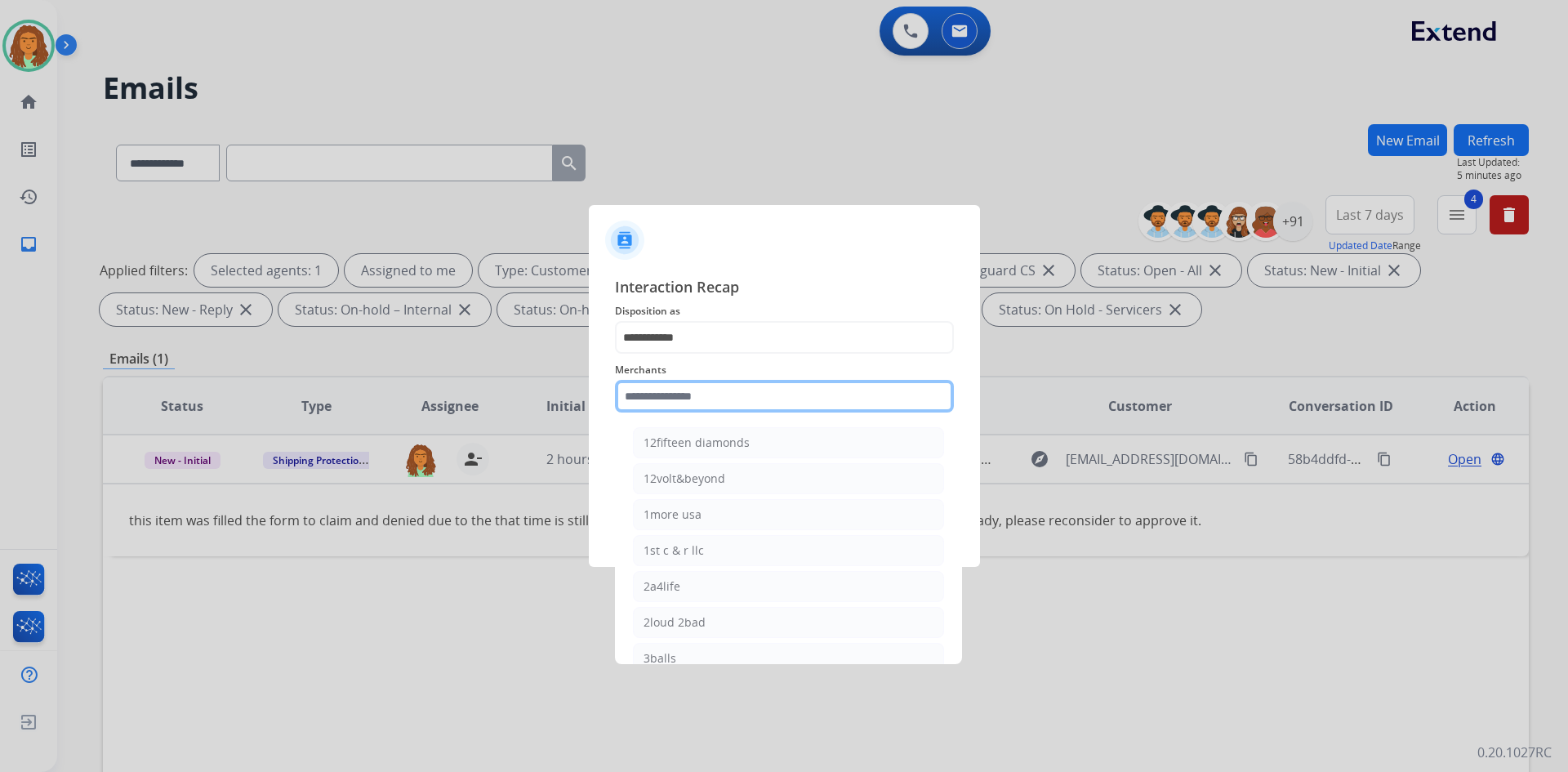
click at [664, 396] on input "text" at bounding box center [784, 396] width 339 height 33
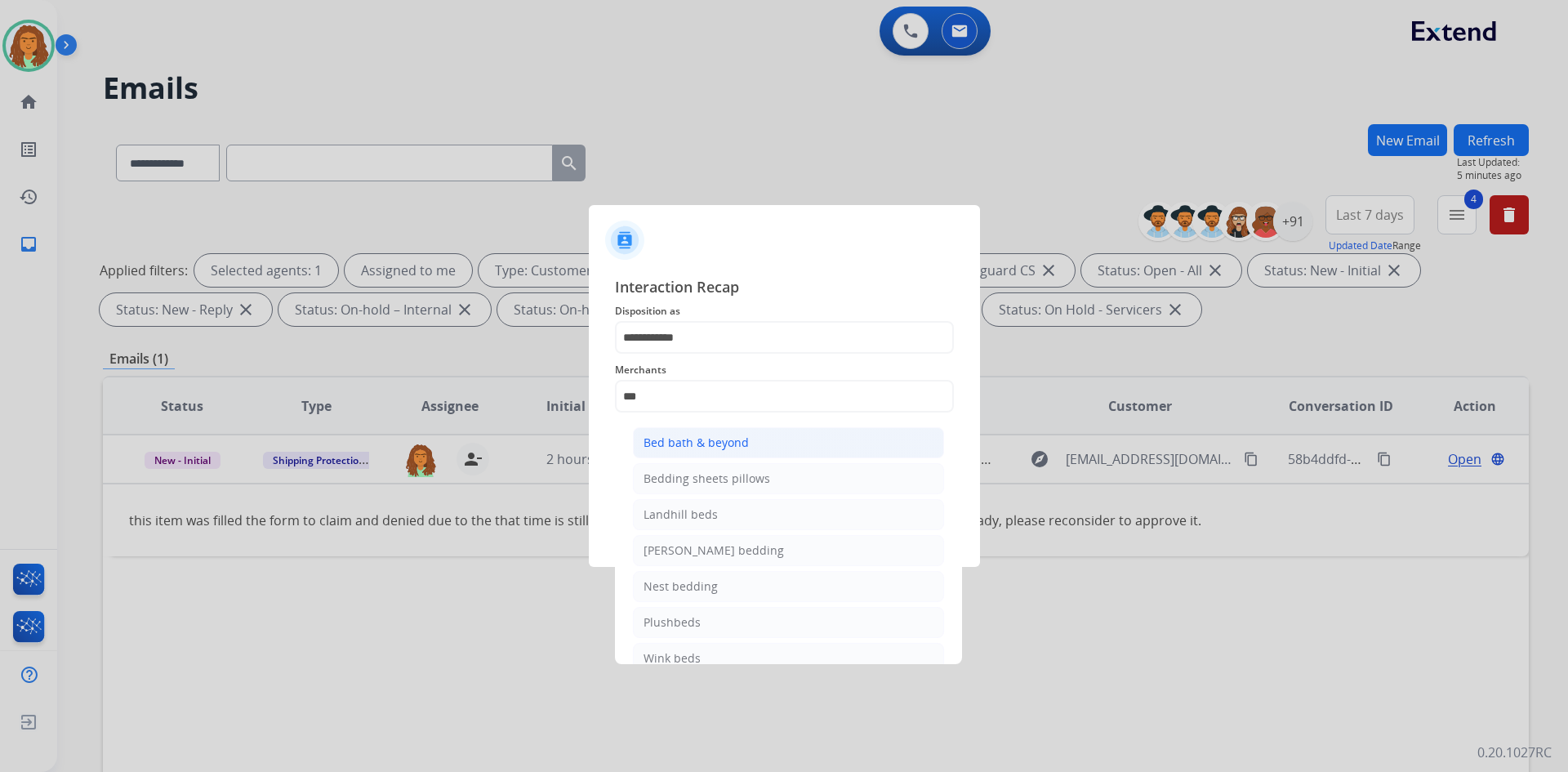
click at [747, 438] on li "Bed bath & beyond" at bounding box center [788, 442] width 311 height 31
type input "**********"
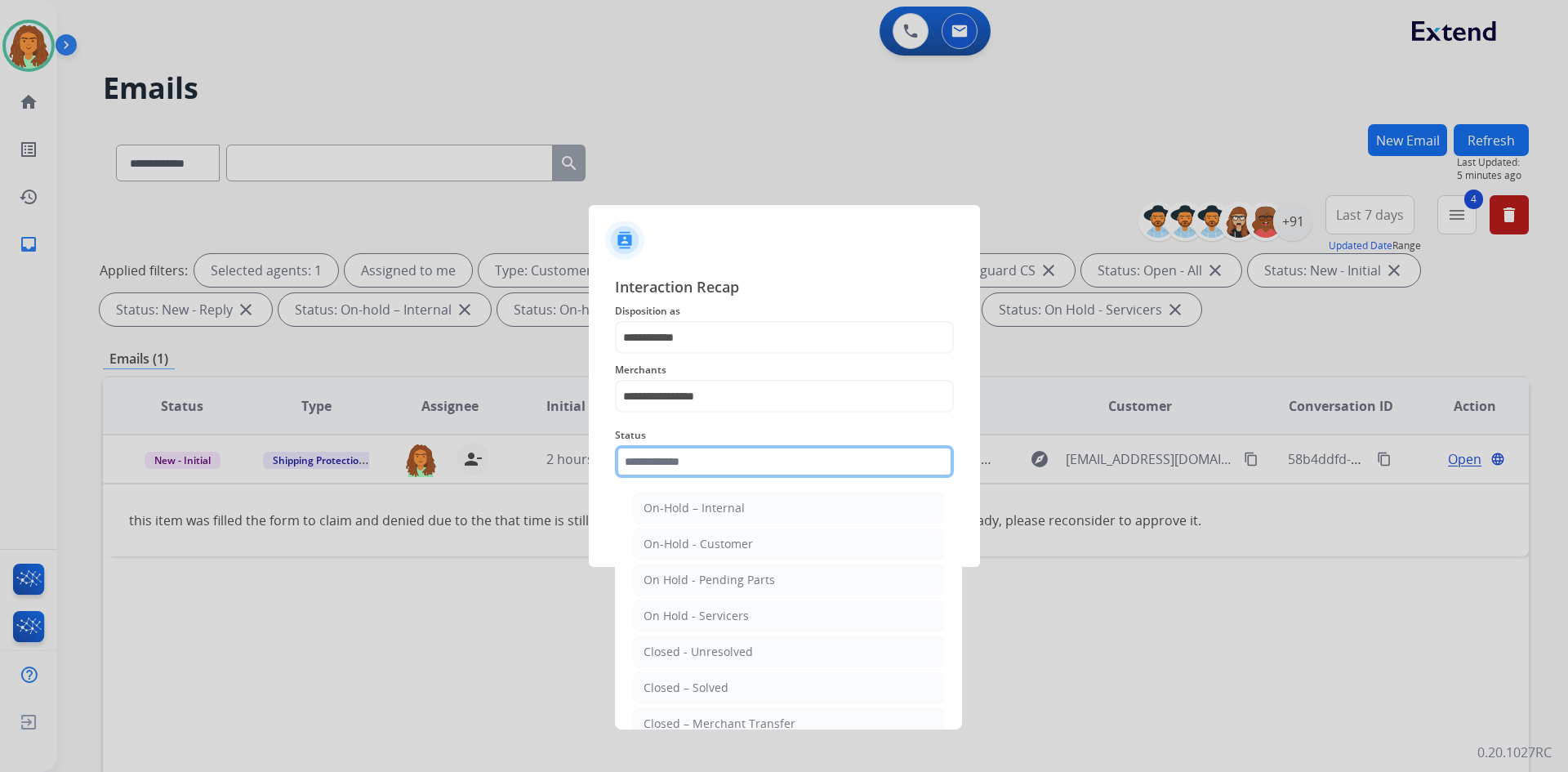
click at [660, 458] on input "text" at bounding box center [784, 461] width 339 height 33
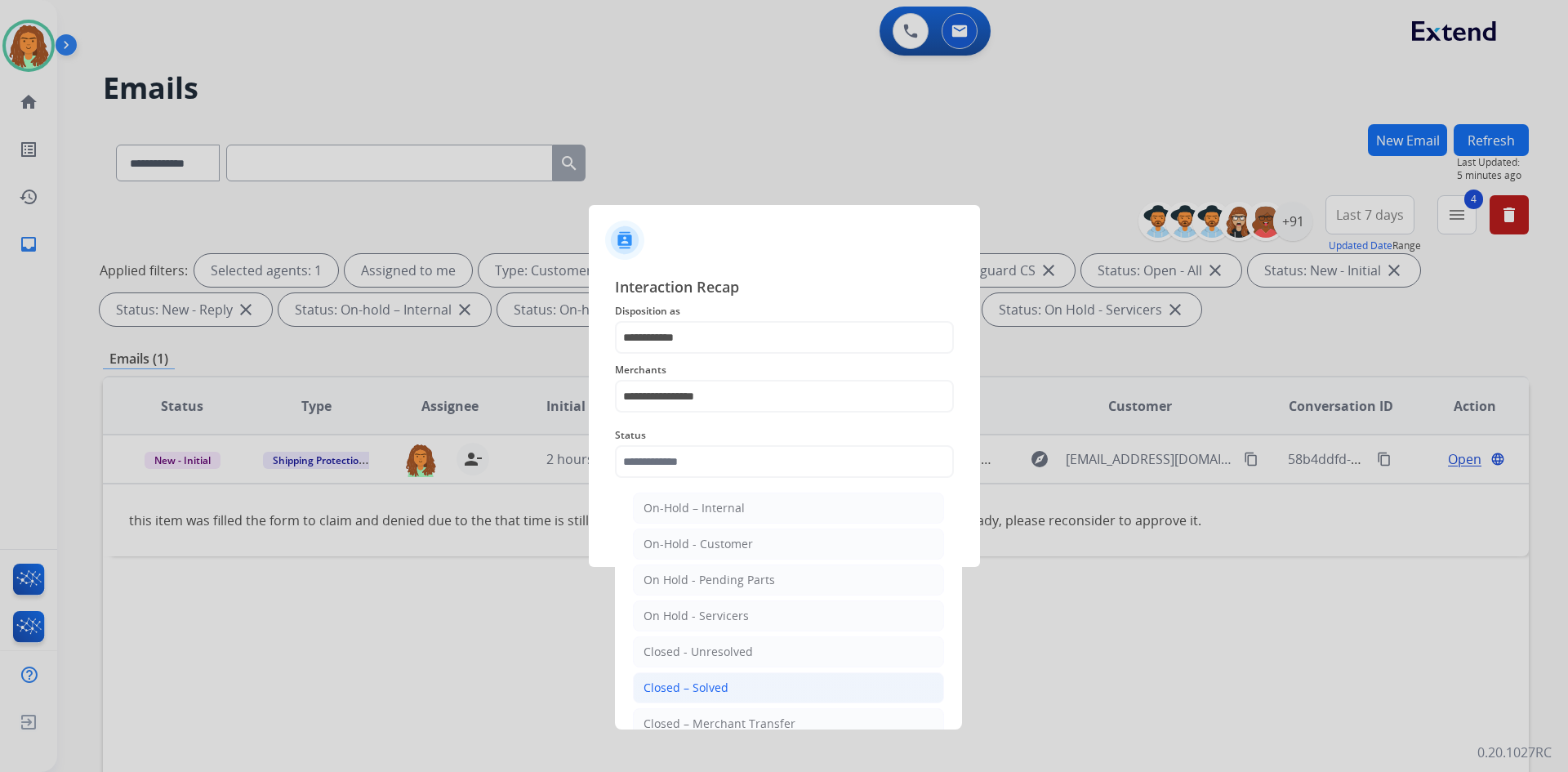
click at [685, 691] on div "Closed – Solved" at bounding box center [686, 688] width 85 height 17
type input "**********"
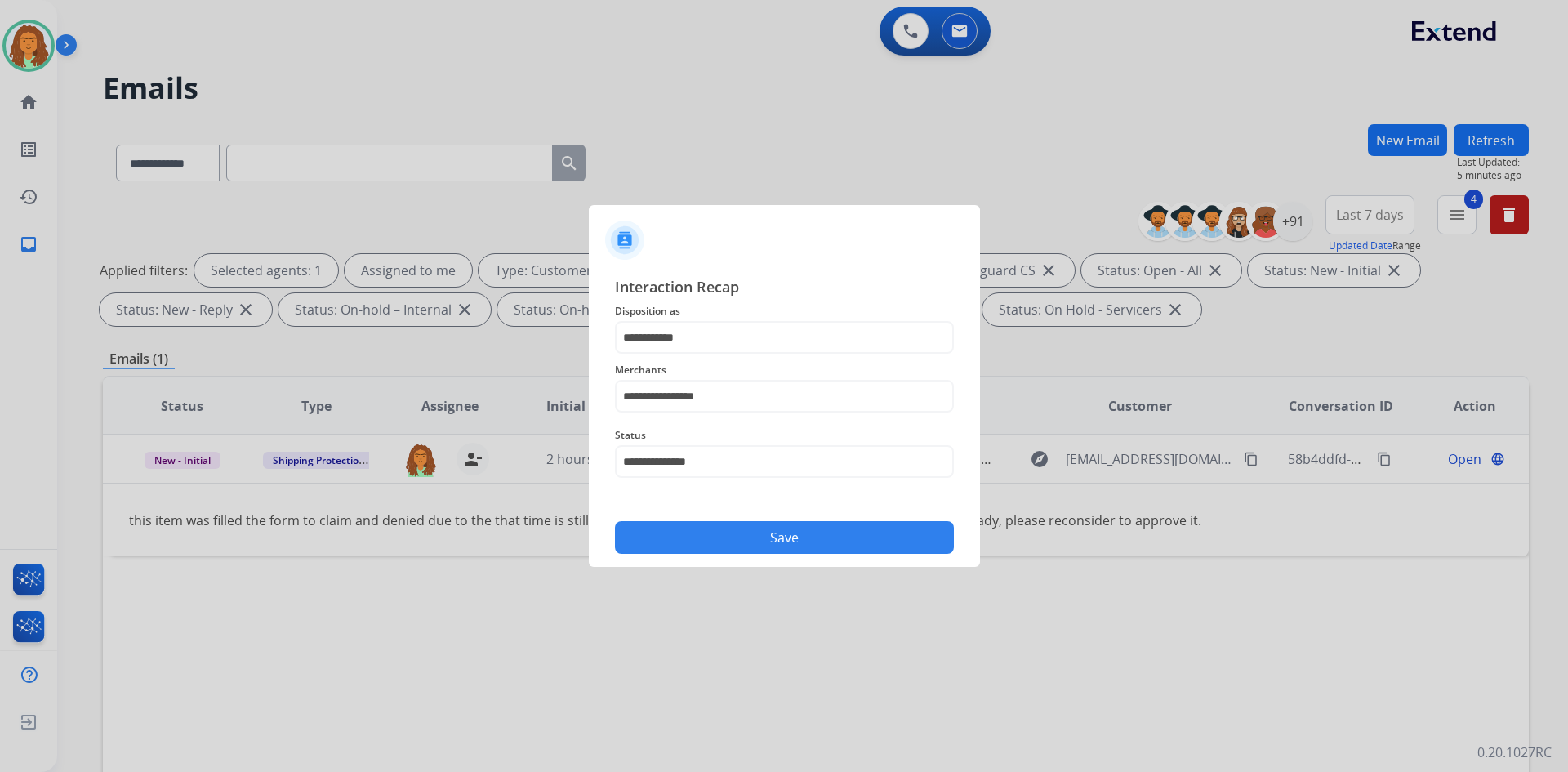
click at [758, 540] on button "Save" at bounding box center [784, 537] width 339 height 33
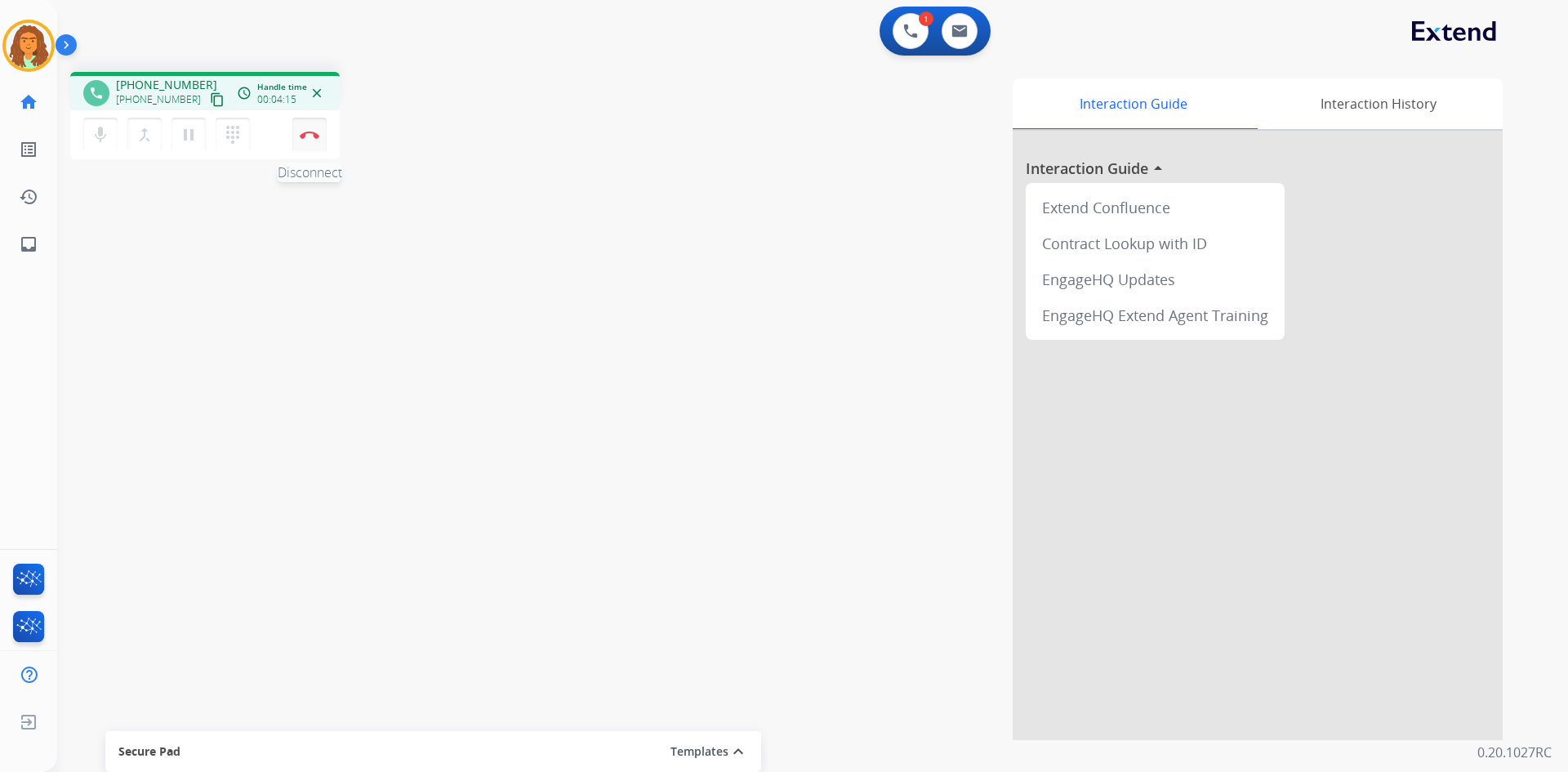
click at [311, 135] on img at bounding box center [309, 134] width 20 height 8
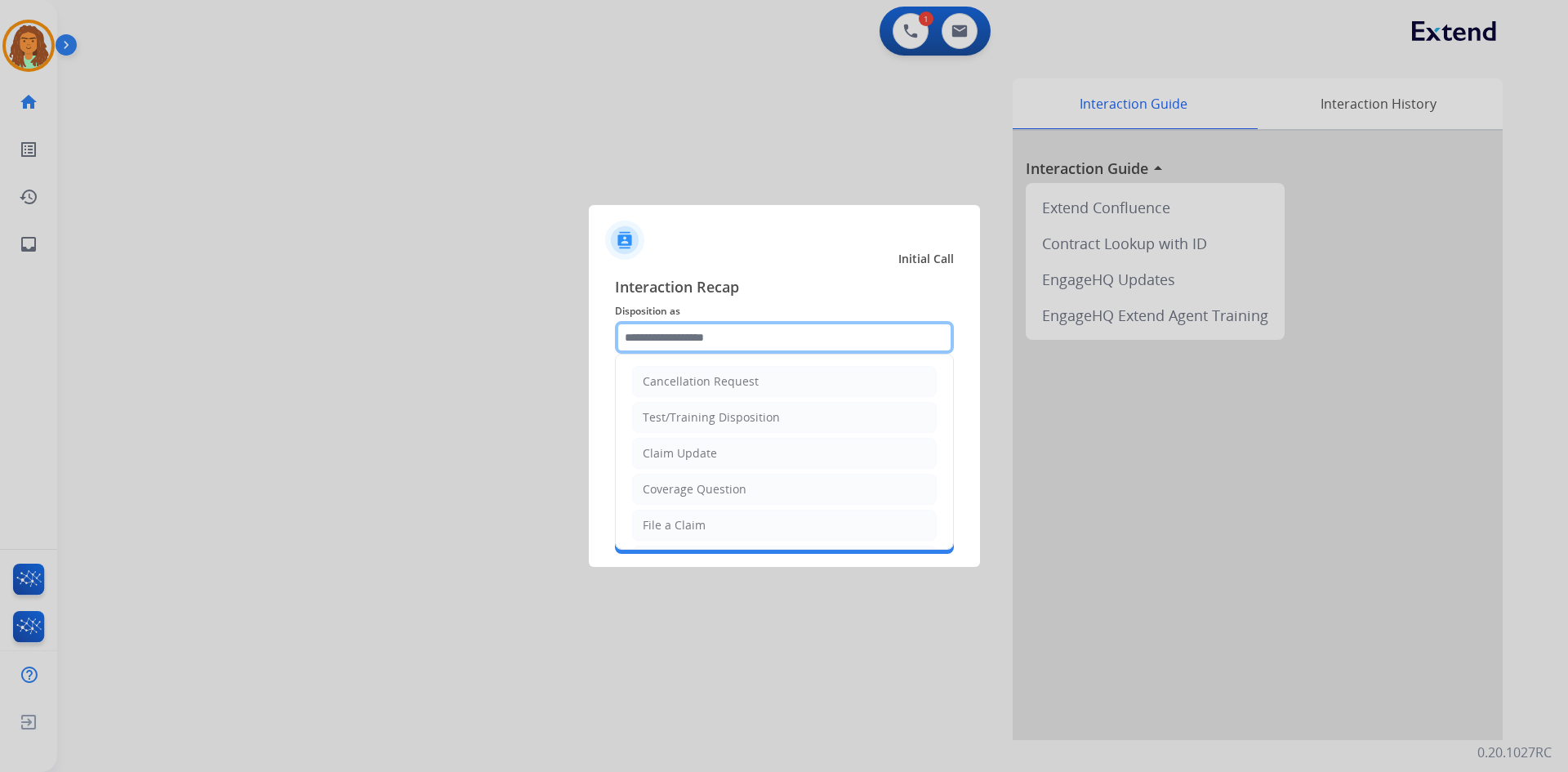
click at [678, 338] on input "text" at bounding box center [784, 337] width 339 height 33
click at [679, 529] on div "File a Claim" at bounding box center [674, 526] width 63 height 17
type input "**********"
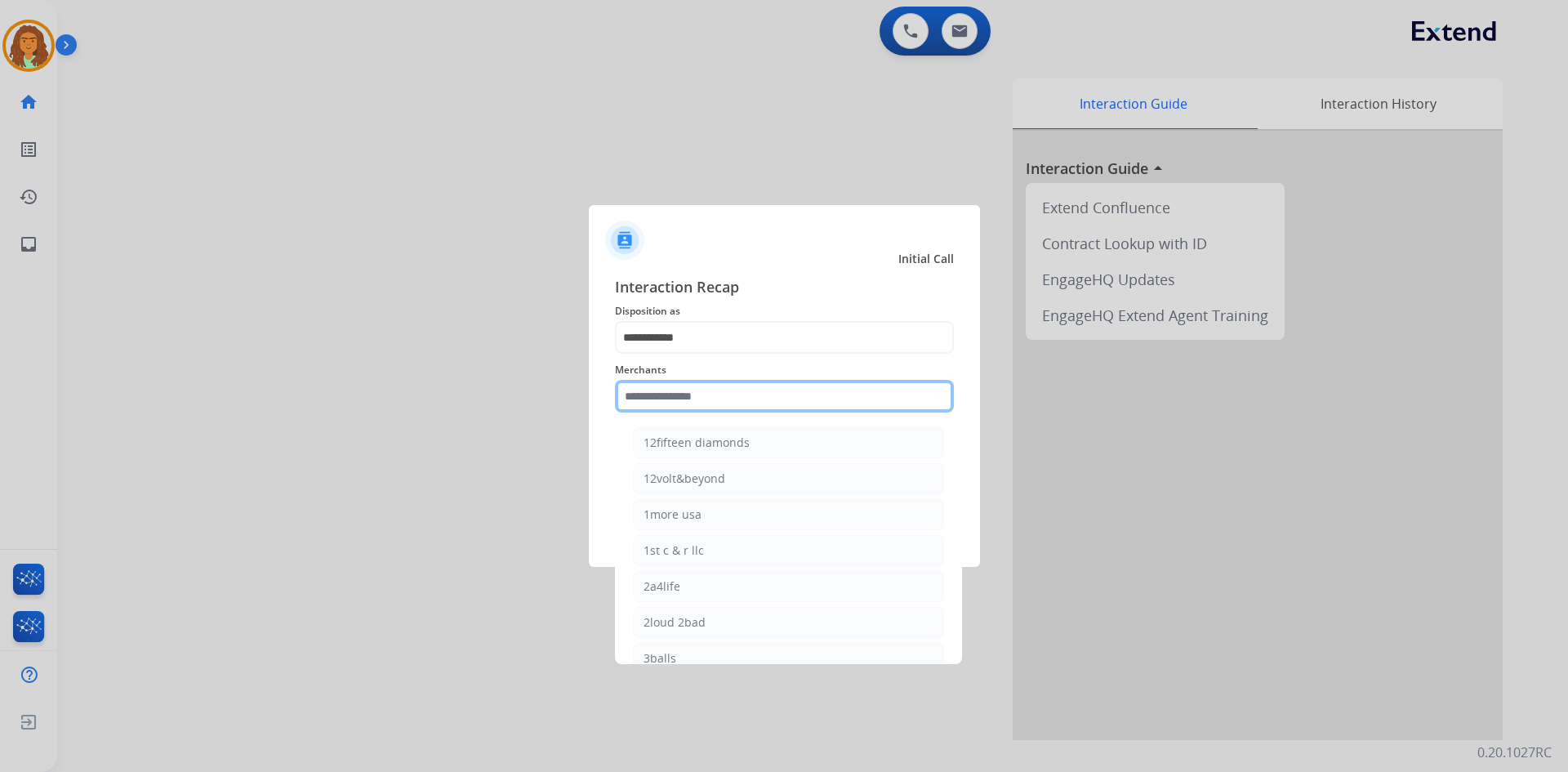
click at [706, 396] on input "text" at bounding box center [784, 396] width 339 height 33
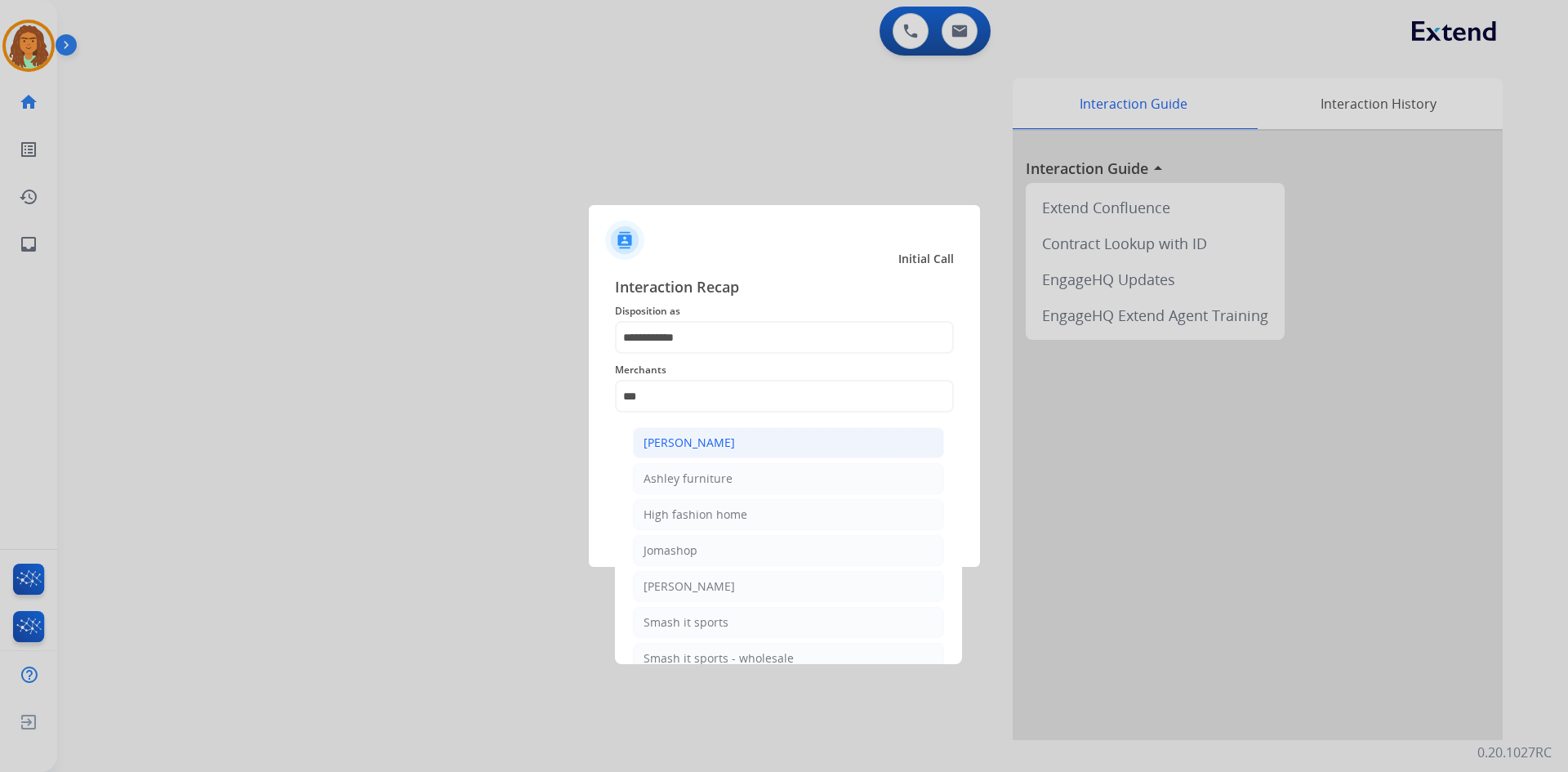
click at [665, 443] on div "[PERSON_NAME]" at bounding box center [690, 443] width 91 height 17
type input "**********"
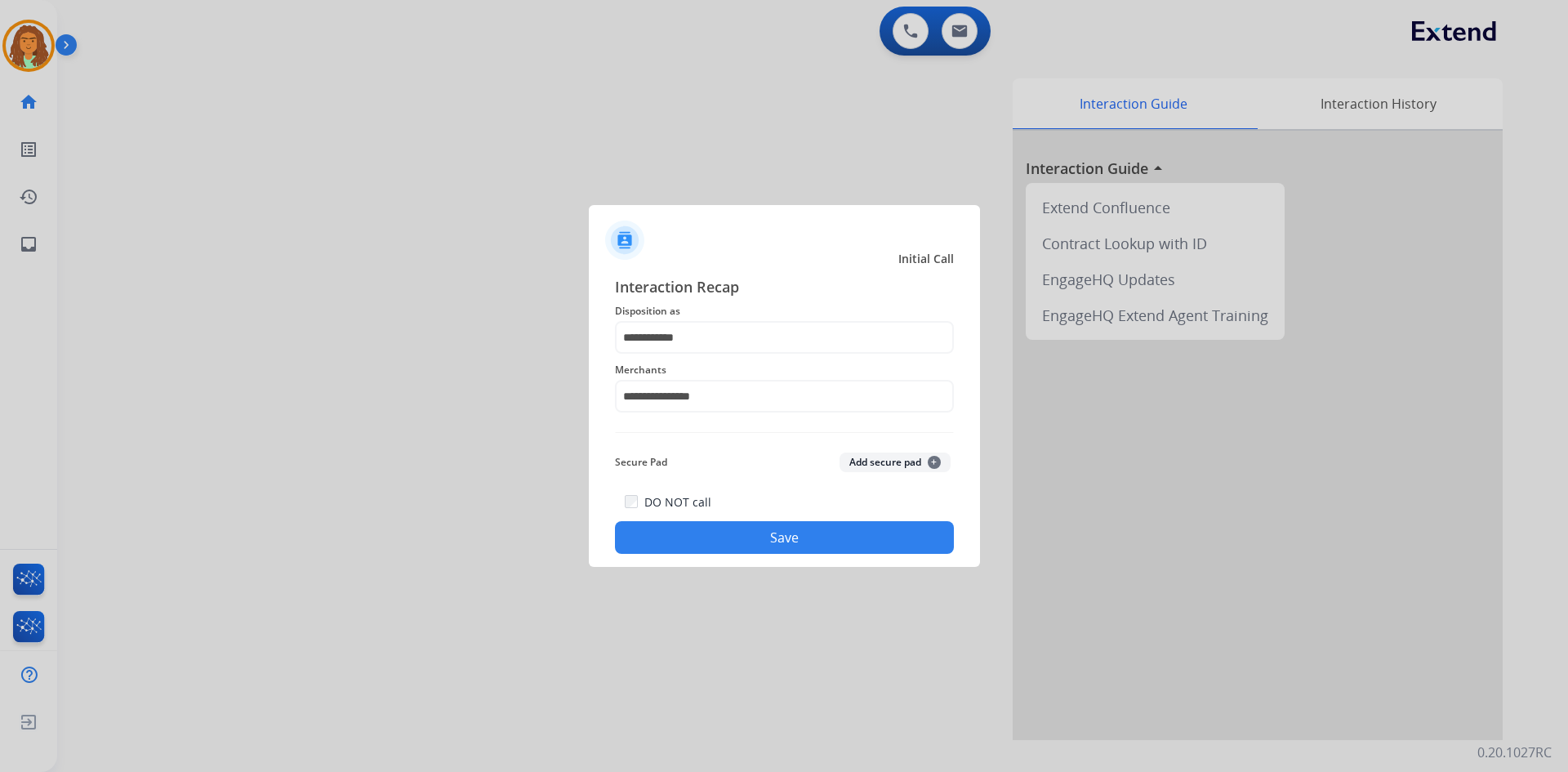
click at [758, 535] on button "Save" at bounding box center [784, 537] width 339 height 33
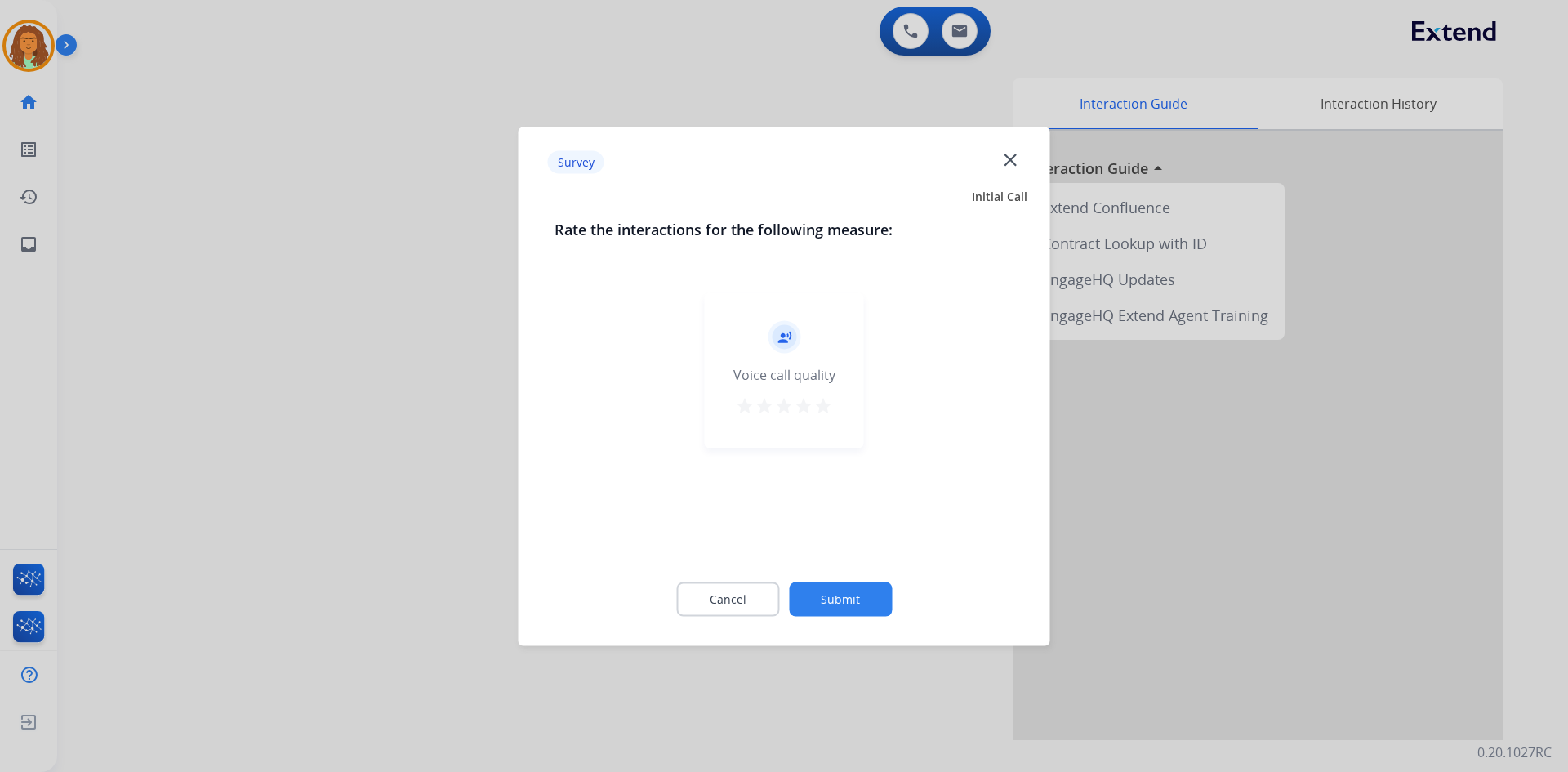
click at [758, 398] on mat-icon "star" at bounding box center [823, 405] width 20 height 20
click at [758, 595] on button "Submit" at bounding box center [840, 598] width 103 height 35
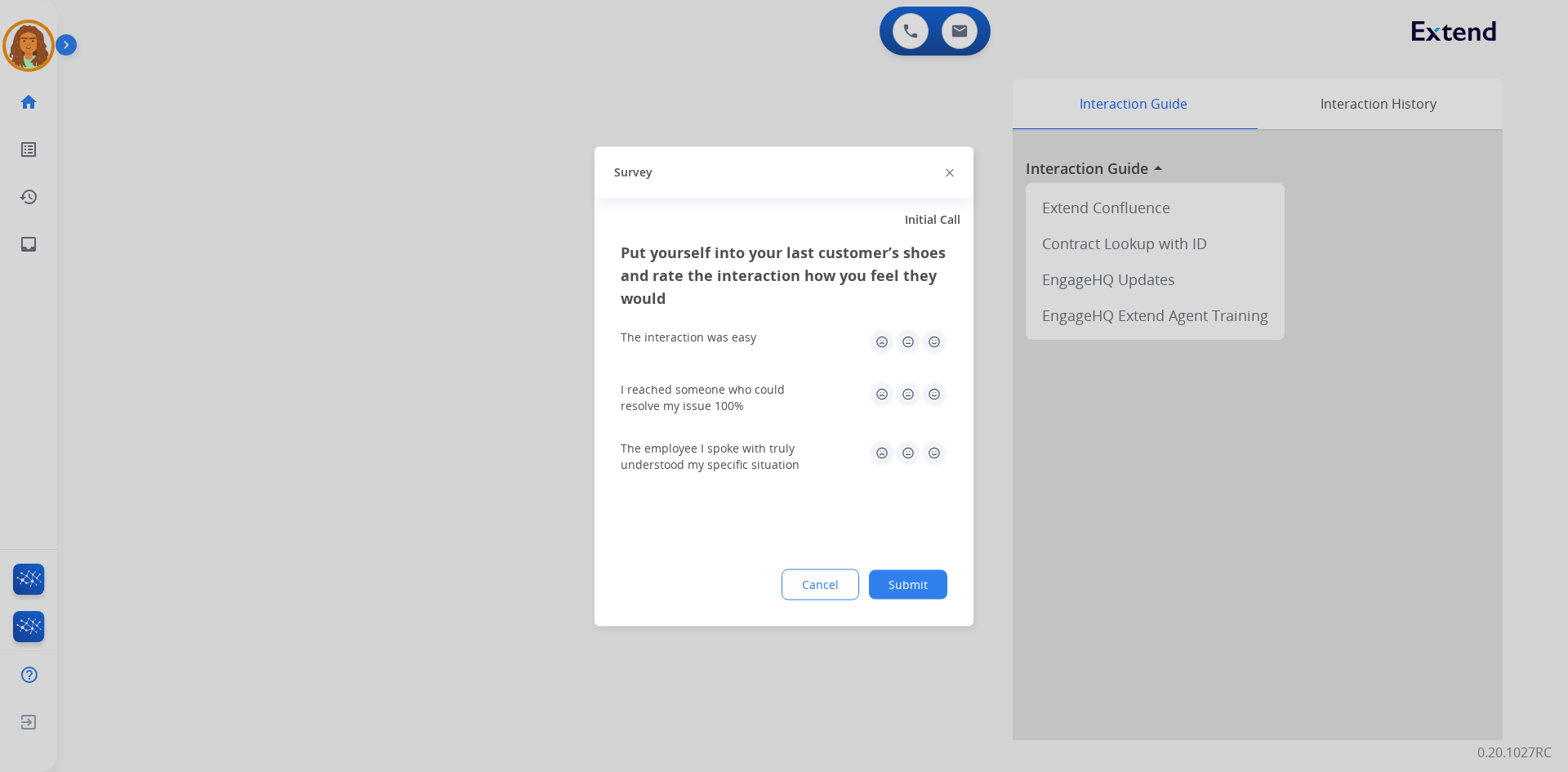
click at [758, 339] on img at bounding box center [934, 342] width 26 height 26
click at [758, 382] on img at bounding box center [934, 394] width 26 height 26
click at [758, 455] on img at bounding box center [934, 453] width 26 height 26
click at [758, 580] on button "Submit" at bounding box center [908, 584] width 78 height 30
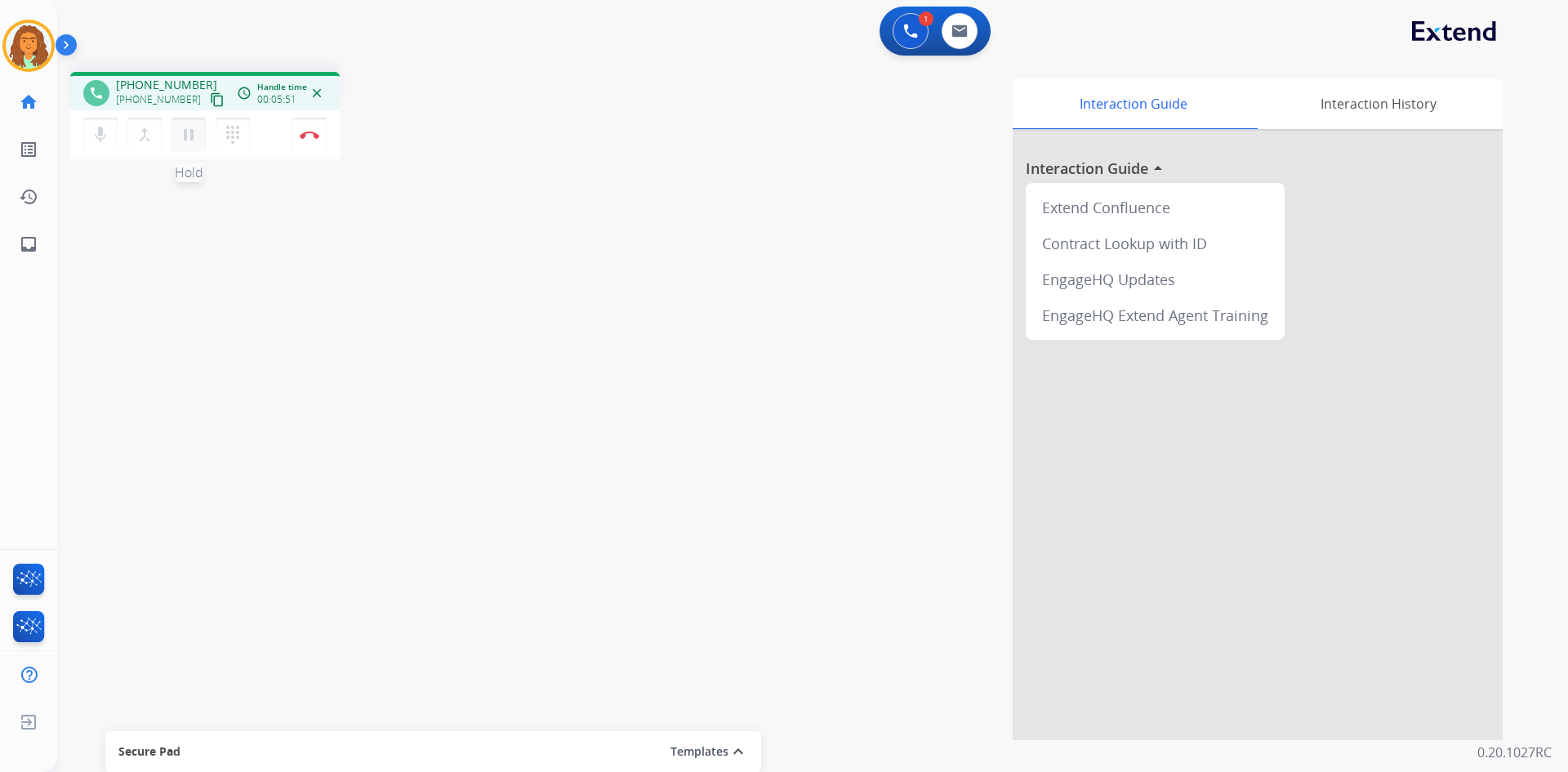
click at [187, 135] on mat-icon "pause" at bounding box center [189, 134] width 20 height 20
click at [194, 141] on mat-icon "play_arrow" at bounding box center [189, 134] width 20 height 20
click at [317, 133] on img at bounding box center [309, 134] width 20 height 8
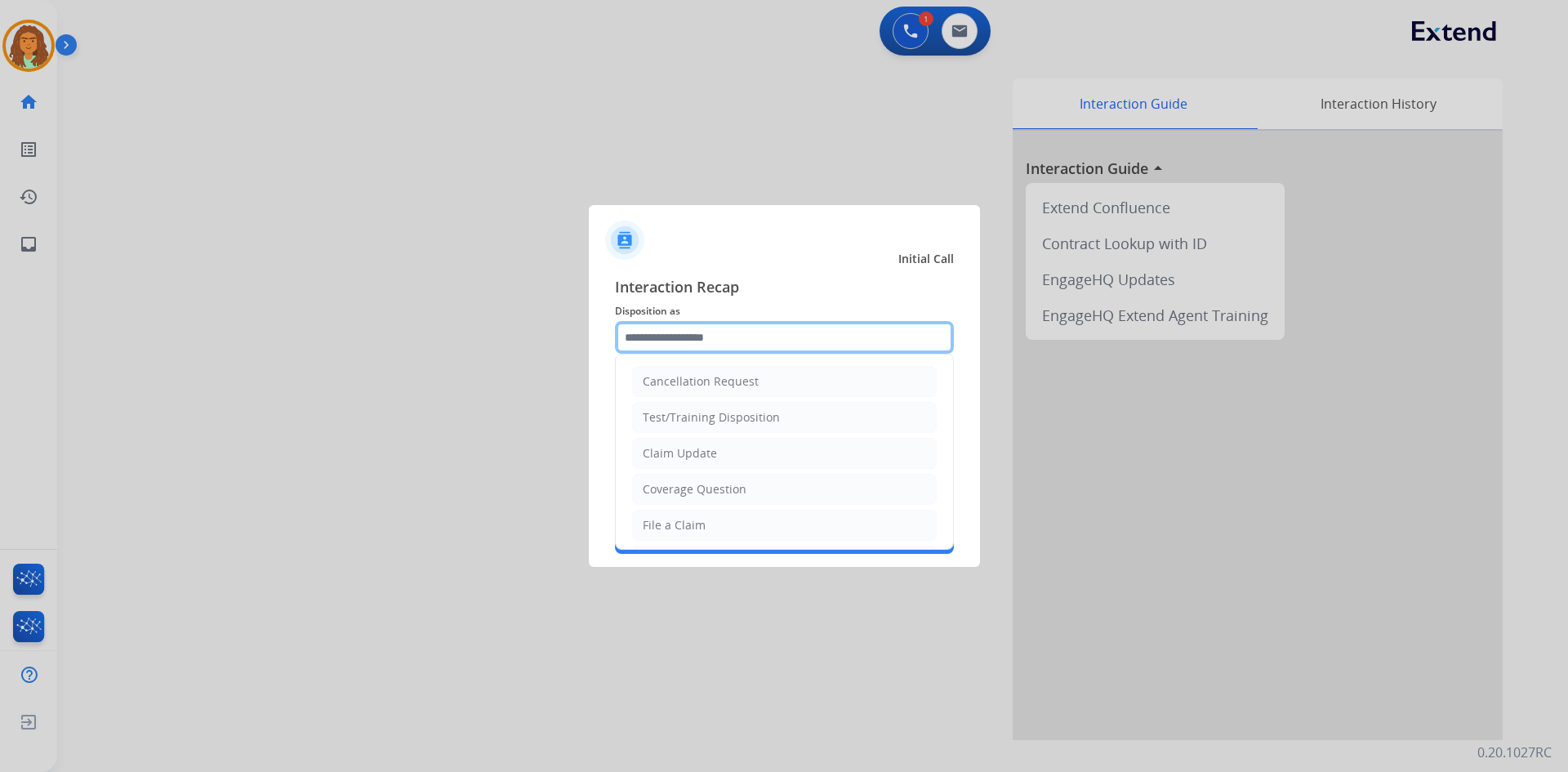
click at [667, 335] on input "text" at bounding box center [784, 337] width 339 height 33
click at [654, 333] on input "text" at bounding box center [784, 337] width 339 height 33
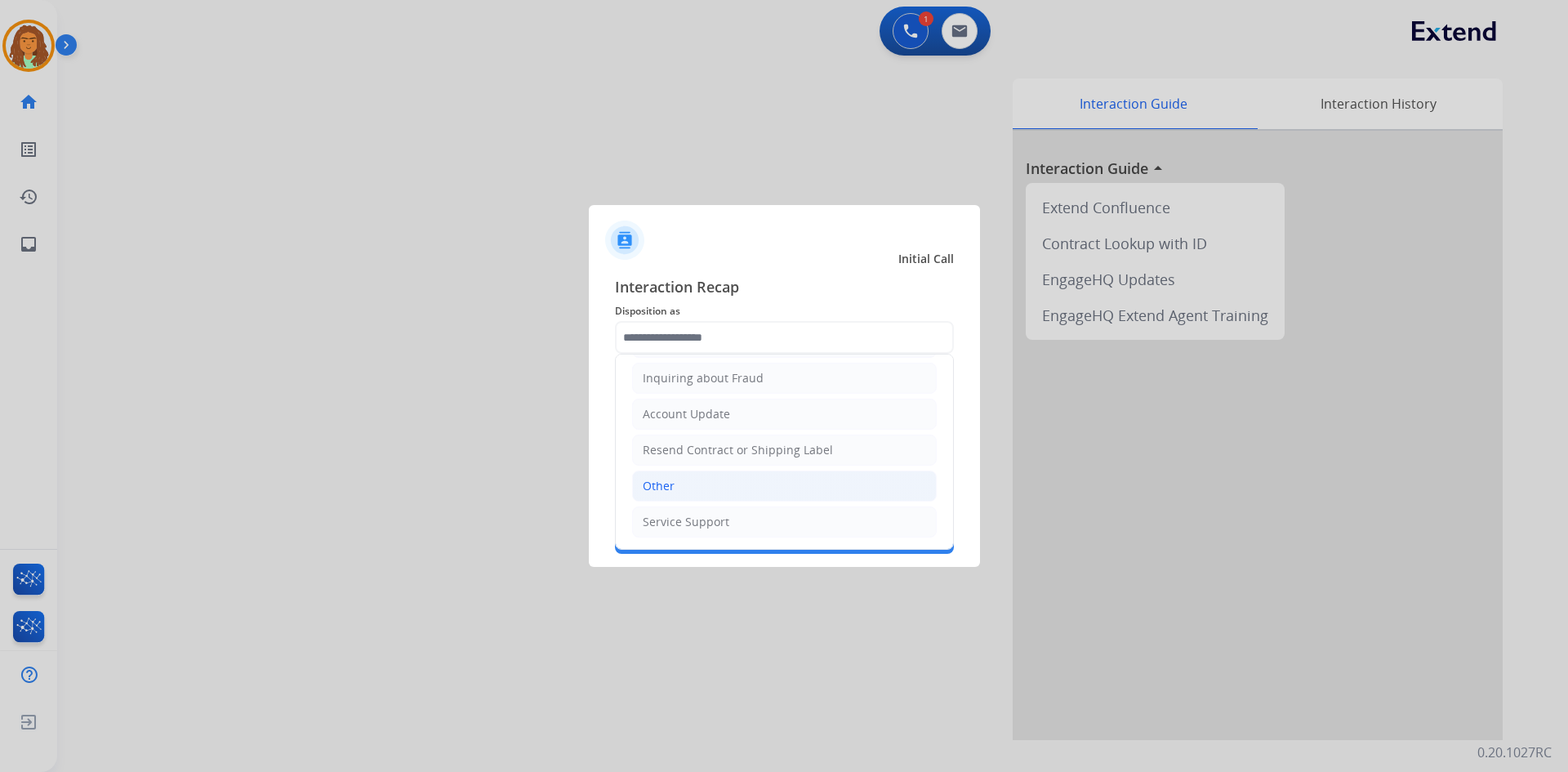
click at [674, 488] on li "Other" at bounding box center [784, 485] width 304 height 31
type input "*****"
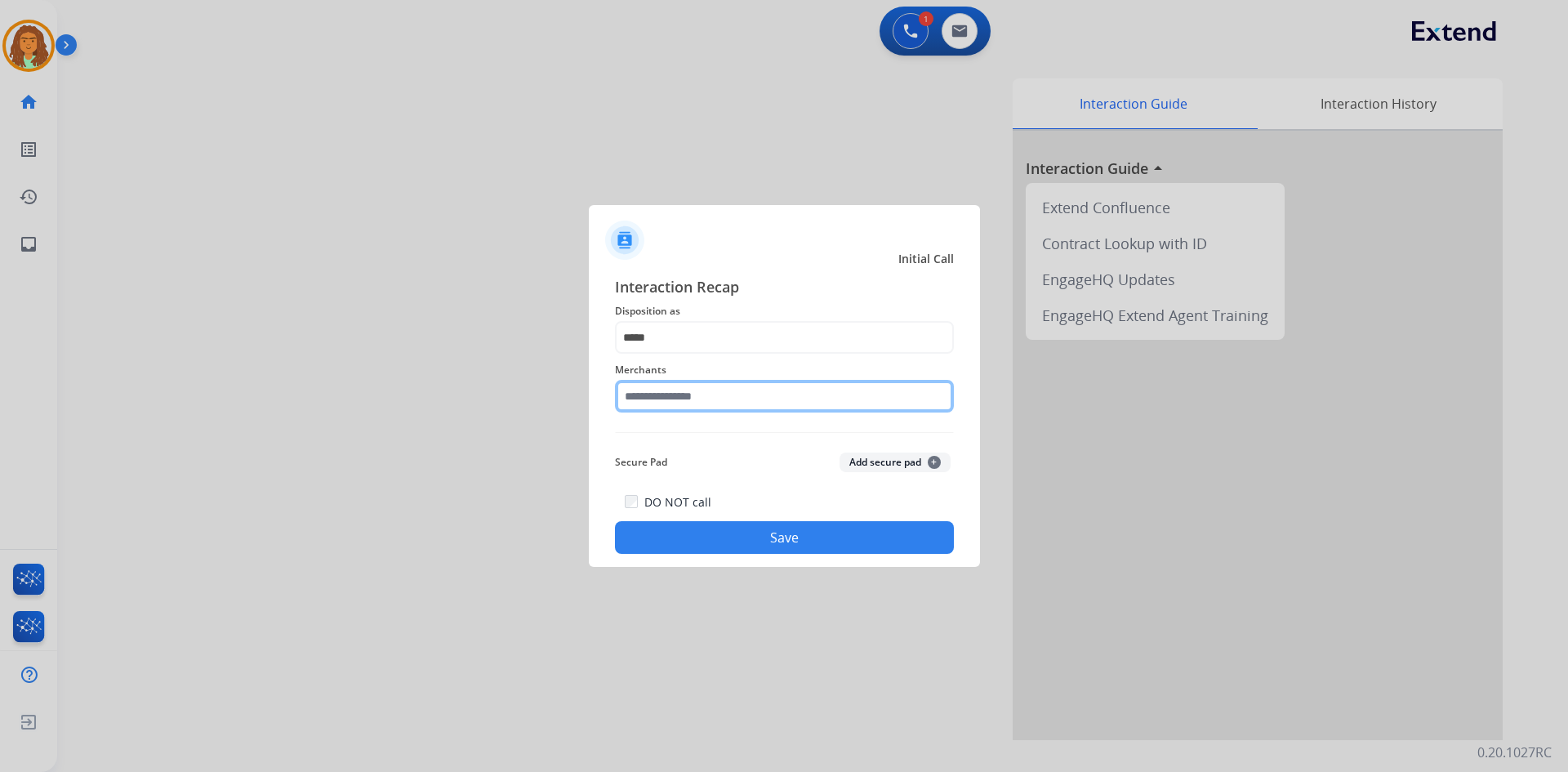
click at [669, 390] on input "text" at bounding box center [784, 396] width 339 height 33
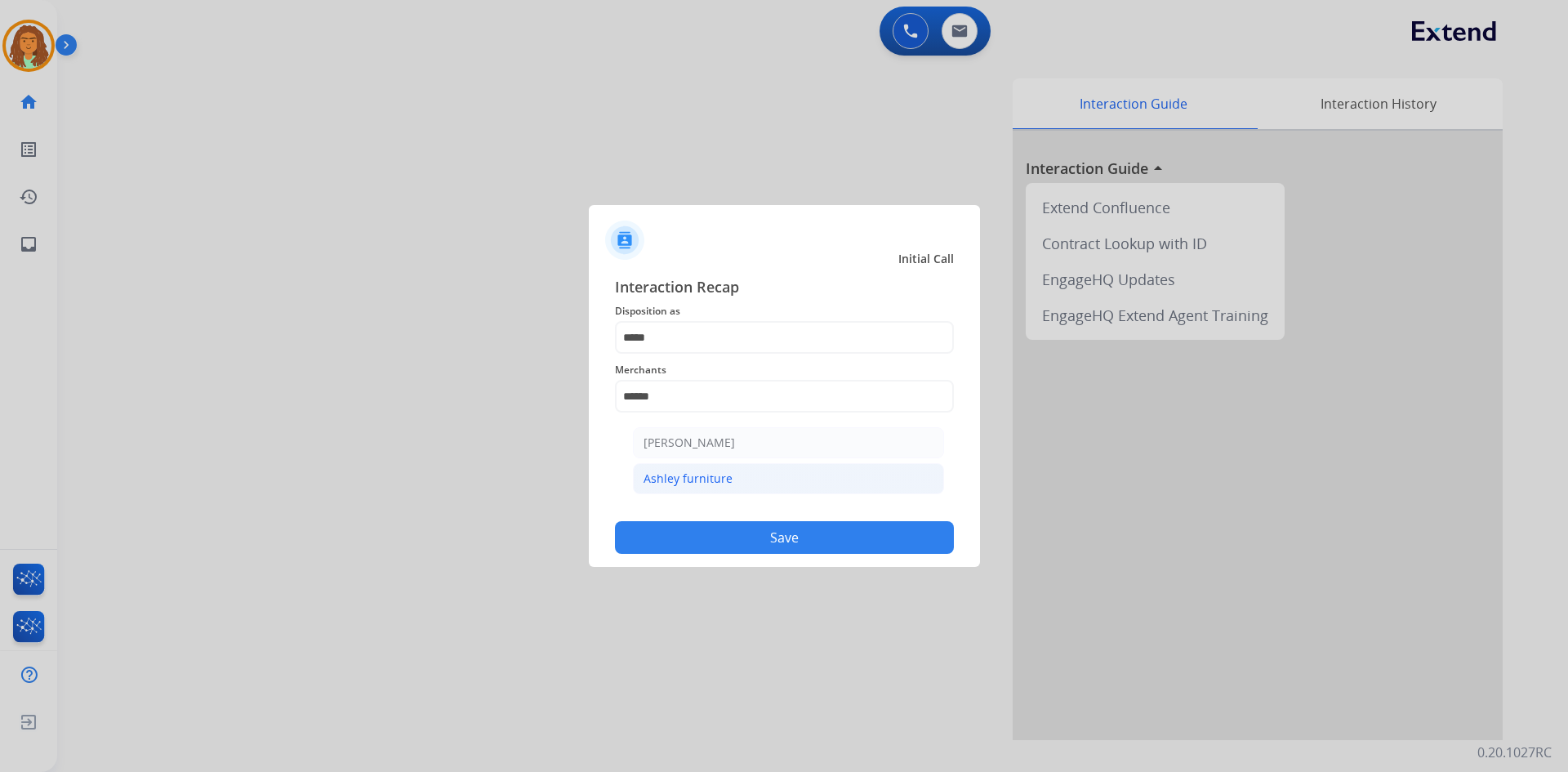
click at [689, 480] on div "Ashley furniture" at bounding box center [688, 479] width 89 height 17
type input "**********"
click at [736, 533] on button "Save" at bounding box center [784, 537] width 339 height 33
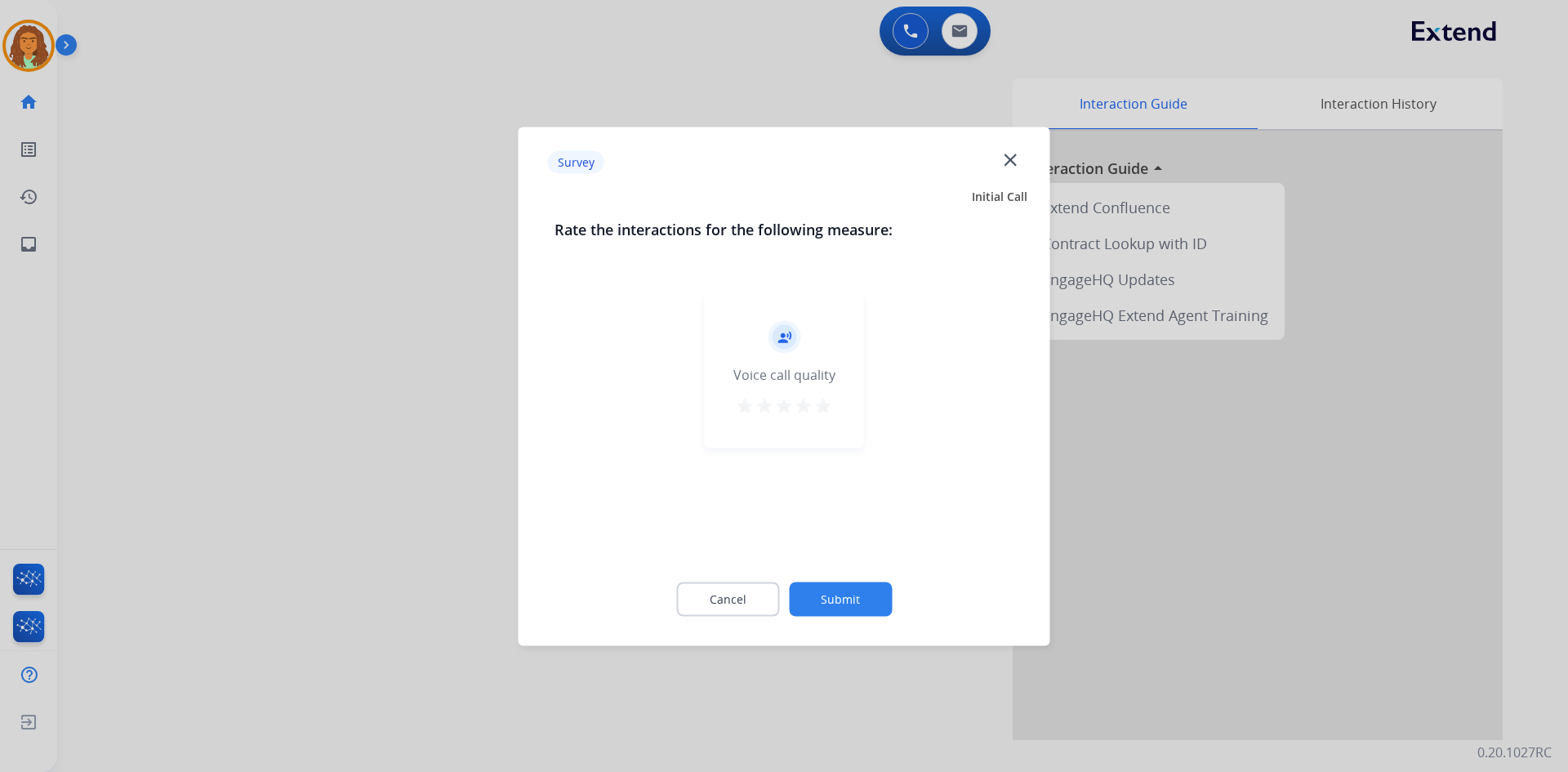
click at [824, 403] on mat-icon "star" at bounding box center [823, 405] width 20 height 20
click at [860, 603] on button "Submit" at bounding box center [840, 598] width 103 height 35
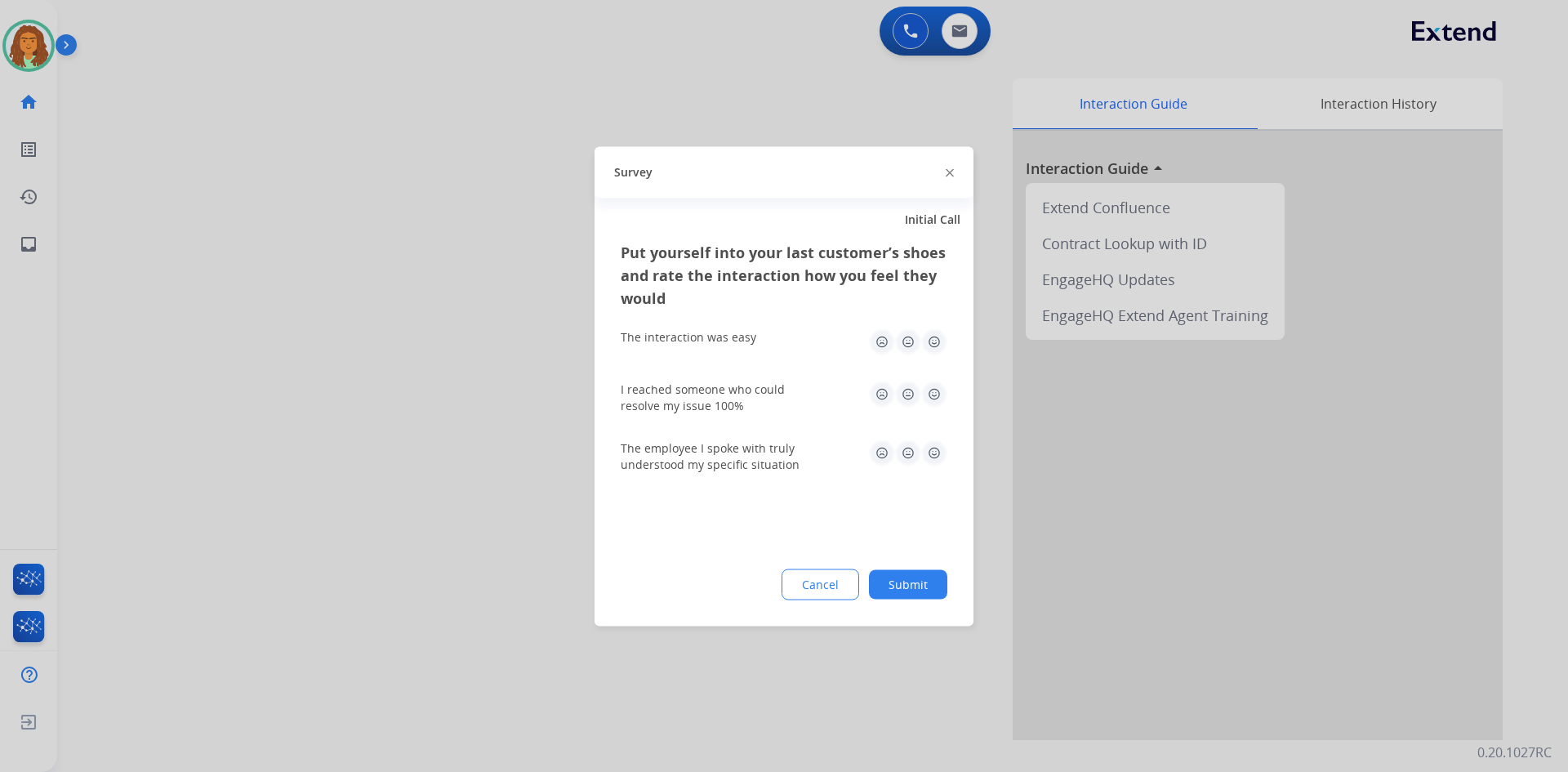
click at [933, 336] on img at bounding box center [934, 342] width 26 height 26
click at [939, 397] on img at bounding box center [934, 394] width 26 height 26
click at [940, 449] on img at bounding box center [934, 453] width 26 height 26
drag, startPoint x: 920, startPoint y: 584, endPoint x: 881, endPoint y: 495, distance: 97.2
click at [918, 582] on button "Submit" at bounding box center [908, 584] width 78 height 30
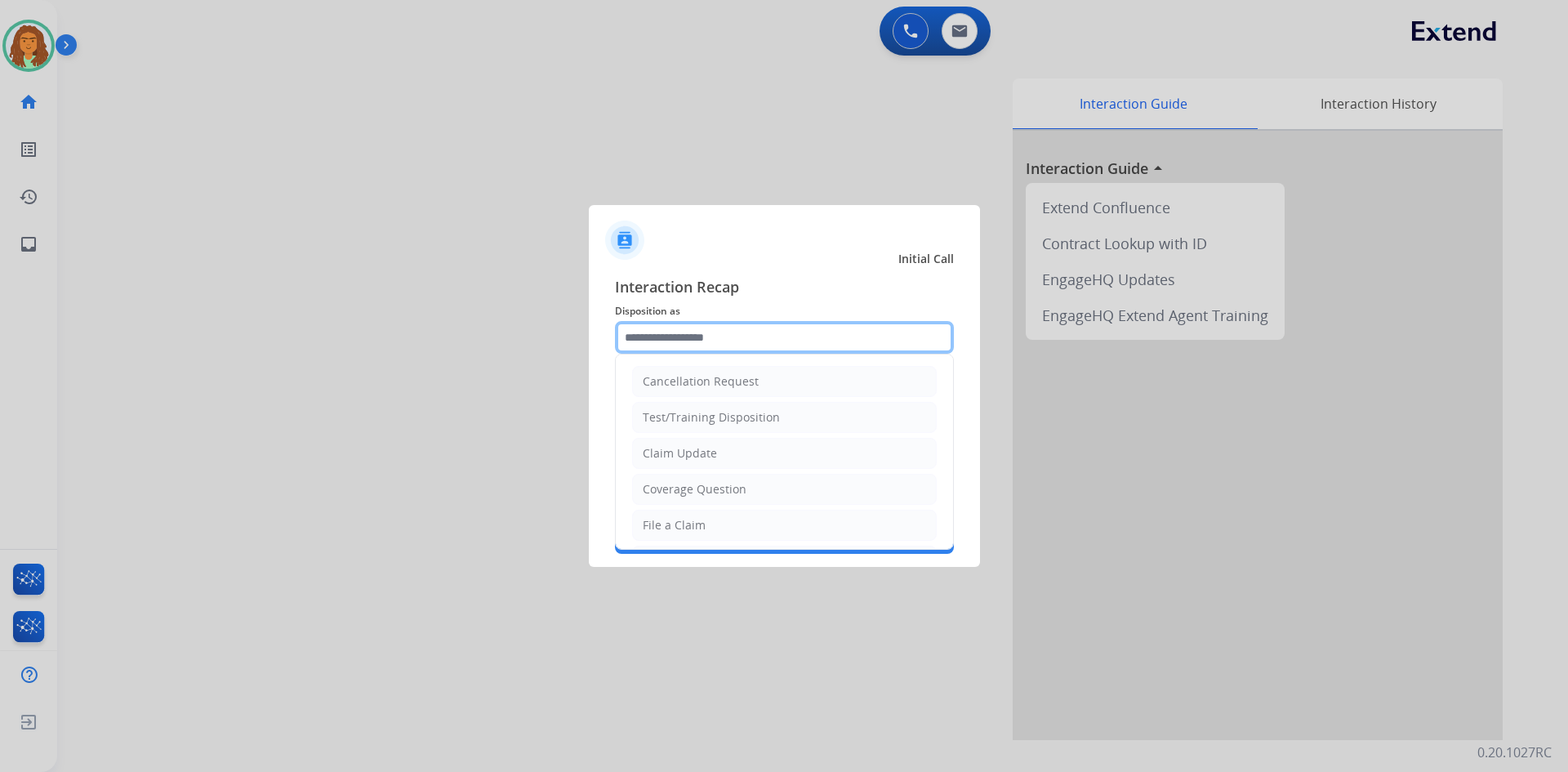
click at [665, 340] on input "text" at bounding box center [784, 337] width 339 height 33
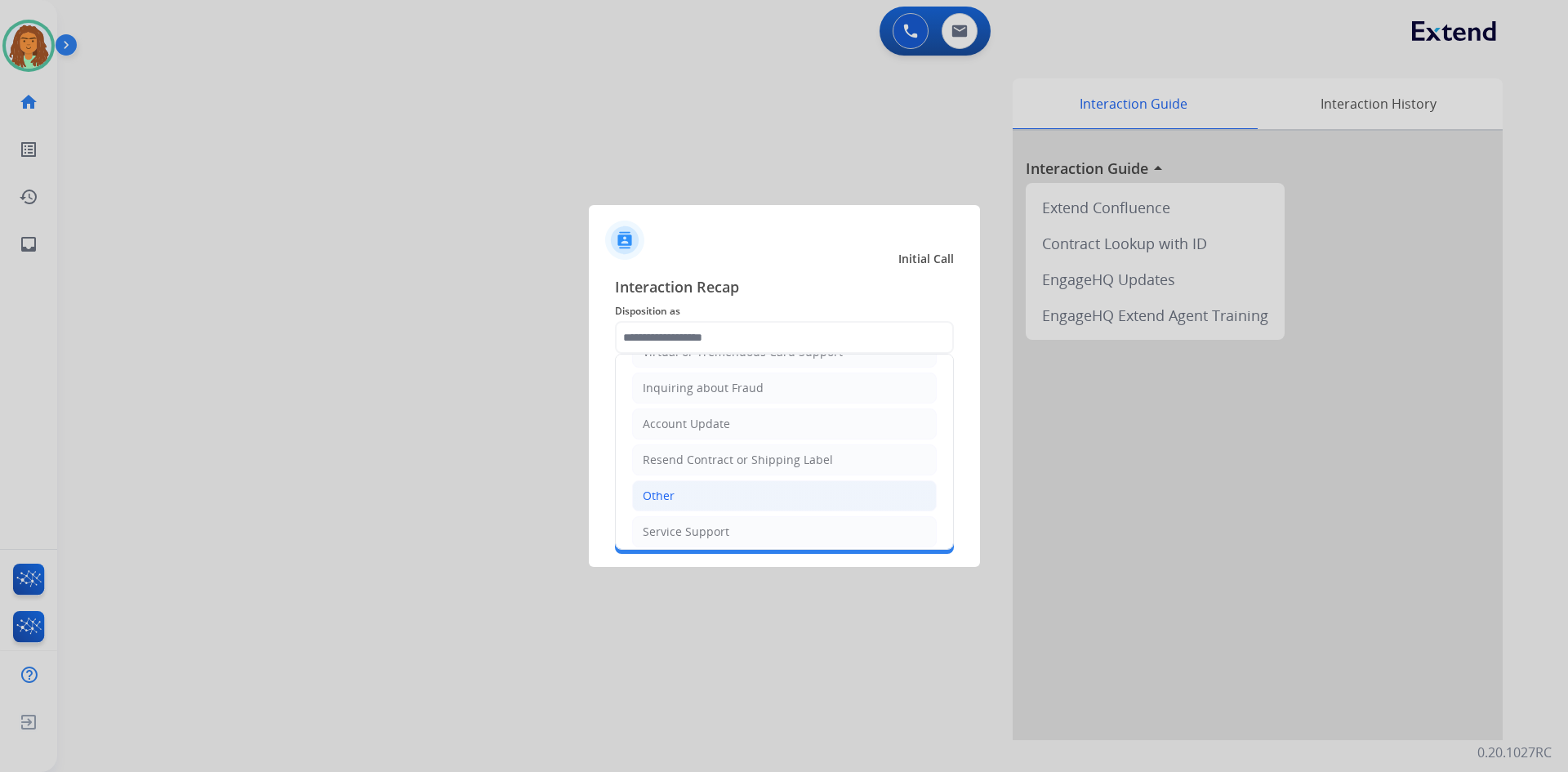
click at [674, 493] on li "Other" at bounding box center [784, 496] width 304 height 31
type input "*****"
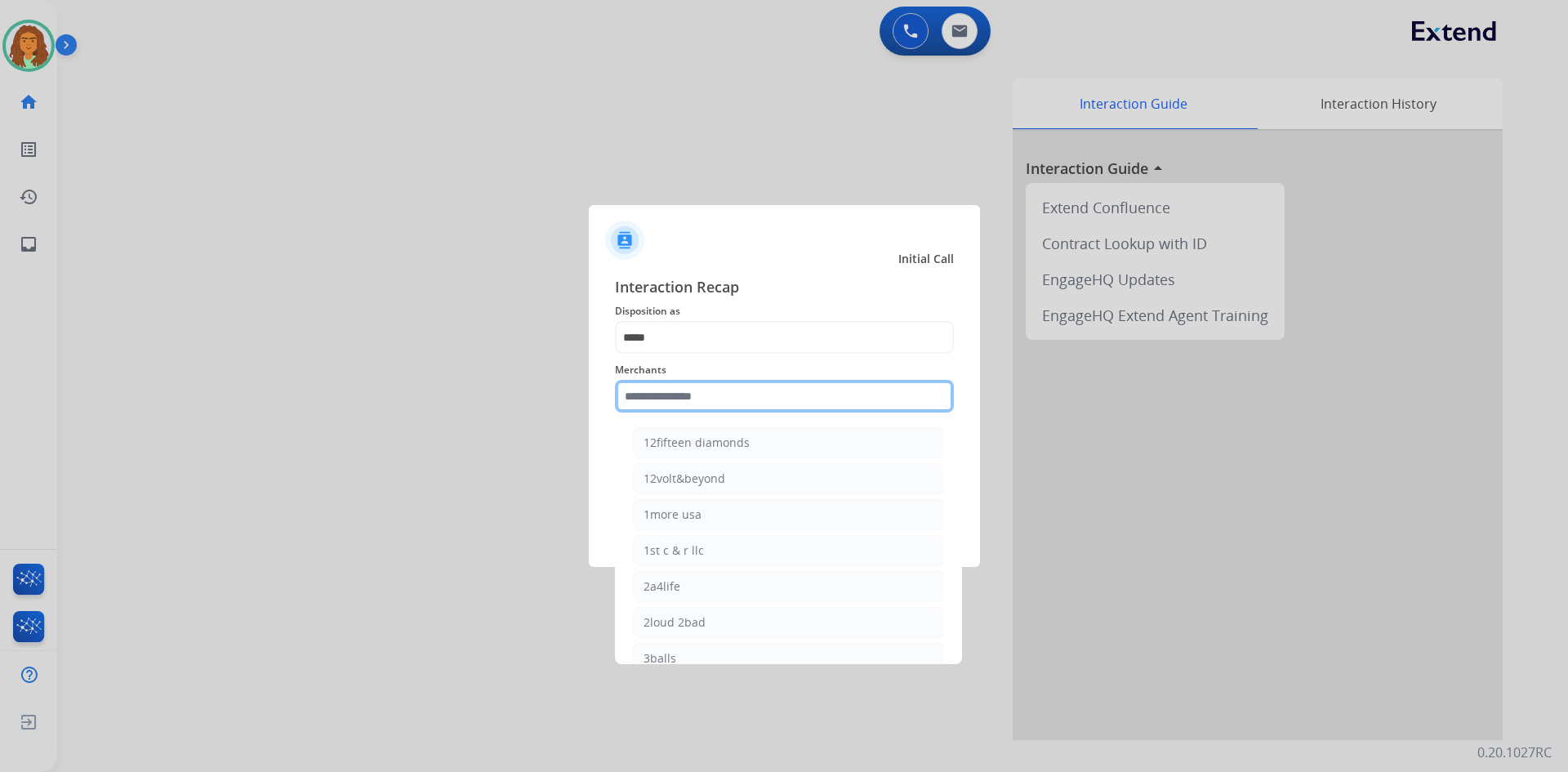
click at [693, 396] on input "text" at bounding box center [784, 396] width 339 height 33
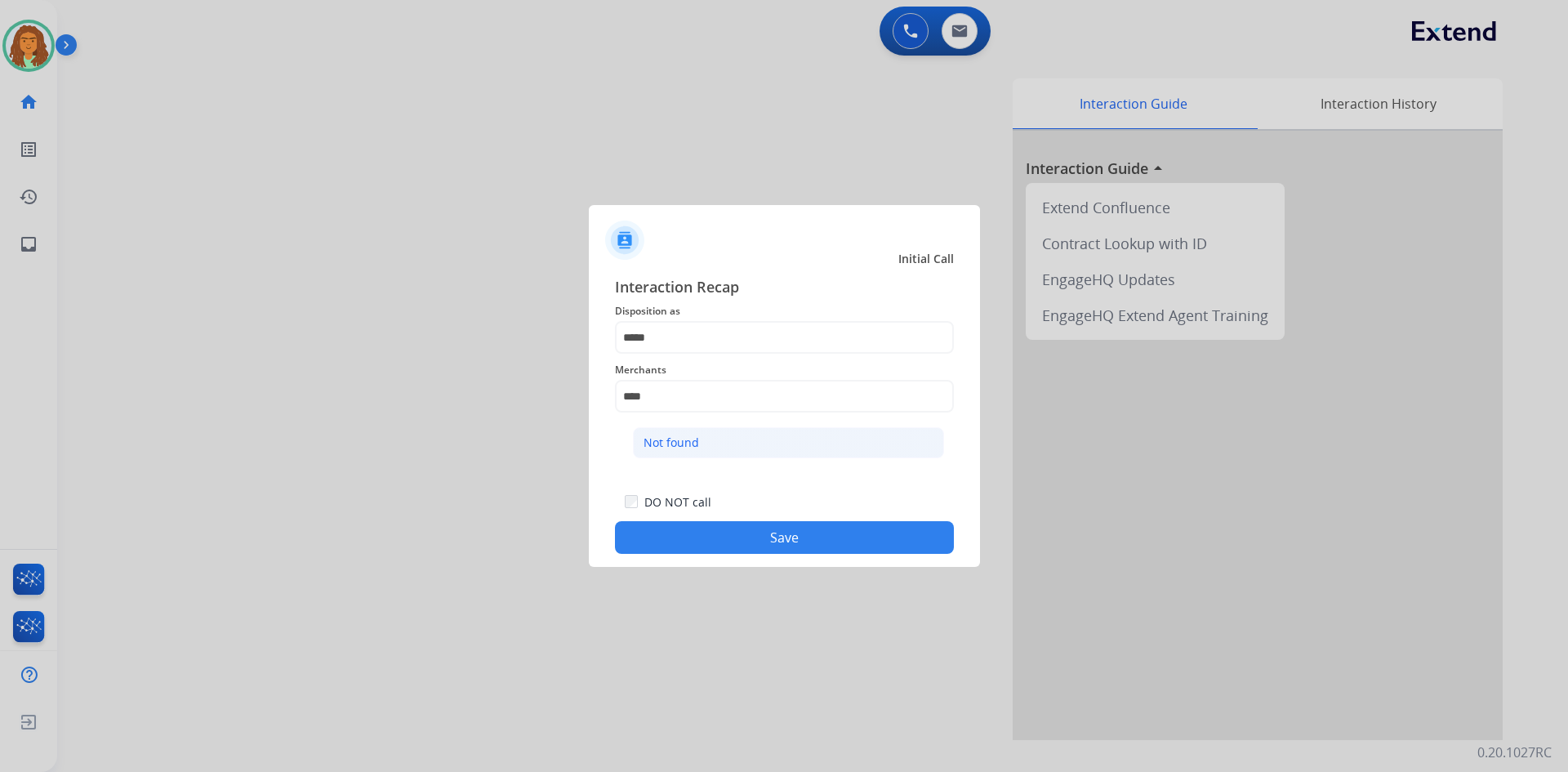
click at [655, 438] on div "Not found" at bounding box center [672, 443] width 56 height 17
type input "*********"
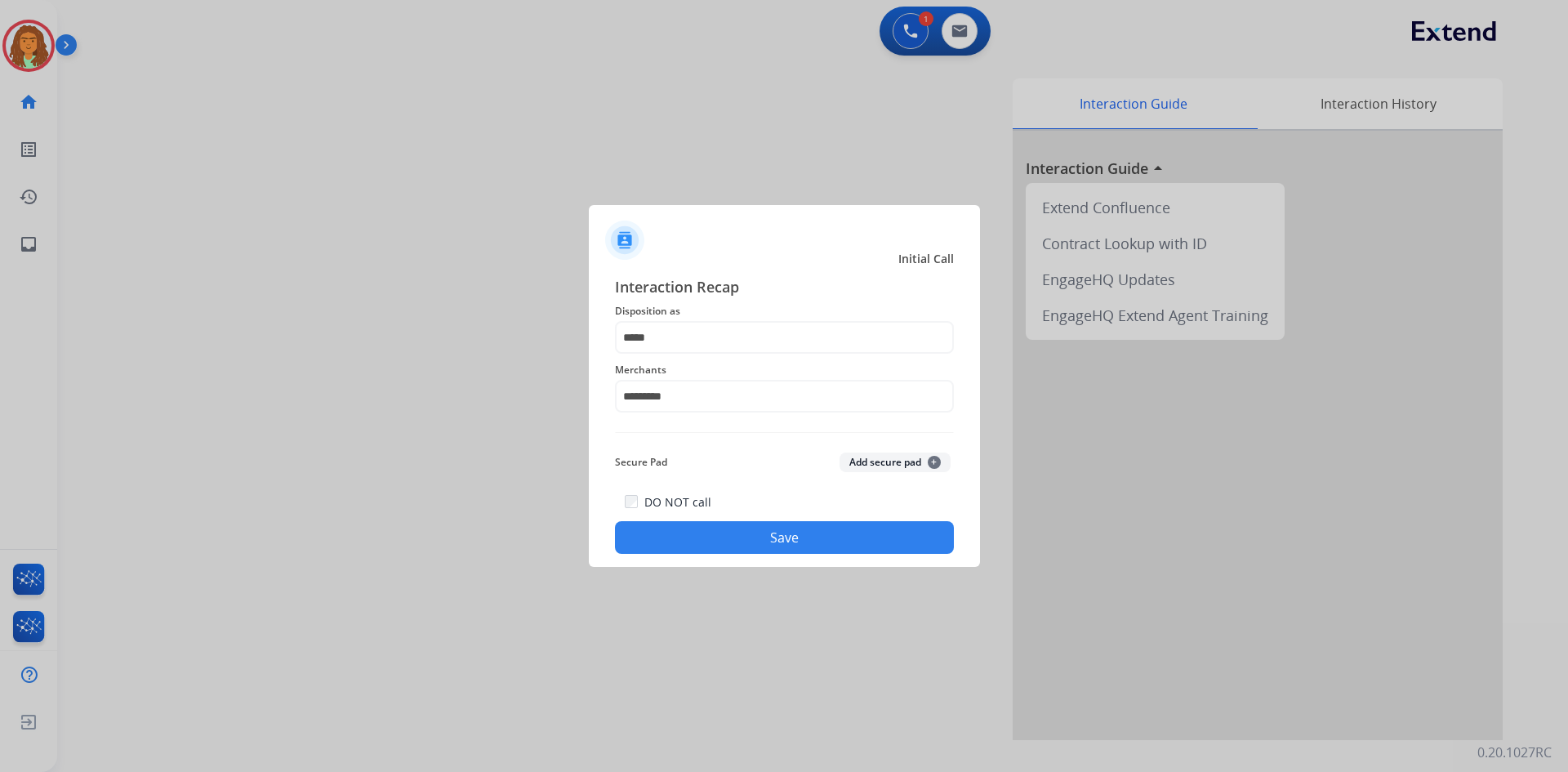
click at [777, 535] on button "Save" at bounding box center [784, 537] width 339 height 33
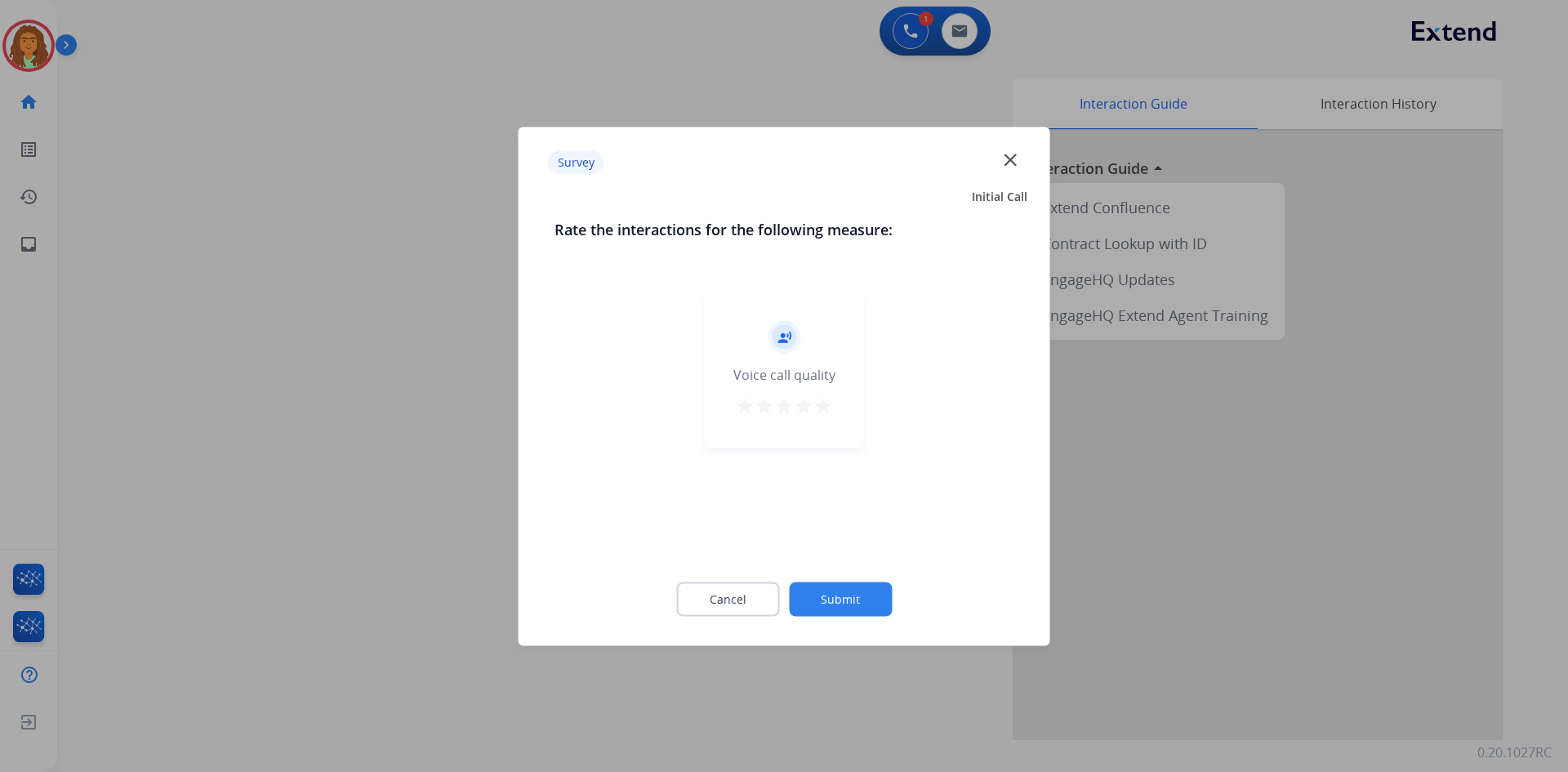
click at [819, 402] on mat-icon "star" at bounding box center [823, 405] width 20 height 20
click at [841, 595] on button "Submit" at bounding box center [840, 598] width 103 height 35
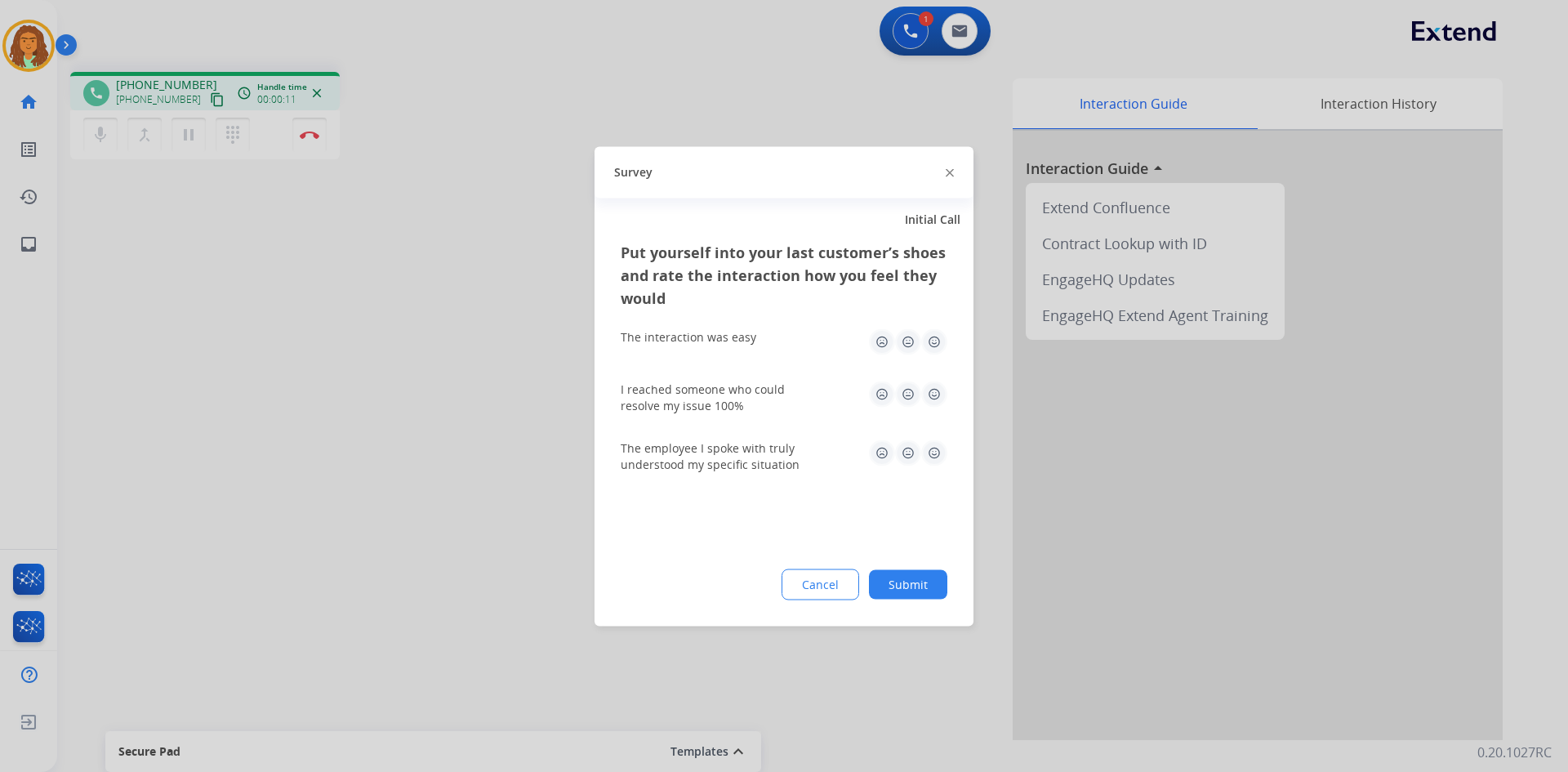
click at [939, 337] on img at bounding box center [934, 342] width 26 height 26
click at [951, 175] on img at bounding box center [950, 173] width 8 height 8
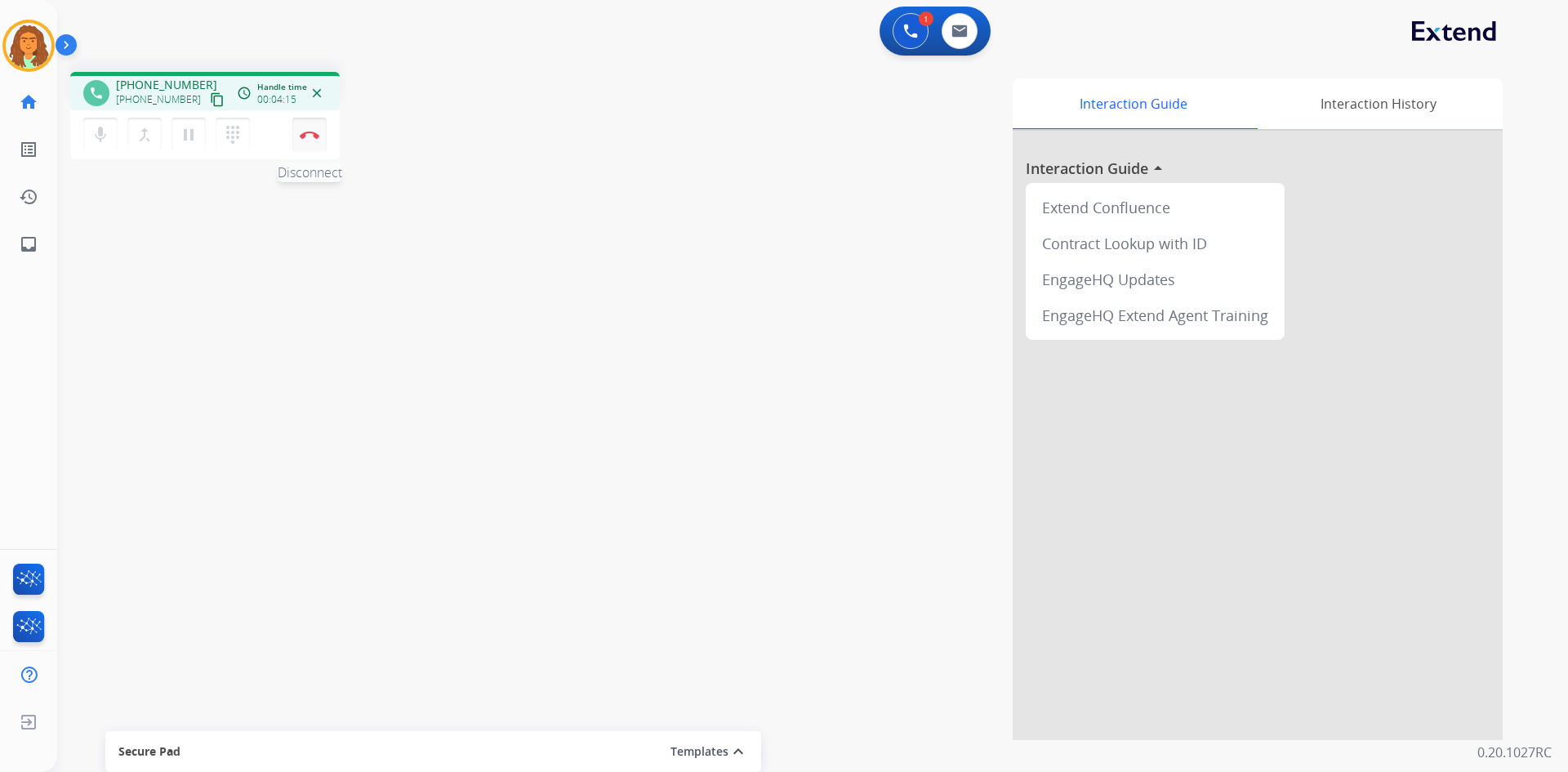
click at [306, 142] on button "Disconnect" at bounding box center [309, 134] width 35 height 35
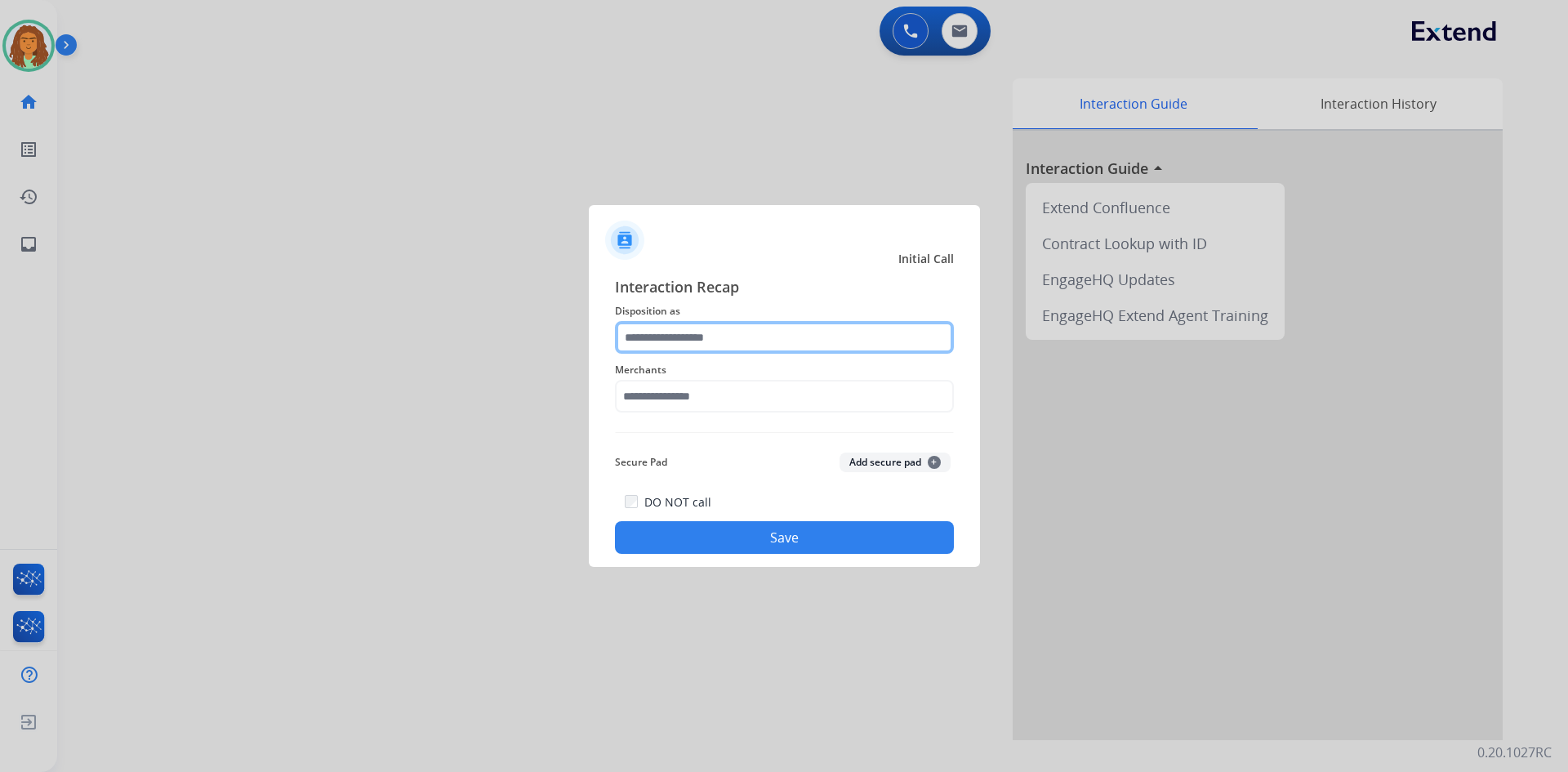
click at [658, 332] on input "text" at bounding box center [784, 337] width 339 height 33
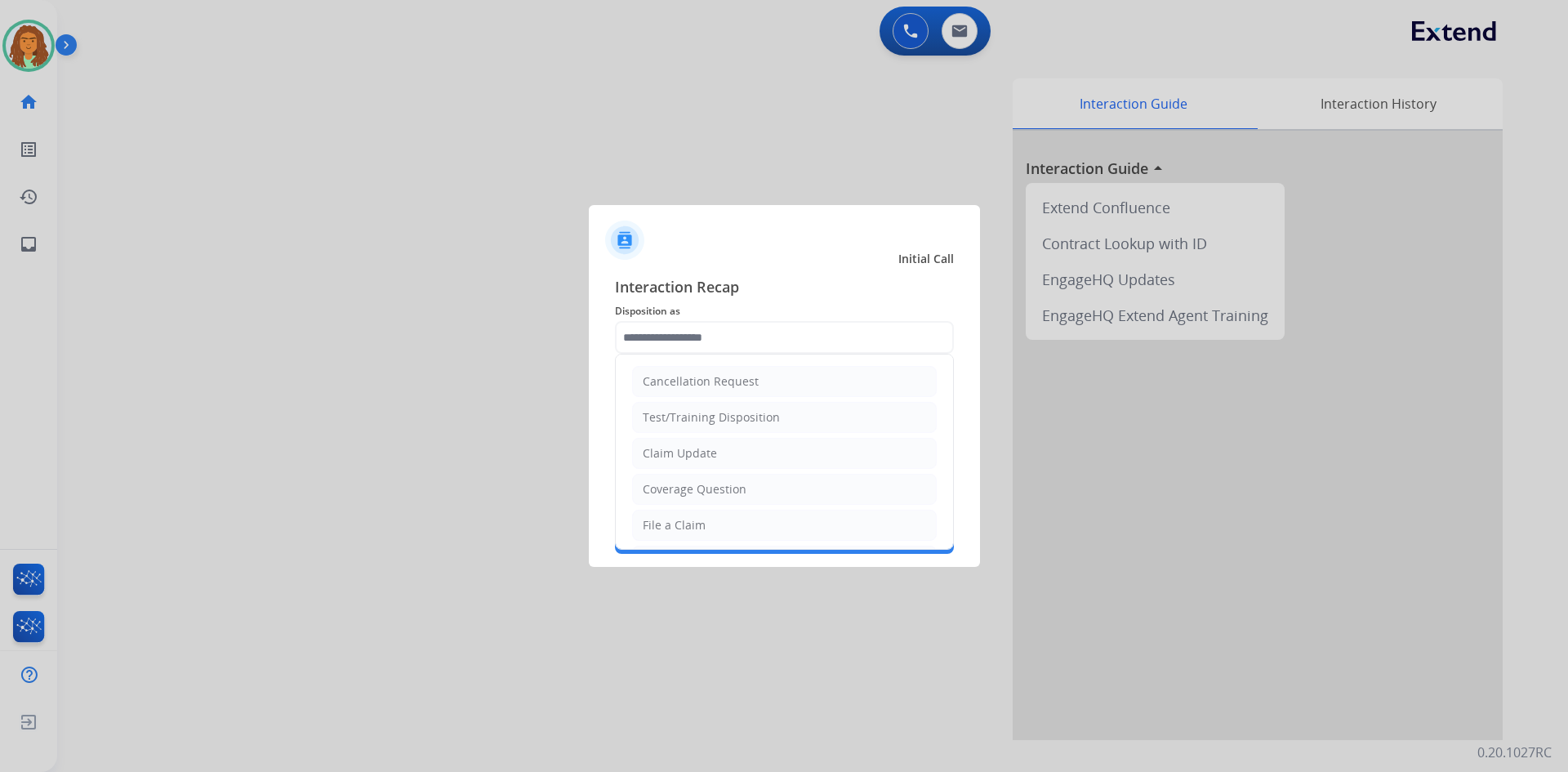
click at [674, 518] on div "File a Claim" at bounding box center [674, 526] width 63 height 17
type input "**********"
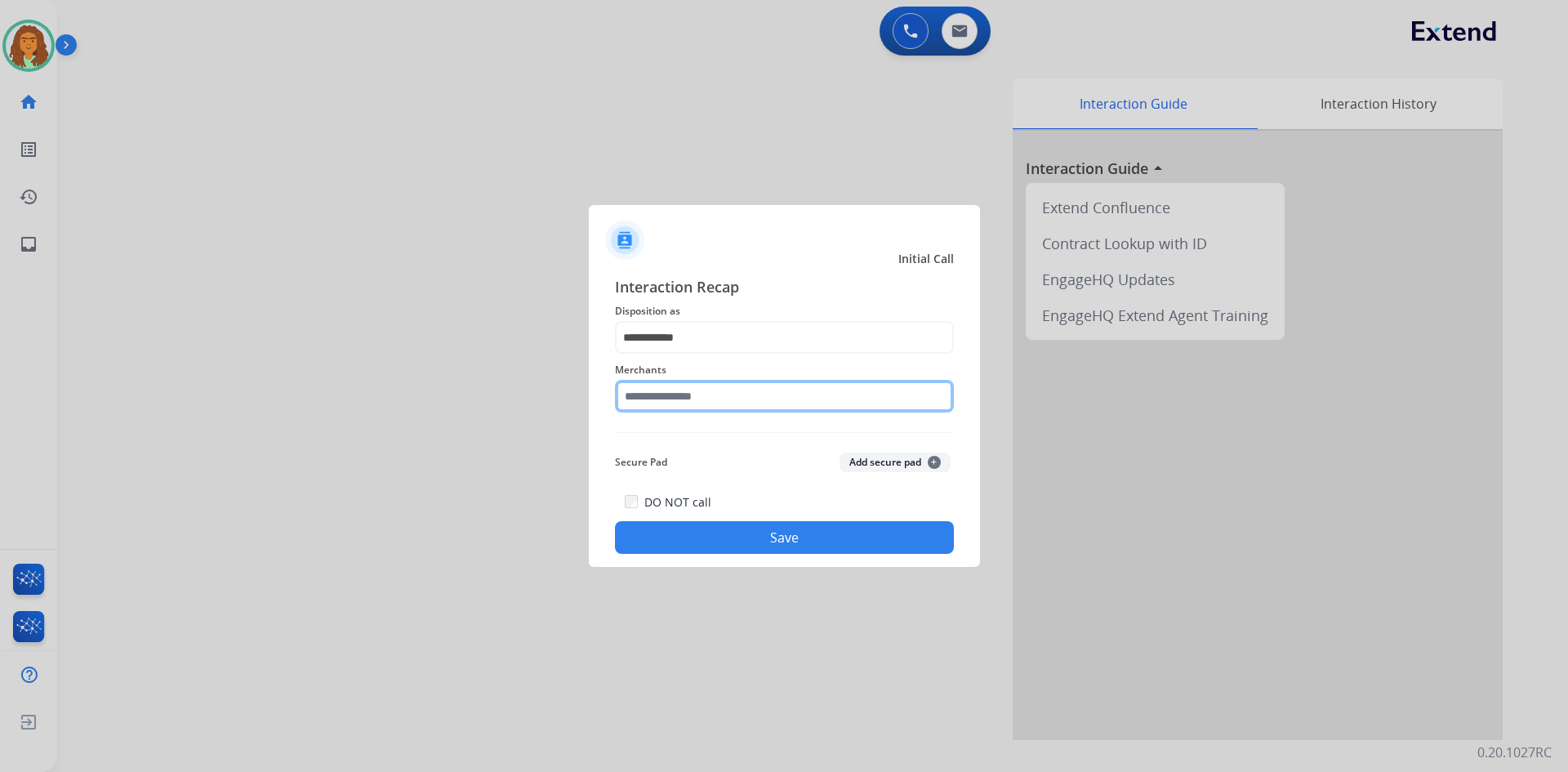
click at [668, 394] on input "text" at bounding box center [784, 396] width 339 height 33
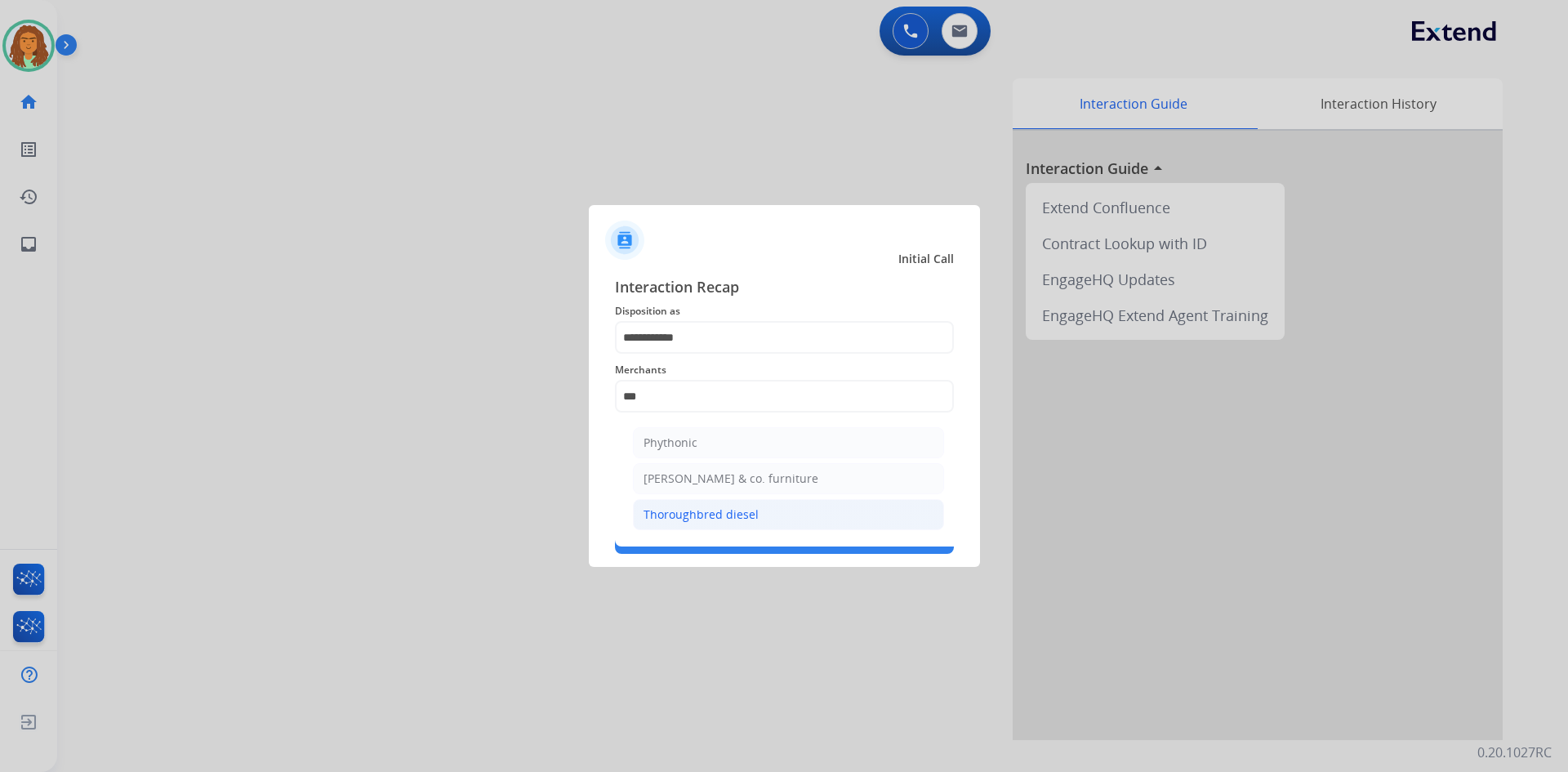
click at [680, 519] on div "Thoroughbred diesel" at bounding box center [701, 515] width 115 height 17
type input "**********"
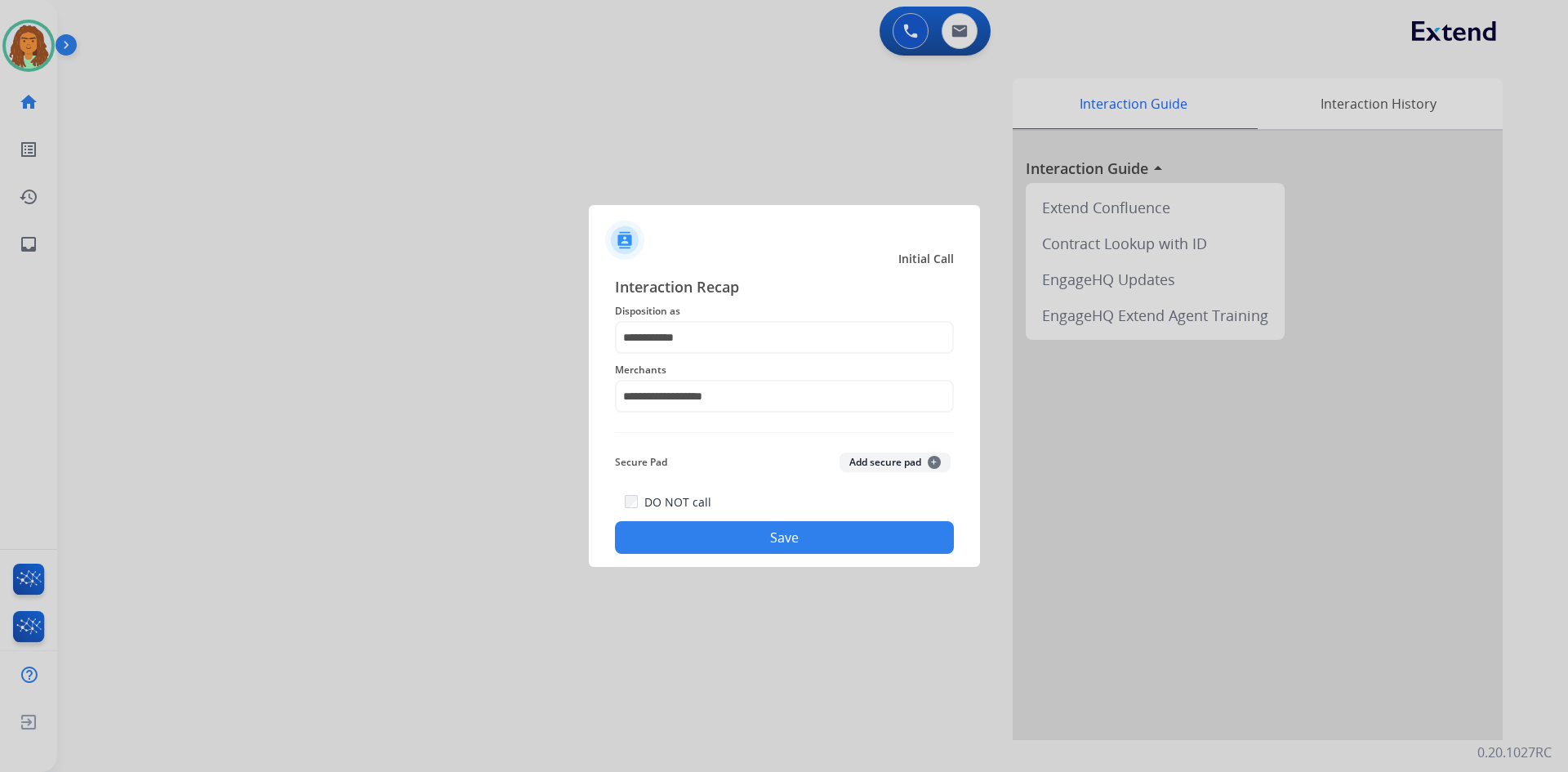
click at [792, 539] on button "Save" at bounding box center [784, 537] width 339 height 33
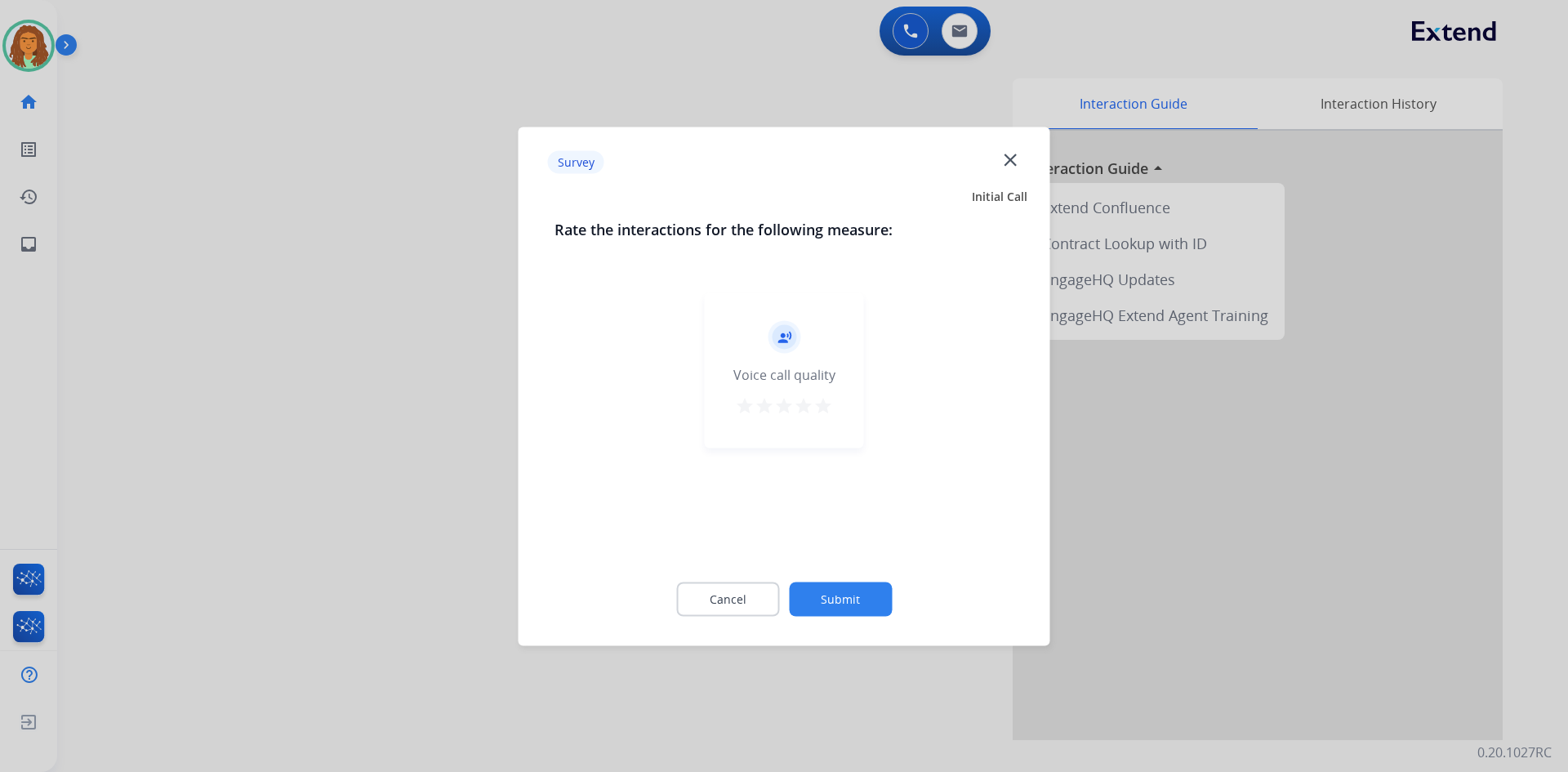
click at [827, 402] on mat-icon "star" at bounding box center [823, 405] width 20 height 20
click at [834, 603] on button "Submit" at bounding box center [840, 598] width 103 height 35
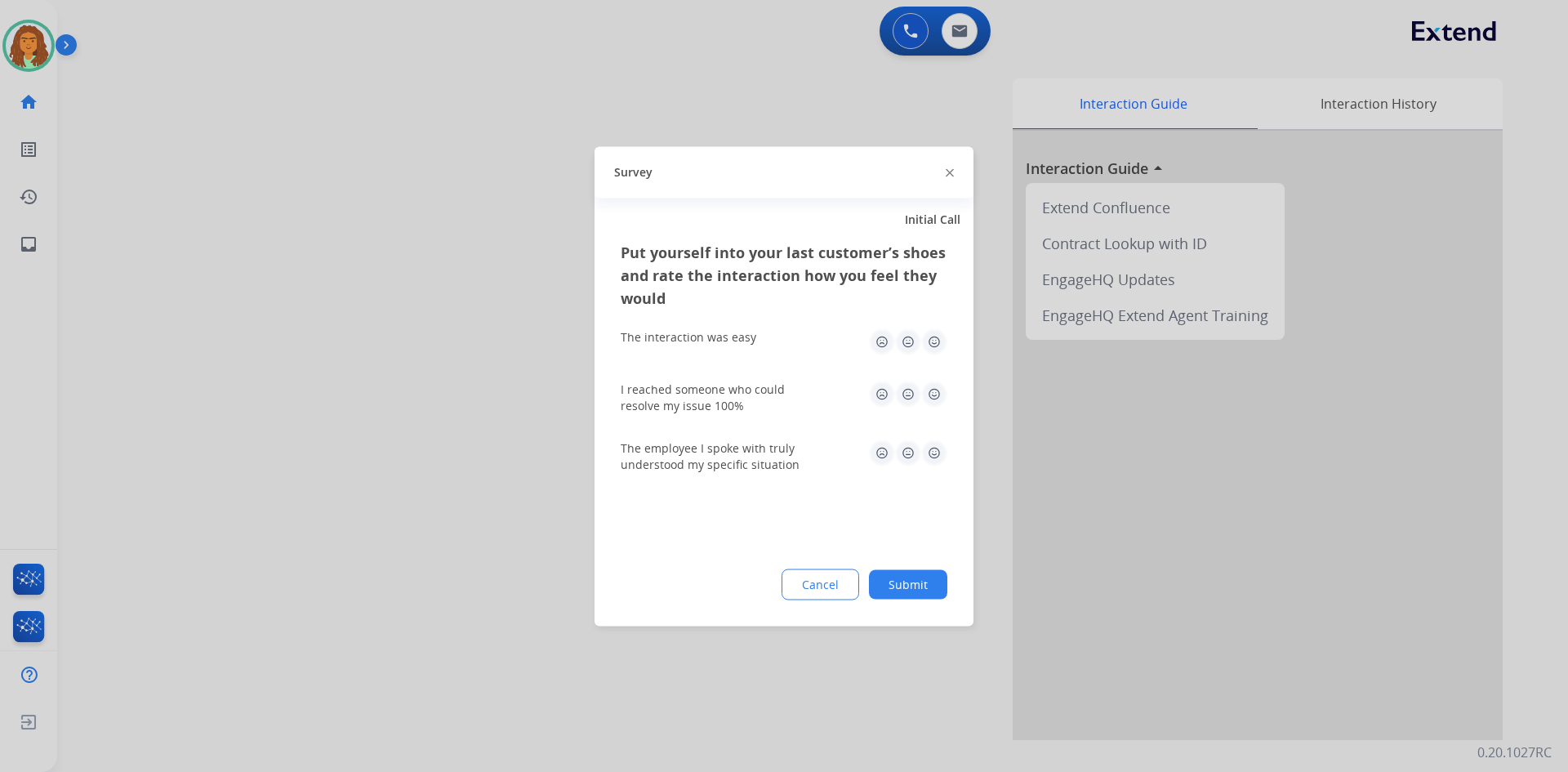
click at [937, 341] on img at bounding box center [934, 342] width 26 height 26
click at [932, 388] on img at bounding box center [934, 394] width 26 height 26
click at [939, 450] on img at bounding box center [934, 453] width 26 height 26
click at [919, 583] on button "Submit" at bounding box center [908, 584] width 78 height 30
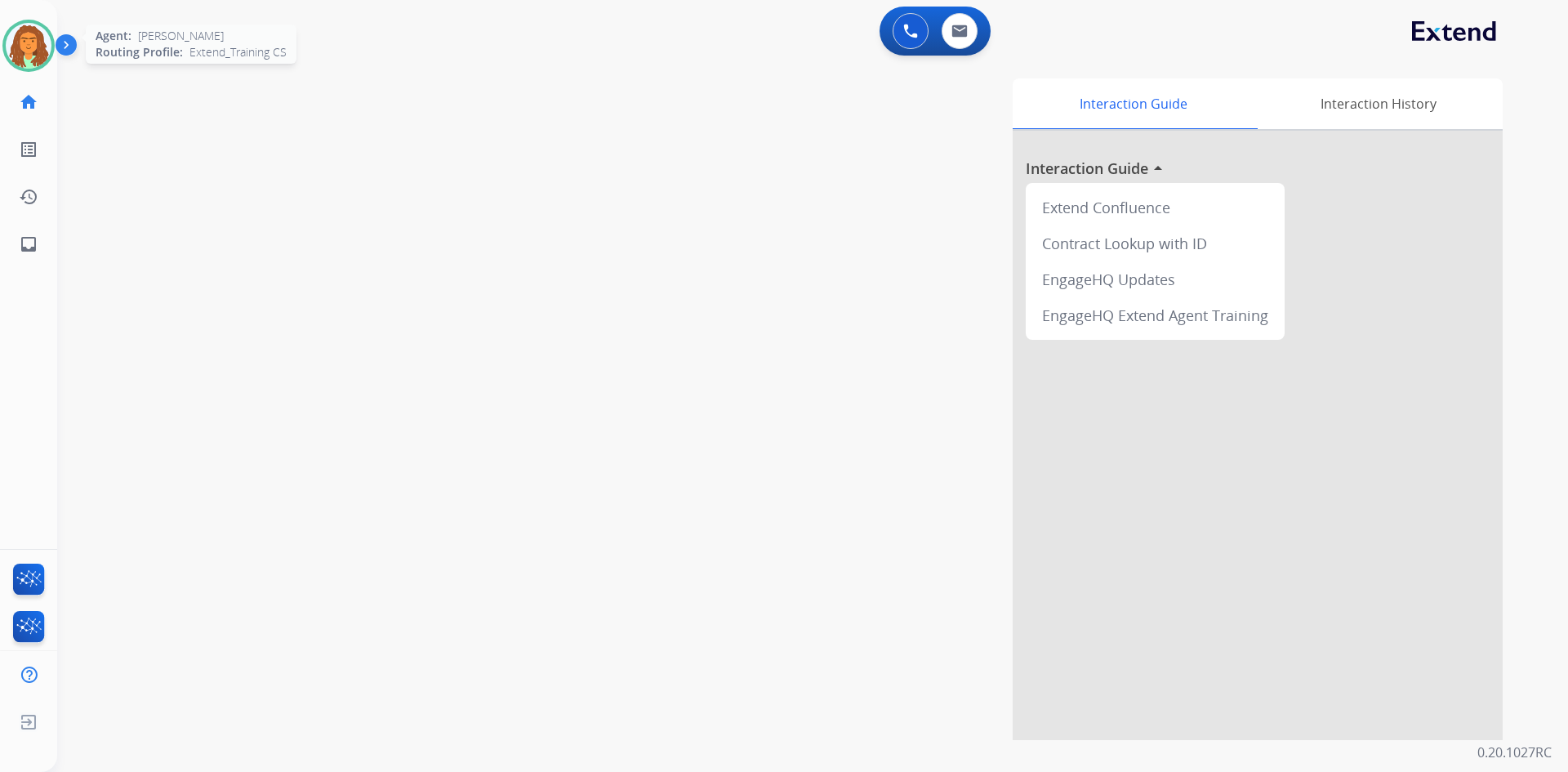
click at [45, 41] on img at bounding box center [28, 46] width 46 height 46
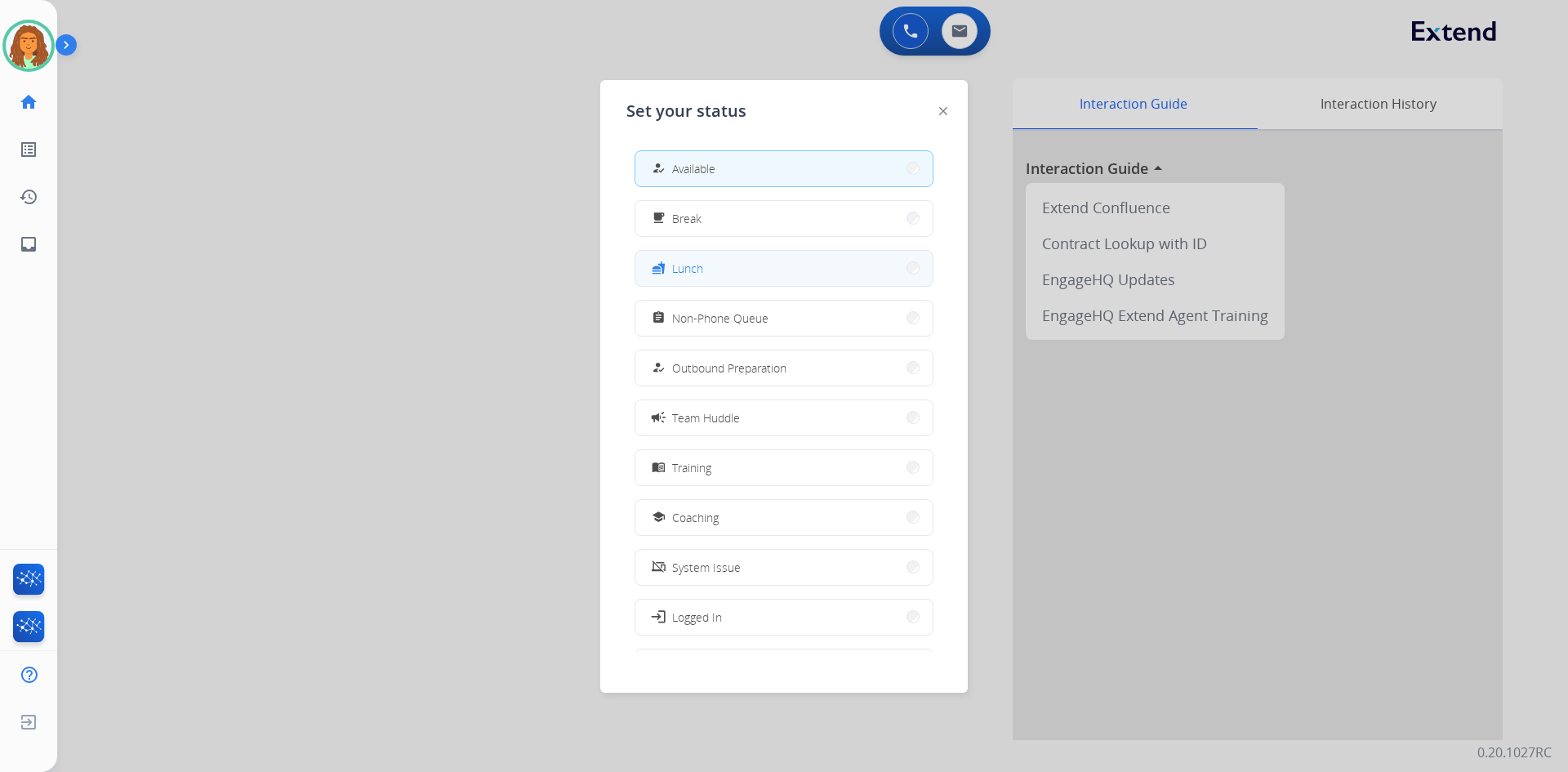
click at [704, 270] on button "fastfood Lunch" at bounding box center [784, 269] width 298 height 35
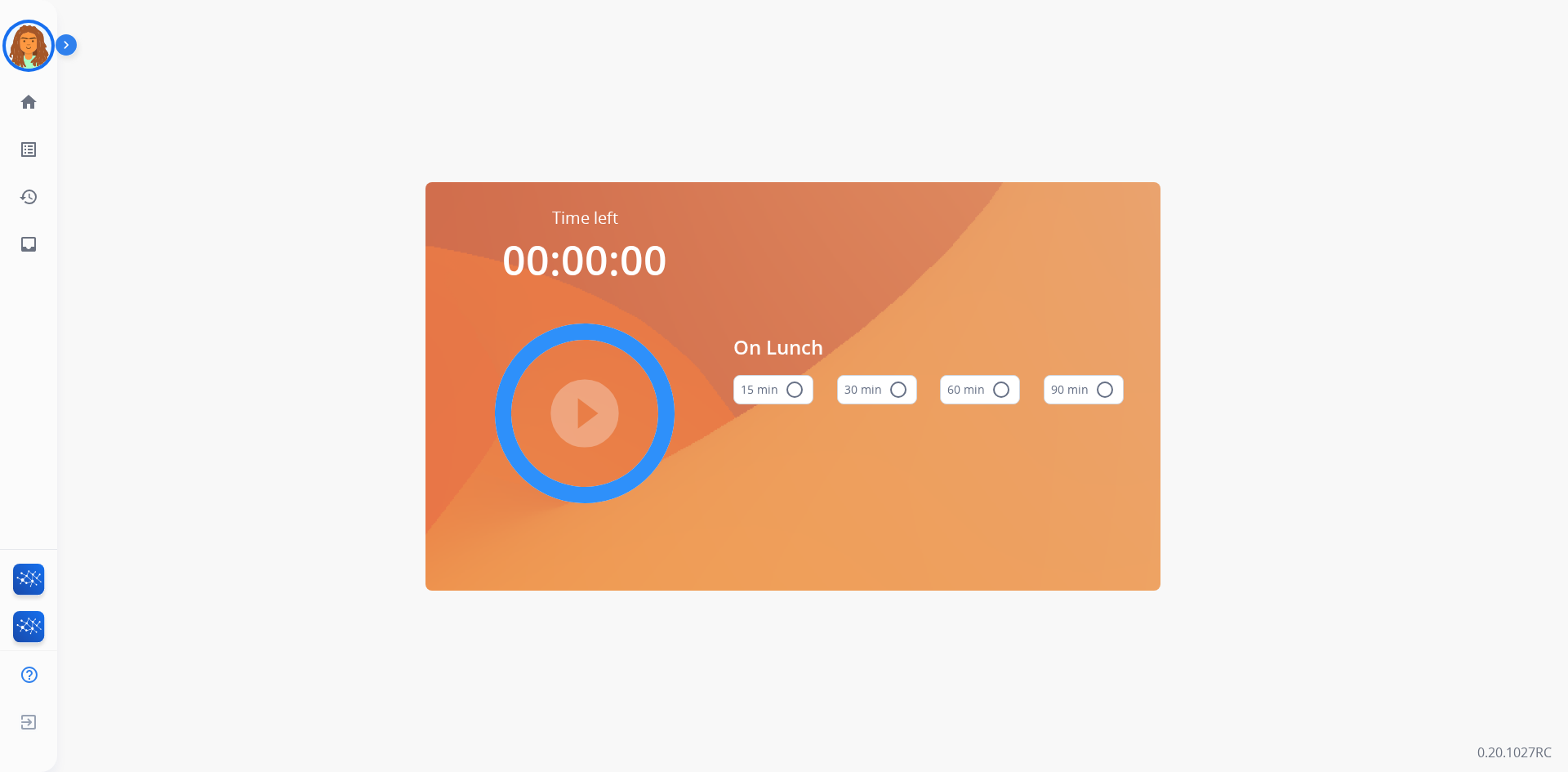
click at [898, 388] on mat-icon "radio_button_unchecked" at bounding box center [898, 389] width 20 height 20
click at [580, 403] on mat-icon "play_circle_filled" at bounding box center [584, 413] width 20 height 20
click at [42, 47] on img at bounding box center [28, 46] width 46 height 46
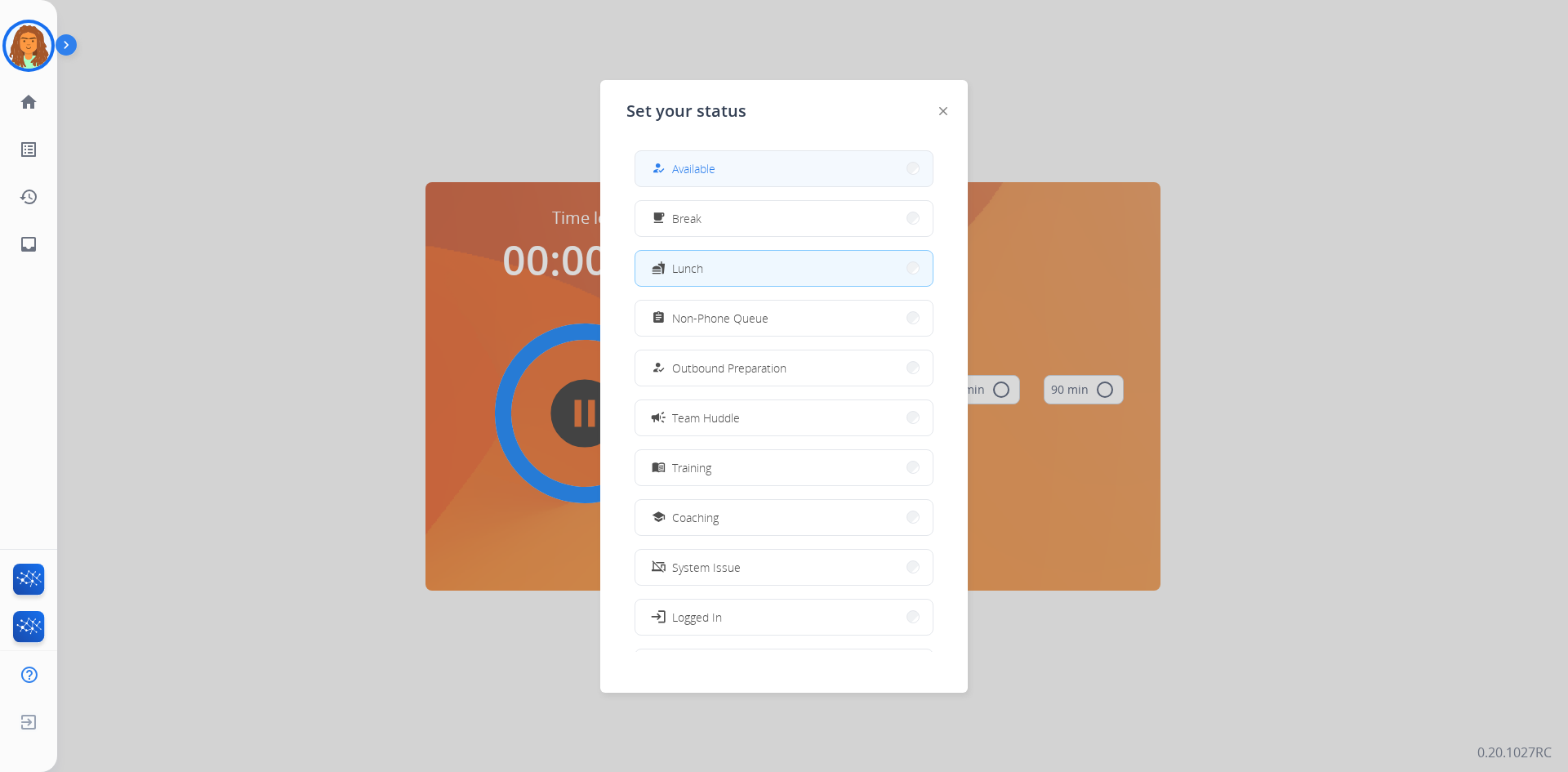
click at [668, 166] on div "how_to_reg" at bounding box center [660, 168] width 23 height 20
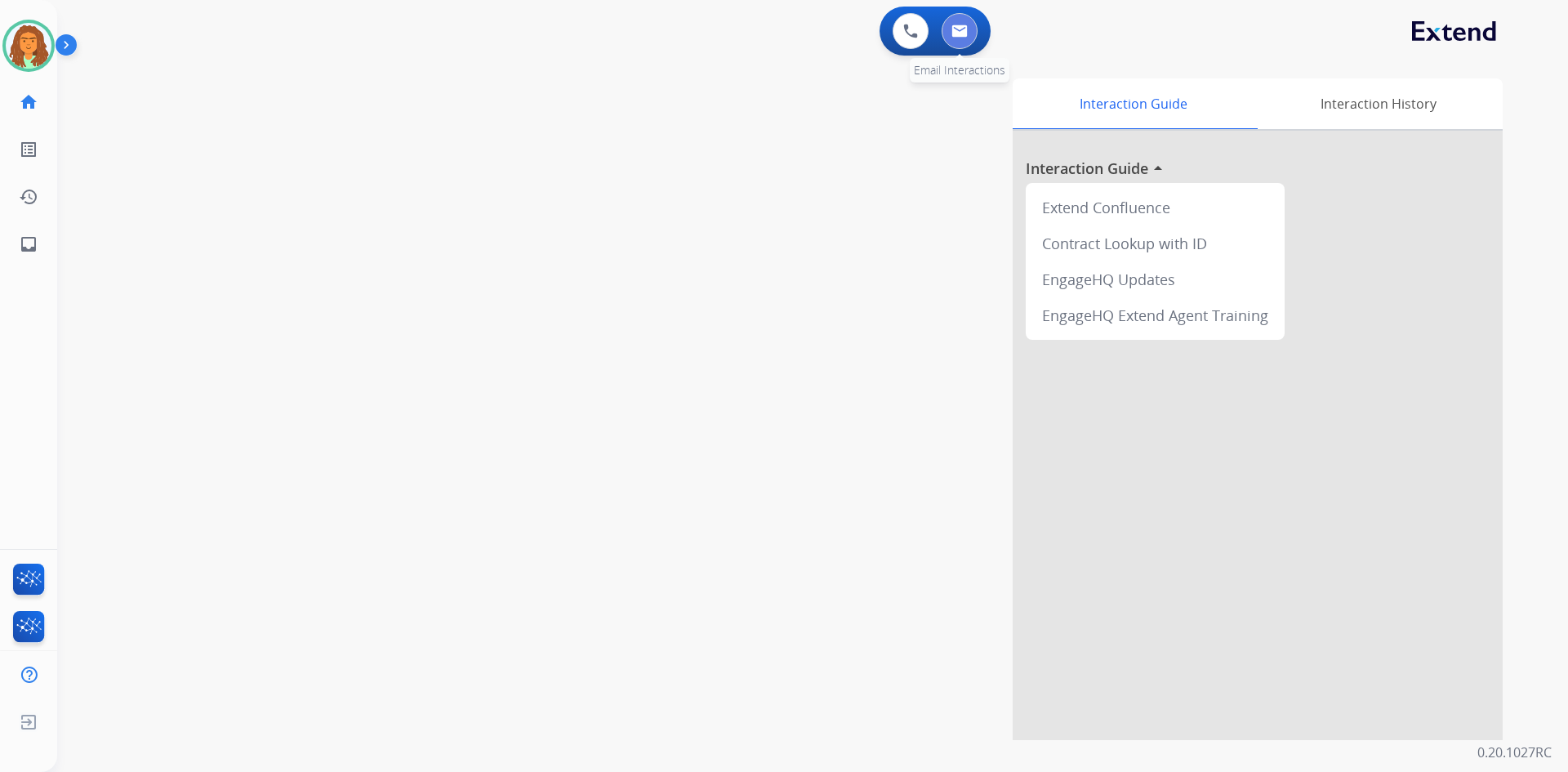
click at [969, 23] on button at bounding box center [959, 31] width 36 height 36
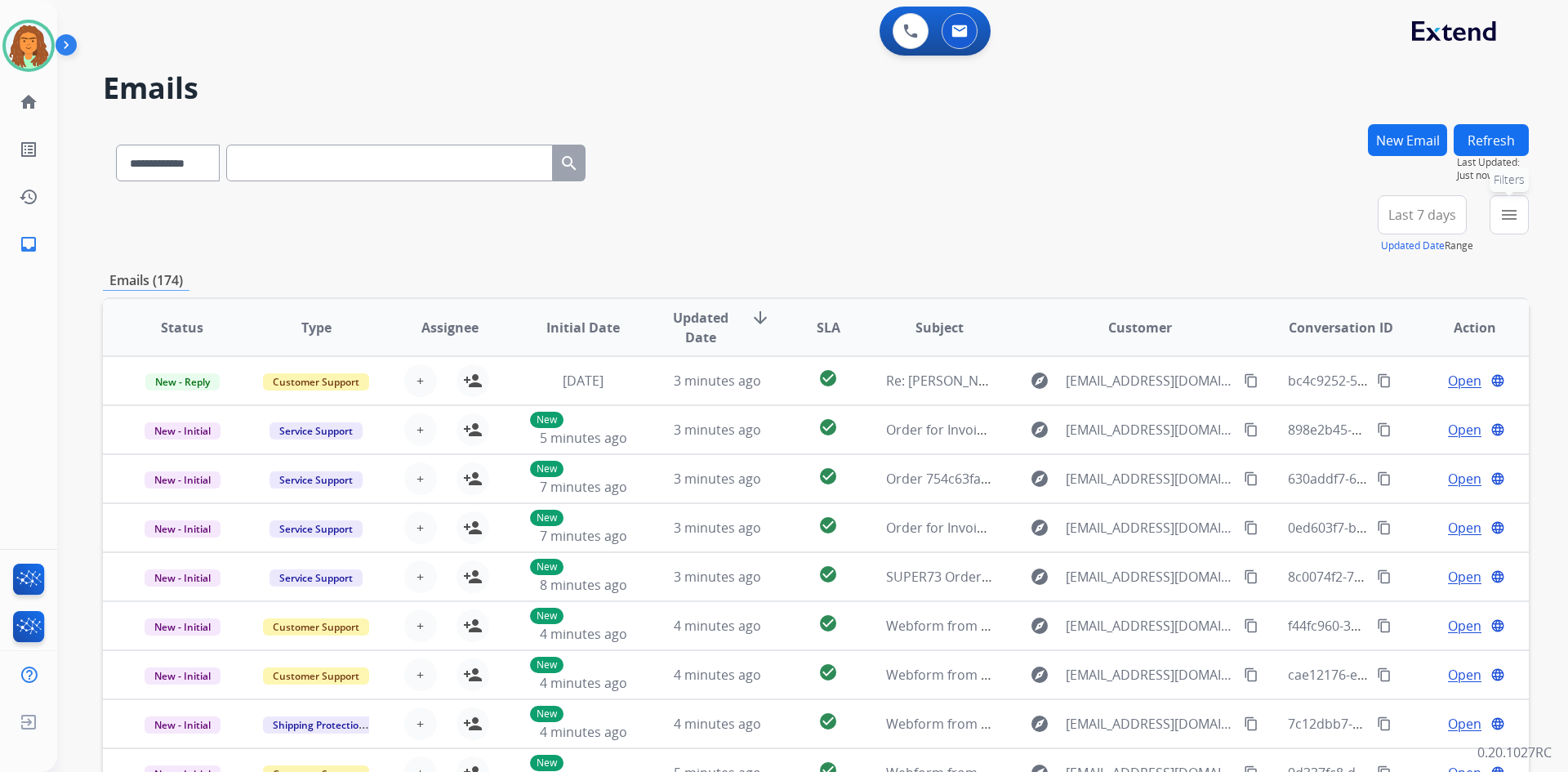
click at [1504, 220] on mat-icon "menu" at bounding box center [1509, 215] width 20 height 20
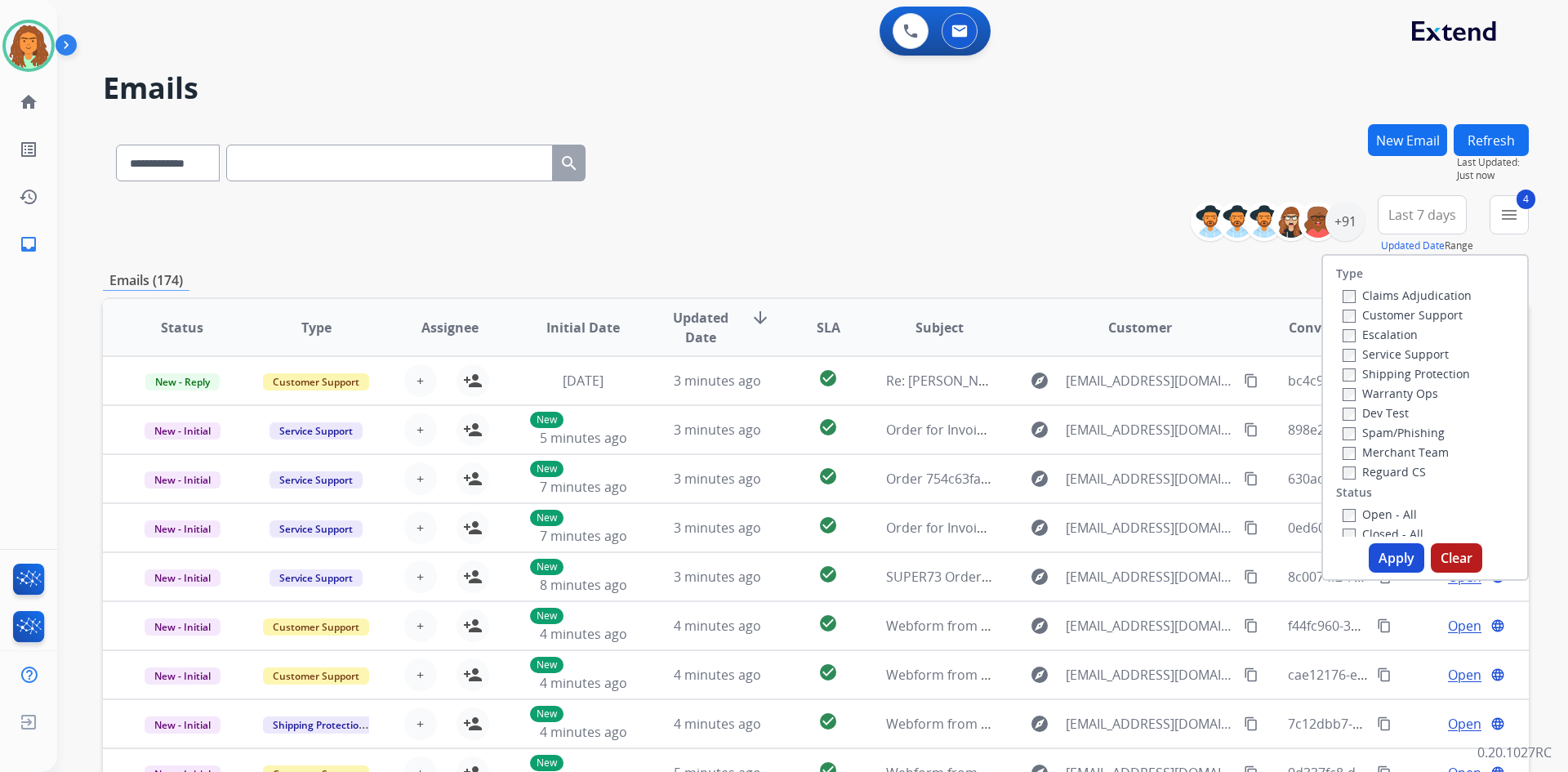
click at [1383, 555] on button "Apply" at bounding box center [1397, 558] width 56 height 30
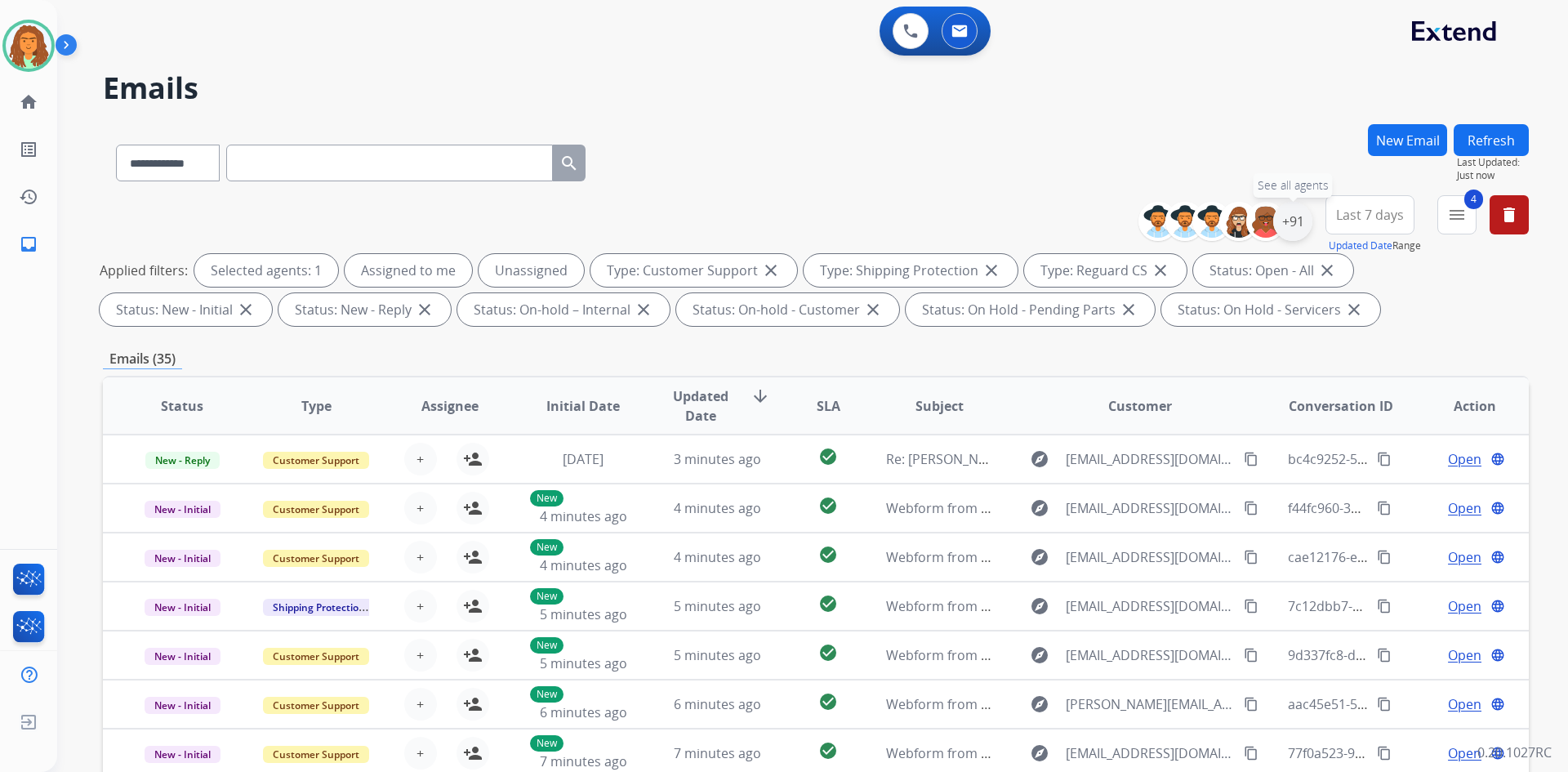
click at [1305, 219] on div "+91" at bounding box center [1293, 221] width 39 height 39
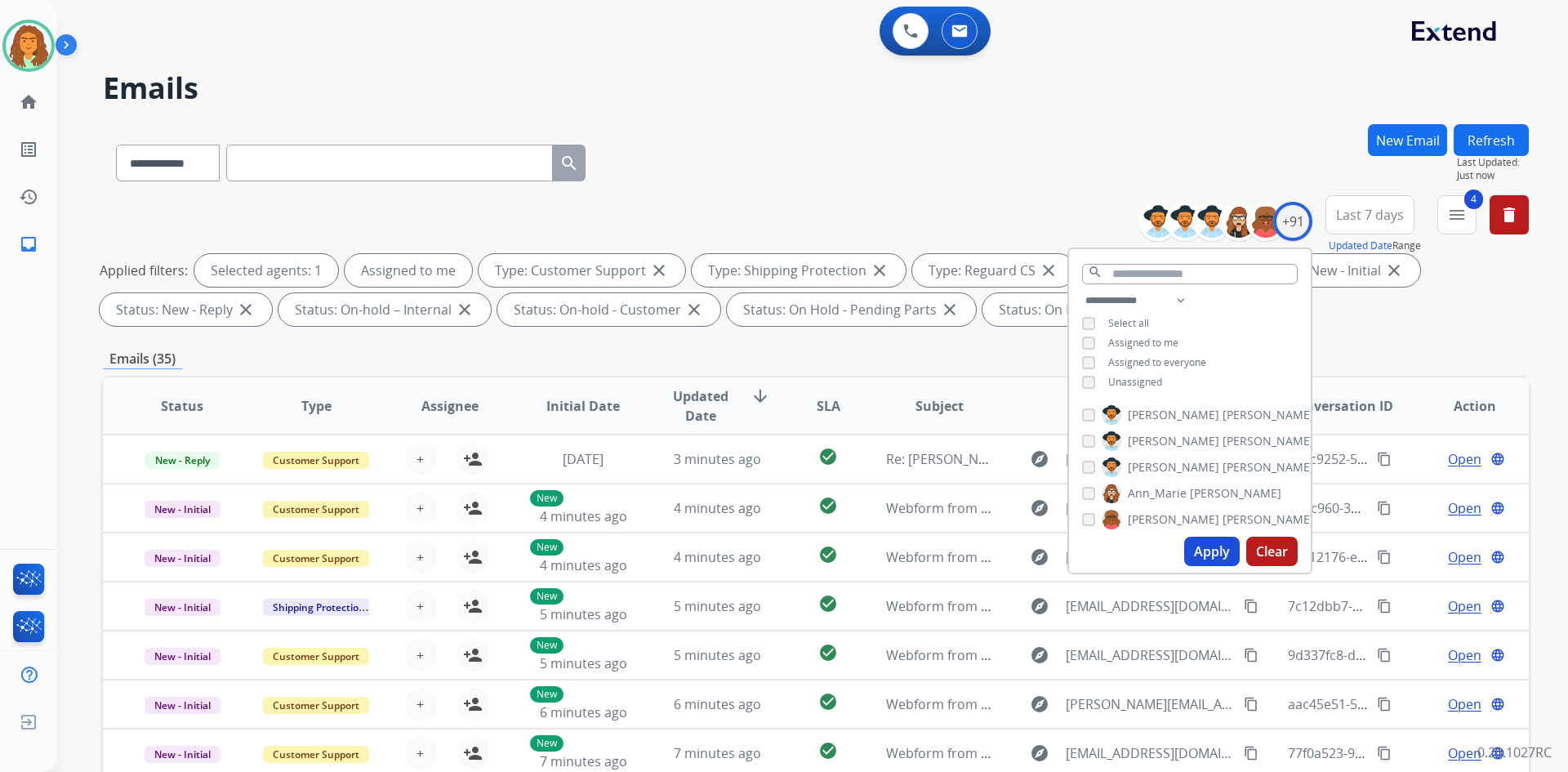
click at [1208, 549] on button "Apply" at bounding box center [1212, 552] width 56 height 30
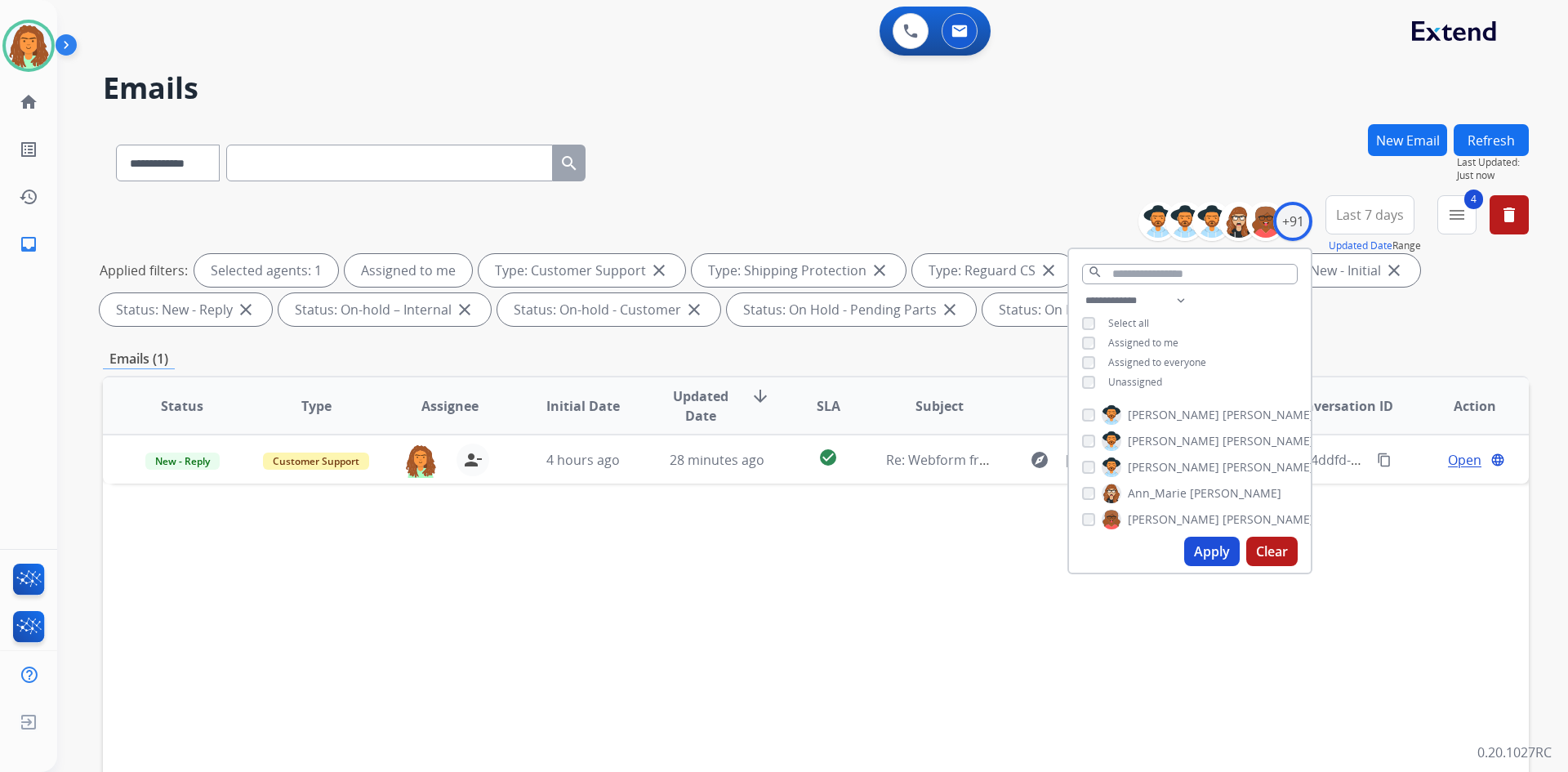
click at [851, 363] on div "Emails (1)" at bounding box center [816, 359] width 1426 height 21
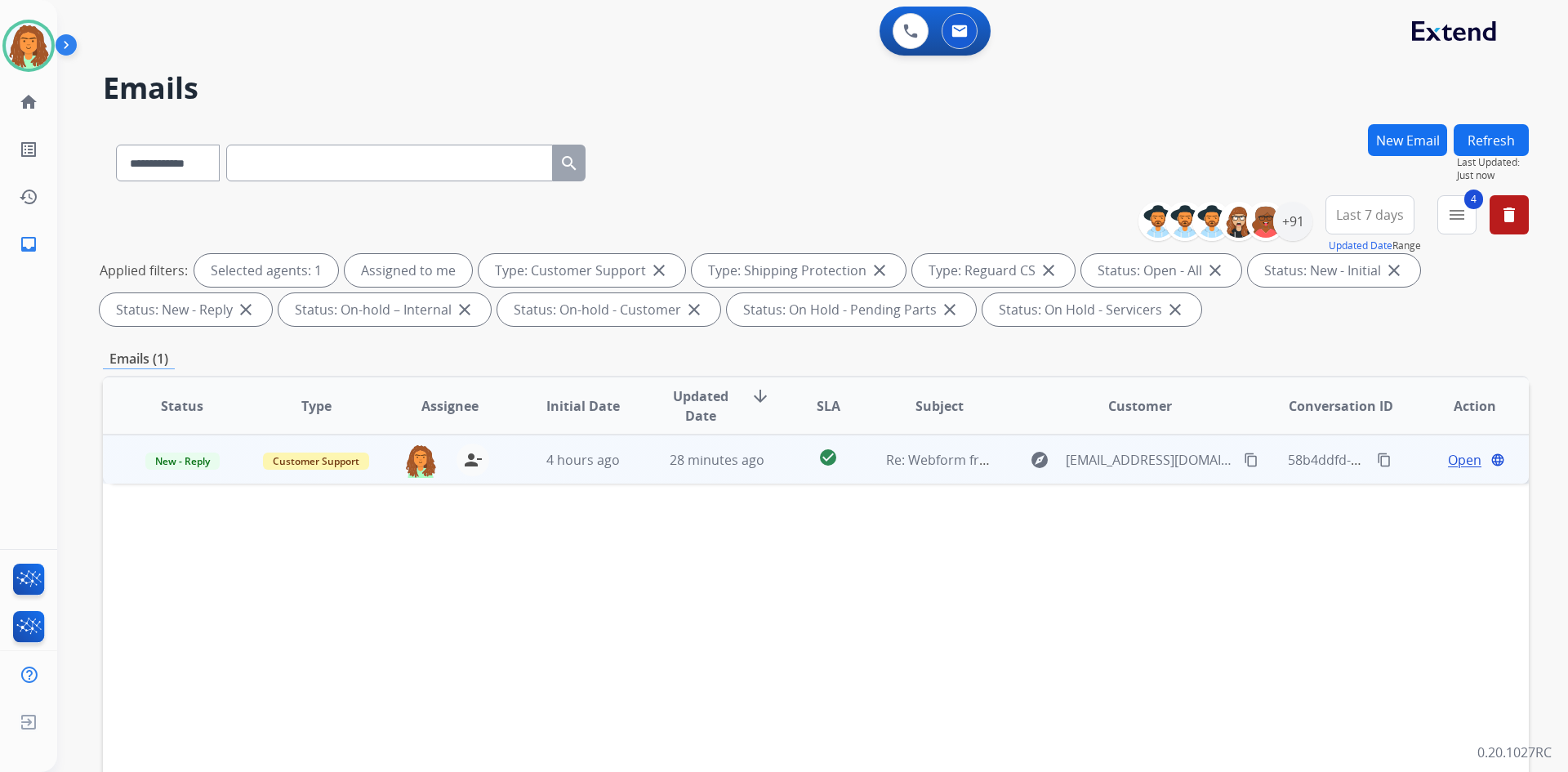
click at [823, 474] on td "check_circle" at bounding box center [815, 459] width 89 height 49
click at [1449, 461] on span "Open" at bounding box center [1465, 458] width 34 height 20
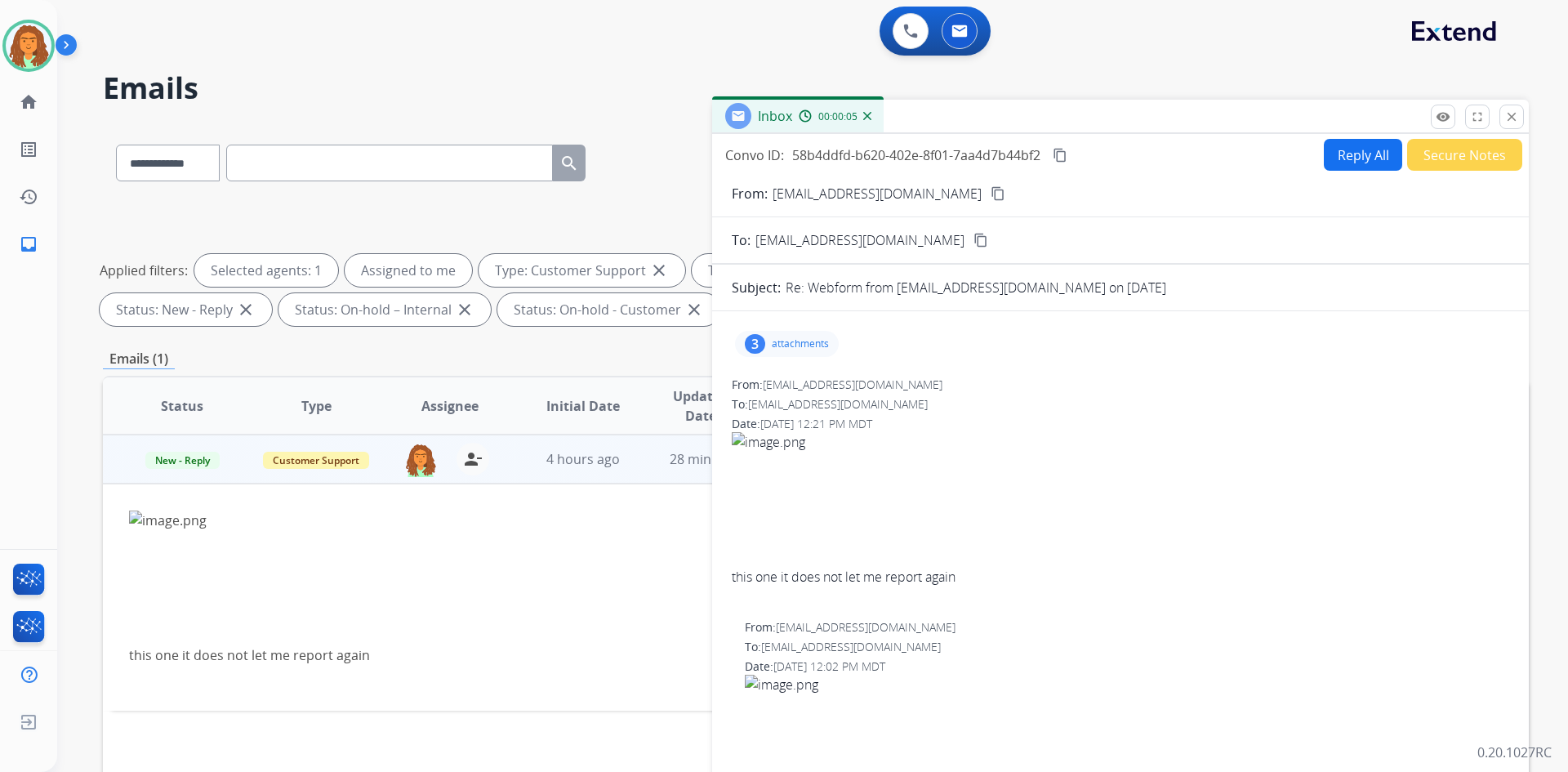
click at [806, 338] on p "attachments" at bounding box center [800, 344] width 57 height 13
click at [1520, 119] on button "close Close" at bounding box center [1512, 117] width 24 height 24
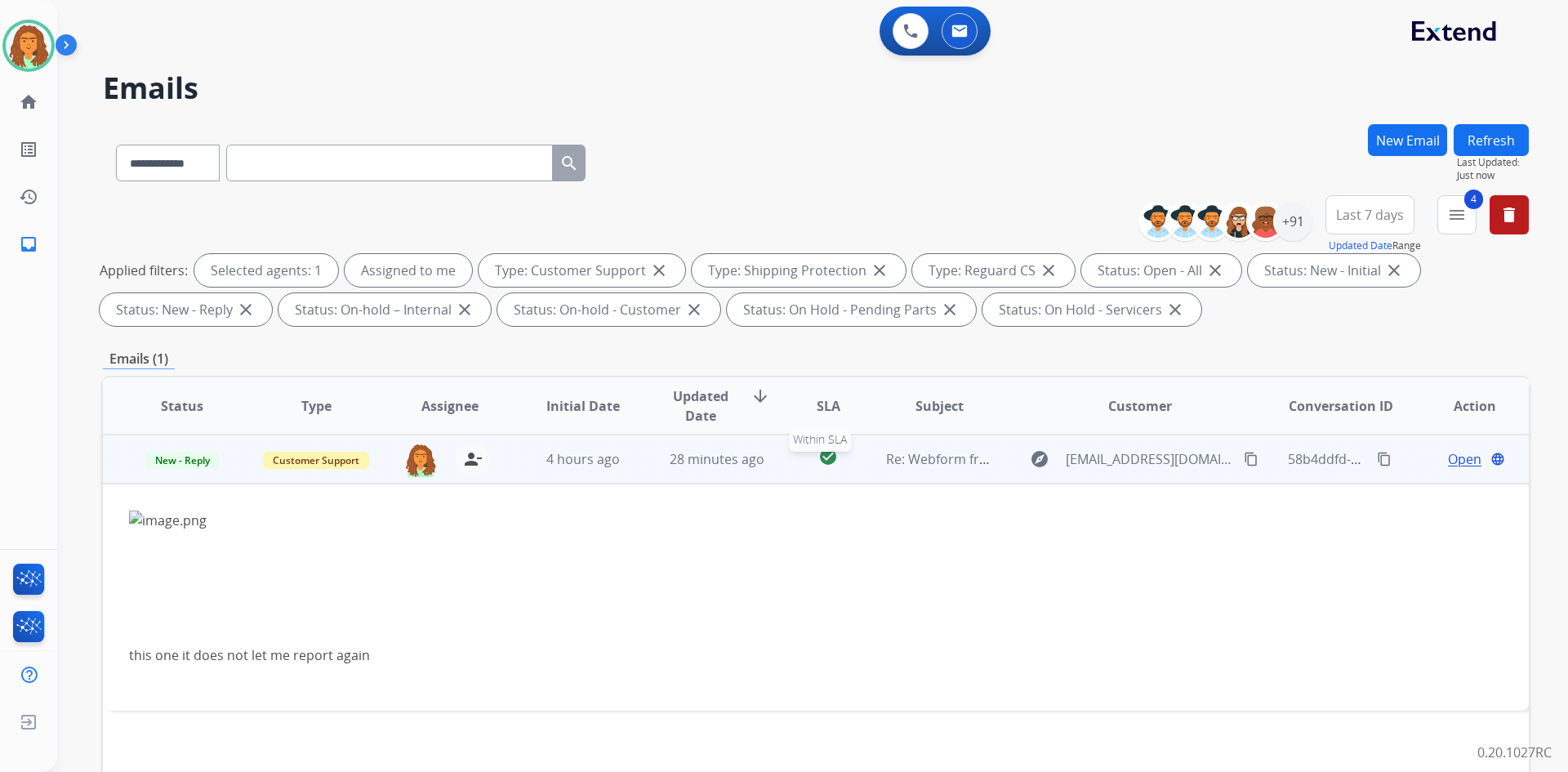
click at [797, 470] on div "check_circle" at bounding box center [828, 459] width 63 height 24
click at [797, 470] on div "check_circle" at bounding box center [828, 460] width 63 height 24
click at [797, 470] on div "check_circle" at bounding box center [828, 459] width 63 height 24
click at [1451, 464] on span "Open" at bounding box center [1465, 459] width 34 height 20
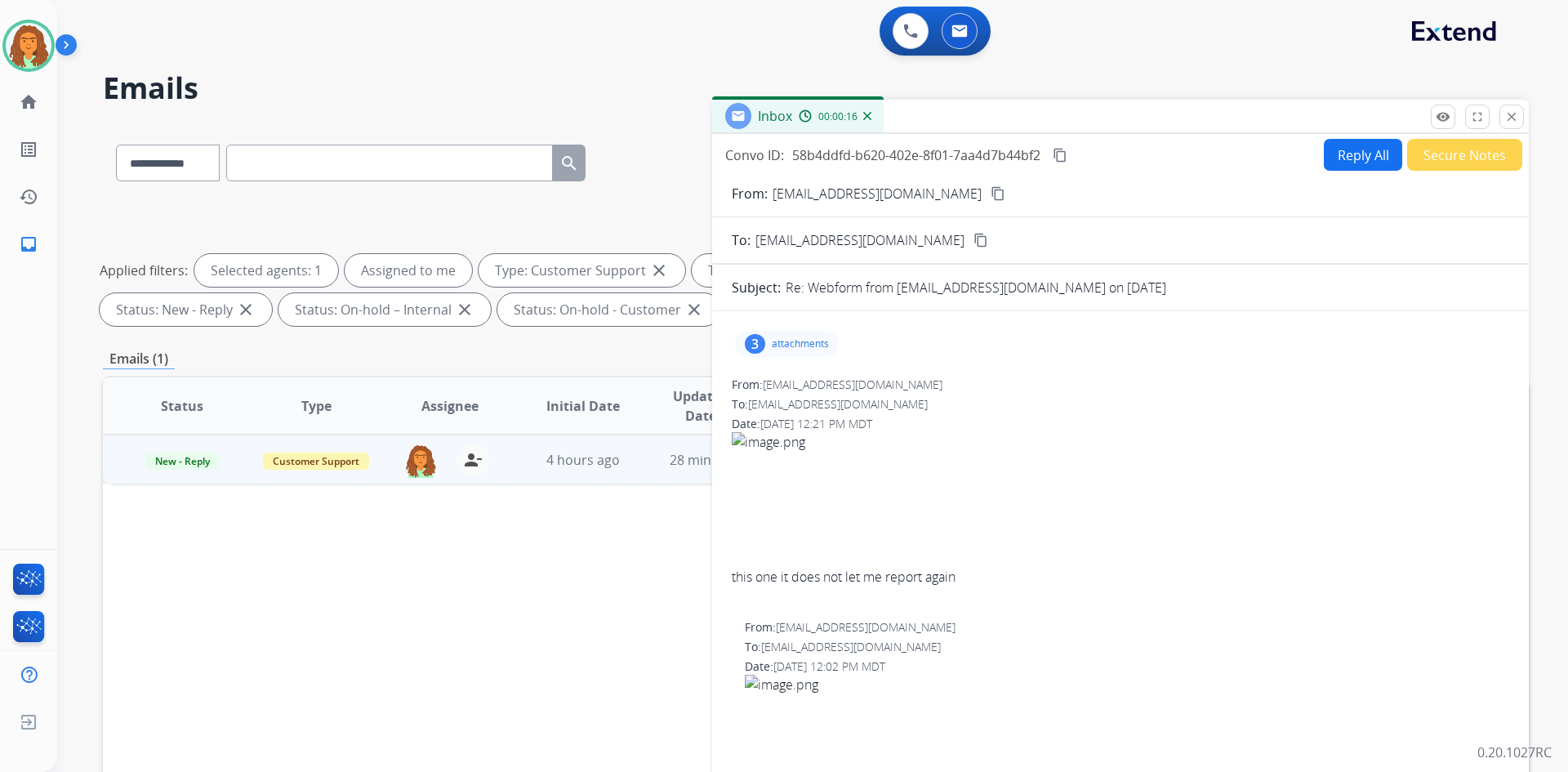
click at [777, 338] on p "attachments" at bounding box center [800, 344] width 57 height 13
click at [919, 384] on mat-icon "download" at bounding box center [917, 386] width 15 height 15
click at [760, 388] on div at bounding box center [790, 385] width 82 height 57
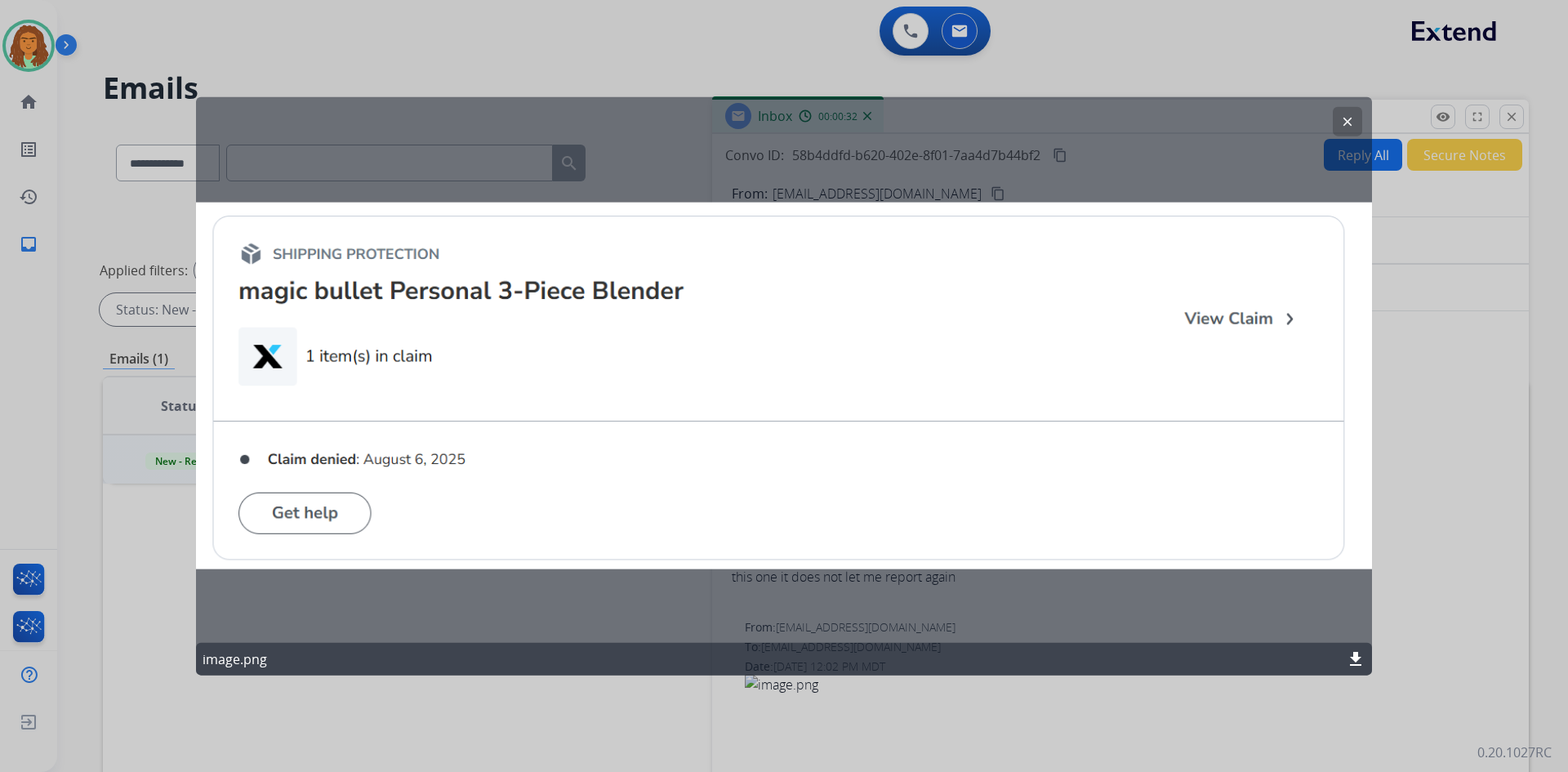
click at [1338, 121] on button "clear" at bounding box center [1348, 121] width 30 height 30
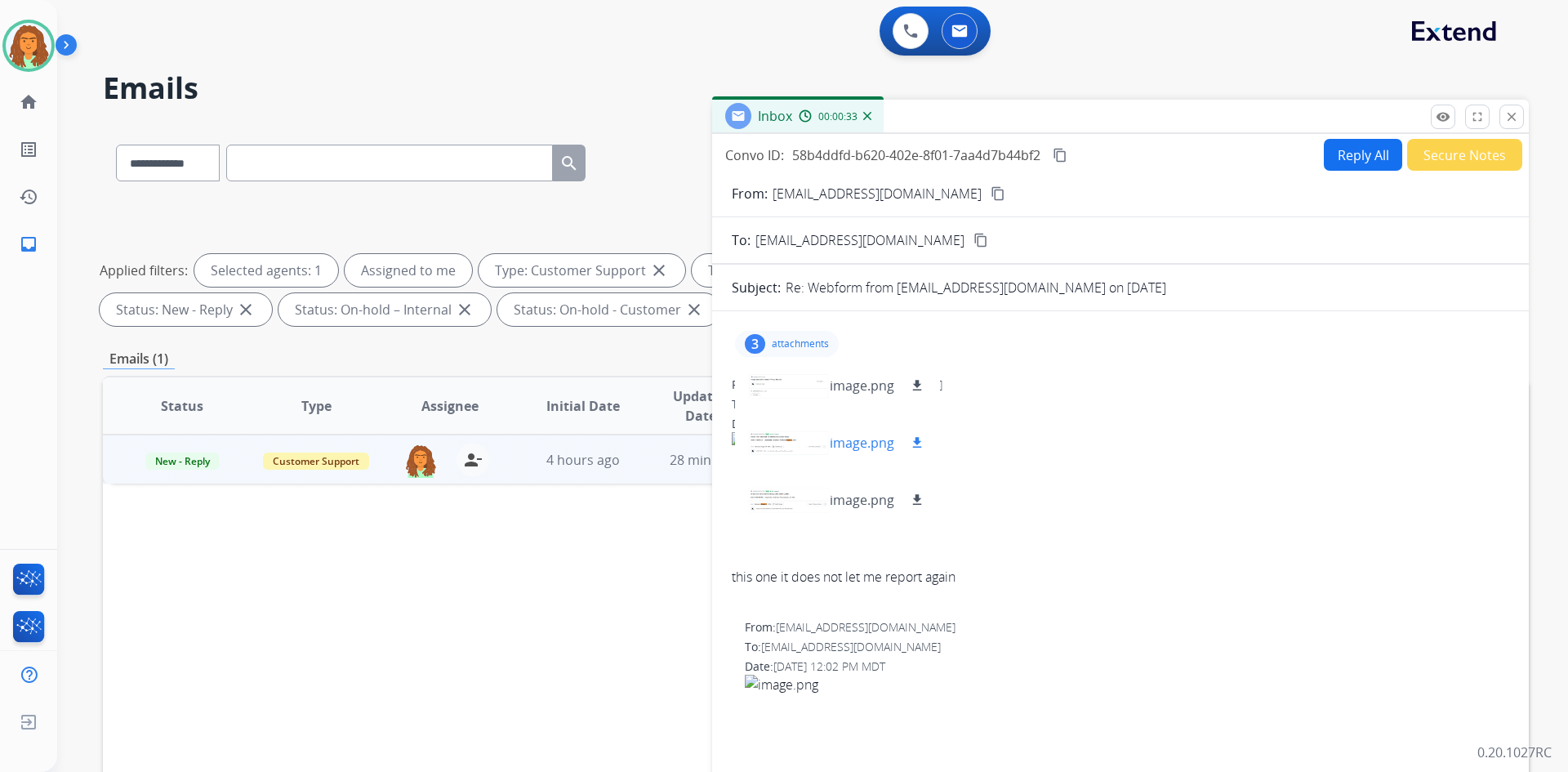
click at [763, 440] on div at bounding box center [790, 442] width 82 height 57
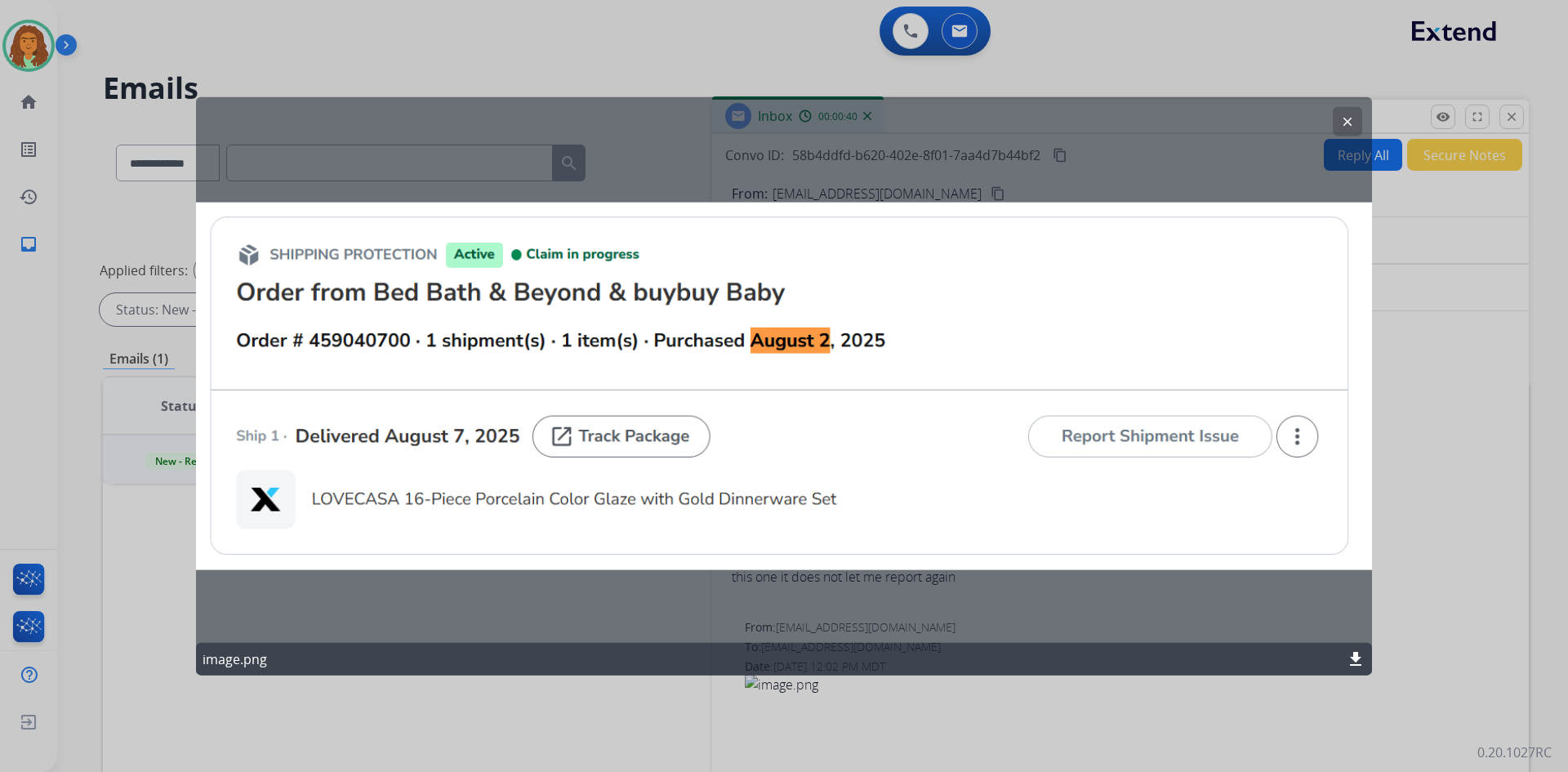
click at [1345, 121] on mat-icon "clear" at bounding box center [1348, 121] width 15 height 15
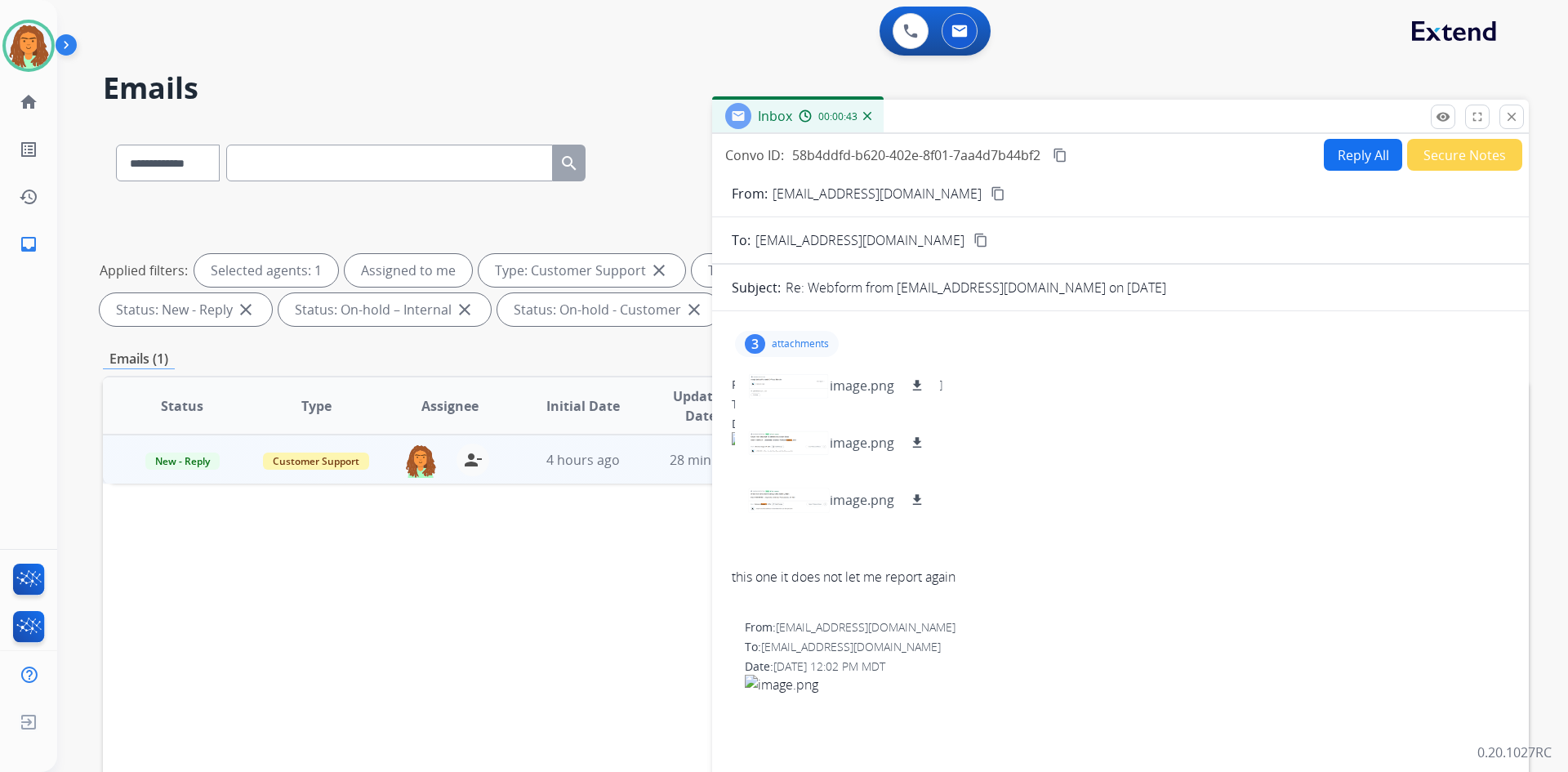
click at [1020, 508] on img at bounding box center [947, 499] width 432 height 134
click at [816, 339] on p "attachments" at bounding box center [800, 344] width 57 height 13
click at [1344, 156] on button "Reply All" at bounding box center [1364, 155] width 78 height 32
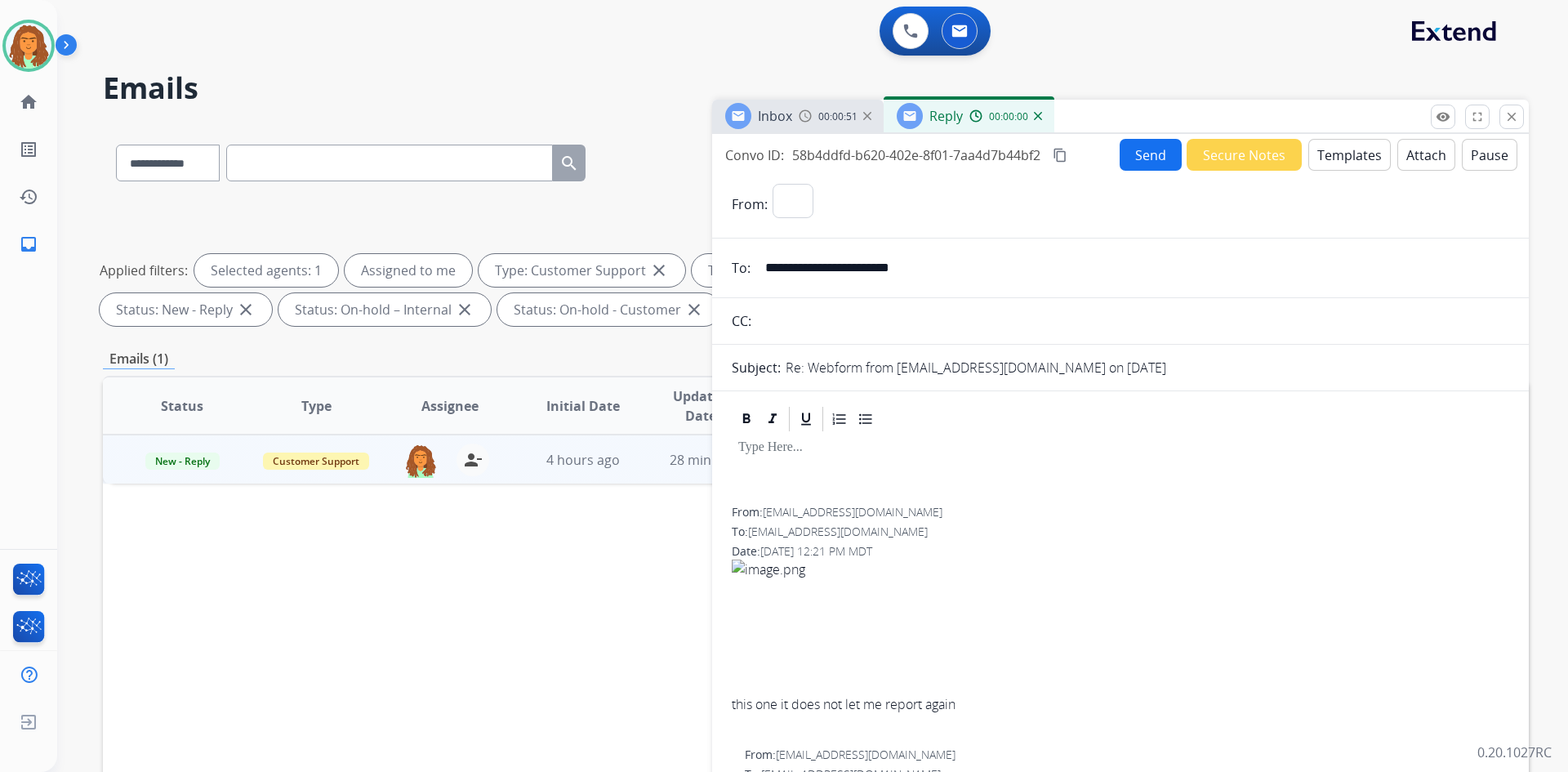
select select "**********"
click at [1341, 154] on button "Templates" at bounding box center [1350, 155] width 82 height 32
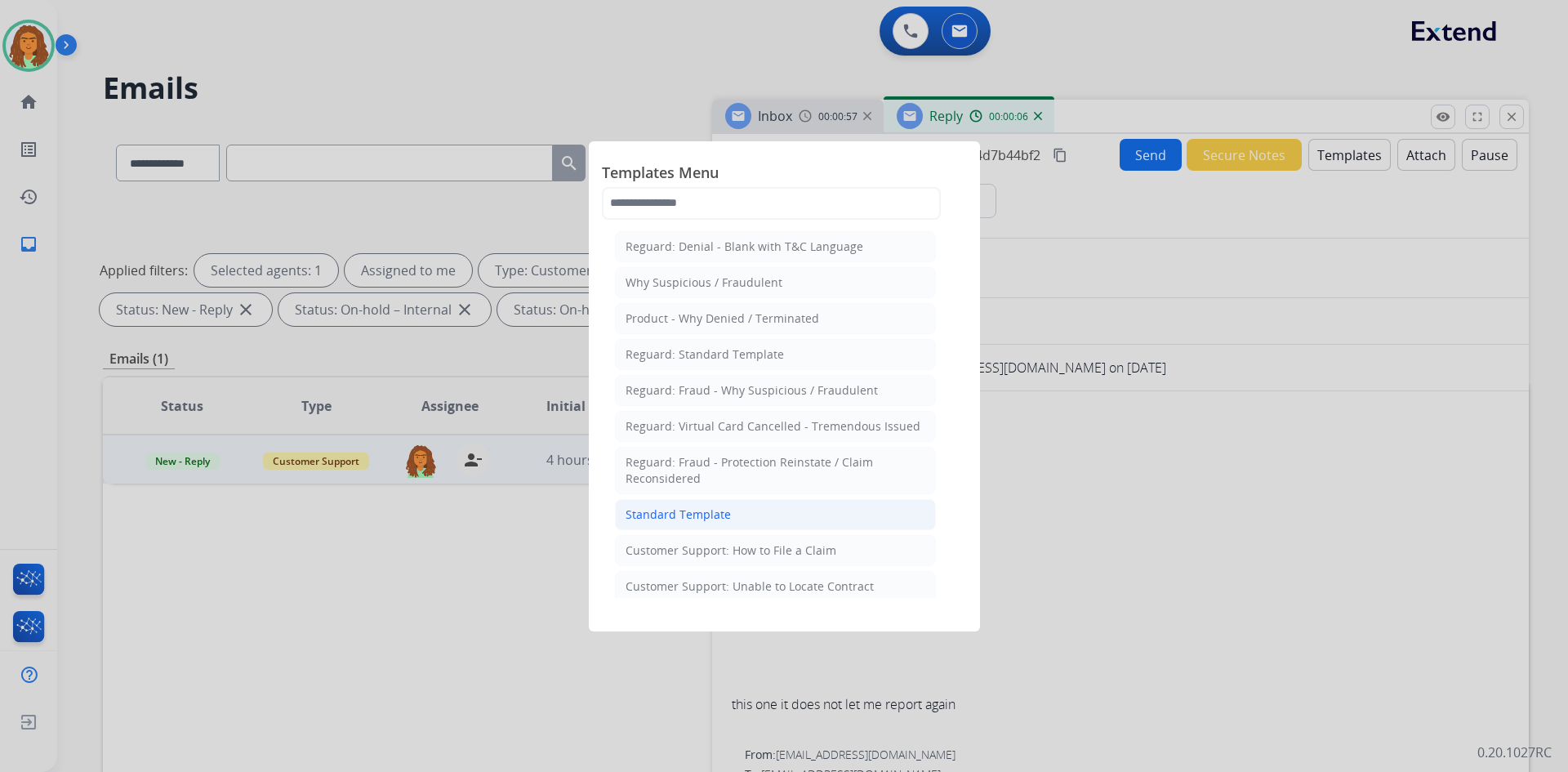
click at [693, 511] on div "Standard Template" at bounding box center [678, 515] width 105 height 17
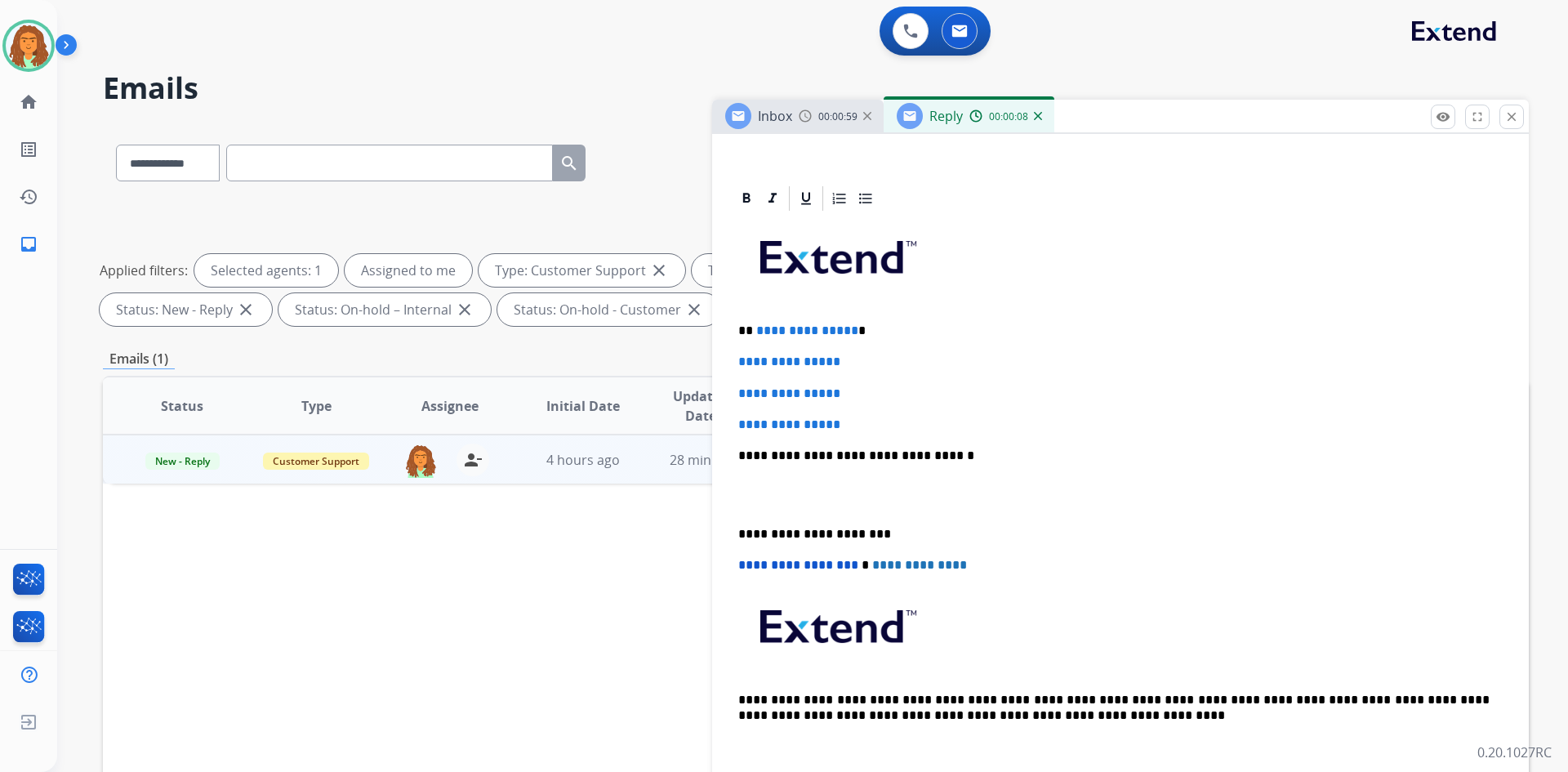
scroll to position [327, 0]
click at [857, 336] on p "**********" at bounding box center [1113, 330] width 751 height 15
drag, startPoint x: 735, startPoint y: 359, endPoint x: 858, endPoint y: 427, distance: 140.5
click at [858, 427] on div "**********" at bounding box center [1120, 493] width 777 height 562
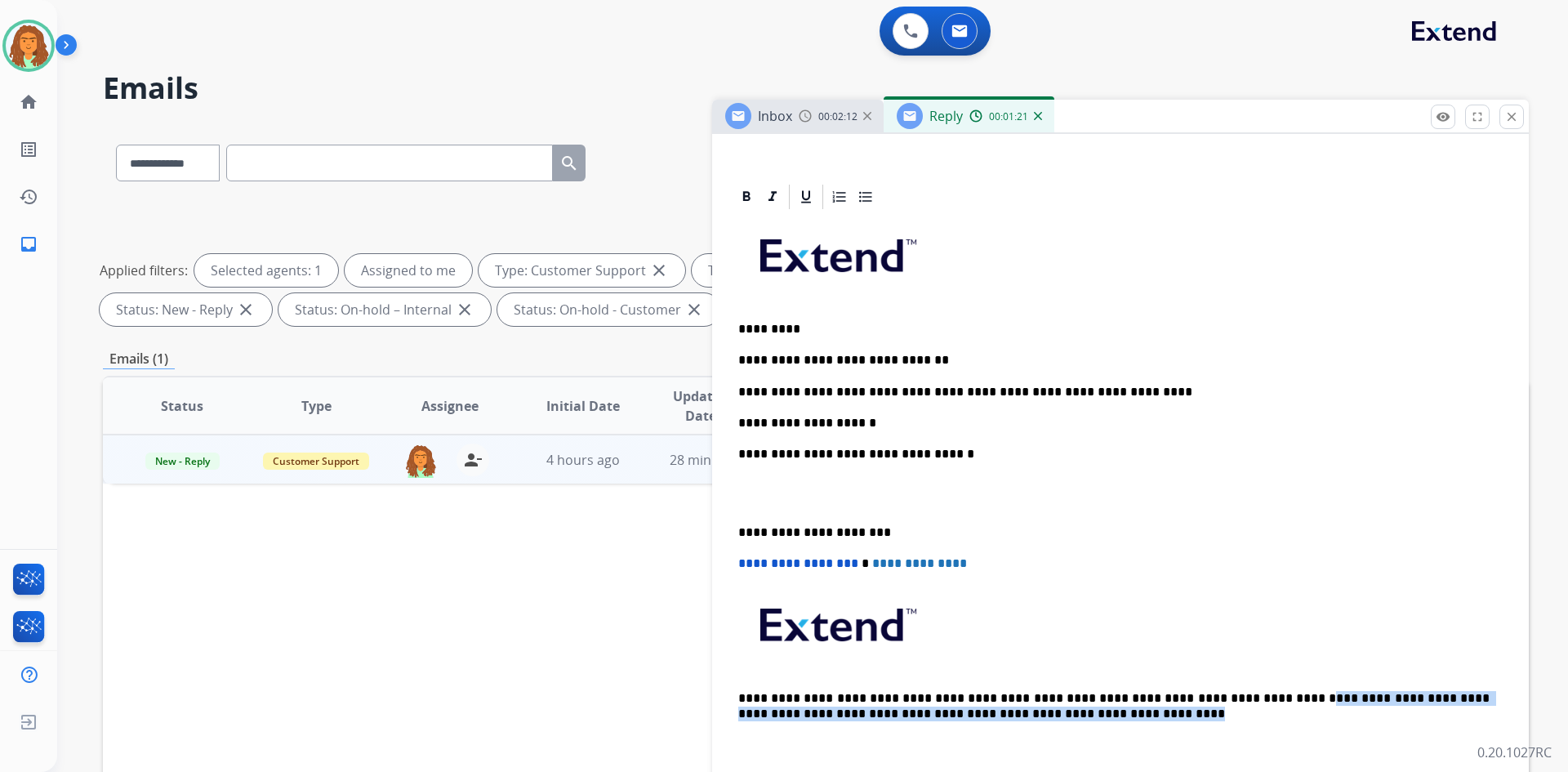
drag, startPoint x: 1205, startPoint y: 697, endPoint x: 1449, endPoint y: 710, distance: 244.3
click at [1449, 710] on p "**********" at bounding box center [1113, 706] width 751 height 30
copy p "**********"
click at [847, 421] on p "**********" at bounding box center [1113, 423] width 751 height 15
click at [841, 423] on p "**********" at bounding box center [1113, 423] width 751 height 15
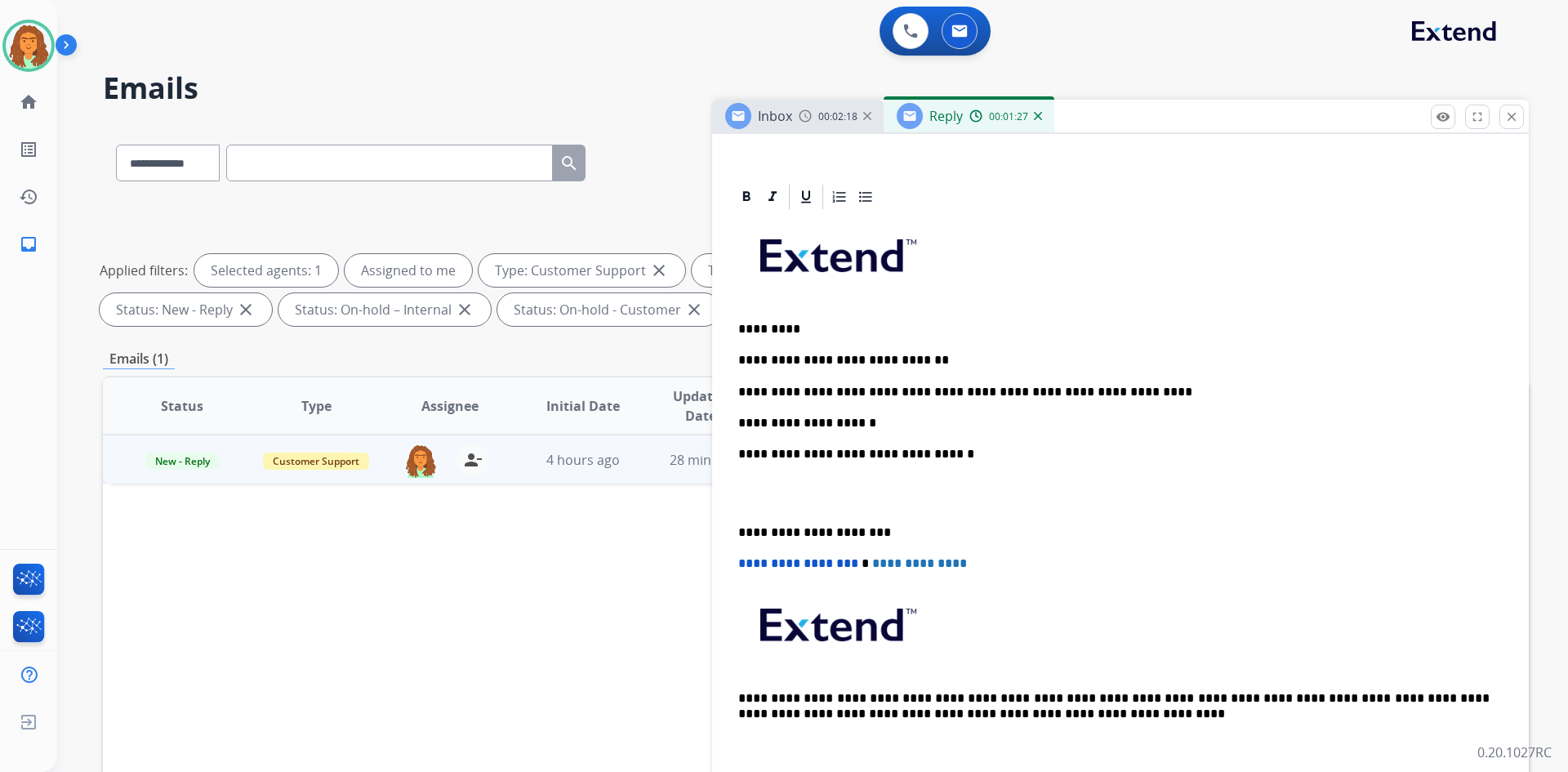
click at [845, 422] on p "**********" at bounding box center [1113, 423] width 751 height 15
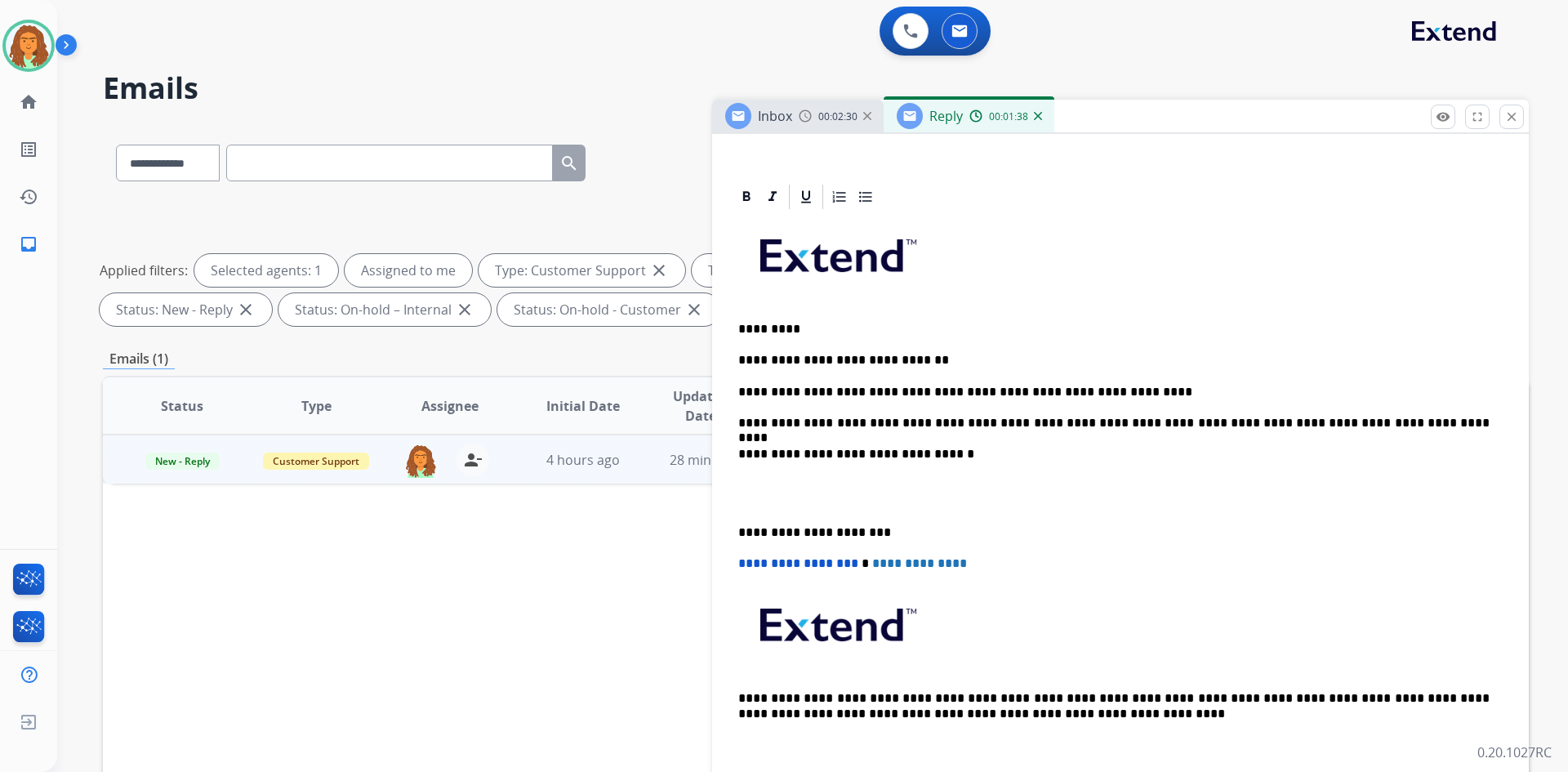
click at [735, 528] on div "**********" at bounding box center [1120, 493] width 777 height 562
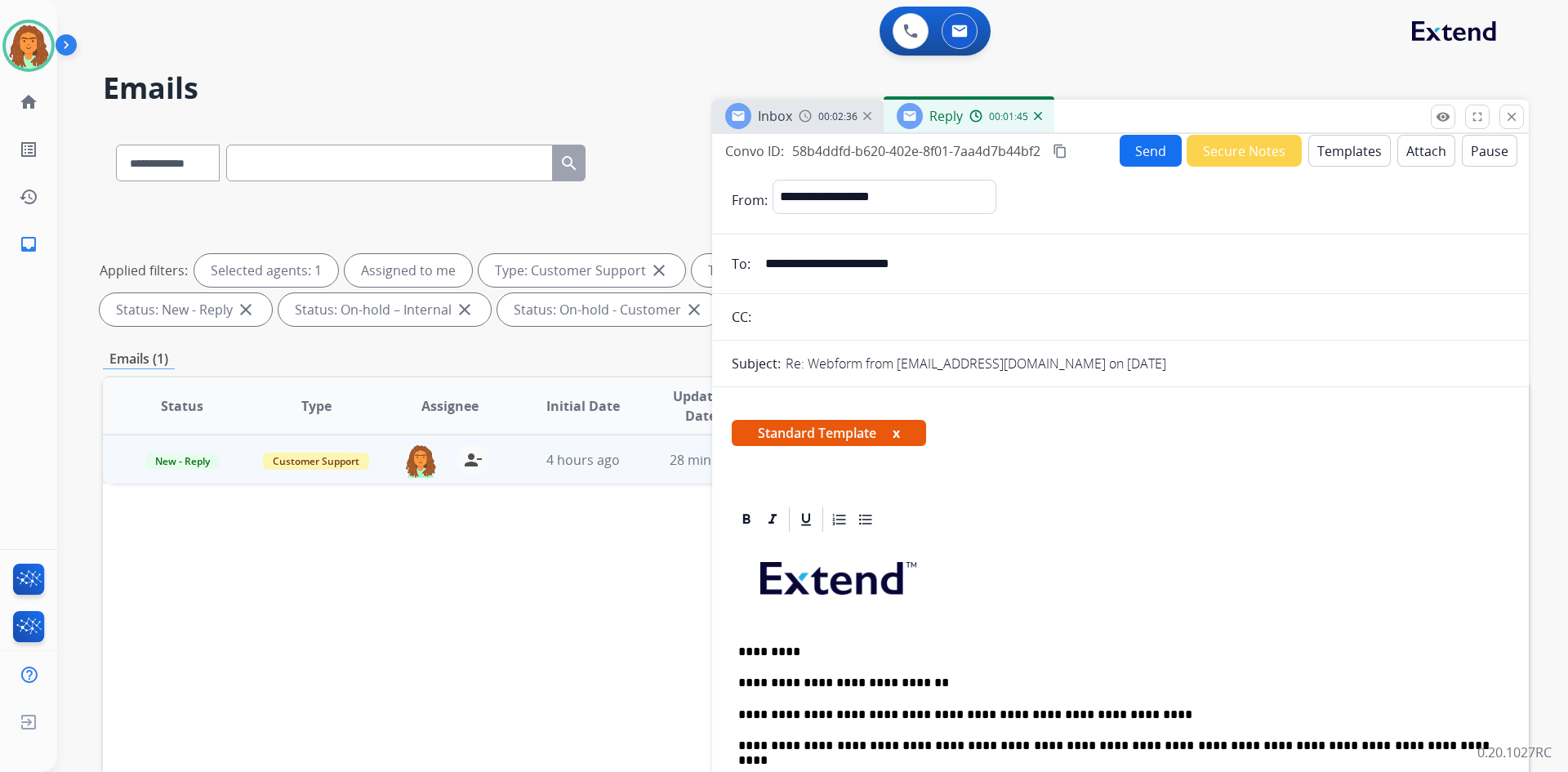
scroll to position [0, 0]
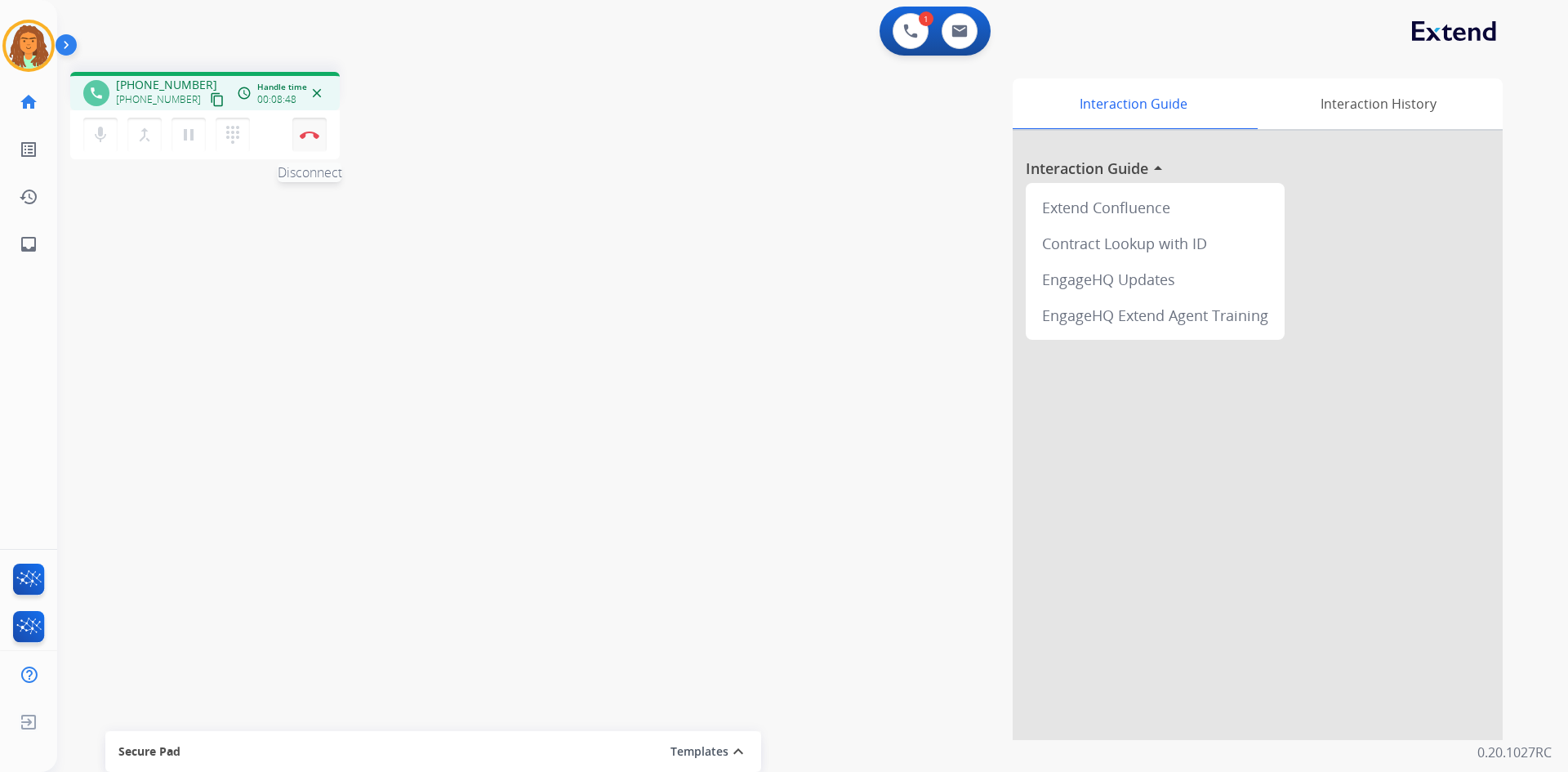
click at [308, 134] on img at bounding box center [309, 134] width 20 height 8
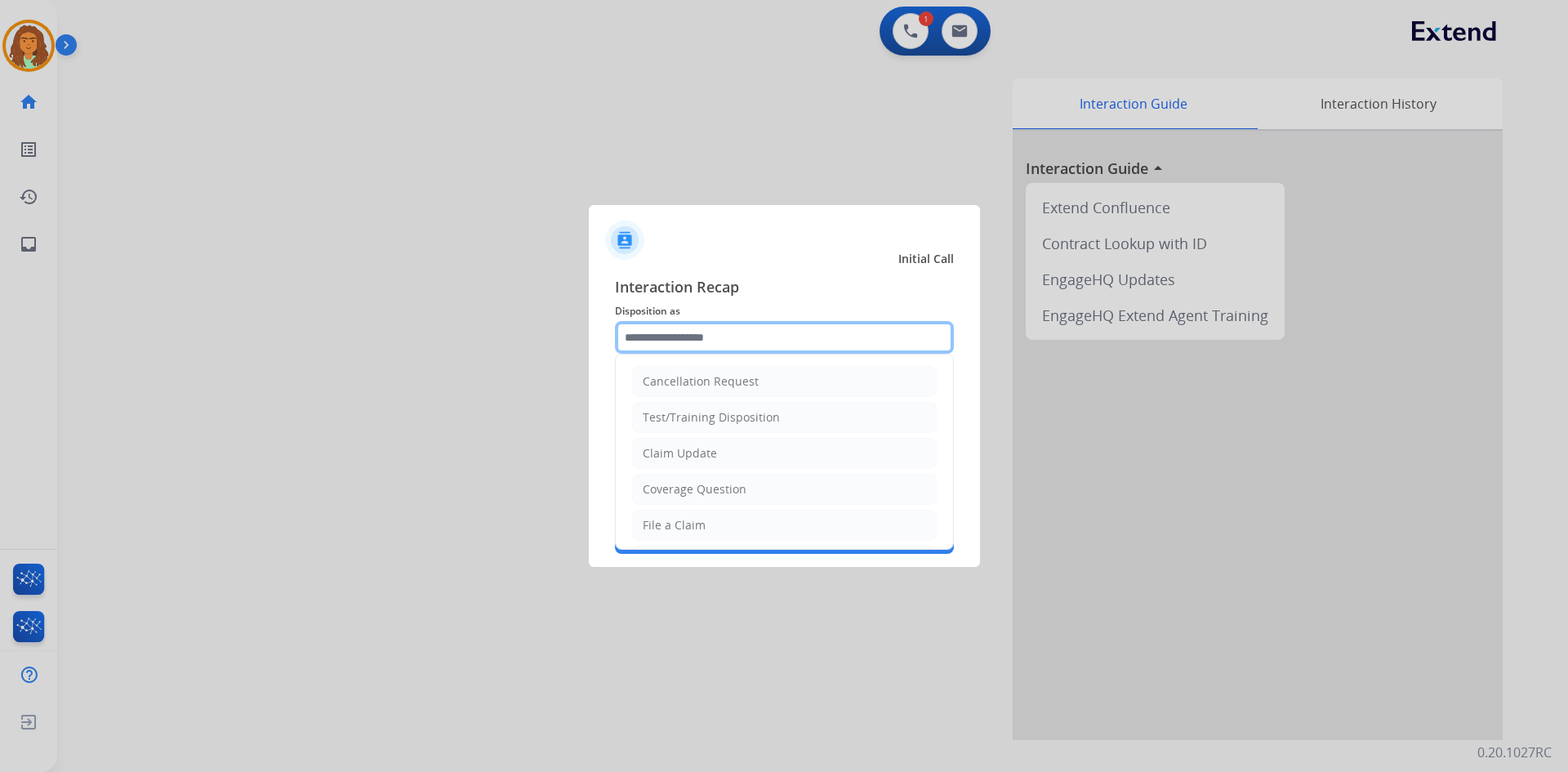
click at [651, 339] on input "text" at bounding box center [784, 337] width 339 height 33
click at [667, 521] on div "File a Claim" at bounding box center [674, 526] width 63 height 17
type input "**********"
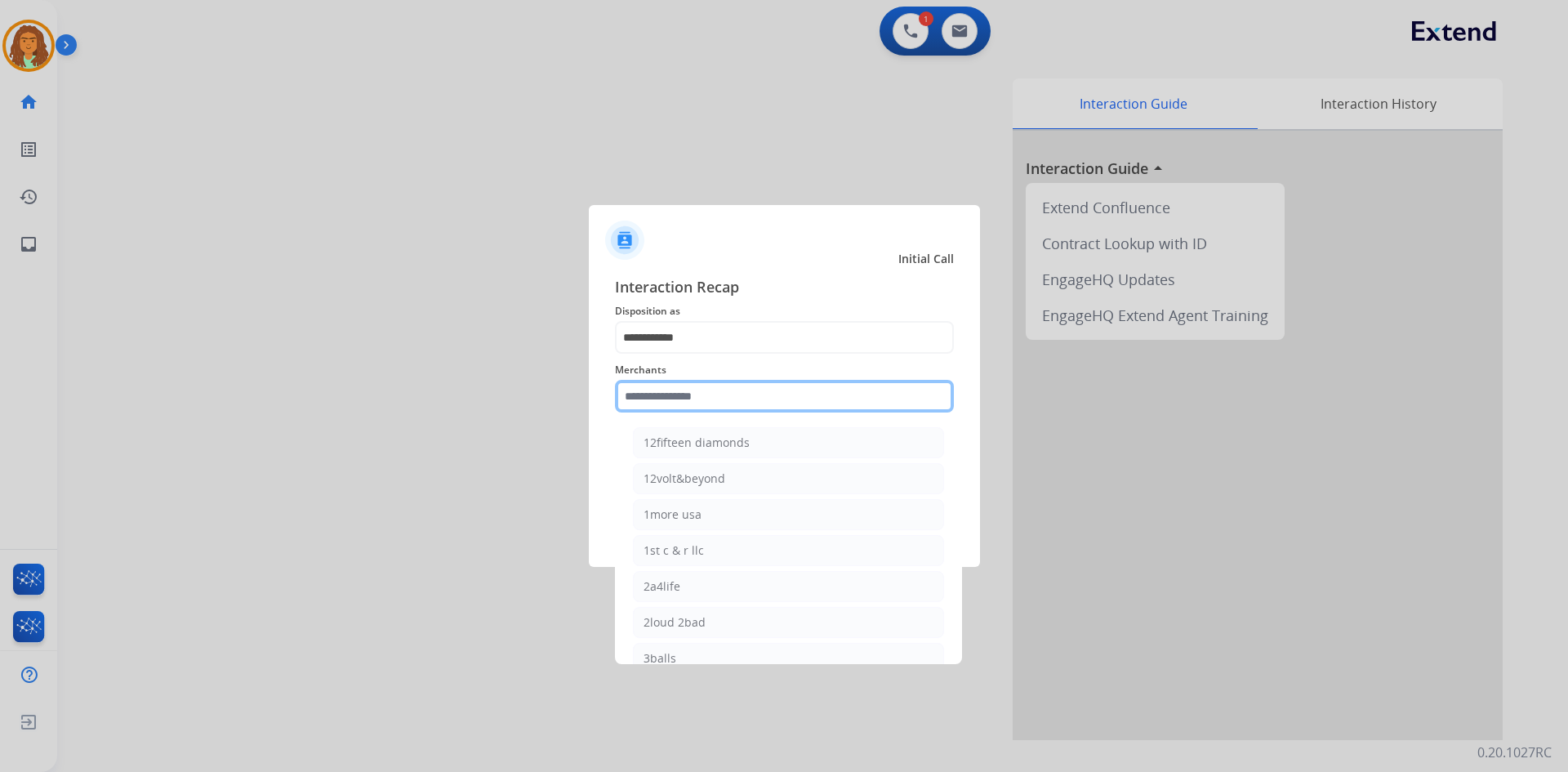
click at [666, 394] on input "text" at bounding box center [784, 396] width 339 height 33
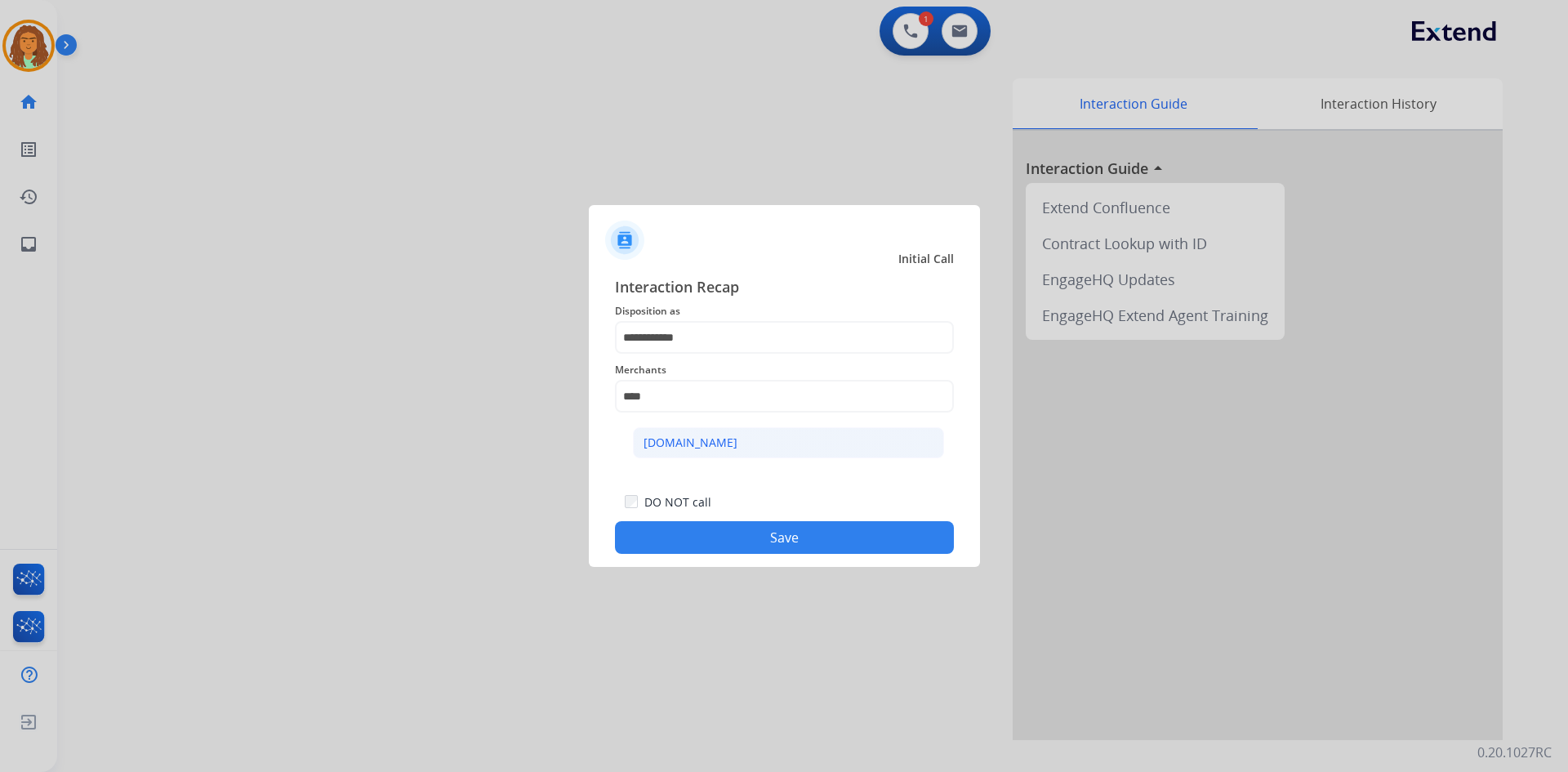
click at [655, 437] on div "[DOMAIN_NAME]" at bounding box center [691, 443] width 94 height 17
type input "**********"
click at [763, 533] on button "Save" at bounding box center [784, 537] width 339 height 33
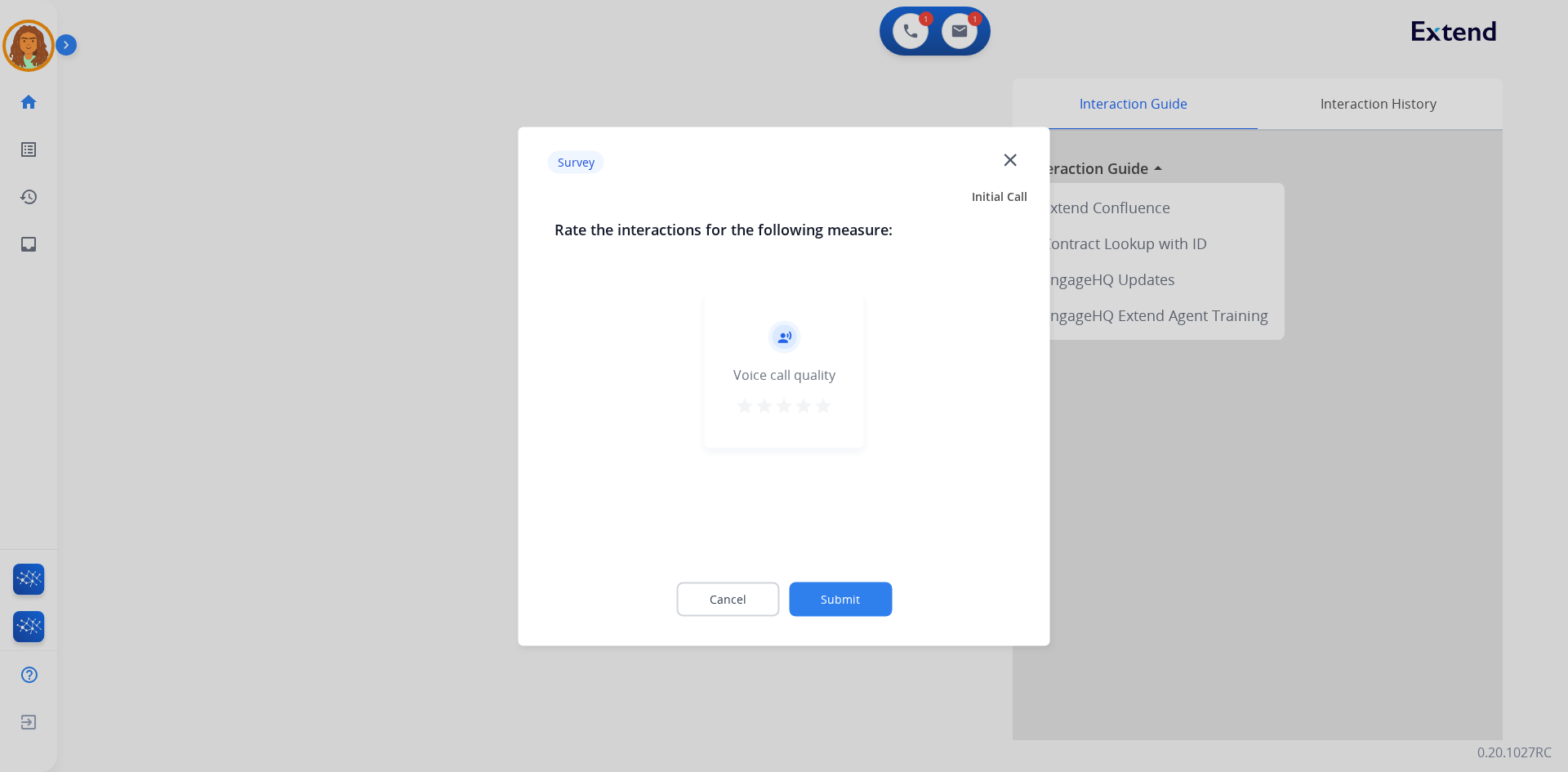
click at [825, 402] on mat-icon "star" at bounding box center [823, 405] width 20 height 20
click at [847, 601] on button "Submit" at bounding box center [840, 598] width 103 height 35
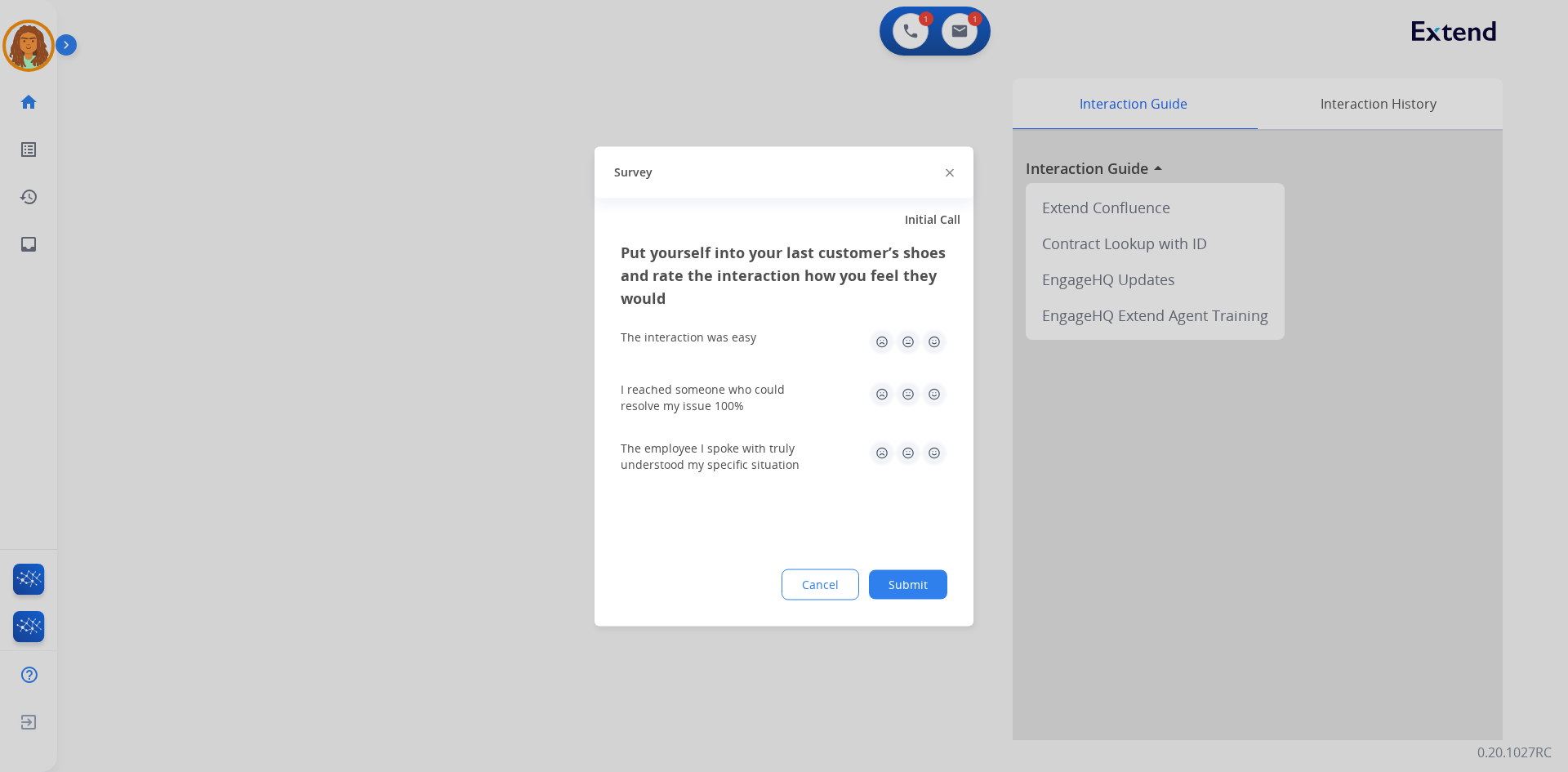
click at [937, 338] on img at bounding box center [934, 342] width 26 height 26
click at [935, 395] on img at bounding box center [934, 394] width 26 height 26
click at [937, 454] on img at bounding box center [934, 453] width 26 height 26
drag, startPoint x: 918, startPoint y: 587, endPoint x: 909, endPoint y: 543, distance: 44.9
click at [918, 586] on button "Submit" at bounding box center [908, 584] width 78 height 30
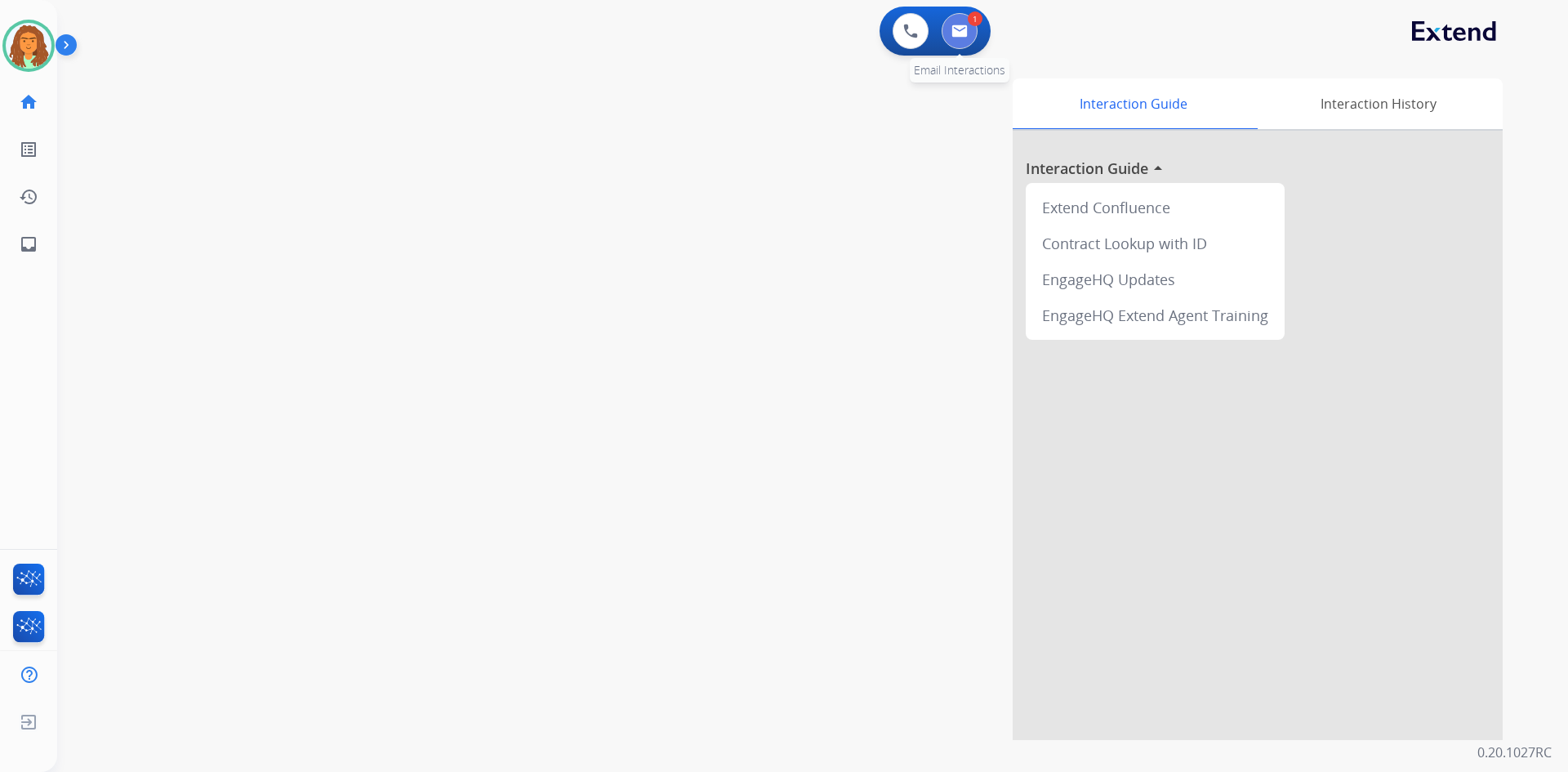
click at [961, 26] on img at bounding box center [960, 31] width 17 height 13
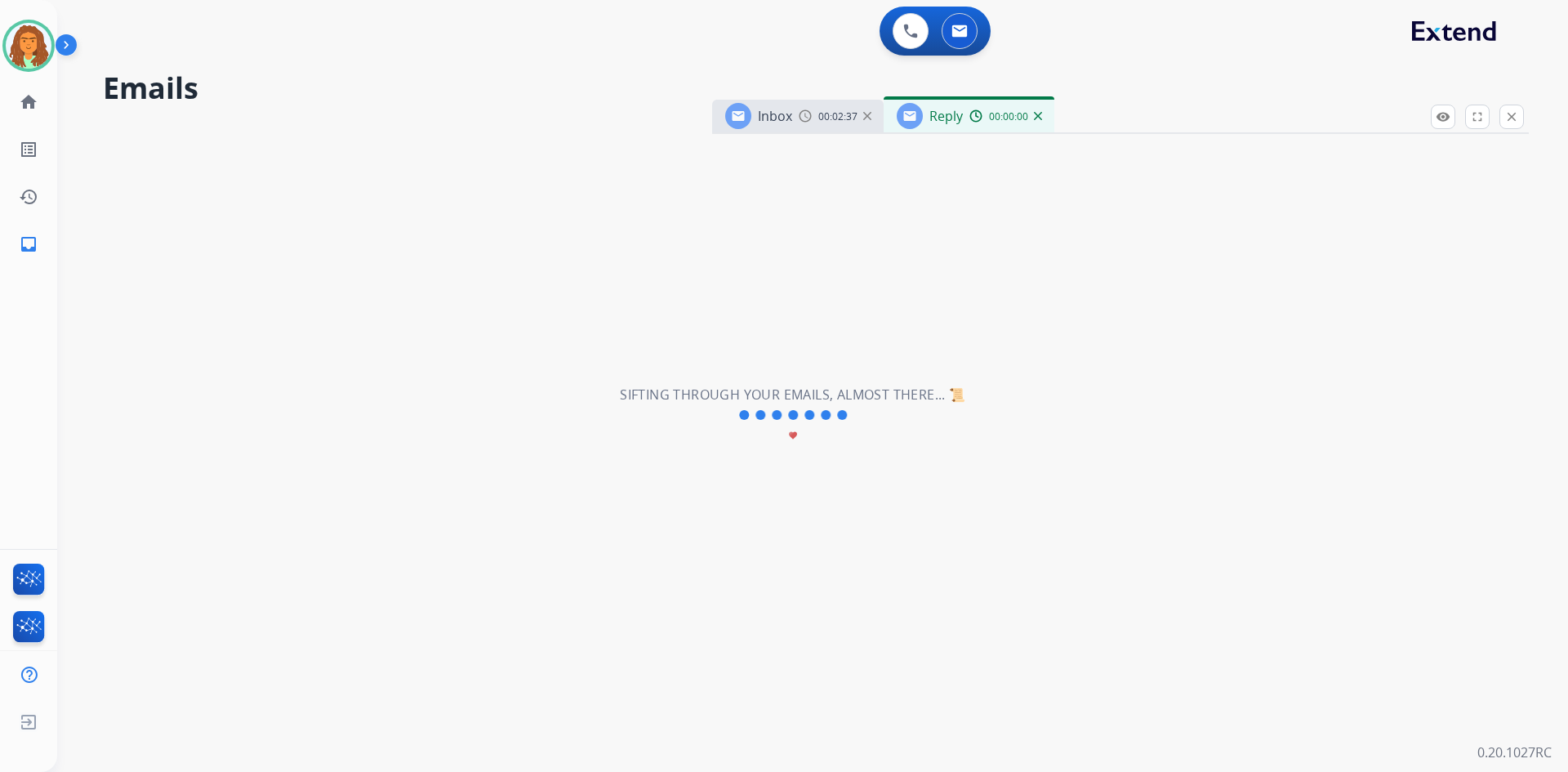
select select "**********"
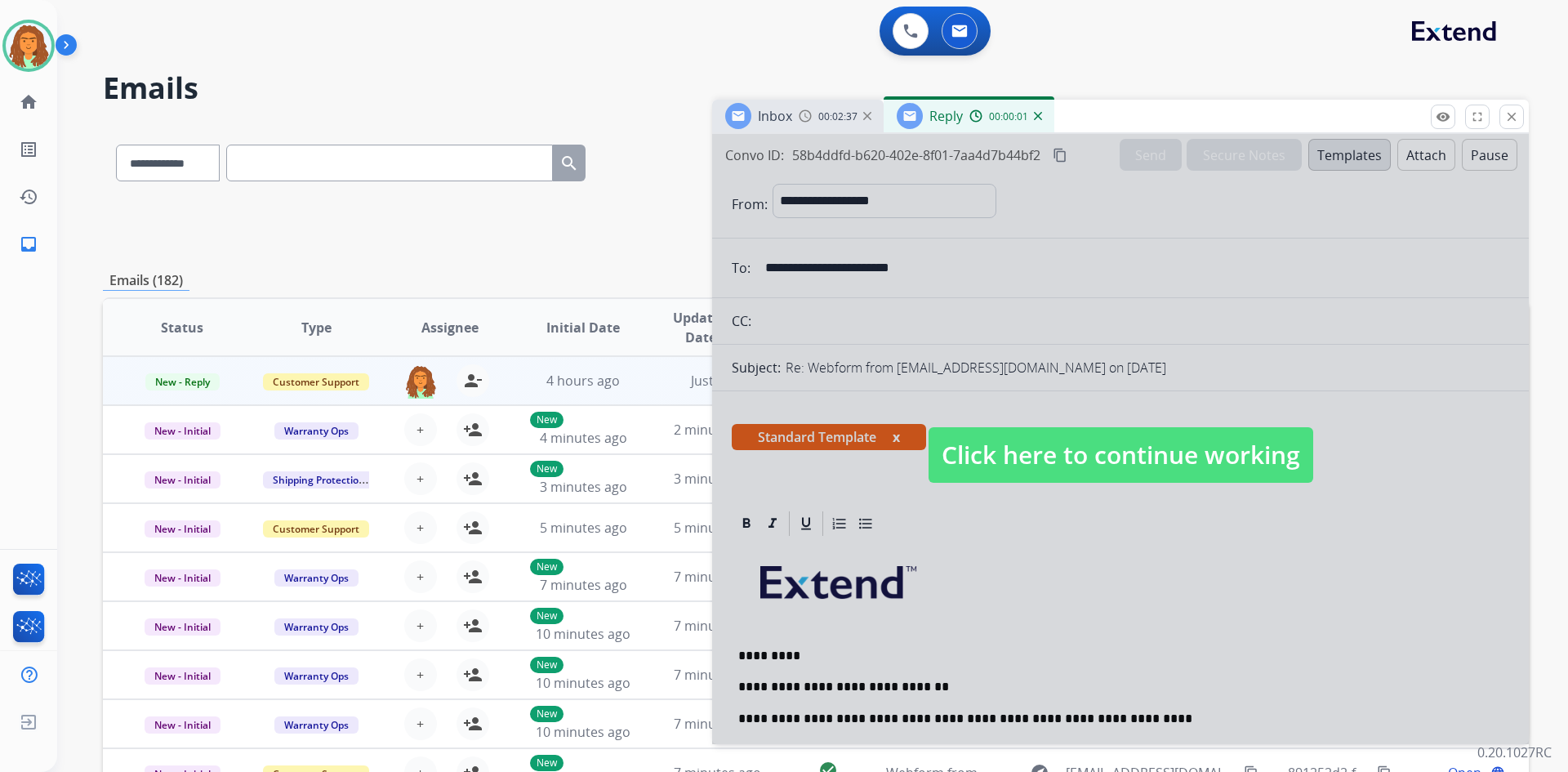
click at [1082, 467] on span "Click here to continue working" at bounding box center [1121, 456] width 385 height 56
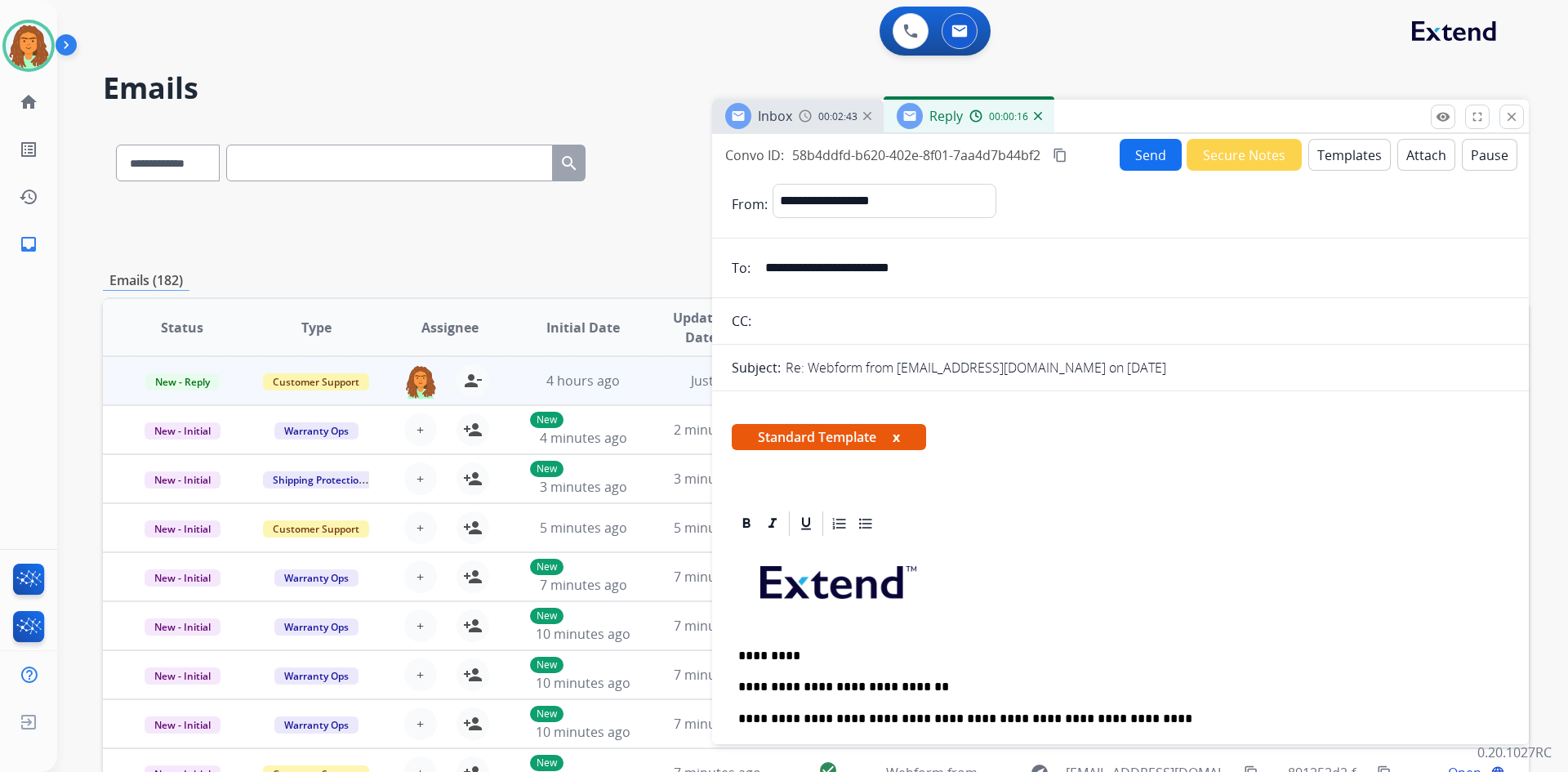
click at [1060, 154] on mat-icon "content_copy" at bounding box center [1060, 155] width 15 height 15
click at [1130, 154] on button "Send" at bounding box center [1151, 155] width 63 height 32
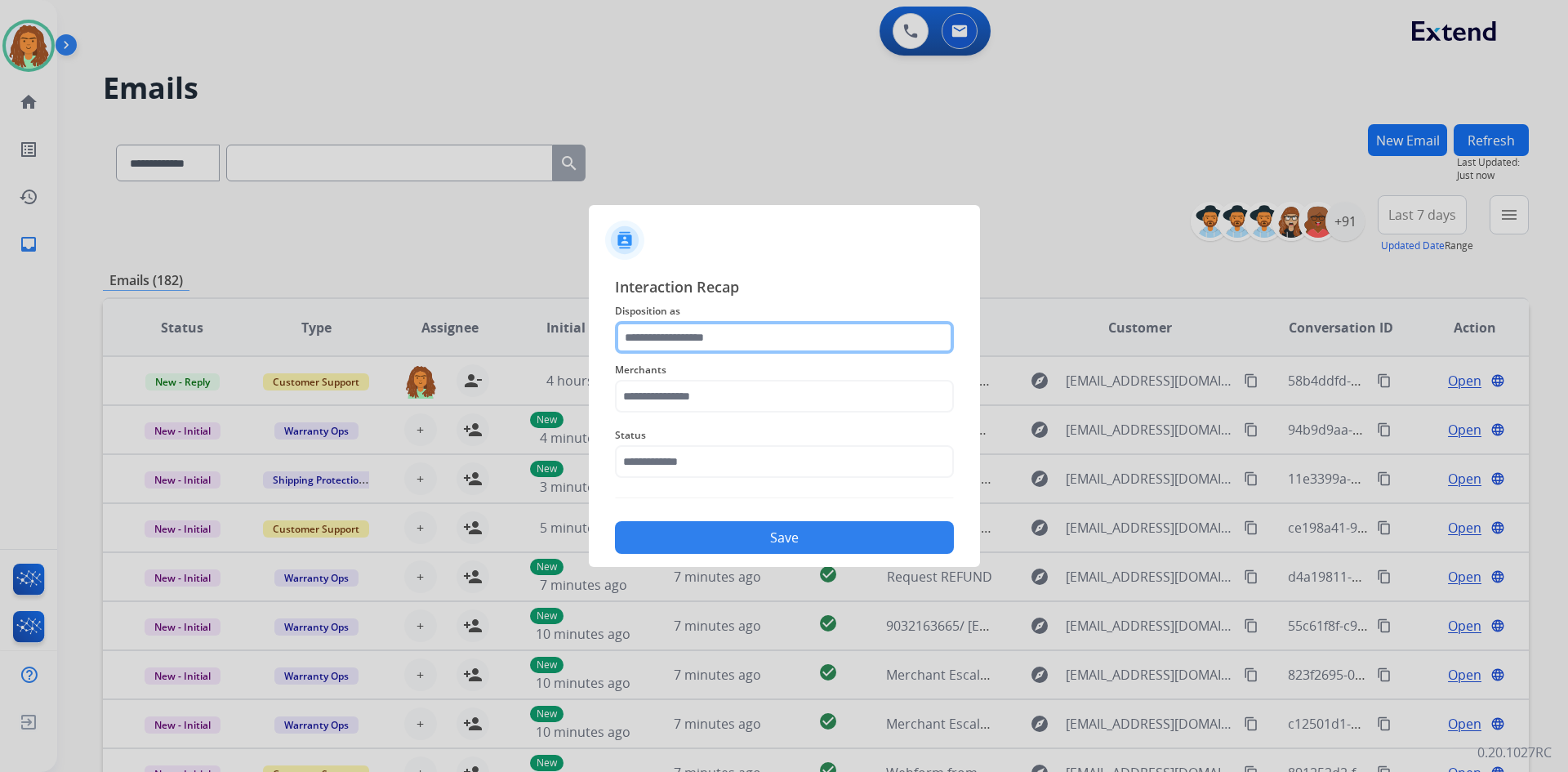
click at [693, 329] on input "text" at bounding box center [784, 337] width 339 height 33
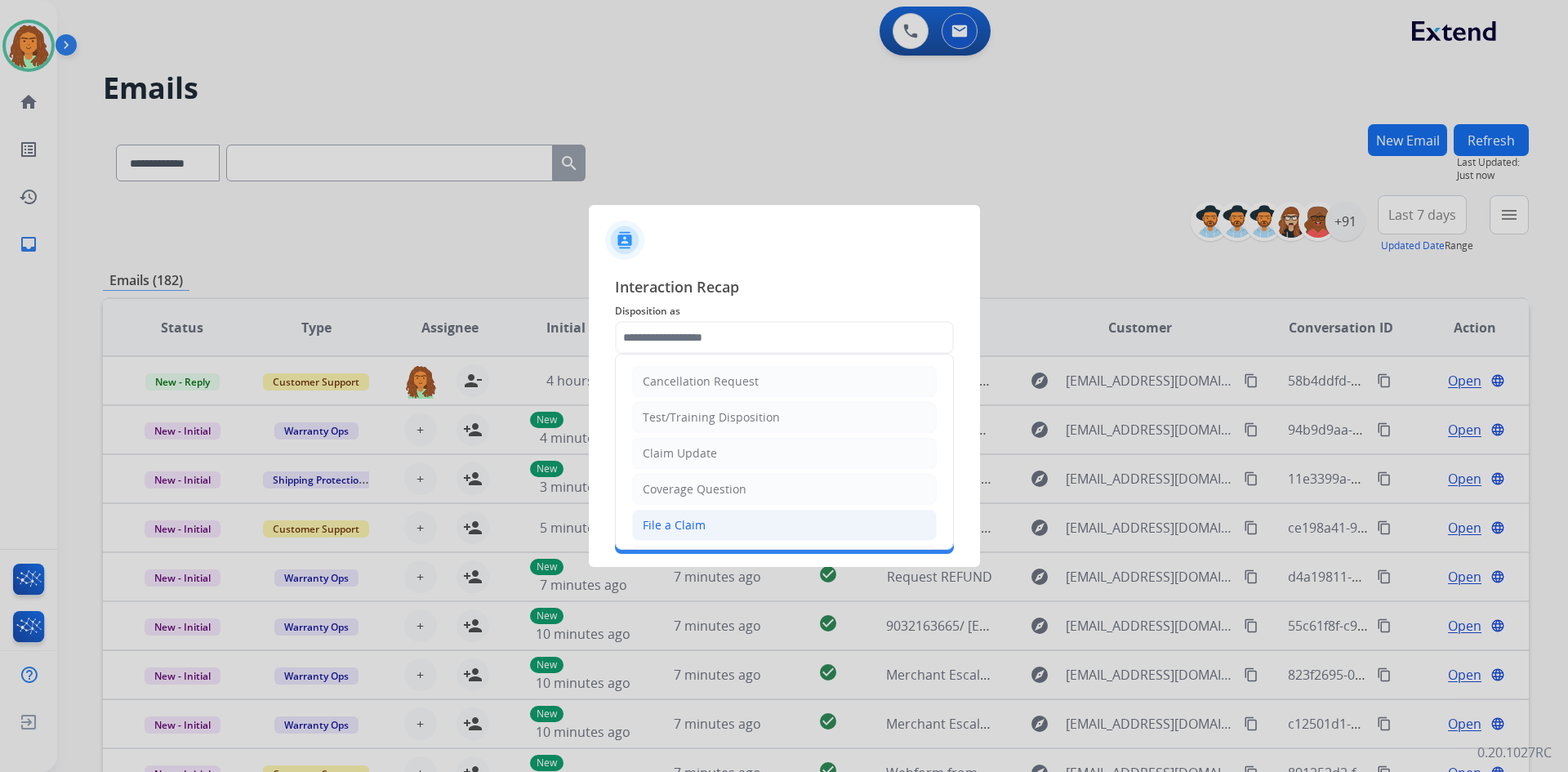
click at [684, 521] on div "File a Claim" at bounding box center [674, 526] width 63 height 17
type input "**********"
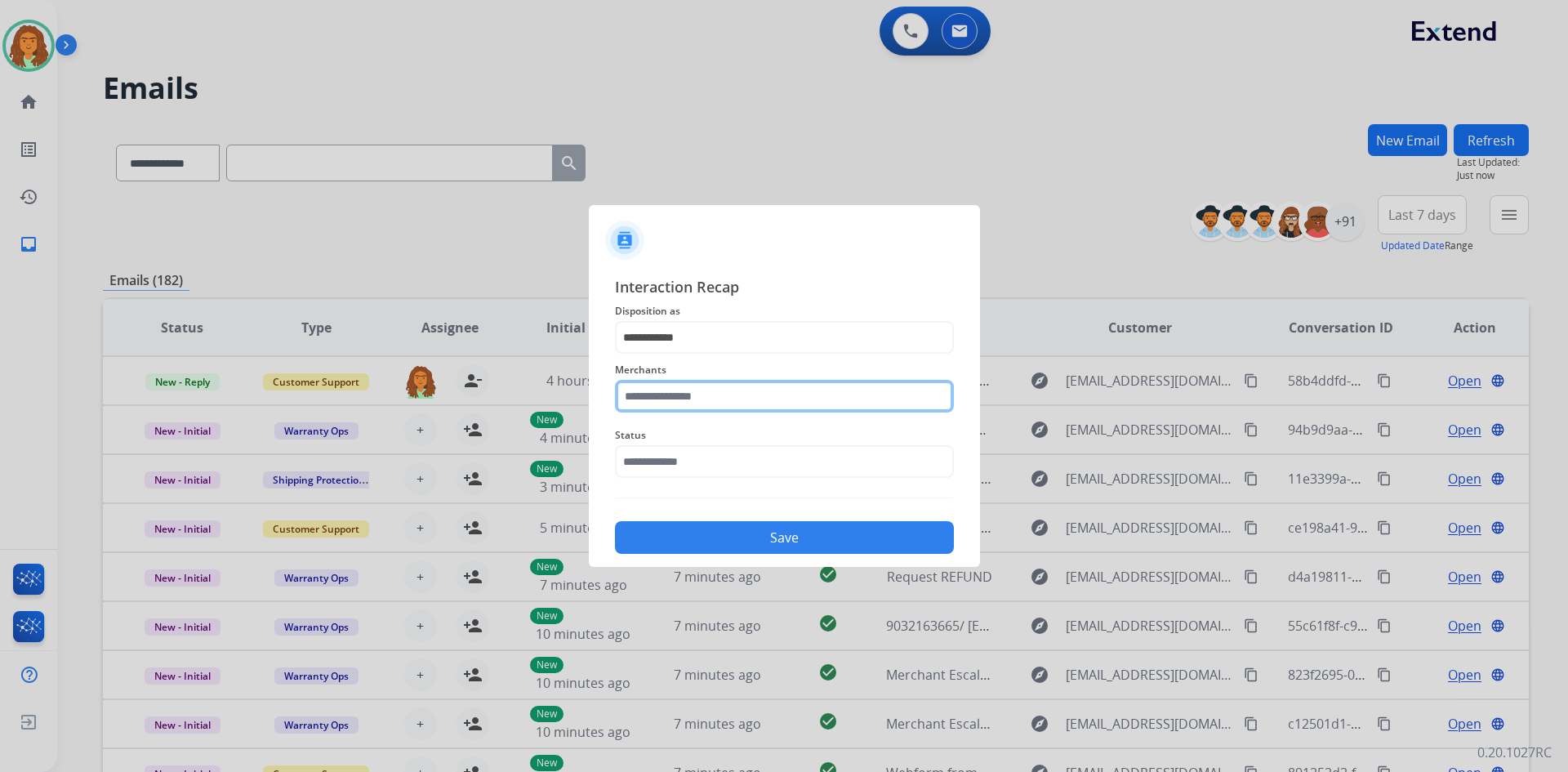
click at [705, 391] on input "text" at bounding box center [784, 396] width 339 height 33
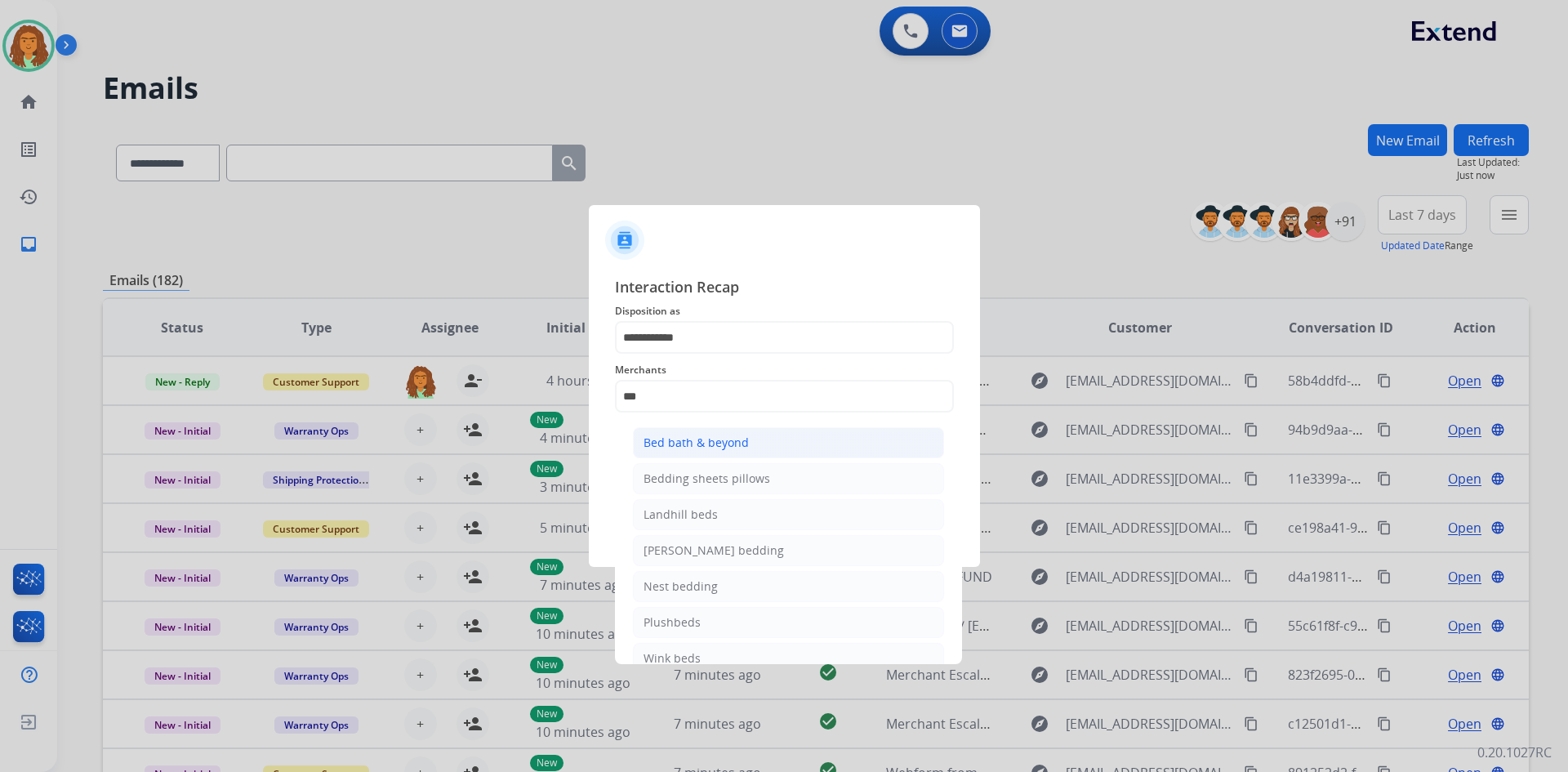
click at [707, 435] on div "Bed bath & beyond" at bounding box center [696, 443] width 105 height 17
type input "**********"
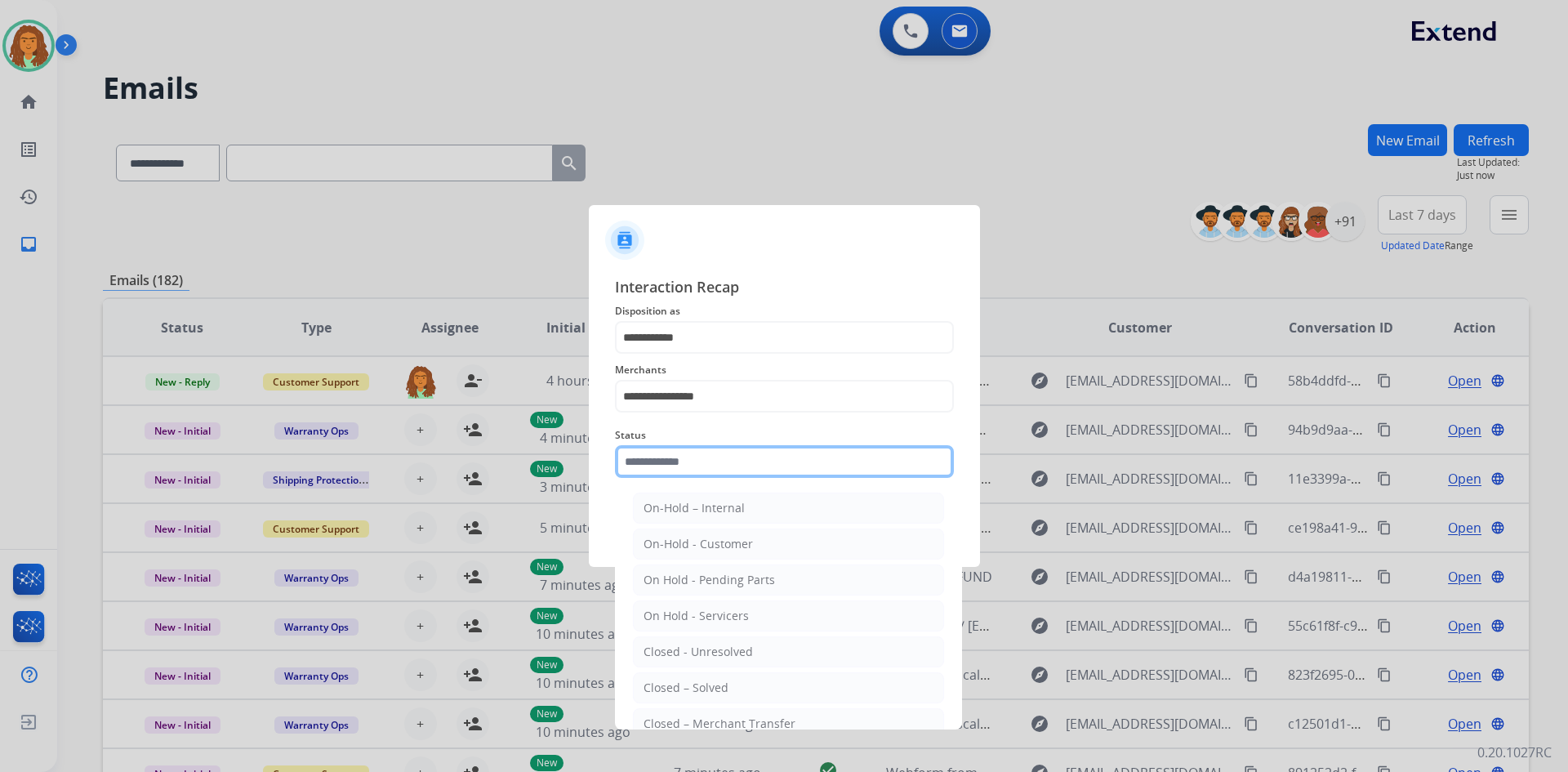
click at [678, 461] on input "text" at bounding box center [784, 461] width 339 height 33
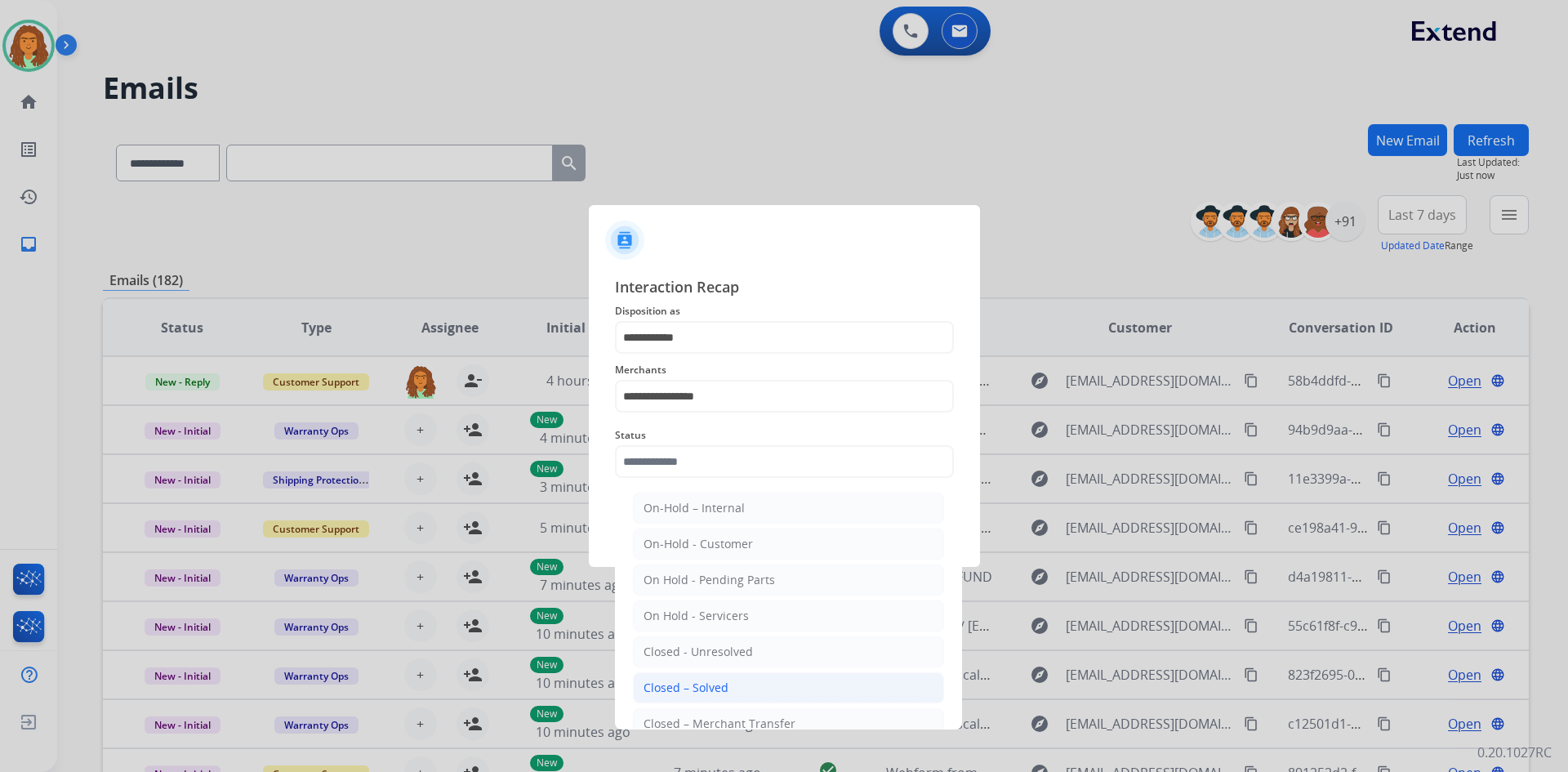
click at [698, 684] on div "Closed – Solved" at bounding box center [686, 688] width 85 height 17
type input "**********"
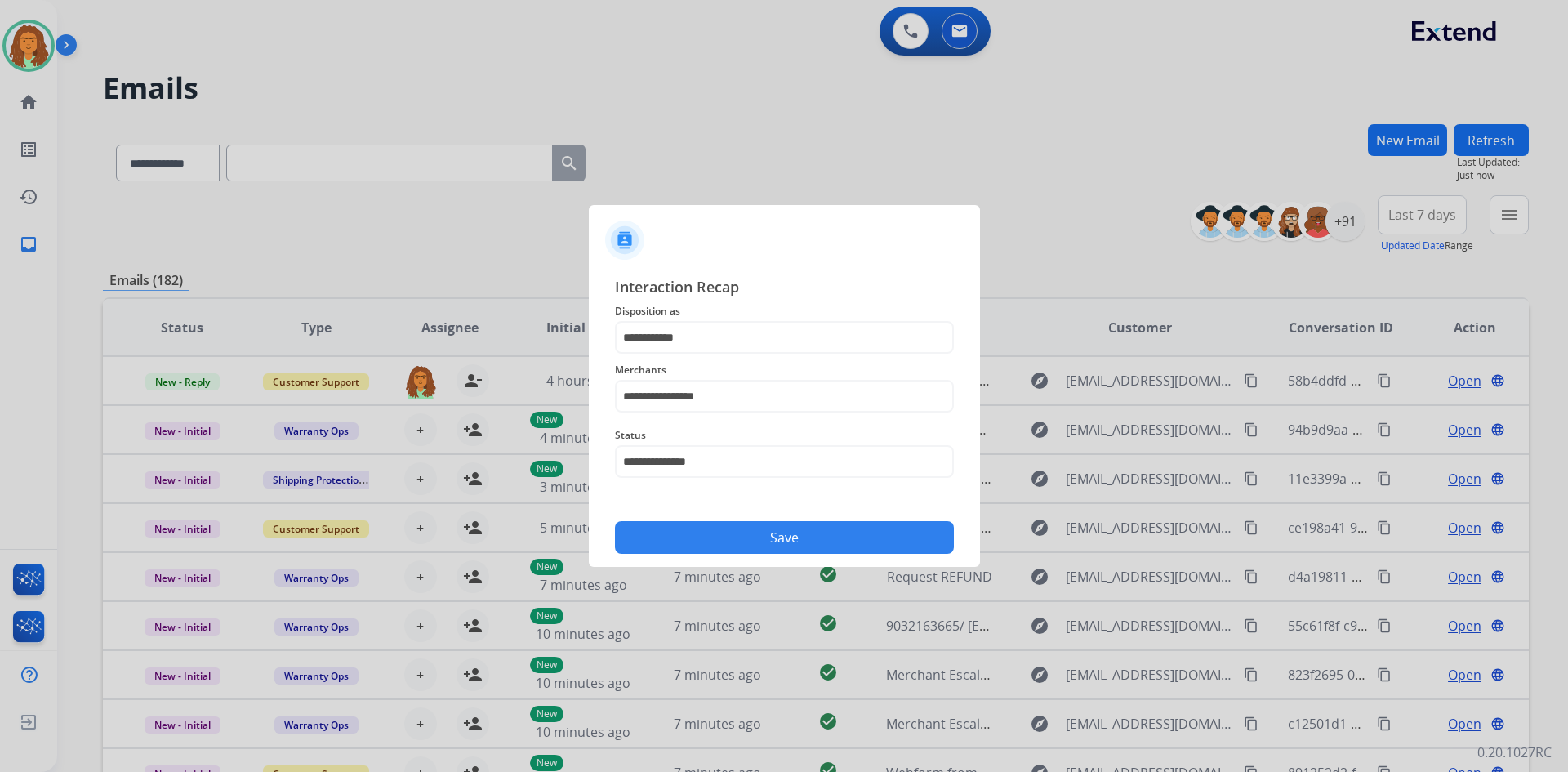
drag, startPoint x: 743, startPoint y: 535, endPoint x: 725, endPoint y: 530, distance: 18.7
click at [740, 535] on button "Save" at bounding box center [784, 537] width 339 height 33
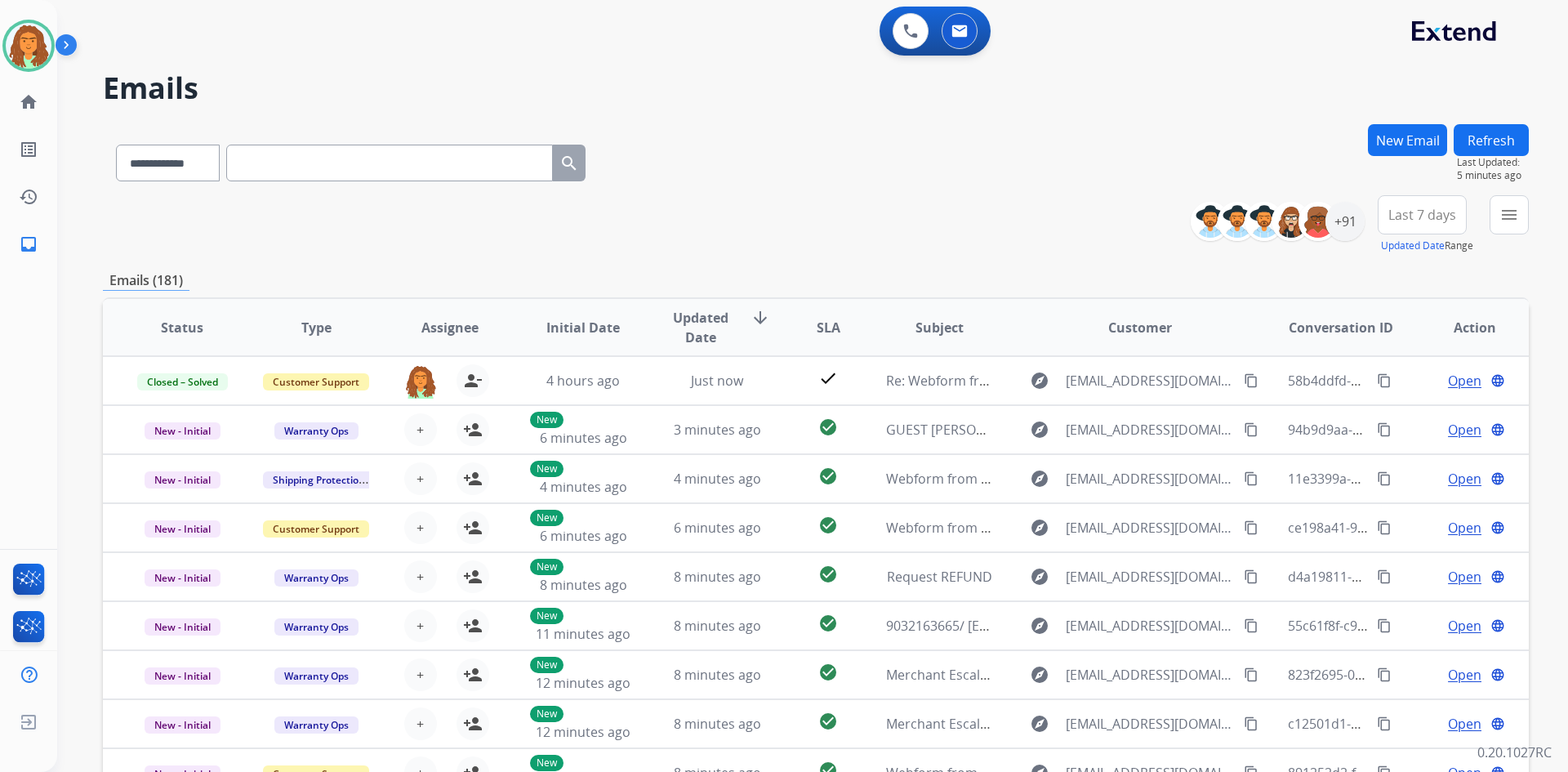
click at [956, 206] on div "**********" at bounding box center [816, 224] width 1426 height 59
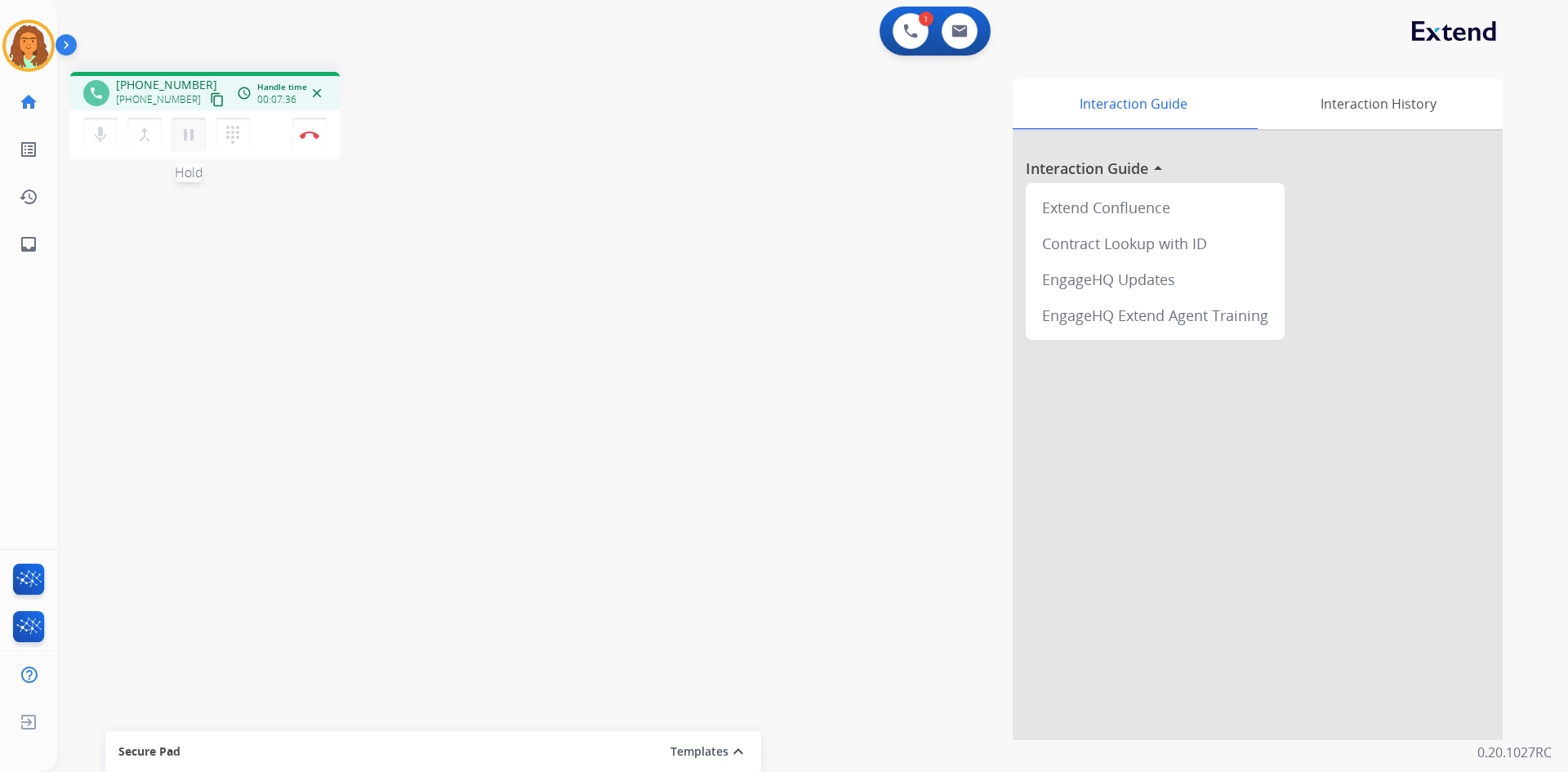
click at [187, 140] on mat-icon "pause" at bounding box center [189, 134] width 20 height 20
click at [187, 133] on mat-icon "play_arrow" at bounding box center [189, 134] width 20 height 20
click at [314, 140] on button "Disconnect" at bounding box center [309, 134] width 35 height 35
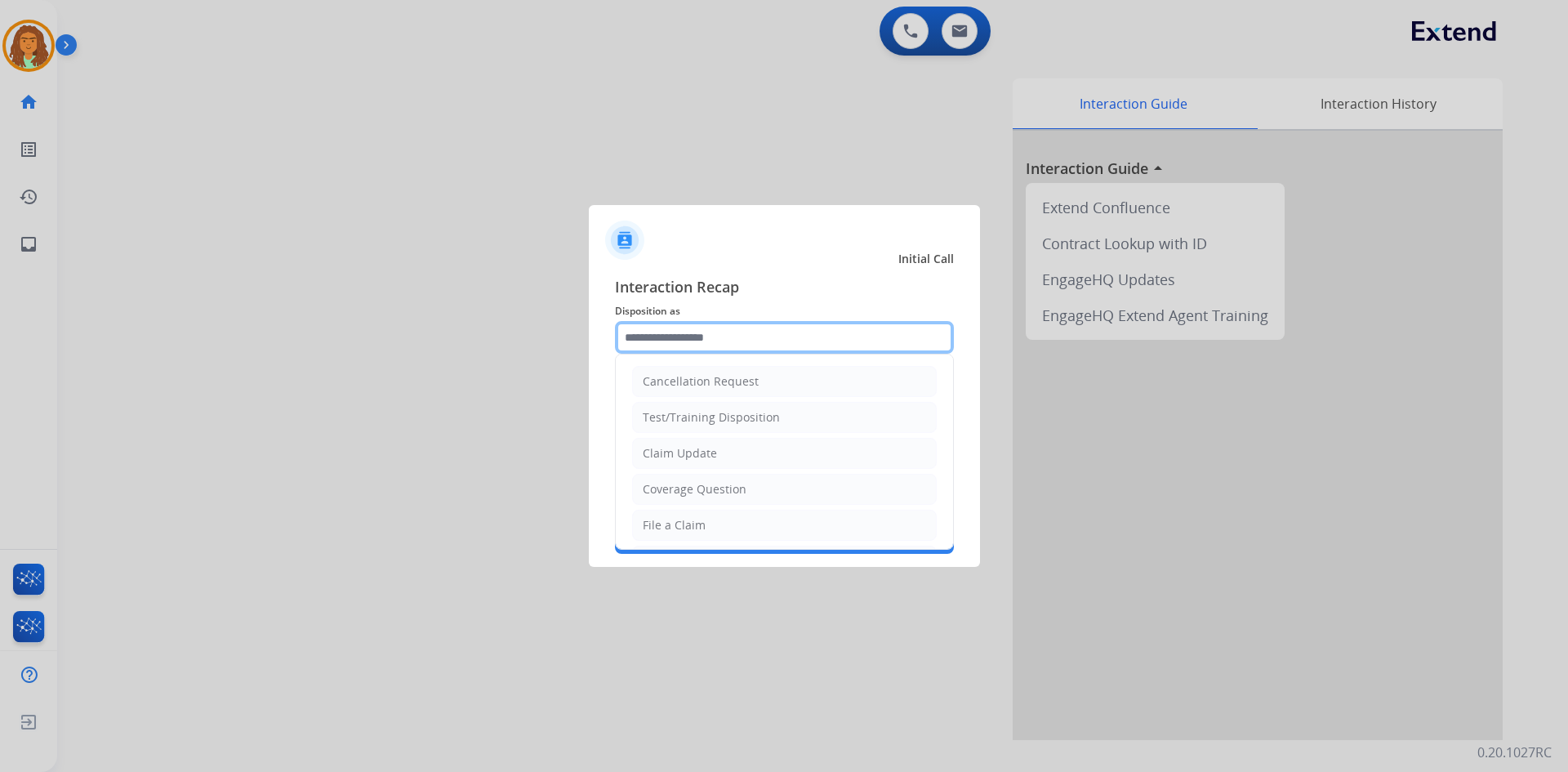
click at [697, 330] on input "text" at bounding box center [784, 337] width 339 height 33
click at [674, 522] on div "File a Claim" at bounding box center [674, 526] width 63 height 17
type input "**********"
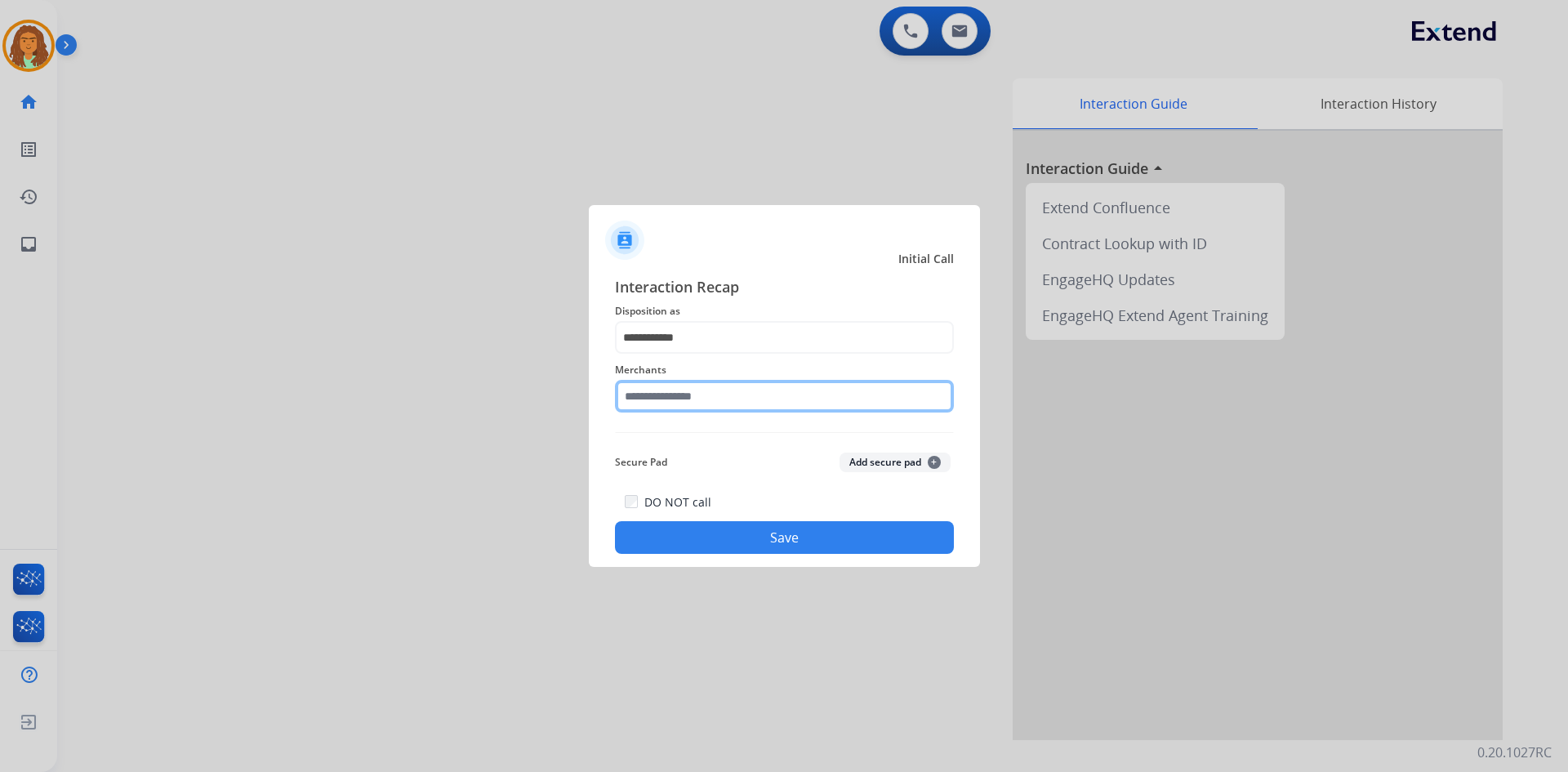
click at [691, 402] on input "text" at bounding box center [784, 396] width 339 height 33
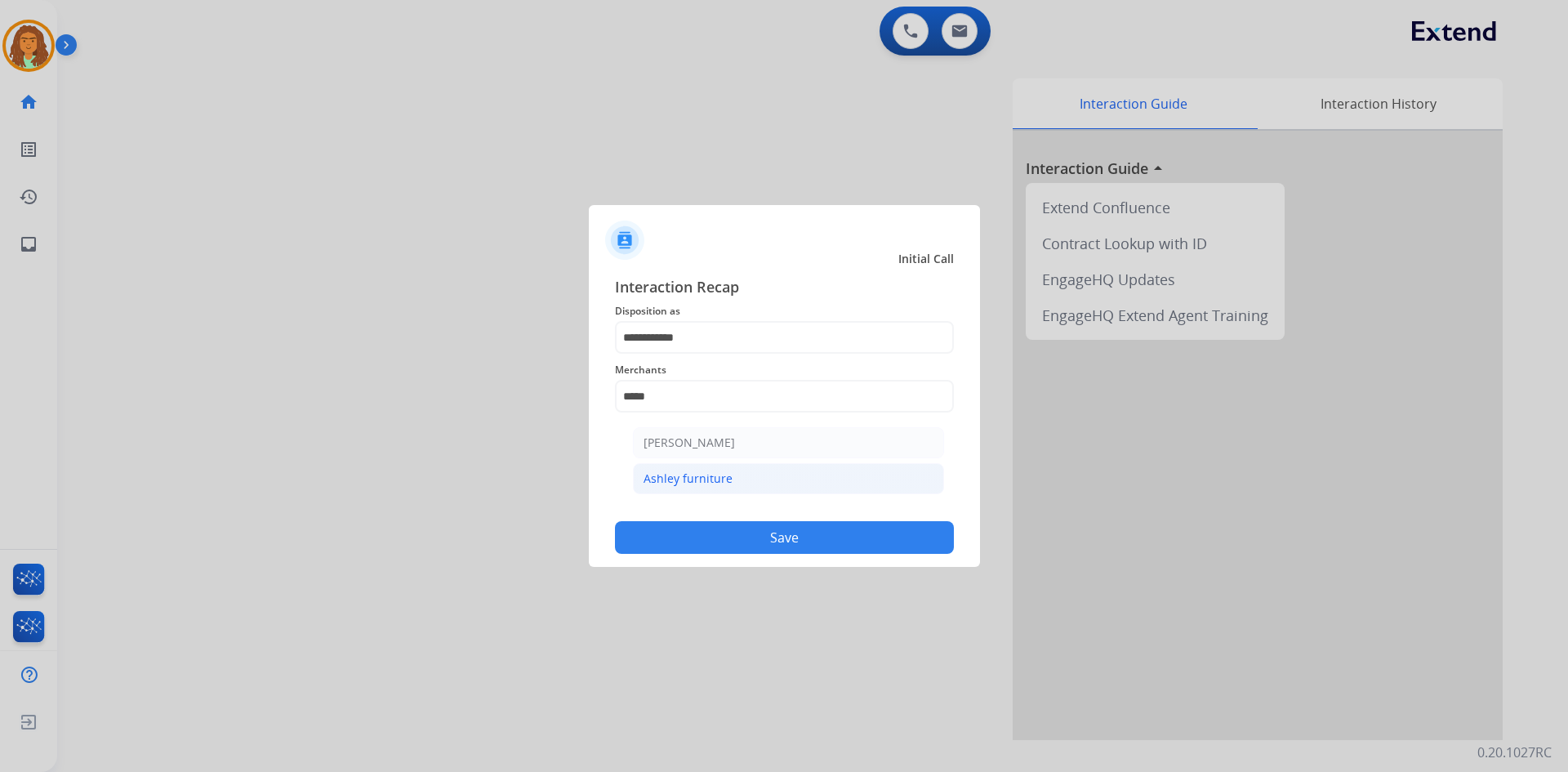
click at [668, 479] on div "Ashley furniture" at bounding box center [688, 479] width 89 height 17
type input "**********"
click at [719, 531] on button "Save" at bounding box center [784, 537] width 339 height 33
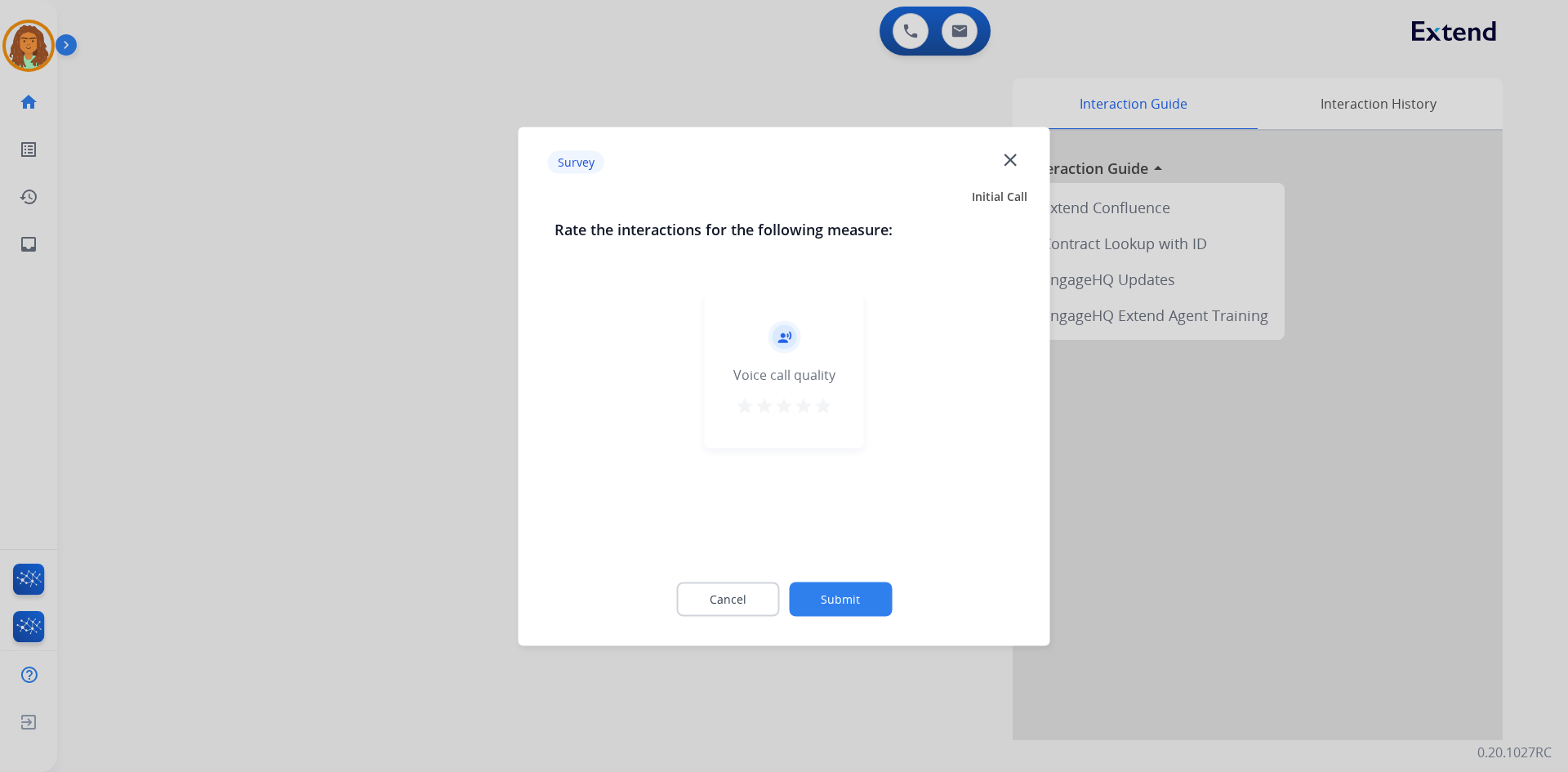
click at [819, 404] on mat-icon "star" at bounding box center [823, 405] width 20 height 20
click at [841, 597] on button "Submit" at bounding box center [840, 598] width 103 height 35
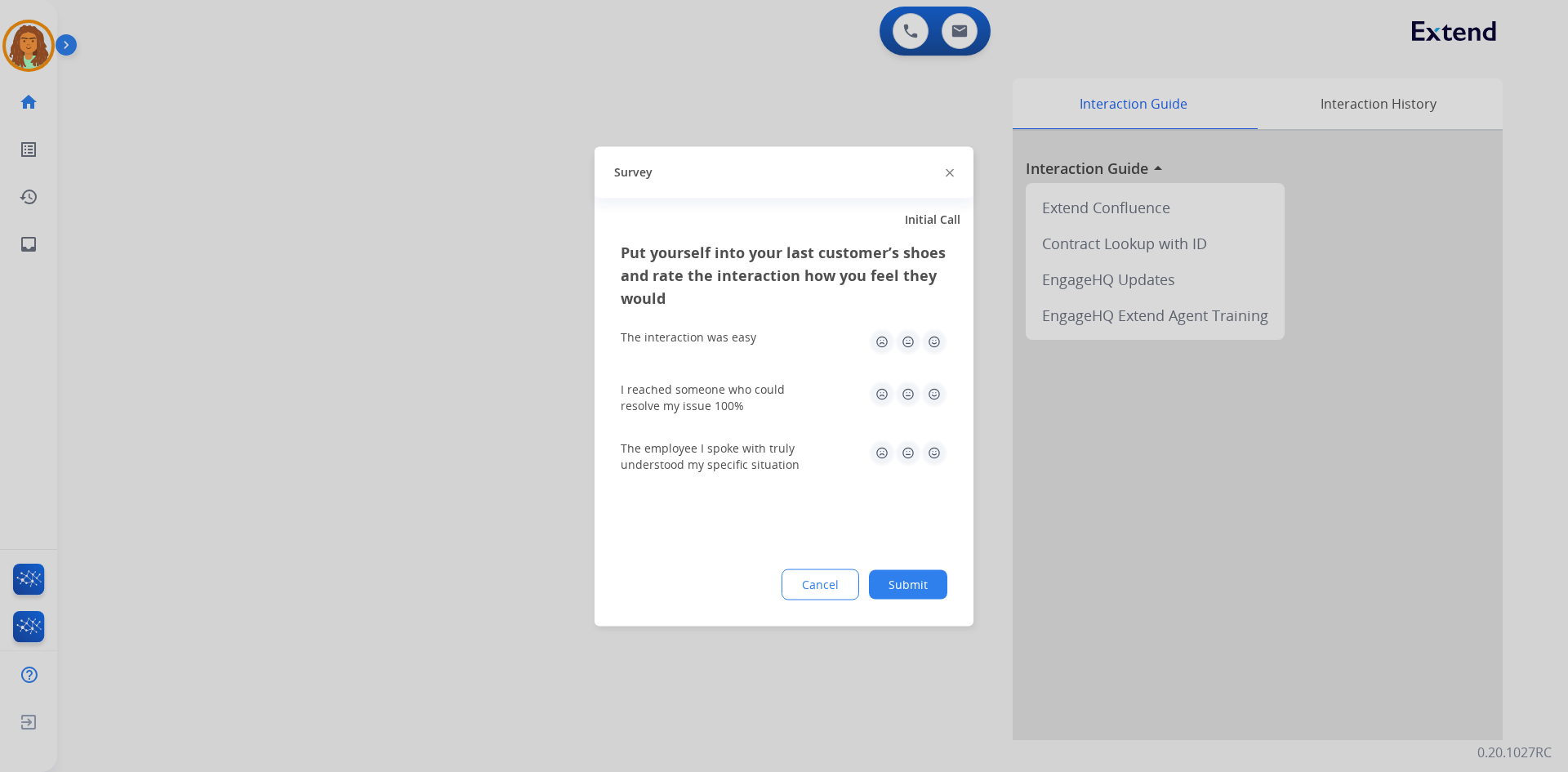
click at [939, 344] on img at bounding box center [934, 342] width 26 height 26
click at [939, 394] on img at bounding box center [934, 394] width 26 height 26
click at [934, 448] on img at bounding box center [934, 453] width 26 height 26
click at [915, 589] on button "Submit" at bounding box center [908, 584] width 78 height 30
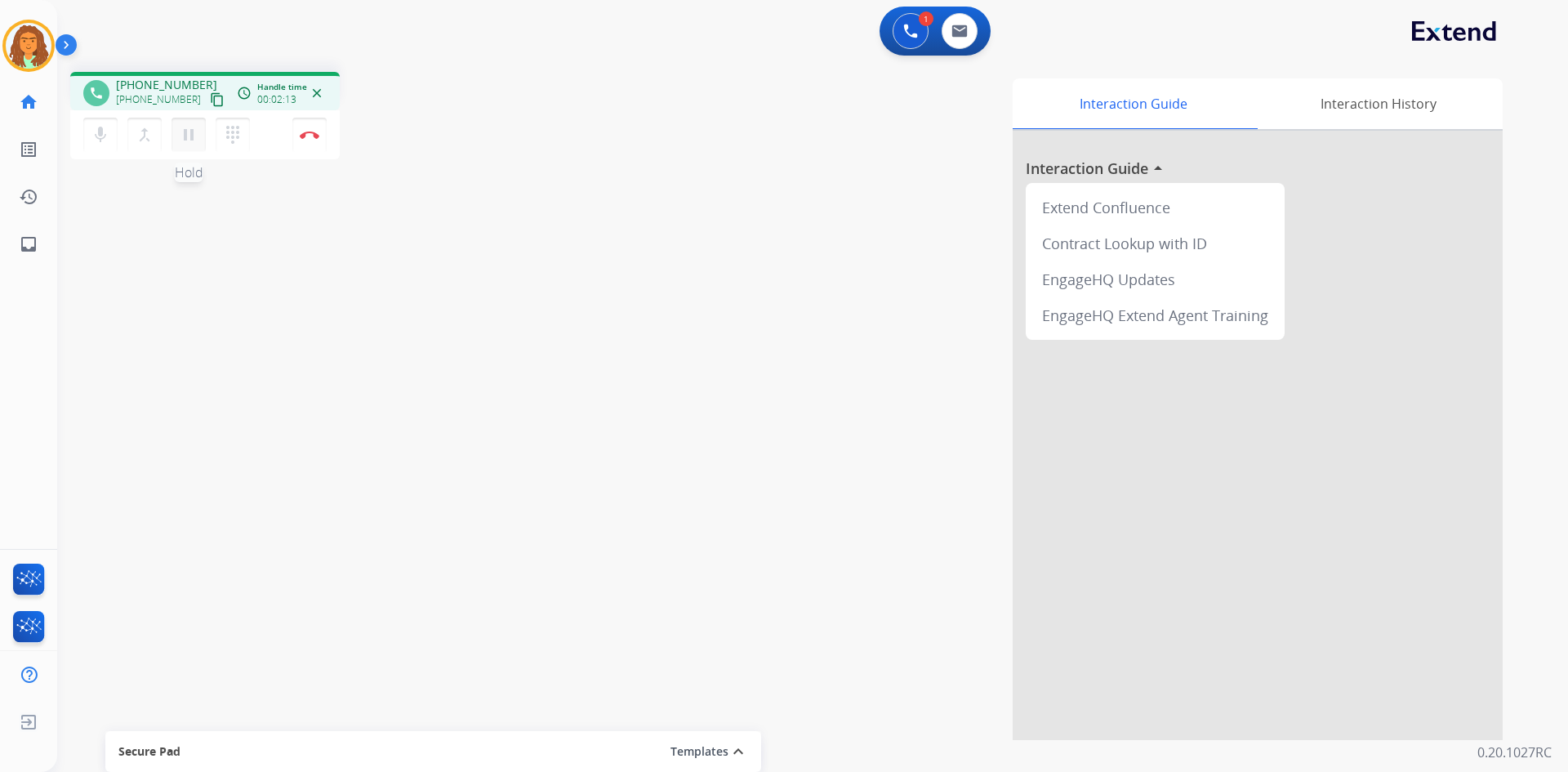
click at [187, 132] on mat-icon "pause" at bounding box center [189, 134] width 20 height 20
click at [190, 137] on mat-icon "play_arrow" at bounding box center [189, 134] width 20 height 20
click at [306, 132] on img at bounding box center [309, 134] width 20 height 8
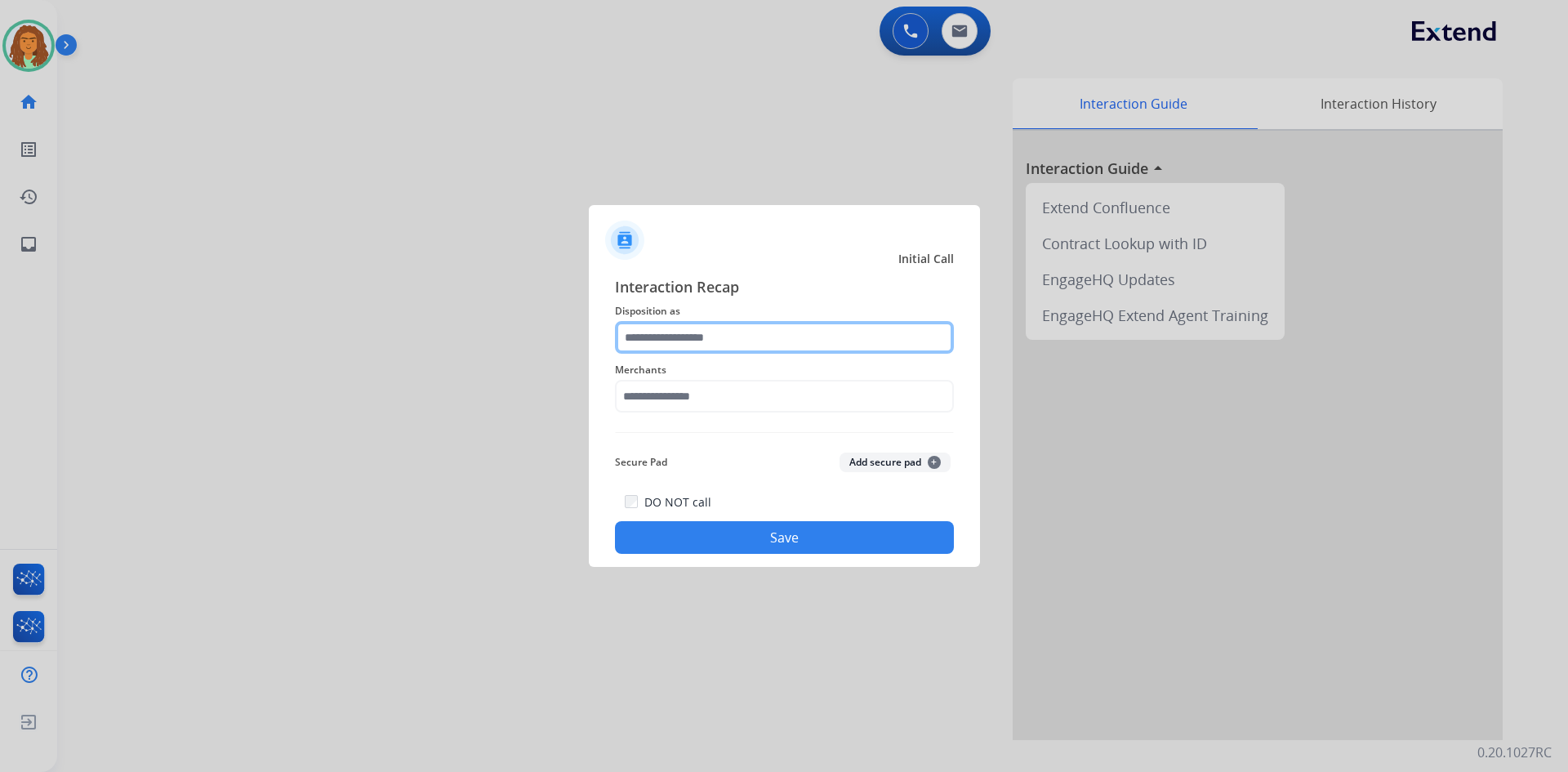
click at [678, 324] on input "text" at bounding box center [784, 337] width 339 height 33
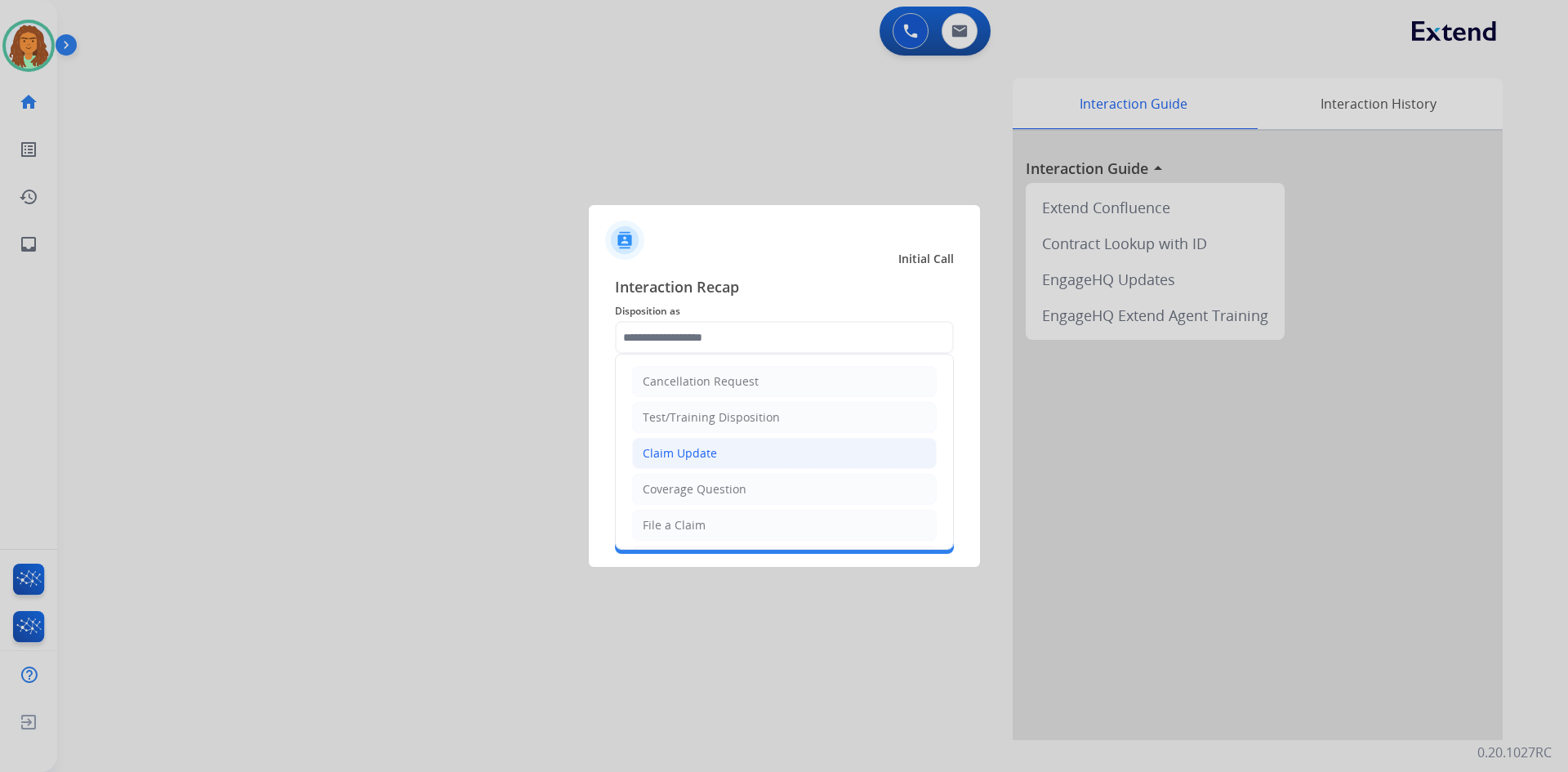
click at [683, 455] on div "Claim Update" at bounding box center [680, 454] width 75 height 17
type input "**********"
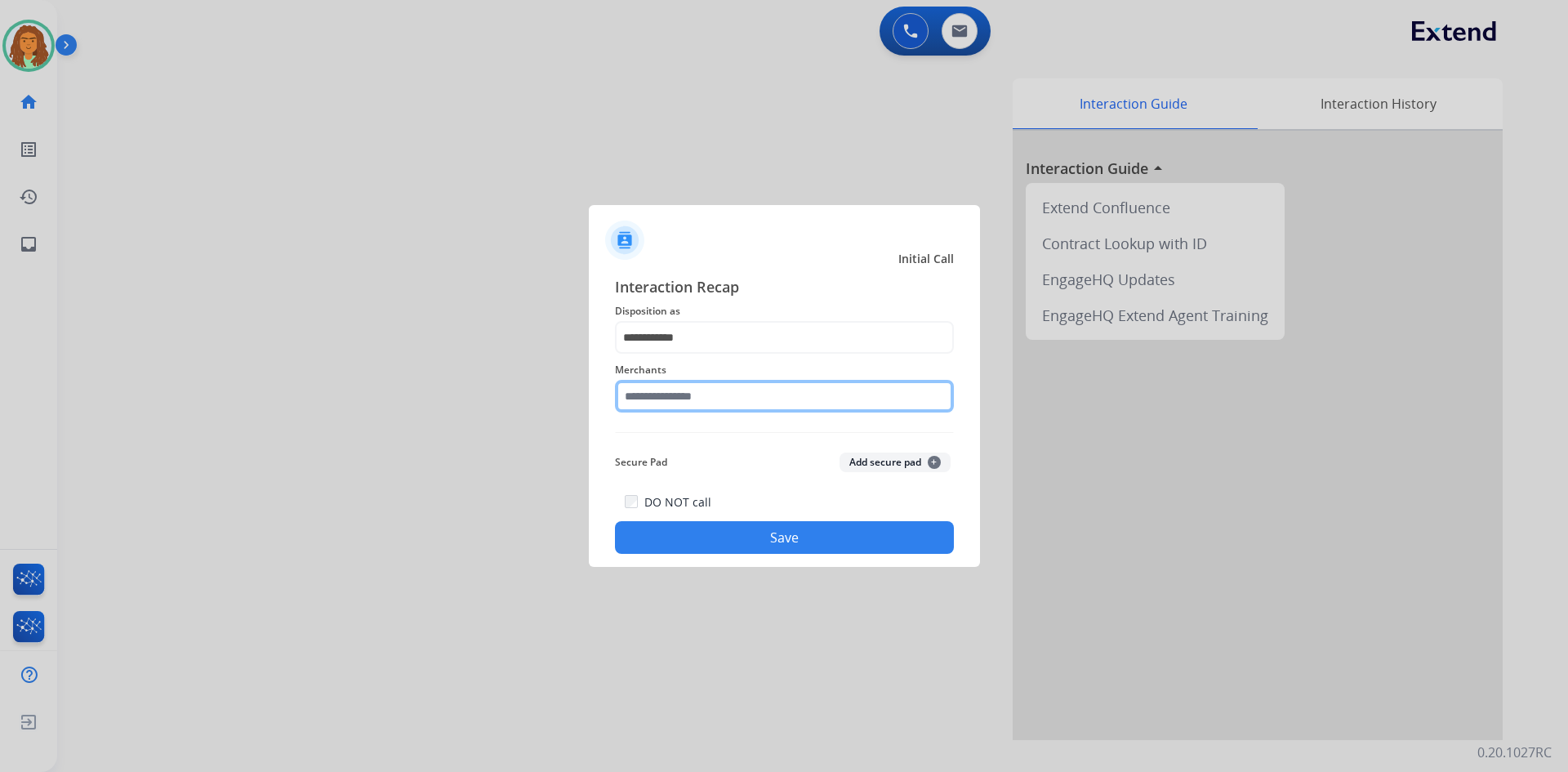
click at [658, 402] on input "text" at bounding box center [784, 396] width 339 height 33
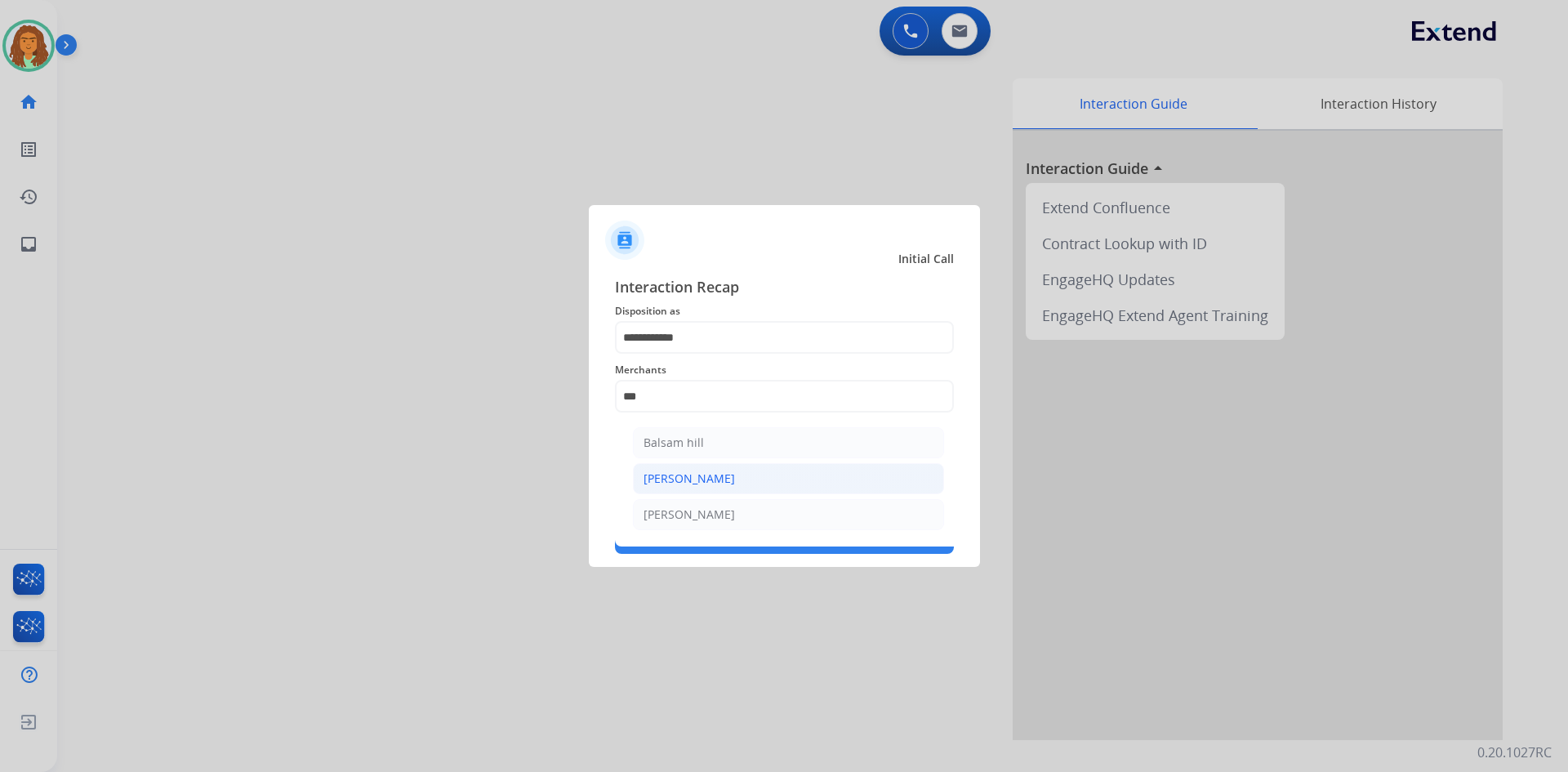
click at [677, 476] on div "[PERSON_NAME]" at bounding box center [690, 479] width 91 height 17
type input "*******"
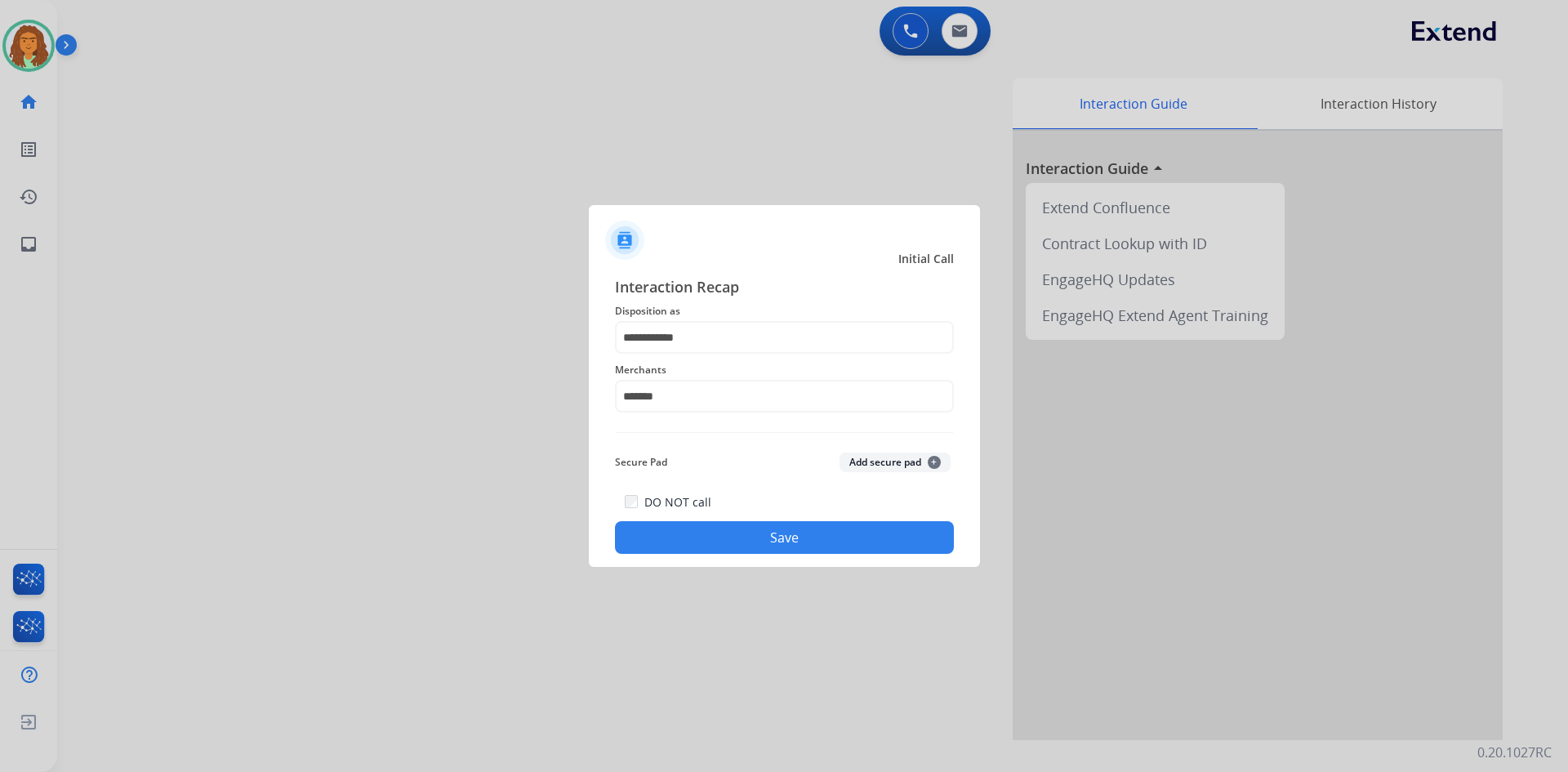
click at [780, 538] on button "Save" at bounding box center [784, 537] width 339 height 33
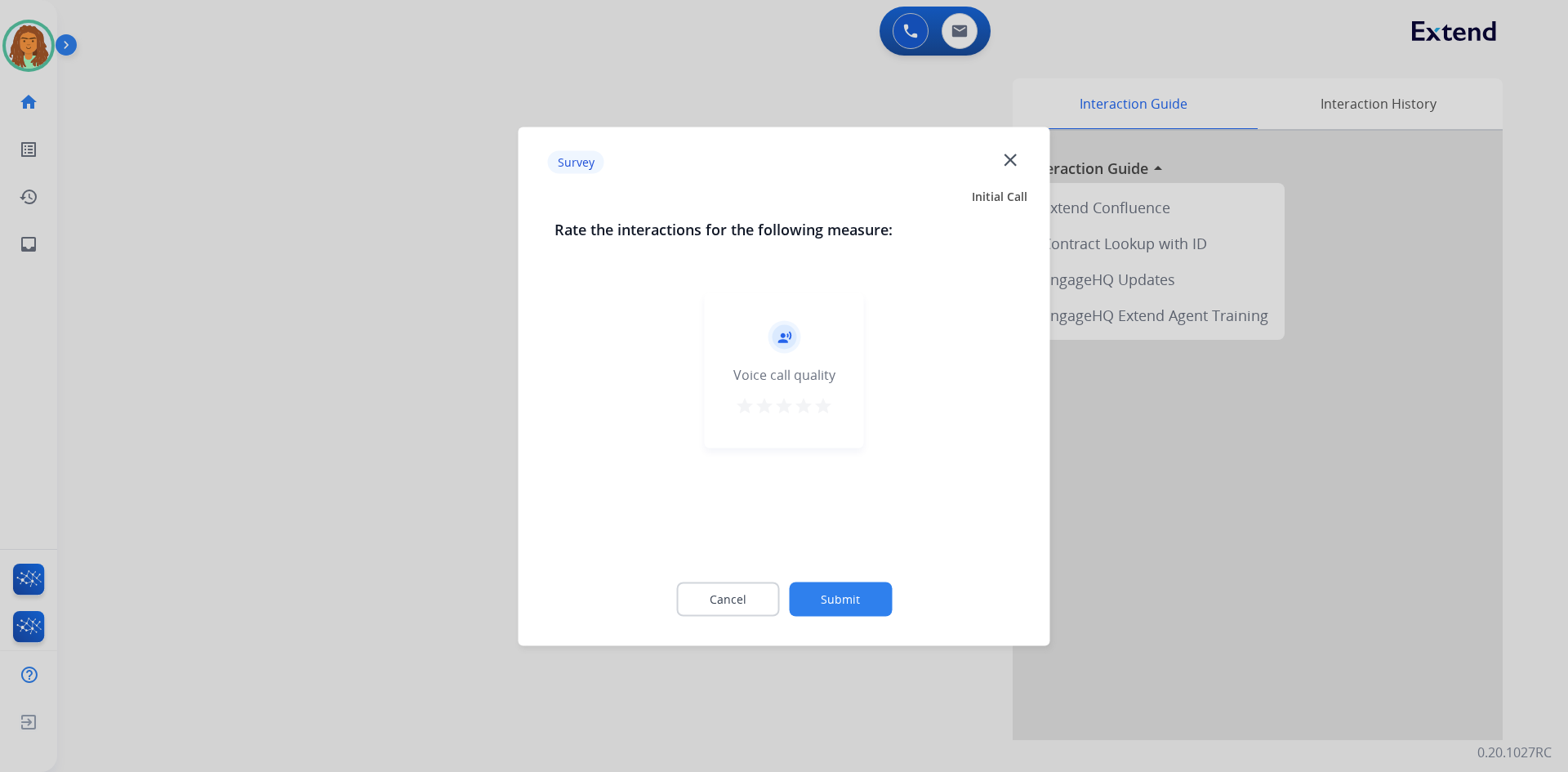
click at [823, 406] on mat-icon "star" at bounding box center [823, 405] width 20 height 20
click at [843, 597] on button "Submit" at bounding box center [840, 598] width 103 height 35
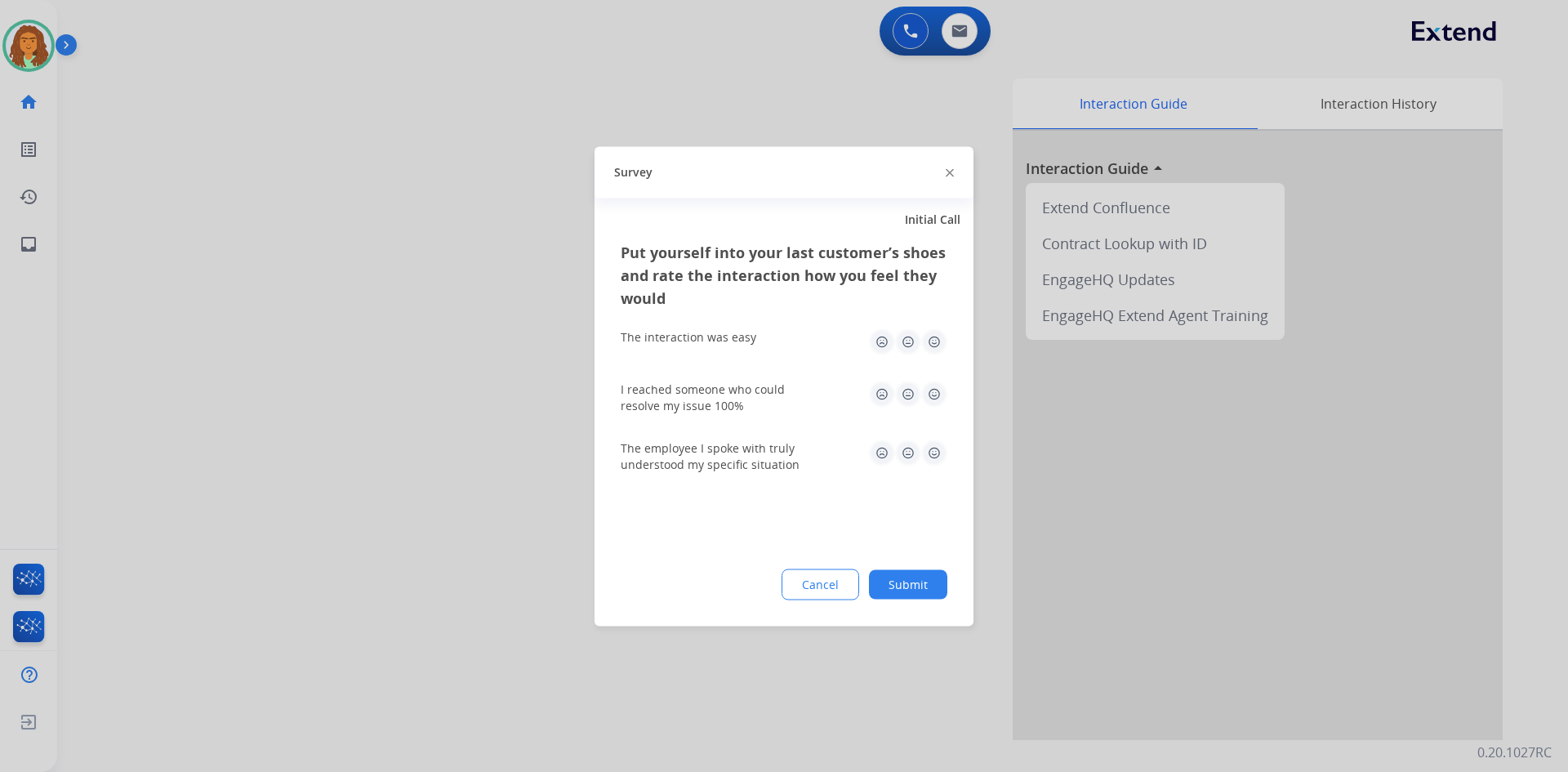
click at [931, 332] on img at bounding box center [934, 342] width 26 height 26
click at [933, 398] on img at bounding box center [934, 394] width 26 height 26
click at [935, 452] on img at bounding box center [934, 453] width 26 height 26
click at [918, 580] on button "Submit" at bounding box center [908, 584] width 78 height 30
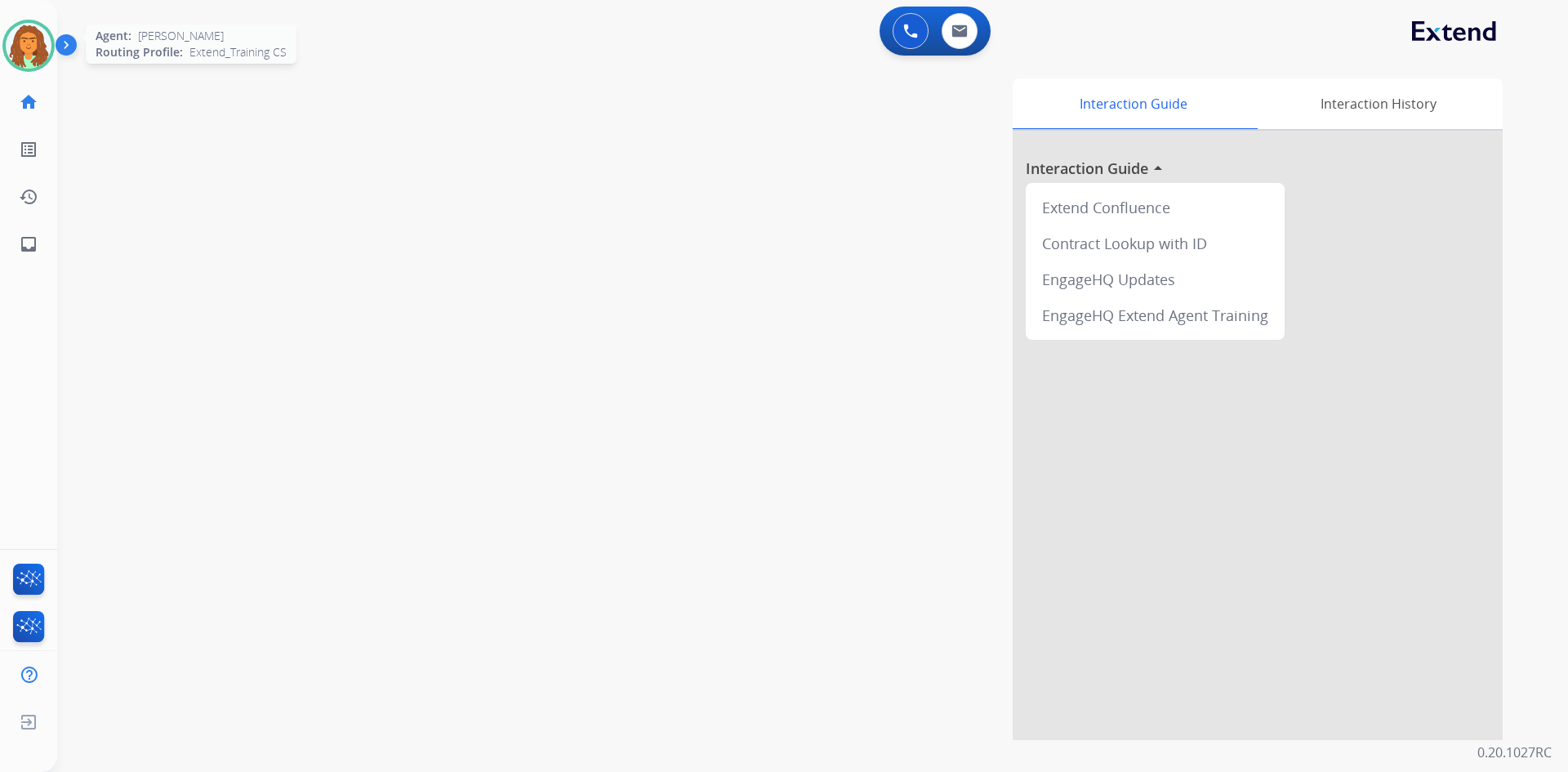
click at [35, 49] on img at bounding box center [28, 46] width 46 height 46
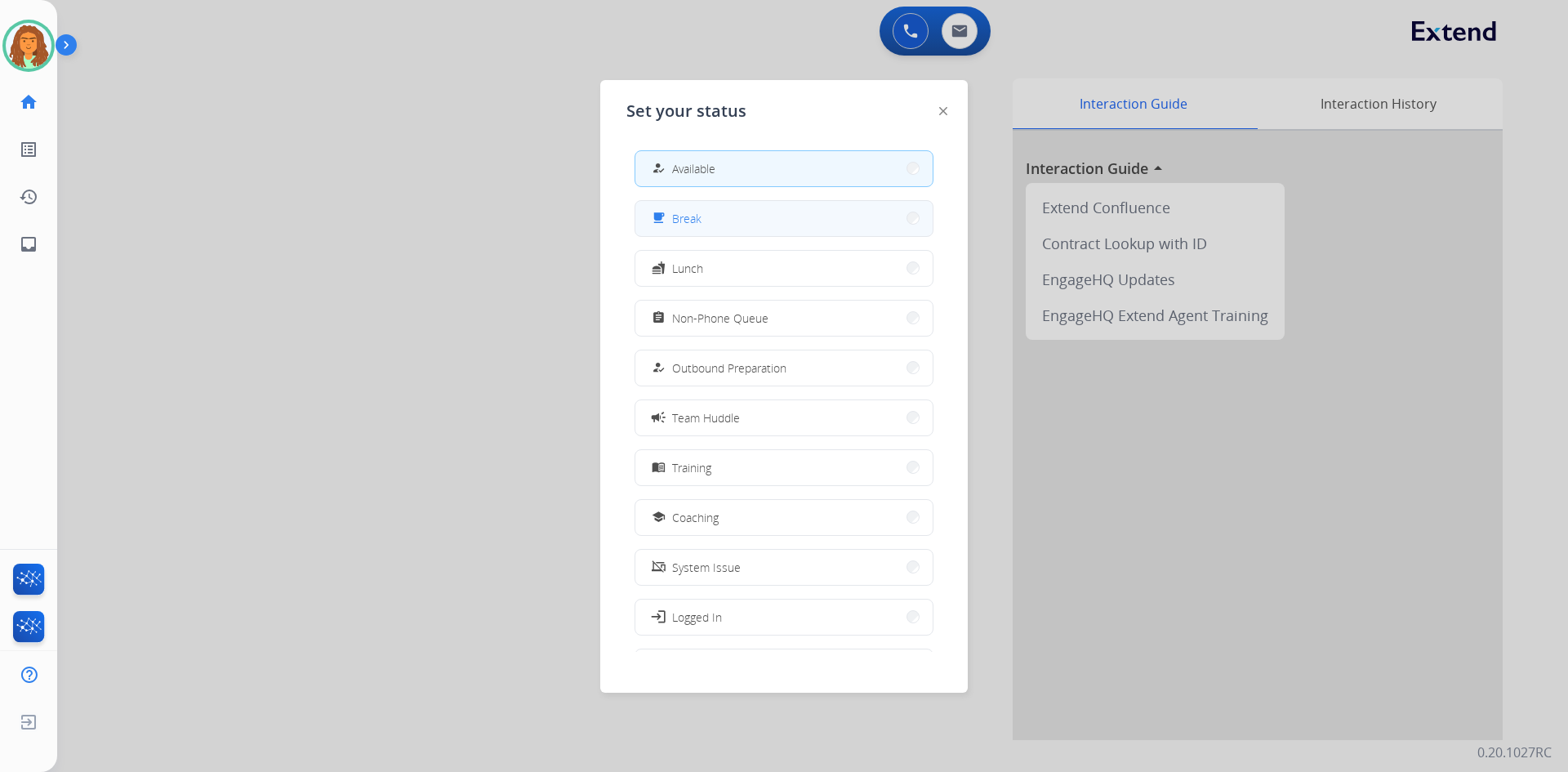
click at [699, 224] on span "Break" at bounding box center [687, 218] width 30 height 17
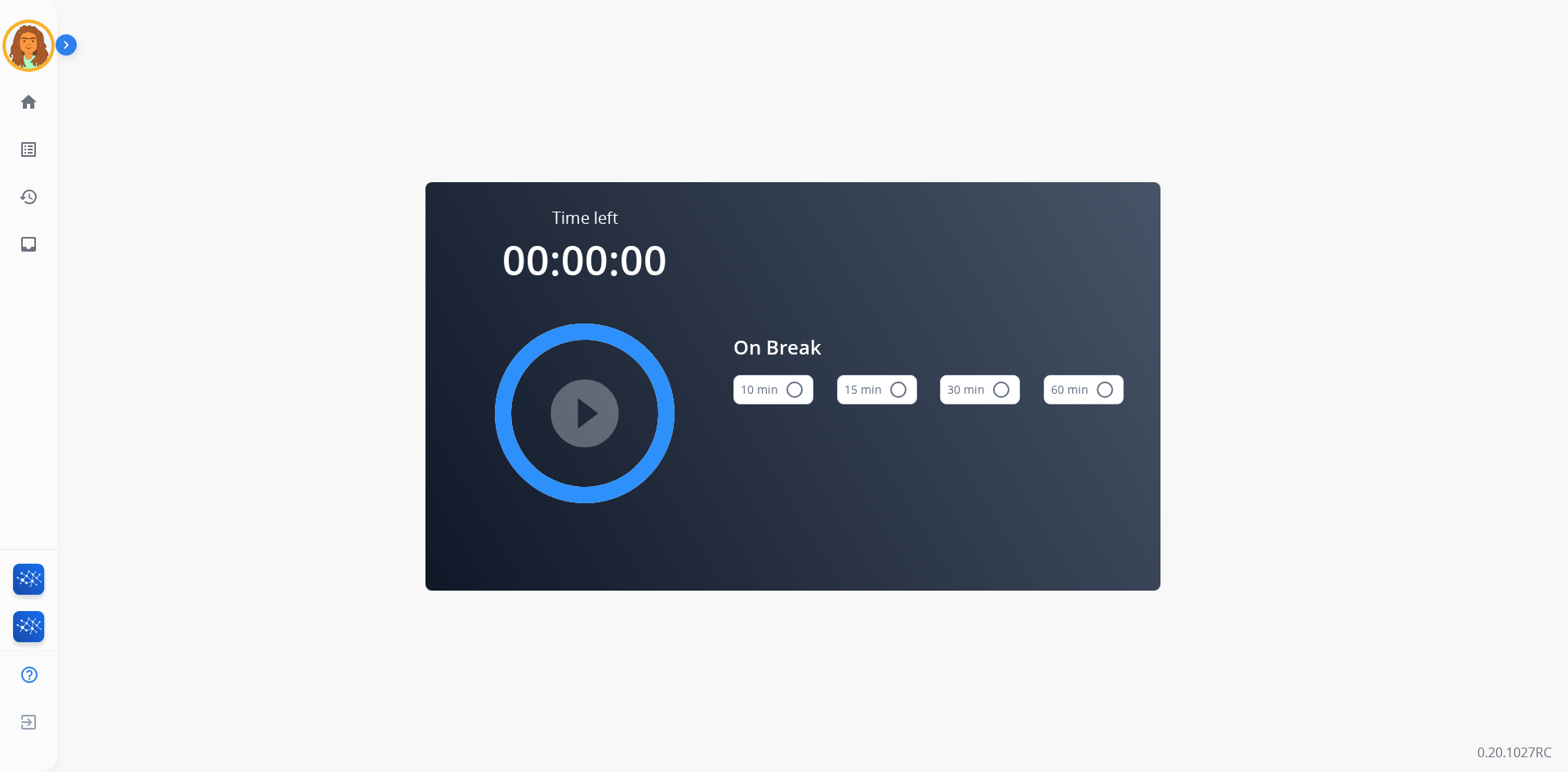
click at [788, 392] on mat-icon "radio_button_unchecked" at bounding box center [794, 389] width 20 height 20
click at [586, 414] on mat-icon "play_circle_filled" at bounding box center [584, 413] width 20 height 20
click at [30, 55] on img at bounding box center [28, 46] width 46 height 46
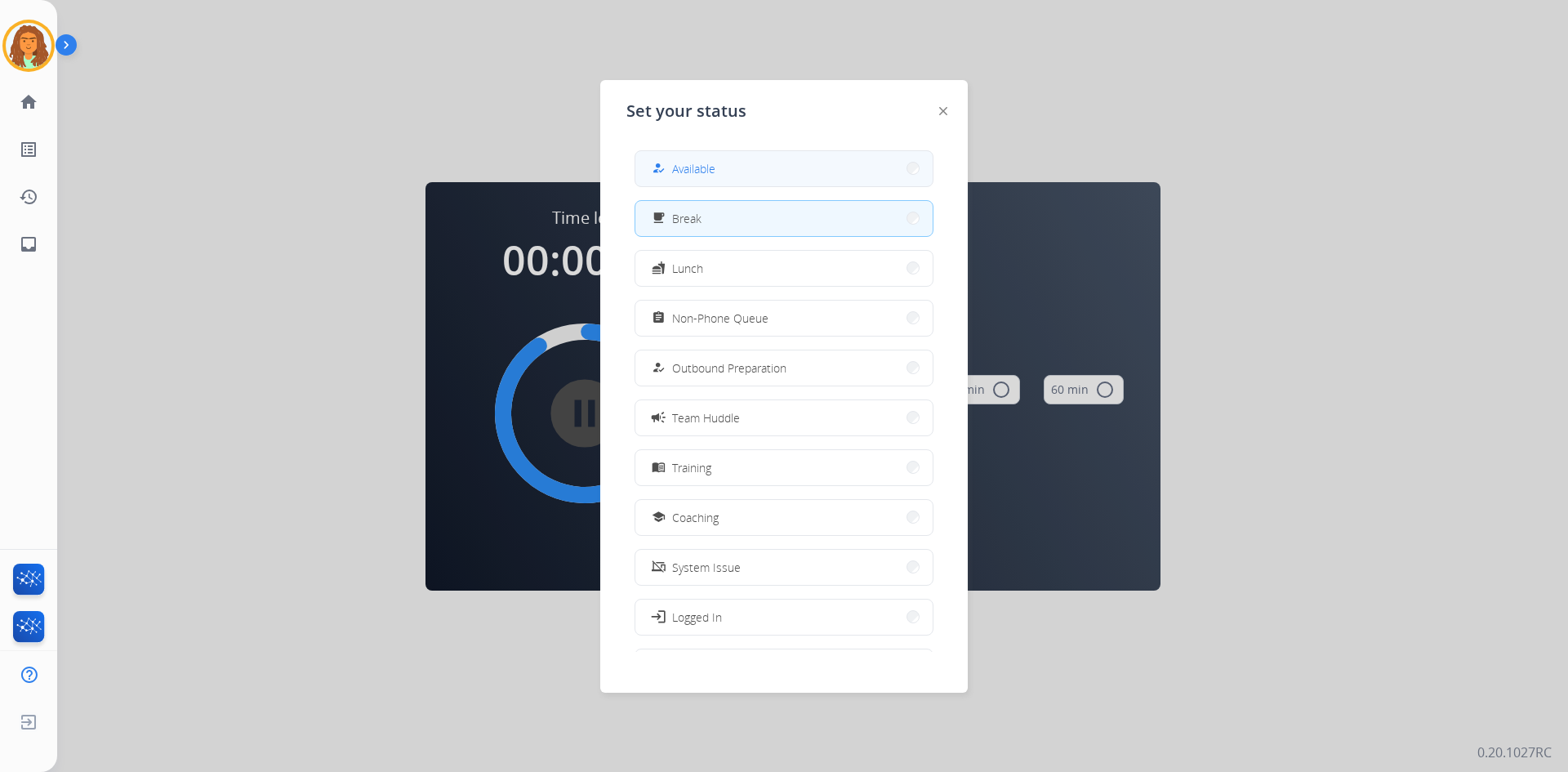
click at [685, 160] on div "how_to_reg Available" at bounding box center [682, 168] width 67 height 20
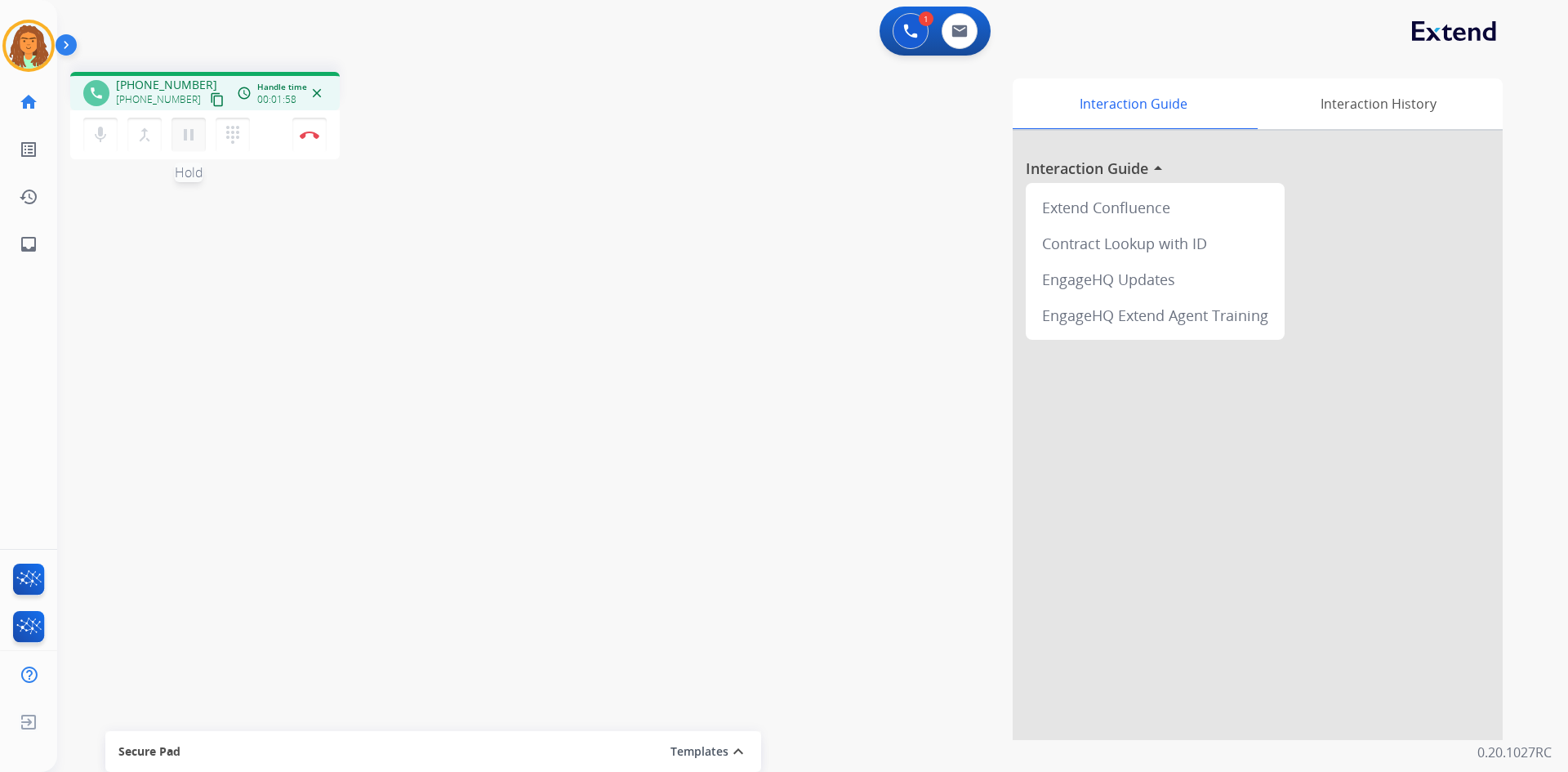
click at [194, 133] on mat-icon "pause" at bounding box center [189, 134] width 20 height 20
click at [196, 134] on mat-icon "play_arrow" at bounding box center [189, 134] width 20 height 20
click at [321, 133] on button "Disconnect" at bounding box center [309, 134] width 35 height 35
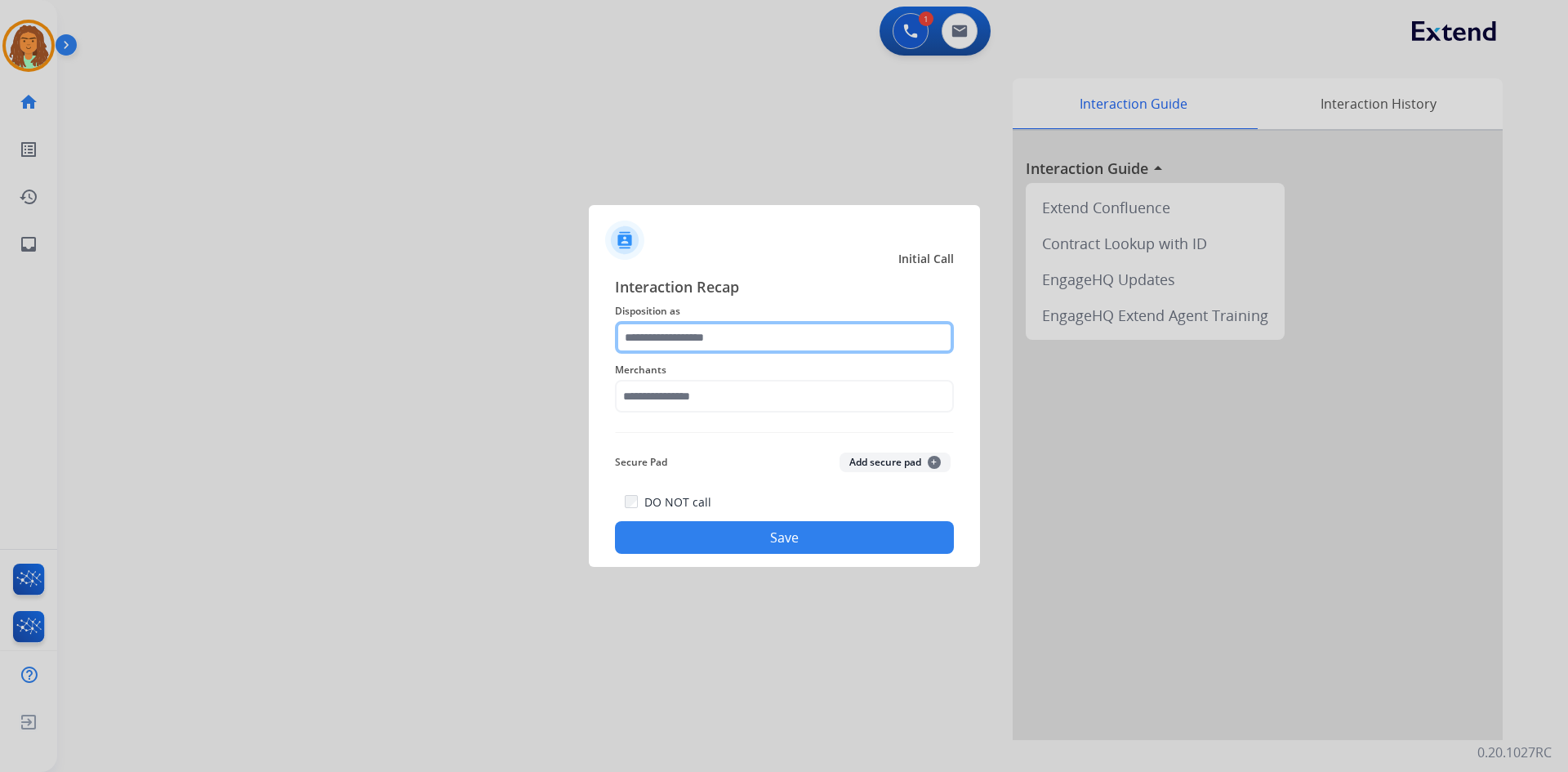
click at [668, 339] on input "text" at bounding box center [784, 337] width 339 height 33
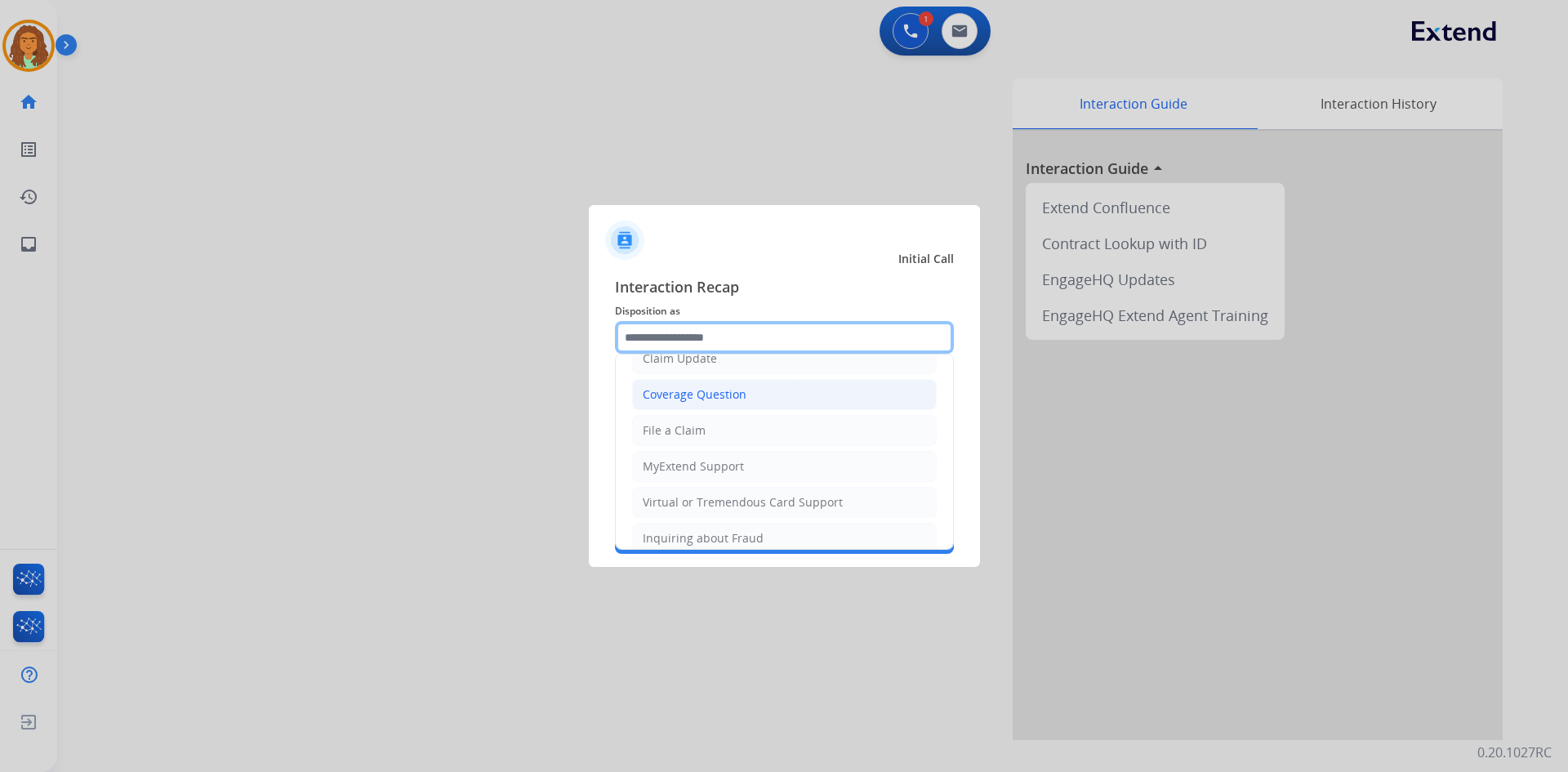
scroll to position [82, 0]
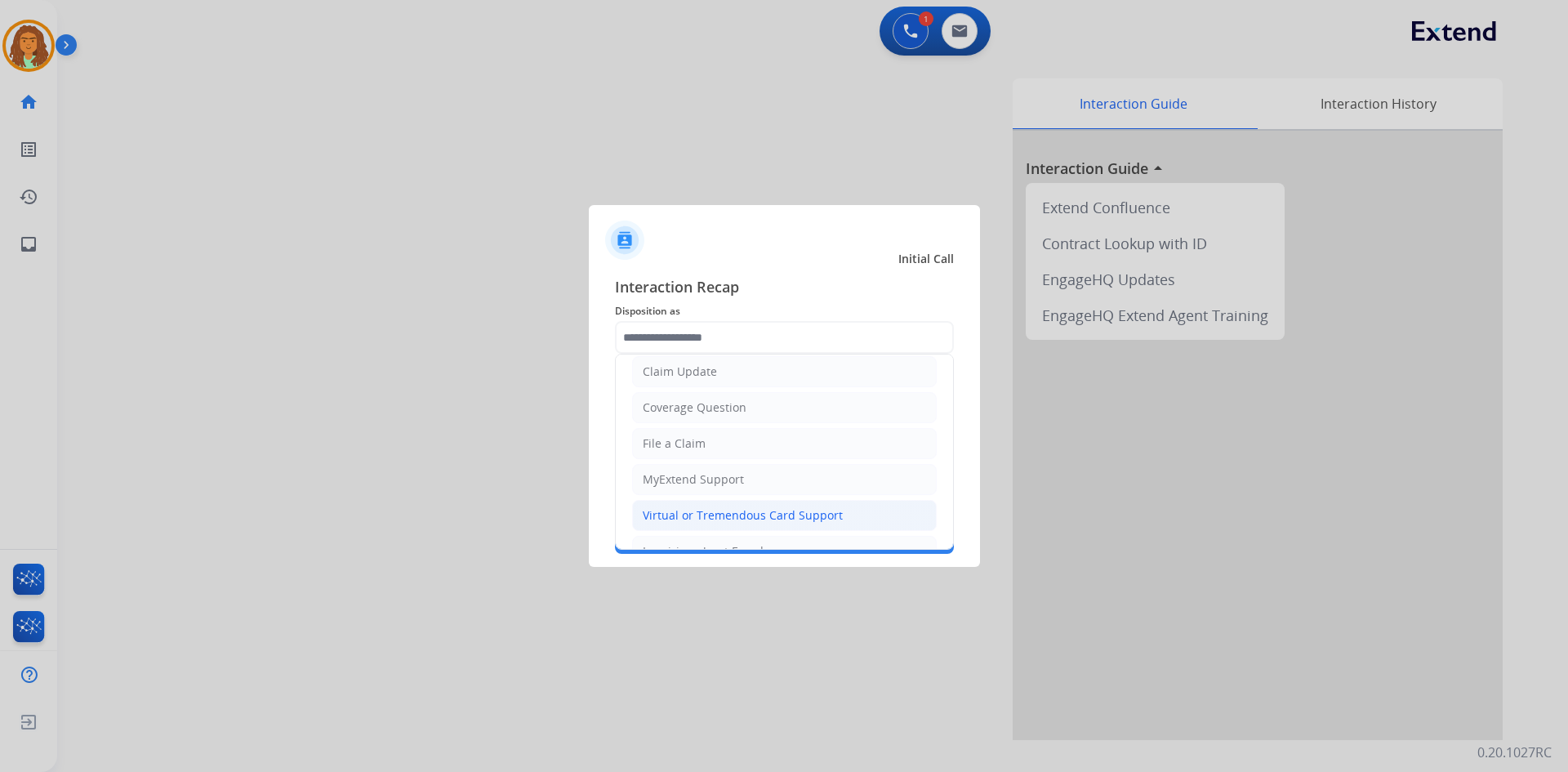
click at [750, 517] on div "Virtual or Tremendous Card Support" at bounding box center [743, 516] width 200 height 17
type input "**********"
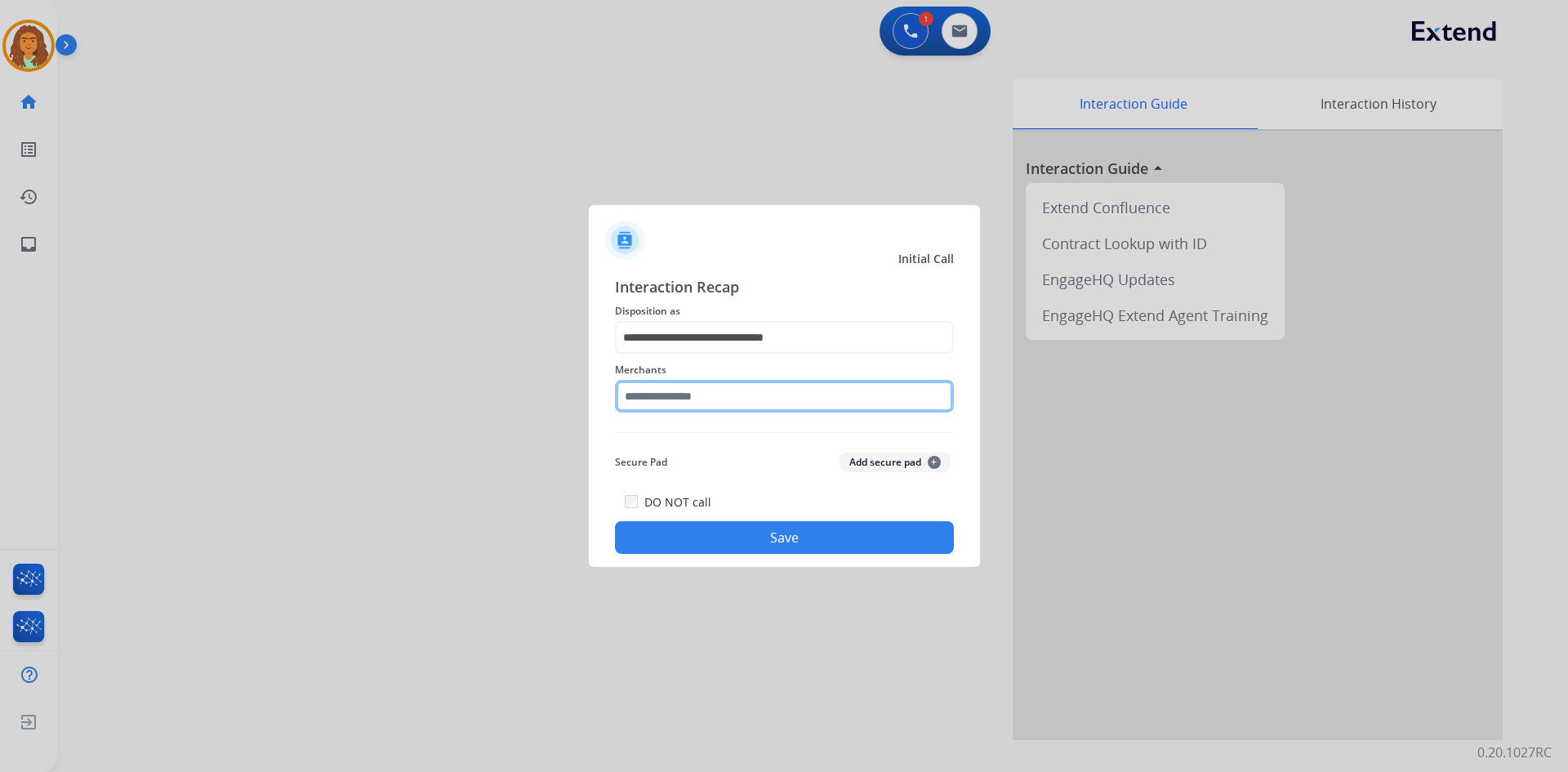
click at [718, 393] on input "text" at bounding box center [784, 396] width 339 height 33
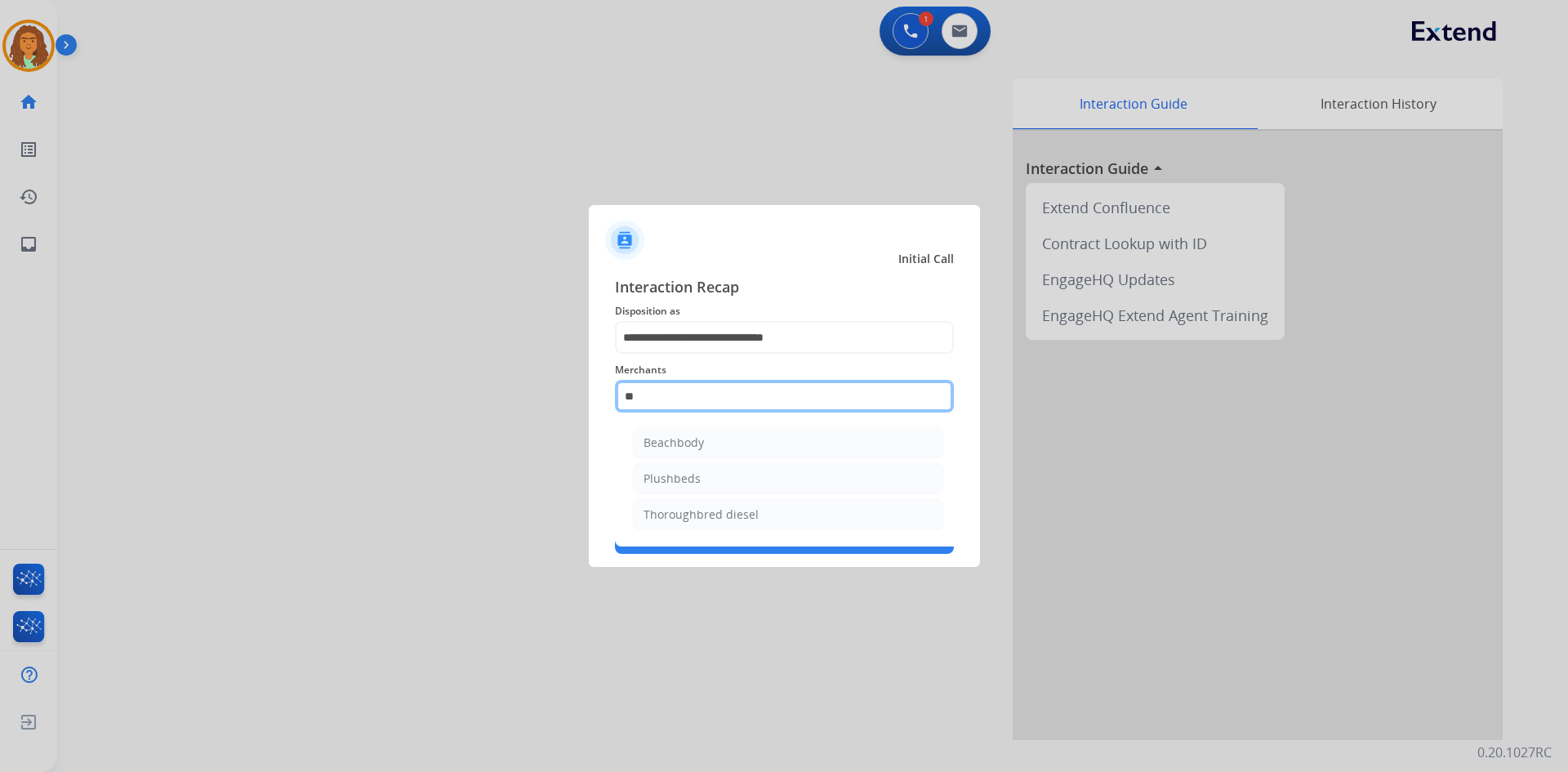
type input "*"
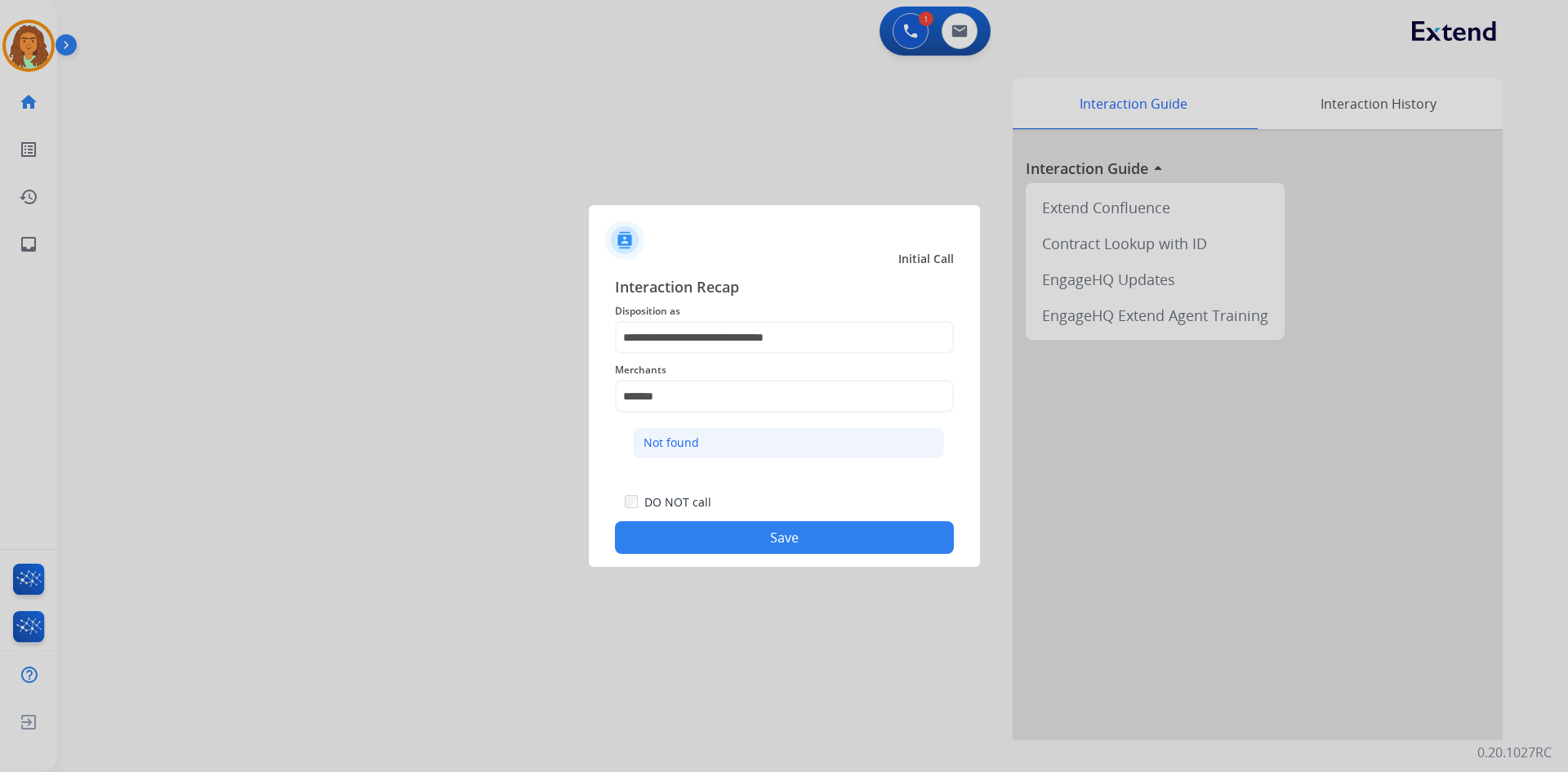
click at [779, 442] on li "Not found" at bounding box center [788, 442] width 311 height 31
type input "*********"
click at [769, 536] on button "Save" at bounding box center [784, 537] width 339 height 33
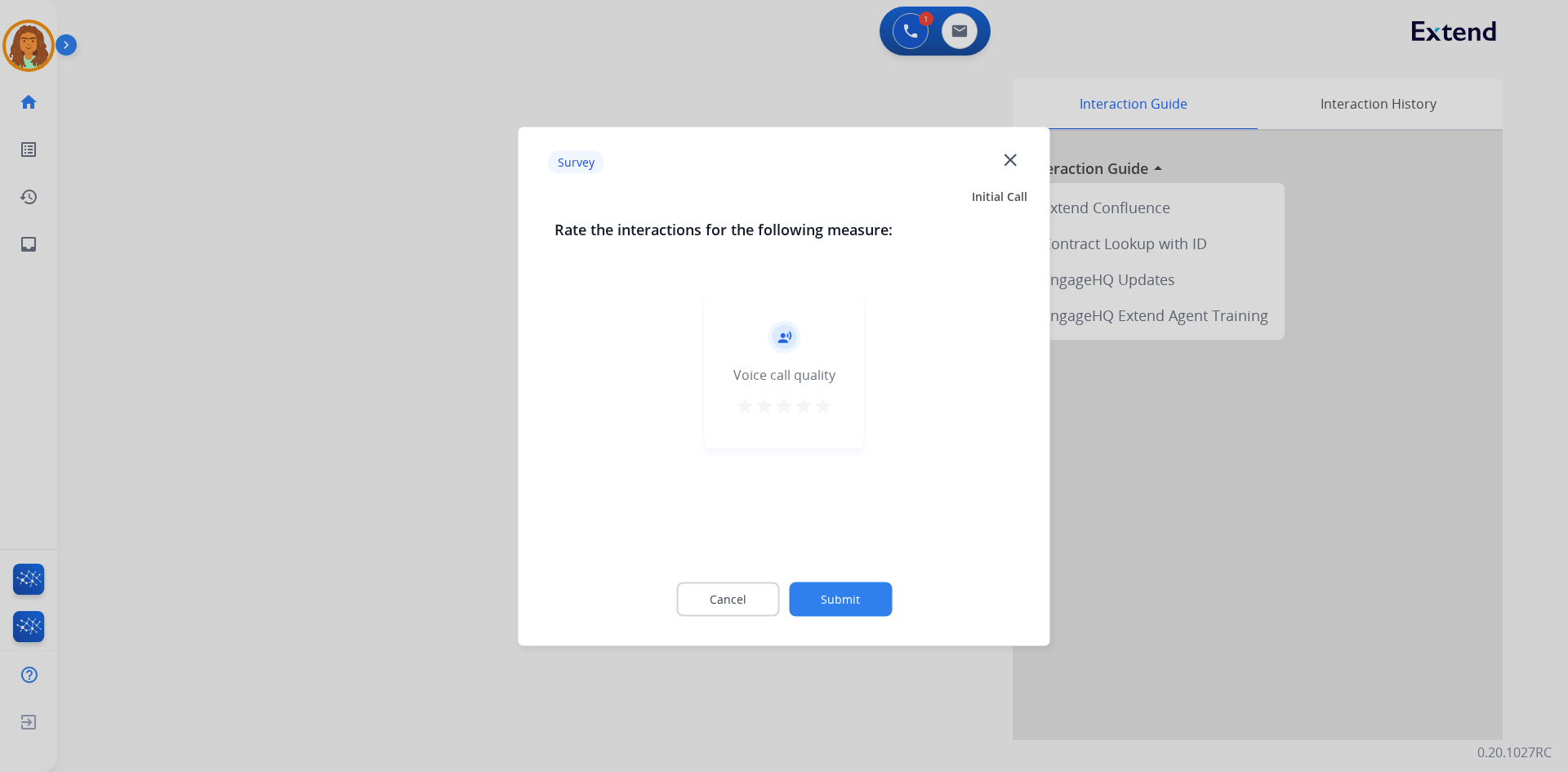
drag, startPoint x: 827, startPoint y: 397, endPoint x: 823, endPoint y: 405, distance: 8.9
click at [824, 398] on mat-icon "star" at bounding box center [823, 405] width 20 height 20
click at [856, 599] on button "Submit" at bounding box center [840, 598] width 103 height 35
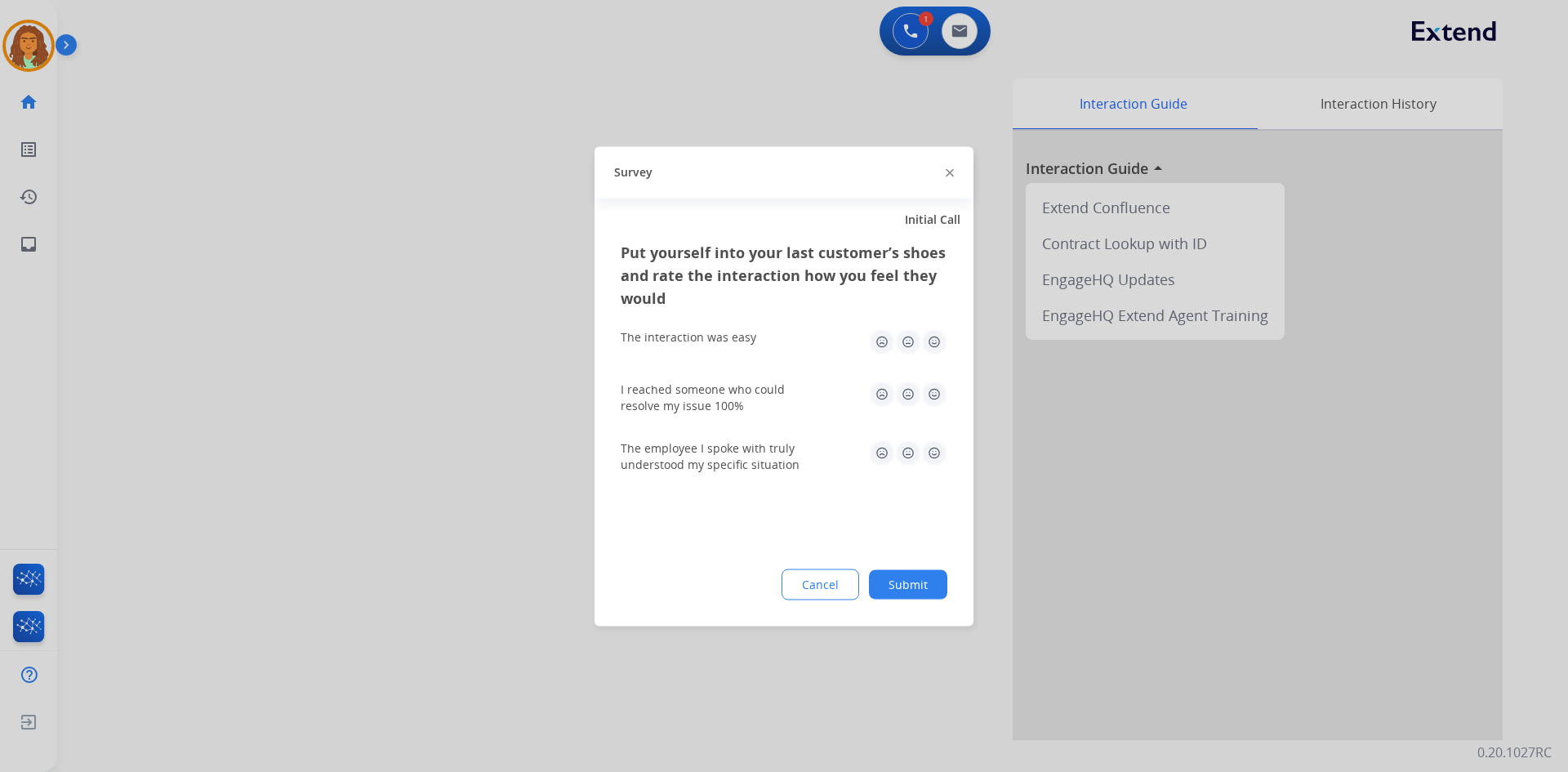
click at [932, 340] on img at bounding box center [934, 342] width 26 height 26
click at [939, 394] on img at bounding box center [934, 394] width 26 height 26
click at [936, 455] on img at bounding box center [934, 453] width 26 height 26
click at [913, 582] on button "Submit" at bounding box center [908, 584] width 78 height 30
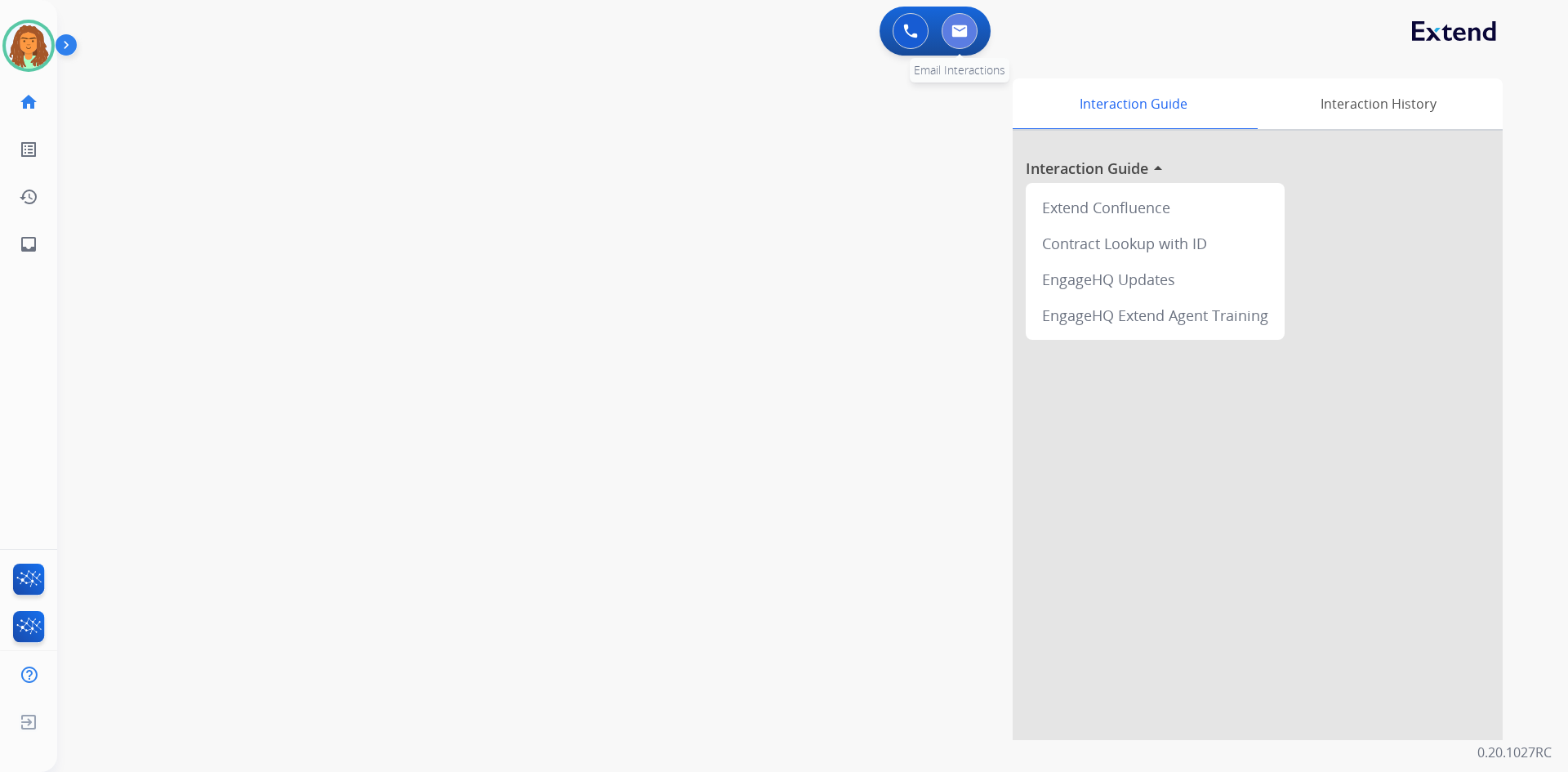
click at [953, 43] on button at bounding box center [959, 31] width 36 height 36
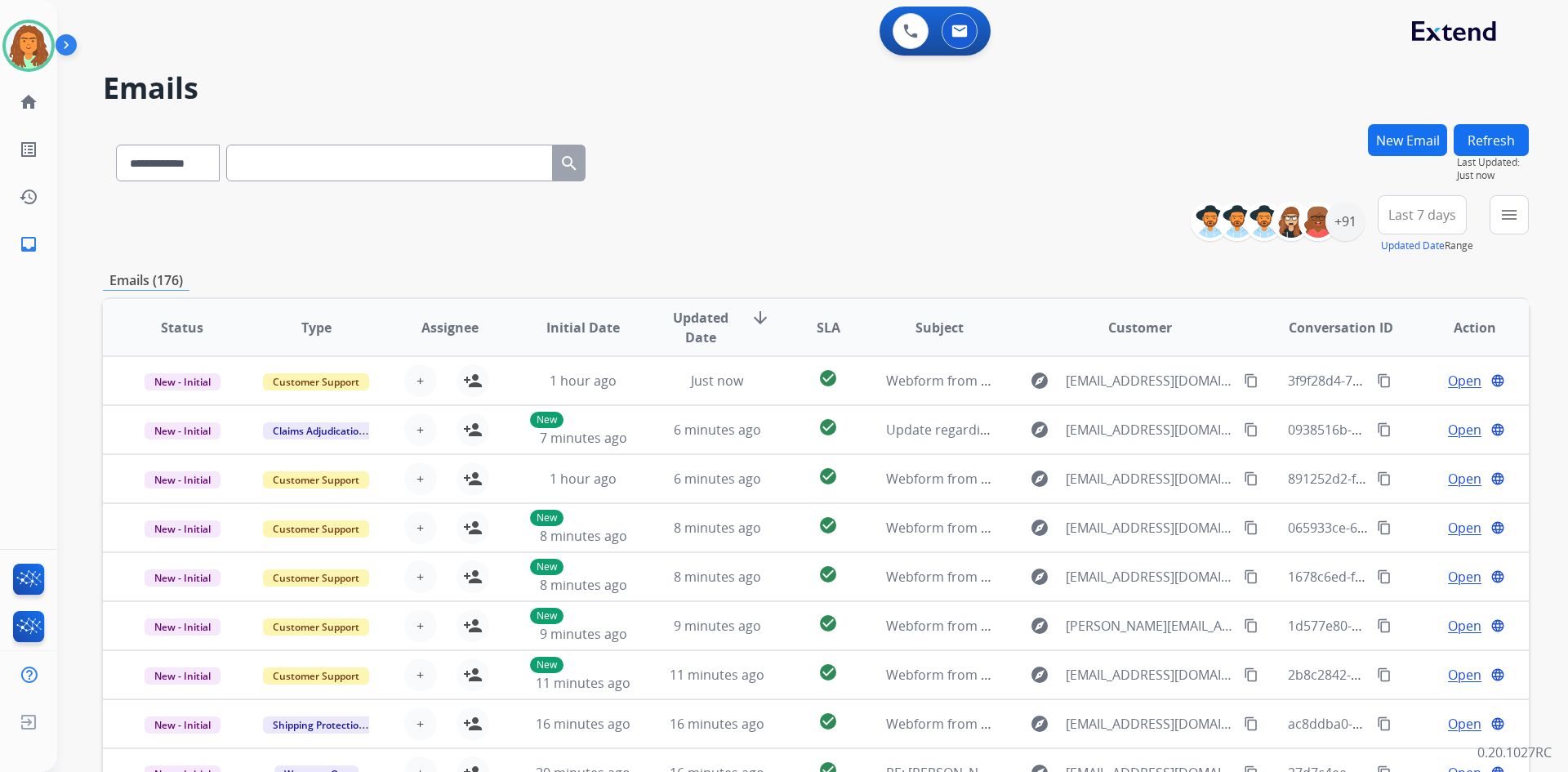
click at [1402, 138] on button "New Email" at bounding box center [1407, 140] width 79 height 32
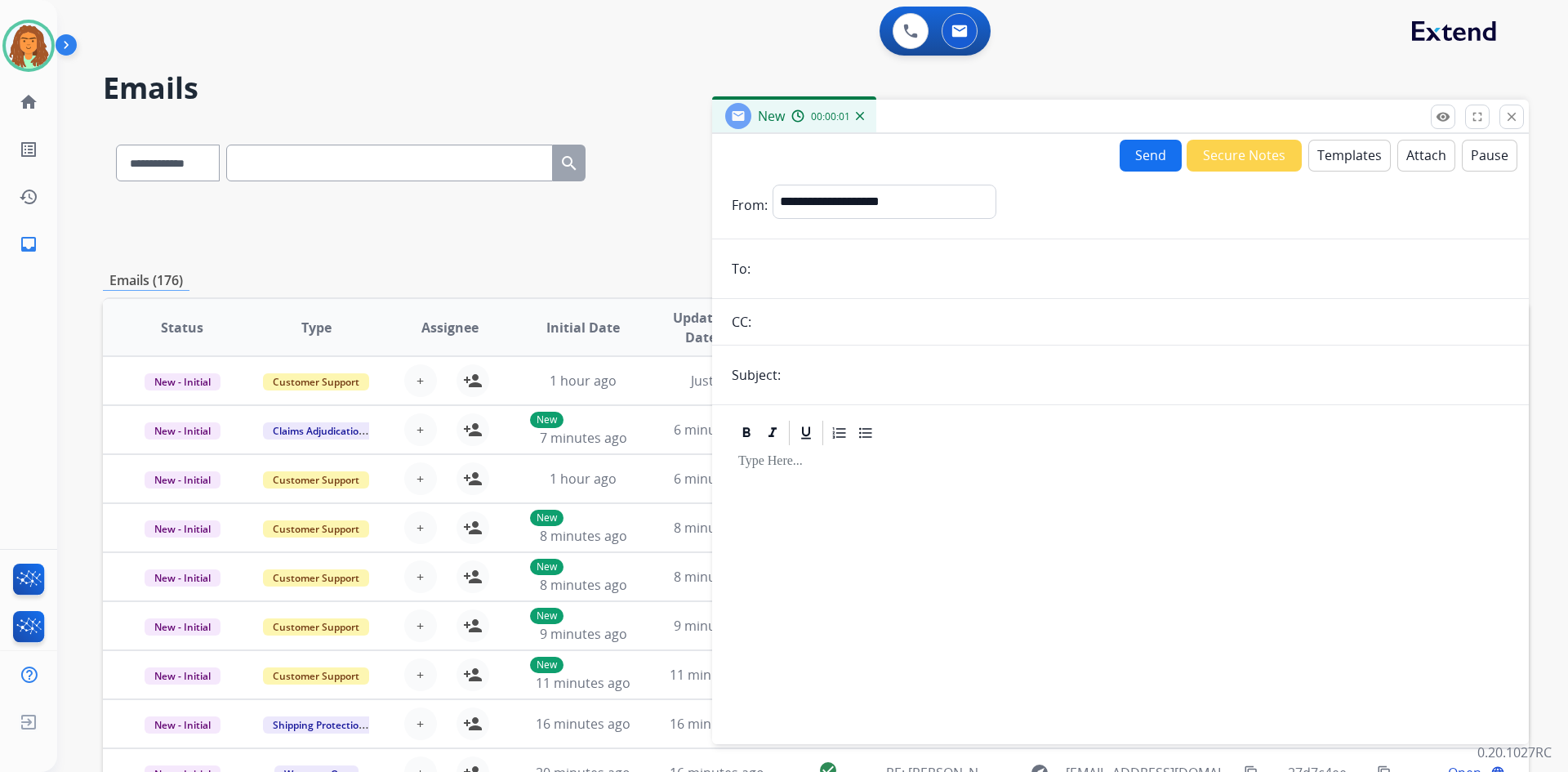
click at [771, 269] on input "email" at bounding box center [1133, 268] width 754 height 33
paste input "**********"
type input "**********"
click at [829, 196] on select "**********" at bounding box center [884, 201] width 222 height 33
select select "**********"
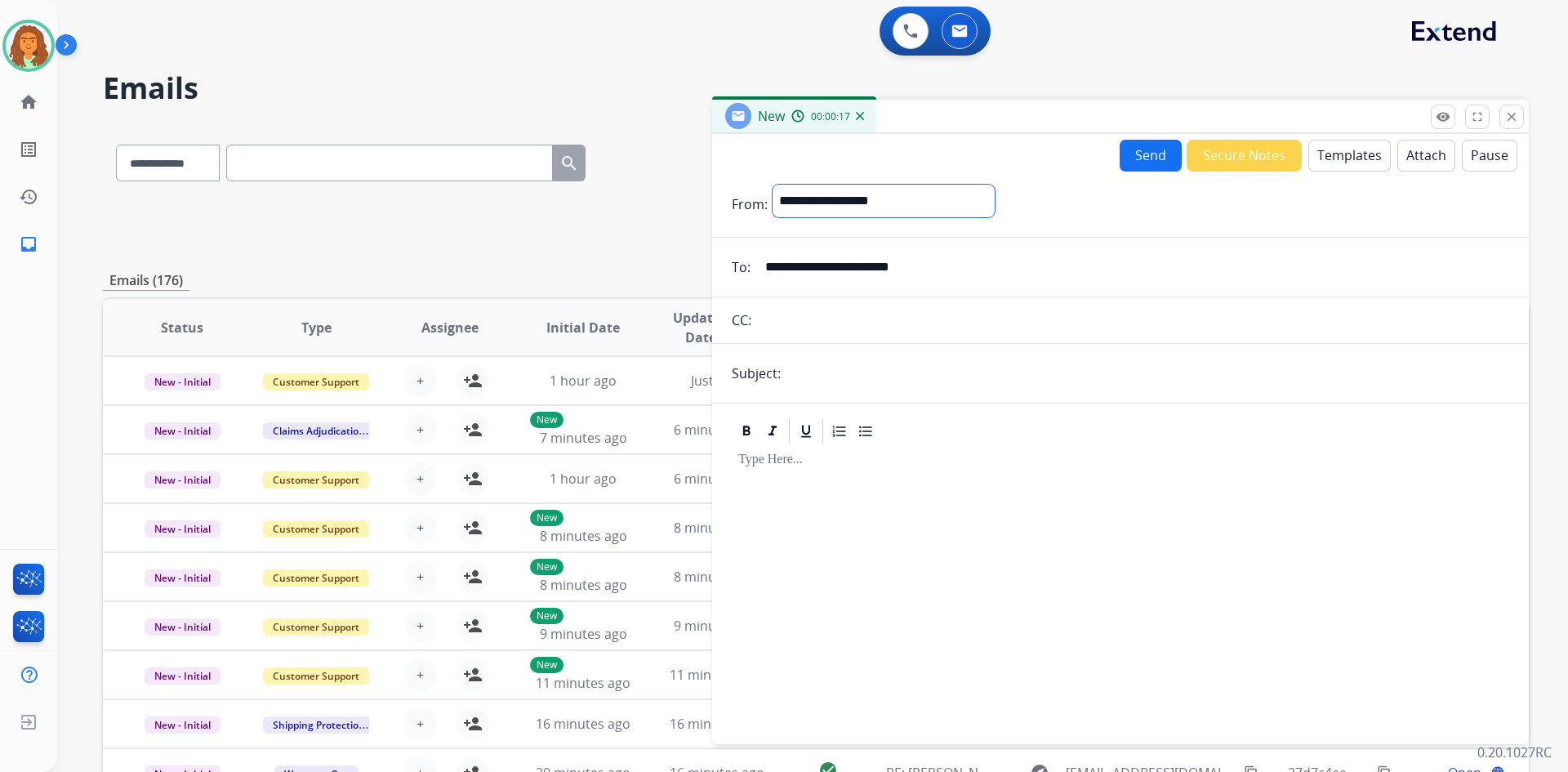
click at [773, 185] on select "**********" at bounding box center [884, 201] width 222 height 33
click at [1338, 158] on button "Templates" at bounding box center [1350, 156] width 82 height 32
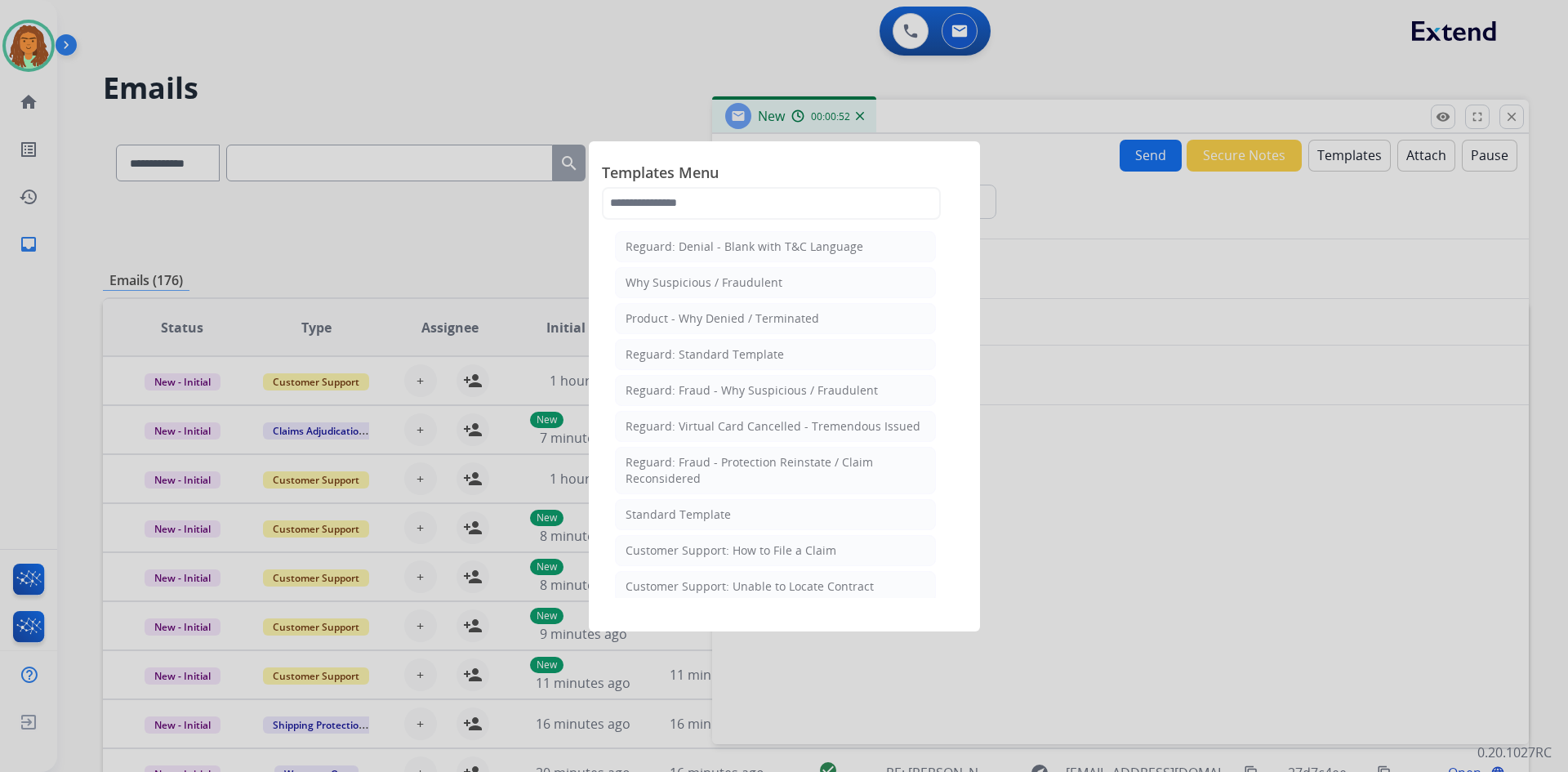
click at [1097, 527] on div at bounding box center [784, 386] width 1568 height 772
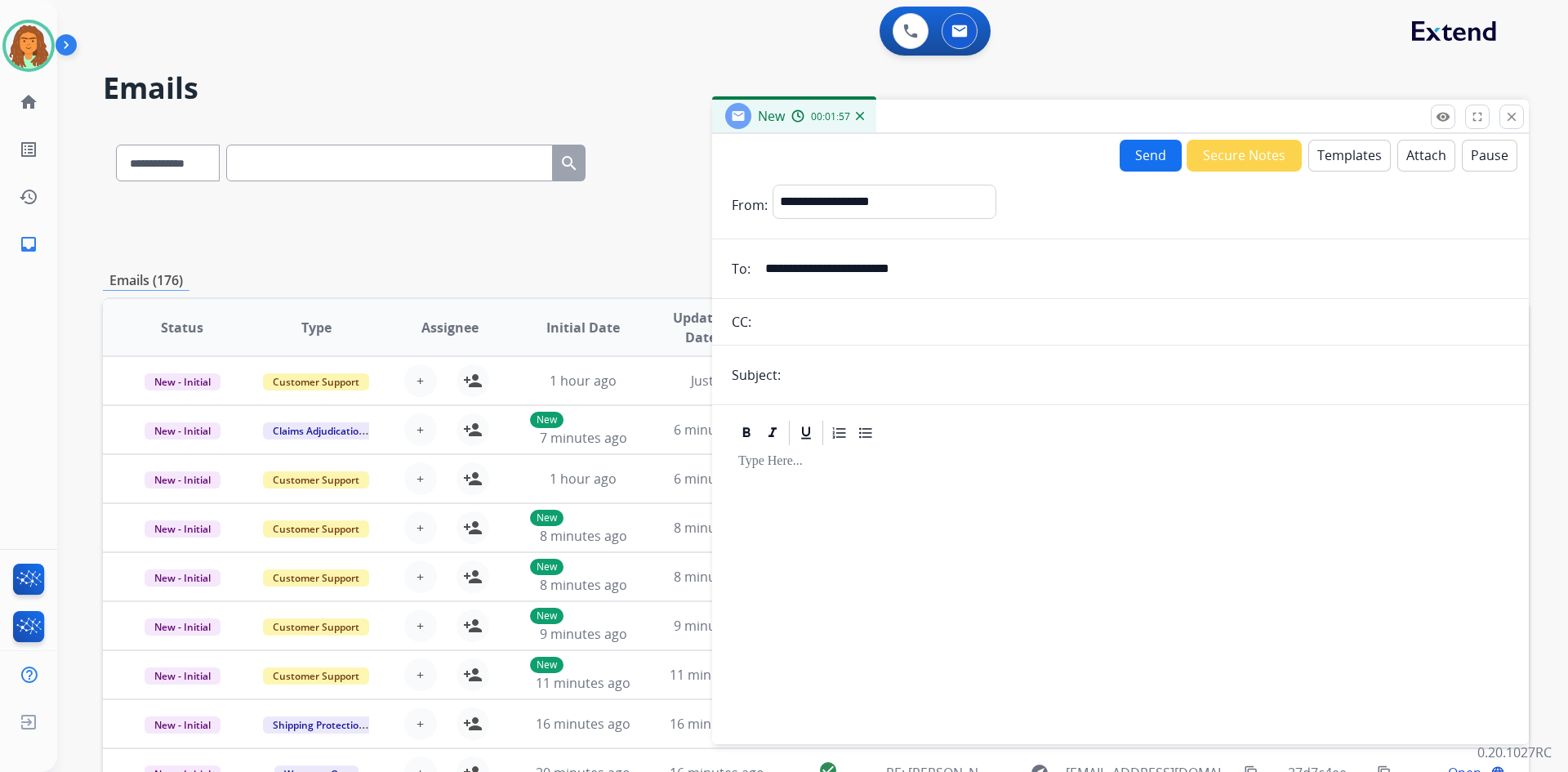
click at [1331, 164] on button "Templates" at bounding box center [1350, 156] width 82 height 32
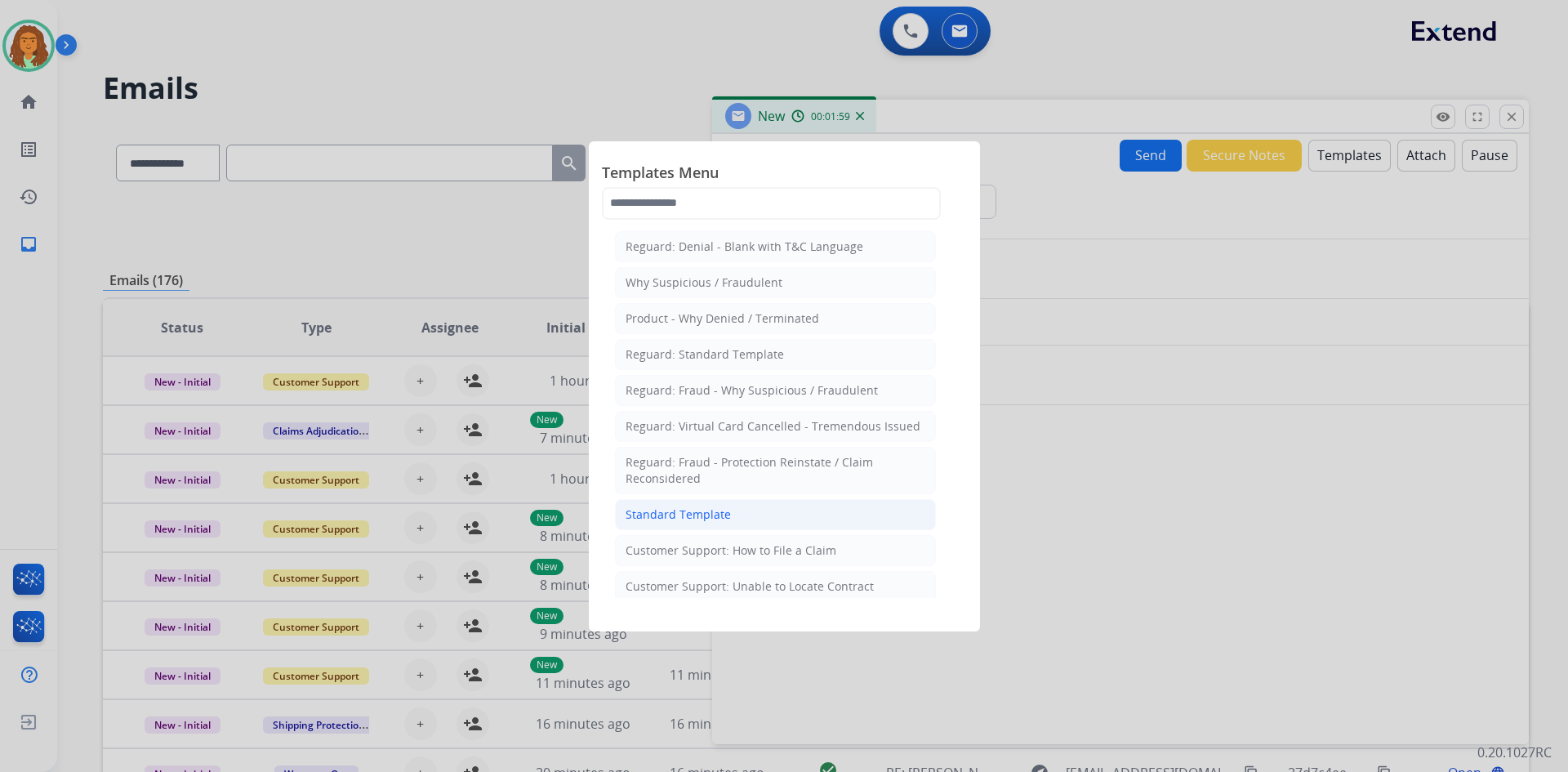
click at [693, 513] on div "Standard Template" at bounding box center [678, 515] width 105 height 17
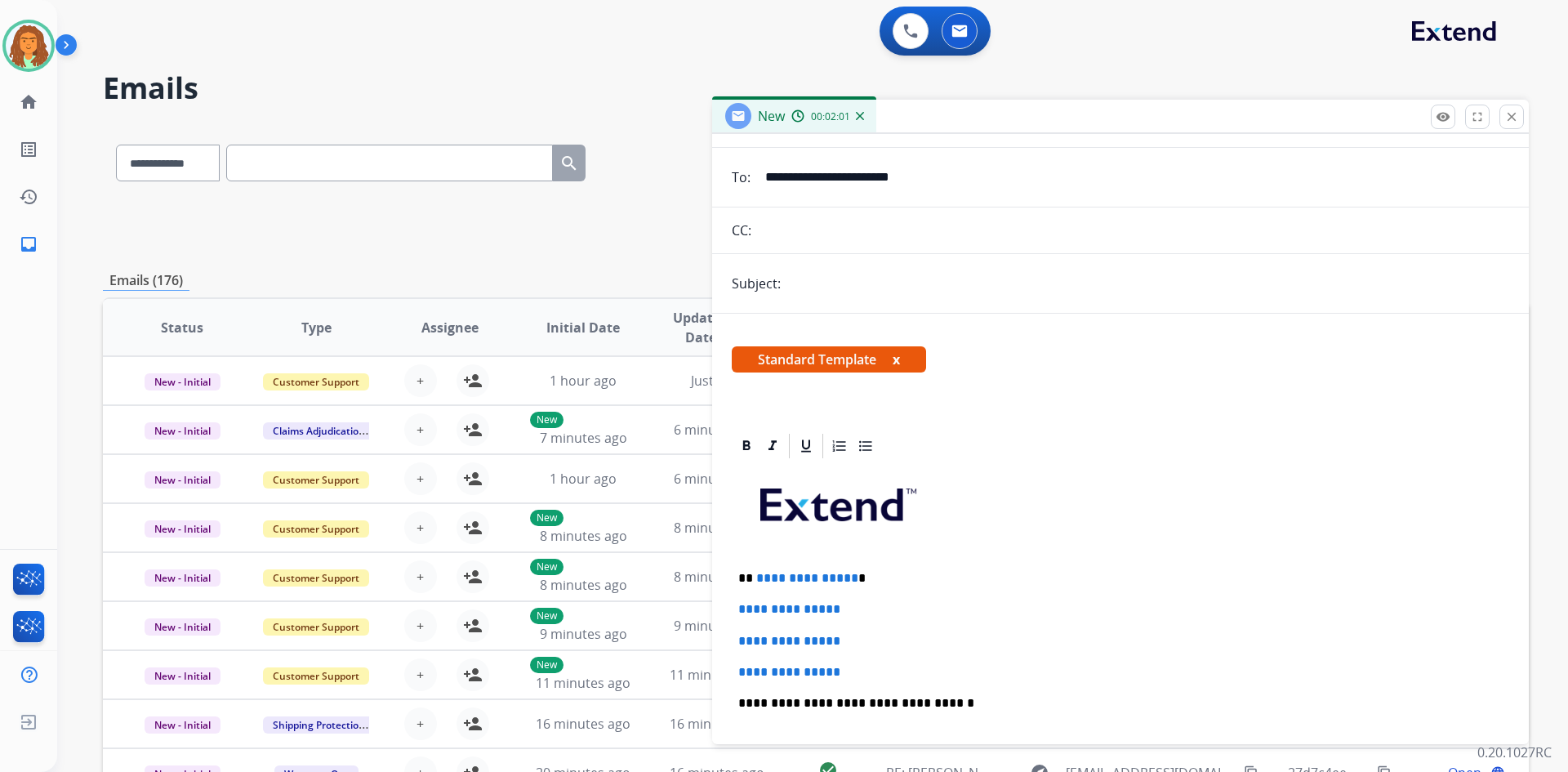
scroll to position [246, 0]
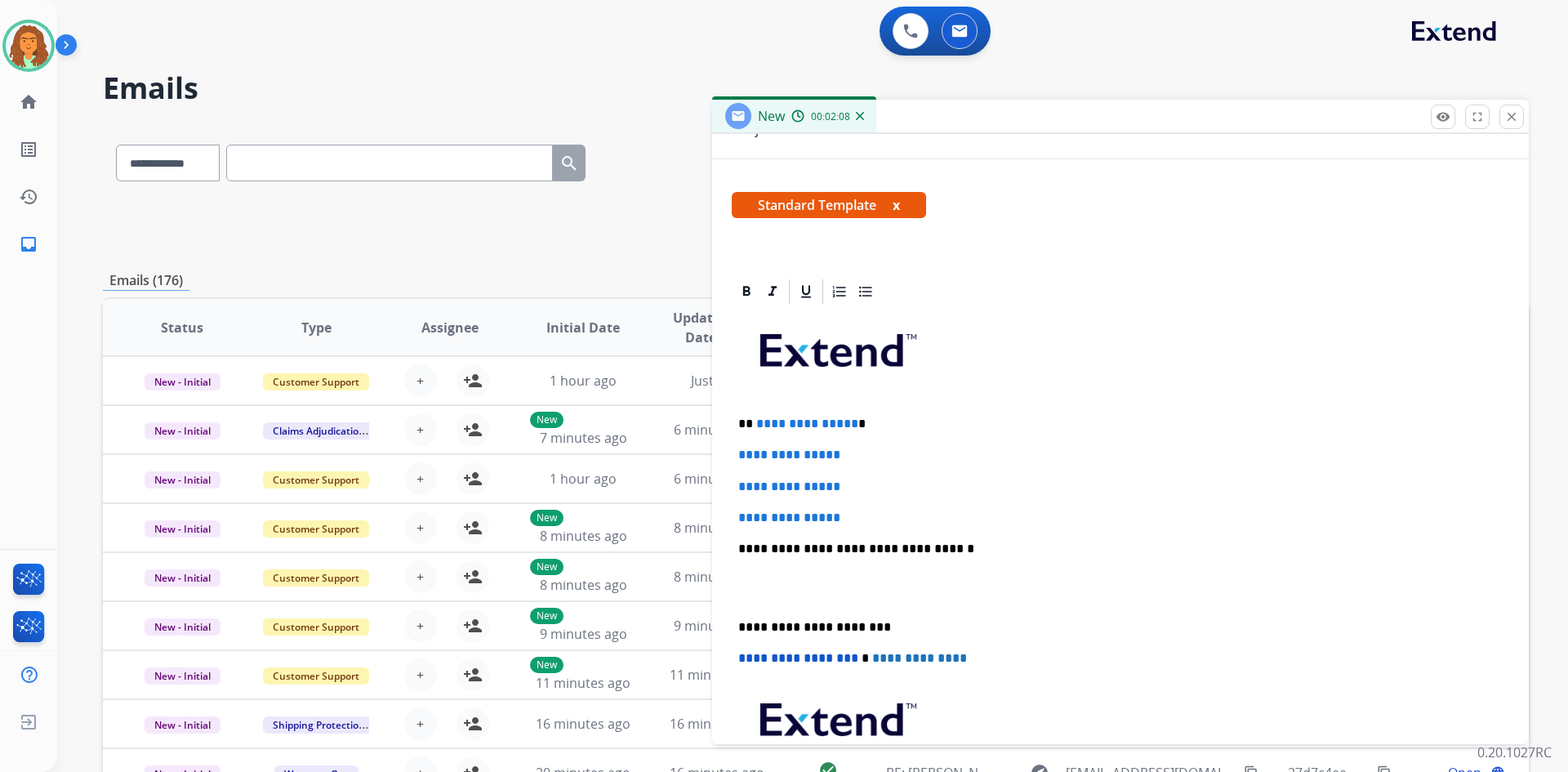
click at [854, 429] on p "**********" at bounding box center [1113, 424] width 751 height 15
drag, startPoint x: 737, startPoint y: 449, endPoint x: 861, endPoint y: 520, distance: 142.9
click at [861, 520] on div "**********" at bounding box center [1120, 587] width 777 height 562
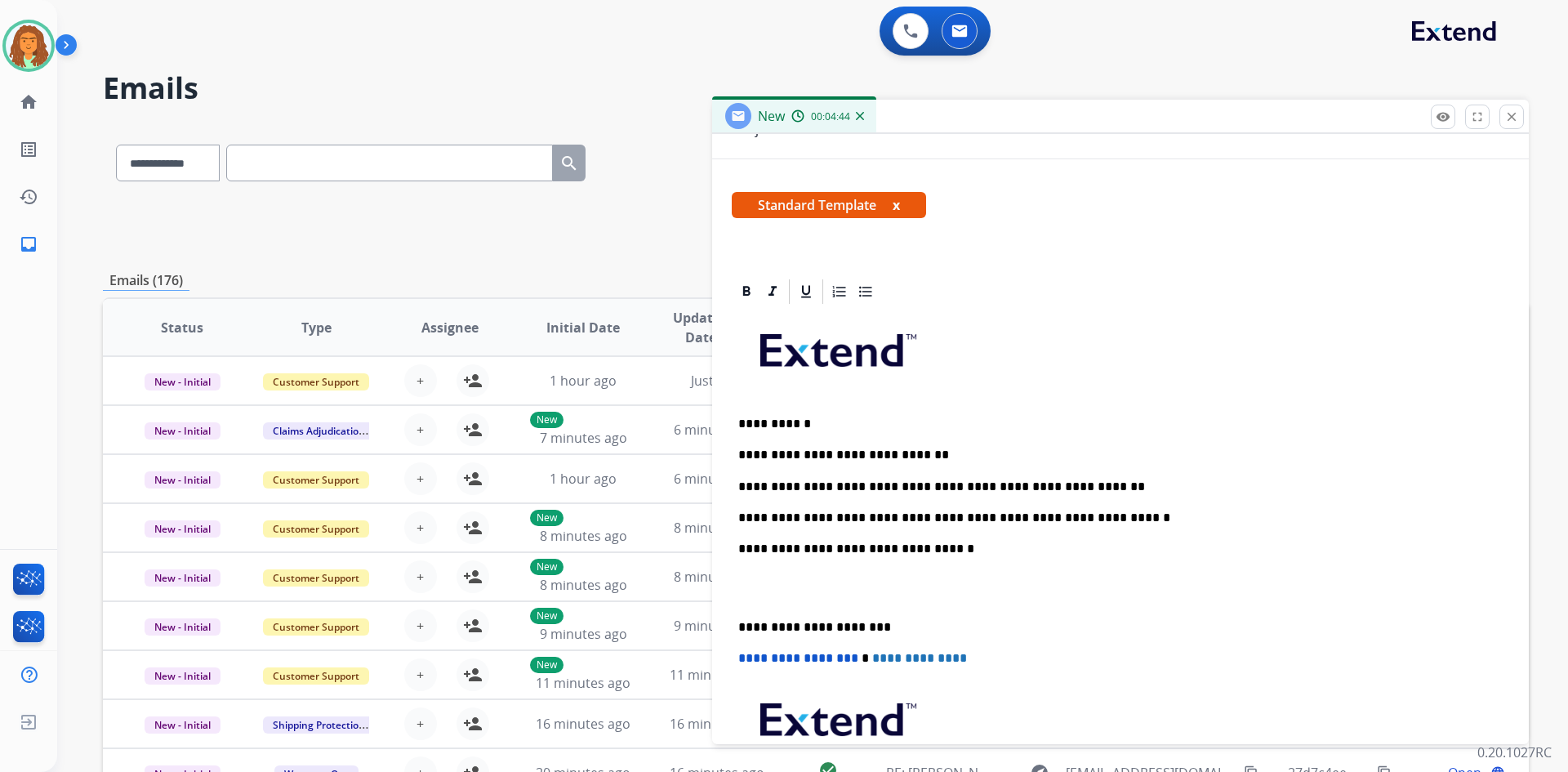
click at [735, 625] on div "**********" at bounding box center [1120, 587] width 777 height 562
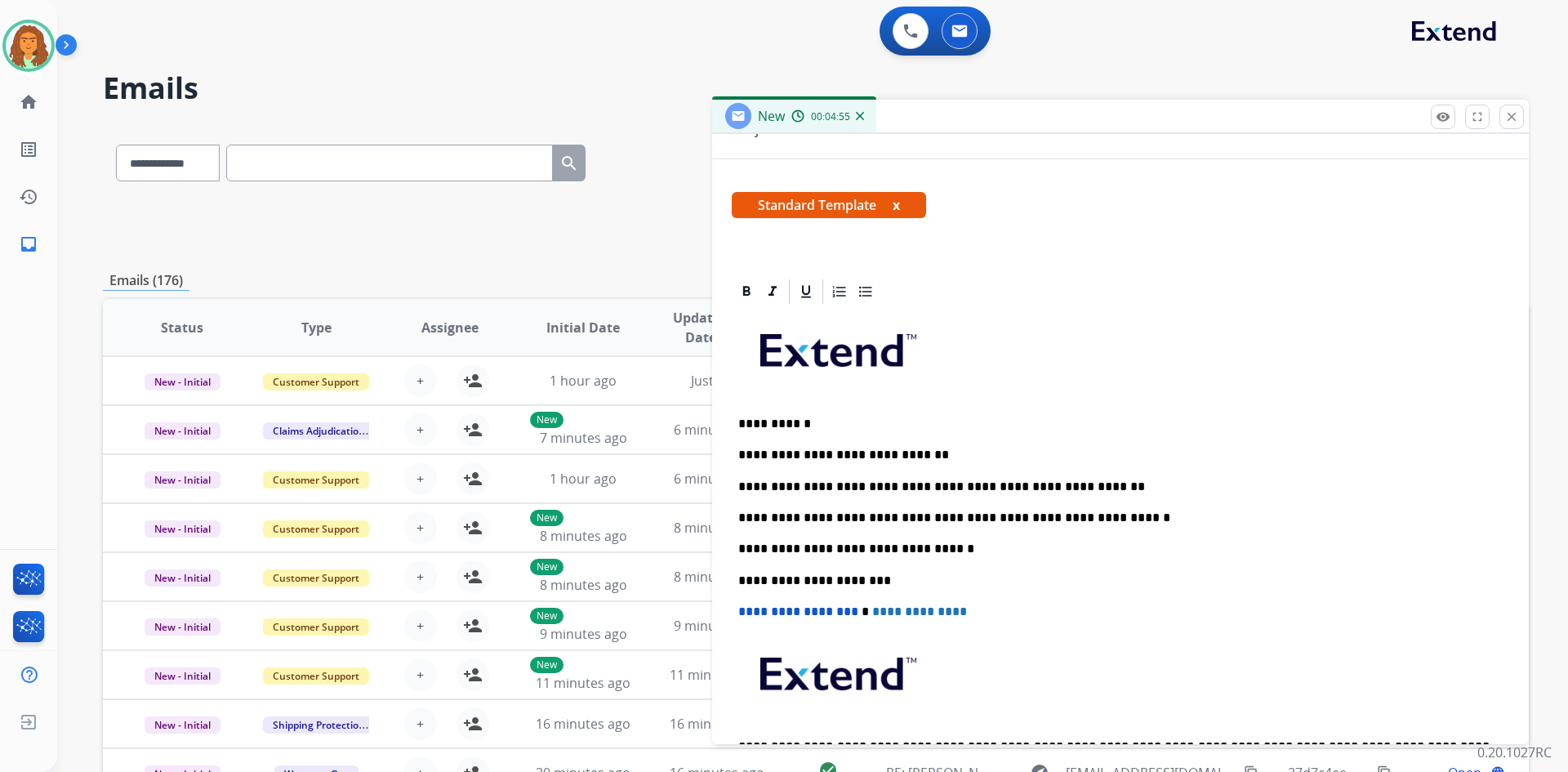
click at [1022, 487] on p "**********" at bounding box center [1113, 487] width 751 height 15
drag, startPoint x: 1113, startPoint y: 487, endPoint x: 1137, endPoint y: 478, distance: 25.6
click at [1113, 486] on p "**********" at bounding box center [1113, 487] width 751 height 15
drag, startPoint x: 858, startPoint y: 514, endPoint x: 894, endPoint y: 509, distance: 36.3
click at [858, 514] on p "**********" at bounding box center [1113, 518] width 751 height 15
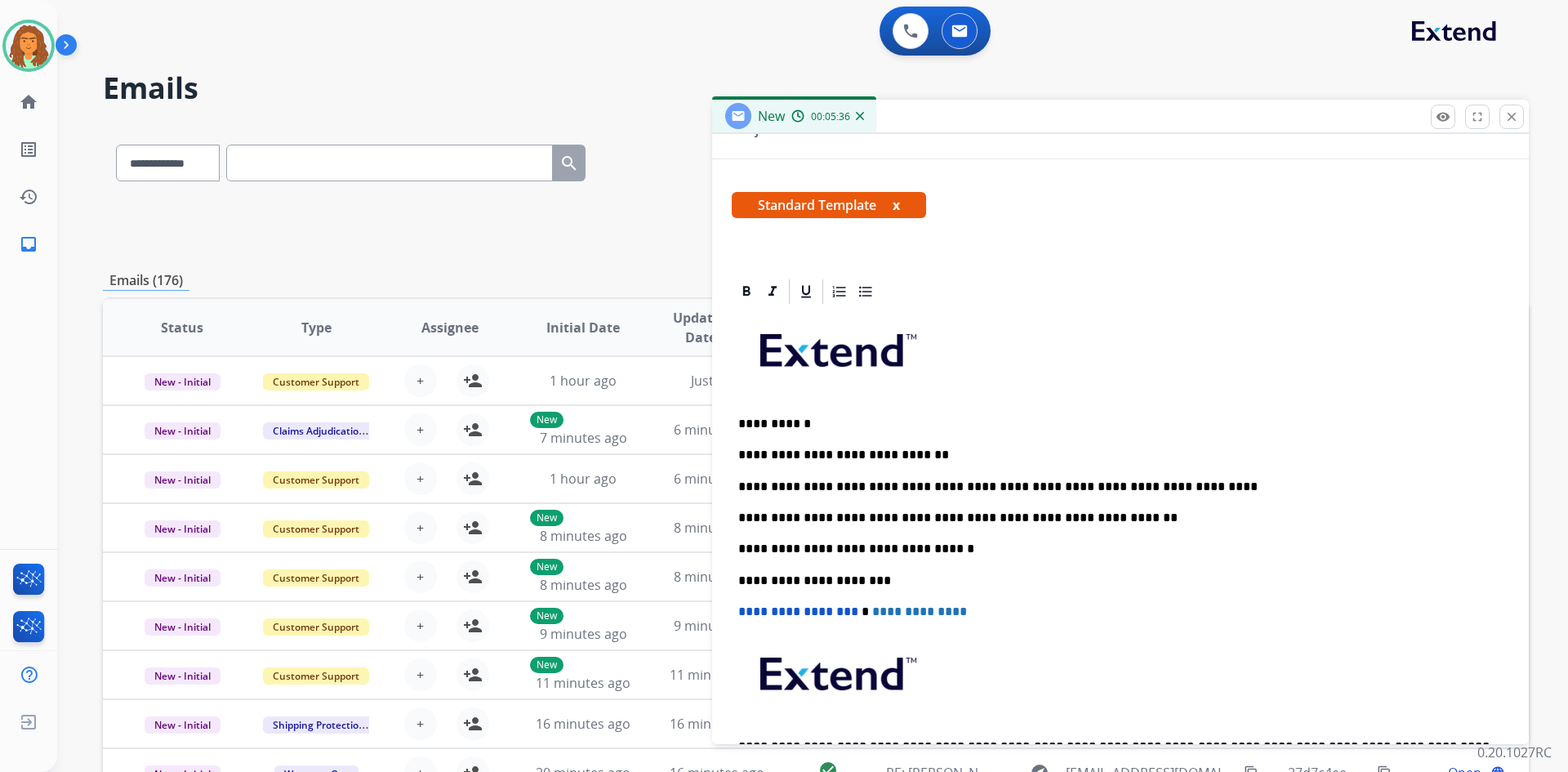
click at [1028, 519] on p "**********" at bounding box center [1113, 518] width 751 height 15
click at [1179, 516] on p "**********" at bounding box center [1113, 518] width 751 height 15
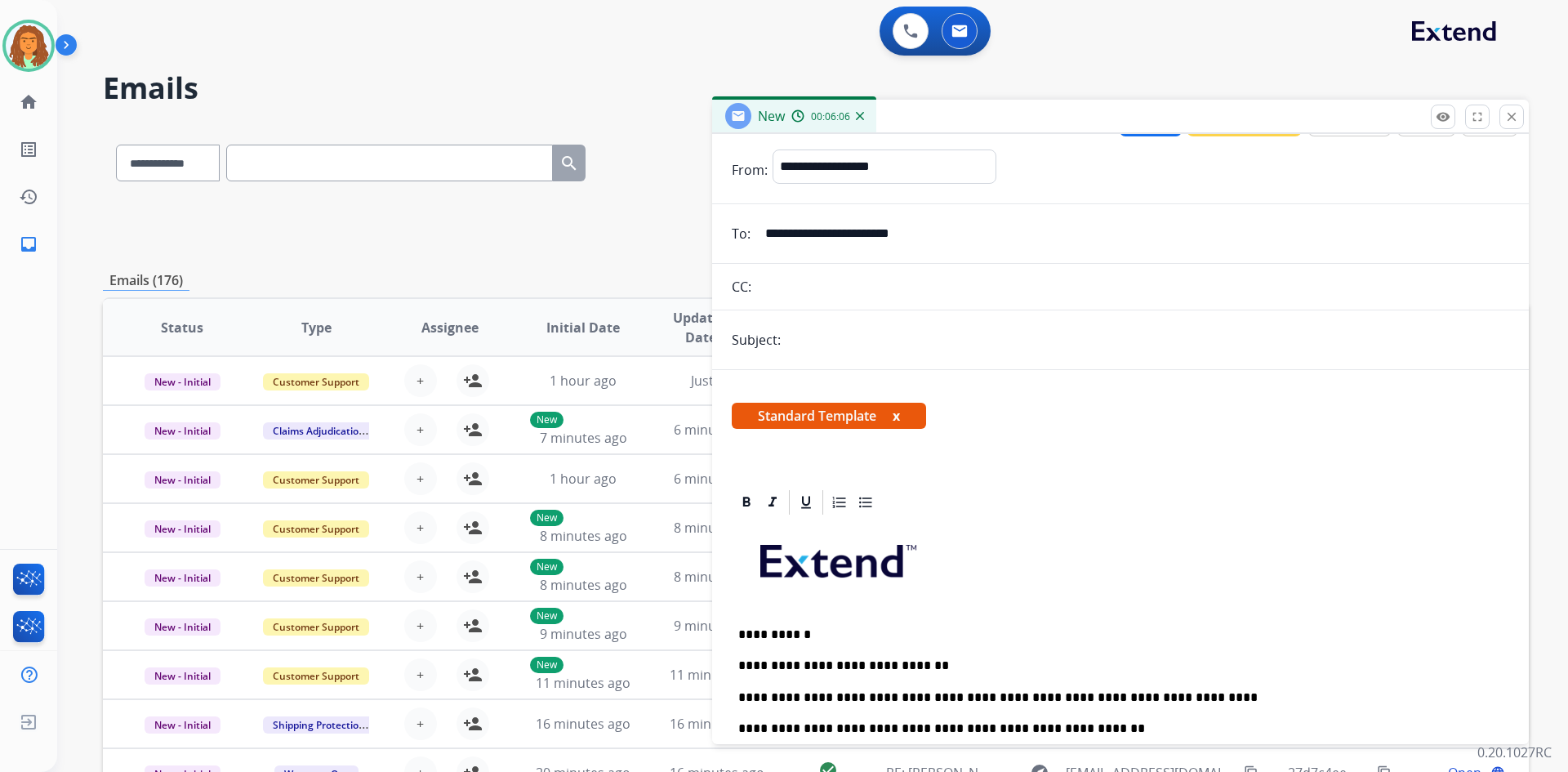
scroll to position [0, 0]
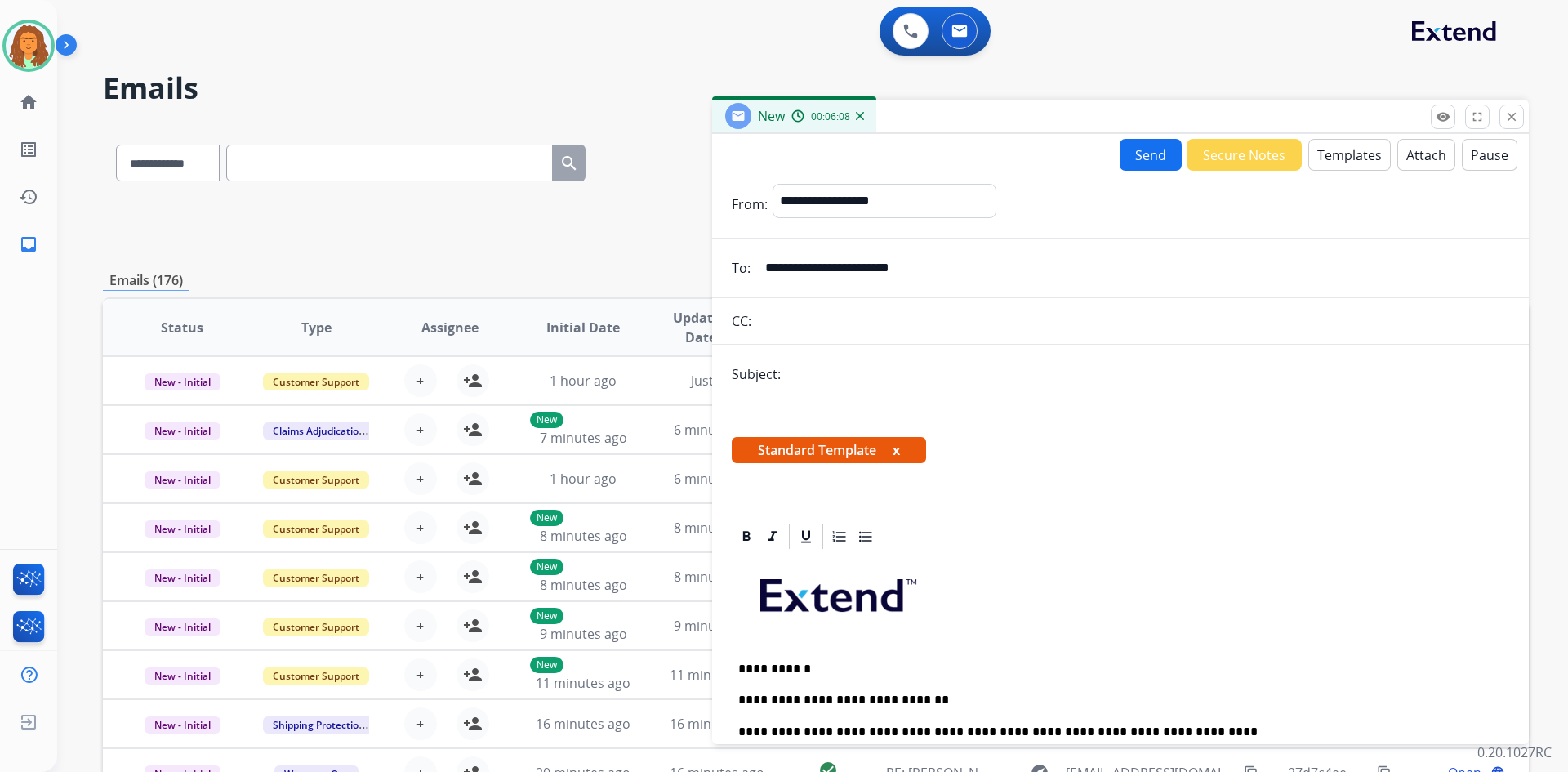
click at [796, 375] on input "text" at bounding box center [1147, 373] width 723 height 33
type input "*"
type input "**********"
click at [1137, 158] on button "Send" at bounding box center [1151, 155] width 63 height 32
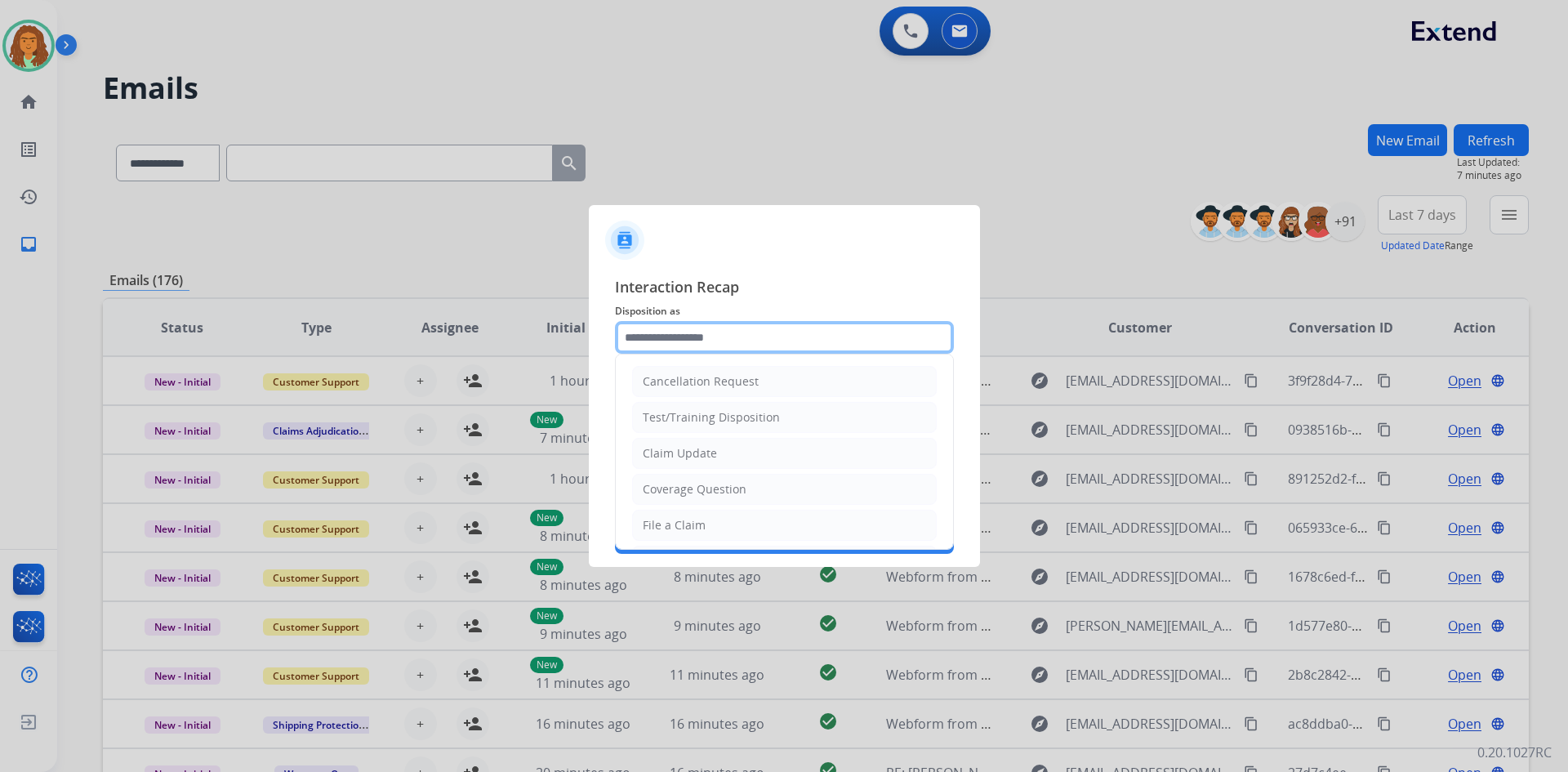
click at [657, 336] on input "text" at bounding box center [784, 337] width 339 height 33
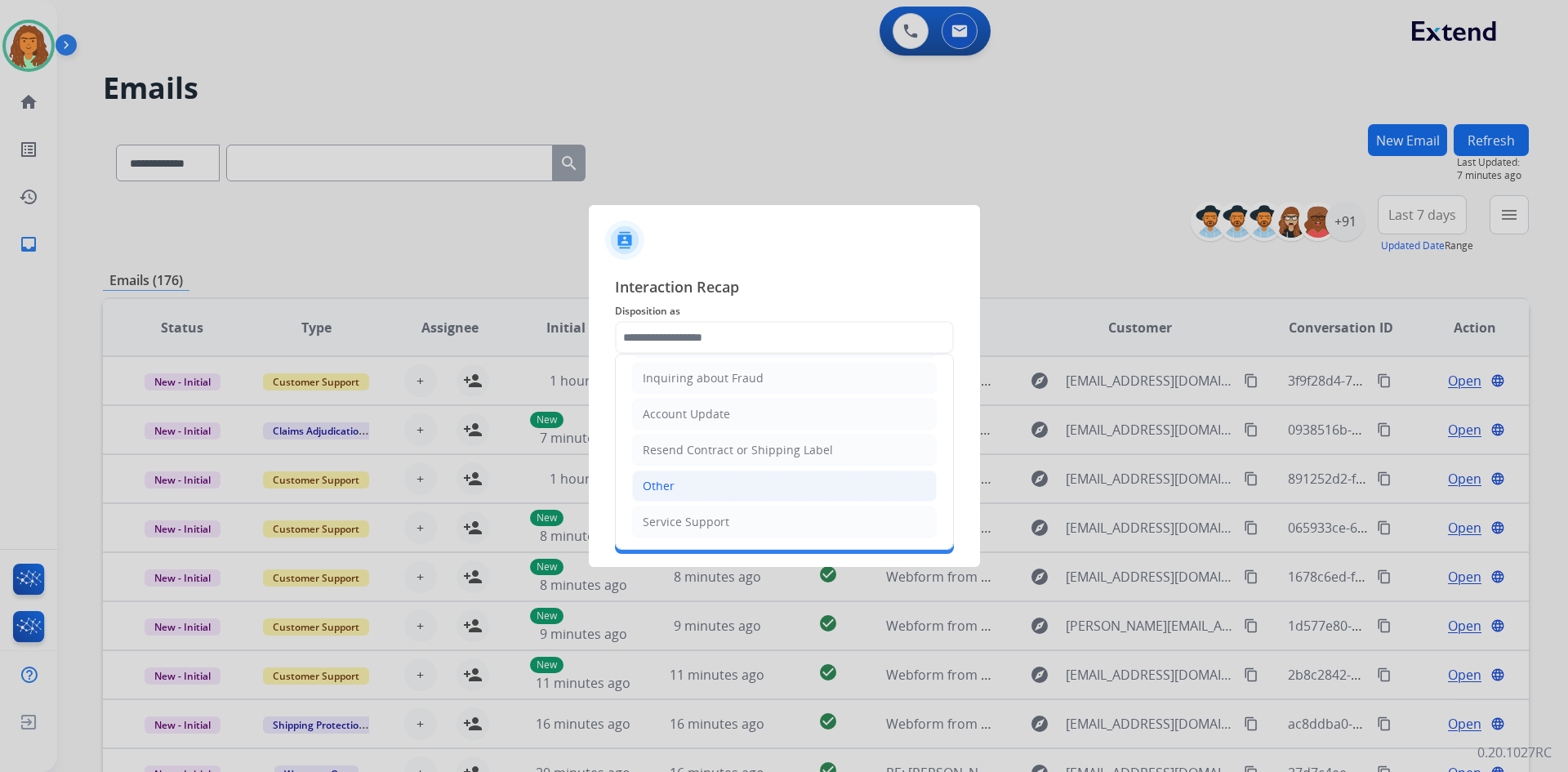
click at [662, 483] on div "Other" at bounding box center [659, 486] width 32 height 17
type input "*****"
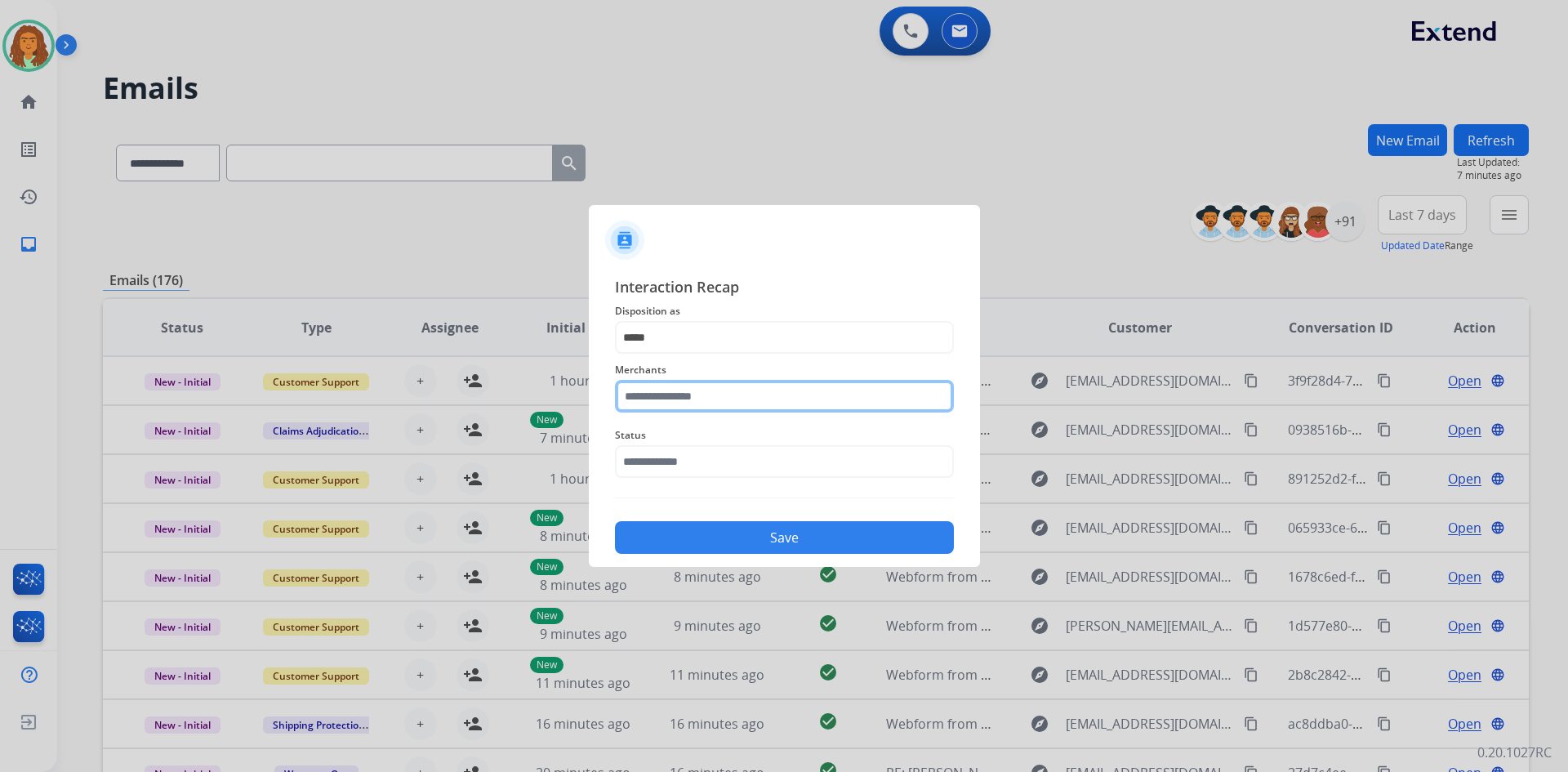
click at [685, 403] on input "text" at bounding box center [784, 396] width 339 height 33
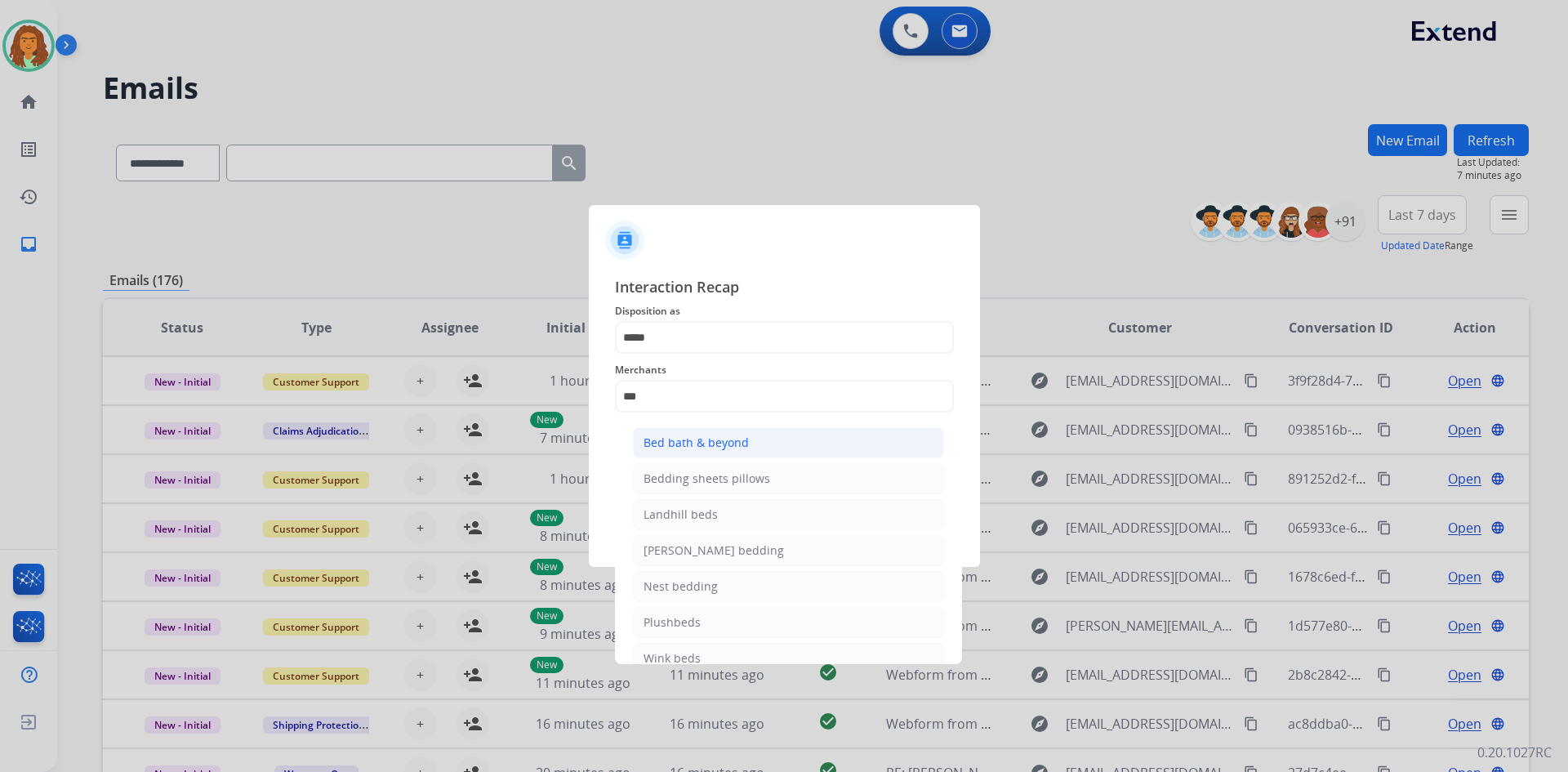
click at [684, 437] on div "Bed bath & beyond" at bounding box center [696, 443] width 105 height 17
type input "**********"
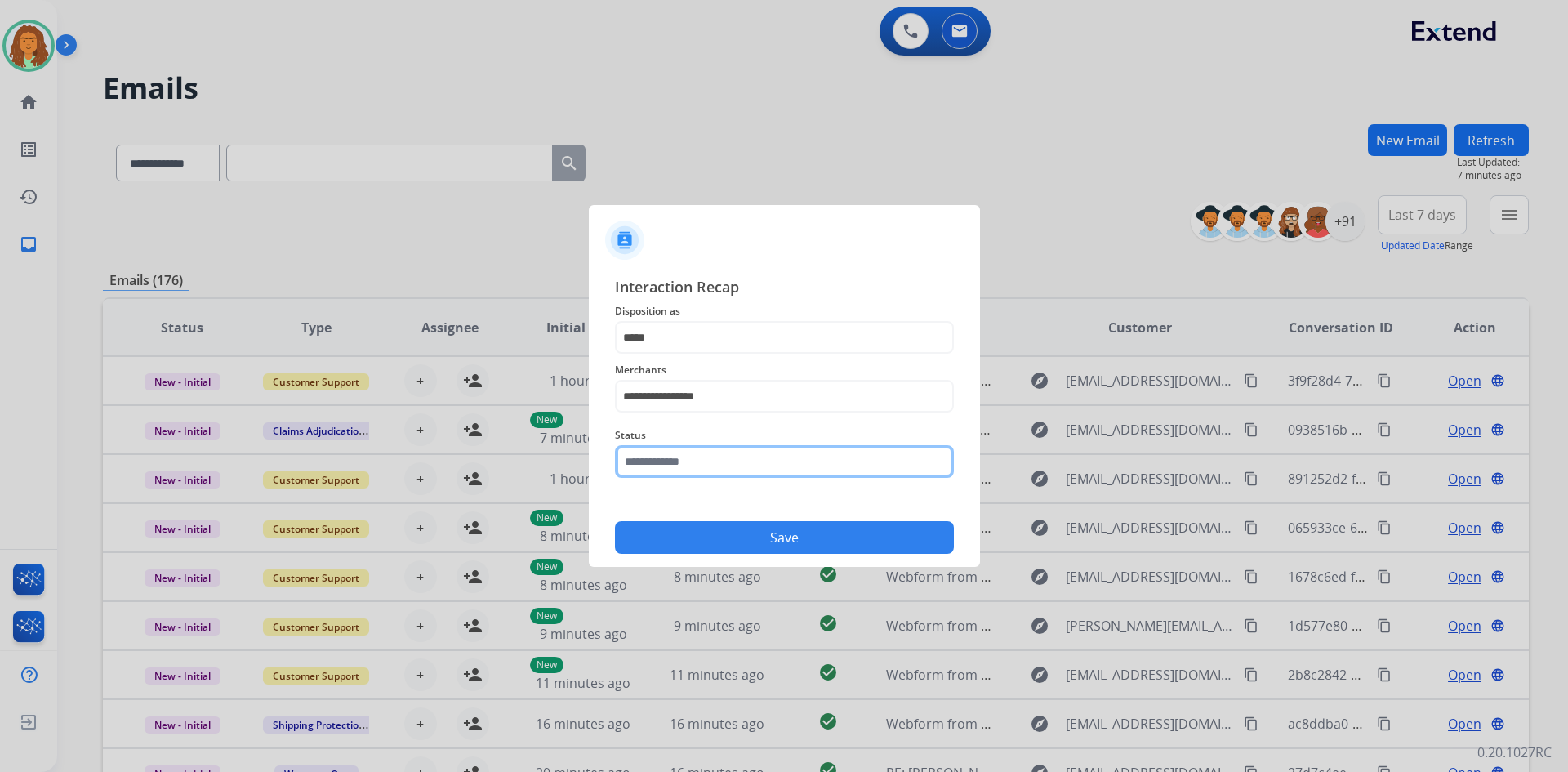
click at [658, 459] on input "text" at bounding box center [784, 461] width 339 height 33
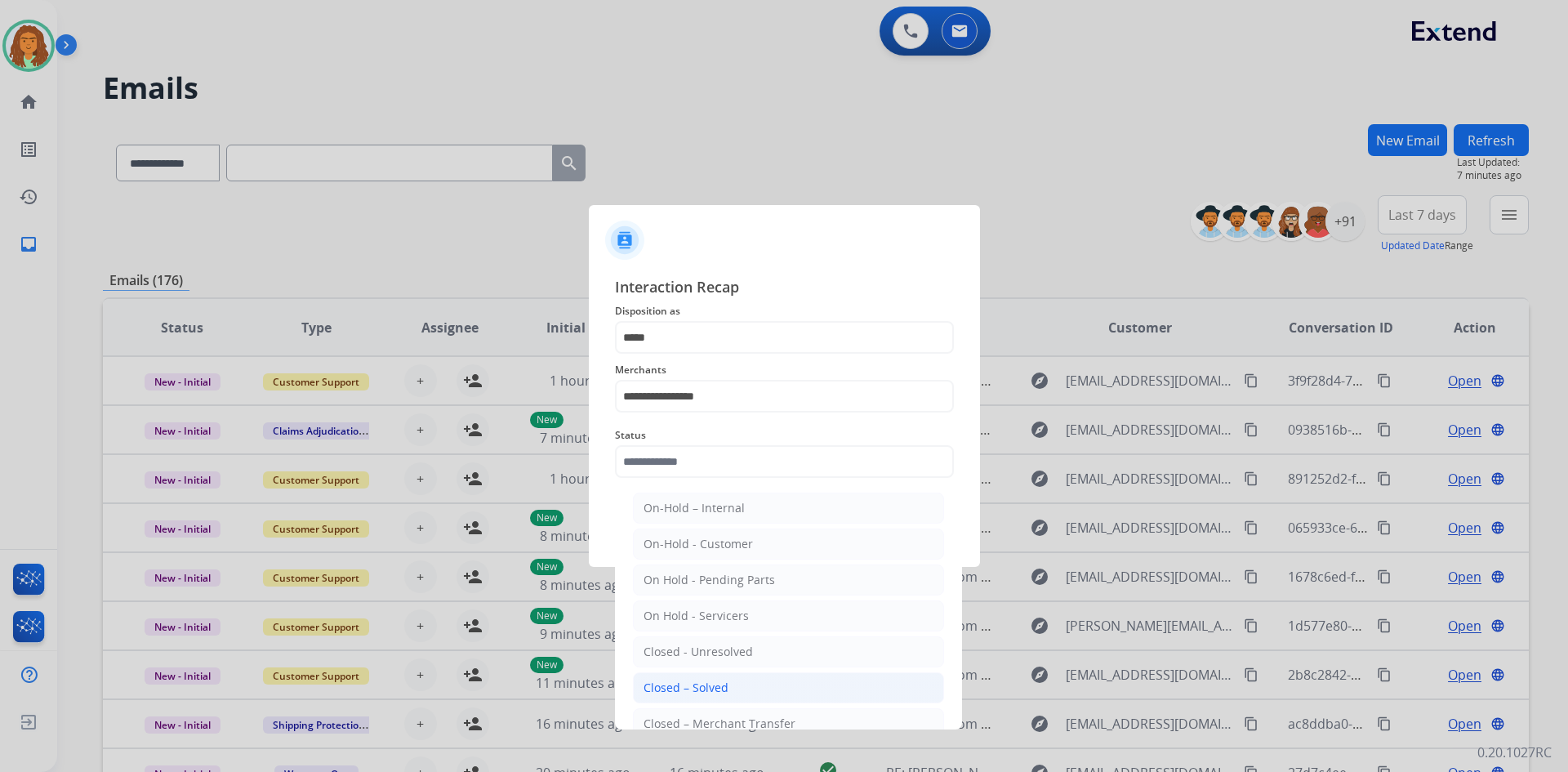
click at [693, 681] on div "Closed – Solved" at bounding box center [686, 688] width 85 height 17
type input "**********"
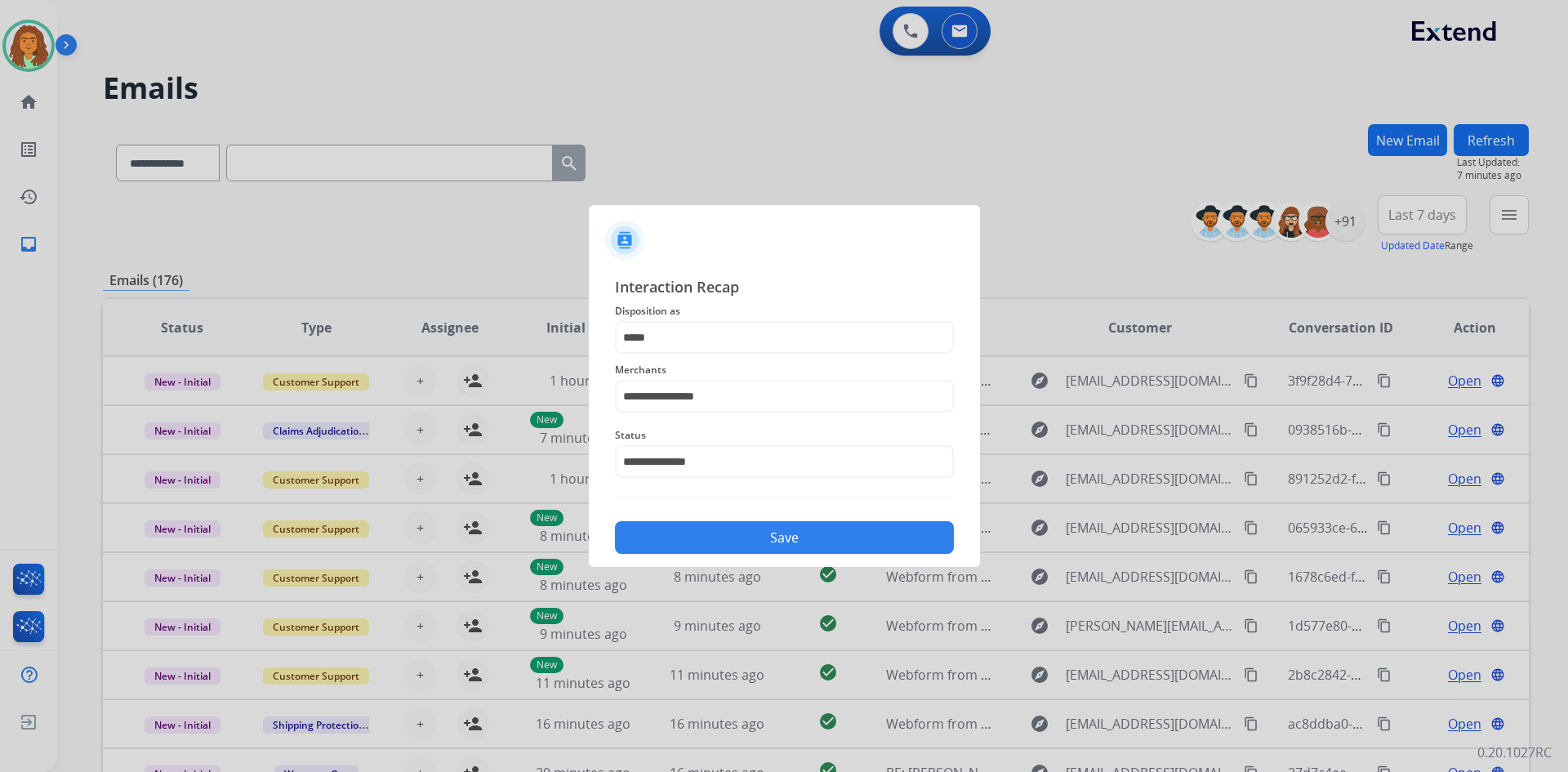
click at [749, 533] on button "Save" at bounding box center [784, 537] width 339 height 33
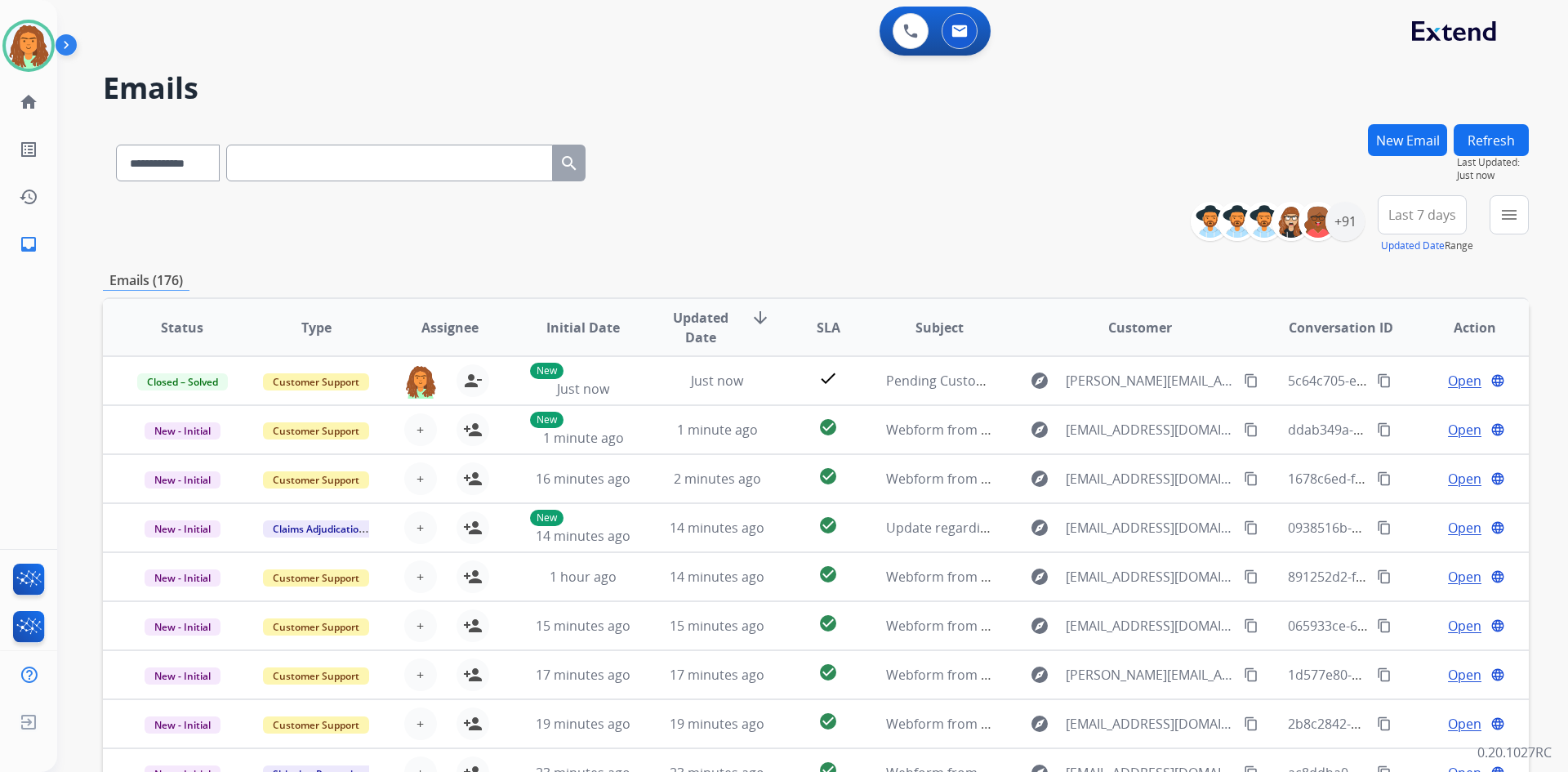
click at [277, 161] on input "text" at bounding box center [389, 162] width 327 height 36
paste input "**********"
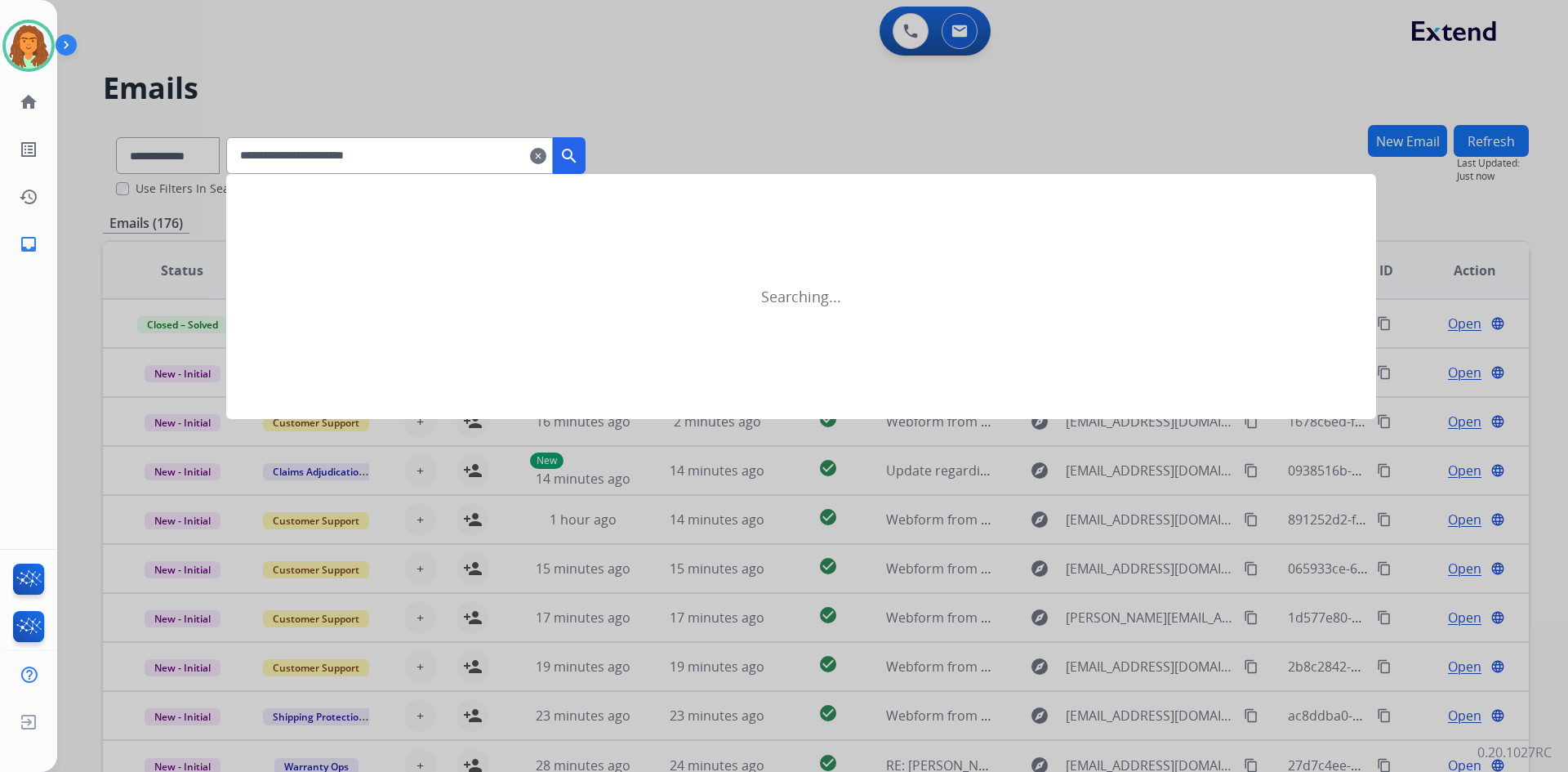
type input "**********"
click at [580, 150] on mat-icon "search" at bounding box center [569, 156] width 20 height 20
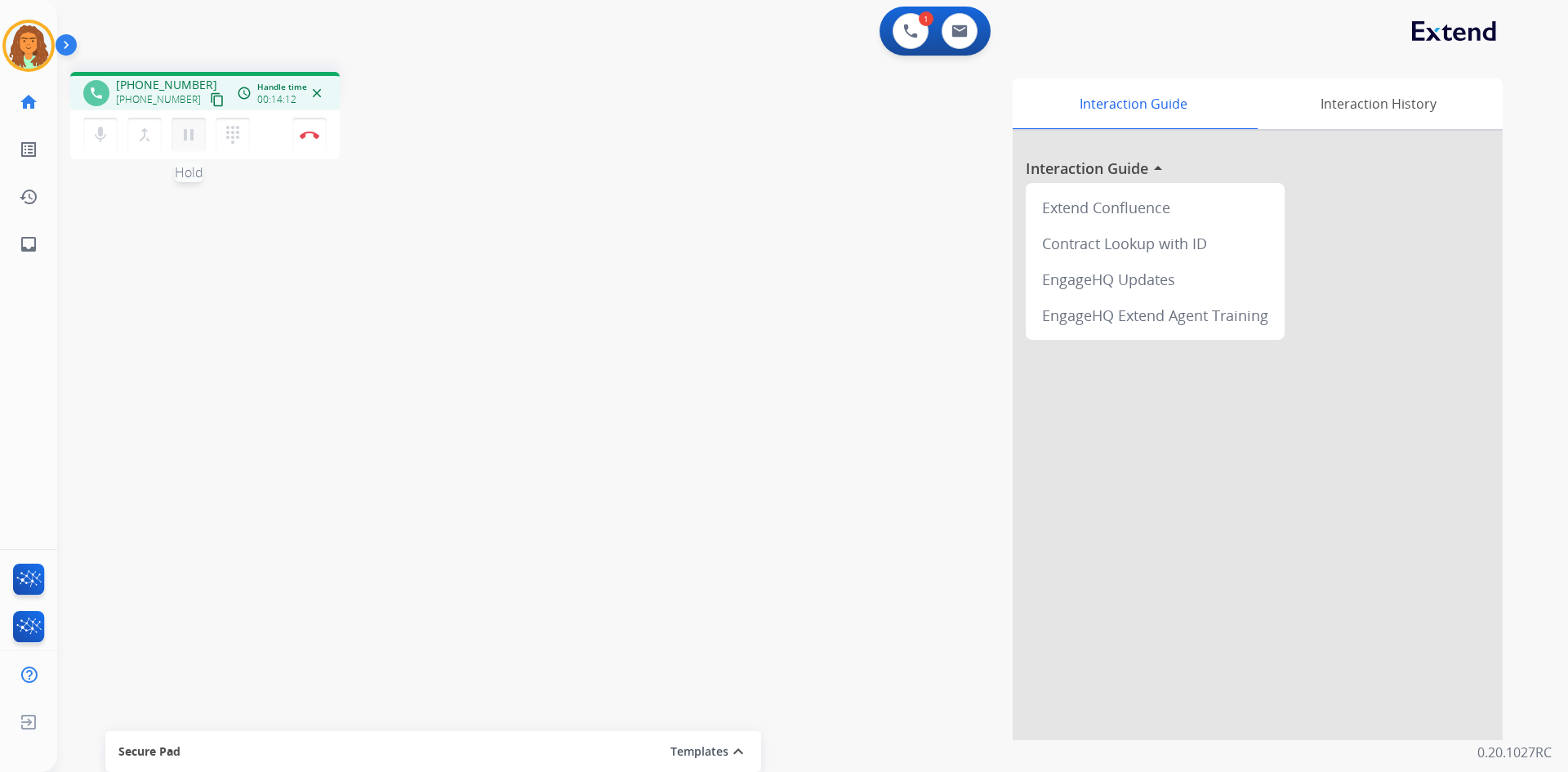
click at [189, 128] on mat-icon "pause" at bounding box center [189, 134] width 20 height 20
click at [183, 131] on mat-icon "play_arrow" at bounding box center [189, 134] width 20 height 20
click at [314, 133] on img at bounding box center [309, 134] width 20 height 8
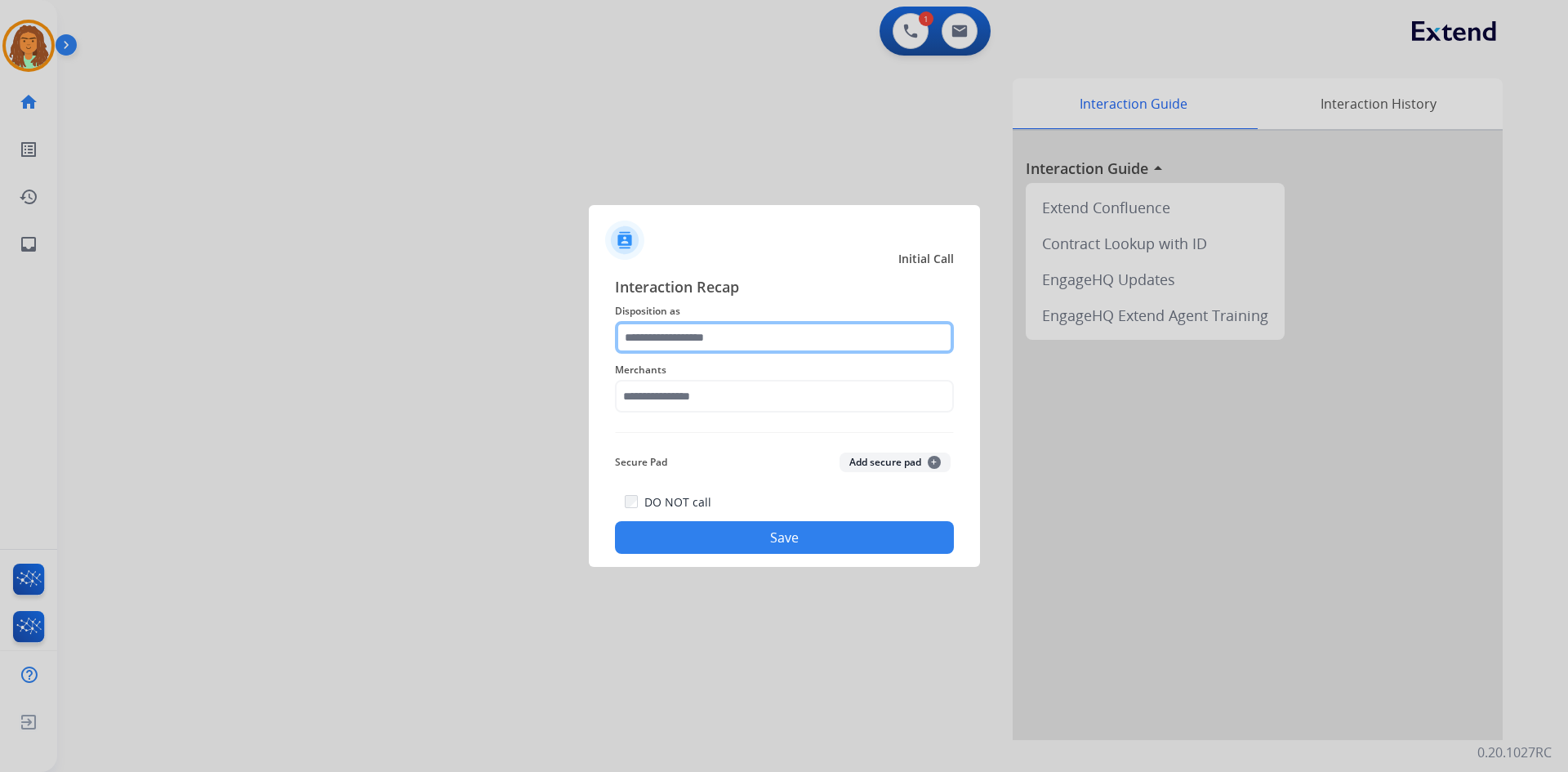
click at [787, 340] on input "text" at bounding box center [784, 337] width 339 height 33
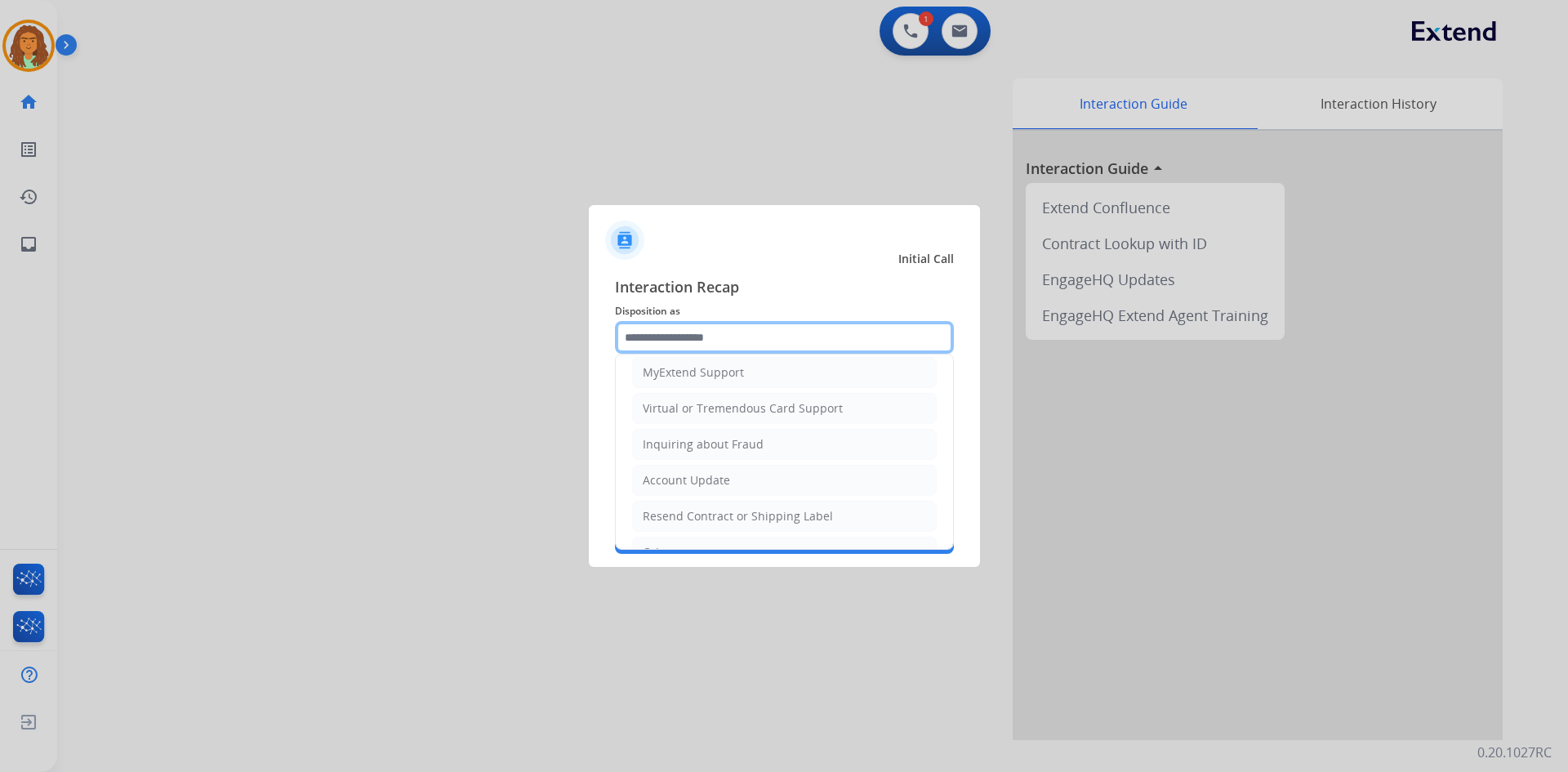
scroll to position [255, 0]
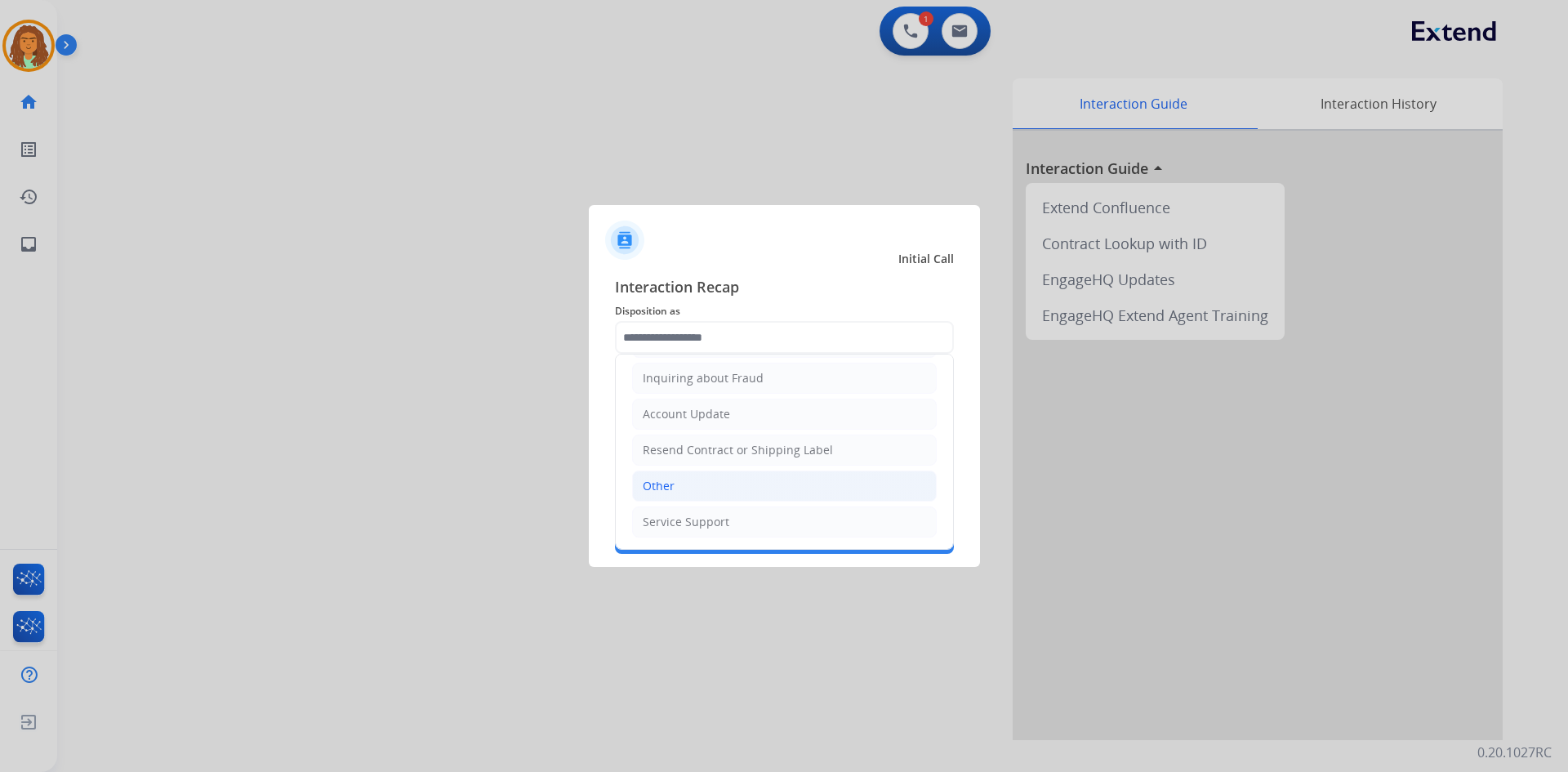
click at [676, 483] on li "Other" at bounding box center [784, 485] width 304 height 31
type input "*****"
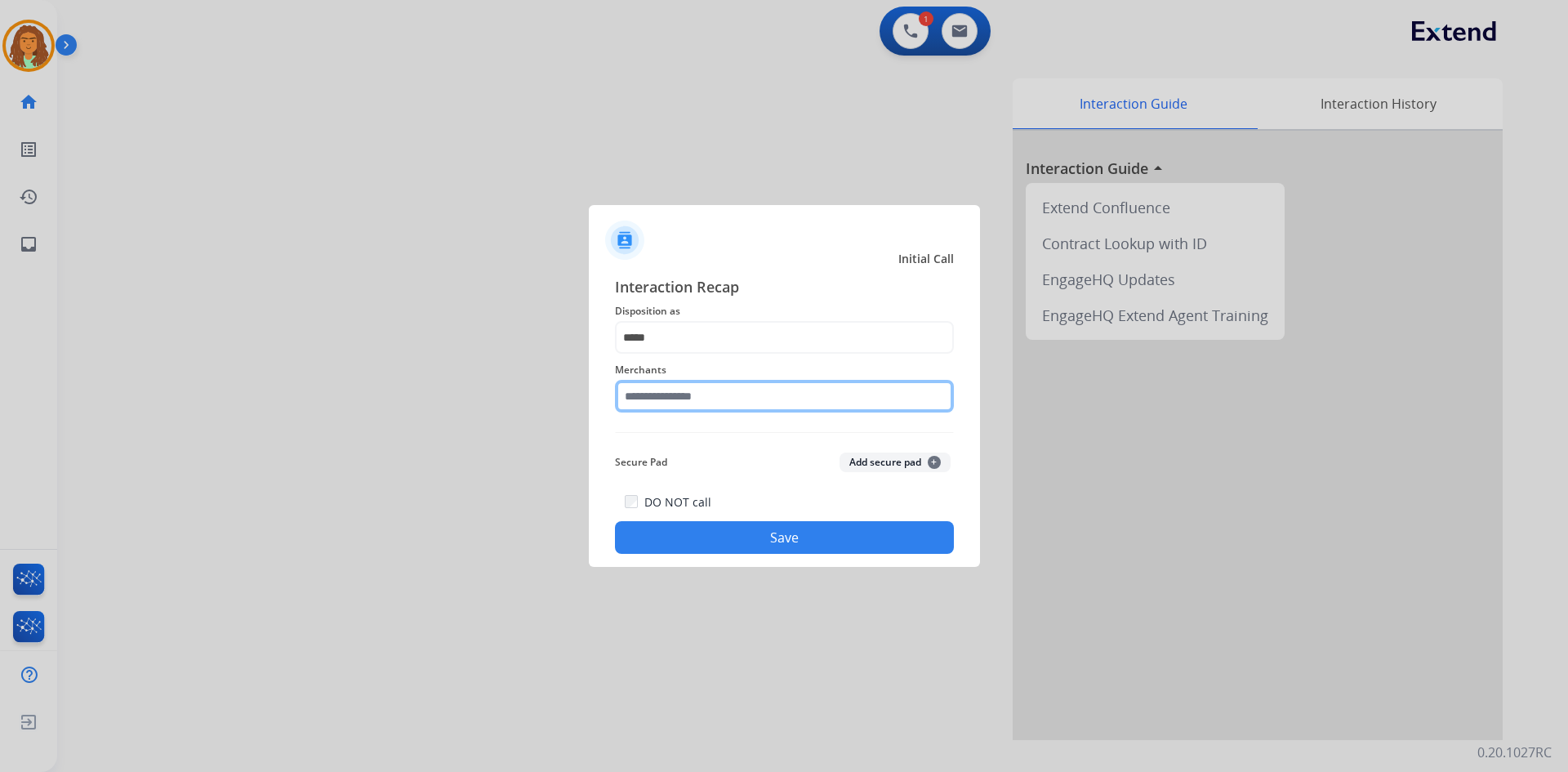
click at [697, 402] on input "text" at bounding box center [784, 396] width 339 height 33
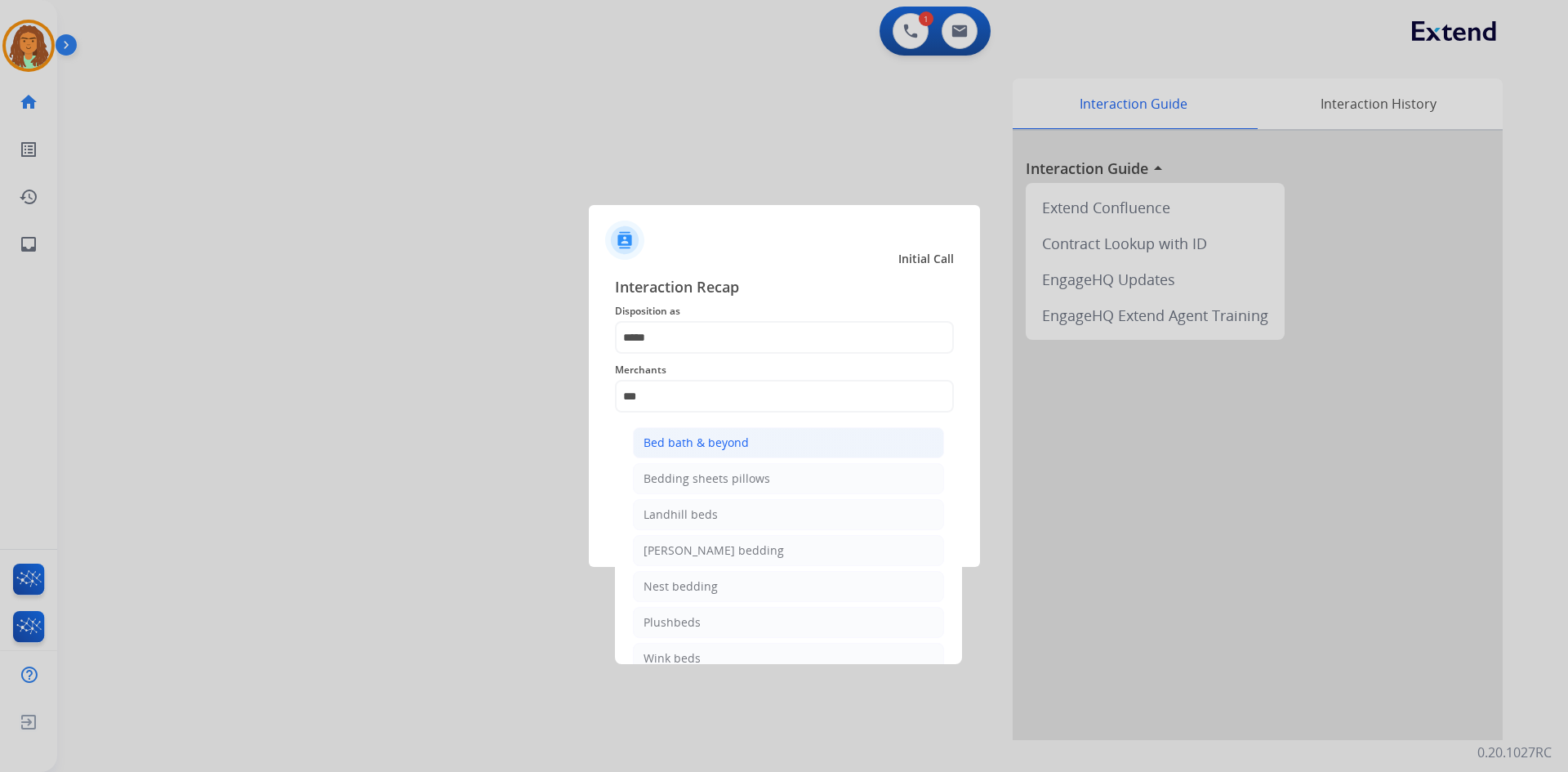
click at [708, 446] on div "Bed bath & beyond" at bounding box center [696, 443] width 105 height 17
type input "**********"
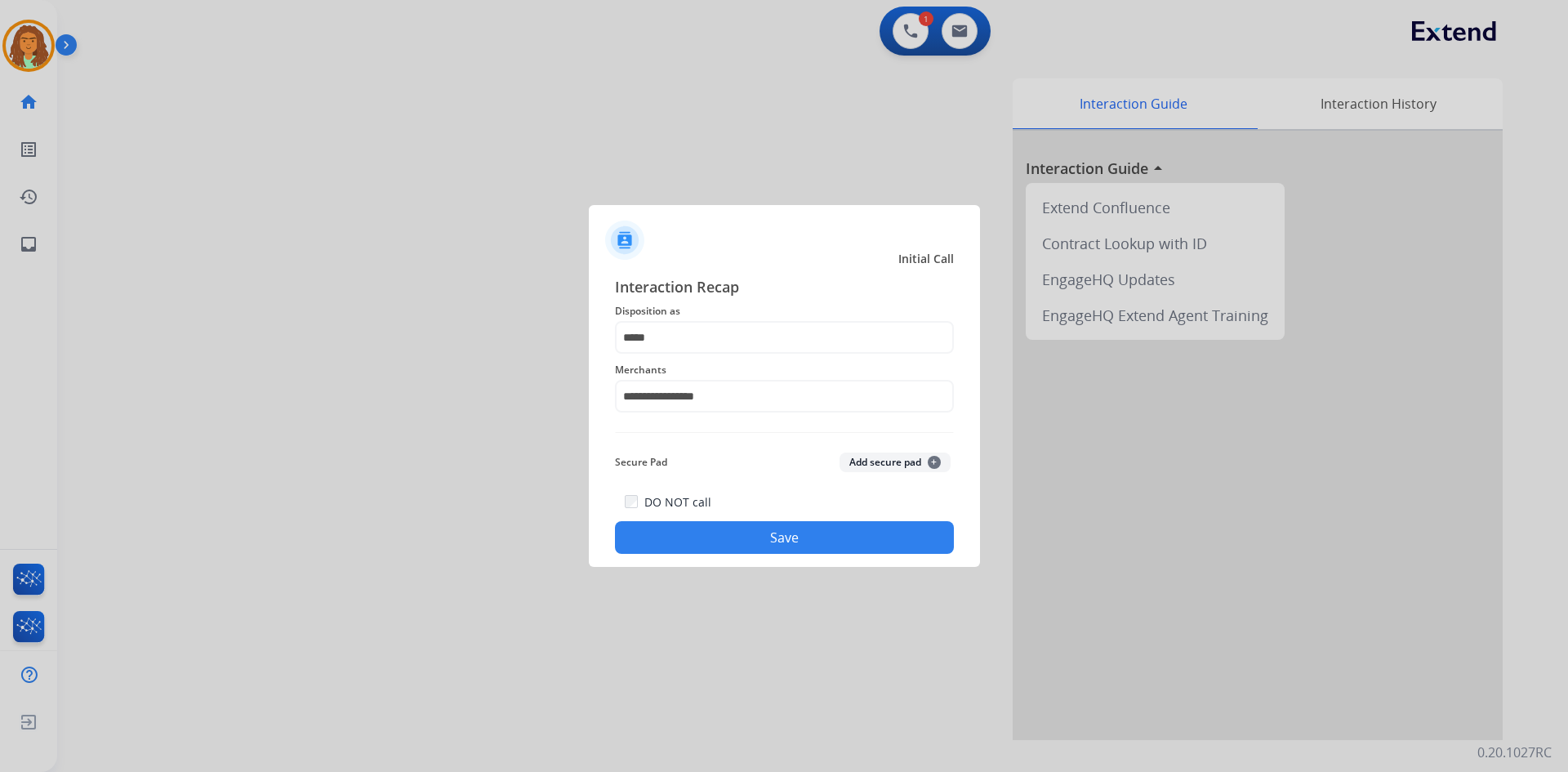
click at [791, 540] on button "Save" at bounding box center [784, 537] width 339 height 33
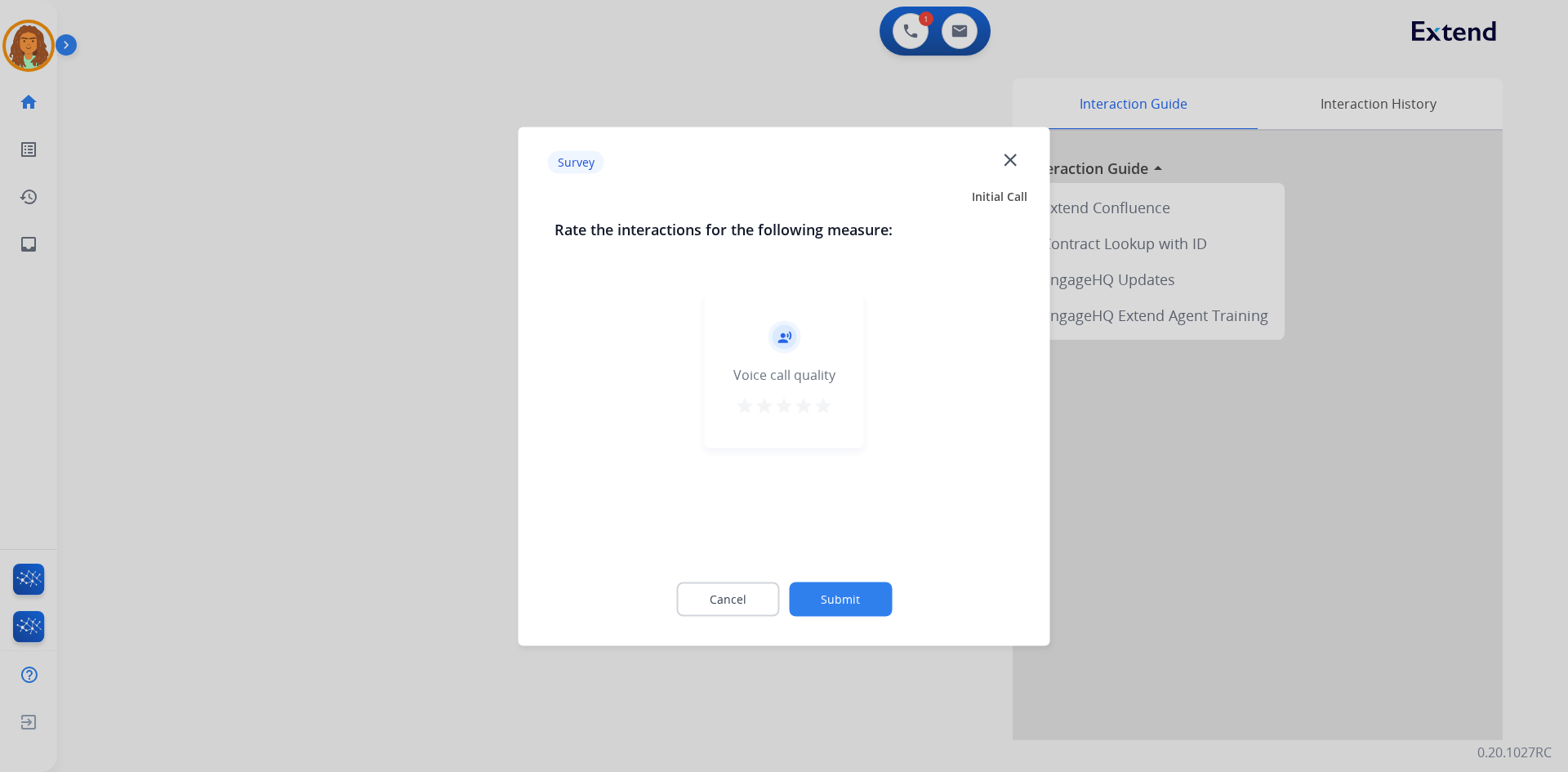
click at [821, 402] on mat-icon "star" at bounding box center [823, 405] width 20 height 20
click at [841, 595] on button "Submit" at bounding box center [840, 598] width 103 height 35
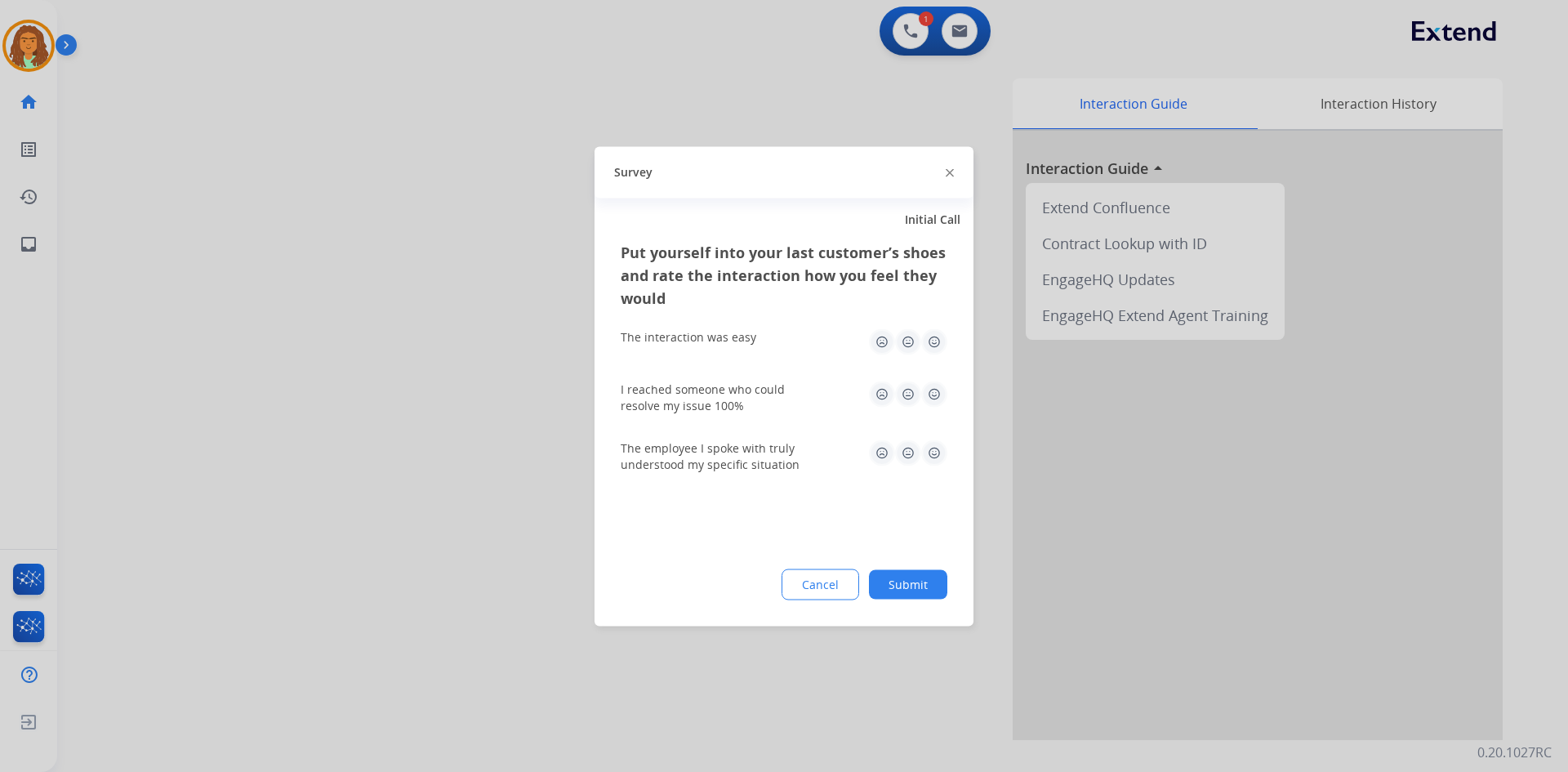
click at [938, 341] on img at bounding box center [934, 342] width 26 height 26
click at [934, 392] on img at bounding box center [934, 394] width 26 height 26
click at [932, 452] on img at bounding box center [934, 453] width 26 height 26
click at [921, 590] on button "Submit" at bounding box center [908, 584] width 78 height 30
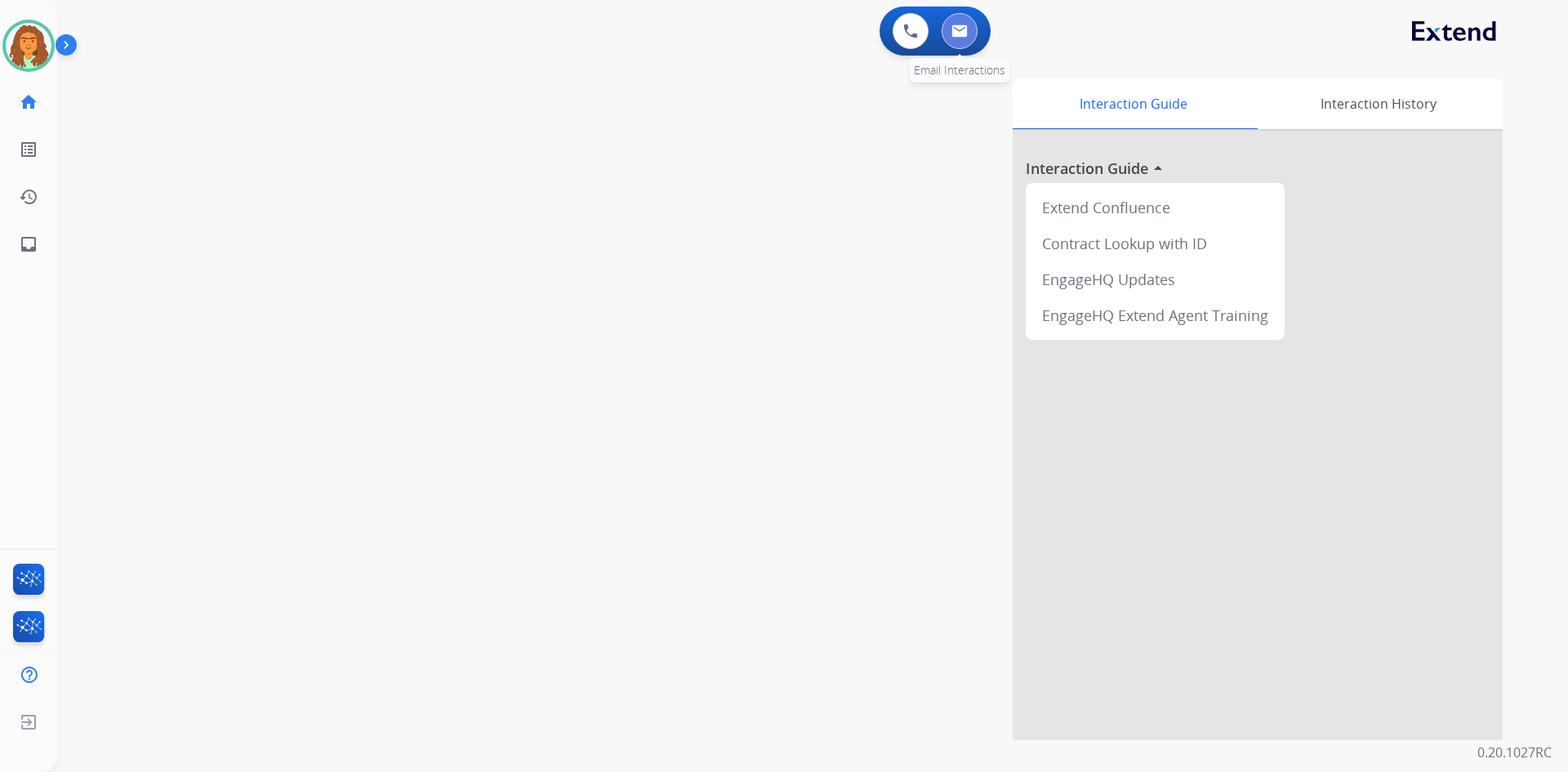
click at [968, 19] on button at bounding box center [959, 31] width 36 height 36
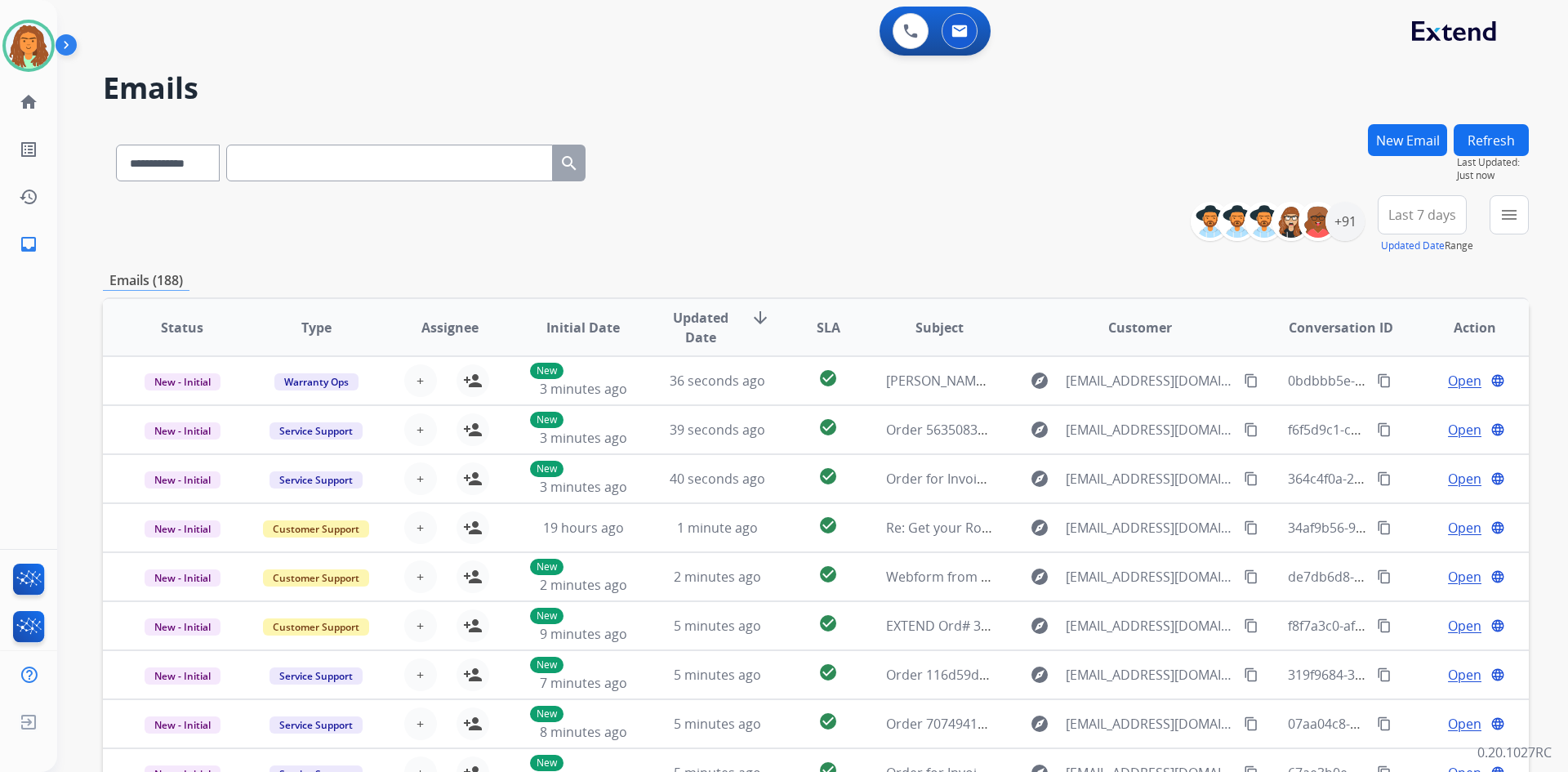
click at [252, 161] on input "text" at bounding box center [389, 162] width 327 height 36
paste input "**********"
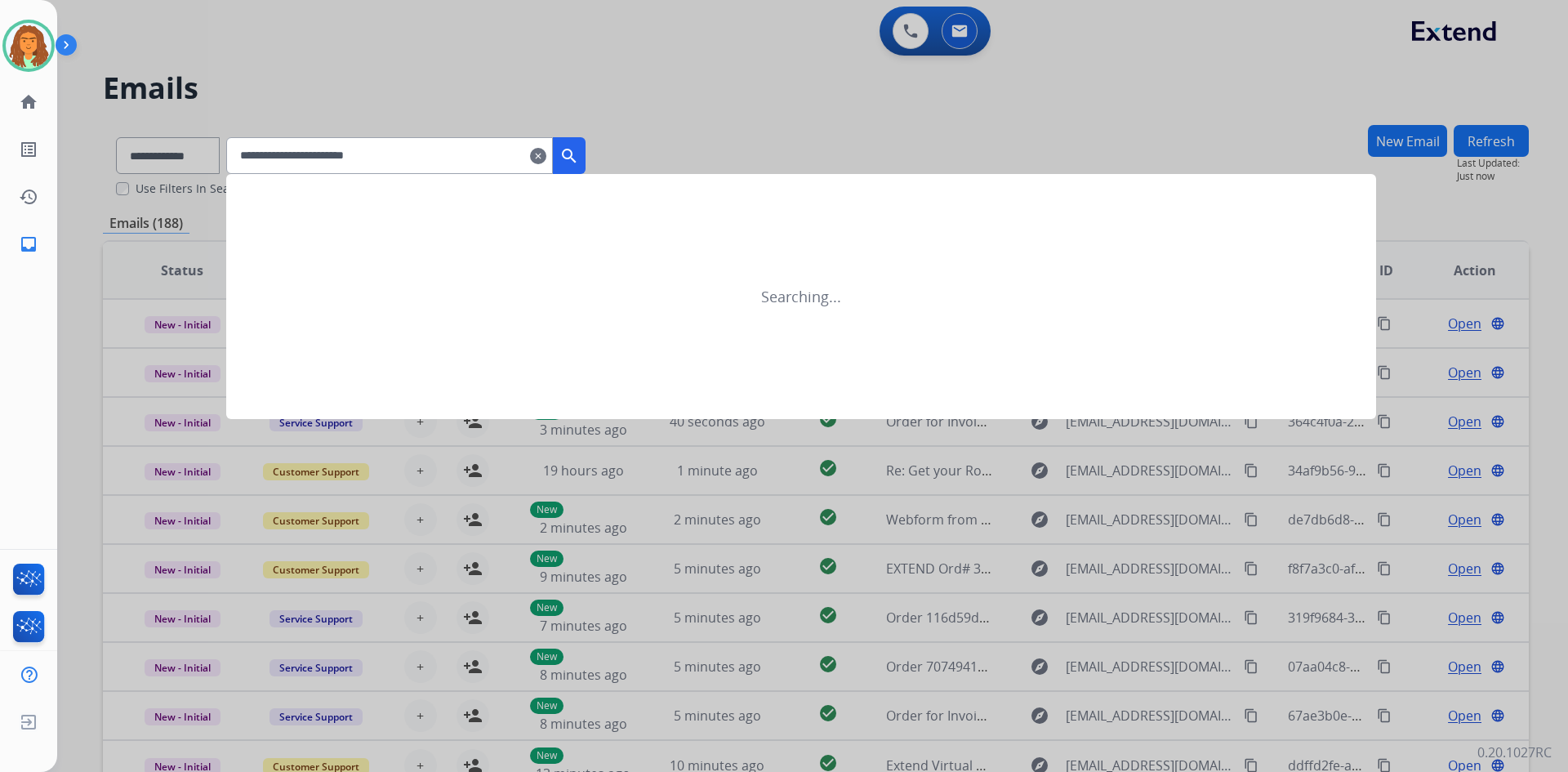
type input "**********"
drag, startPoint x: 595, startPoint y: 154, endPoint x: 606, endPoint y: 150, distance: 11.7
click at [580, 154] on mat-icon "search" at bounding box center [569, 156] width 20 height 20
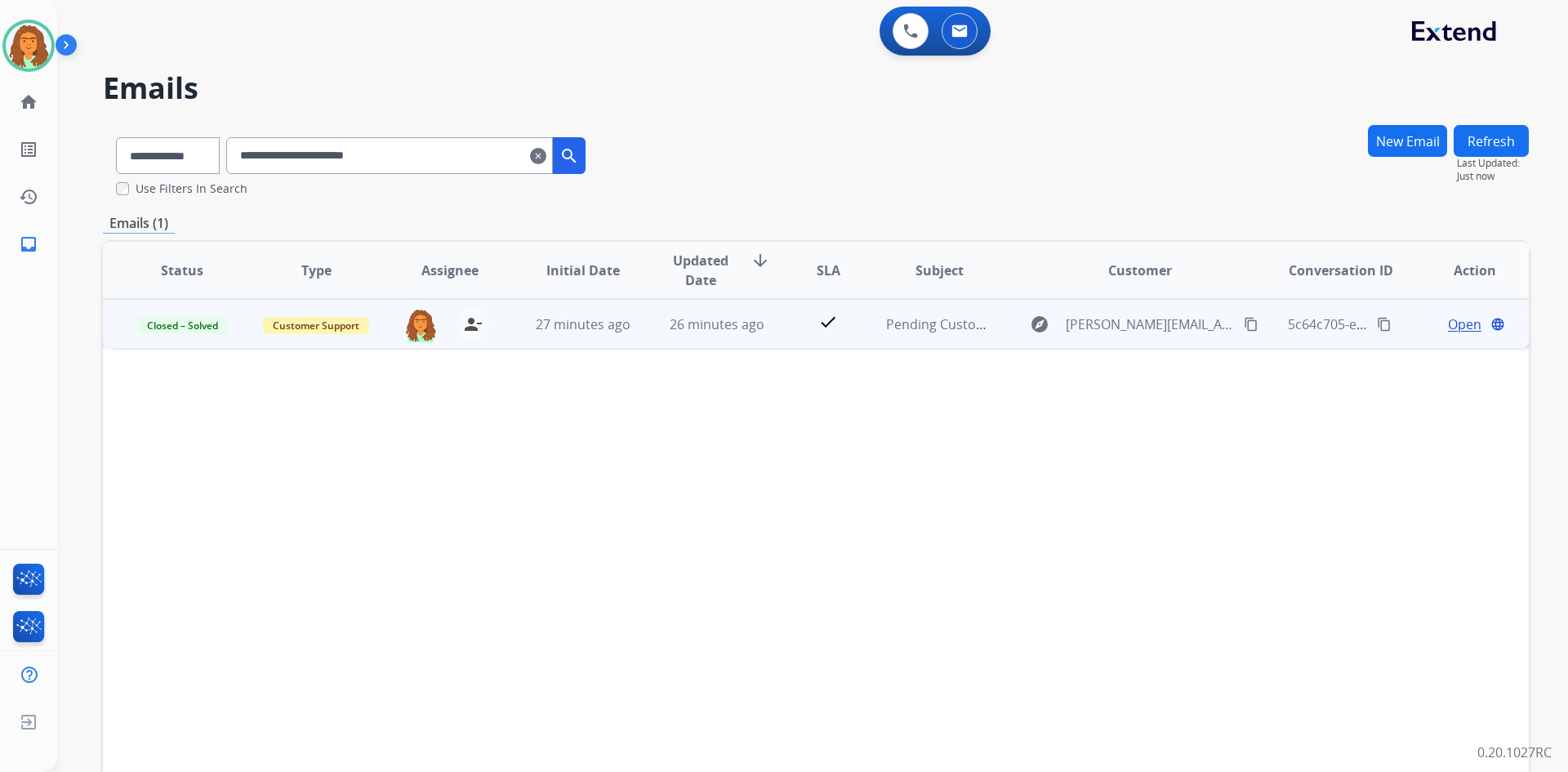
click at [1378, 328] on mat-icon "content_copy" at bounding box center [1385, 325] width 15 height 15
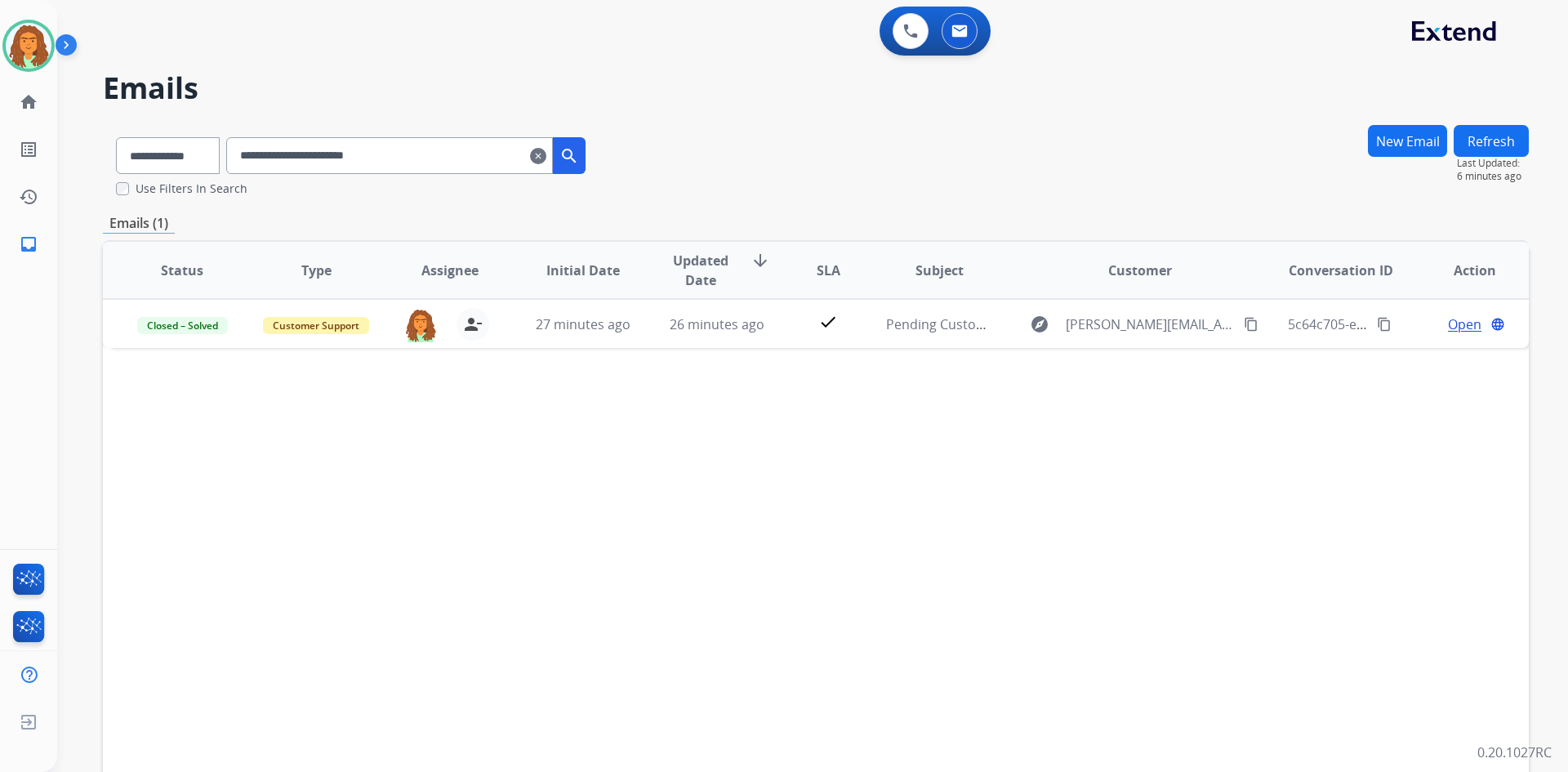
click at [547, 152] on mat-icon "clear" at bounding box center [539, 156] width 17 height 20
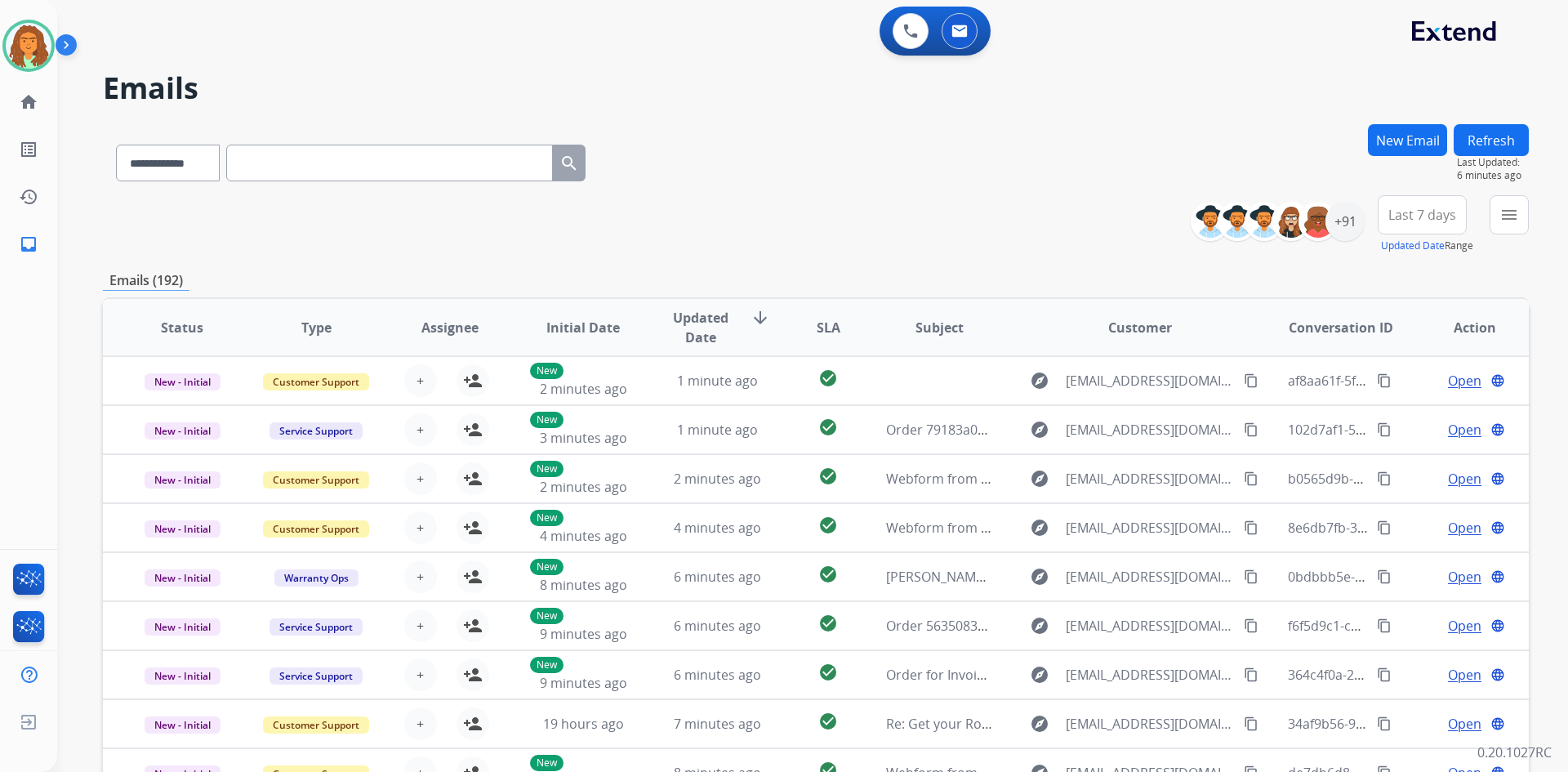
click at [1406, 139] on button "New Email" at bounding box center [1407, 140] width 79 height 32
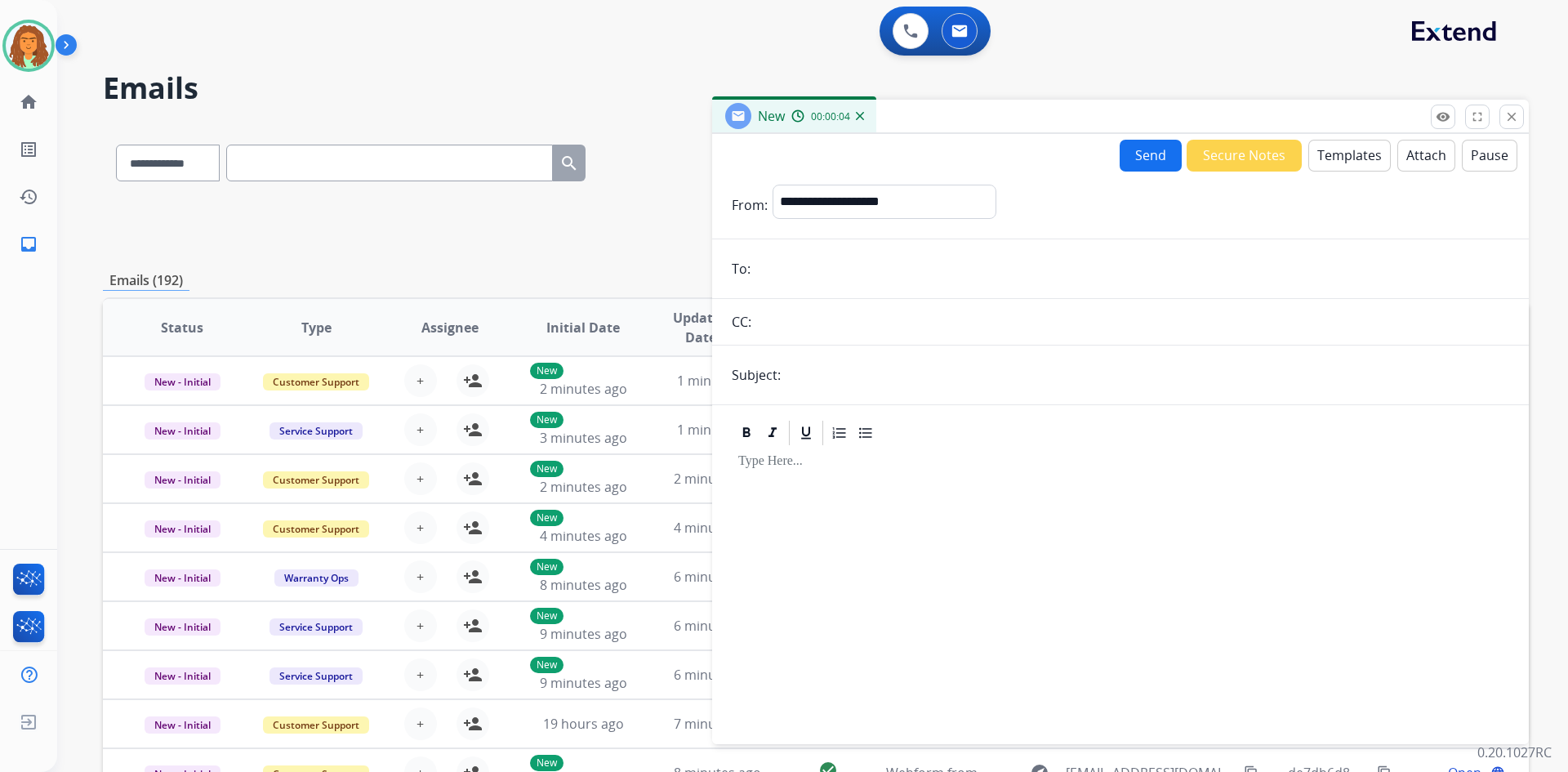
click at [1345, 158] on button "Templates" at bounding box center [1350, 156] width 82 height 32
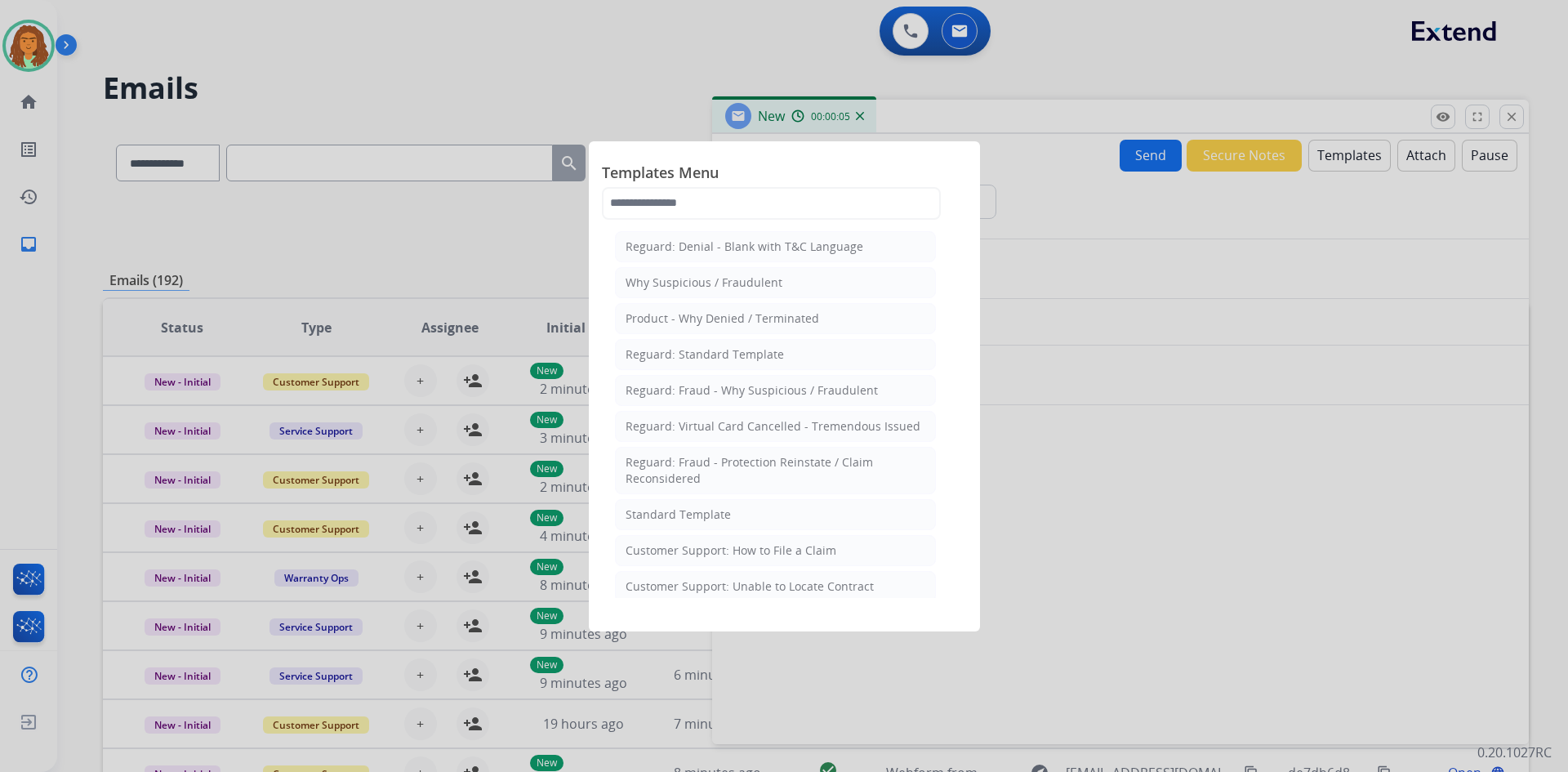
click at [1198, 235] on div at bounding box center [784, 386] width 1568 height 772
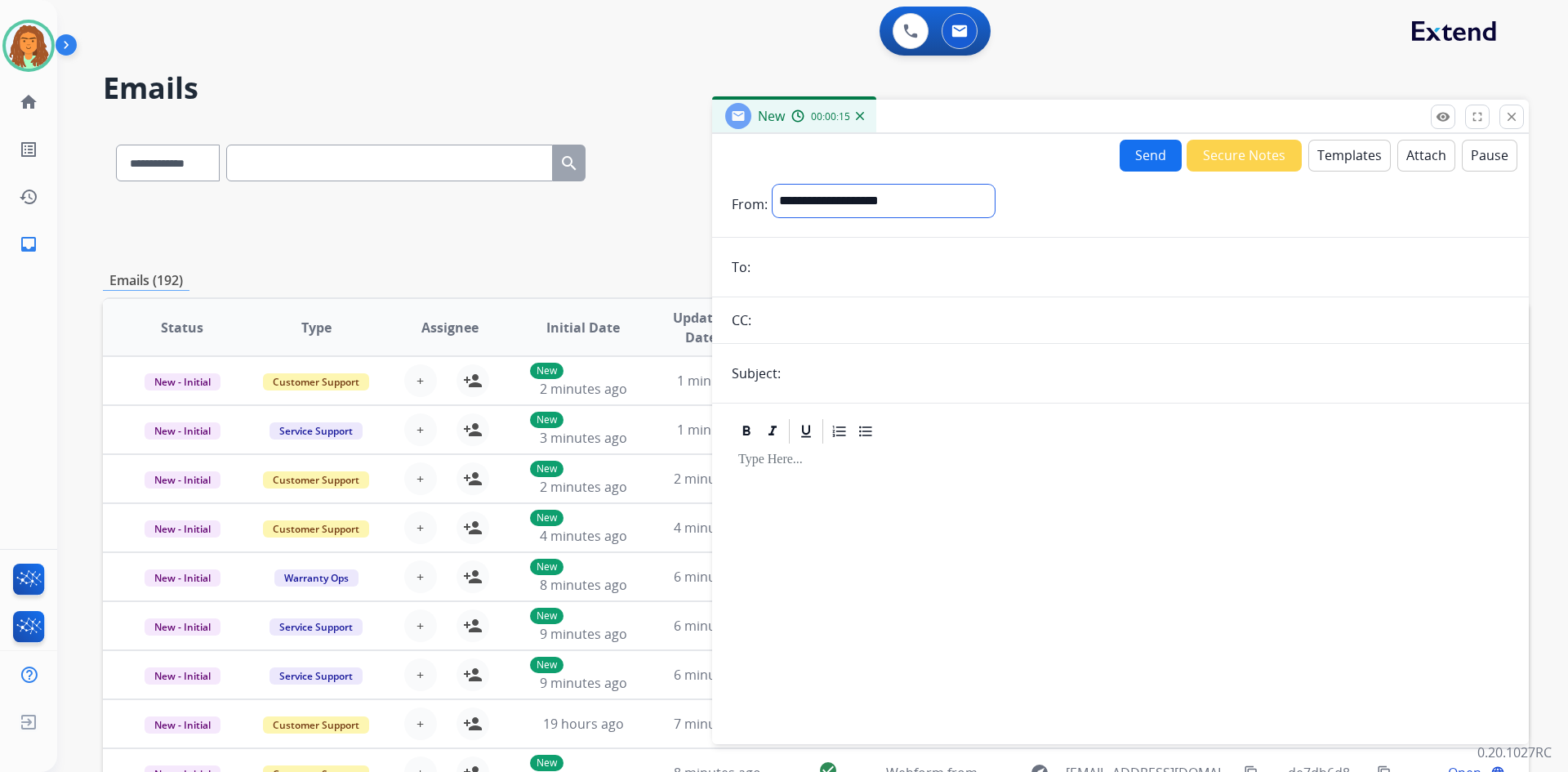
click at [847, 200] on select "**********" at bounding box center [884, 201] width 222 height 33
select select "**********"
click at [773, 185] on select "**********" at bounding box center [884, 201] width 222 height 33
click at [781, 273] on input "email" at bounding box center [1133, 268] width 754 height 33
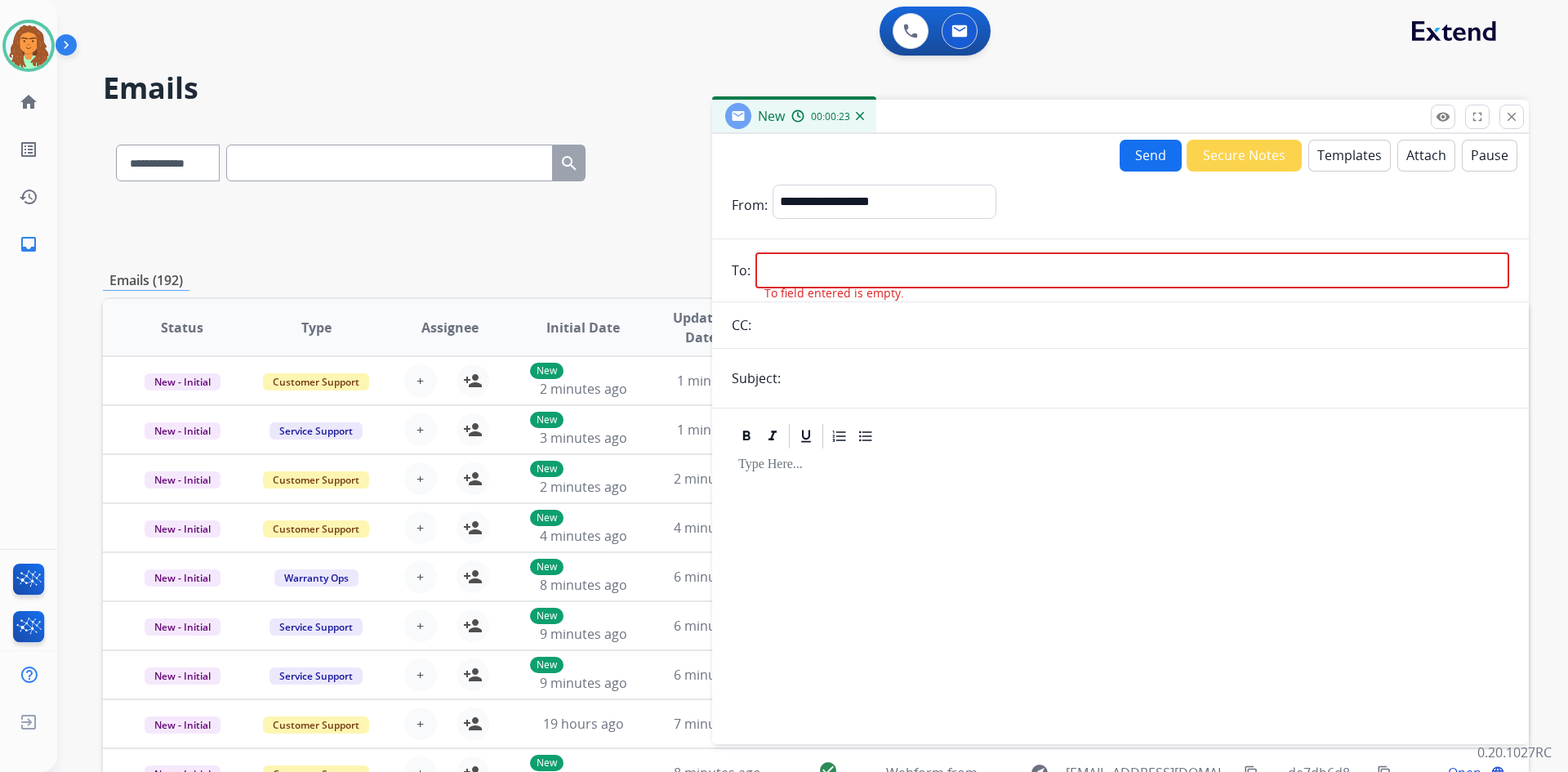
click at [772, 273] on input "email" at bounding box center [1133, 270] width 754 height 36
paste input "**********"
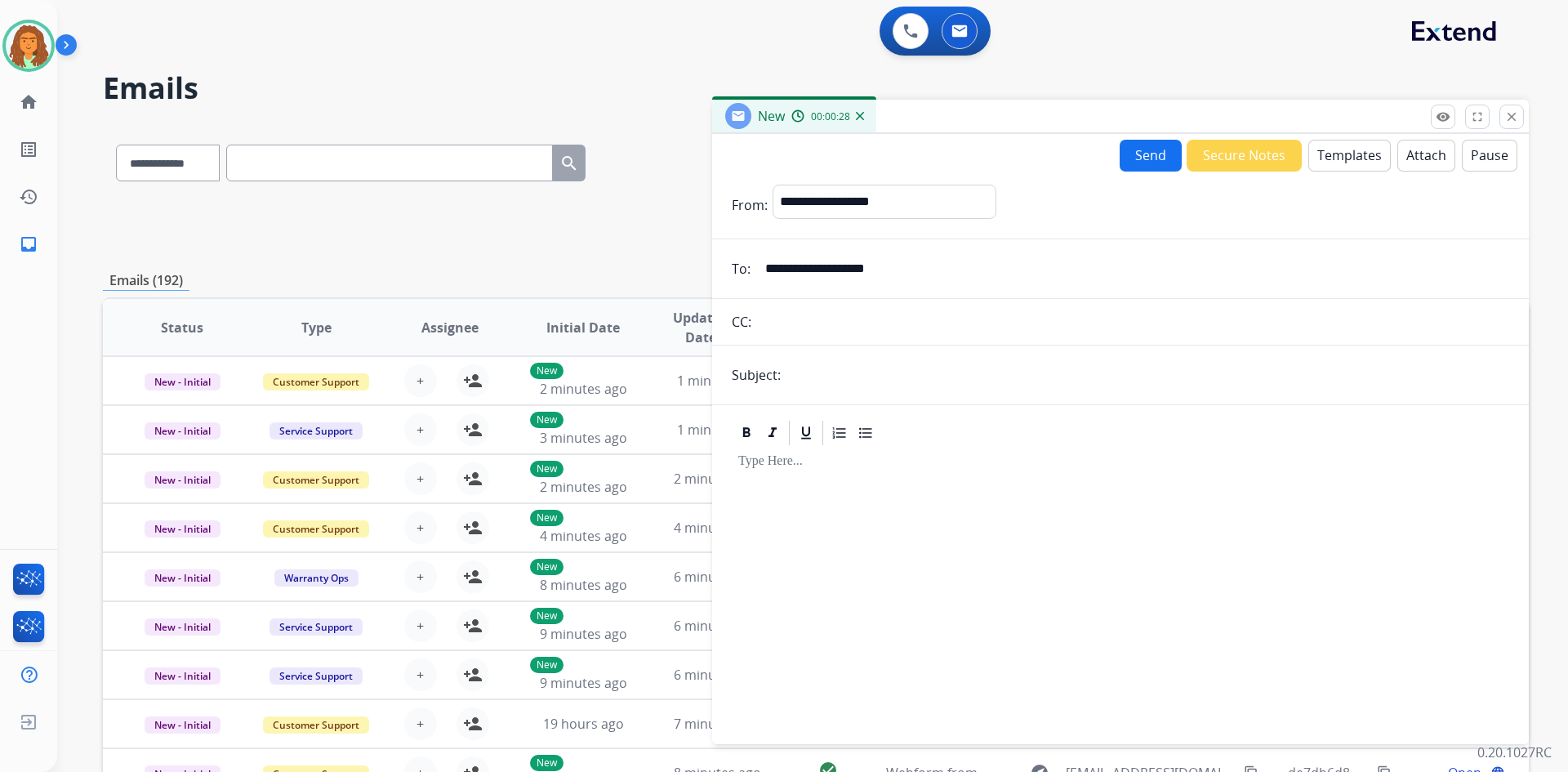
type input "**********"
click at [844, 378] on input "text" at bounding box center [1147, 374] width 723 height 33
type input "**********"
click at [1345, 154] on button "Templates" at bounding box center [1350, 156] width 82 height 32
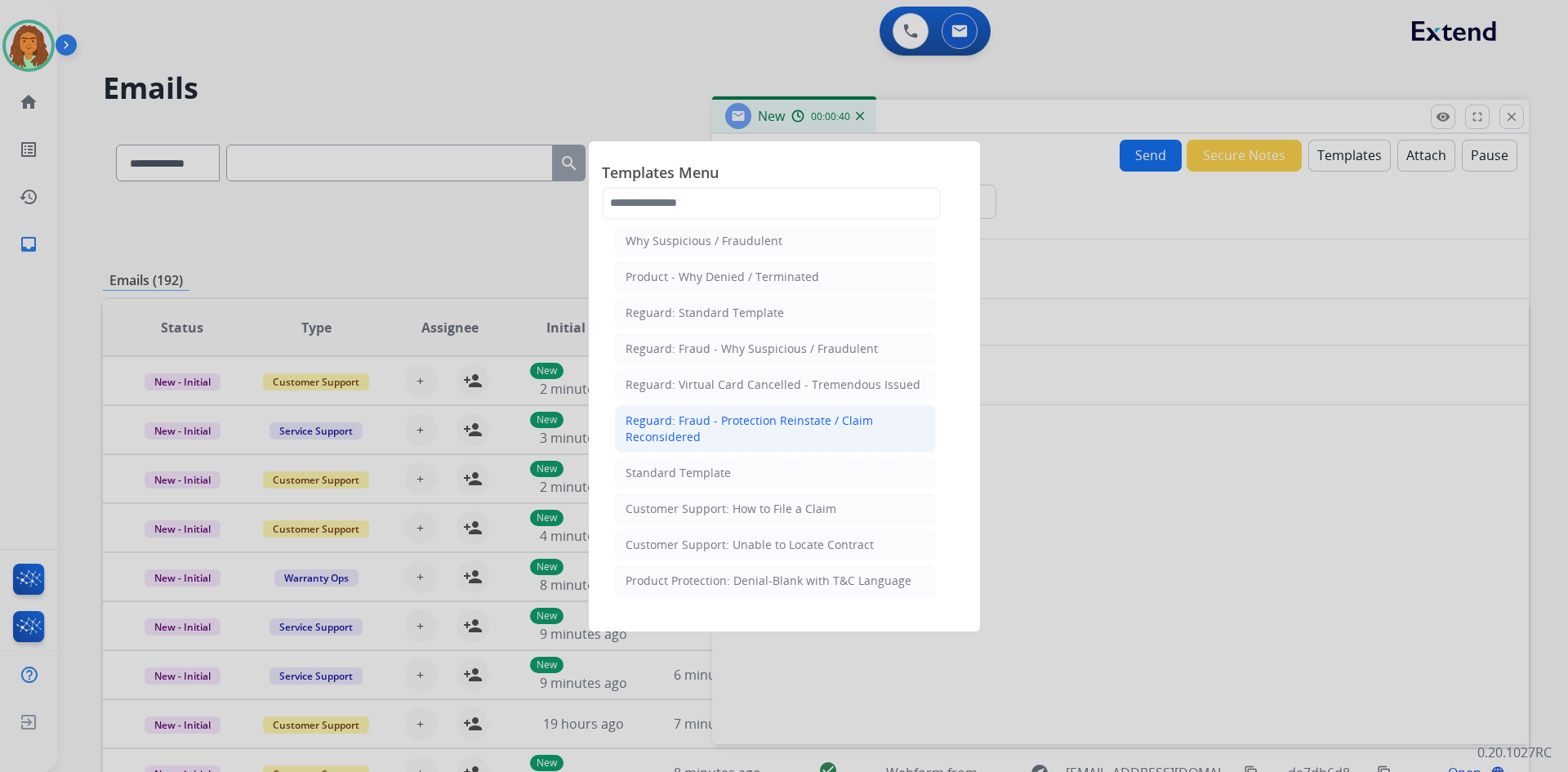
scroll to position [82, 0]
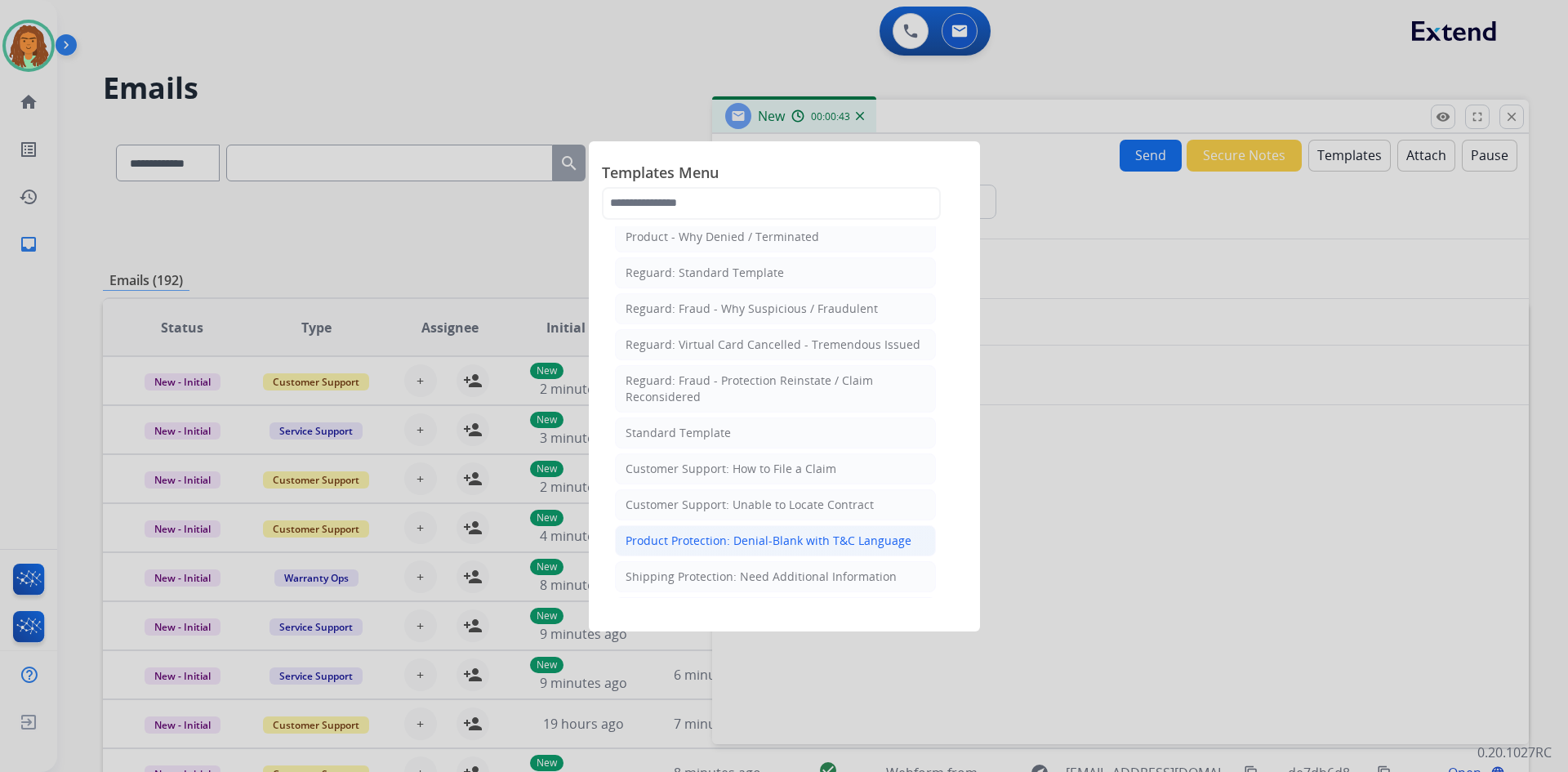
click at [821, 541] on div "Product Protection: Denial-Blank with T&C Language" at bounding box center [768, 541] width 286 height 17
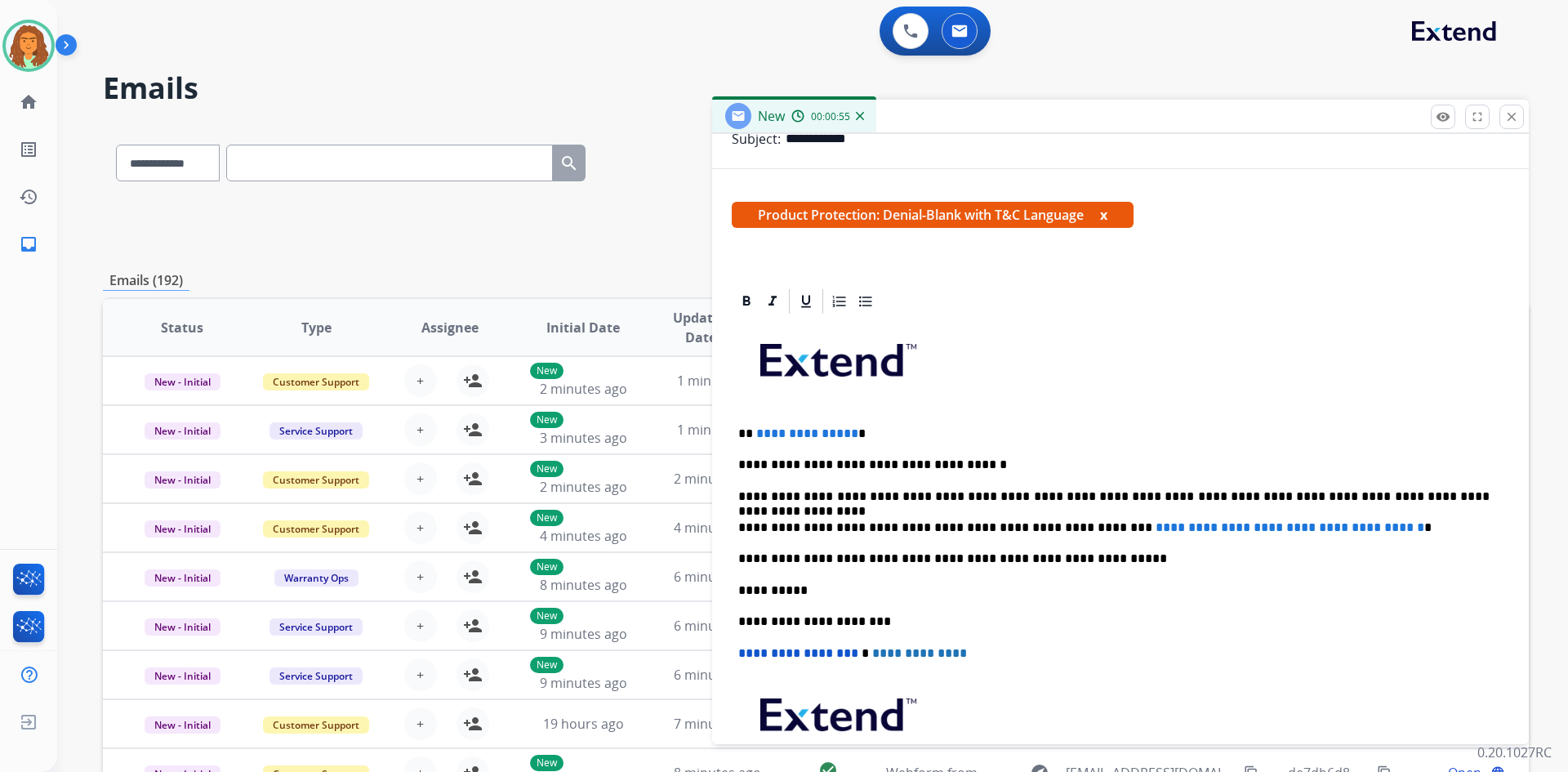
scroll to position [246, 0]
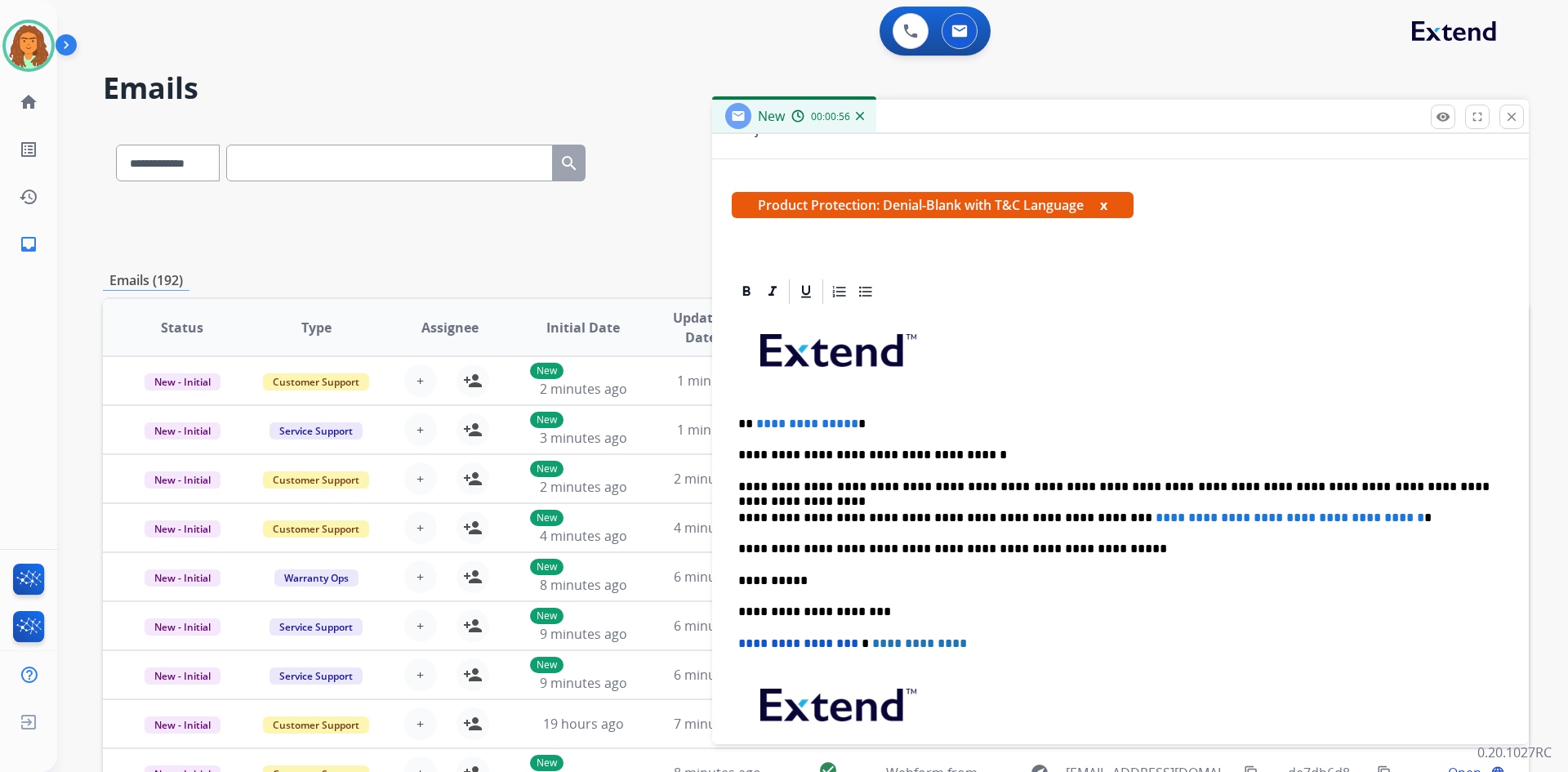
click at [853, 426] on p "**********" at bounding box center [1113, 424] width 751 height 15
click at [751, 419] on p "**" at bounding box center [1113, 424] width 751 height 15
click at [1393, 521] on span "**********" at bounding box center [1290, 517] width 269 height 12
click at [1397, 516] on p "**********" at bounding box center [1113, 518] width 751 height 15
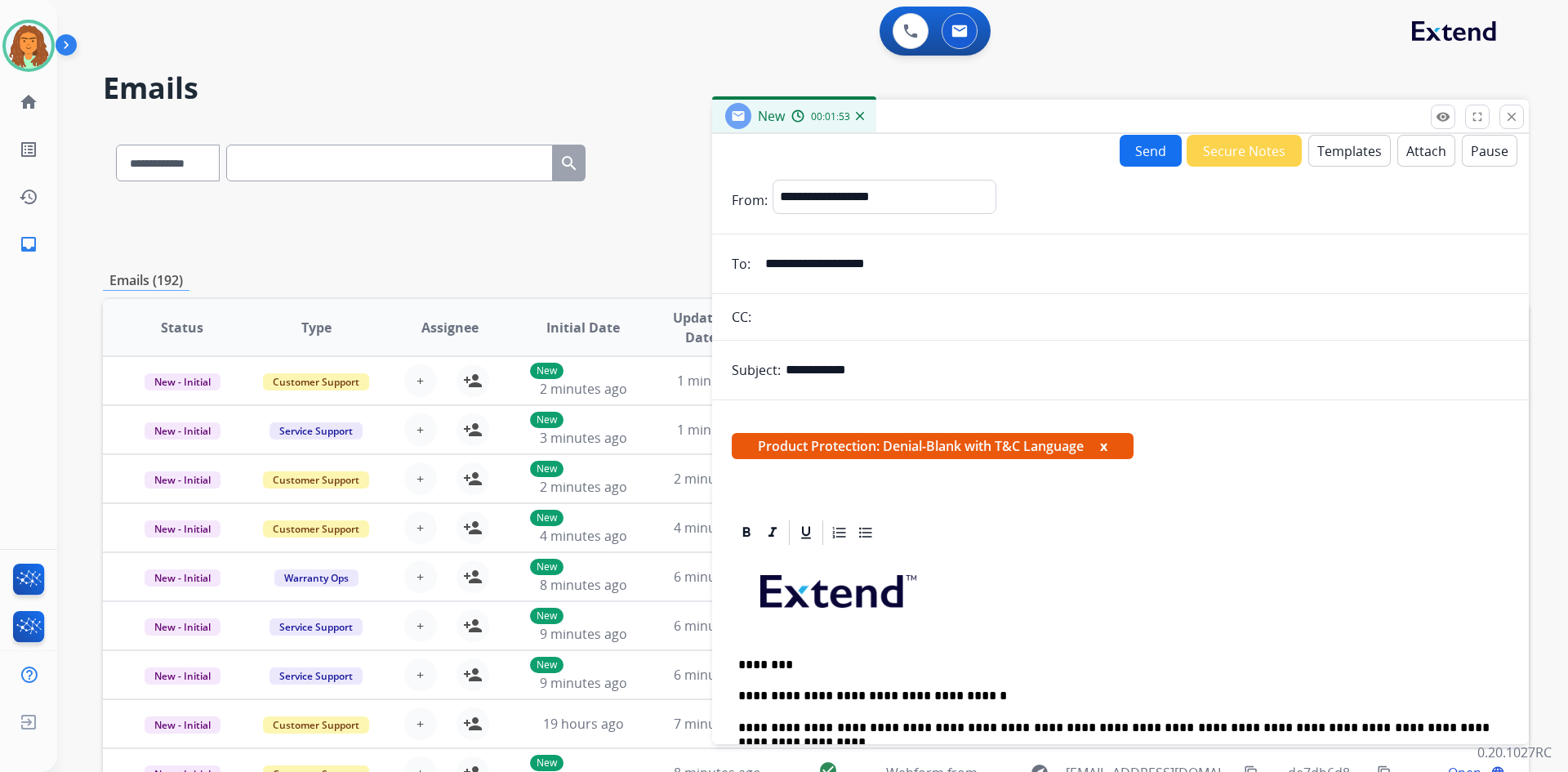
scroll to position [0, 0]
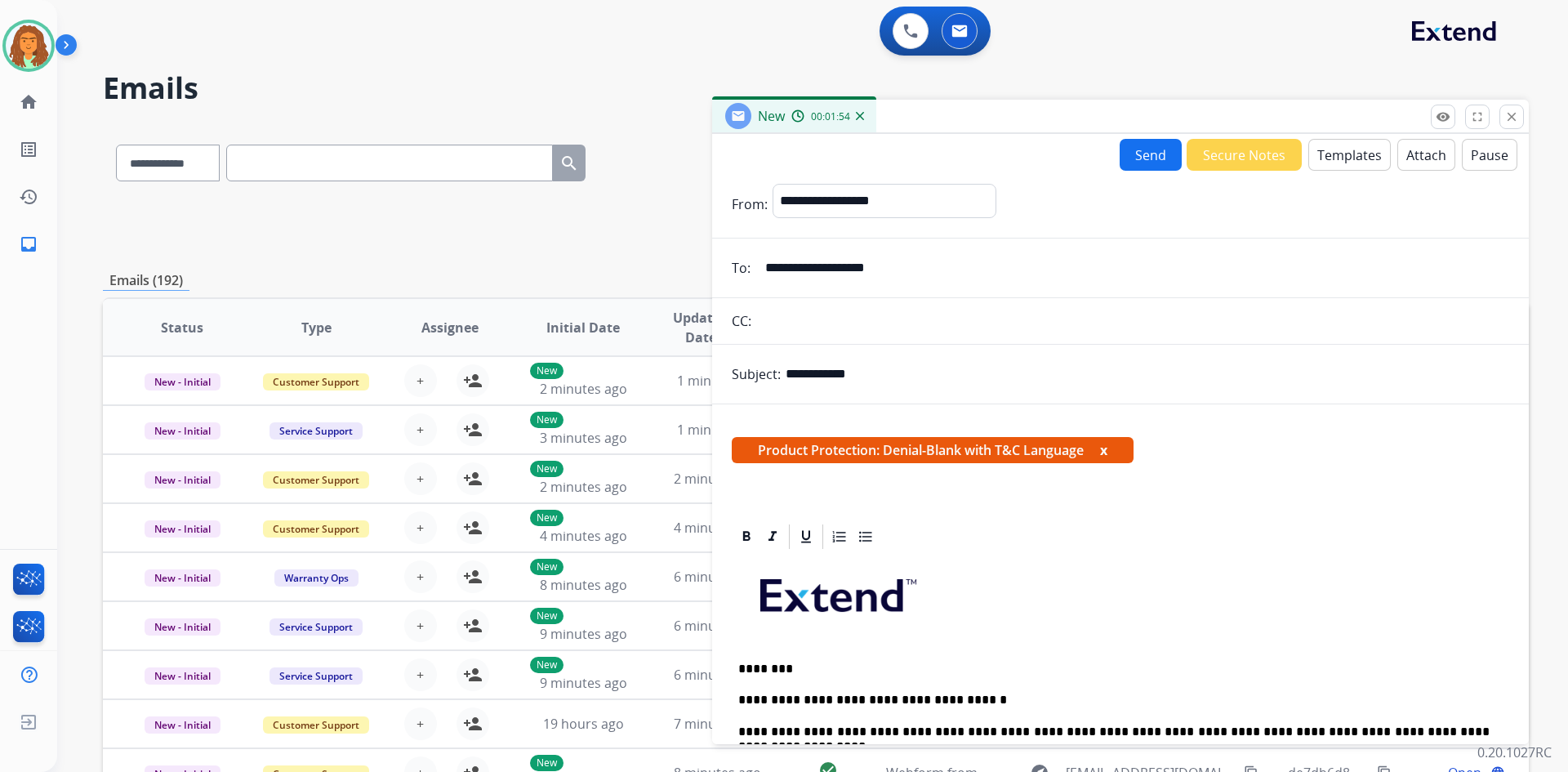
click at [1423, 156] on button "Attach" at bounding box center [1427, 155] width 58 height 32
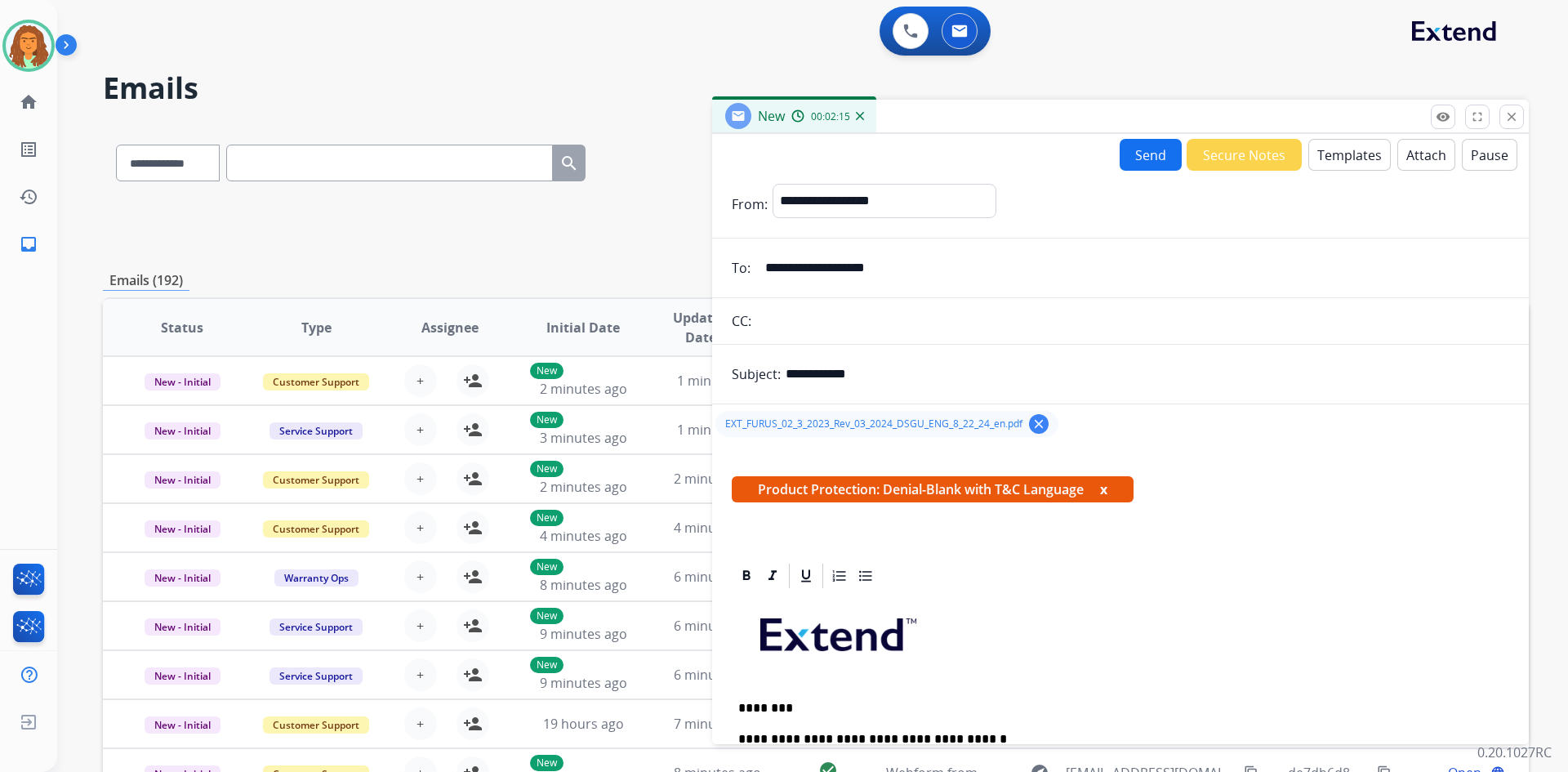
click at [1136, 154] on button "Send" at bounding box center [1151, 155] width 63 height 32
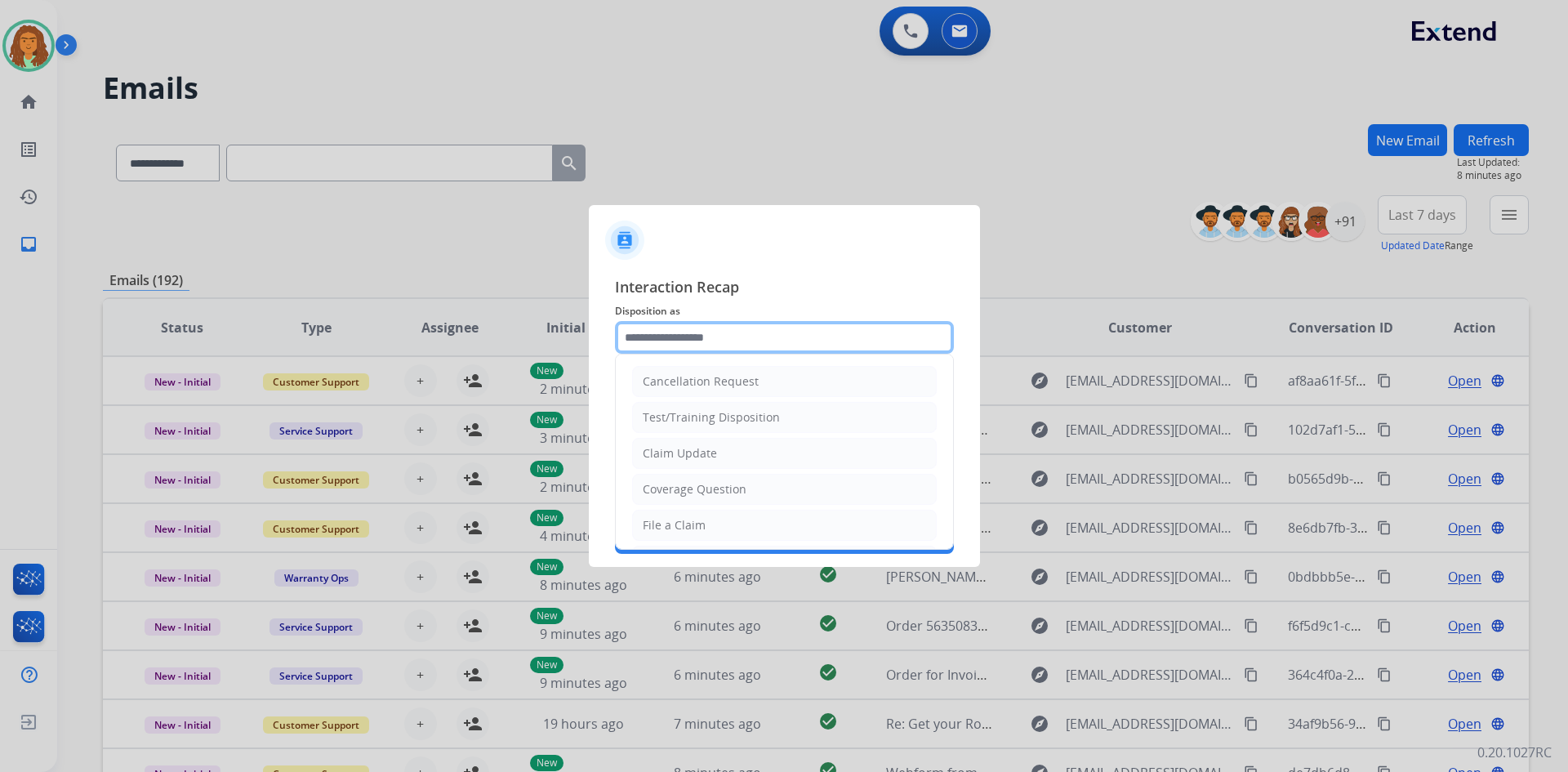
click at [647, 333] on input "text" at bounding box center [784, 337] width 339 height 33
click at [704, 456] on div "Claim Update" at bounding box center [680, 454] width 75 height 17
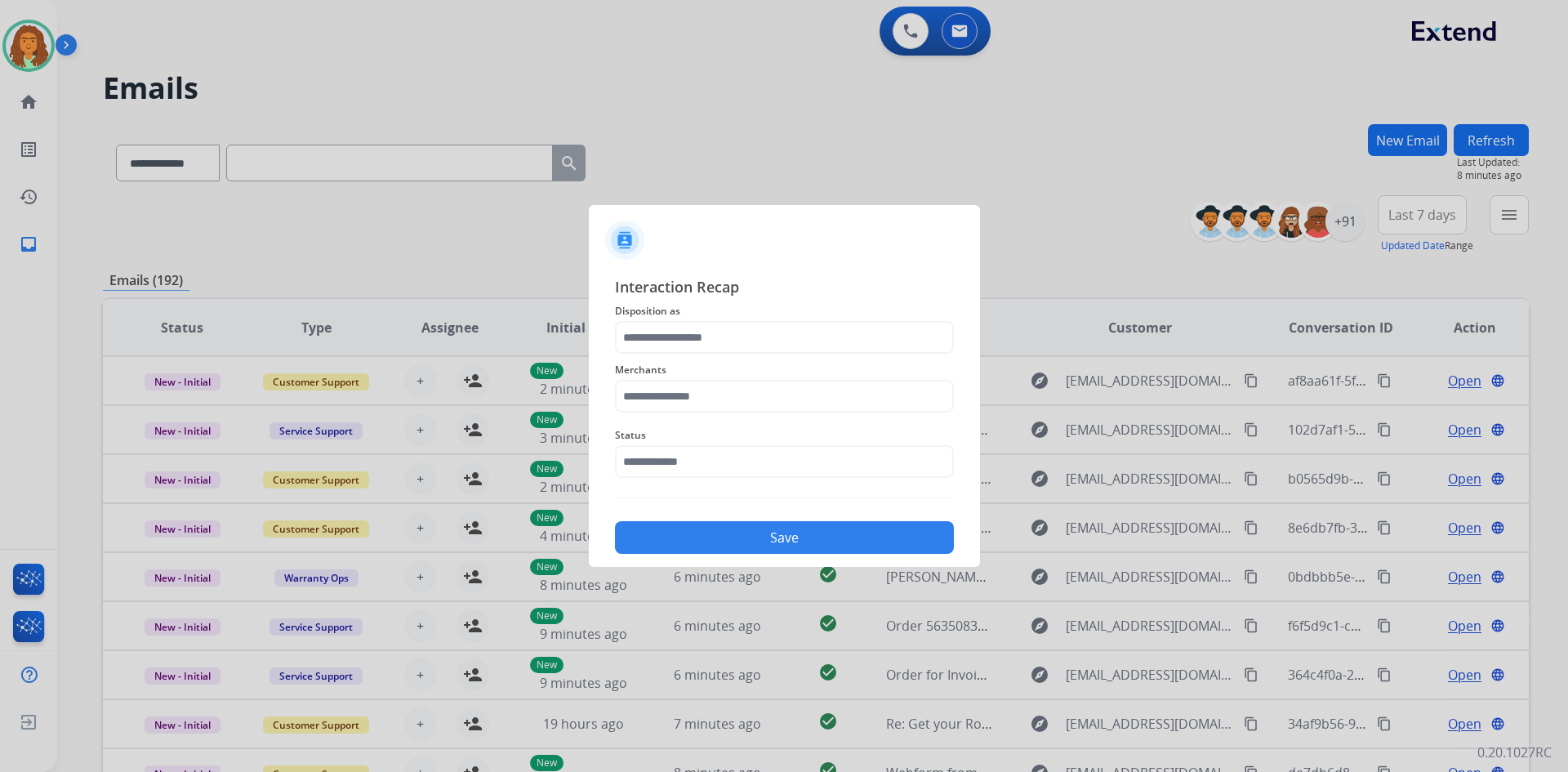
type input "**********"
click at [674, 392] on input "text" at bounding box center [784, 396] width 339 height 33
click at [684, 480] on div "Ashley furniture" at bounding box center [688, 479] width 89 height 17
type input "**********"
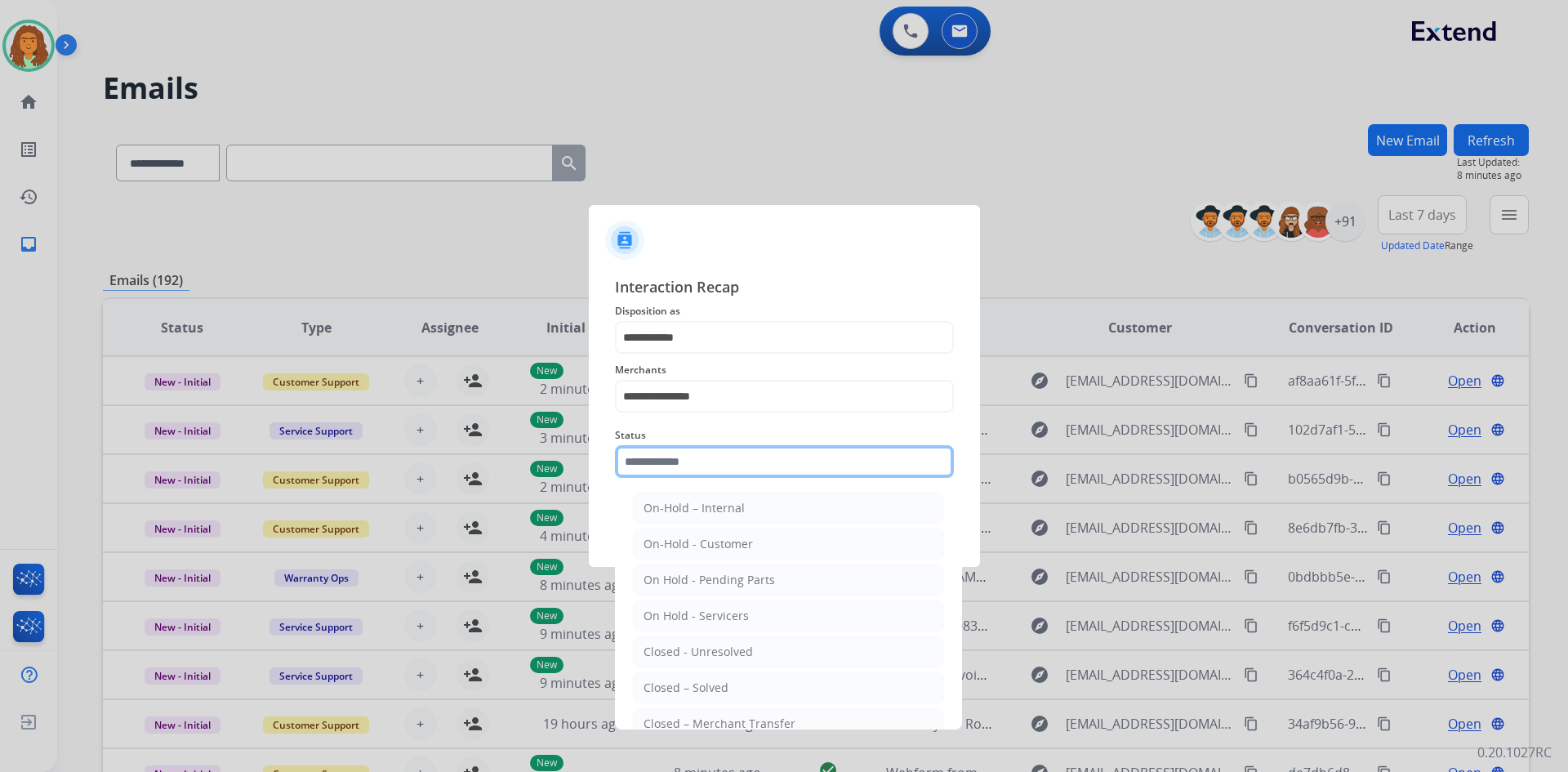
click at [679, 459] on input "text" at bounding box center [784, 461] width 339 height 33
click at [674, 685] on div "Closed – Solved" at bounding box center [686, 688] width 85 height 17
type input "**********"
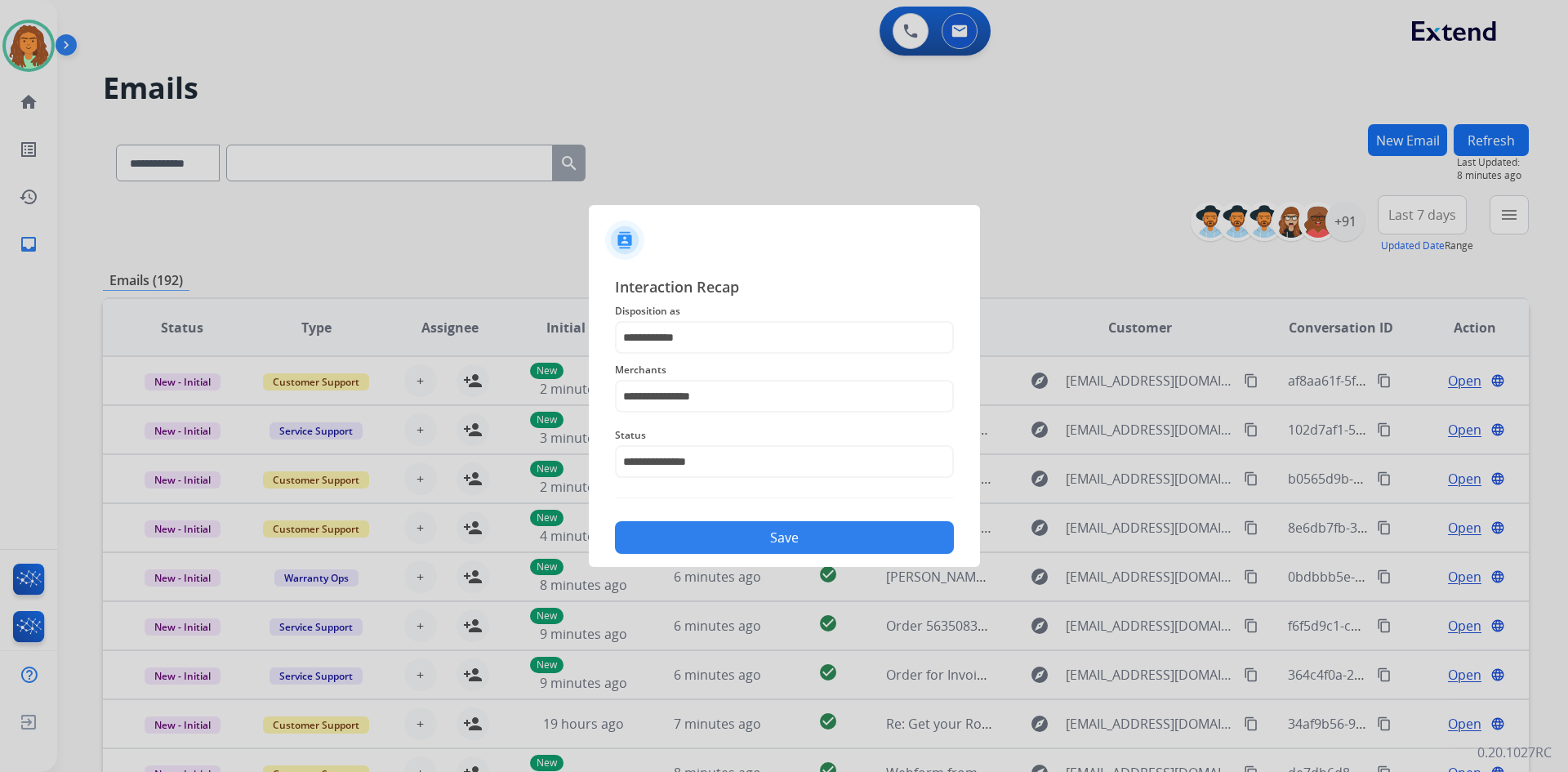
drag, startPoint x: 701, startPoint y: 540, endPoint x: 693, endPoint y: 535, distance: 9.4
click at [704, 540] on button "Save" at bounding box center [784, 537] width 339 height 33
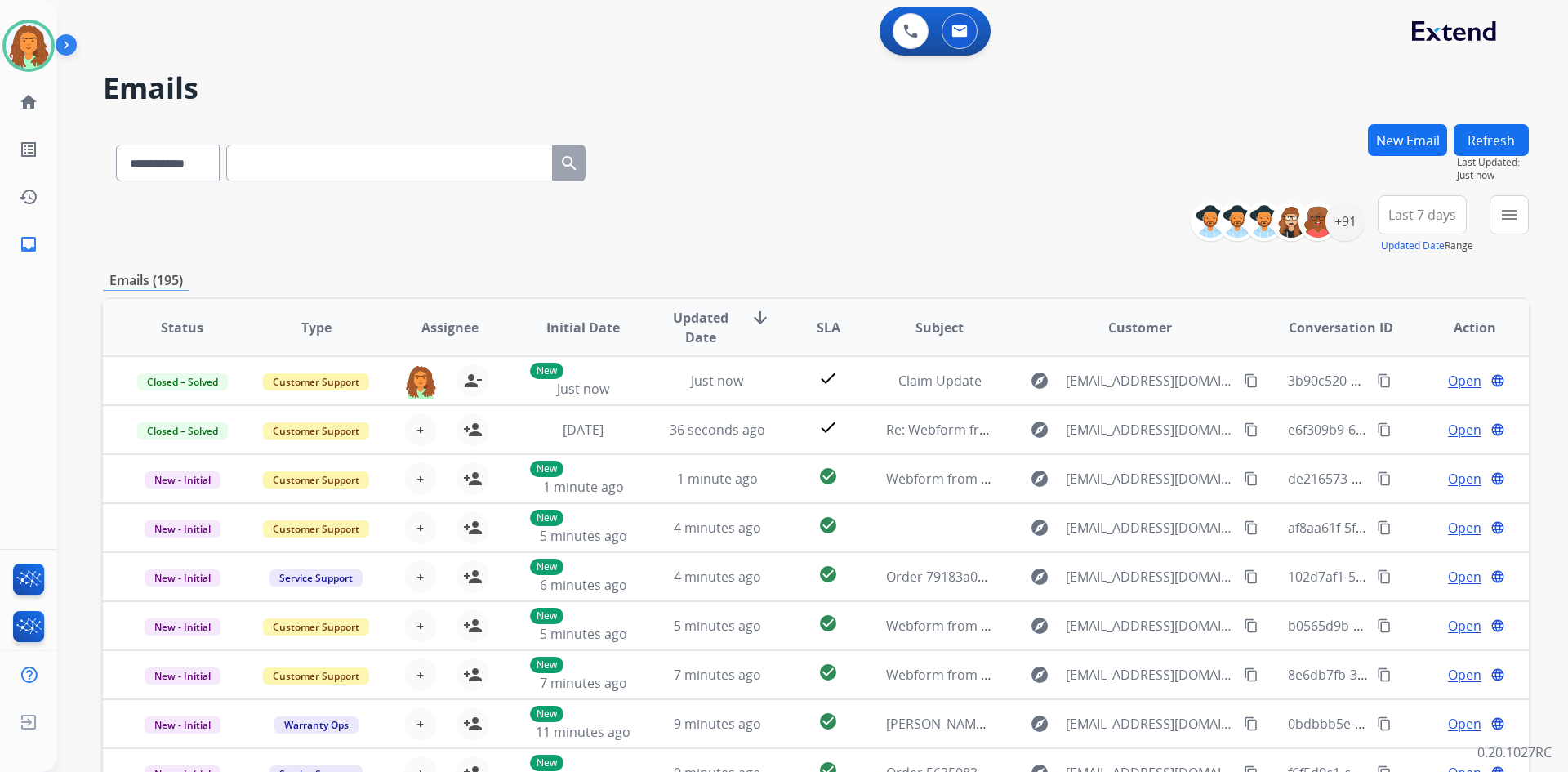
click at [288, 159] on input "text" at bounding box center [389, 162] width 327 height 36
paste input "**********"
type input "**********"
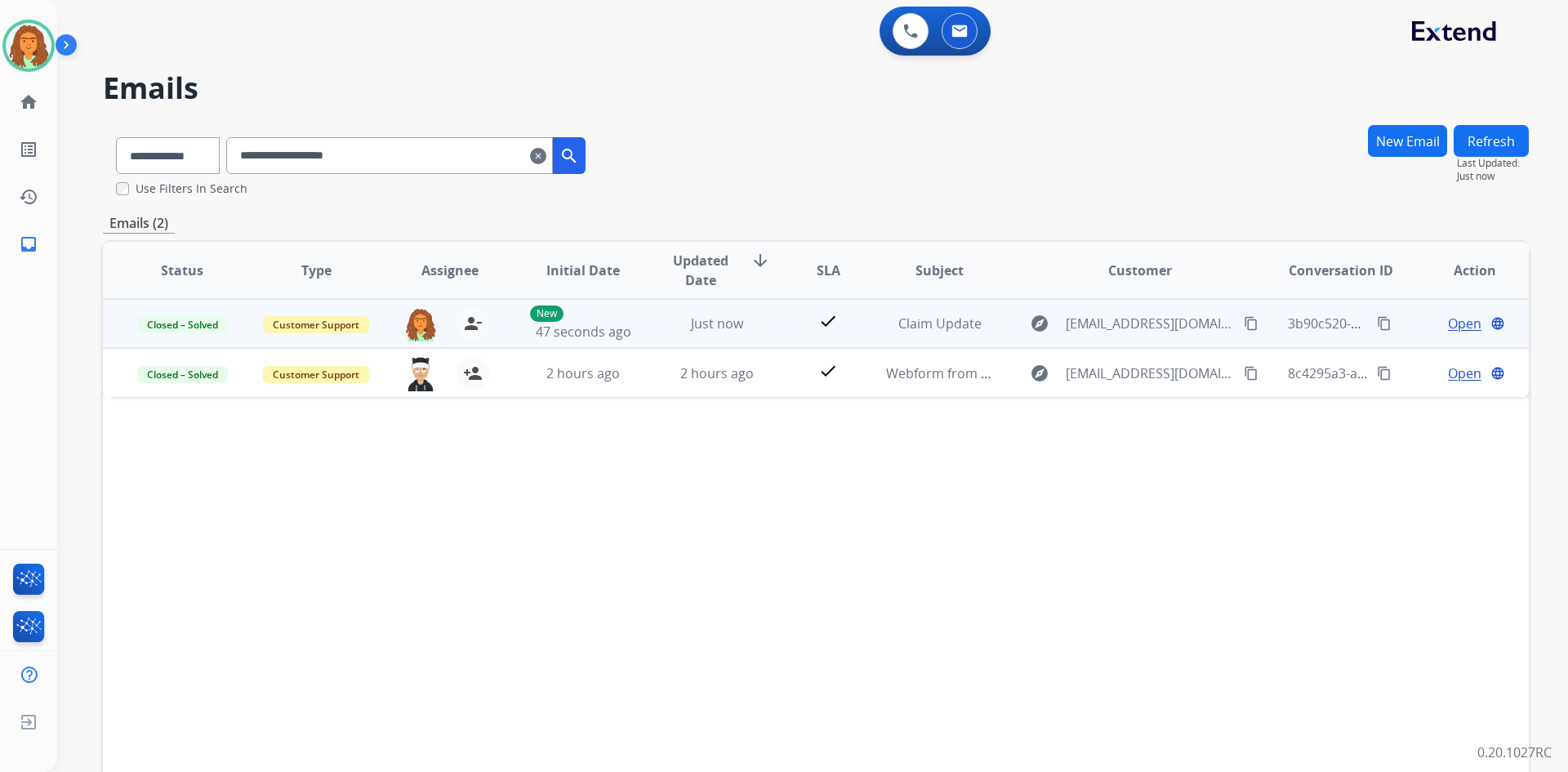
click at [1378, 324] on mat-icon "content_copy" at bounding box center [1385, 324] width 15 height 15
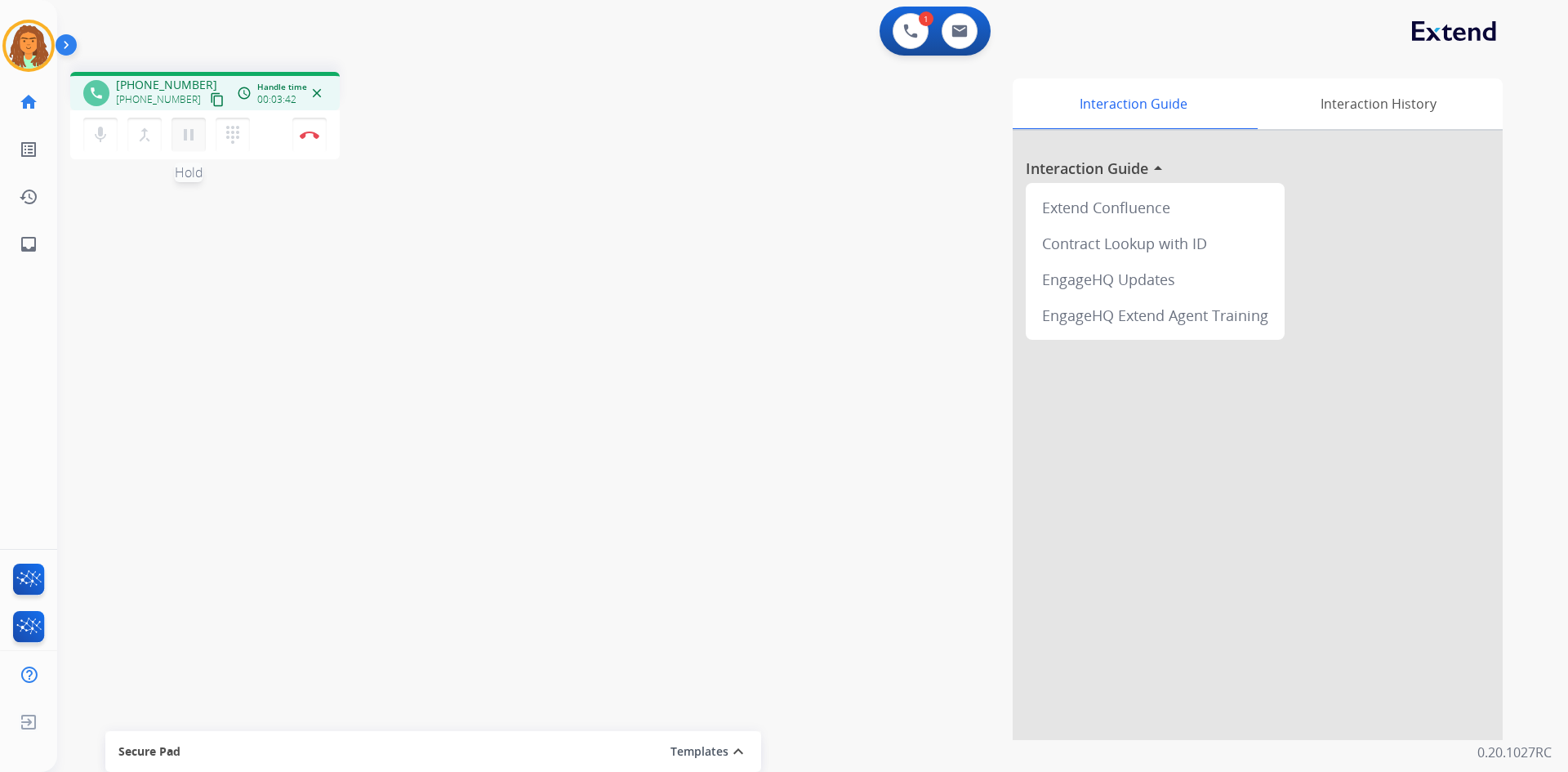
click at [186, 136] on mat-icon "pause" at bounding box center [189, 134] width 20 height 20
click at [193, 141] on mat-icon "play_arrow" at bounding box center [189, 134] width 20 height 20
click at [183, 134] on mat-icon "pause" at bounding box center [189, 134] width 20 height 20
click at [194, 130] on mat-icon "play_arrow" at bounding box center [189, 134] width 20 height 20
click at [187, 129] on mat-icon "pause" at bounding box center [189, 134] width 20 height 20
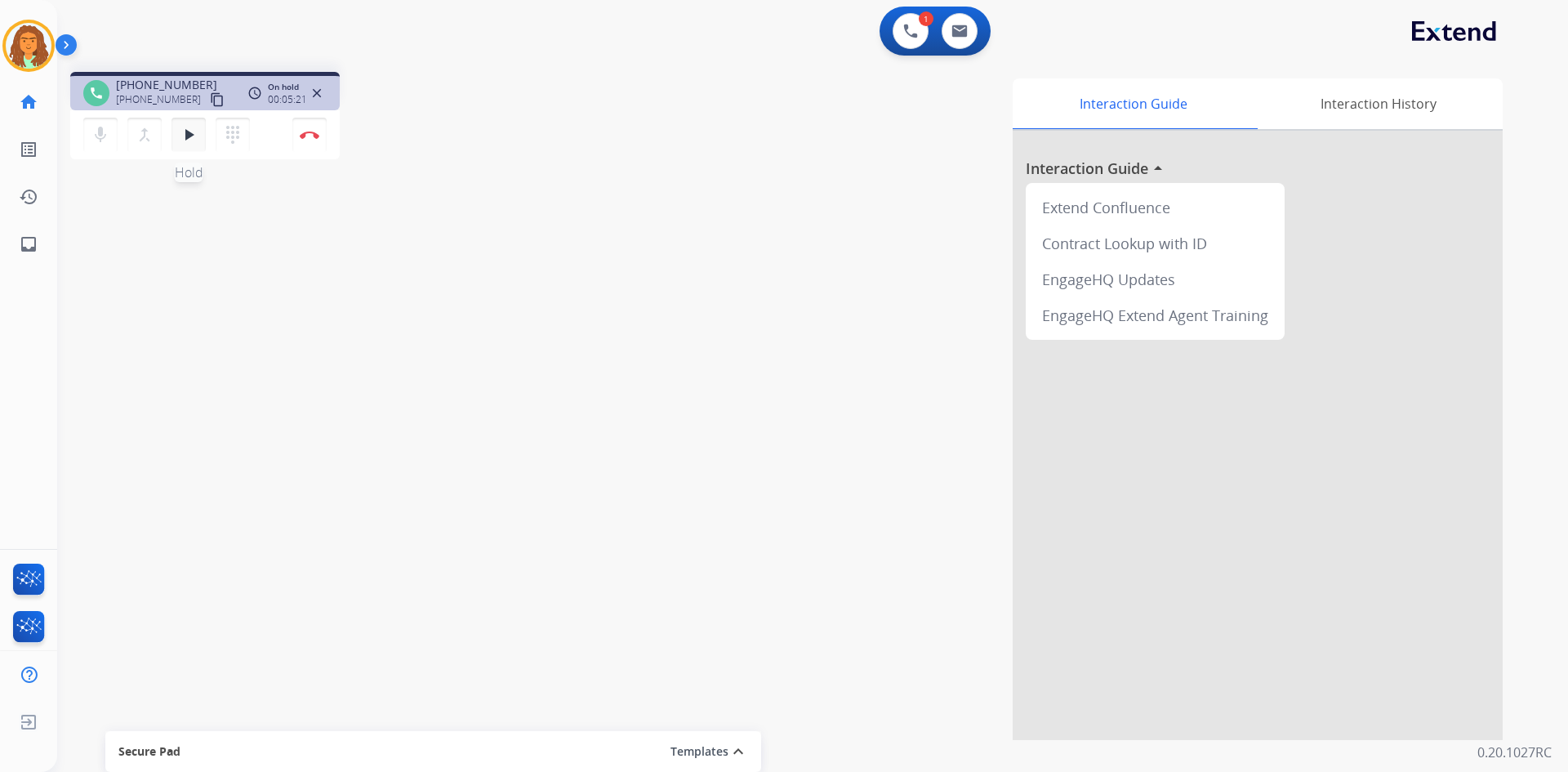
click at [188, 134] on mat-icon "play_arrow" at bounding box center [189, 134] width 20 height 20
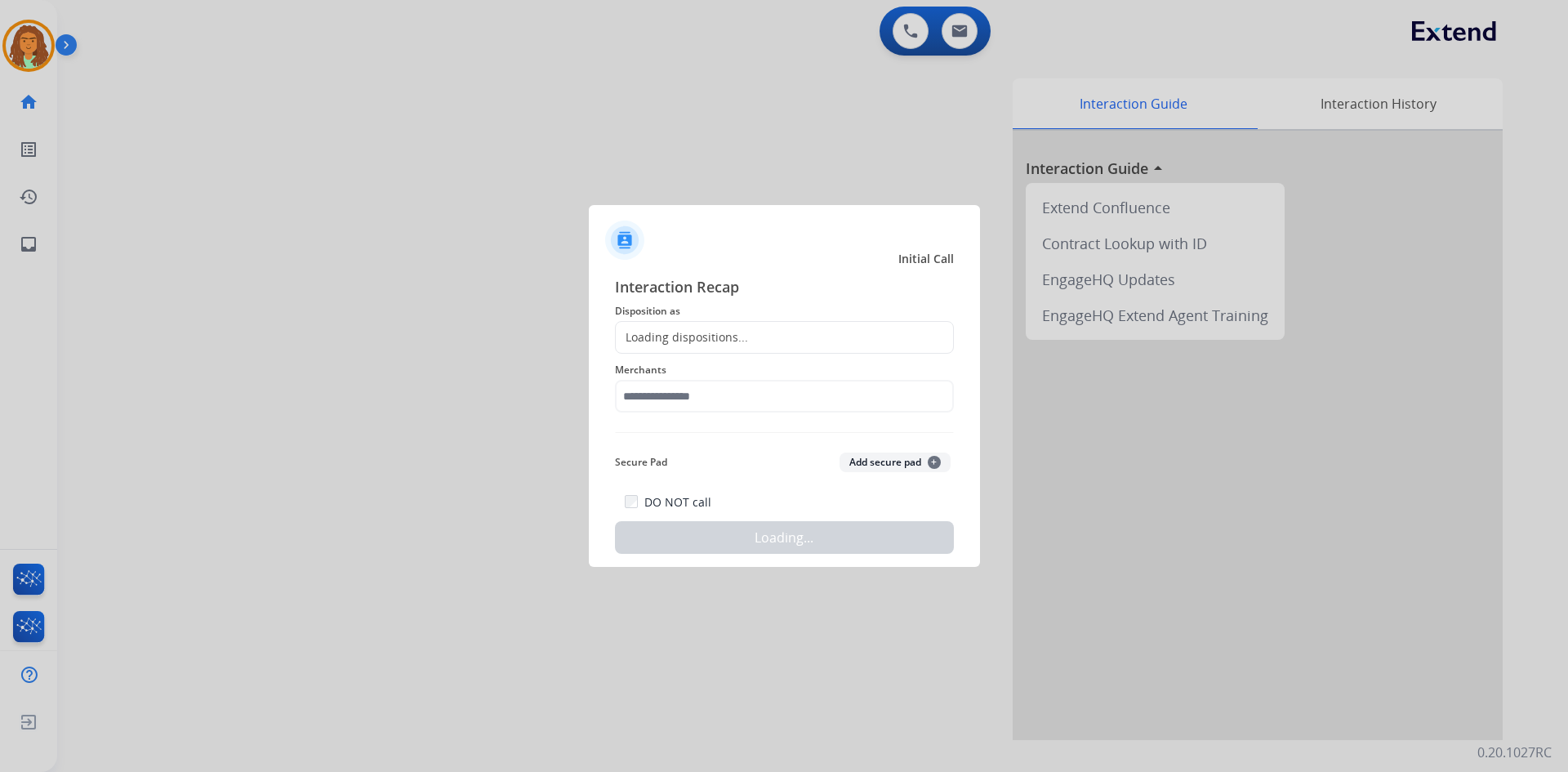
click at [308, 136] on div at bounding box center [784, 386] width 1568 height 772
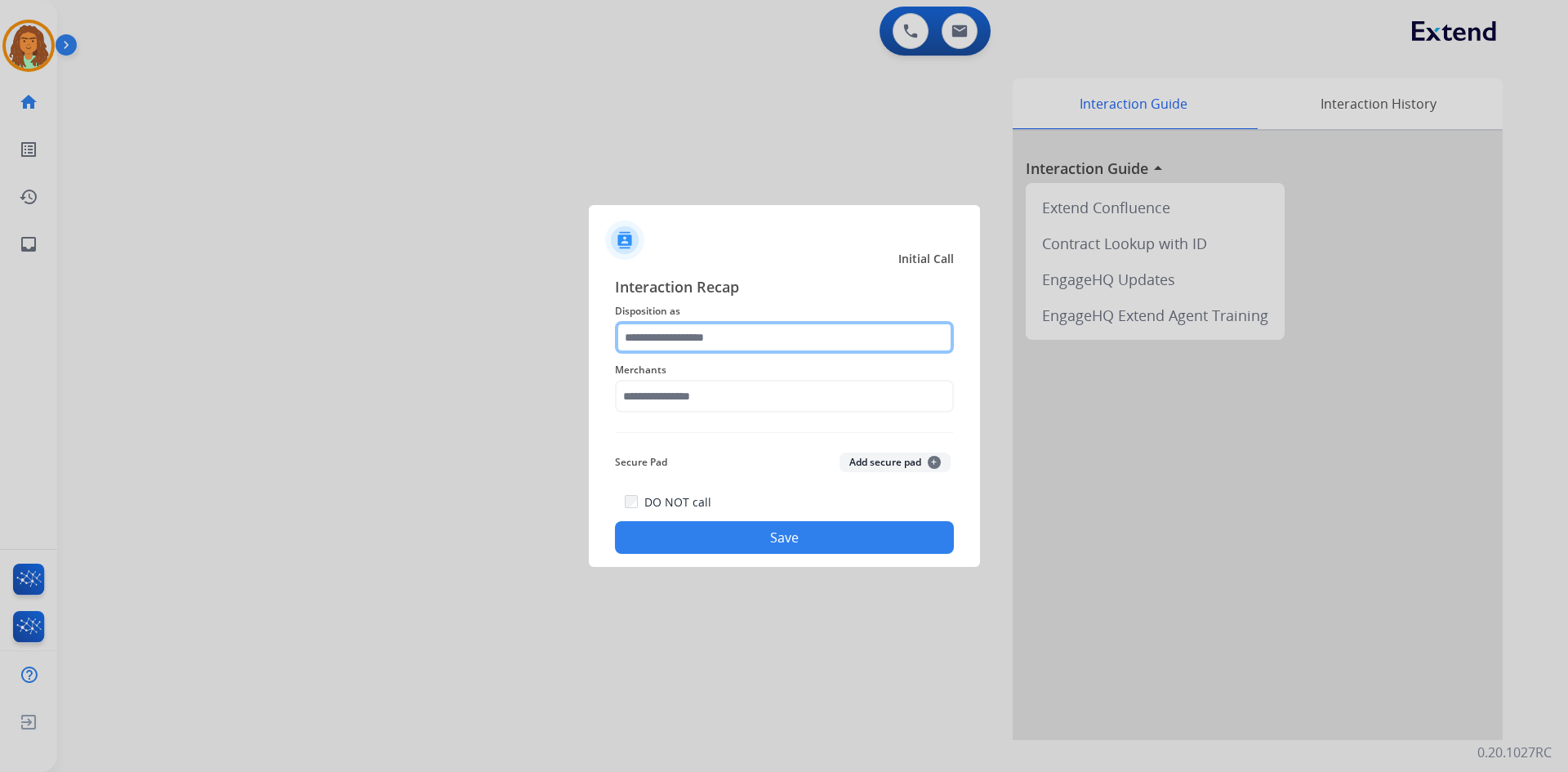
click at [722, 330] on input "text" at bounding box center [784, 337] width 339 height 33
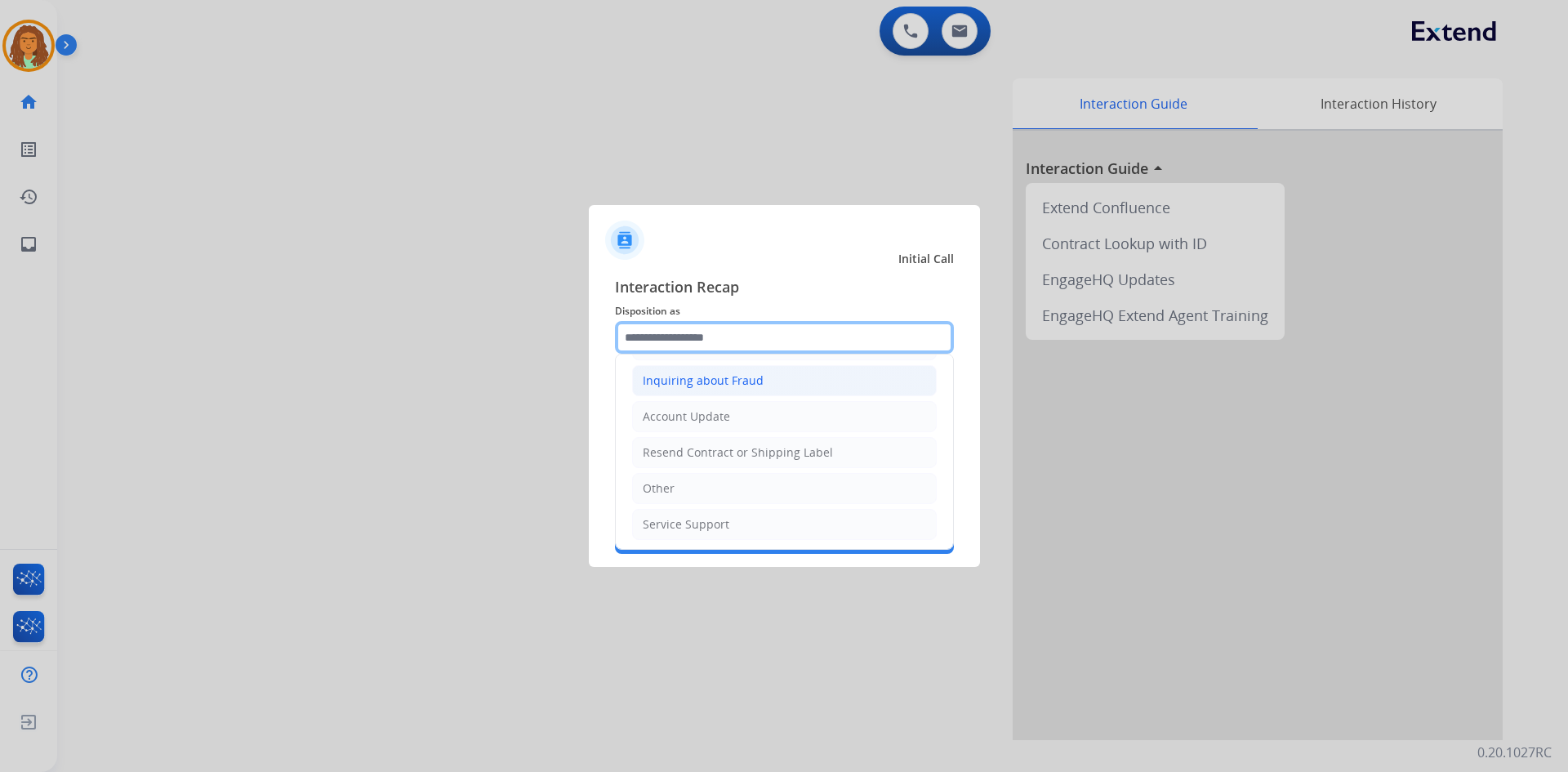
scroll to position [255, 0]
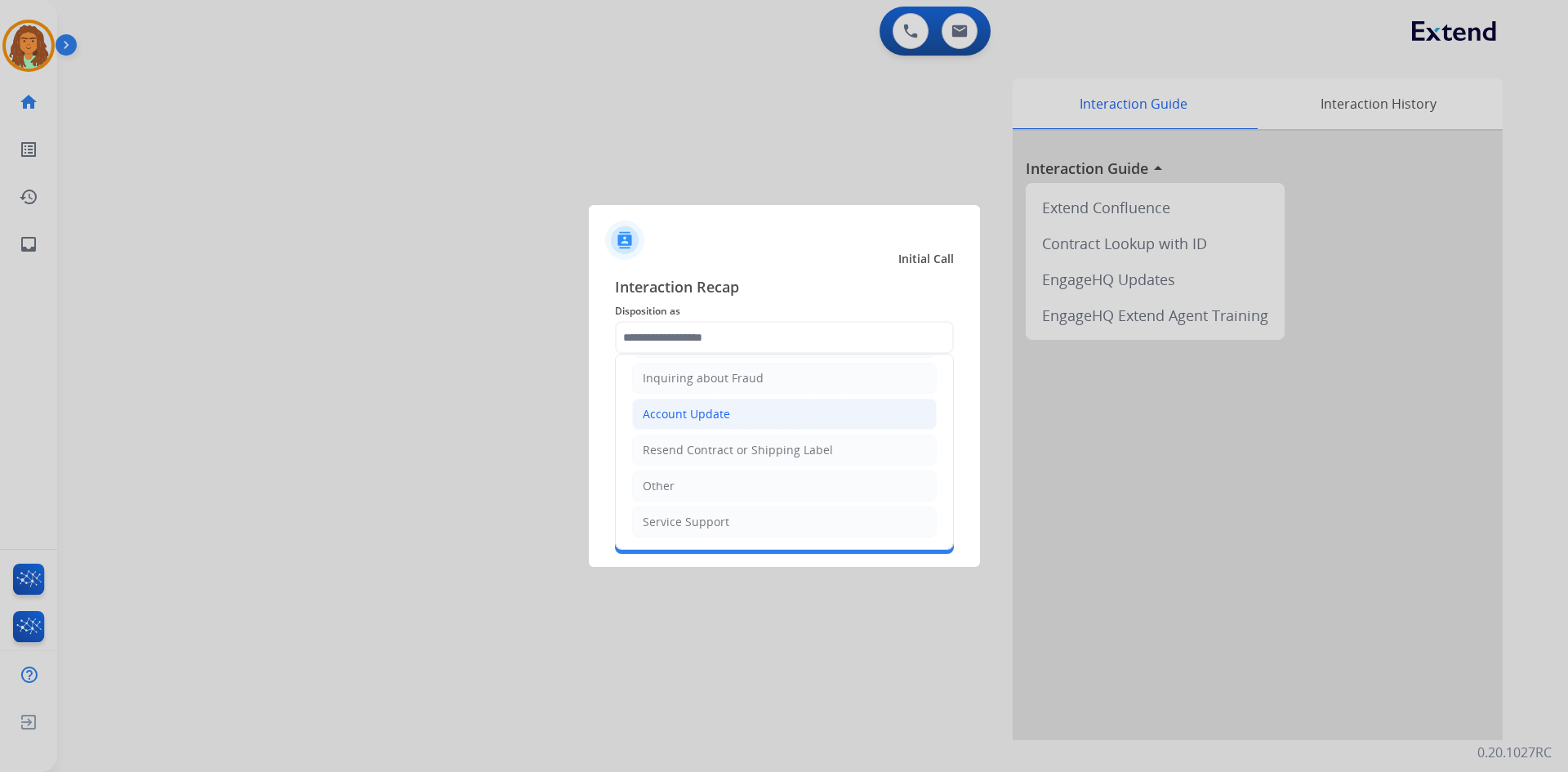
click at [679, 411] on div "Account Update" at bounding box center [687, 414] width 88 height 17
type input "**********"
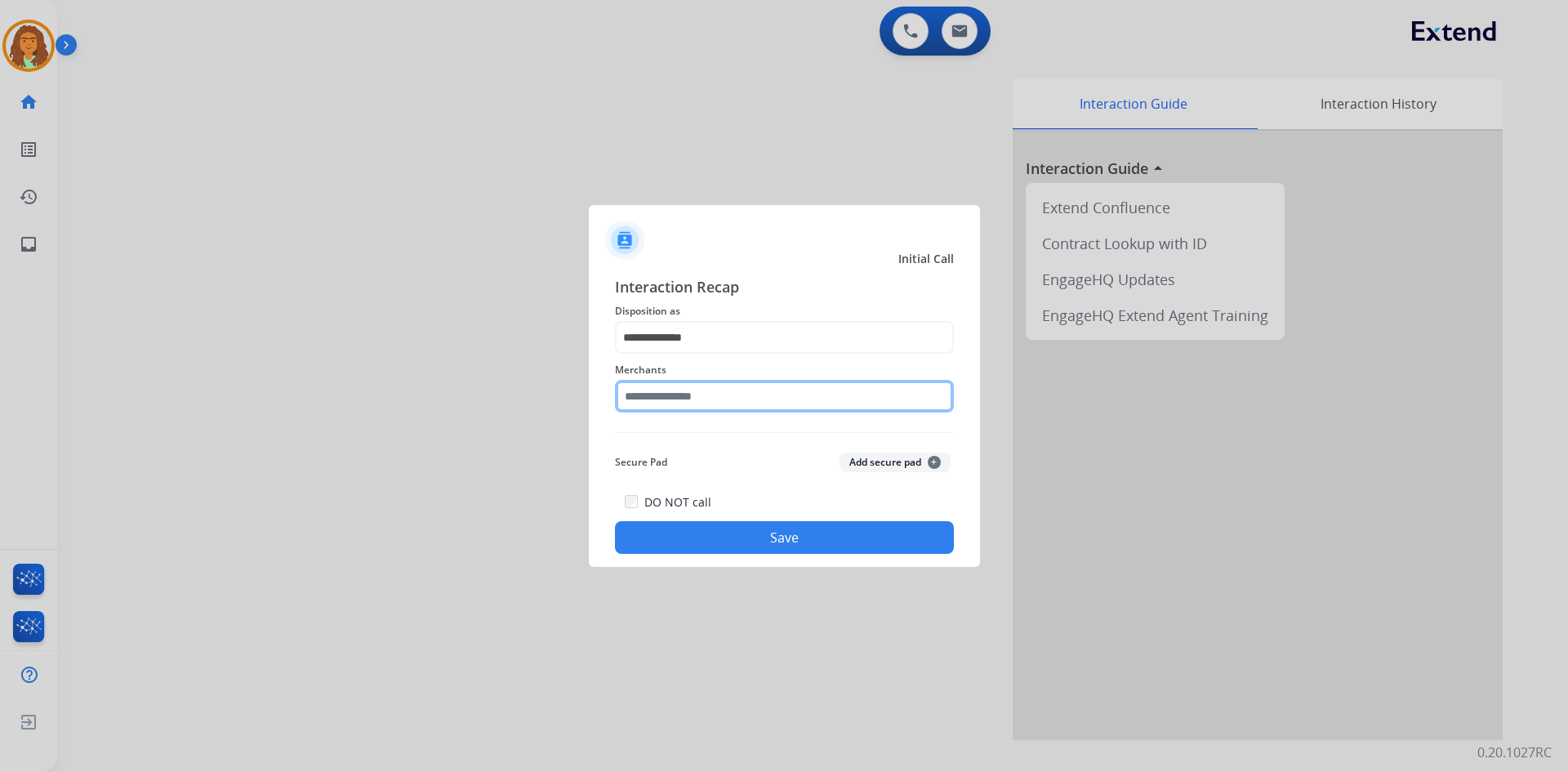
click at [689, 399] on input "text" at bounding box center [784, 396] width 339 height 33
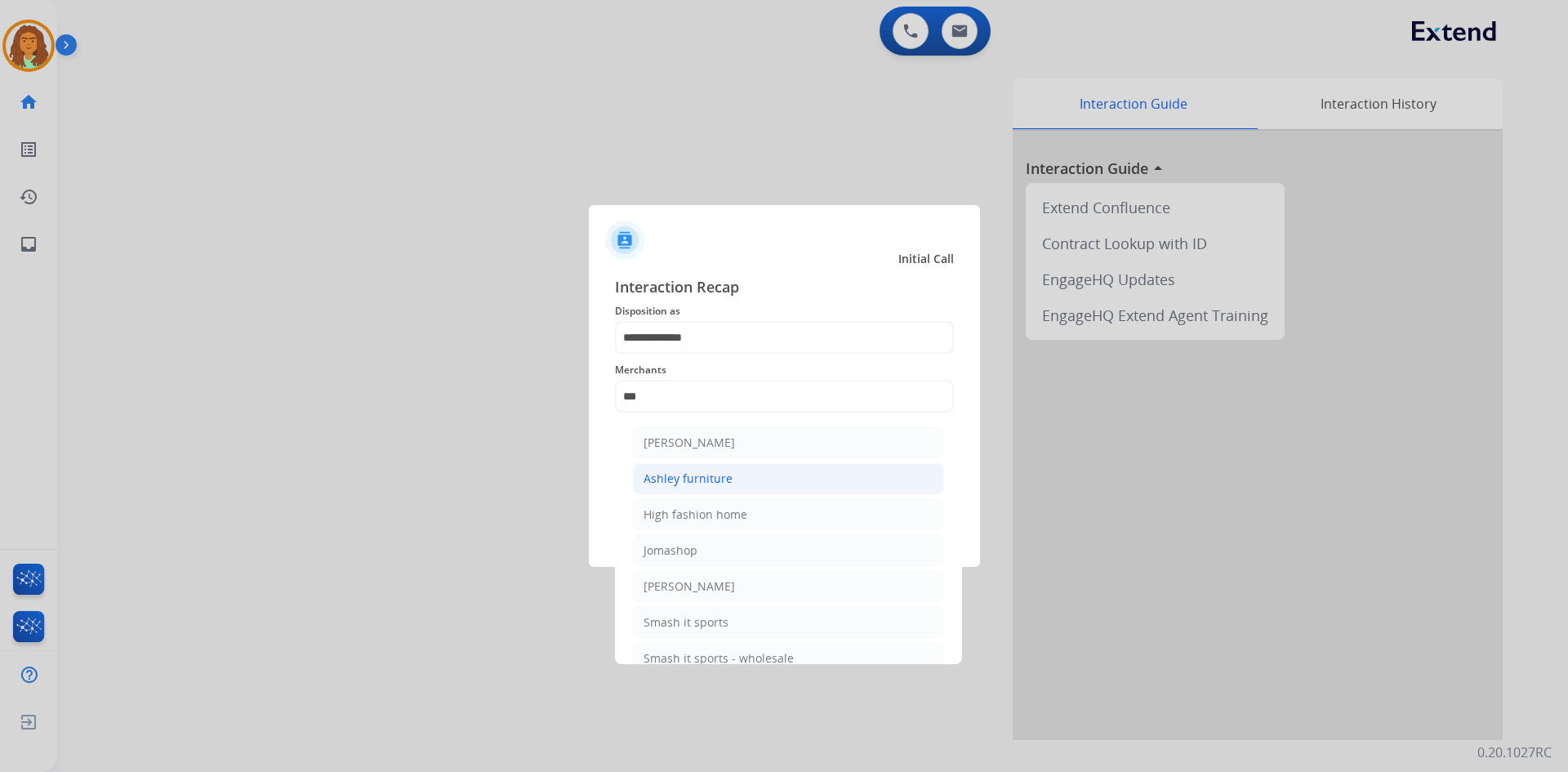
click at [679, 479] on div "Ashley furniture" at bounding box center [688, 479] width 89 height 17
type input "**********"
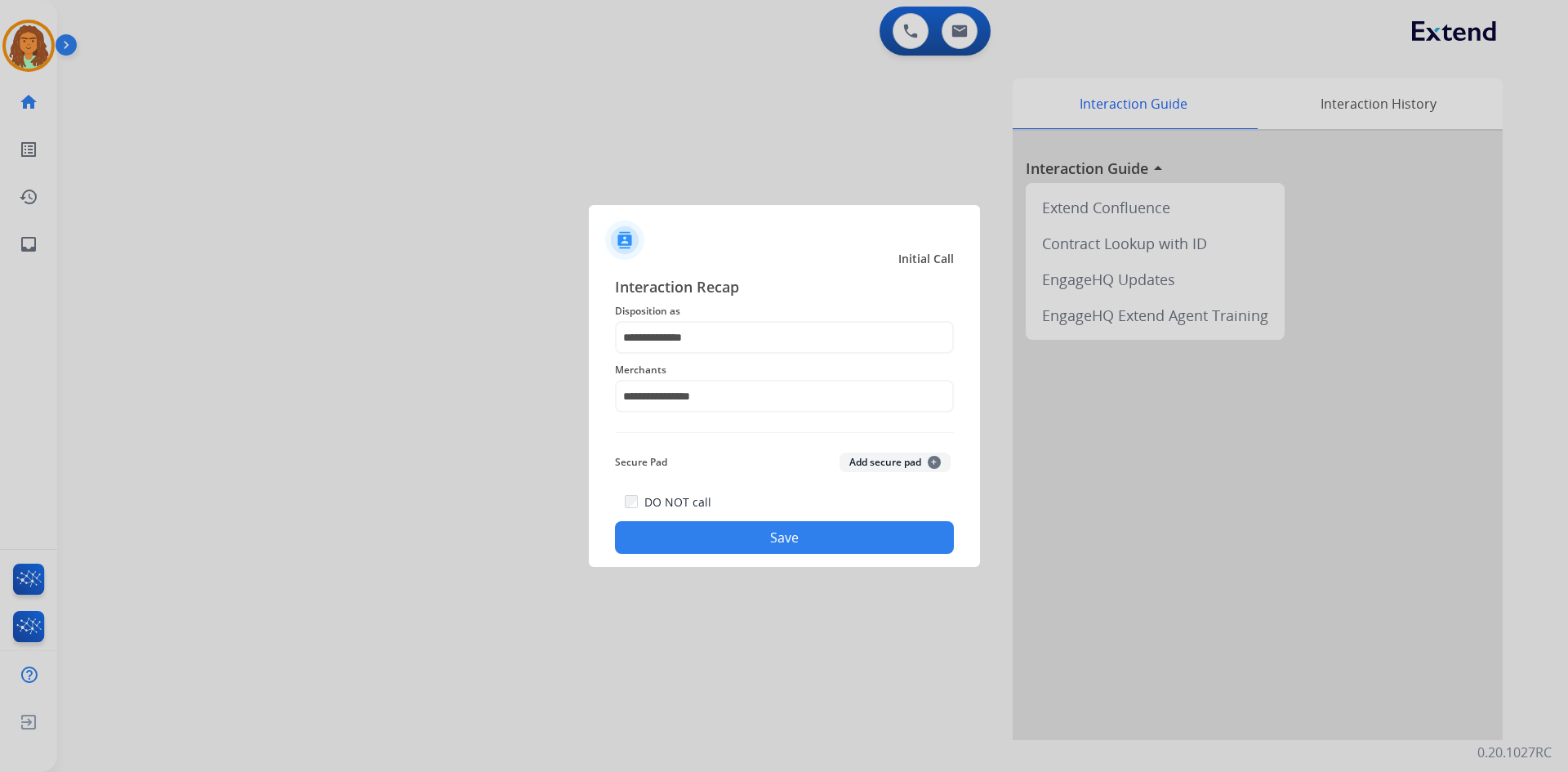
click at [744, 537] on button "Save" at bounding box center [784, 537] width 339 height 33
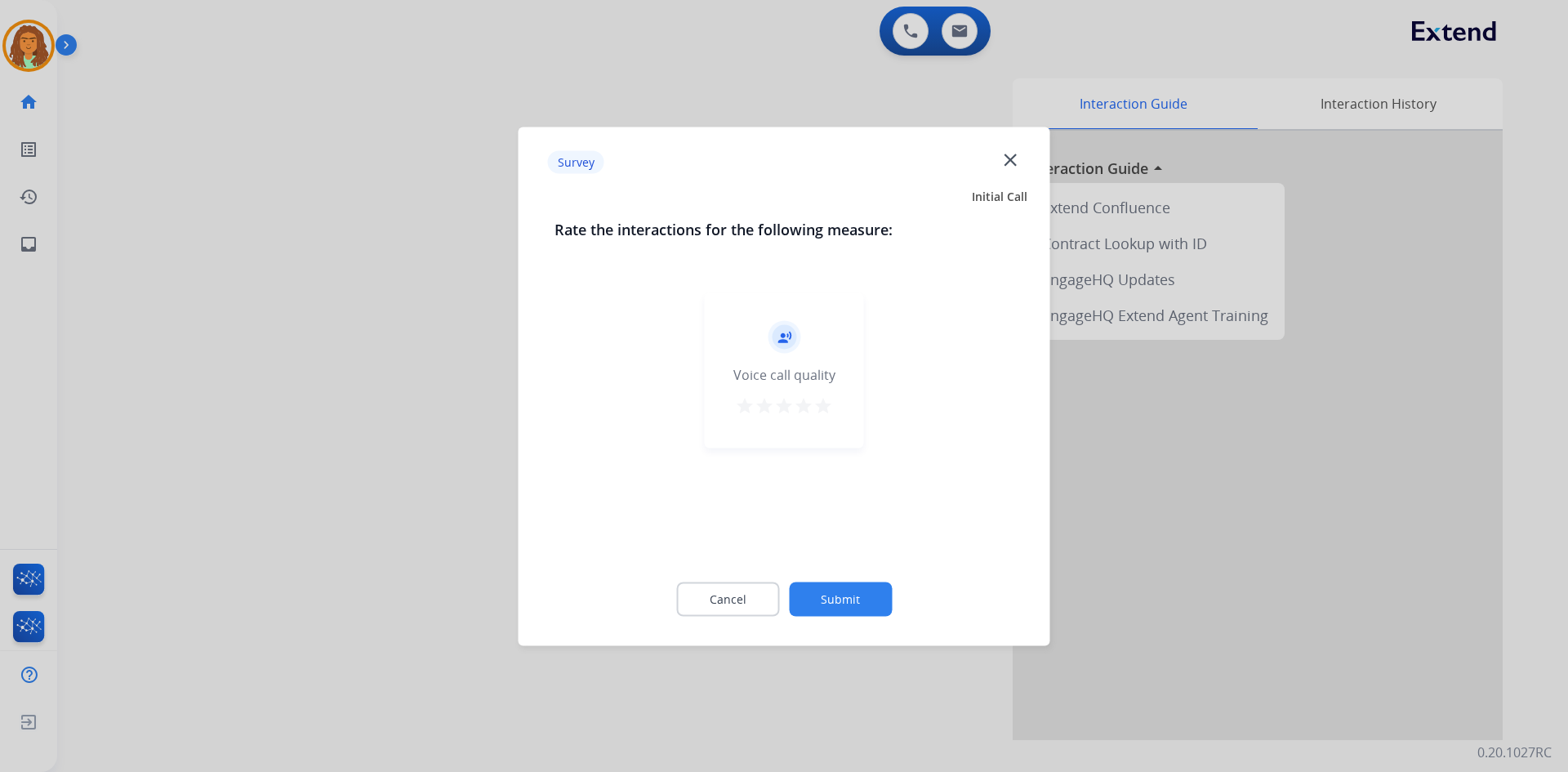
click at [822, 406] on mat-icon "star" at bounding box center [823, 405] width 20 height 20
click at [840, 597] on button "Submit" at bounding box center [840, 598] width 103 height 35
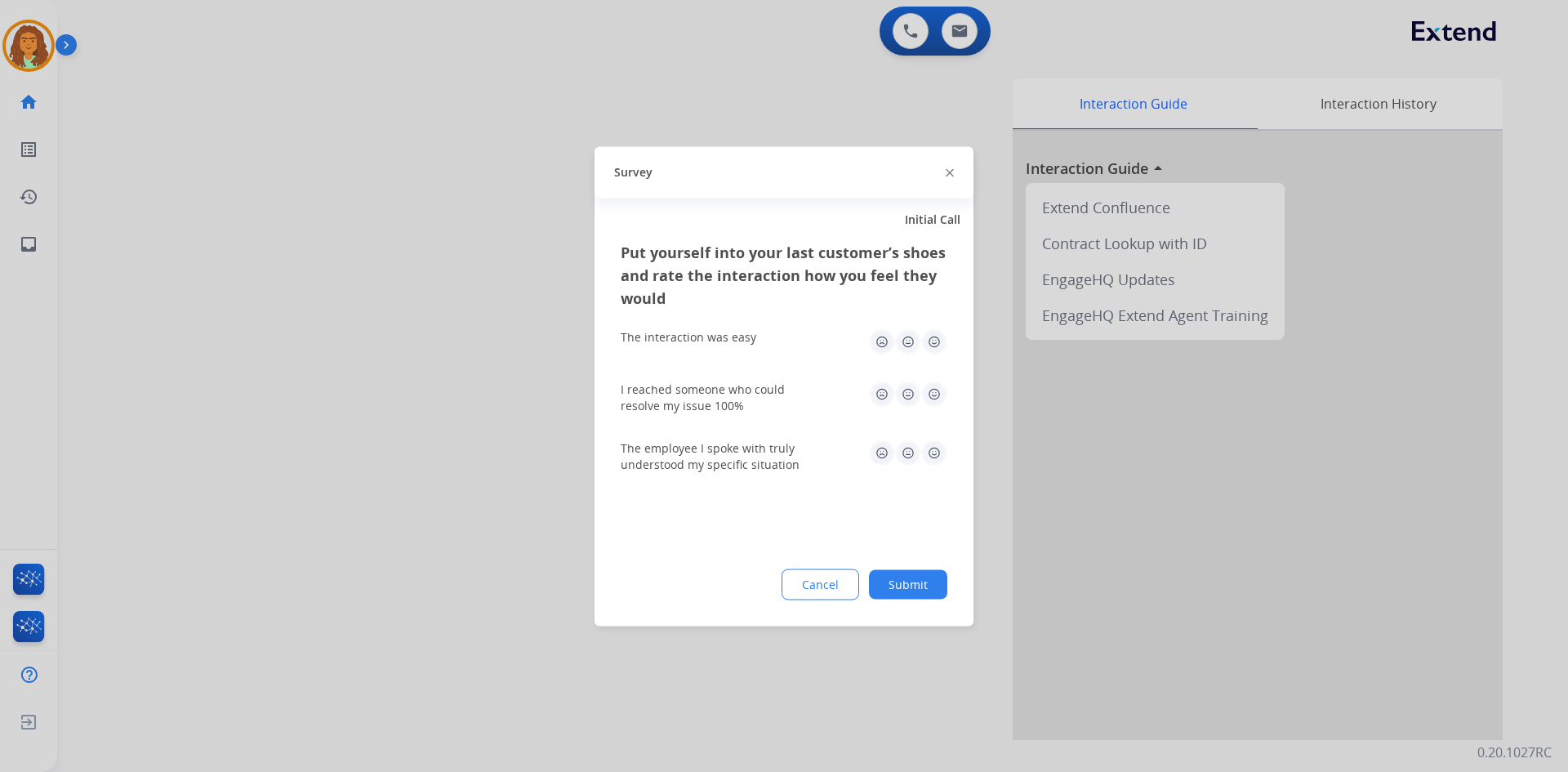
click at [939, 340] on img at bounding box center [934, 342] width 26 height 26
click at [935, 386] on img at bounding box center [934, 394] width 26 height 26
click at [933, 456] on img at bounding box center [934, 453] width 26 height 26
click at [920, 576] on button "Submit" at bounding box center [908, 584] width 78 height 30
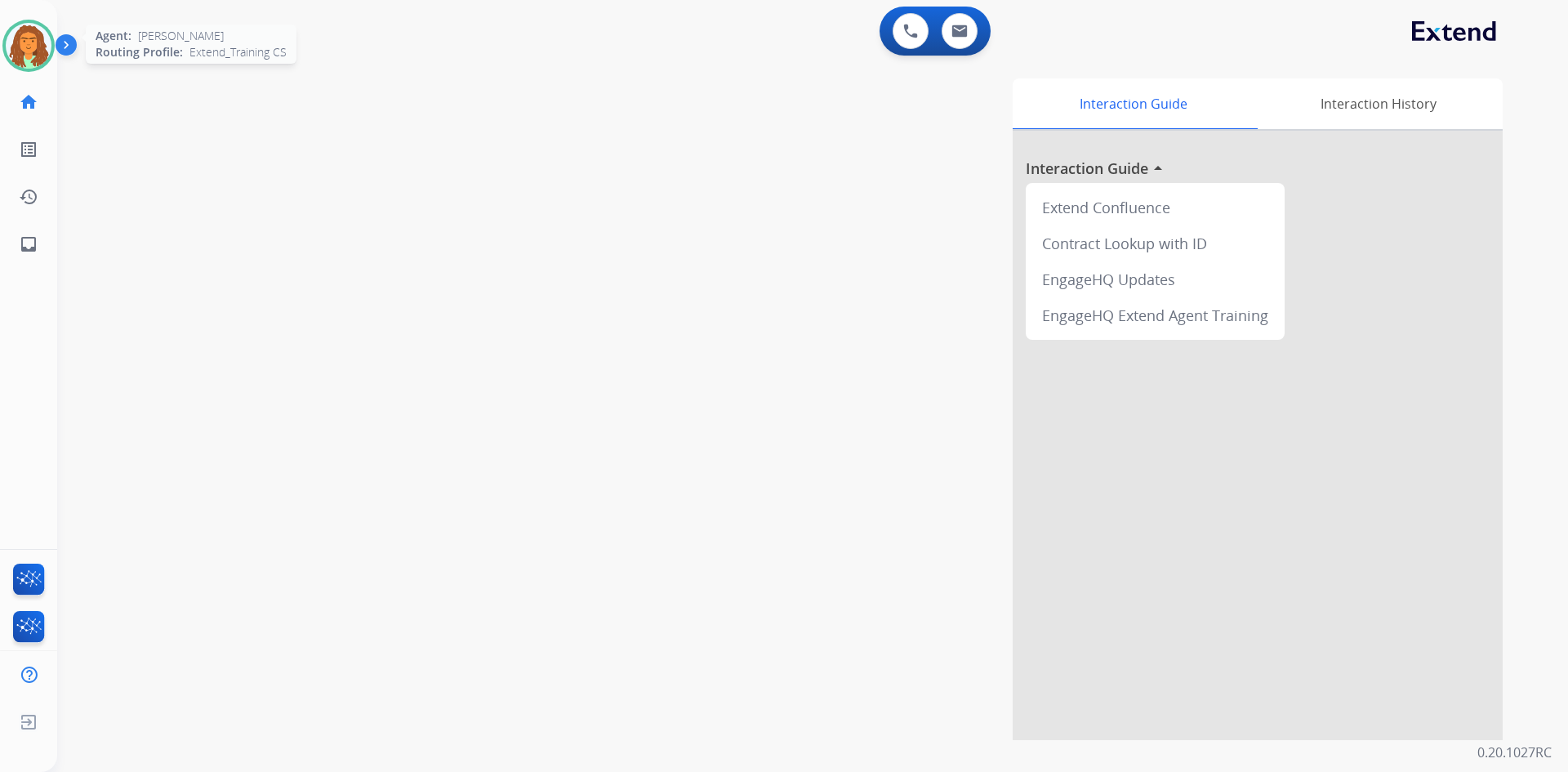
click at [41, 41] on img at bounding box center [28, 46] width 46 height 46
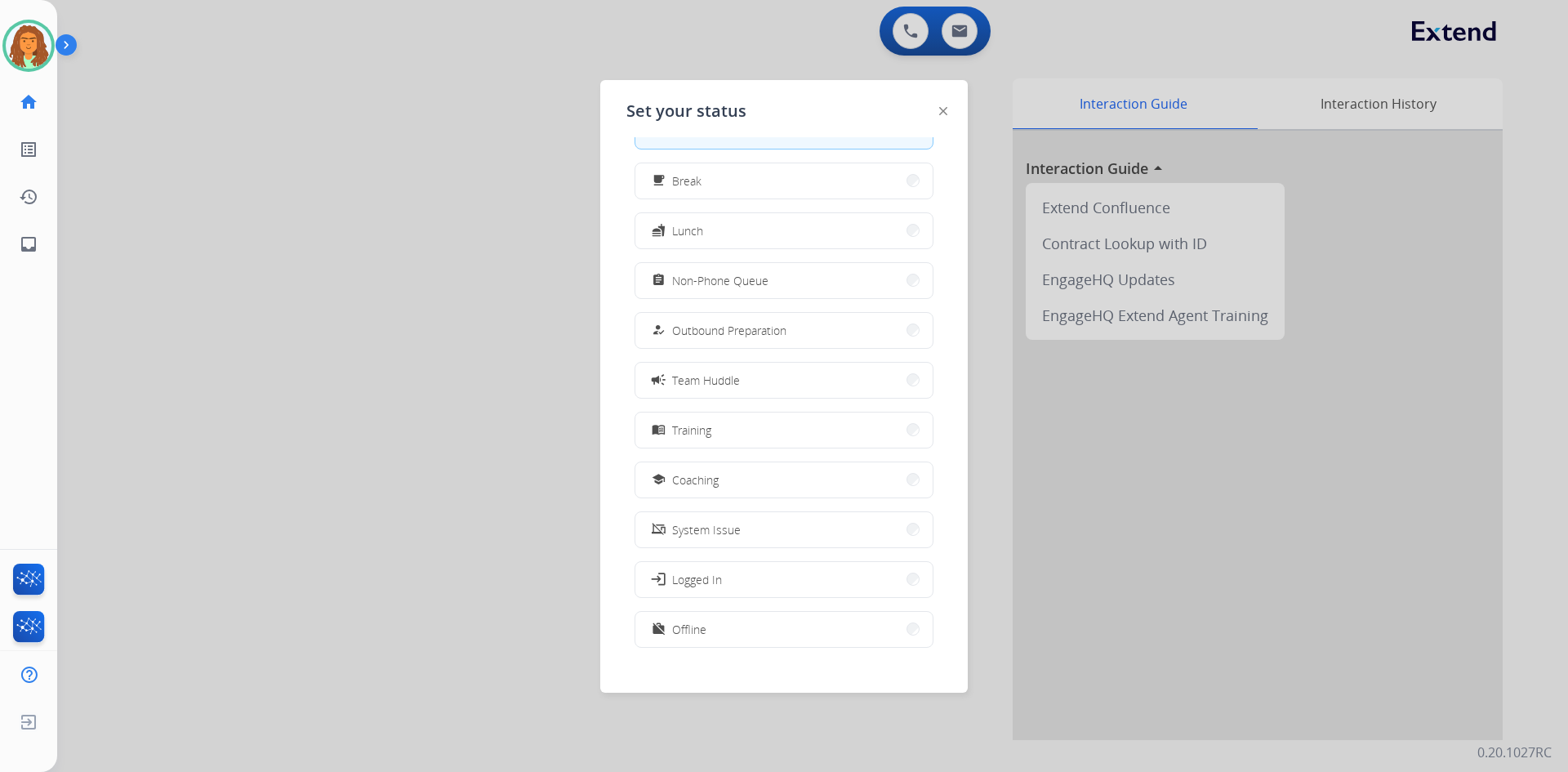
scroll to position [55, 0]
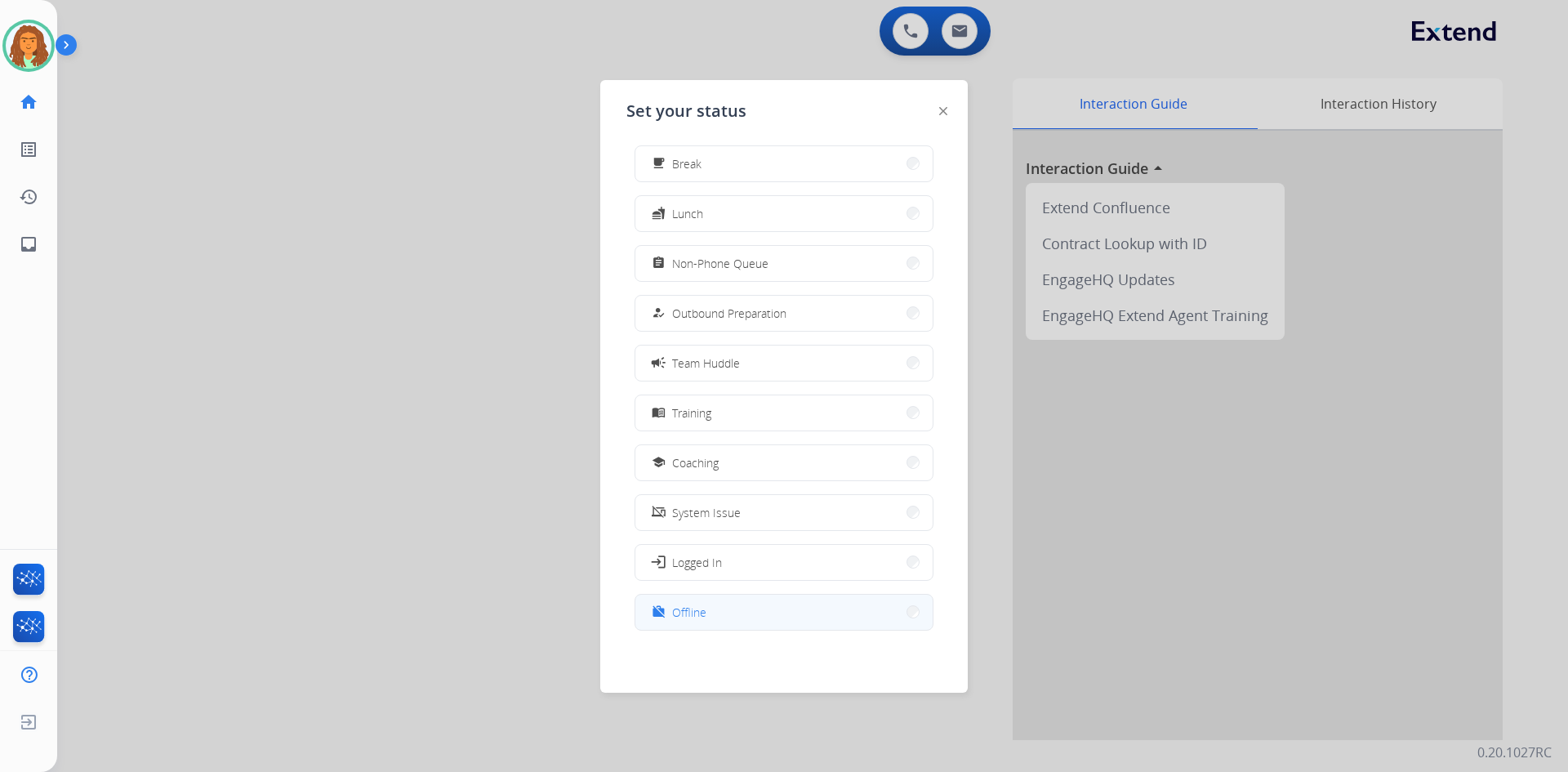
click at [693, 614] on span "Offline" at bounding box center [689, 612] width 35 height 17
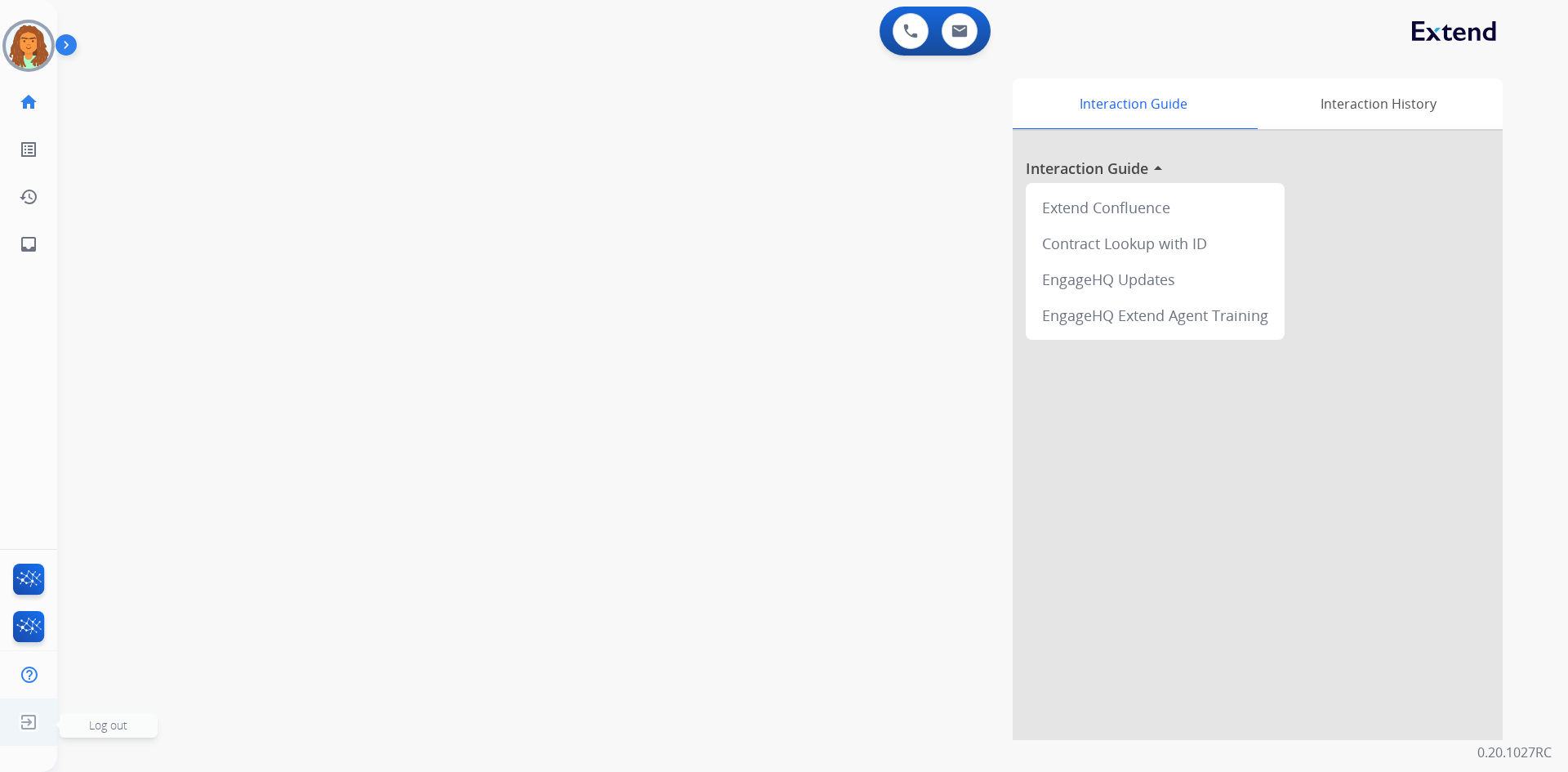
click at [32, 718] on img at bounding box center [29, 722] width 30 height 31
